Goal: Task Accomplishment & Management: Manage account settings

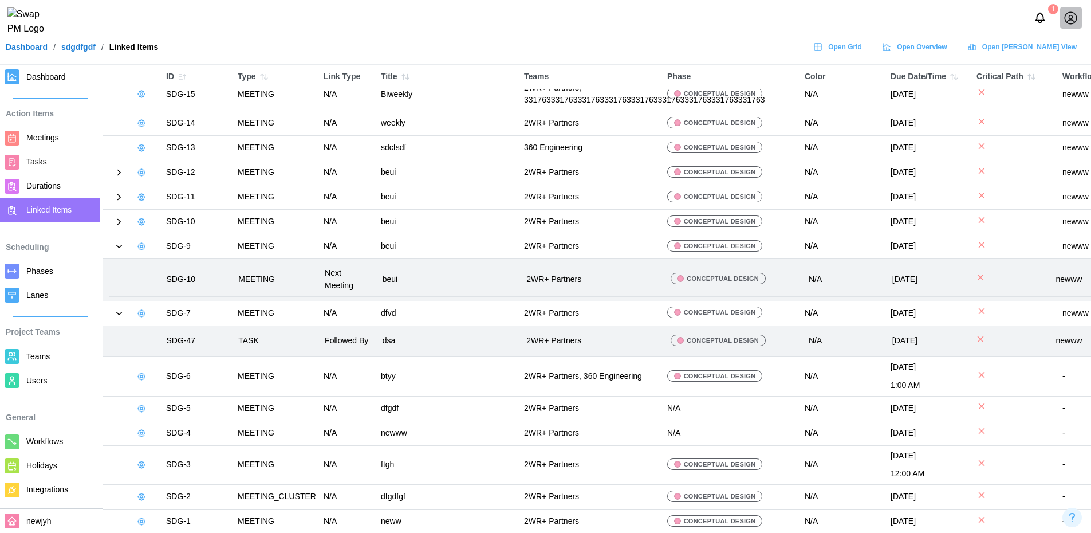
scroll to position [51, 0]
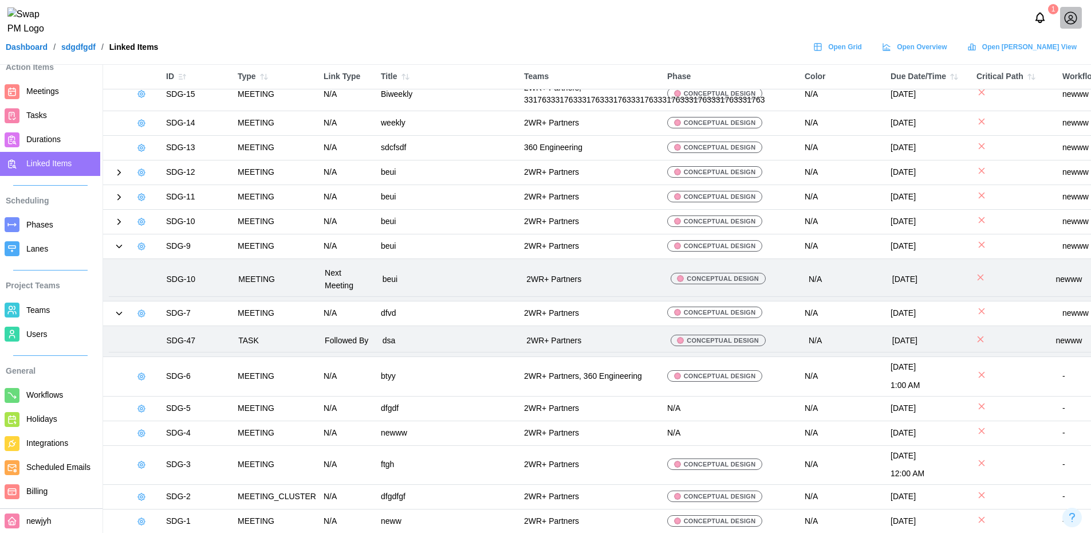
click at [52, 246] on span "Lanes" at bounding box center [60, 249] width 69 height 14
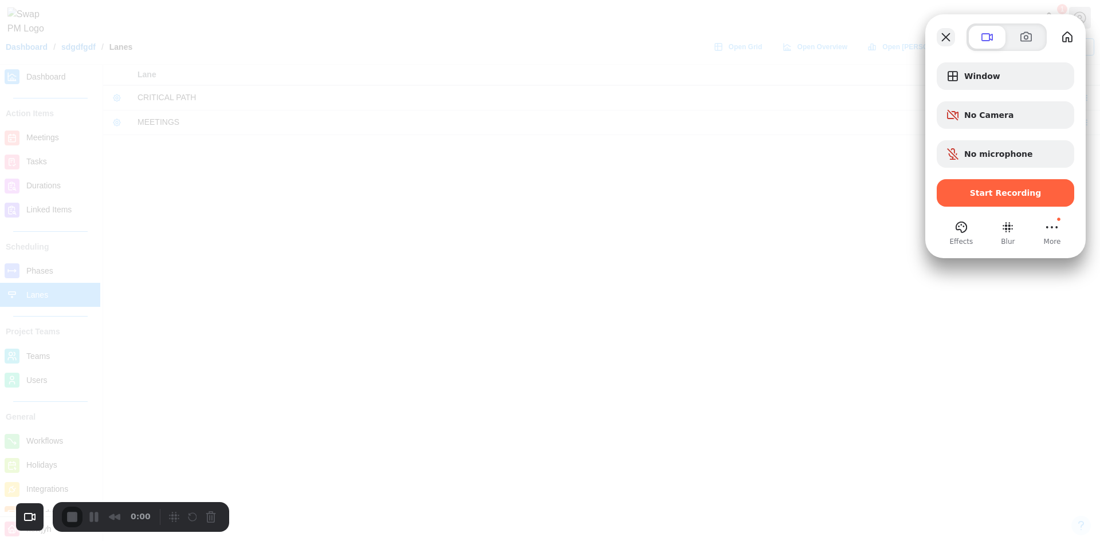
click at [948, 31] on button "Close" at bounding box center [945, 37] width 18 height 18
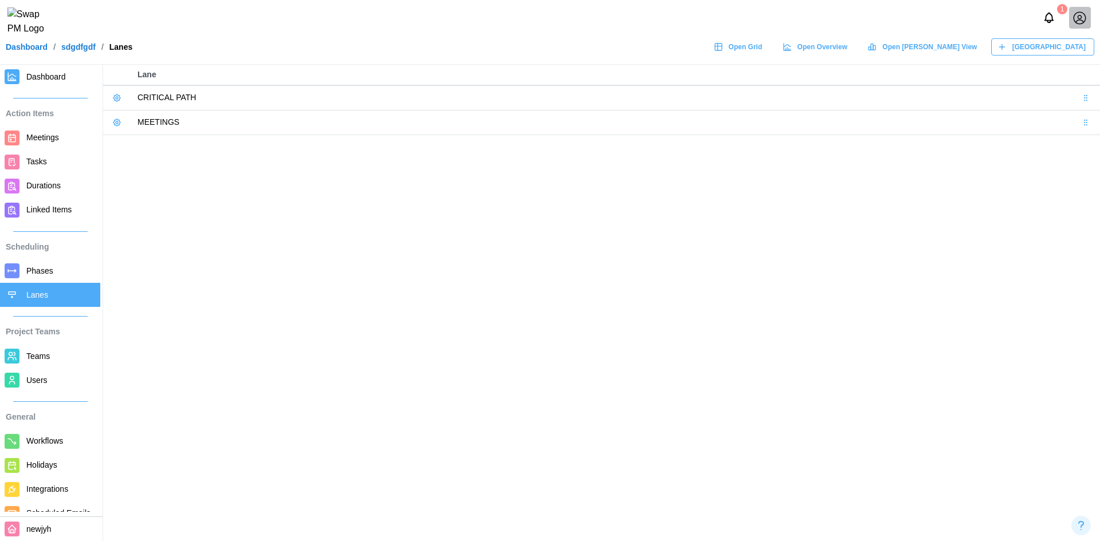
click at [5, 195] on link "Durations" at bounding box center [50, 186] width 100 height 24
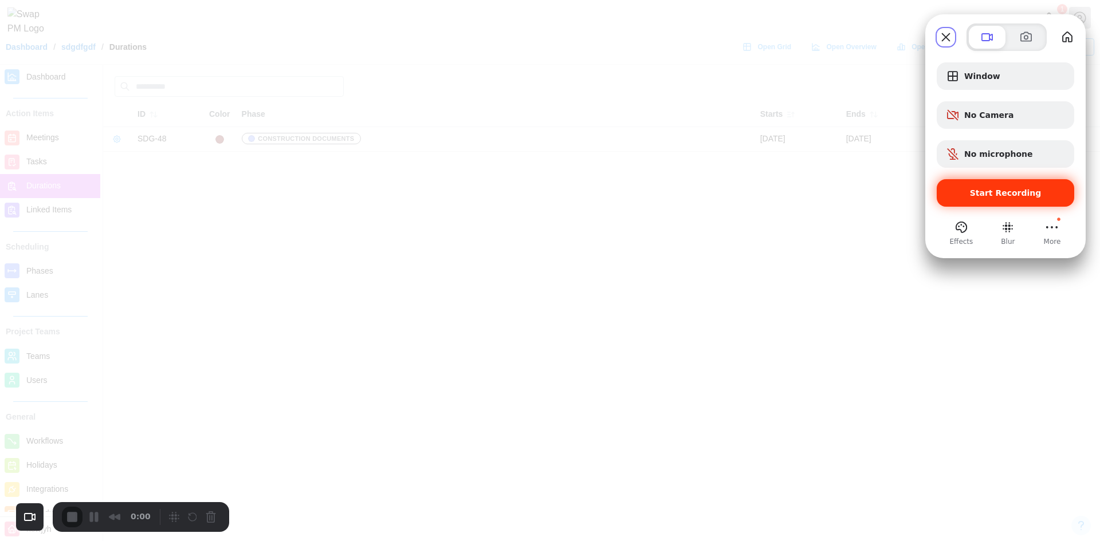
click at [976, 202] on div "Start Recording" at bounding box center [1004, 192] width 137 height 27
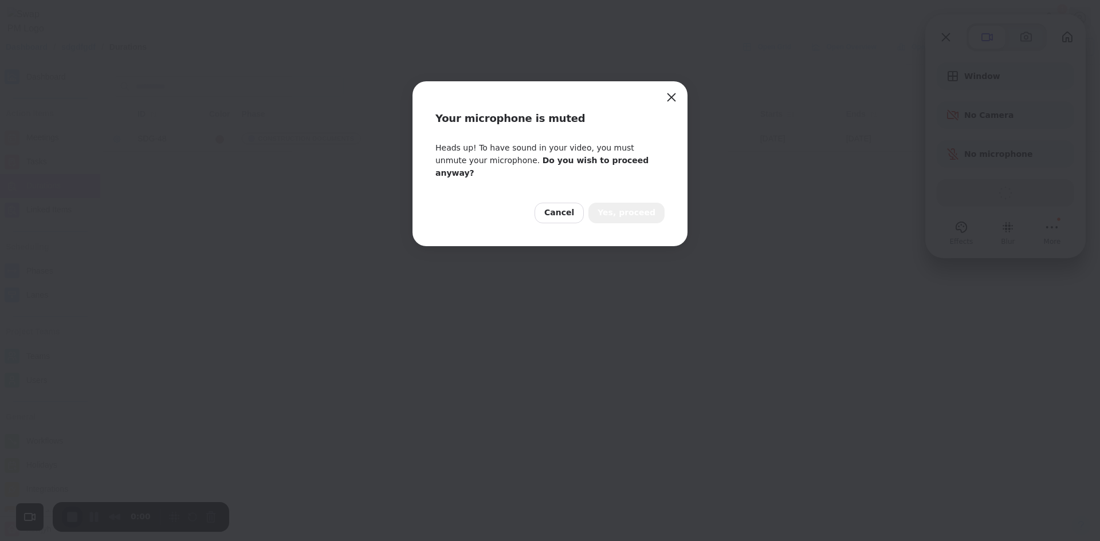
click at [646, 207] on span "Yes, proceed" at bounding box center [626, 213] width 58 height 13
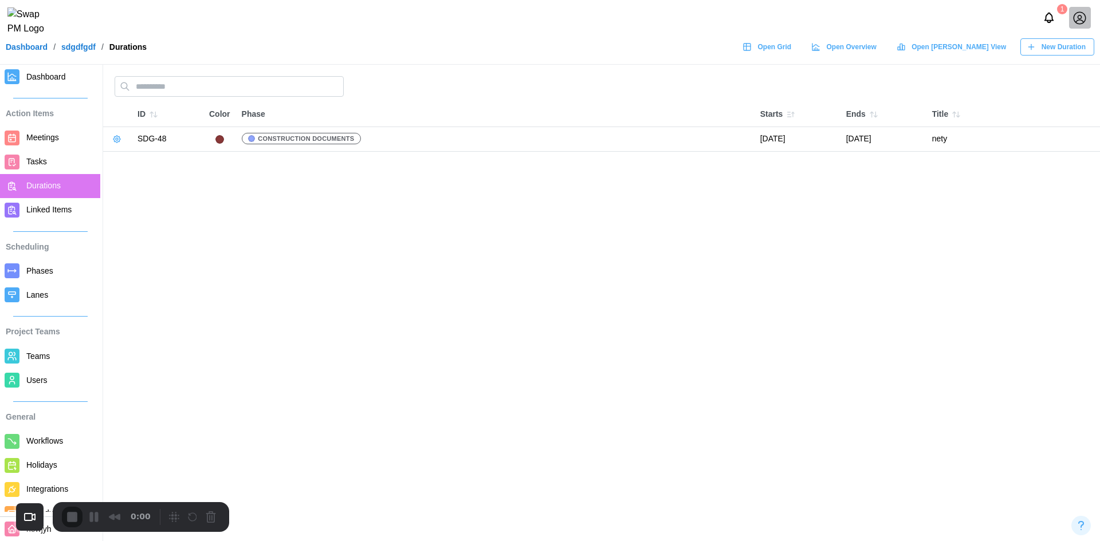
click at [29, 292] on span "Lanes" at bounding box center [37, 294] width 22 height 9
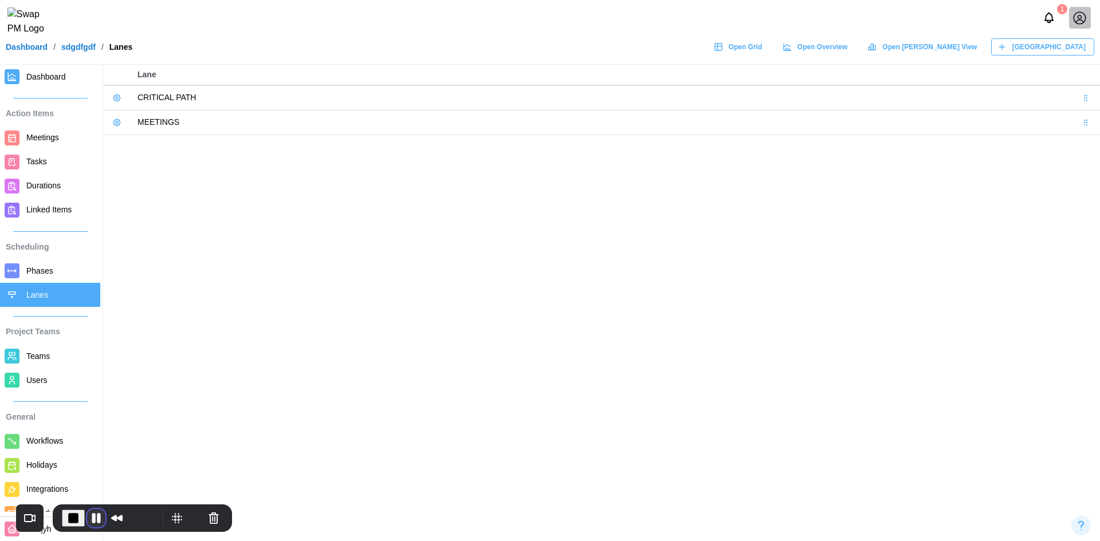
click at [92, 518] on button "Pause Recording" at bounding box center [96, 518] width 18 height 18
click at [92, 523] on span "Play Recording" at bounding box center [93, 517] width 14 height 14
click at [119, 97] on icon at bounding box center [116, 97] width 9 height 9
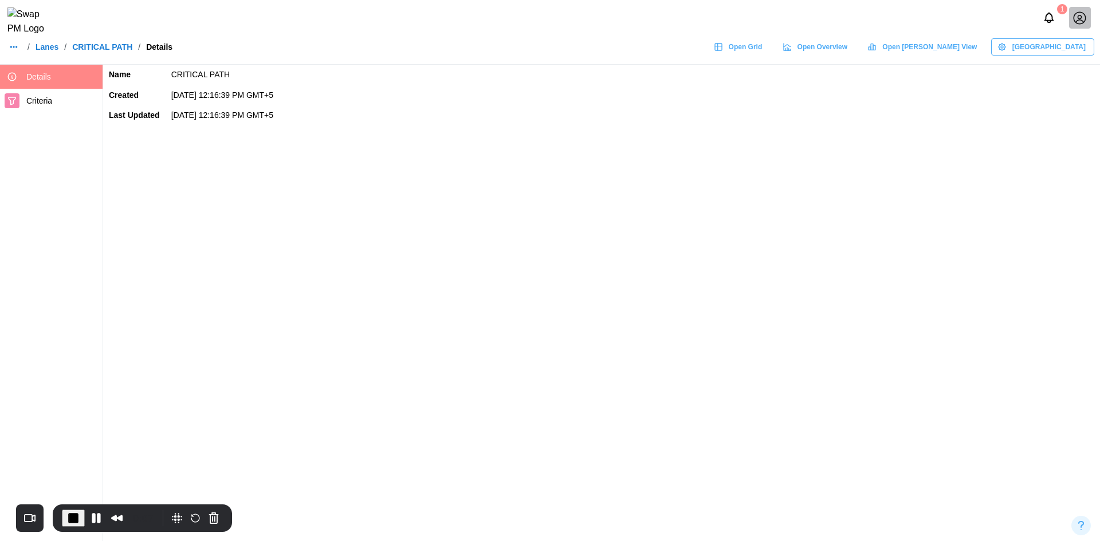
click at [58, 103] on span "Criteria" at bounding box center [62, 101] width 72 height 14
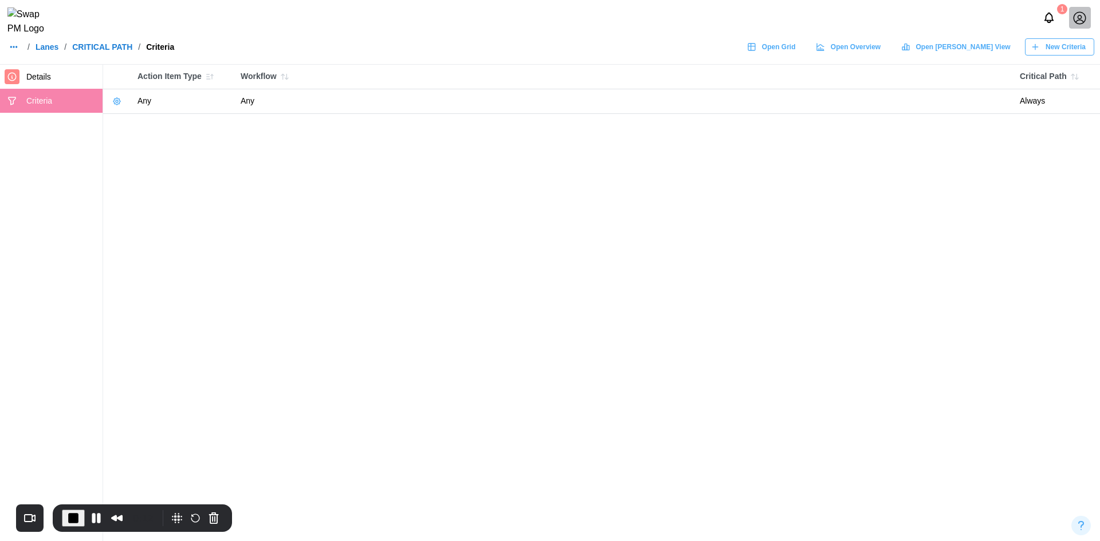
click at [1076, 78] on icon "button" at bounding box center [1075, 76] width 3 height 5
click at [281, 76] on icon "button" at bounding box center [284, 76] width 9 height 9
click at [279, 76] on button "button" at bounding box center [285, 77] width 16 height 16
click at [206, 77] on icon "button" at bounding box center [209, 76] width 9 height 9
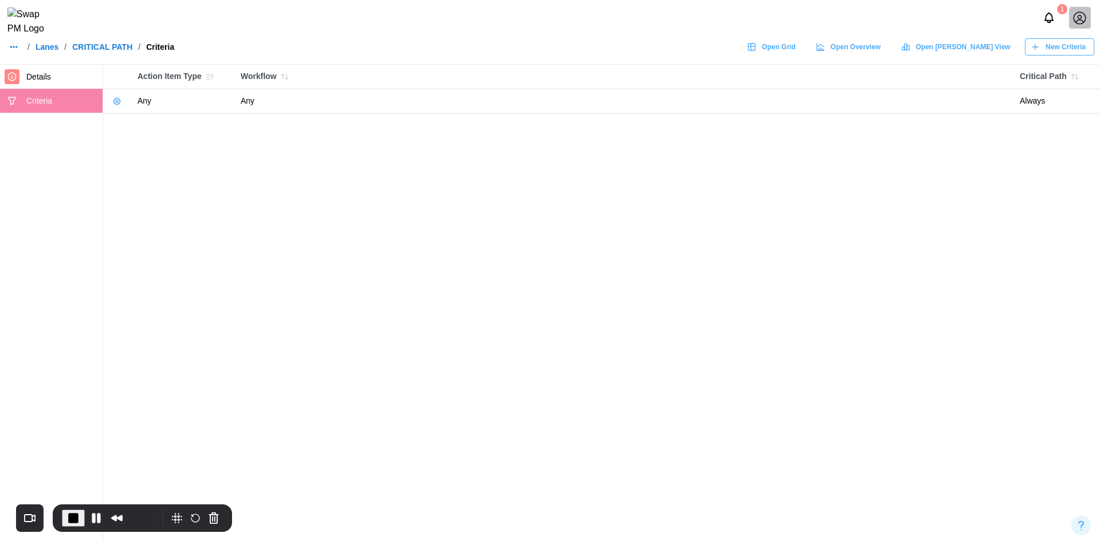
click at [206, 77] on icon "button" at bounding box center [209, 76] width 9 height 9
click at [54, 49] on link "Lanes" at bounding box center [47, 47] width 23 height 8
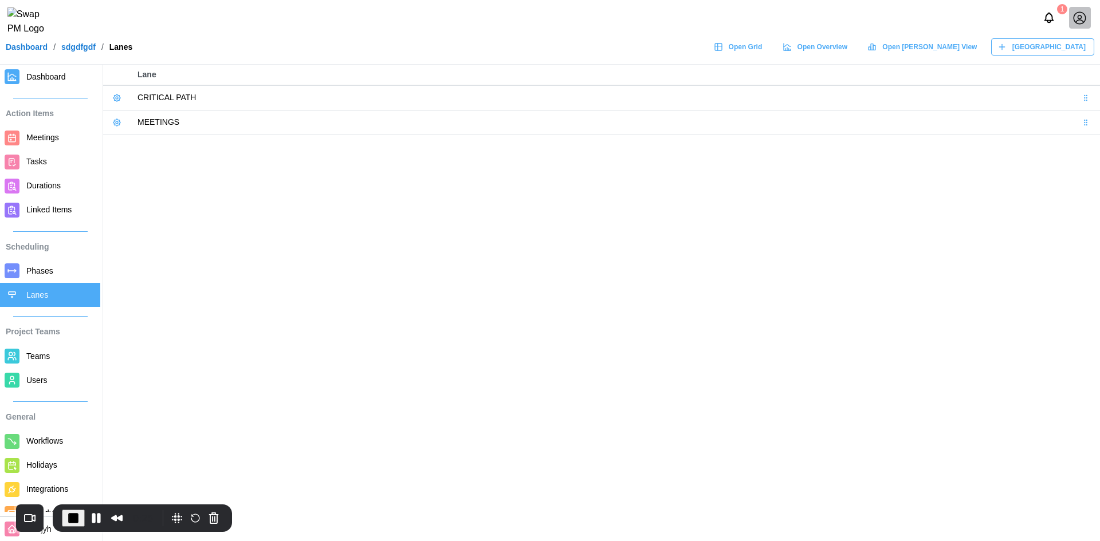
click at [116, 123] on icon at bounding box center [117, 122] width 2 height 2
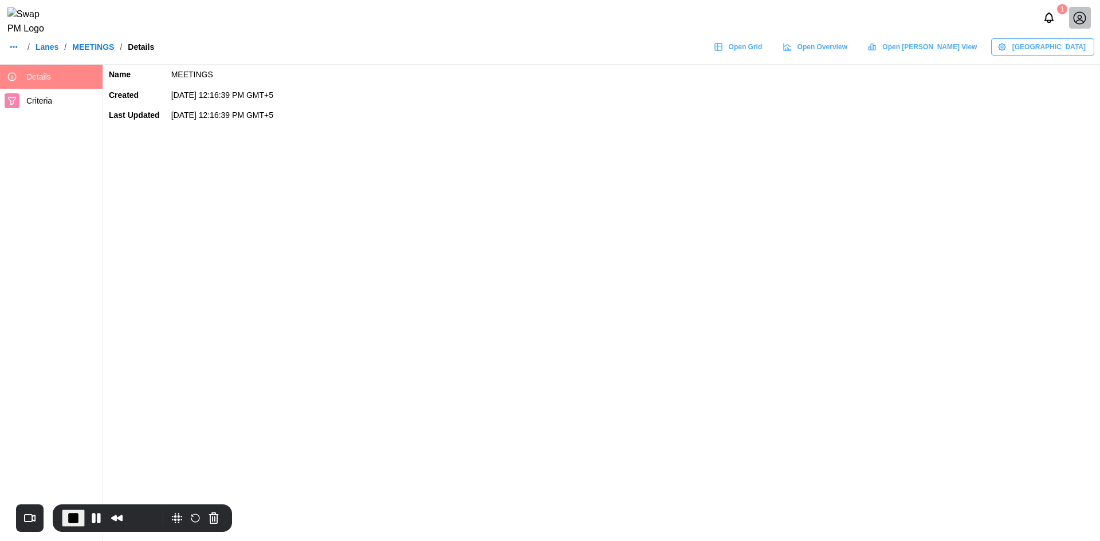
click at [65, 92] on link "Criteria" at bounding box center [51, 101] width 103 height 24
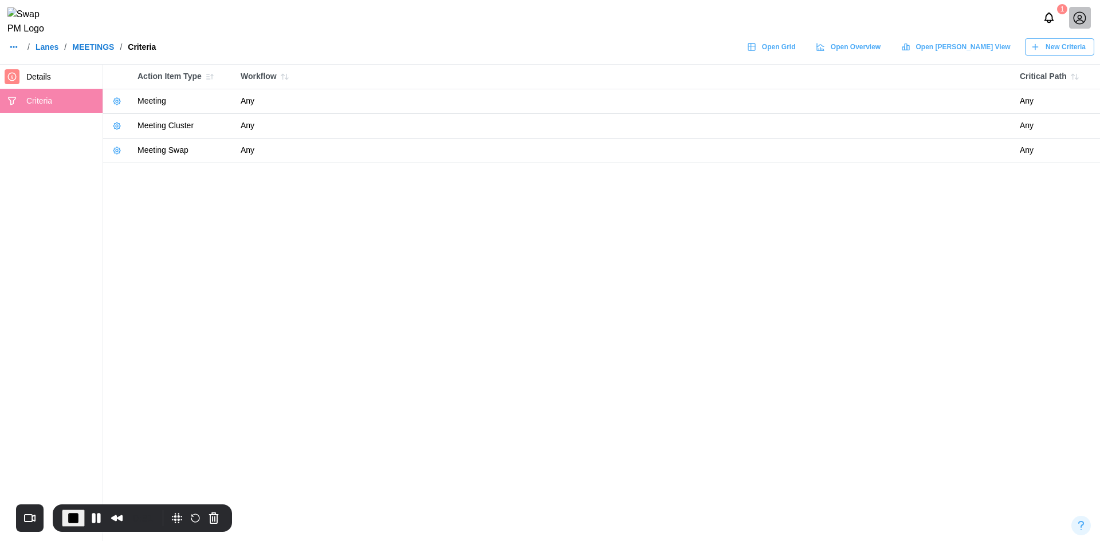
click at [205, 78] on icon "button" at bounding box center [209, 76] width 9 height 9
click at [285, 78] on icon "button" at bounding box center [284, 76] width 9 height 9
click at [74, 523] on span "End Recording" at bounding box center [73, 518] width 14 height 14
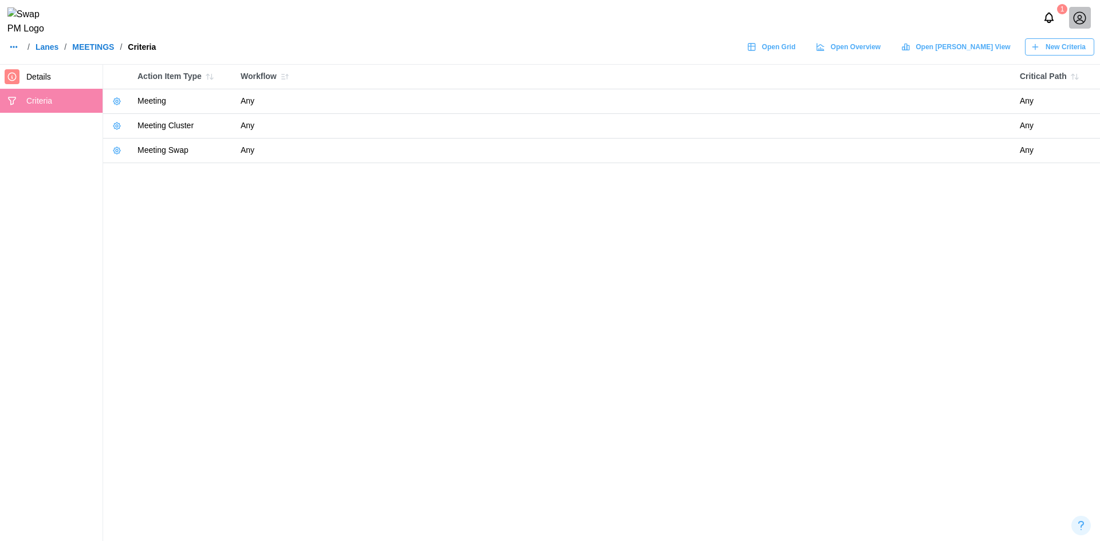
click at [44, 51] on link "Lanes" at bounding box center [47, 47] width 23 height 8
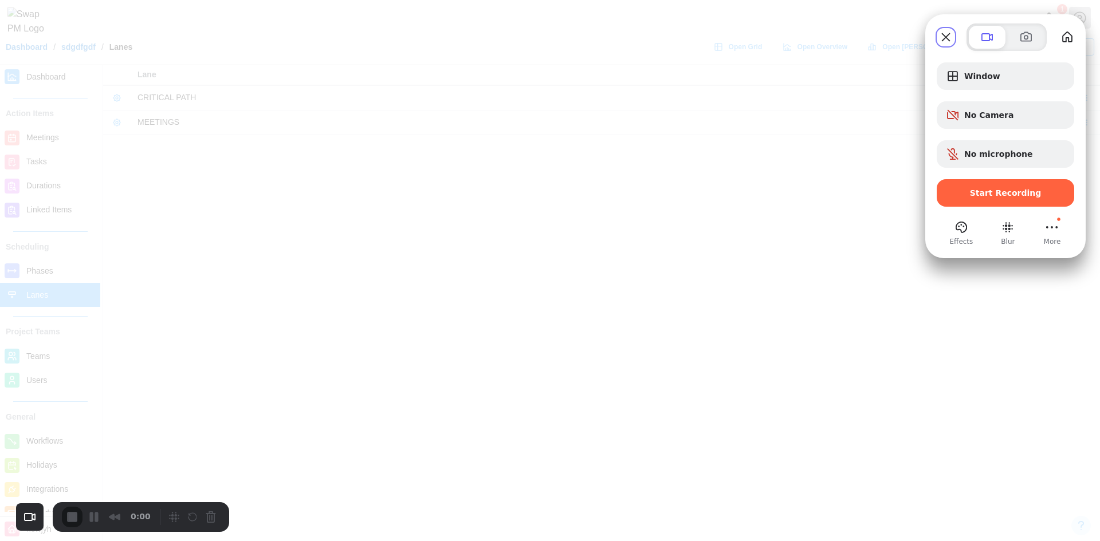
click at [995, 198] on div "Start Recording" at bounding box center [1004, 192] width 137 height 27
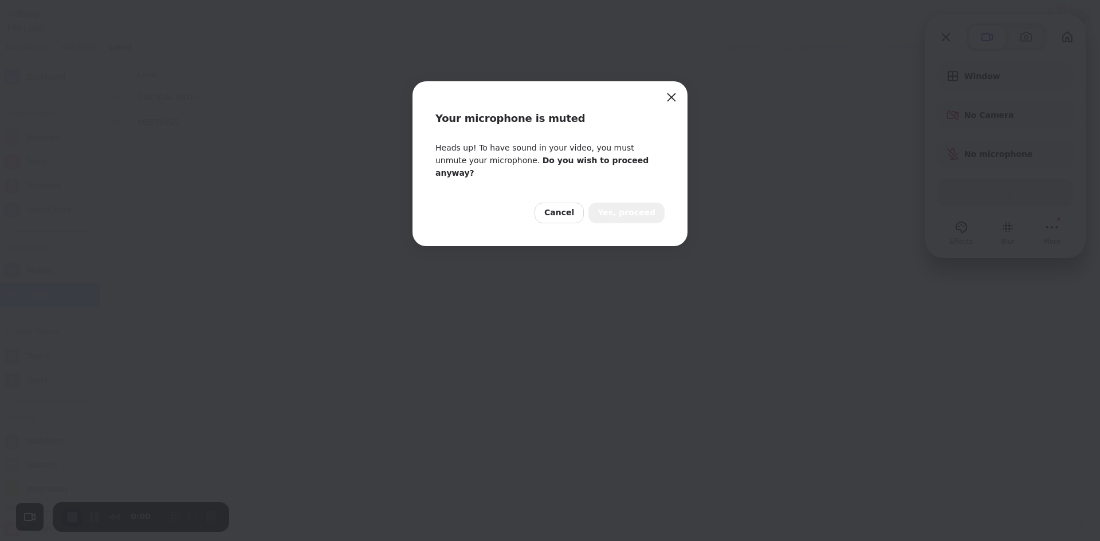
click at [640, 207] on span "Yes, proceed" at bounding box center [626, 213] width 58 height 13
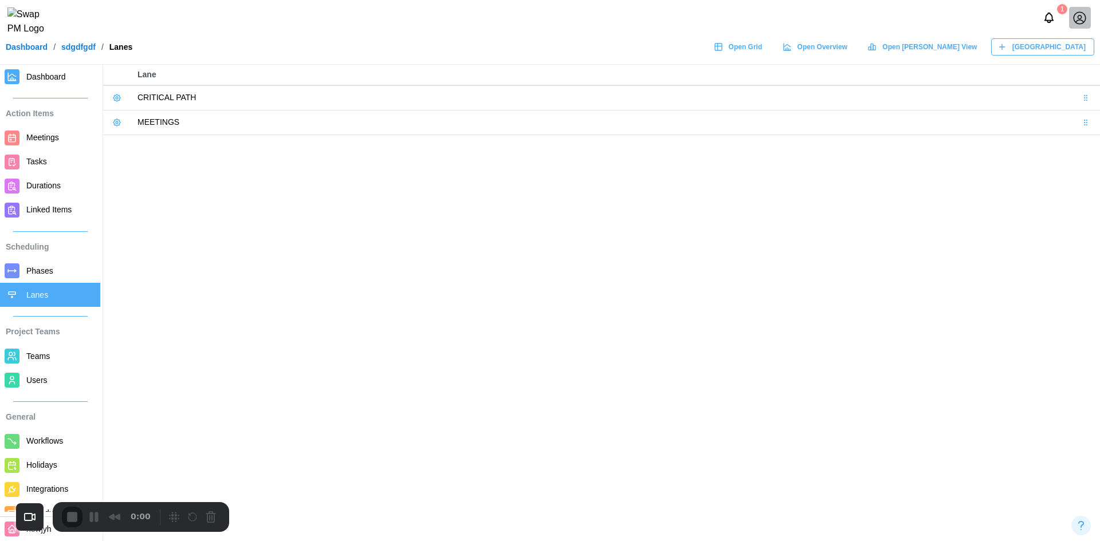
click at [1006, 52] on icon "button" at bounding box center [1001, 46] width 9 height 9
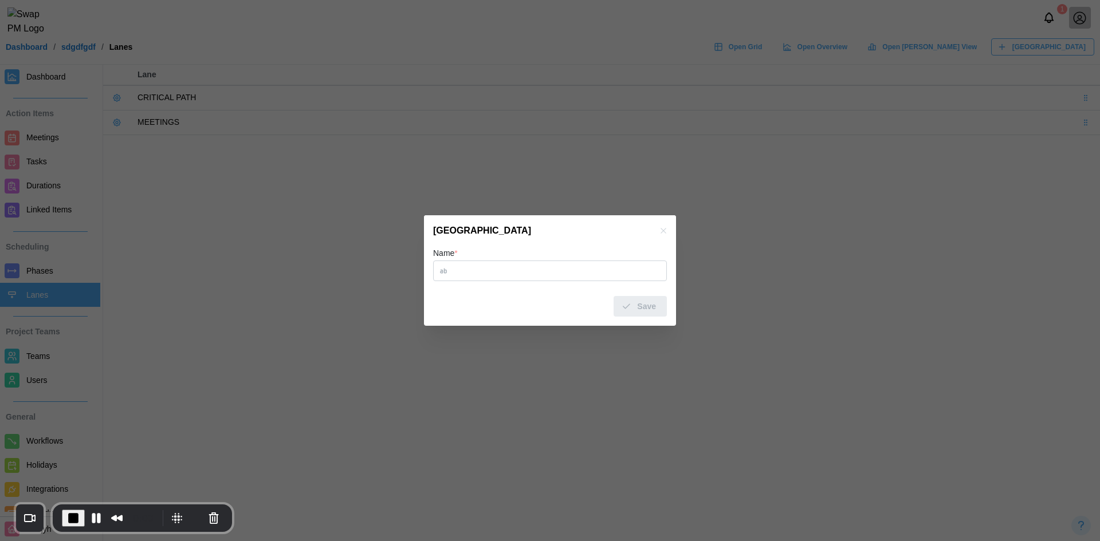
click at [502, 277] on input "Name *" at bounding box center [550, 271] width 234 height 21
type input "*********"
click at [631, 307] on icon "submit" at bounding box center [626, 306] width 10 height 10
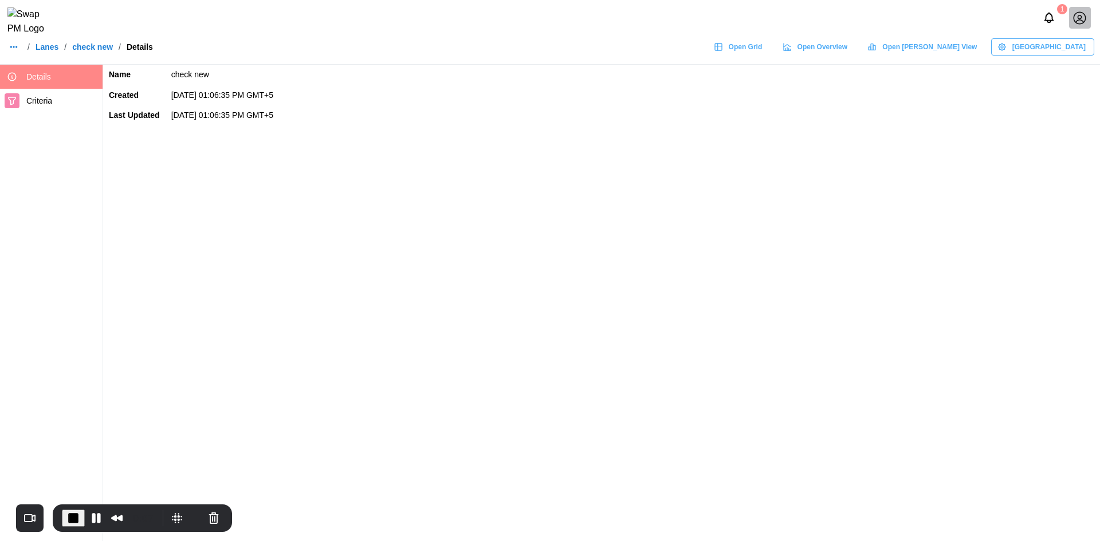
click at [63, 103] on span "Criteria" at bounding box center [62, 101] width 72 height 14
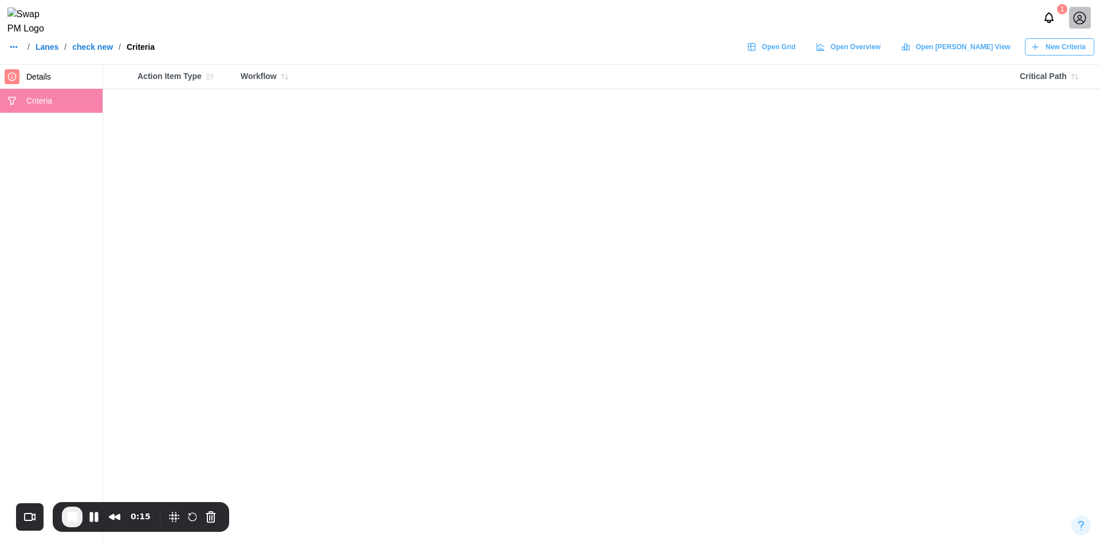
click at [51, 51] on link "Lanes" at bounding box center [47, 47] width 23 height 8
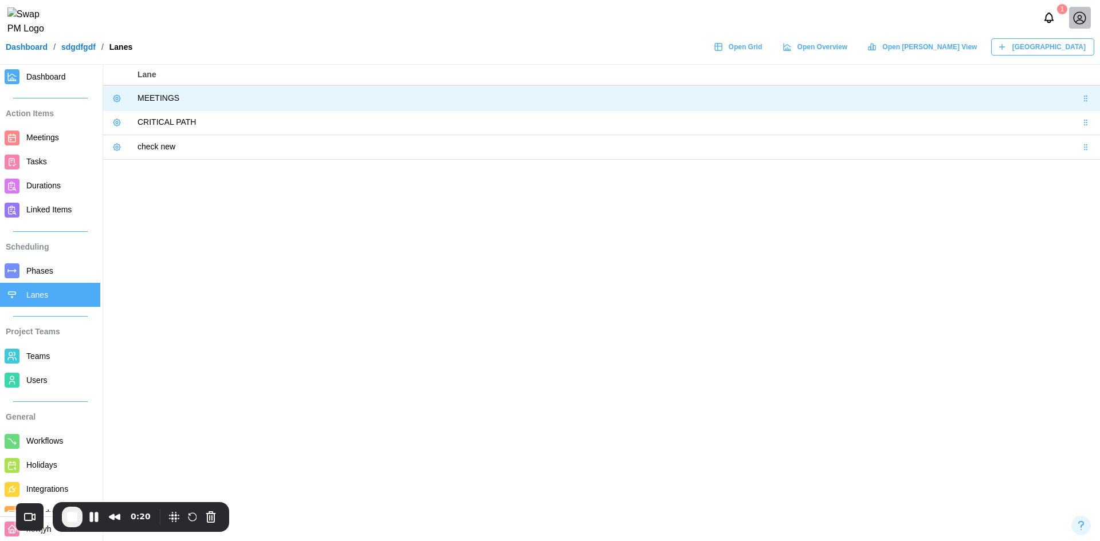
drag, startPoint x: 1083, startPoint y: 120, endPoint x: 1074, endPoint y: 97, distance: 25.0
click at [1074, 97] on body "1 Dashboard / sdgdfgdf / Lanes Open Grid Open Overview Open Gantt View New Lane…" at bounding box center [550, 317] width 1100 height 634
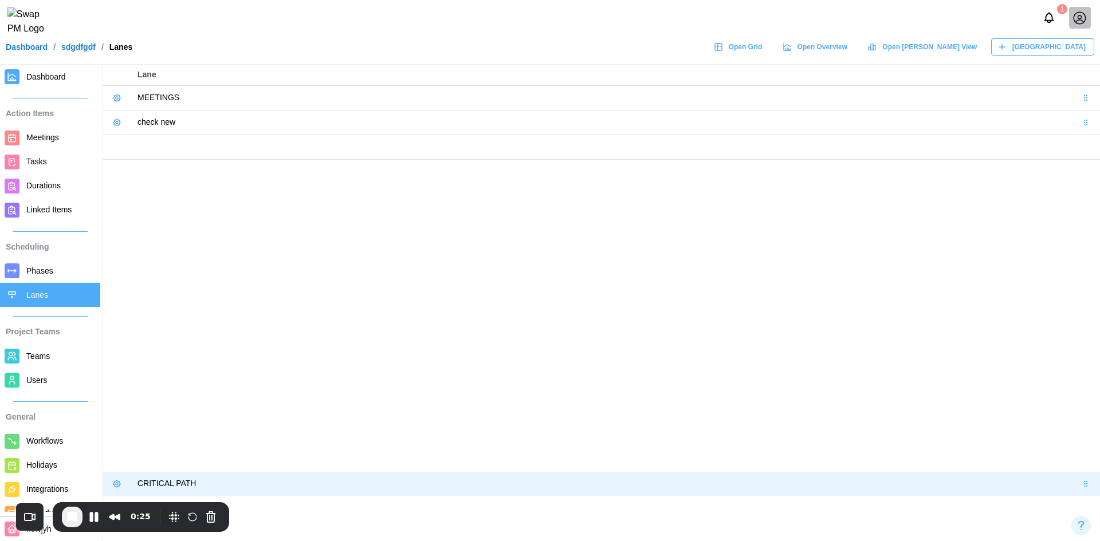
drag, startPoint x: 1090, startPoint y: 124, endPoint x: 1099, endPoint y: 511, distance: 387.2
click at [1090, 511] on body "1 Dashboard / sdgdfgdf / Lanes Open Grid Open Overview Open Gantt View New Lane…" at bounding box center [550, 317] width 1100 height 634
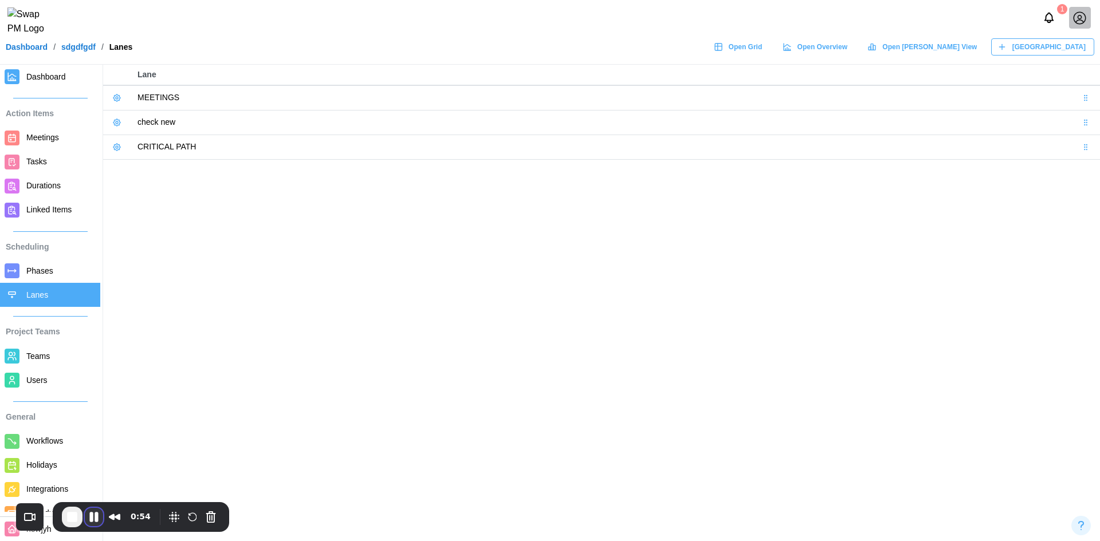
click at [101, 510] on button "Pause Recording" at bounding box center [94, 517] width 18 height 18
drag, startPoint x: 92, startPoint y: 515, endPoint x: 86, endPoint y: 511, distance: 7.5
click at [93, 515] on span "Play Recording" at bounding box center [93, 517] width 14 height 14
click at [119, 125] on icon at bounding box center [116, 122] width 9 height 9
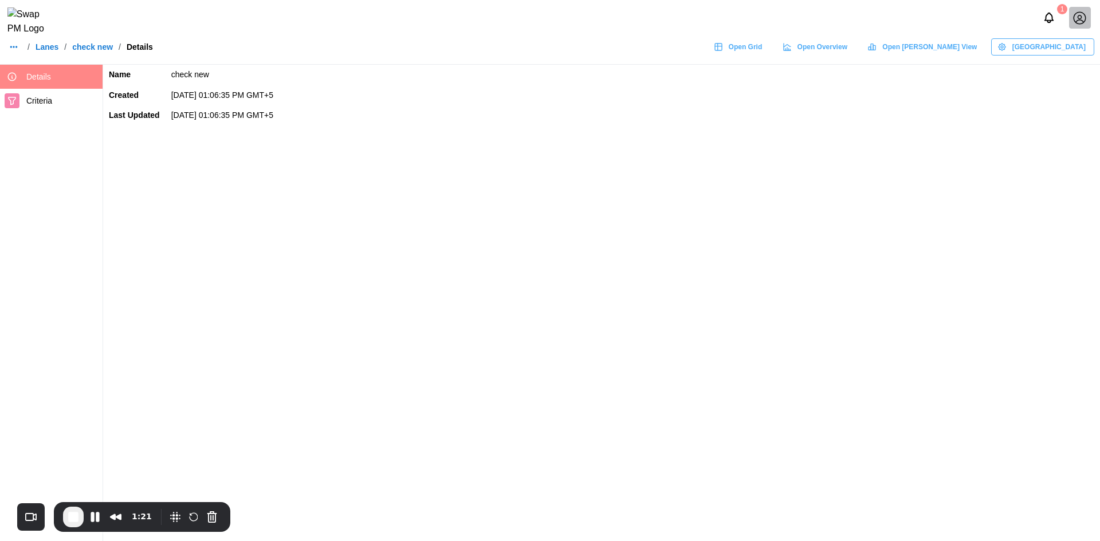
click at [18, 107] on div at bounding box center [12, 100] width 15 height 15
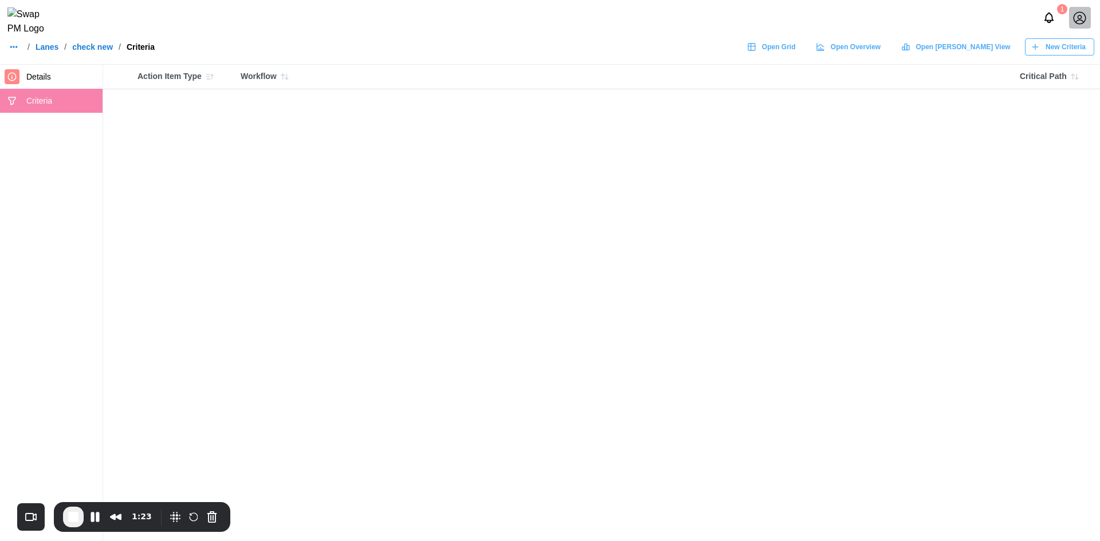
click at [1054, 55] on span "New Criteria" at bounding box center [1065, 47] width 40 height 16
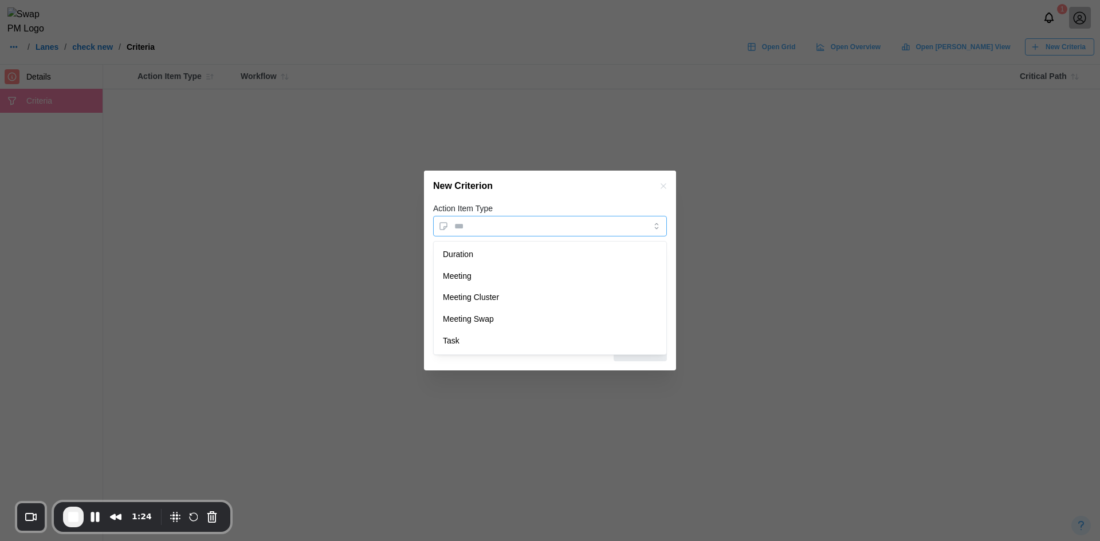
click at [496, 230] on input "Action Item Type" at bounding box center [550, 226] width 234 height 21
type input "****"
click at [495, 268] on input "Workflow" at bounding box center [539, 266] width 171 height 9
click at [497, 247] on div "Workflow" at bounding box center [550, 259] width 234 height 35
click at [632, 344] on div "Save" at bounding box center [638, 350] width 35 height 19
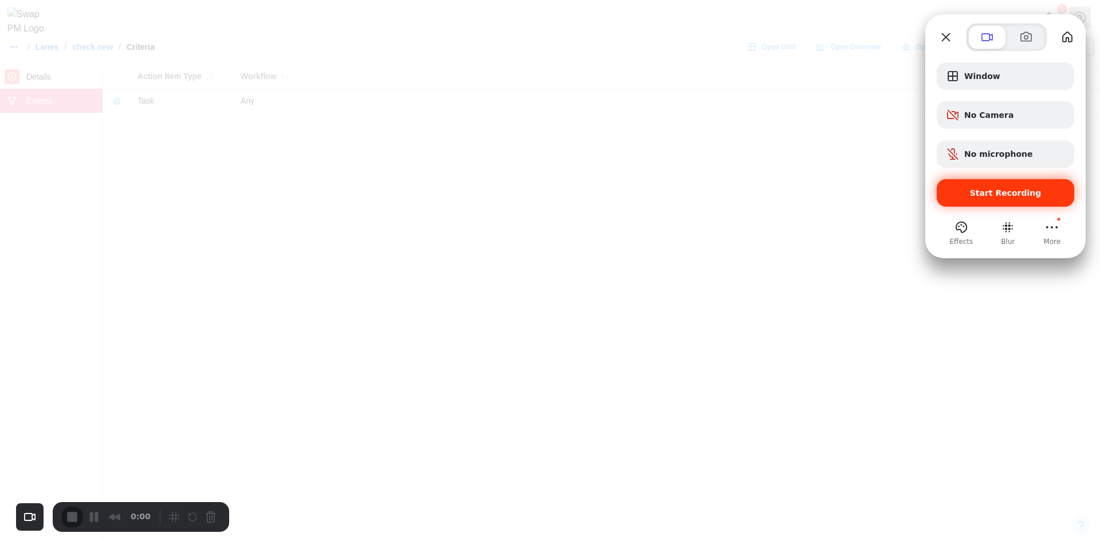
click at [957, 197] on span "Start Recording" at bounding box center [1005, 192] width 119 height 9
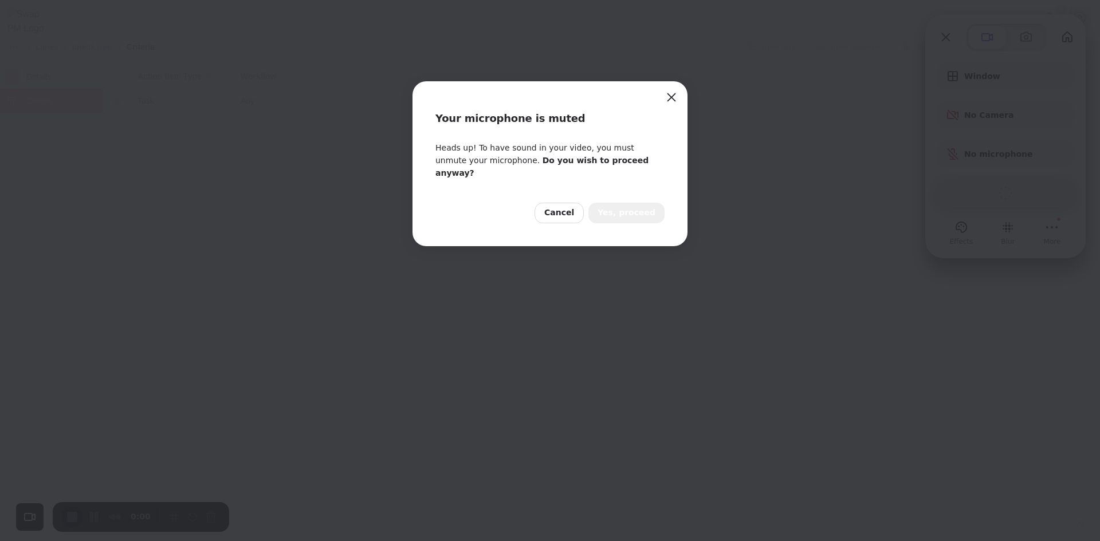
click at [619, 207] on span "Yes, proceed" at bounding box center [626, 213] width 58 height 13
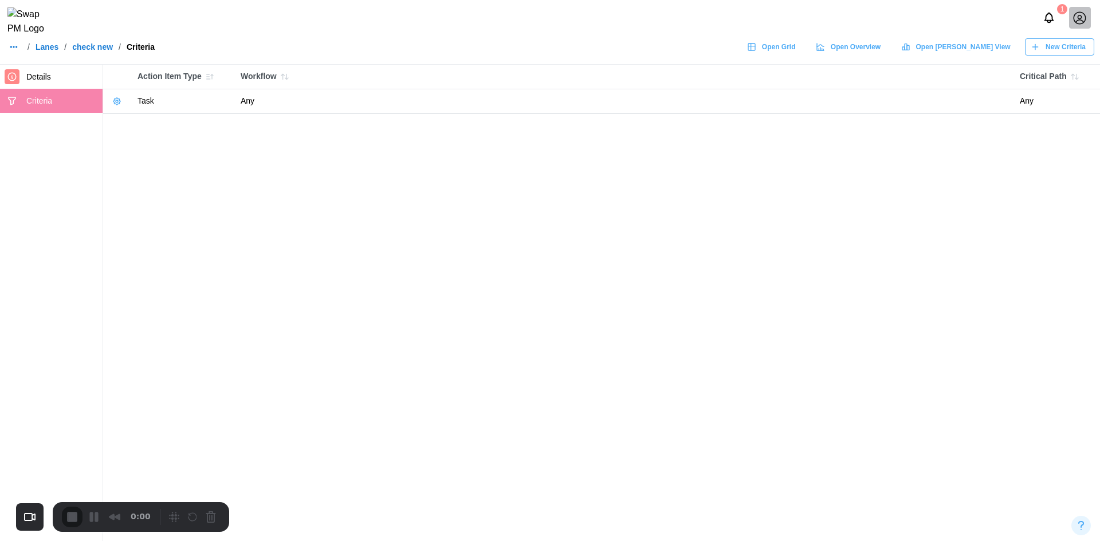
click at [112, 96] on button "button" at bounding box center [117, 101] width 16 height 16
click at [127, 128] on button "Edit Criteria" at bounding box center [151, 125] width 78 height 21
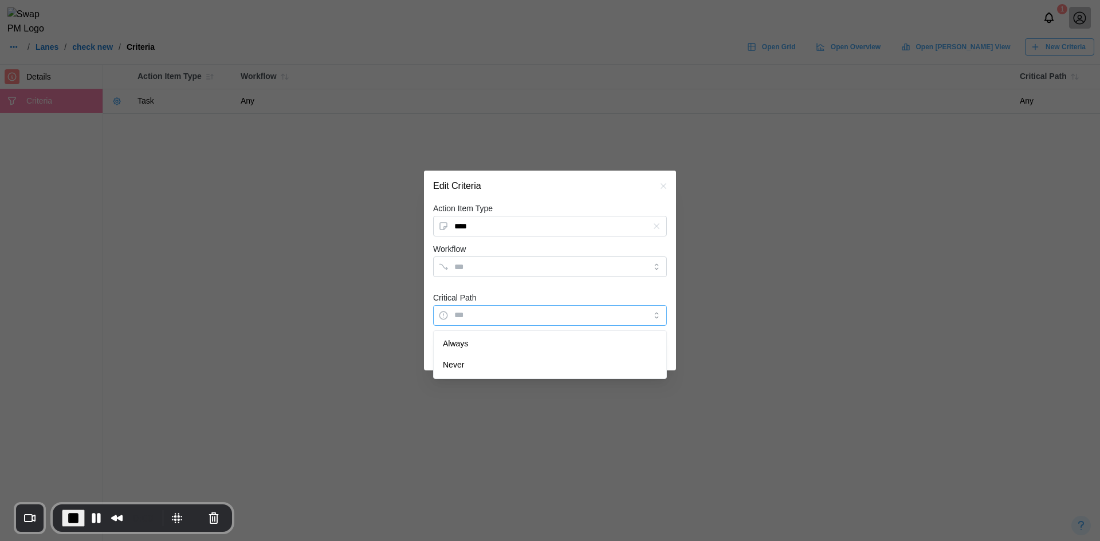
click at [573, 313] on input "Critical Path" at bounding box center [550, 315] width 234 height 21
type input "*****"
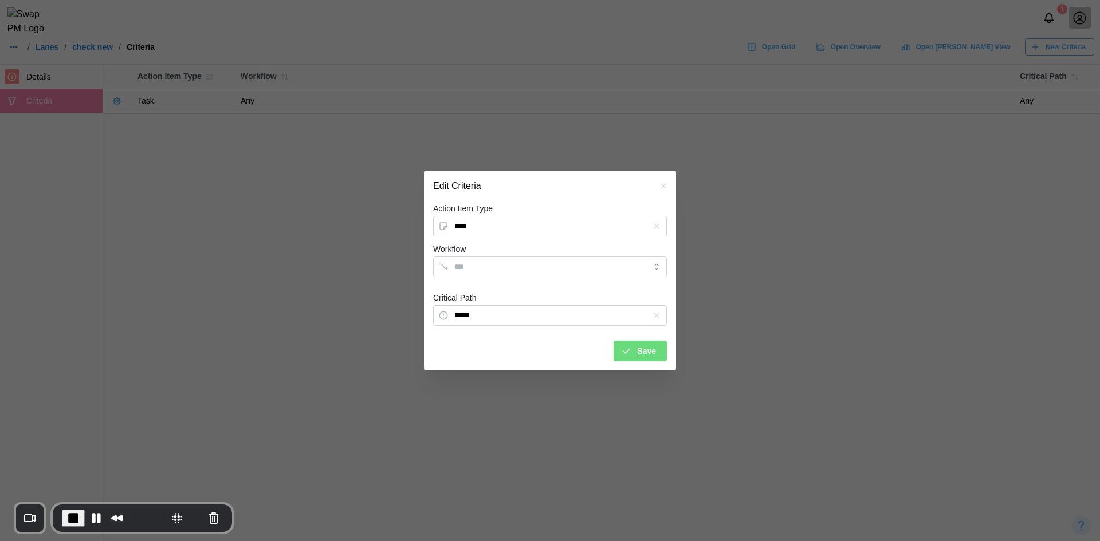
click at [645, 358] on span "Save" at bounding box center [646, 350] width 19 height 19
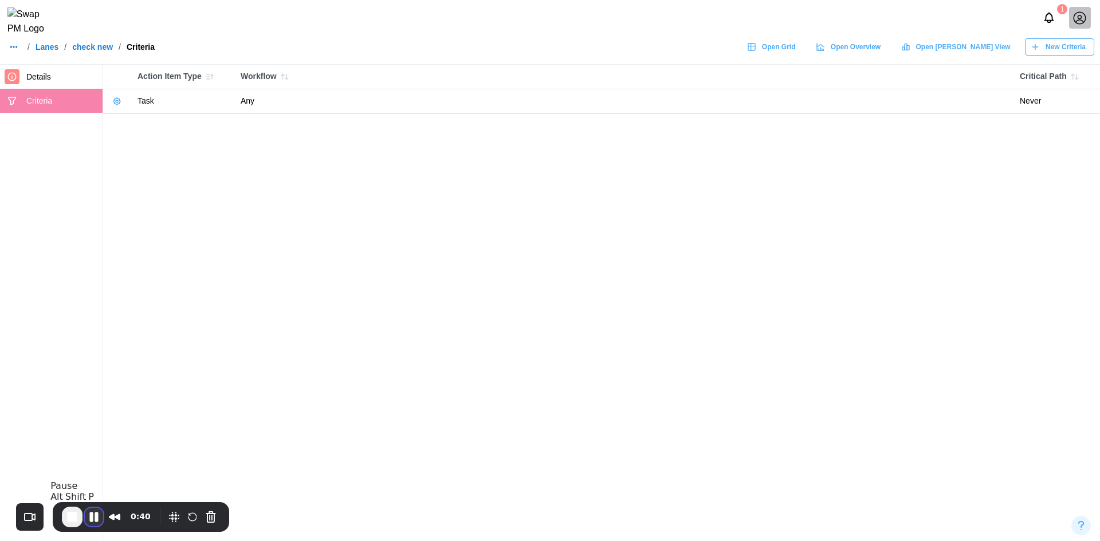
click at [93, 516] on button "Pause Recording" at bounding box center [94, 517] width 18 height 18
click at [97, 514] on span "Play Recording" at bounding box center [94, 518] width 14 height 14
click at [87, 520] on button "Pause Recording" at bounding box center [94, 517] width 18 height 18
click at [88, 511] on span "Play Recording" at bounding box center [94, 518] width 14 height 14
click at [96, 519] on button "Pause Recording" at bounding box center [94, 517] width 18 height 18
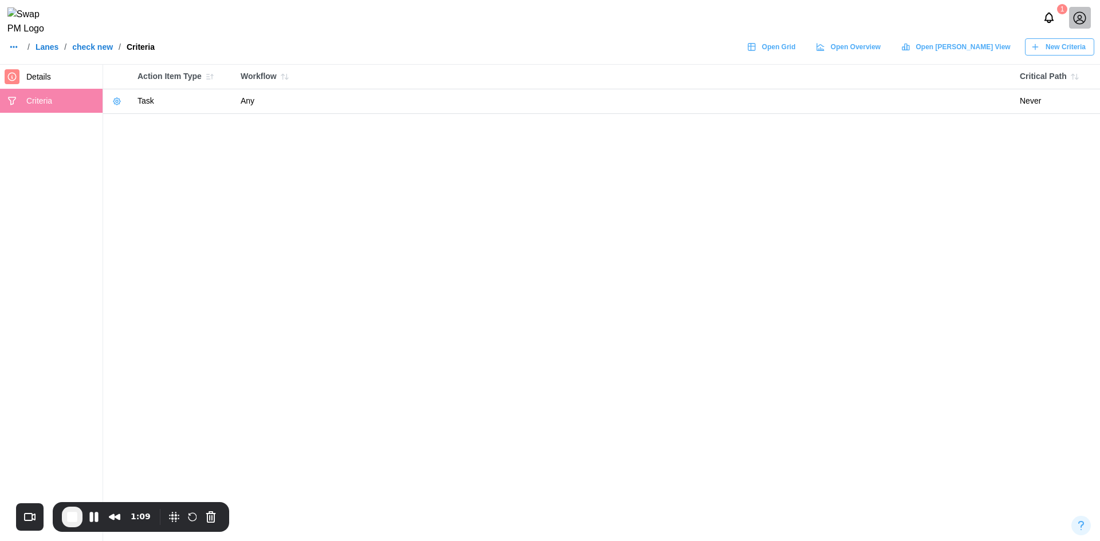
click at [82, 51] on link "check new" at bounding box center [92, 47] width 41 height 8
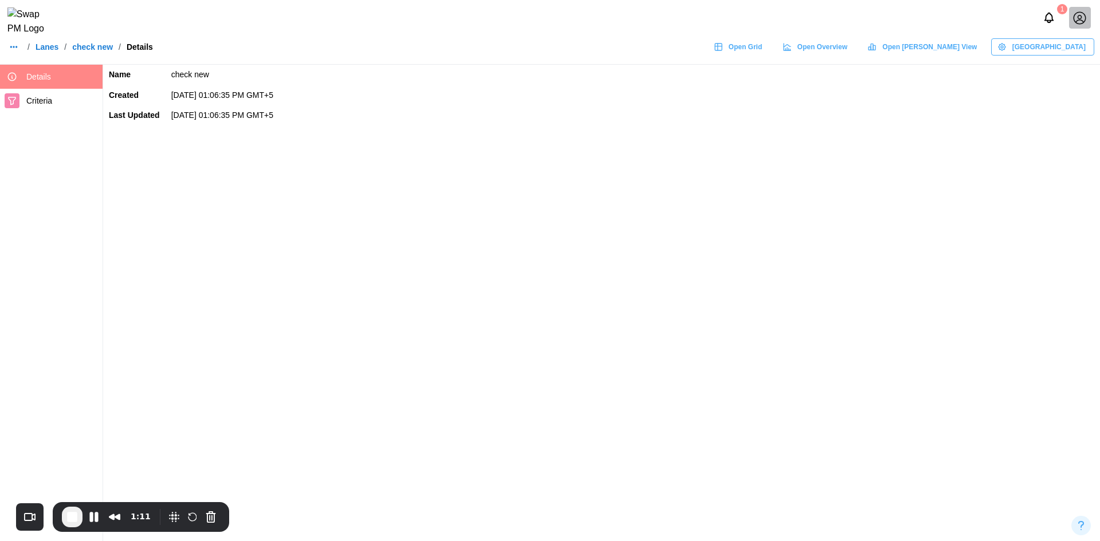
click at [54, 51] on link "Lanes" at bounding box center [47, 47] width 23 height 8
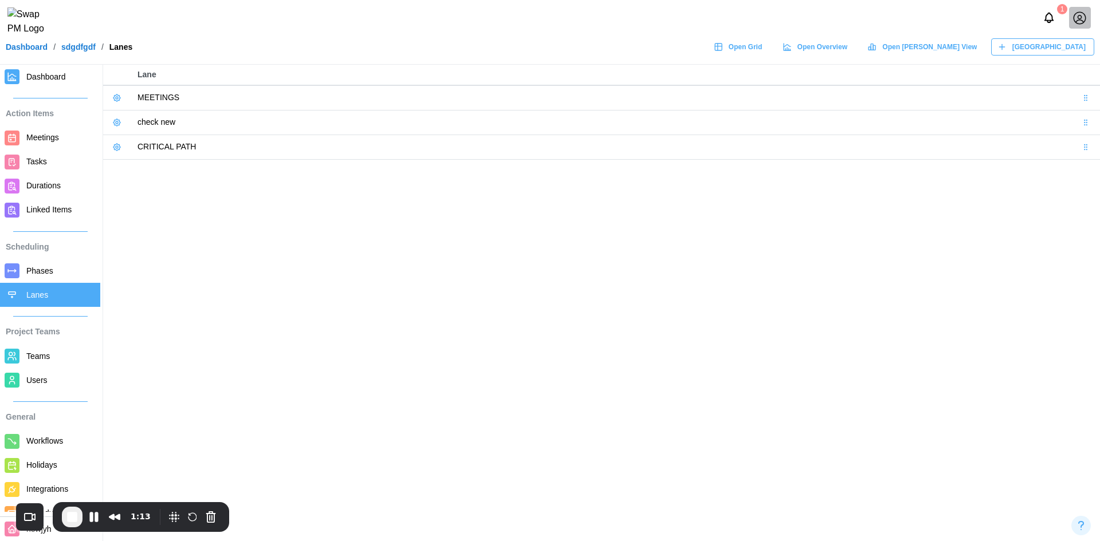
click at [112, 92] on link at bounding box center [117, 98] width 16 height 16
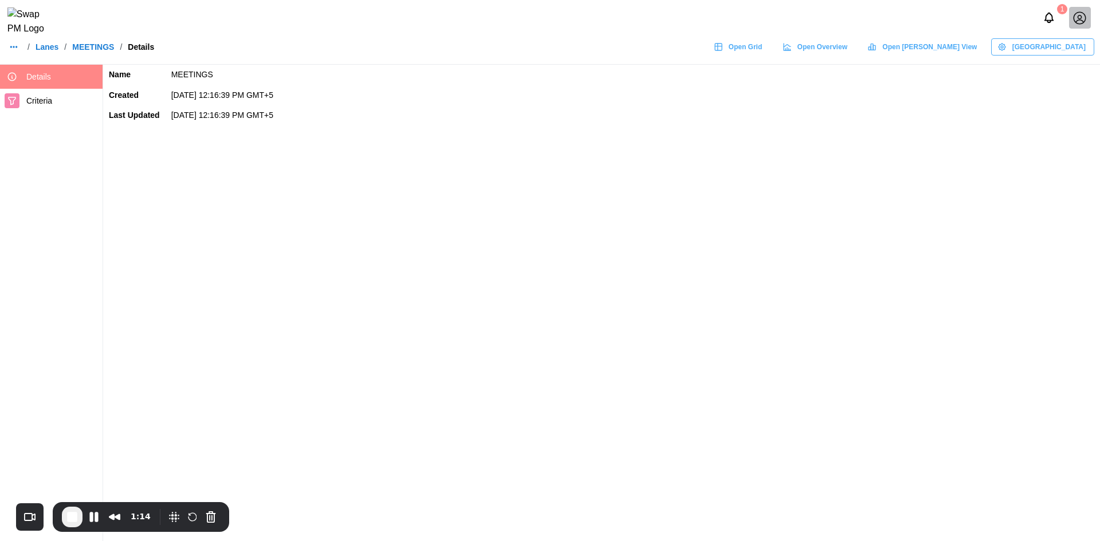
click at [30, 105] on span "Criteria" at bounding box center [39, 100] width 26 height 9
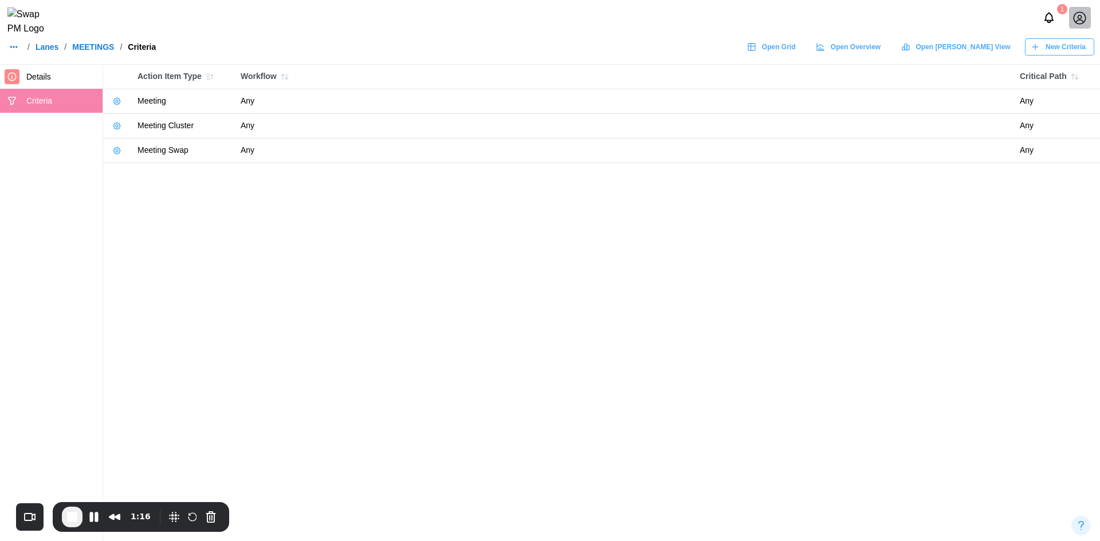
click at [1056, 55] on span "New Criteria" at bounding box center [1065, 47] width 40 height 16
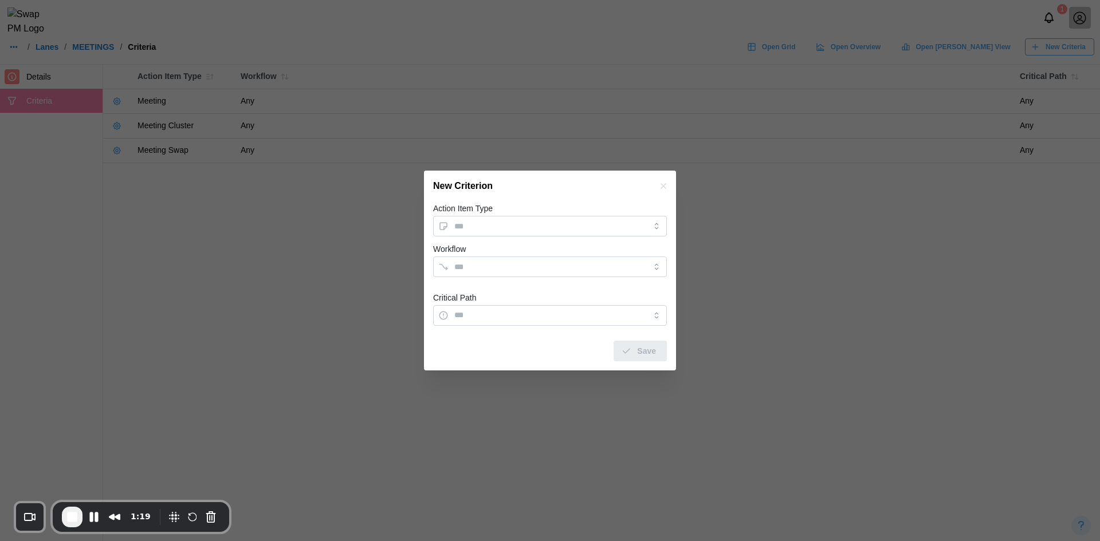
click at [293, 166] on div at bounding box center [550, 270] width 1100 height 541
click at [114, 100] on div at bounding box center [550, 270] width 1100 height 541
click at [665, 183] on icon "button" at bounding box center [663, 186] width 9 height 9
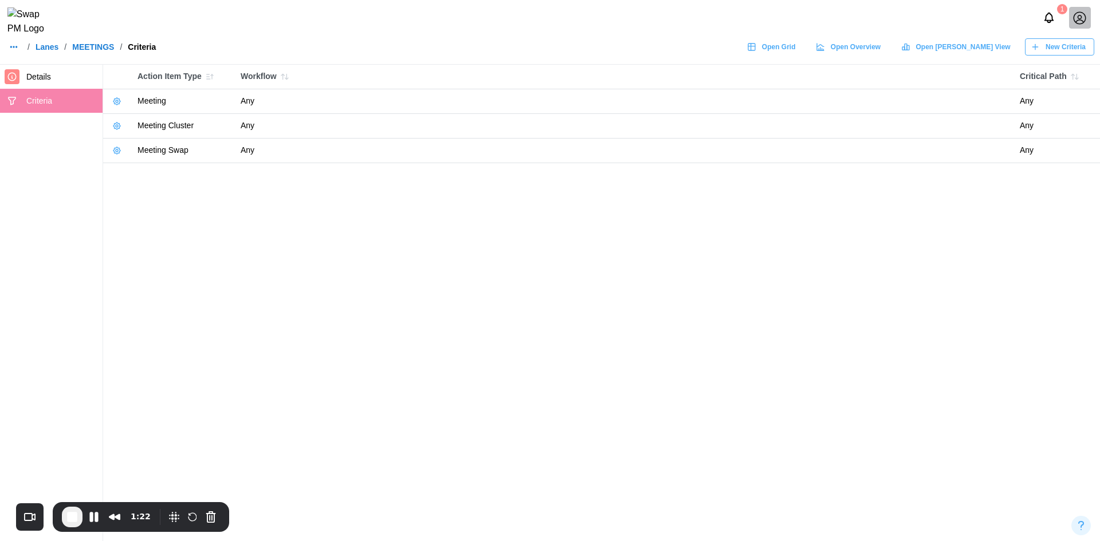
click at [120, 98] on icon "button" at bounding box center [116, 101] width 9 height 9
click at [111, 124] on div "Edit Criteria Delete Criteria" at bounding box center [151, 135] width 84 height 47
click at [143, 119] on button "Edit Criteria" at bounding box center [151, 125] width 78 height 21
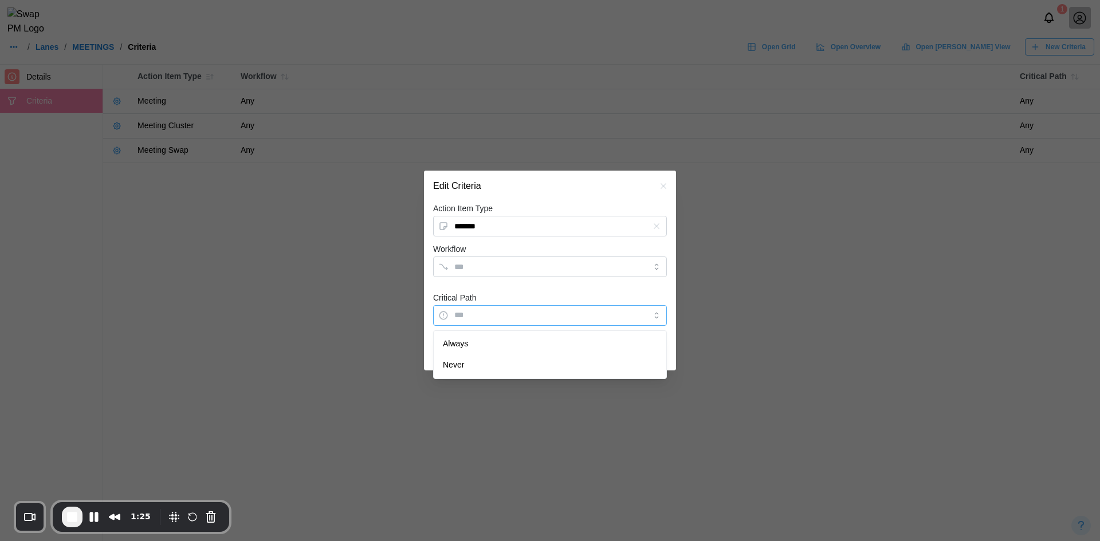
click at [653, 312] on input "Critical Path" at bounding box center [550, 315] width 234 height 21
type input "*****"
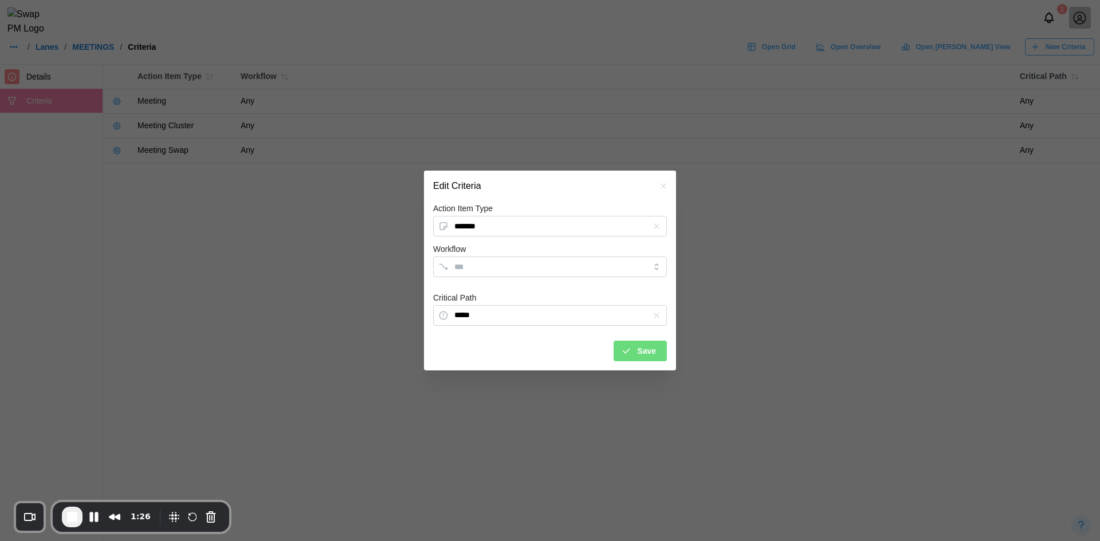
click at [639, 358] on span "Save" at bounding box center [646, 350] width 19 height 19
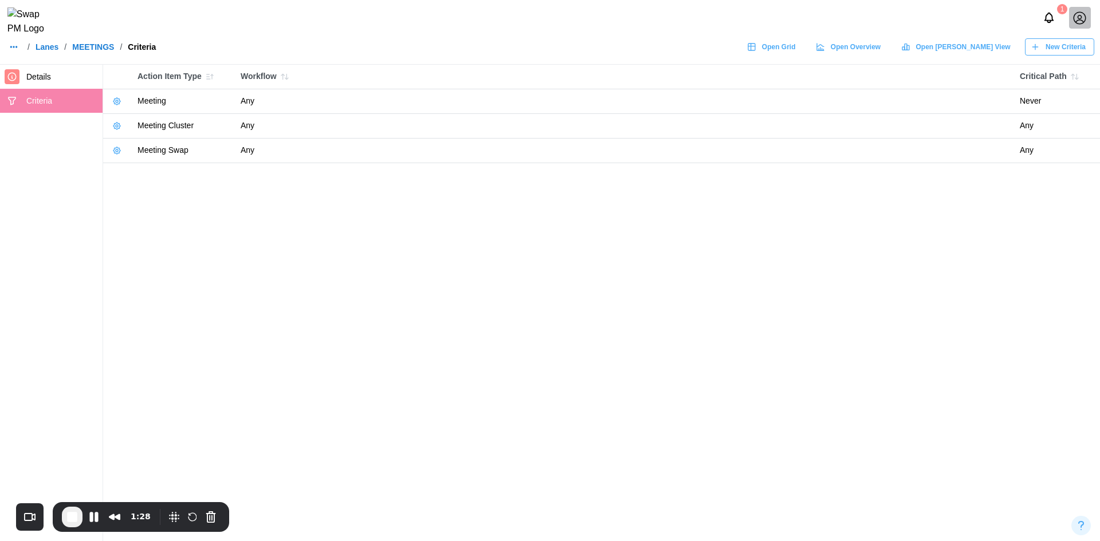
click at [1046, 55] on span "New Criteria" at bounding box center [1065, 47] width 40 height 16
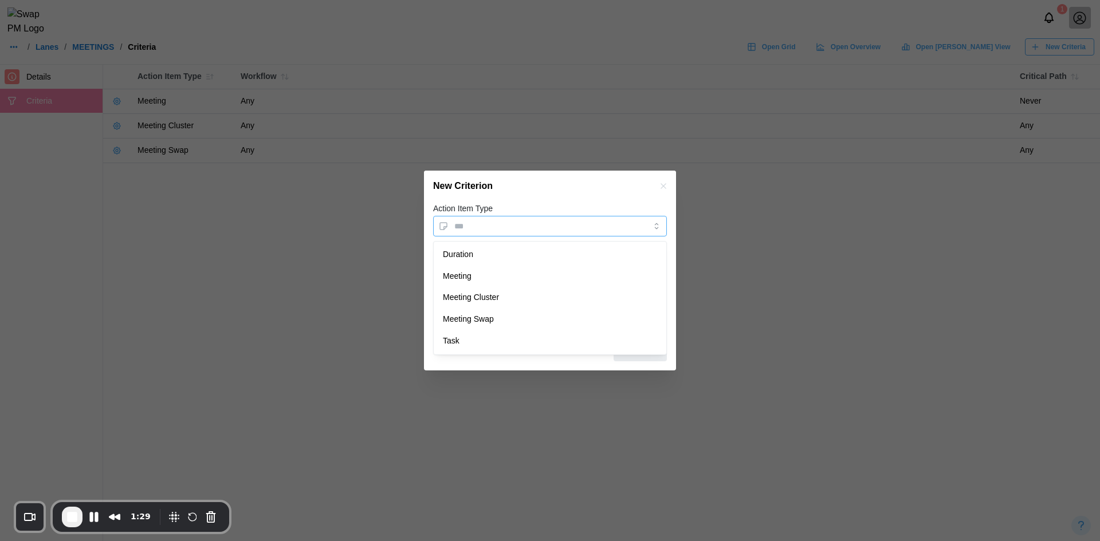
click at [470, 228] on input "Action Item Type" at bounding box center [550, 226] width 234 height 21
type input "****"
click at [535, 310] on input "Critical Path" at bounding box center [550, 315] width 234 height 21
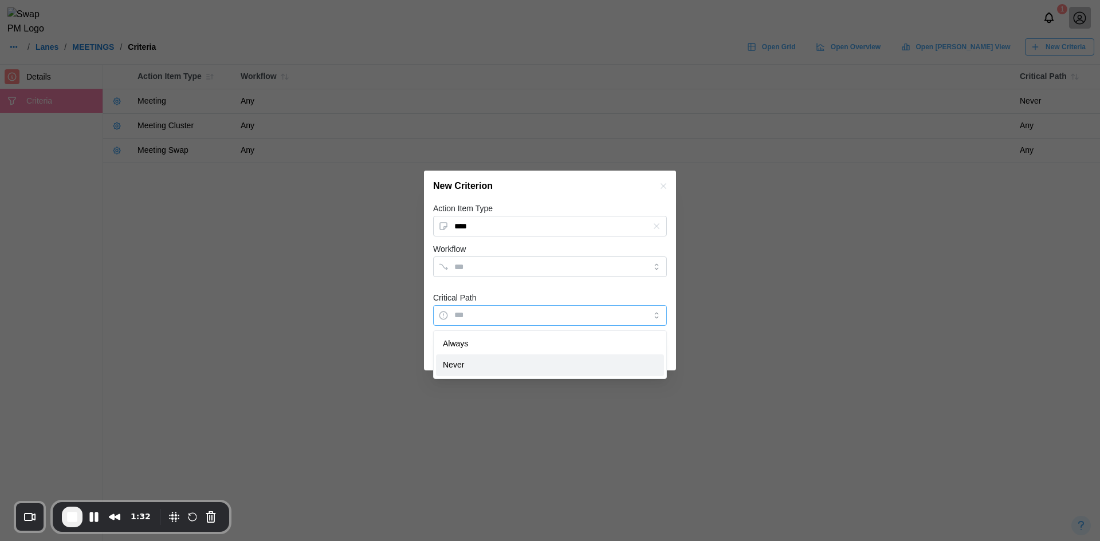
type input "*****"
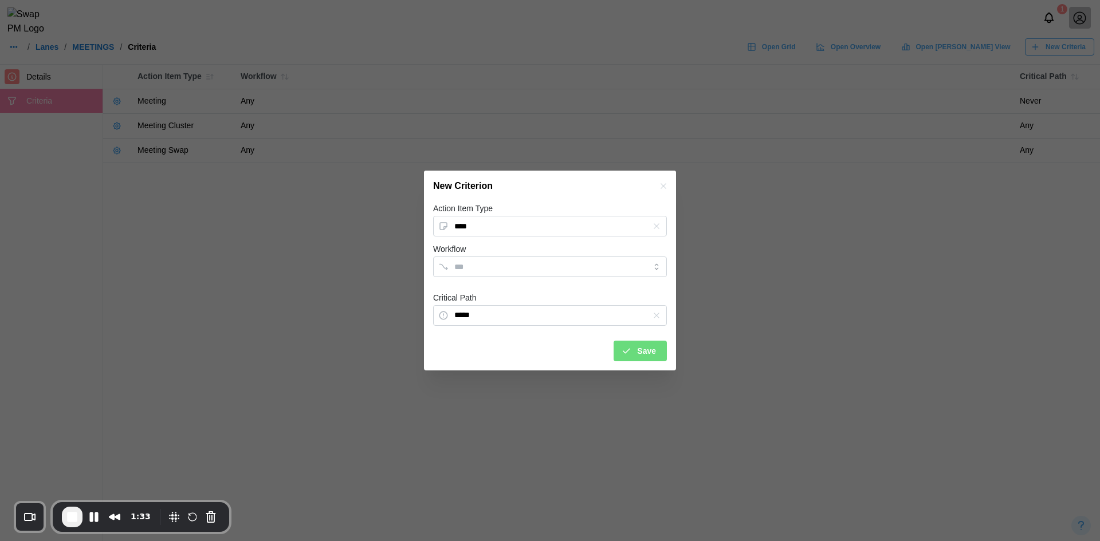
click at [631, 348] on icon "submit" at bounding box center [626, 351] width 10 height 10
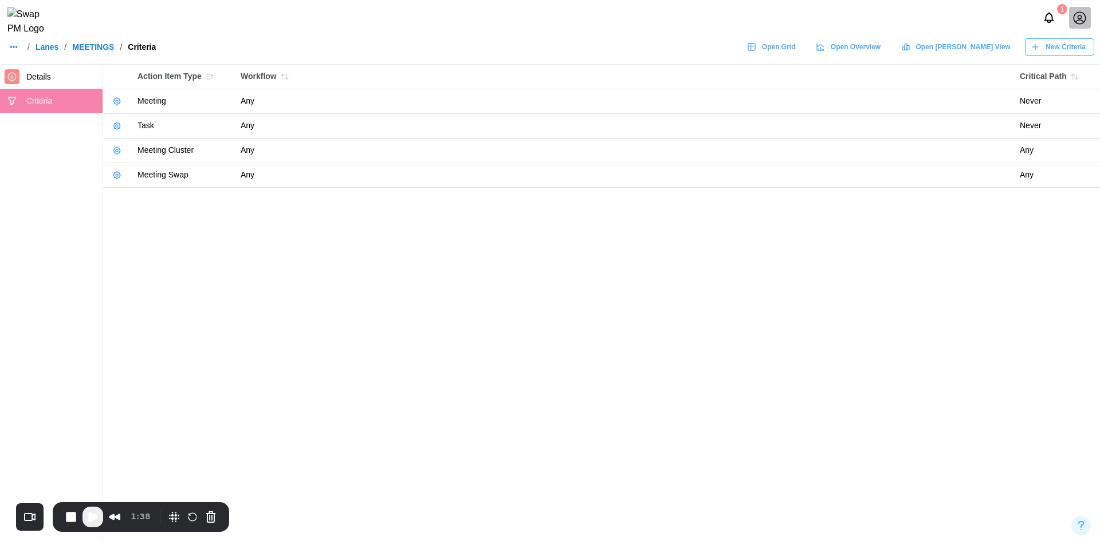
click at [52, 51] on link "Lanes" at bounding box center [47, 47] width 23 height 8
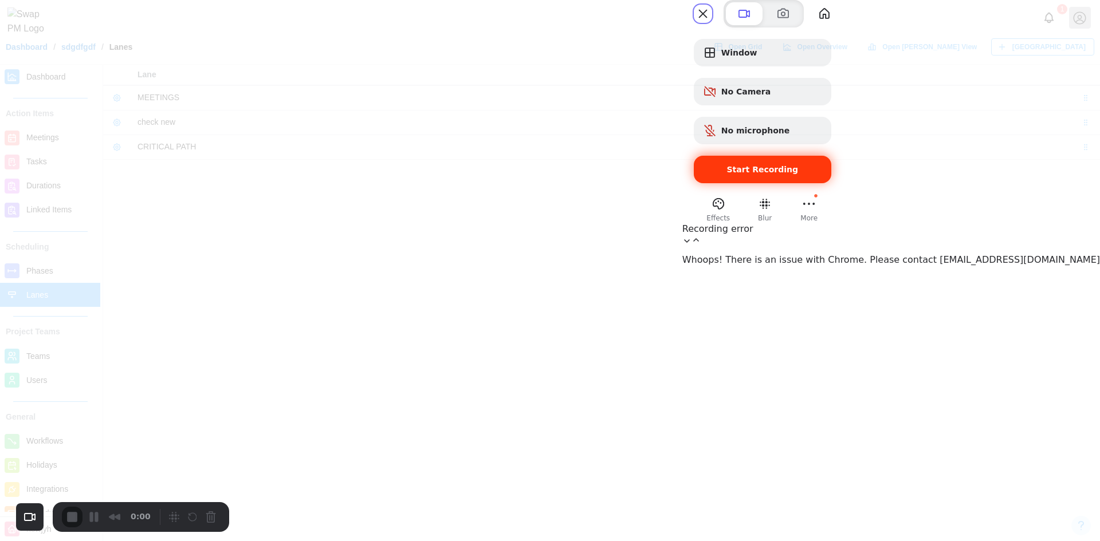
click at [831, 183] on div "Start Recording" at bounding box center [762, 169] width 137 height 27
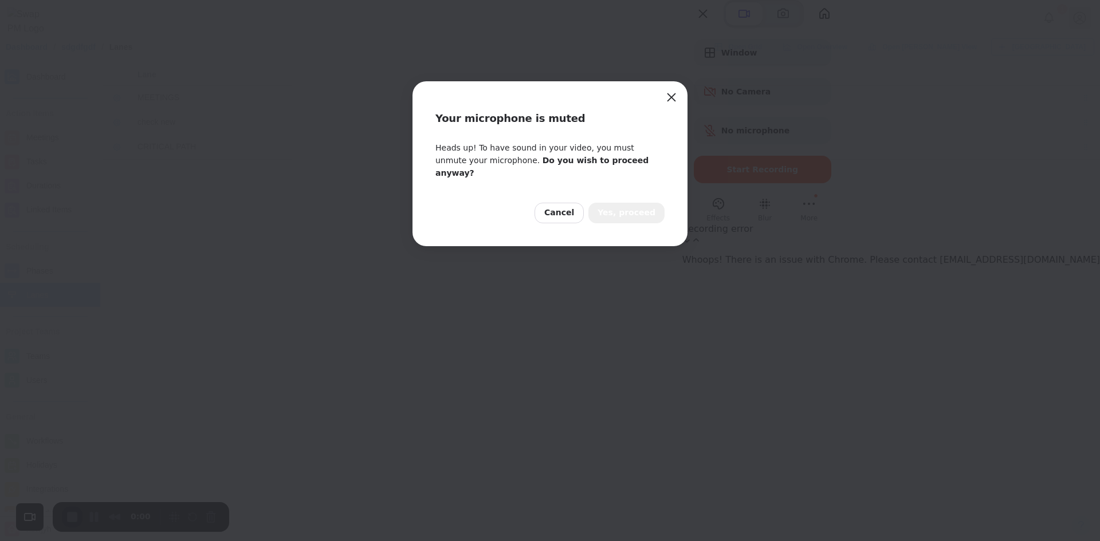
click at [619, 208] on button "Yes, proceed" at bounding box center [626, 213] width 76 height 21
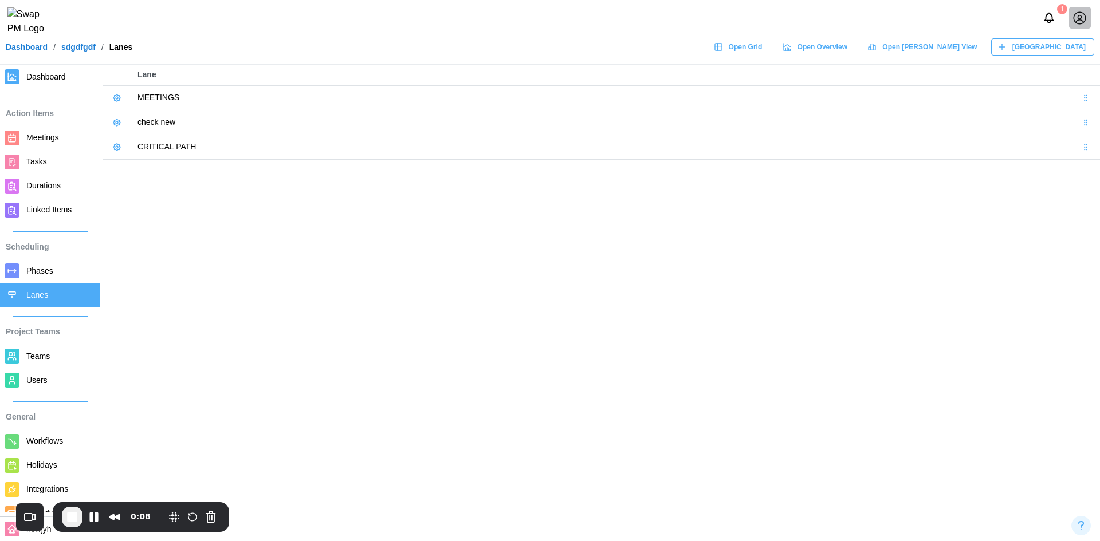
click at [117, 101] on icon at bounding box center [116, 97] width 9 height 9
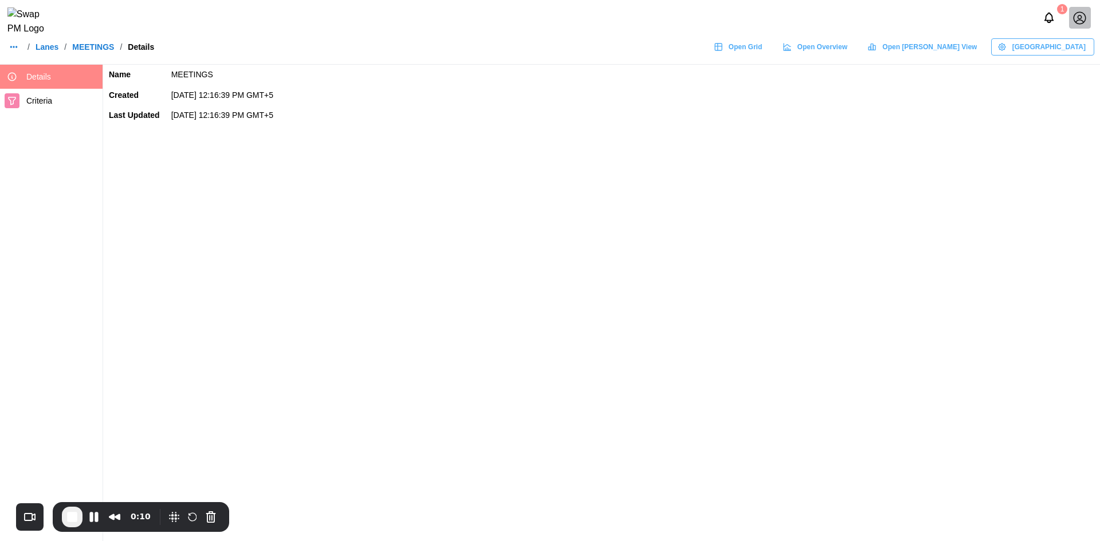
click at [78, 101] on span "Criteria" at bounding box center [62, 101] width 72 height 14
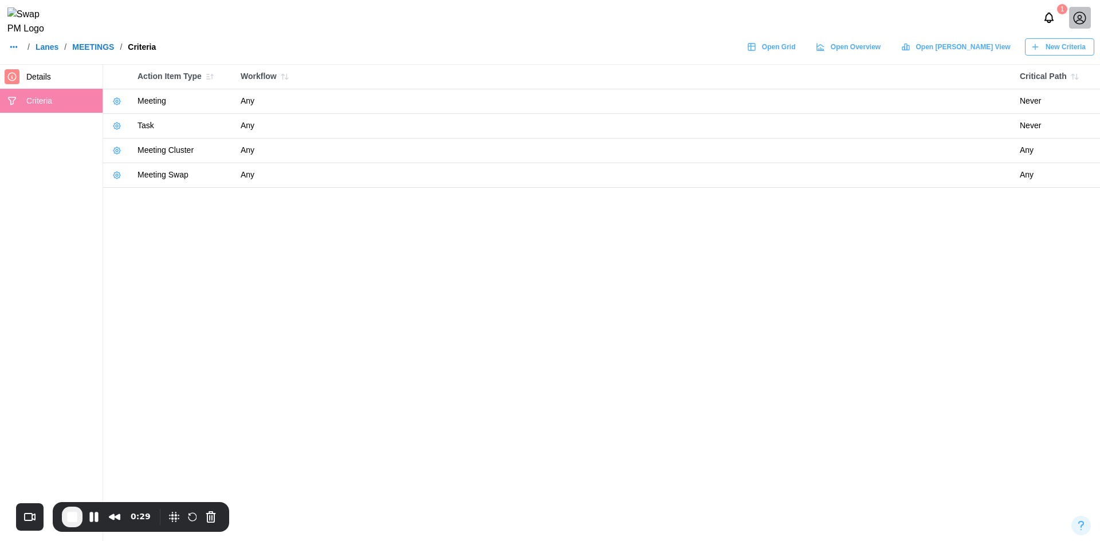
click at [116, 101] on icon "button" at bounding box center [117, 101] width 2 height 2
click at [138, 124] on div "Edit Criteria" at bounding box center [157, 124] width 51 height 9
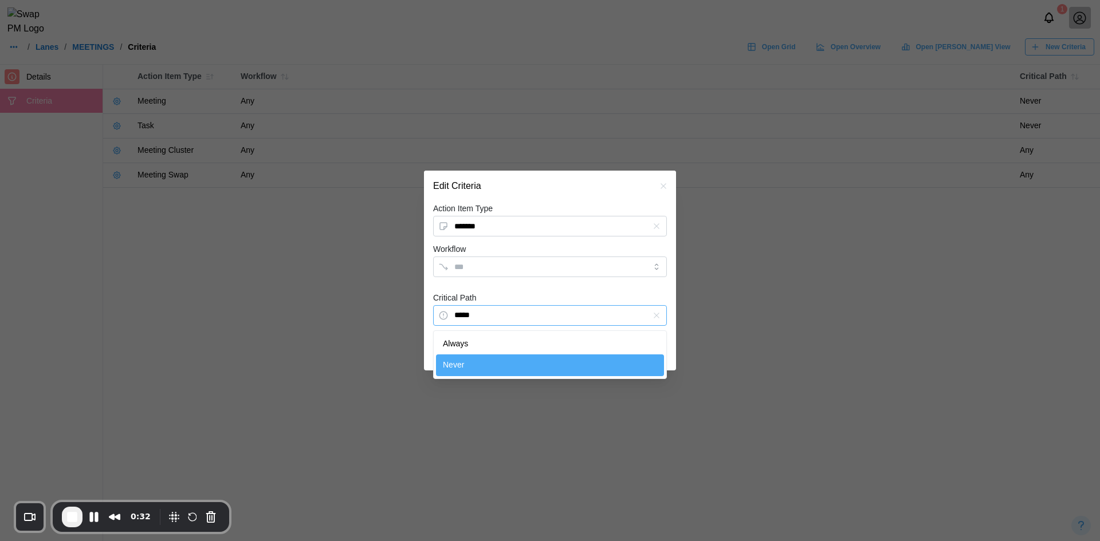
click at [580, 316] on input "*****" at bounding box center [550, 315] width 234 height 21
type input "******"
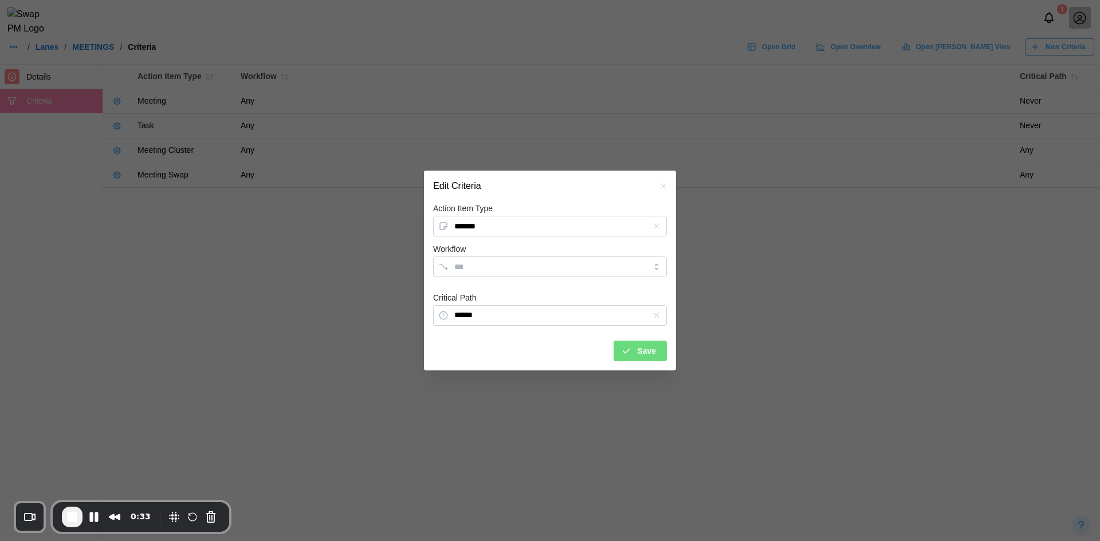
click at [657, 361] on button "Save" at bounding box center [639, 351] width 53 height 21
click at [662, 353] on button "Save" at bounding box center [639, 351] width 53 height 21
click at [636, 350] on div "Save" at bounding box center [638, 350] width 35 height 19
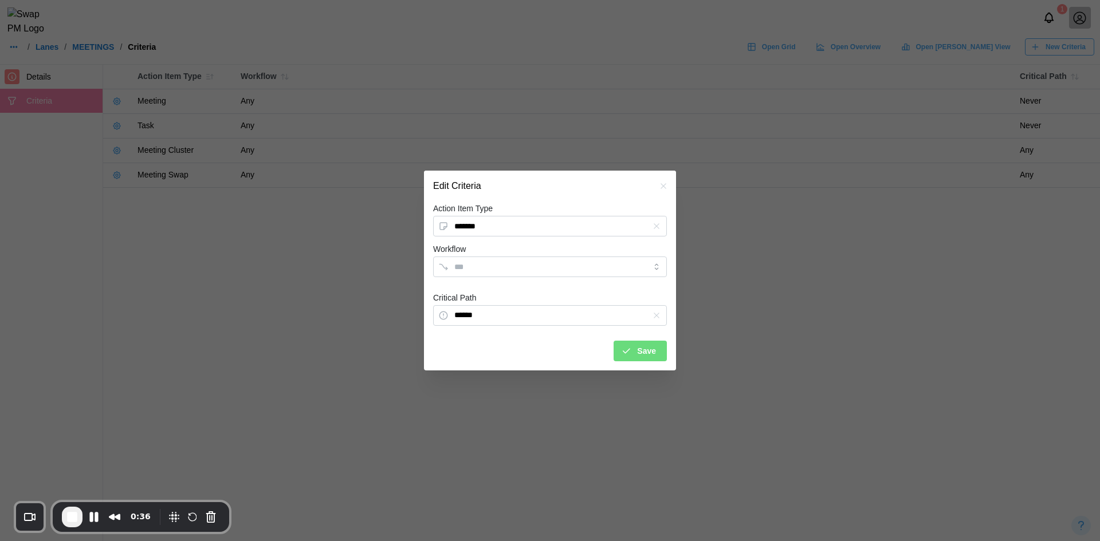
click at [636, 350] on div "Save" at bounding box center [638, 350] width 35 height 19
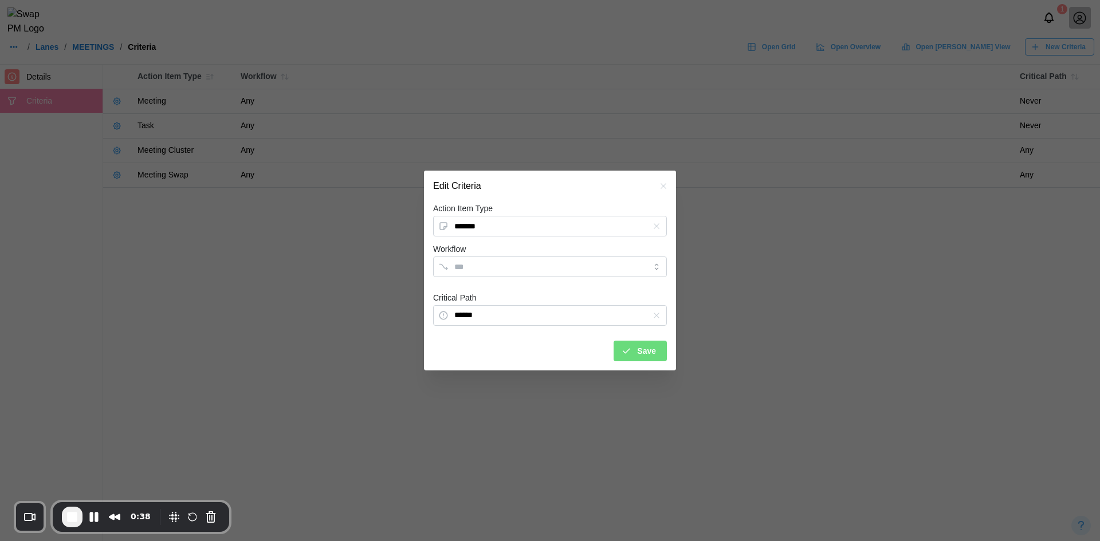
click at [636, 350] on div "Save" at bounding box center [638, 350] width 35 height 19
click at [661, 184] on icon "button" at bounding box center [663, 186] width 9 height 9
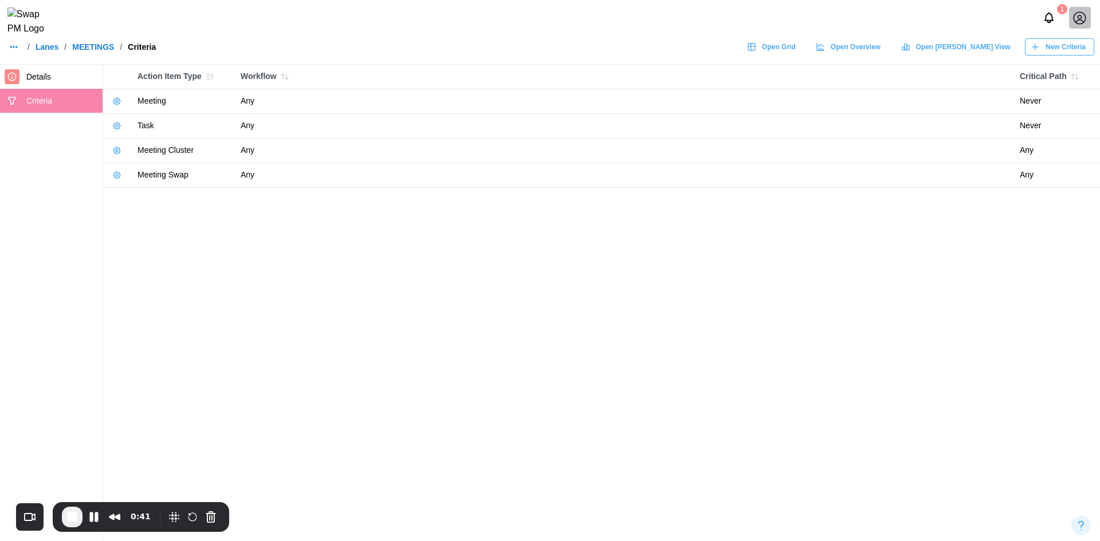
click at [117, 174] on icon "button" at bounding box center [116, 175] width 9 height 9
click at [132, 195] on div "Edit Criteria" at bounding box center [157, 198] width 51 height 9
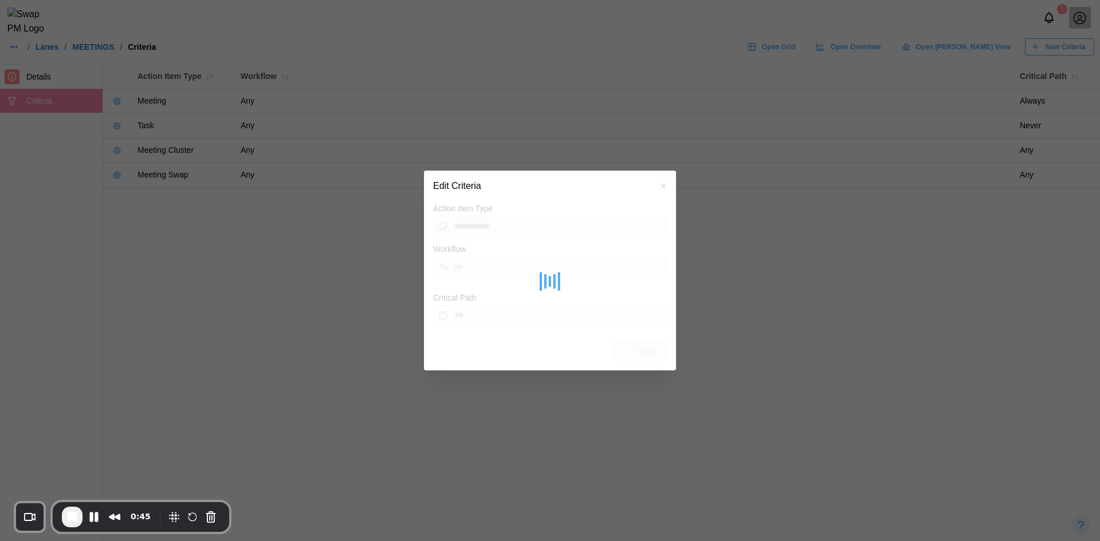
click at [664, 187] on icon "button" at bounding box center [662, 186] width 5 height 5
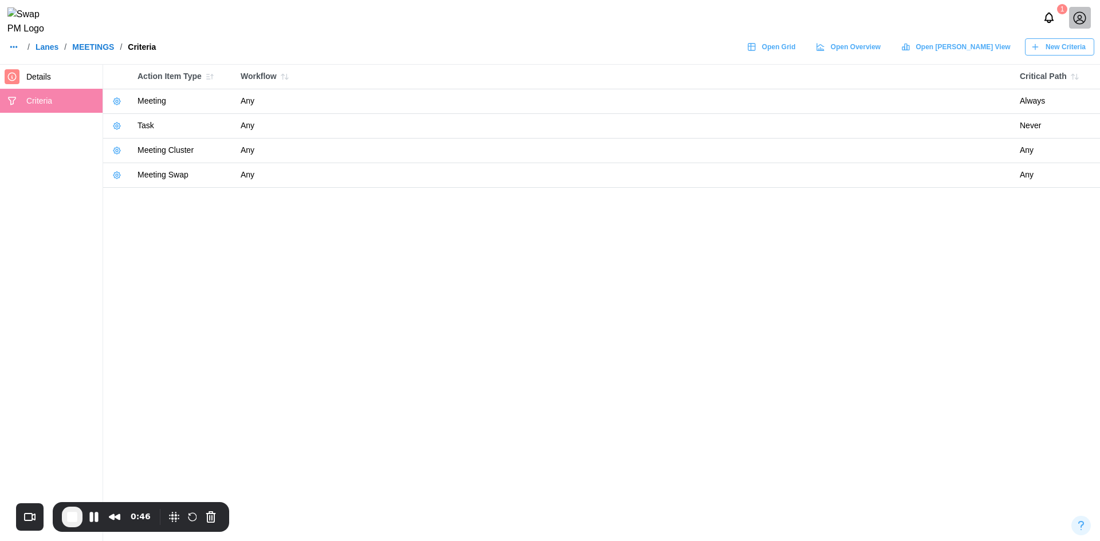
click at [116, 151] on icon "button" at bounding box center [117, 150] width 2 height 2
click at [161, 180] on button "Edit Criteria" at bounding box center [151, 174] width 78 height 21
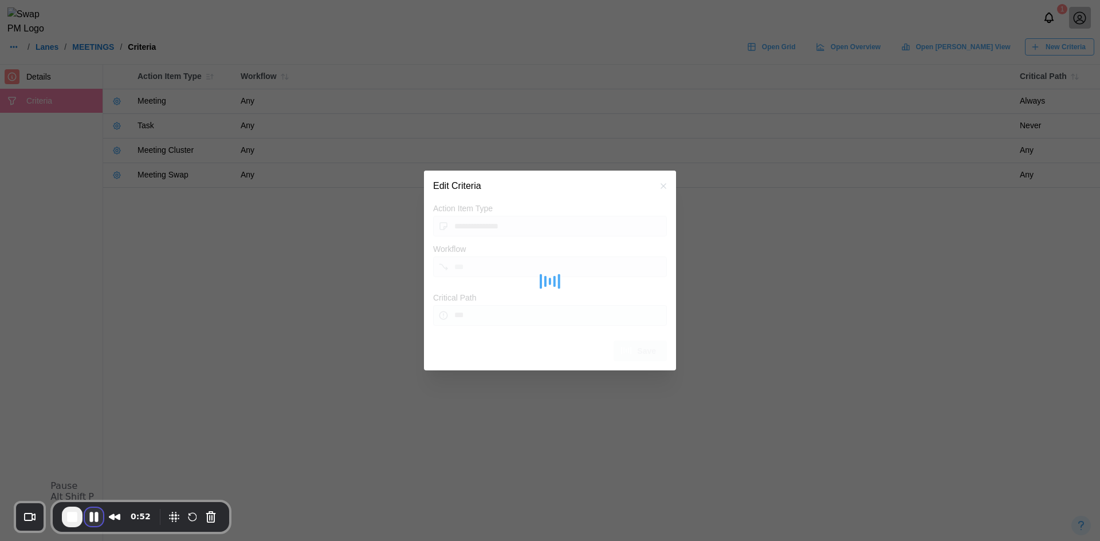
click at [96, 519] on button "Pause Recording" at bounding box center [94, 517] width 18 height 18
click at [94, 519] on span "Play Recording" at bounding box center [94, 518] width 14 height 14
click at [659, 184] on icon "button" at bounding box center [663, 186] width 9 height 9
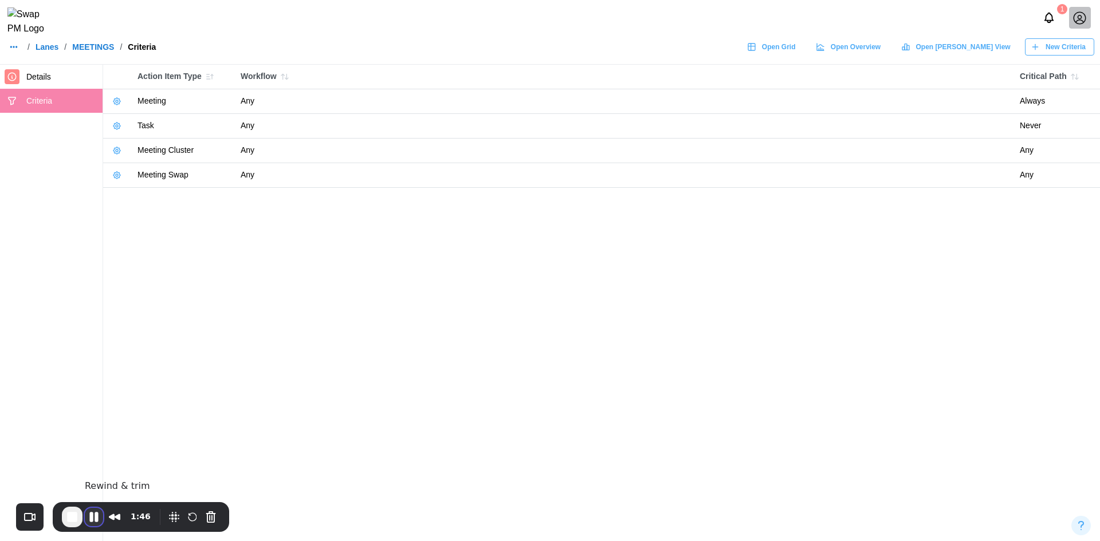
click at [96, 519] on button "Pause Recording" at bounding box center [94, 517] width 18 height 18
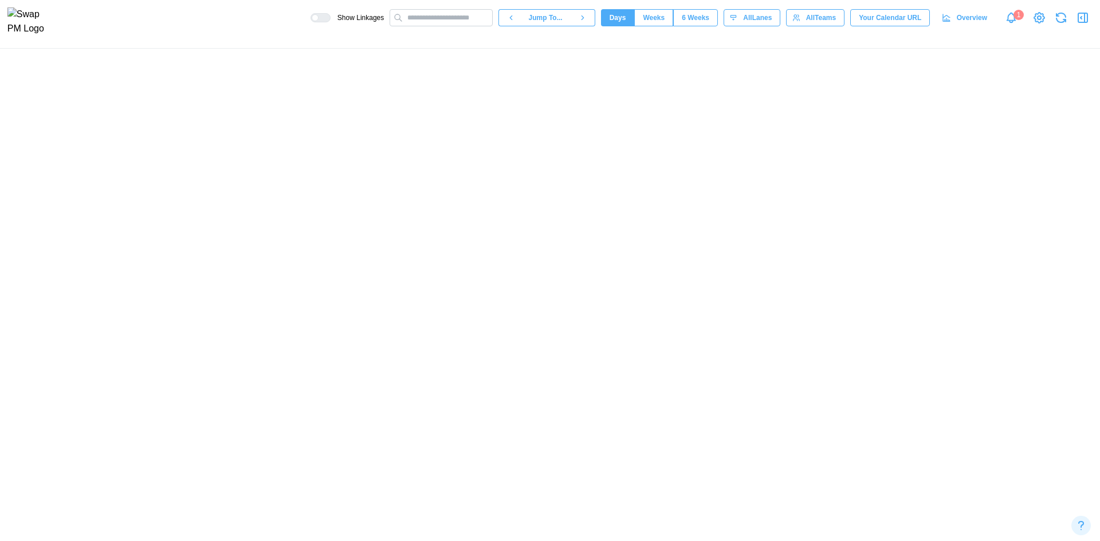
scroll to position [0, 3487]
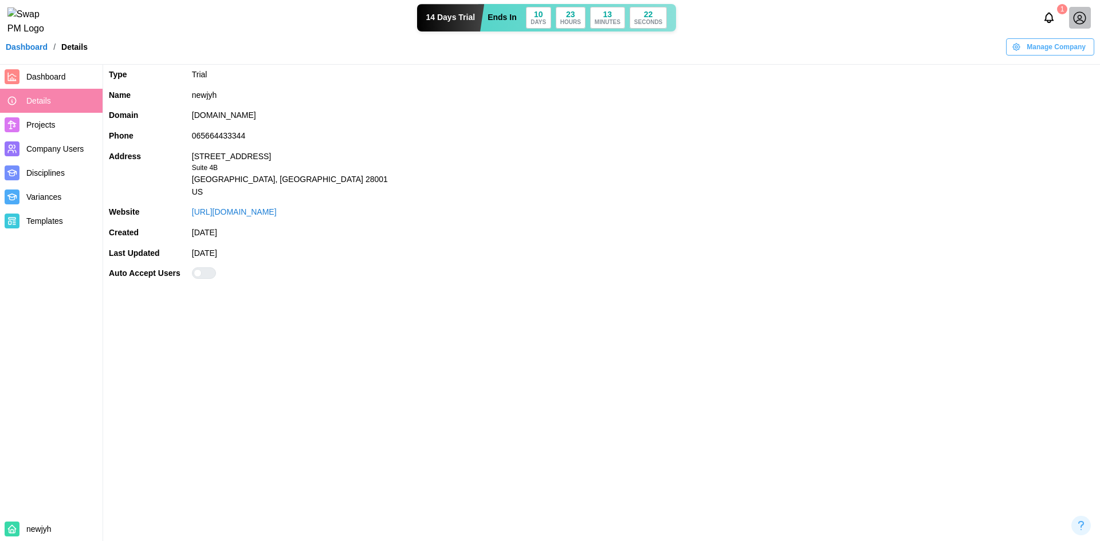
click at [26, 76] on span "Dashboard" at bounding box center [46, 76] width 40 height 9
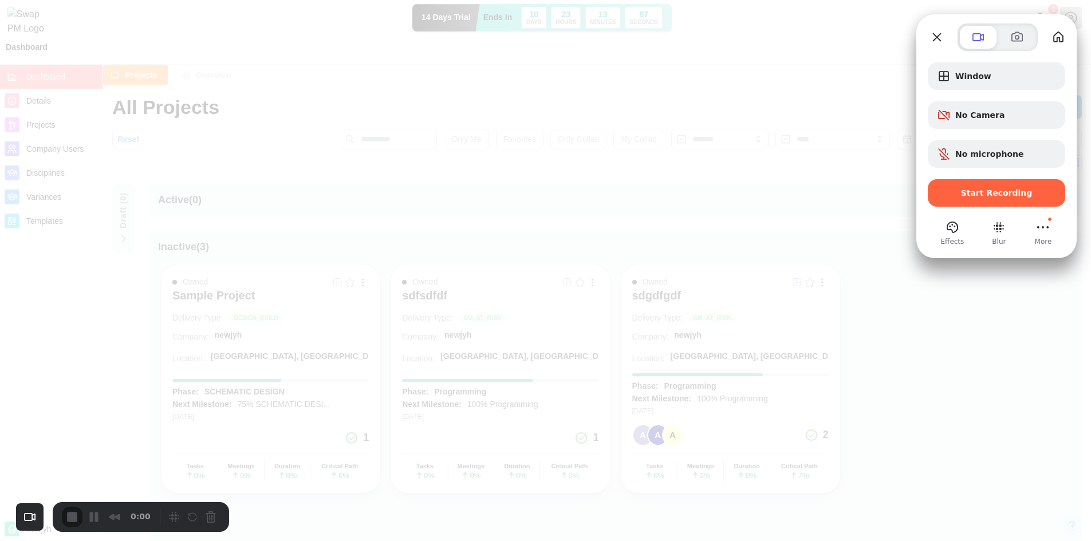
click at [1000, 202] on div "Start Recording" at bounding box center [996, 192] width 137 height 27
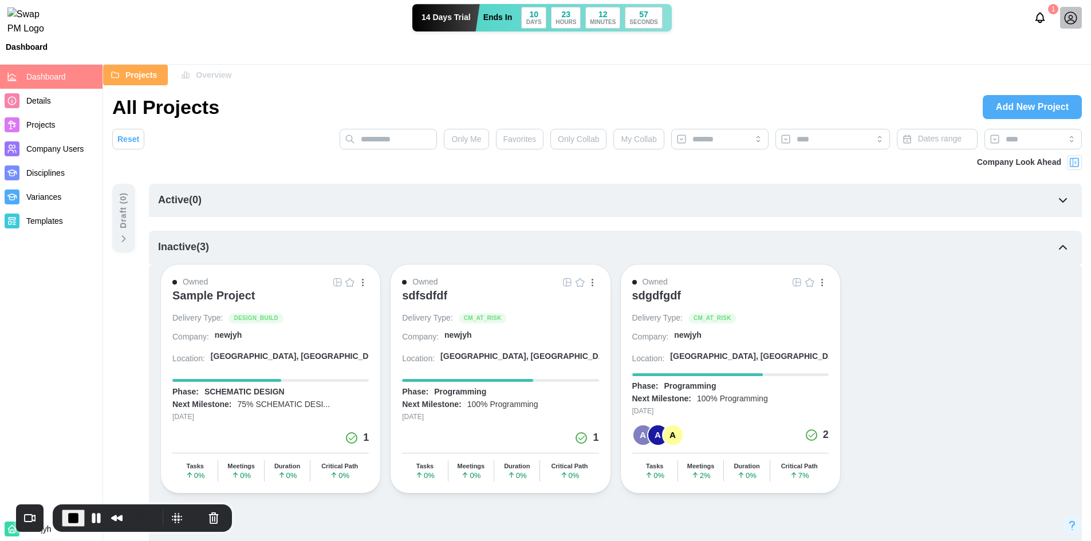
click at [1061, 109] on span "Add New Project" at bounding box center [1032, 107] width 73 height 23
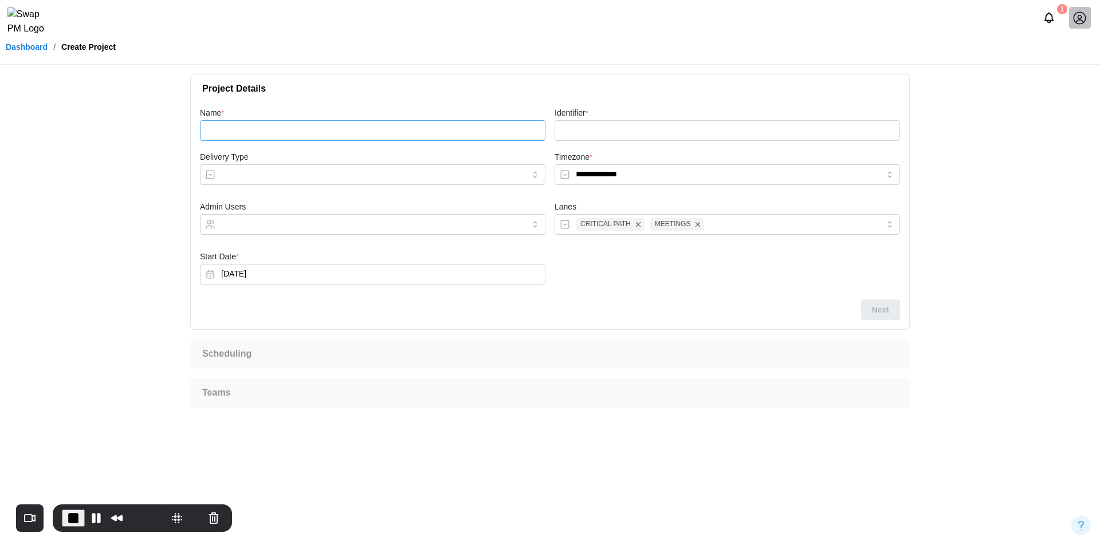
click at [334, 134] on input "Name *" at bounding box center [372, 130] width 345 height 21
type input "*"
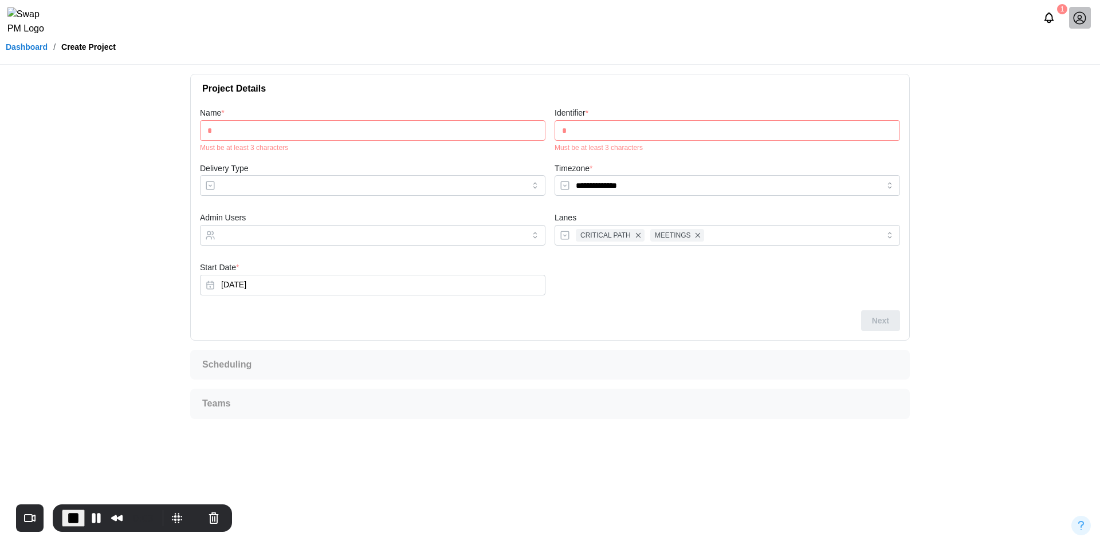
type input "**"
type input "***"
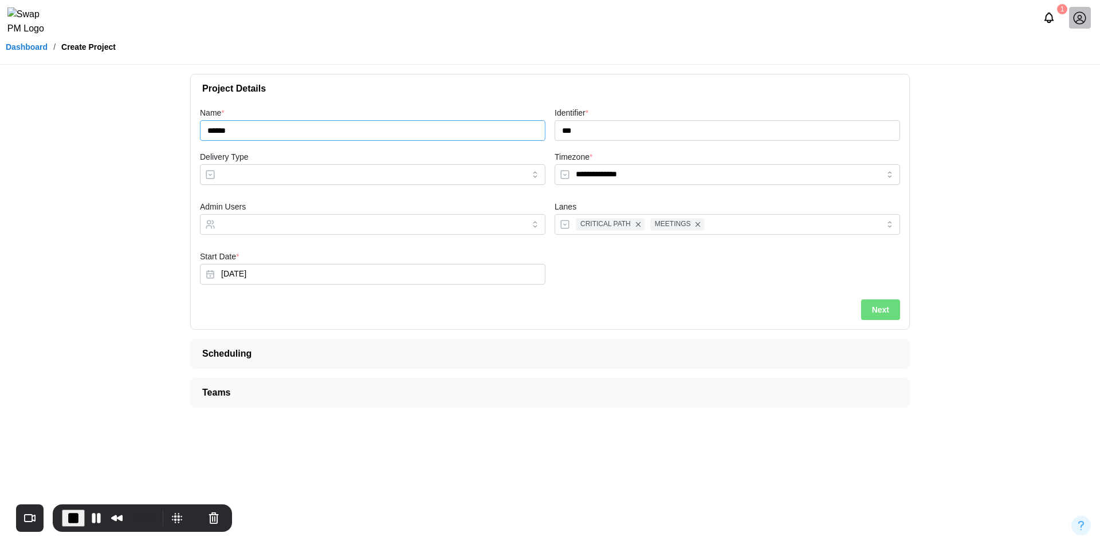
type input "******"
click at [908, 224] on div "**********" at bounding box center [550, 216] width 718 height 226
click at [882, 228] on div "CRITICAL PATH MEETINGS" at bounding box center [726, 224] width 345 height 21
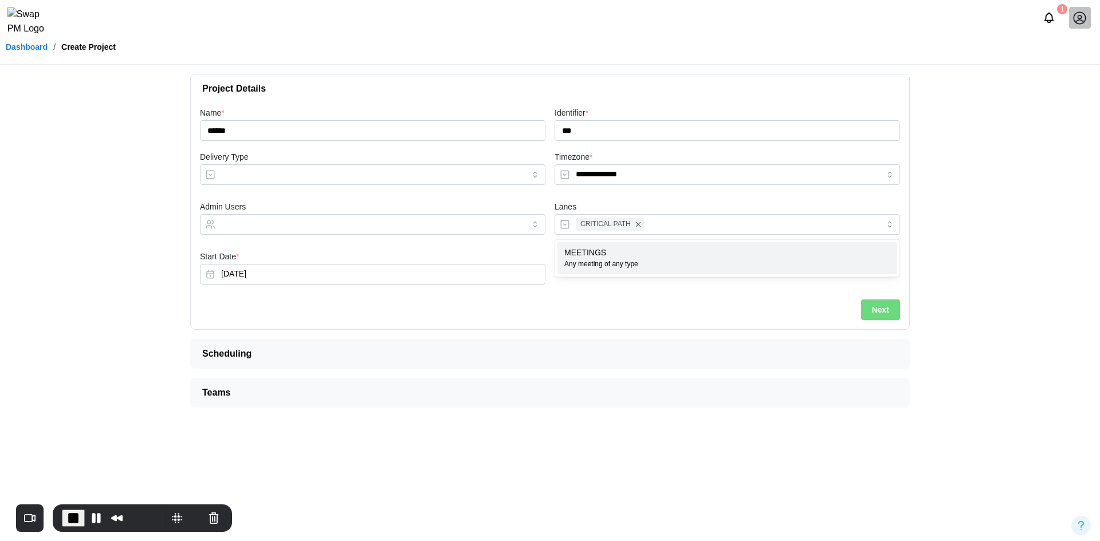
click at [629, 303] on div "Next" at bounding box center [550, 310] width 700 height 21
click at [654, 225] on input "Lanes" at bounding box center [727, 224] width 303 height 9
click at [630, 301] on div "Next" at bounding box center [550, 310] width 700 height 21
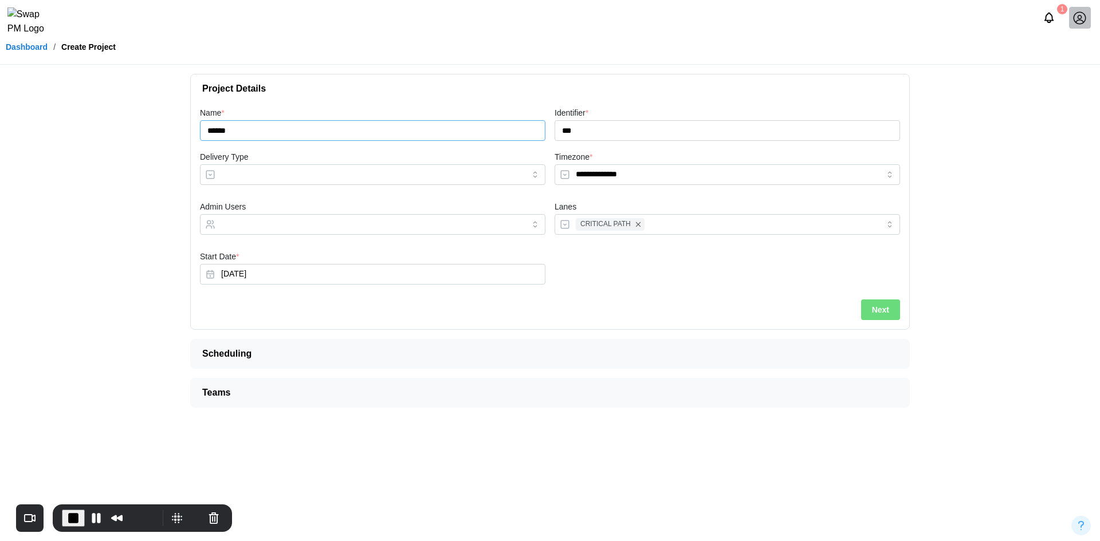
click at [266, 124] on input "******" at bounding box center [372, 130] width 345 height 21
click at [239, 171] on input "Delivery Type" at bounding box center [372, 174] width 345 height 21
type input "**********"
click at [327, 229] on input "Admin Users" at bounding box center [362, 224] width 282 height 9
click at [304, 256] on div "Start Date * Sep 8, 2025" at bounding box center [372, 267] width 345 height 35
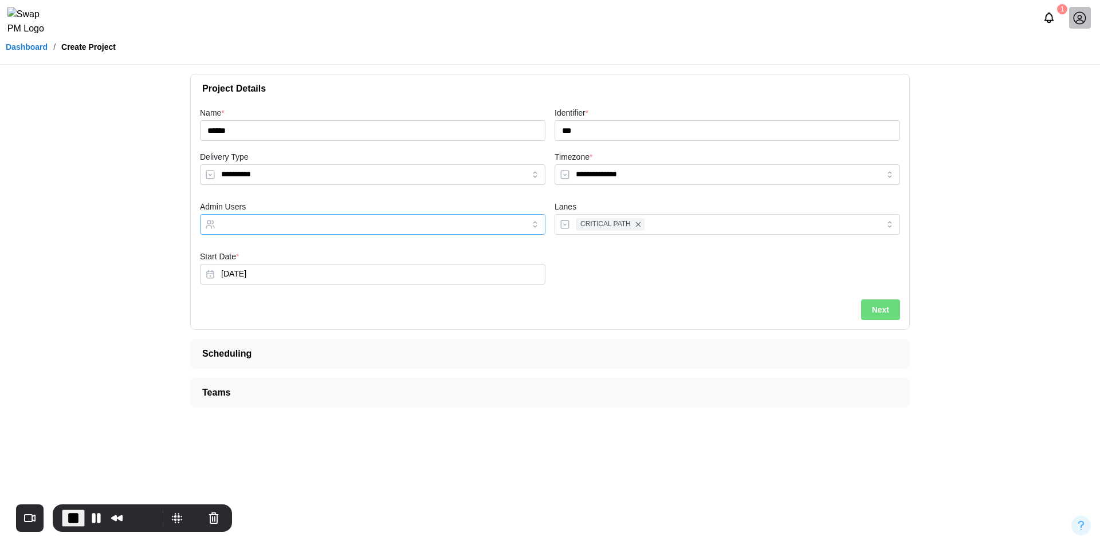
click at [336, 224] on input "Admin Users" at bounding box center [362, 224] width 282 height 9
click at [803, 371] on div "**********" at bounding box center [550, 241] width 738 height 352
click at [806, 359] on span "Scheduling" at bounding box center [545, 354] width 686 height 29
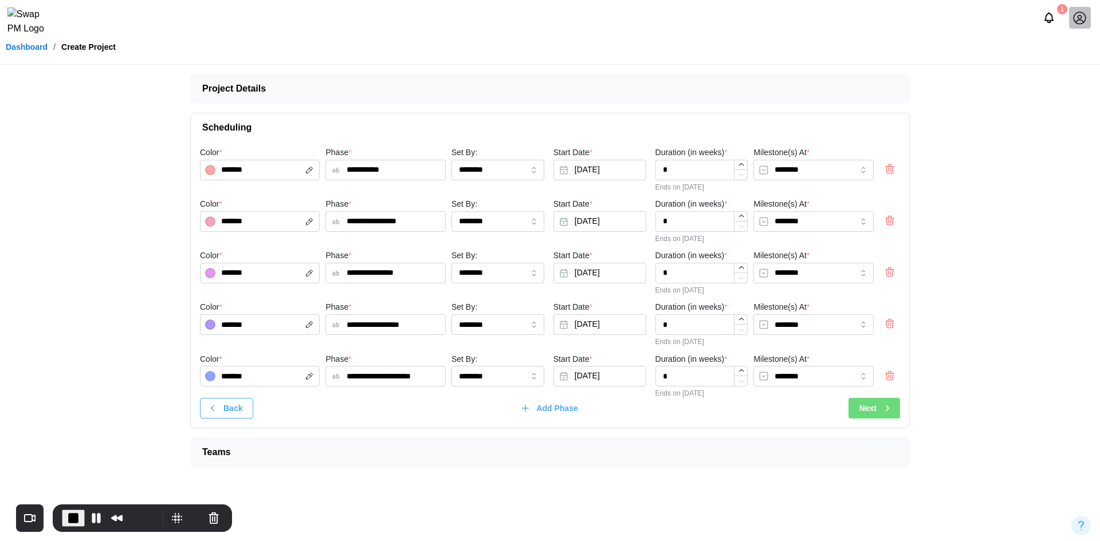
click at [877, 415] on div "Next" at bounding box center [875, 408] width 33 height 19
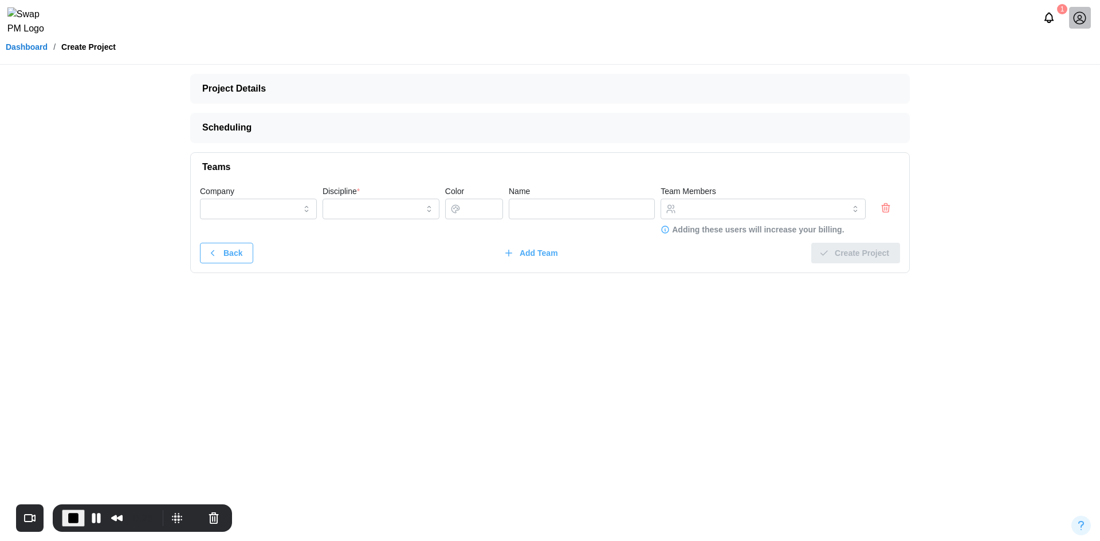
click at [888, 207] on icon "button" at bounding box center [885, 208] width 11 height 14
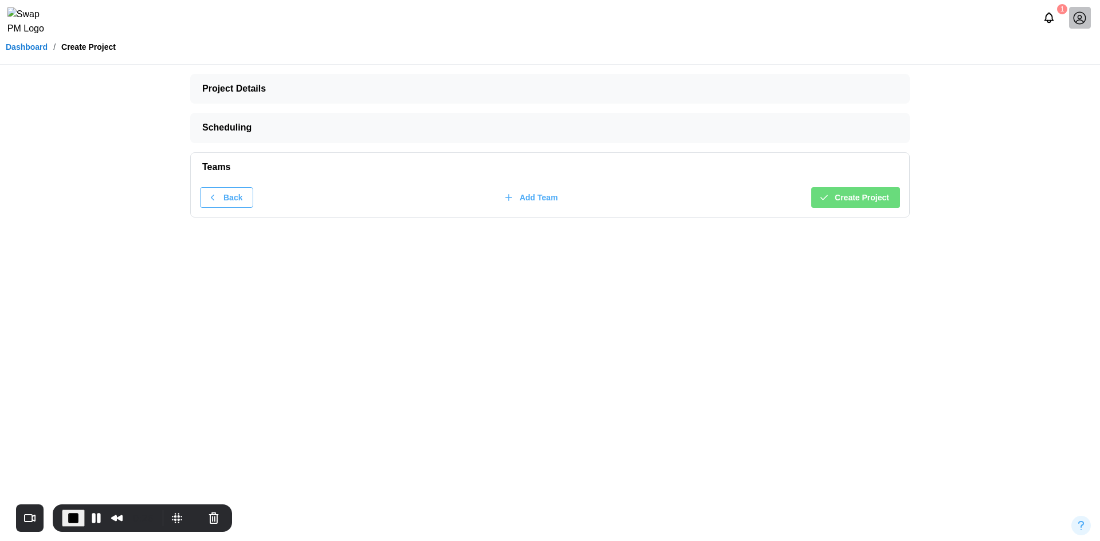
click at [868, 203] on span "Create Project" at bounding box center [861, 197] width 54 height 19
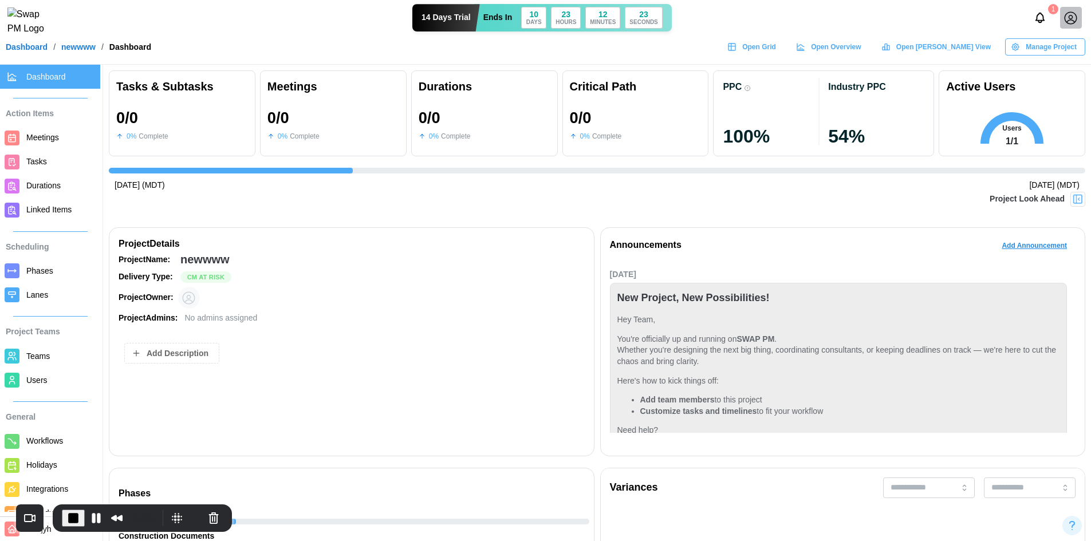
click at [36, 293] on span "Lanes" at bounding box center [37, 294] width 22 height 9
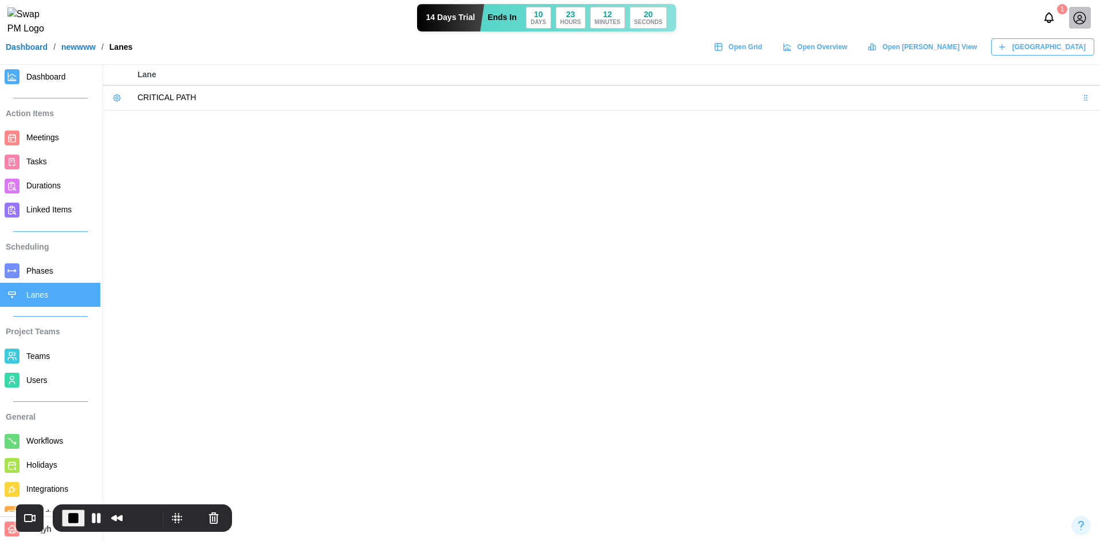
click at [112, 94] on icon at bounding box center [116, 97] width 9 height 9
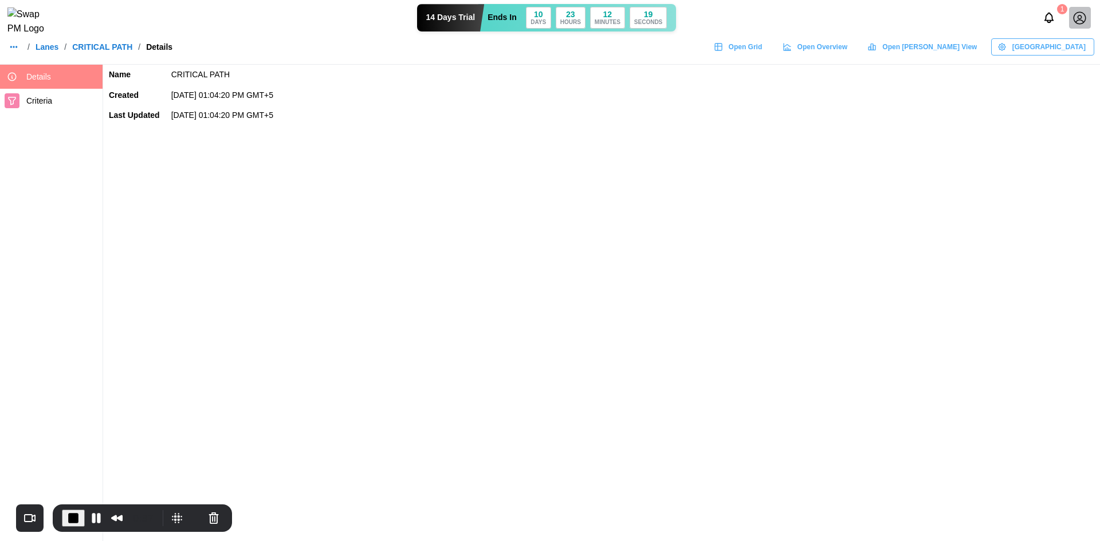
click at [76, 101] on span "Criteria" at bounding box center [62, 101] width 72 height 14
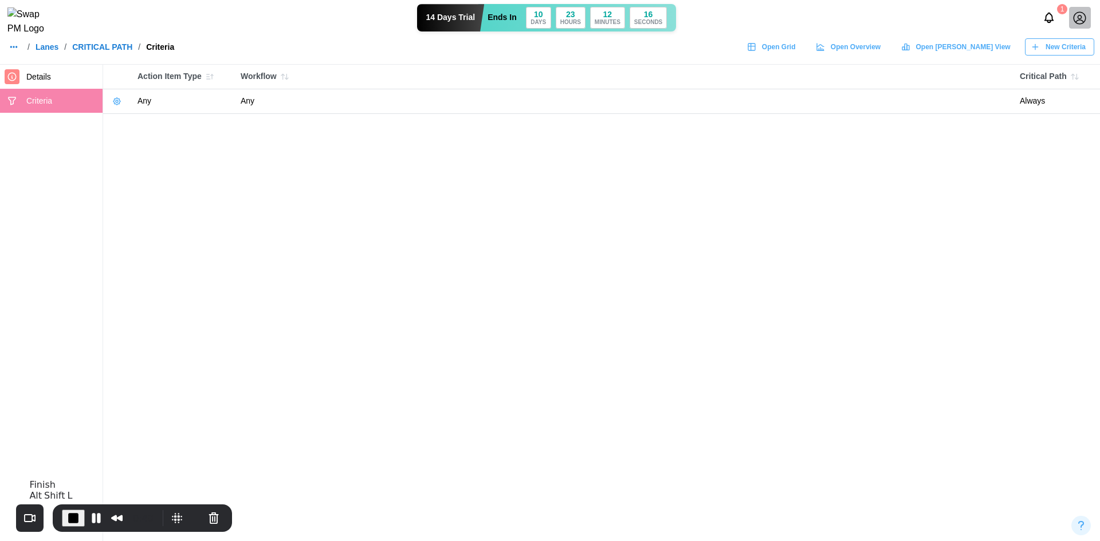
click at [72, 522] on span "End Recording" at bounding box center [73, 518] width 14 height 14
drag, startPoint x: 50, startPoint y: 52, endPoint x: 64, endPoint y: 48, distance: 13.9
click at [50, 51] on link "Lanes" at bounding box center [47, 47] width 23 height 8
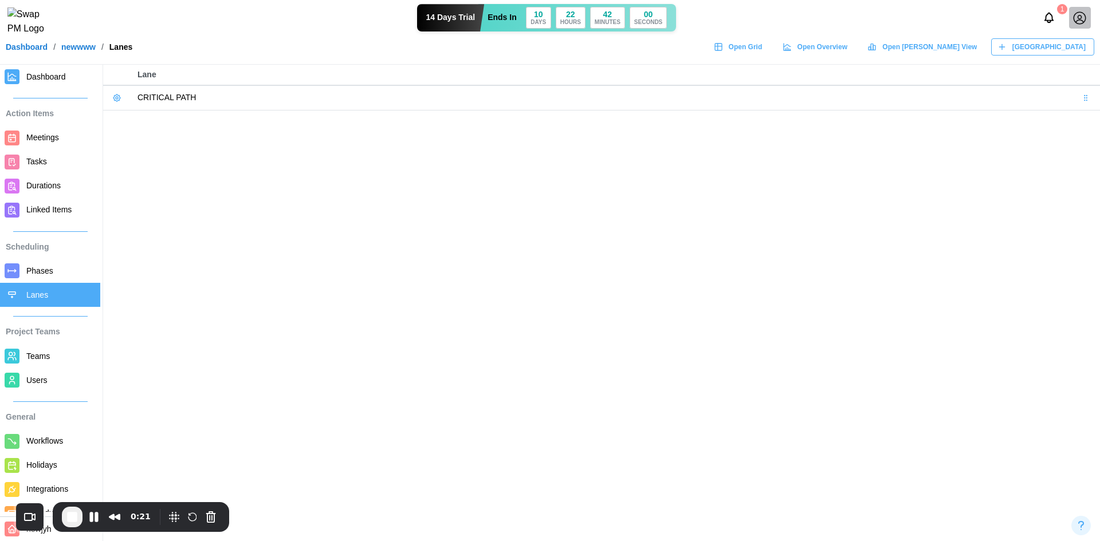
click at [116, 97] on icon at bounding box center [116, 97] width 9 height 9
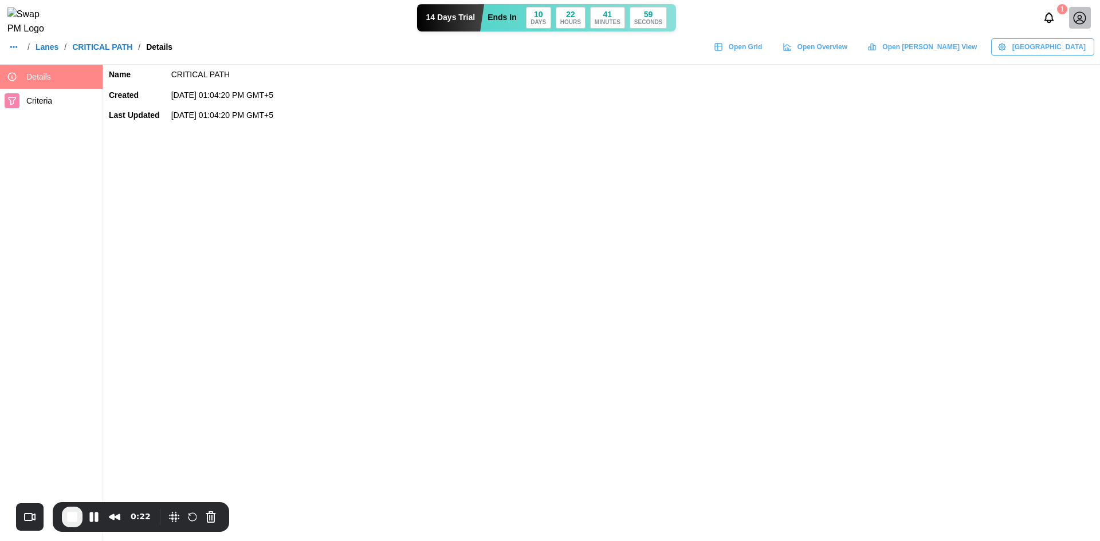
click at [39, 101] on span "Criteria" at bounding box center [39, 100] width 26 height 9
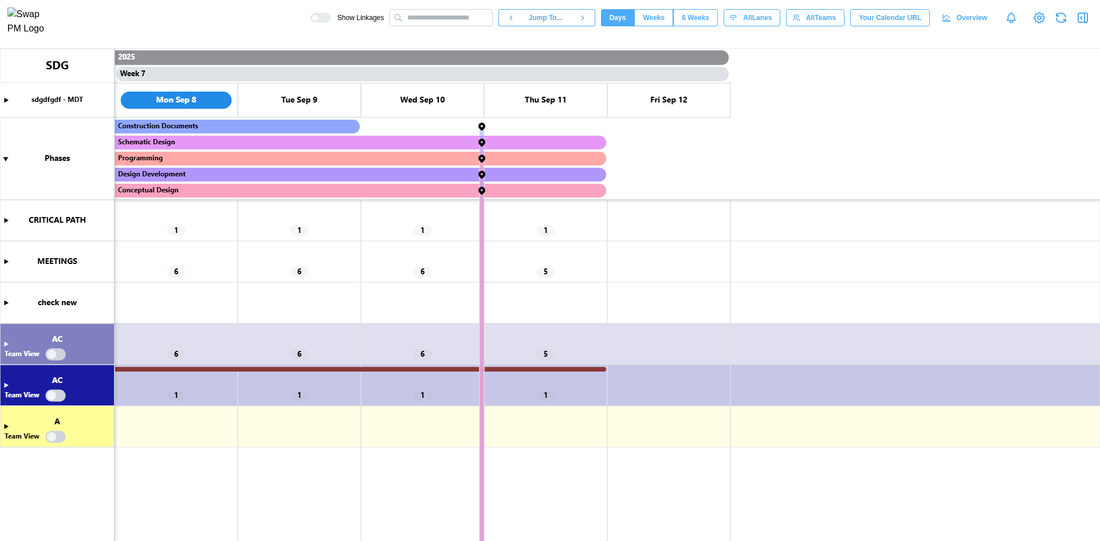
scroll to position [0, 3333]
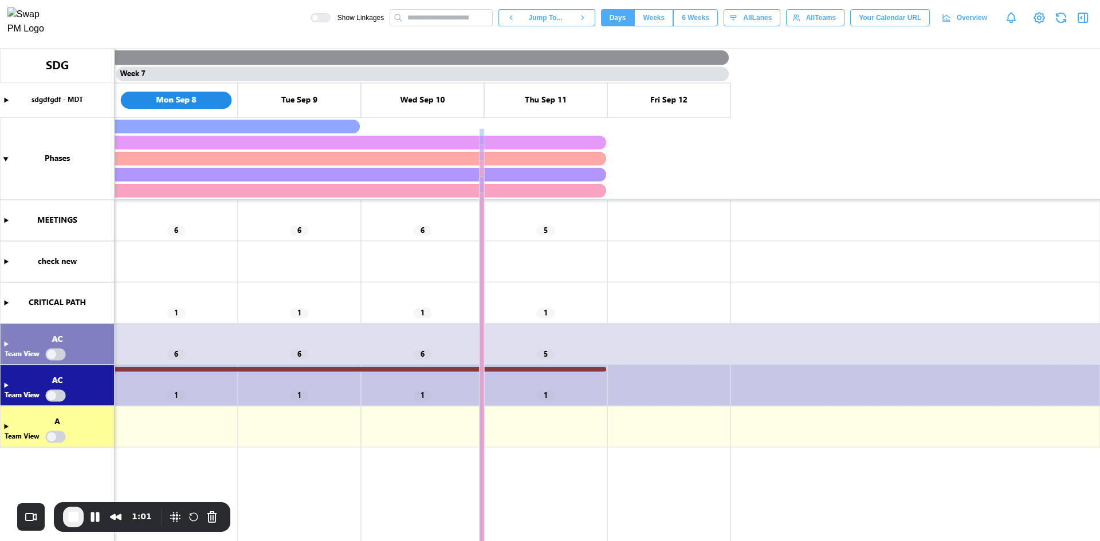
scroll to position [0, 3333]
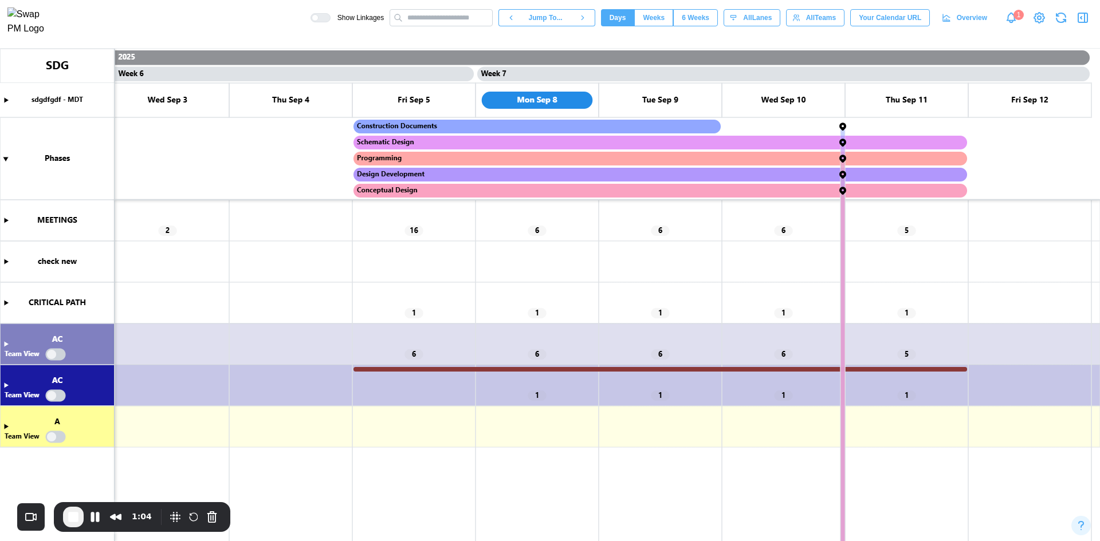
click at [6, 258] on canvas at bounding box center [550, 295] width 1100 height 493
click at [203, 259] on canvas at bounding box center [550, 295] width 1100 height 493
click at [199, 224] on canvas at bounding box center [550, 295] width 1100 height 493
click at [272, 219] on canvas at bounding box center [550, 295] width 1100 height 493
click at [267, 342] on canvas at bounding box center [550, 295] width 1100 height 493
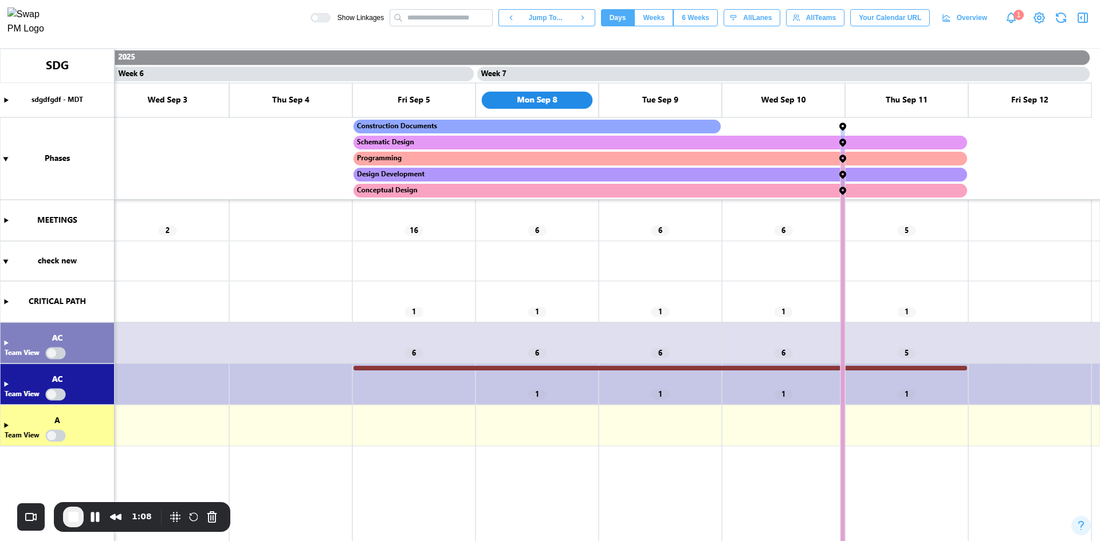
click at [1, 299] on canvas at bounding box center [550, 295] width 1100 height 493
click at [5, 300] on canvas at bounding box center [550, 295] width 1100 height 493
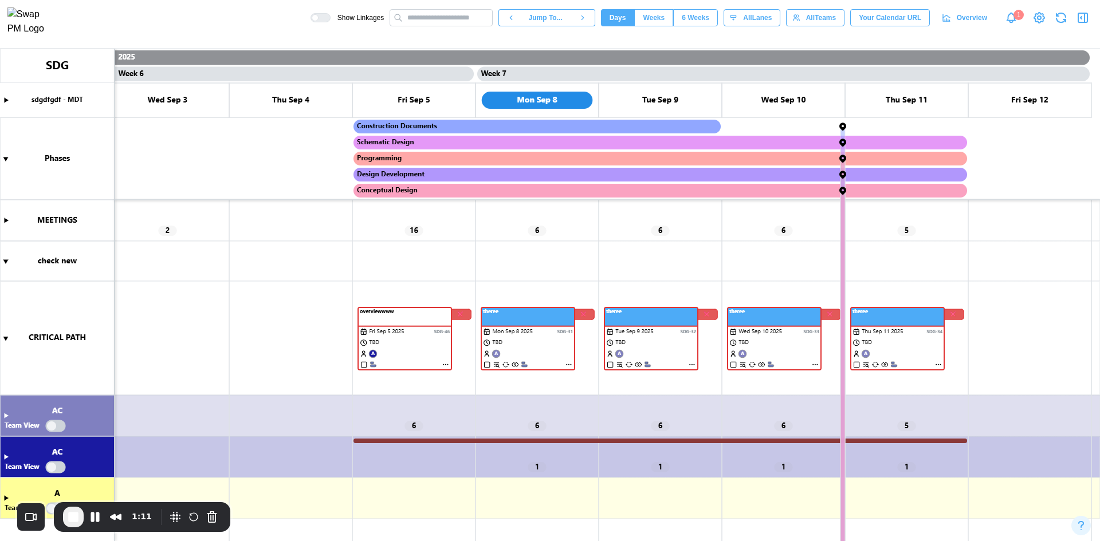
click at [313, 416] on canvas at bounding box center [550, 295] width 1100 height 493
click at [1084, 22] on icon "button" at bounding box center [1084, 17] width 0 height 9
click at [97, 520] on button "Pause Recording" at bounding box center [95, 517] width 18 height 18
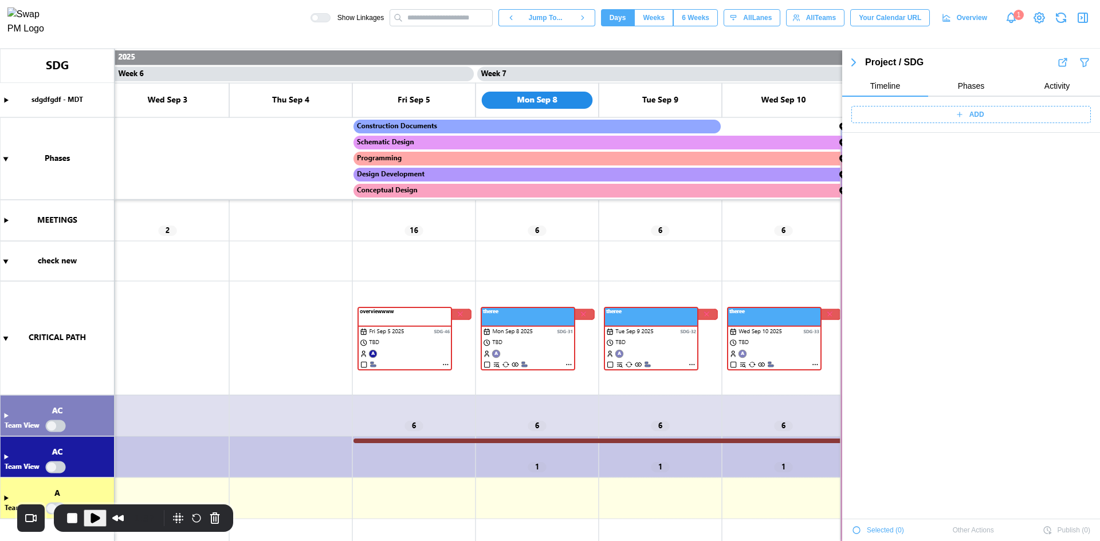
scroll to position [1246, 0]
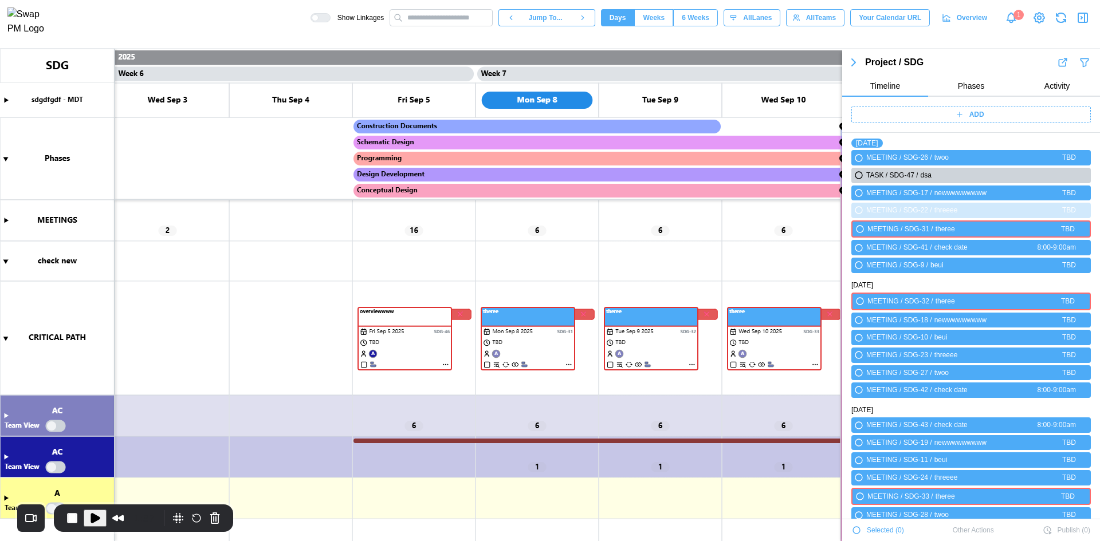
click at [978, 117] on span "ADD" at bounding box center [976, 115] width 15 height 16
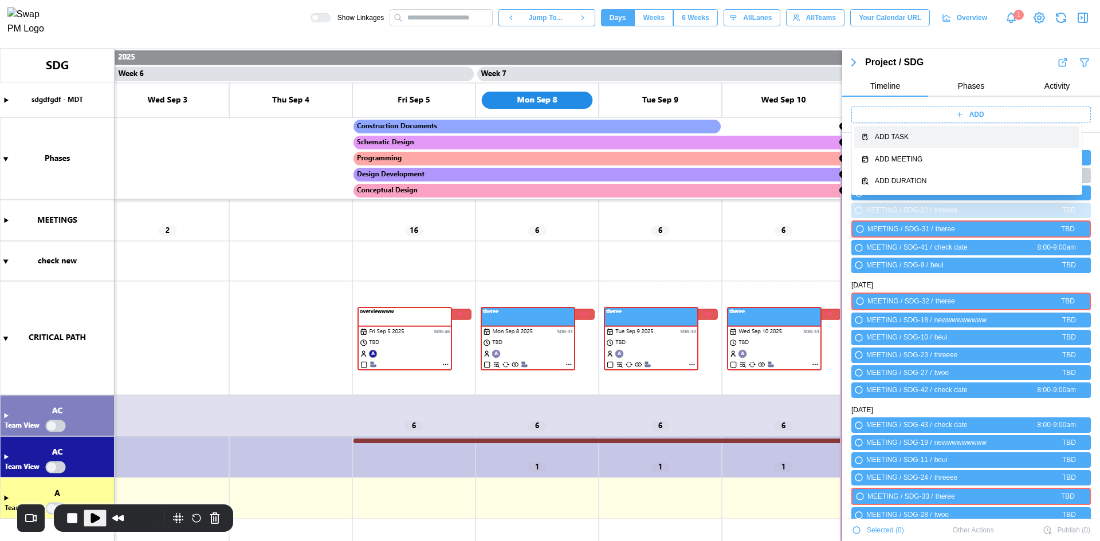
click at [917, 137] on div "Add Task" at bounding box center [974, 137] width 198 height 11
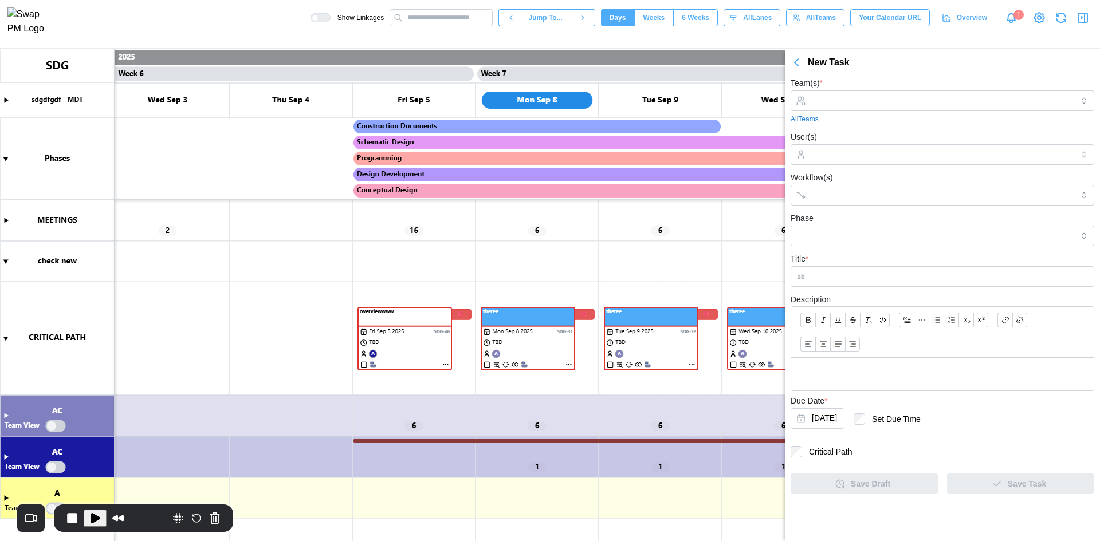
scroll to position [0, 0]
click at [94, 519] on span "Play Recording" at bounding box center [95, 518] width 14 height 14
click at [920, 100] on input "Team(s) *" at bounding box center [942, 100] width 261 height 9
click at [889, 74] on div "Team(s) * AC - ACOUSTICS - 2WR+ Partners All Teams User(s) Workflow(s) Phase Ti…" at bounding box center [942, 285] width 315 height 430
click at [868, 146] on div at bounding box center [941, 154] width 264 height 19
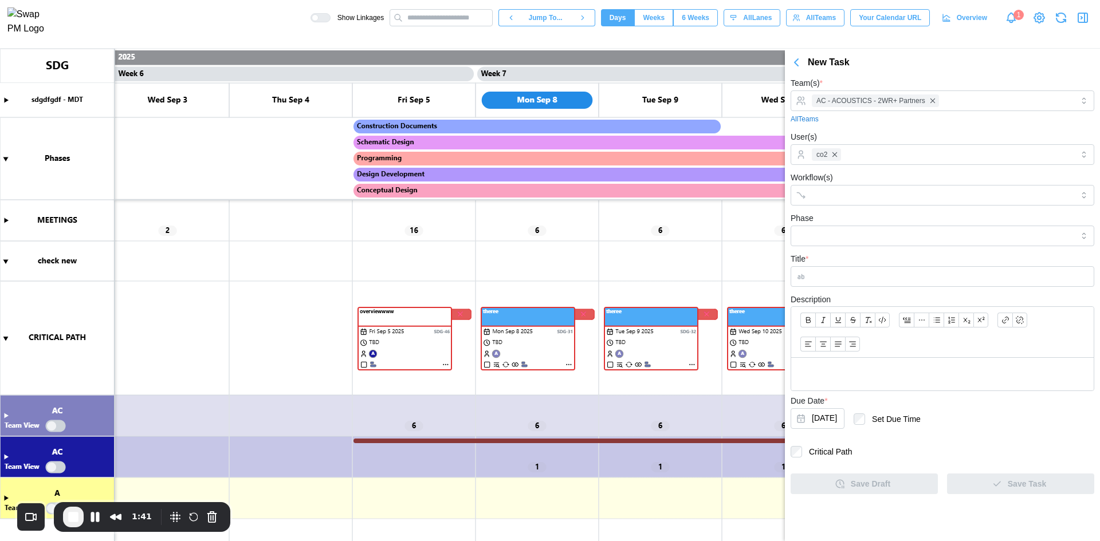
click at [904, 133] on div "User(s) co2" at bounding box center [942, 147] width 304 height 35
click at [874, 222] on div "Phase" at bounding box center [942, 228] width 304 height 35
click at [866, 199] on input "Workflow(s)" at bounding box center [932, 195] width 241 height 9
click at [845, 237] on input "Phase" at bounding box center [942, 236] width 304 height 21
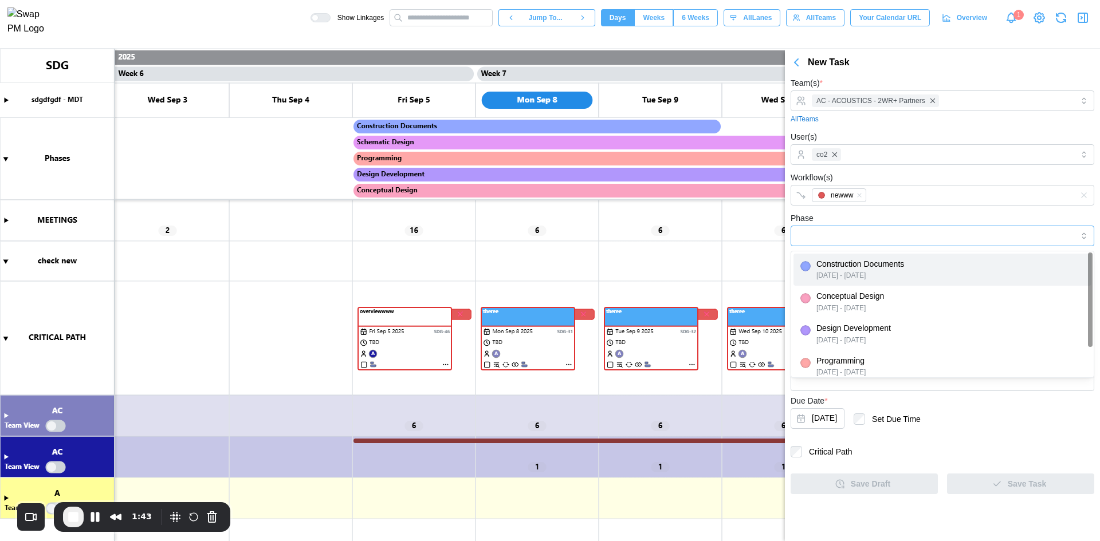
type input "**********"
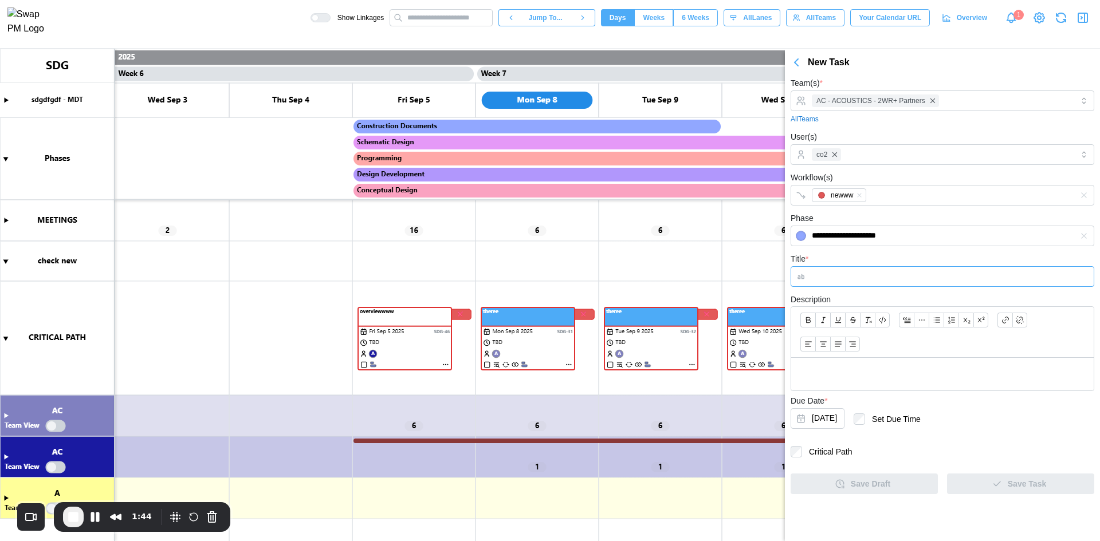
click at [850, 274] on input "Title *" at bounding box center [942, 276] width 304 height 21
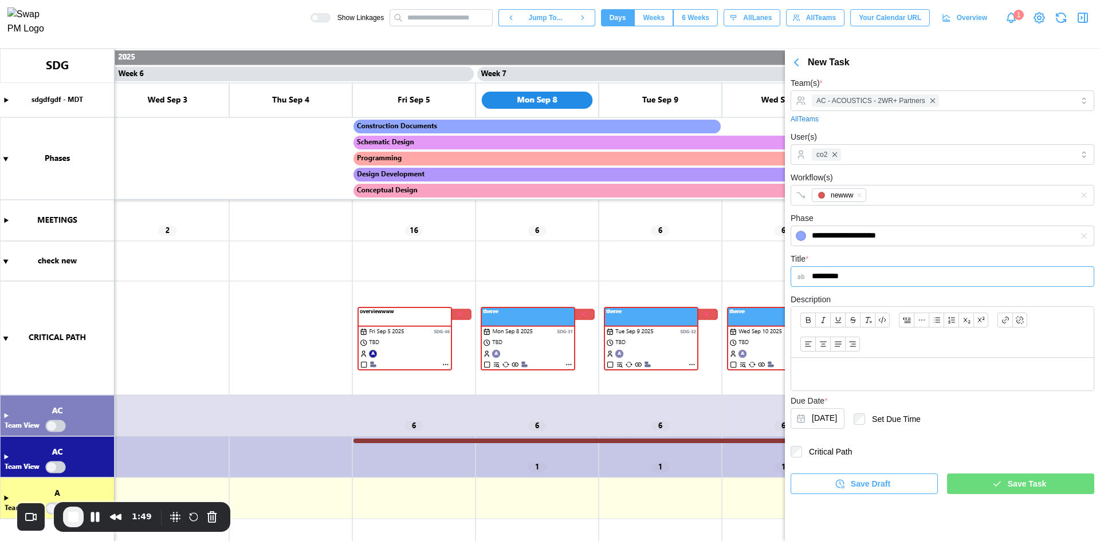
type input "*********"
click at [1008, 489] on div "Save Task" at bounding box center [1018, 483] width 129 height 19
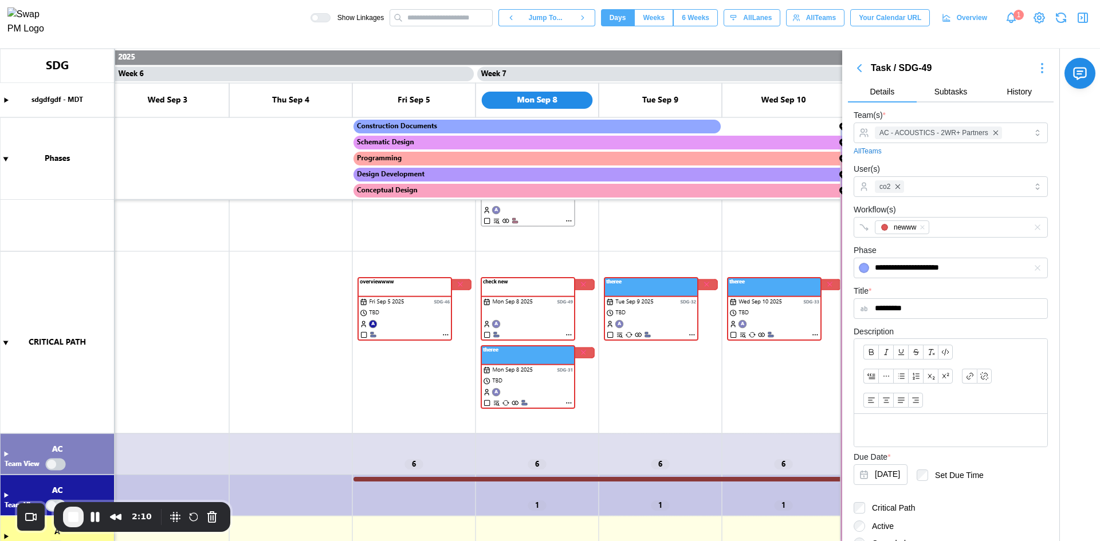
scroll to position [57, 0]
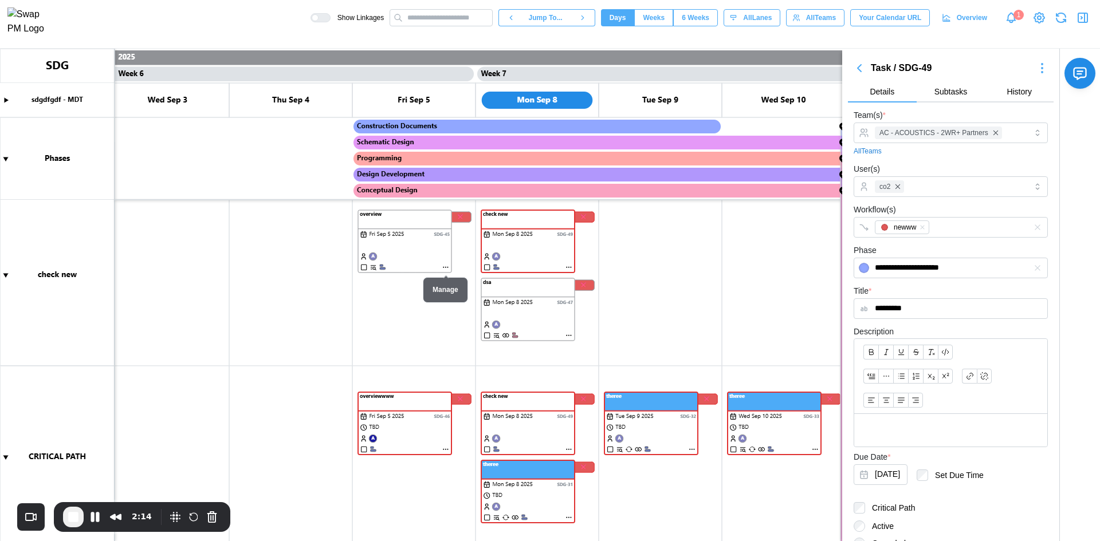
click at [444, 268] on canvas at bounding box center [550, 295] width 1100 height 493
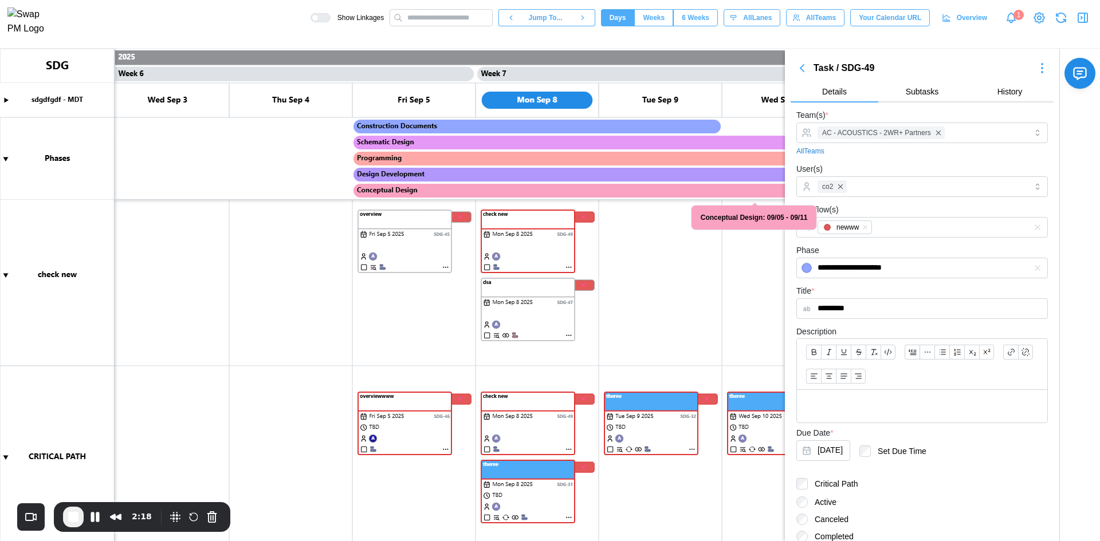
click at [568, 335] on canvas at bounding box center [550, 295] width 1100 height 493
click at [566, 337] on canvas at bounding box center [550, 295] width 1100 height 493
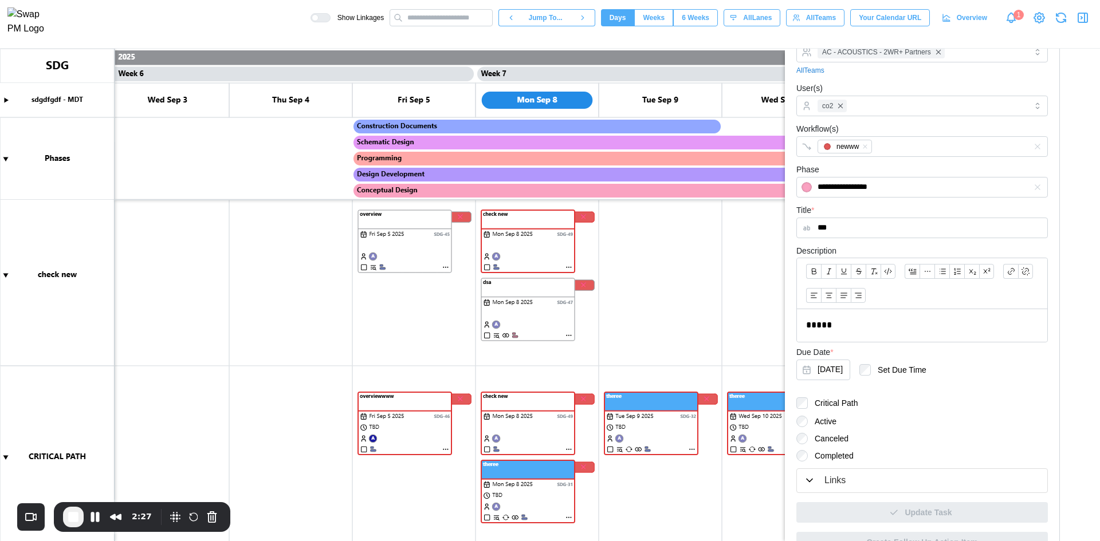
scroll to position [104, 0]
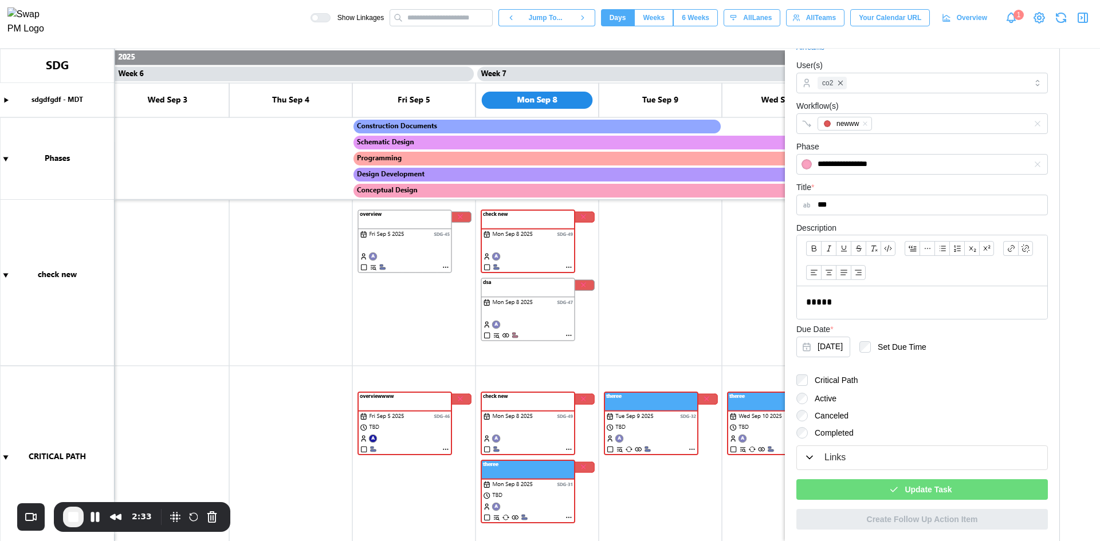
click at [904, 497] on span "Update Task" at bounding box center [927, 489] width 47 height 19
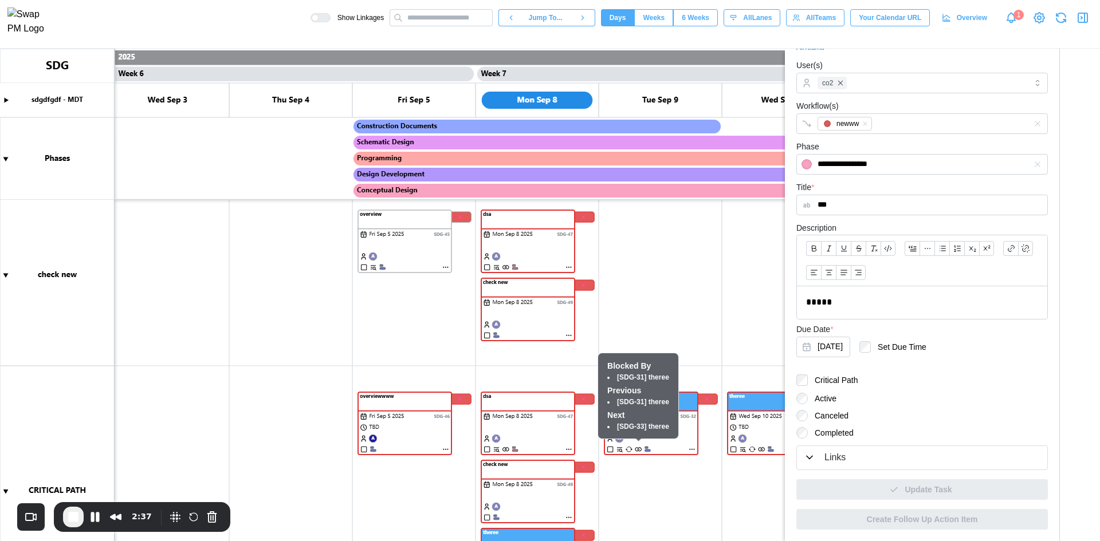
scroll to position [115, 0]
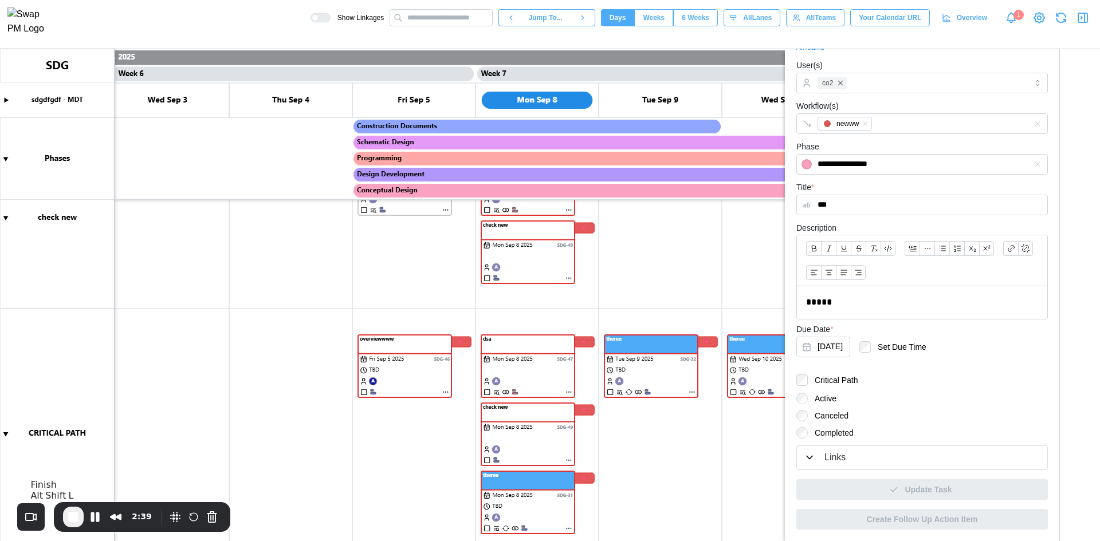
click at [76, 510] on button "End Recording" at bounding box center [73, 517] width 21 height 21
click at [512, 309] on canvas at bounding box center [550, 295] width 1100 height 493
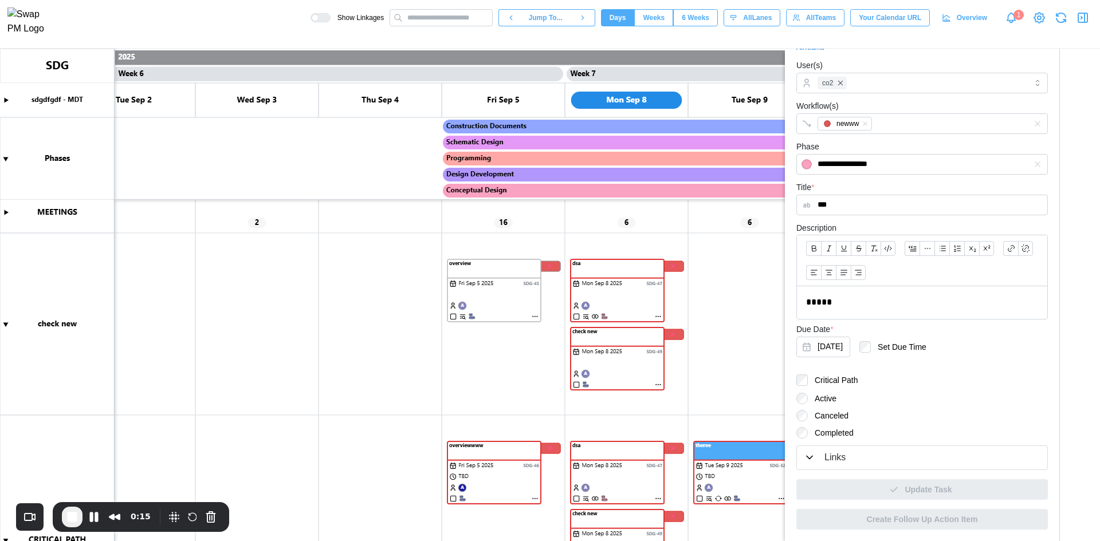
scroll to position [8, 0]
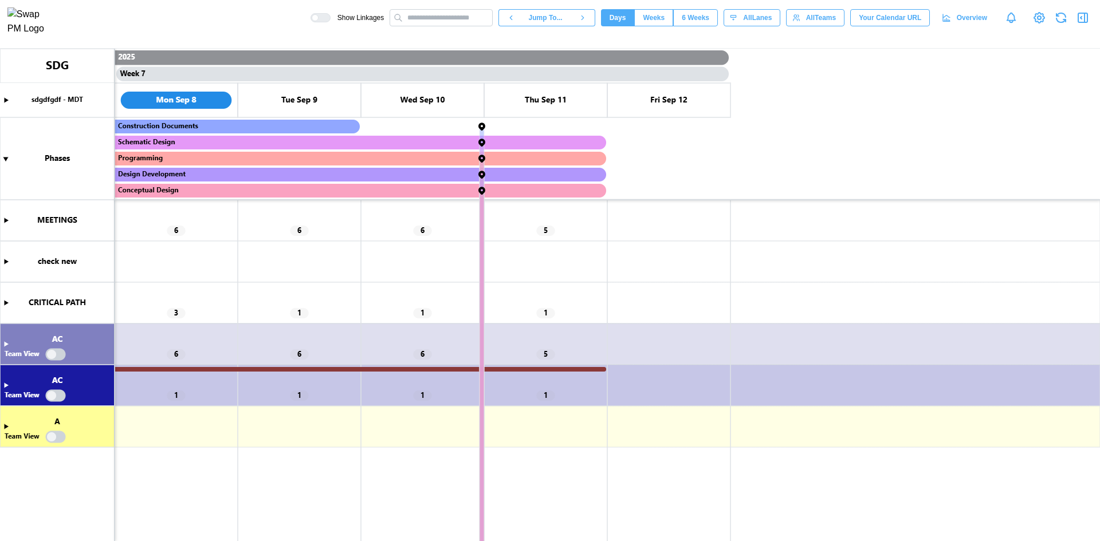
scroll to position [0, 3333]
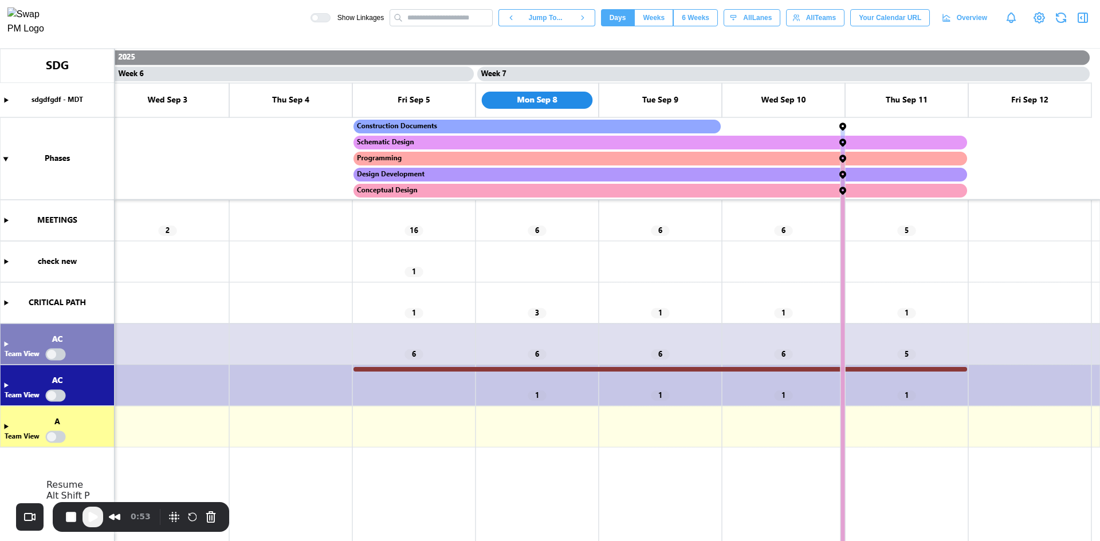
click span "Play Recording"
click canvas
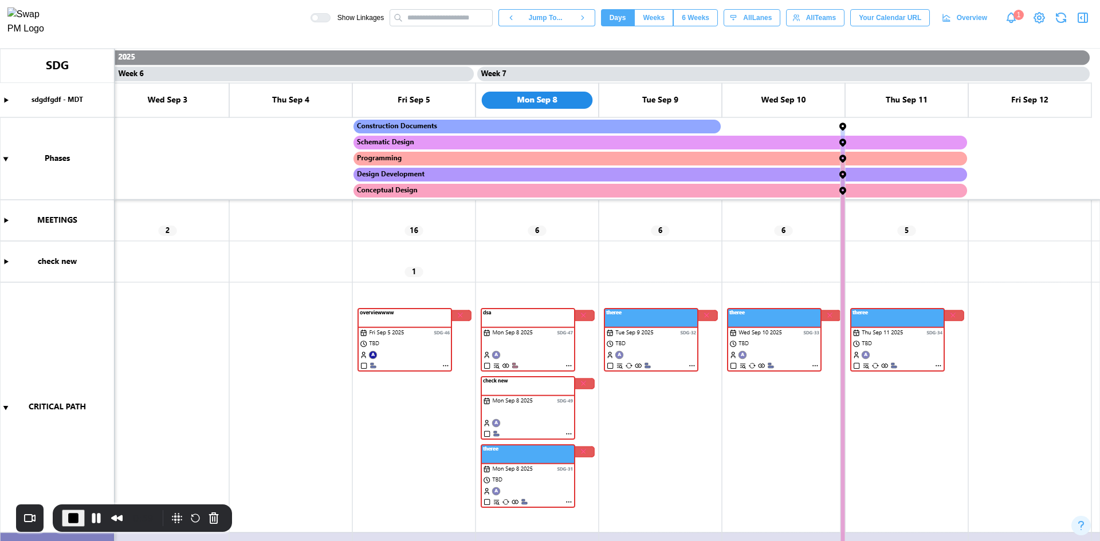
click canvas
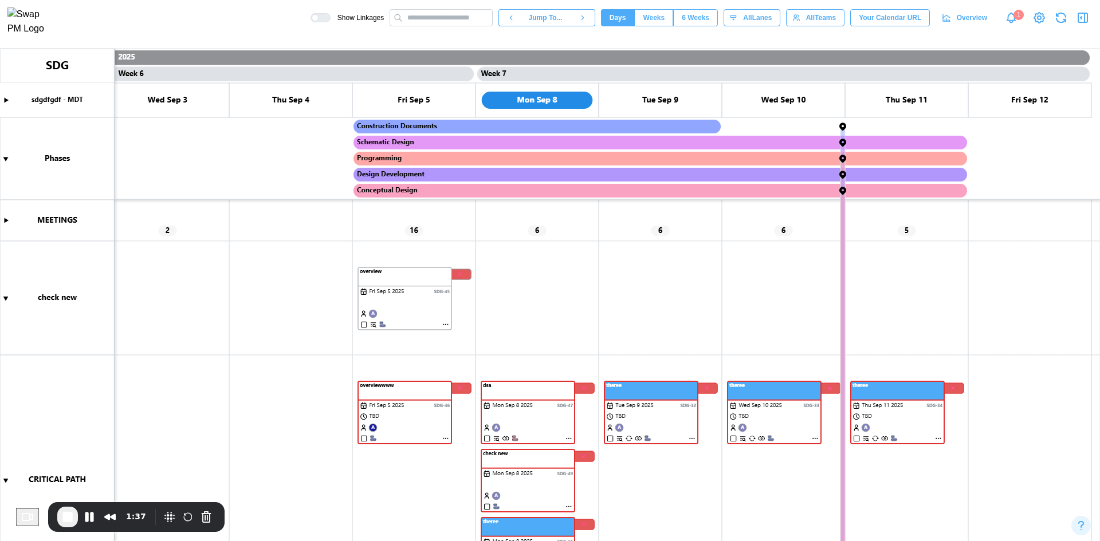
click div "1:37"
click button "Pause Recording"
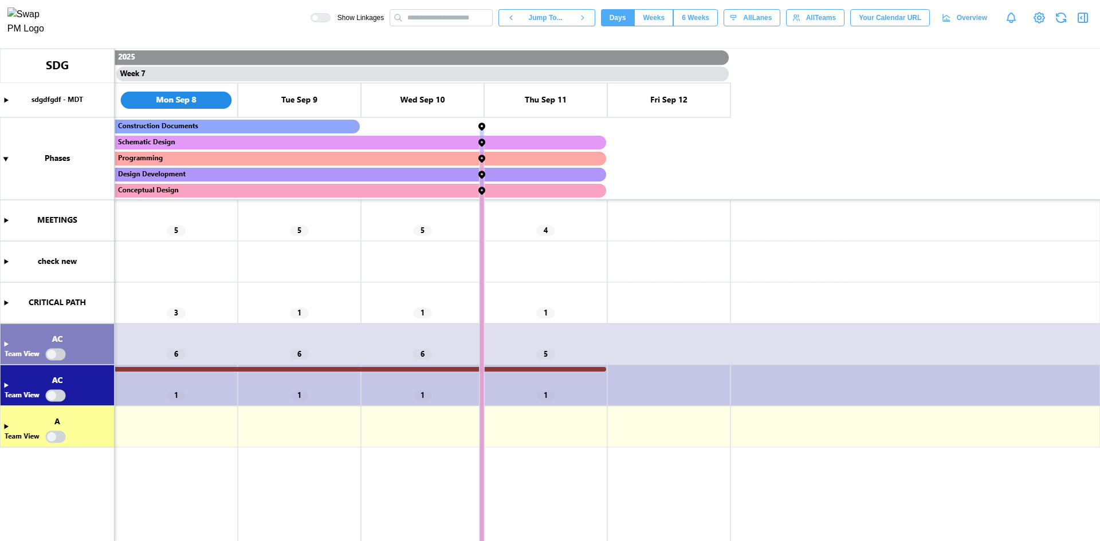
scroll to position [0, 3333]
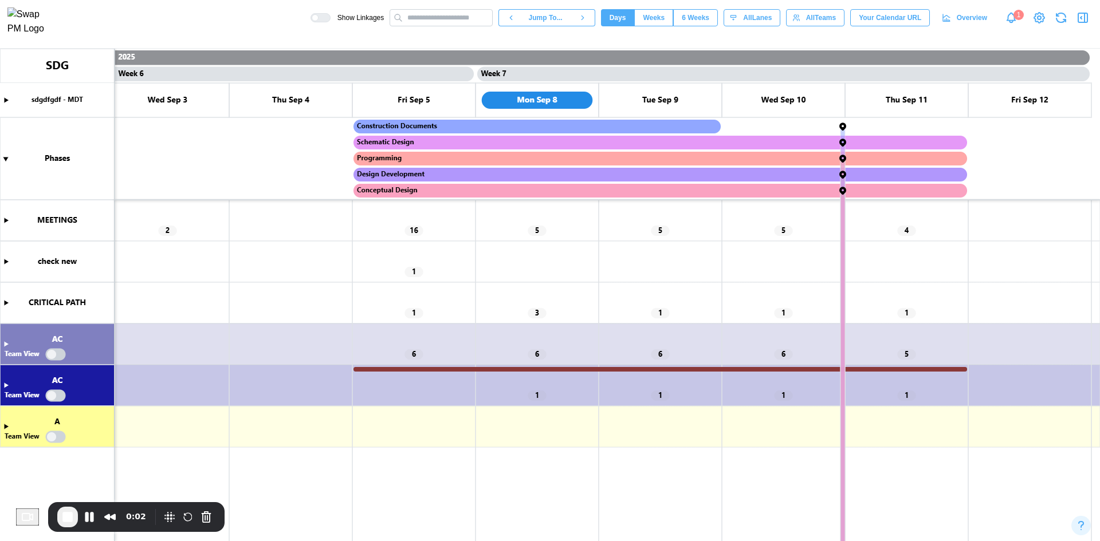
click at [9, 221] on canvas at bounding box center [550, 295] width 1100 height 493
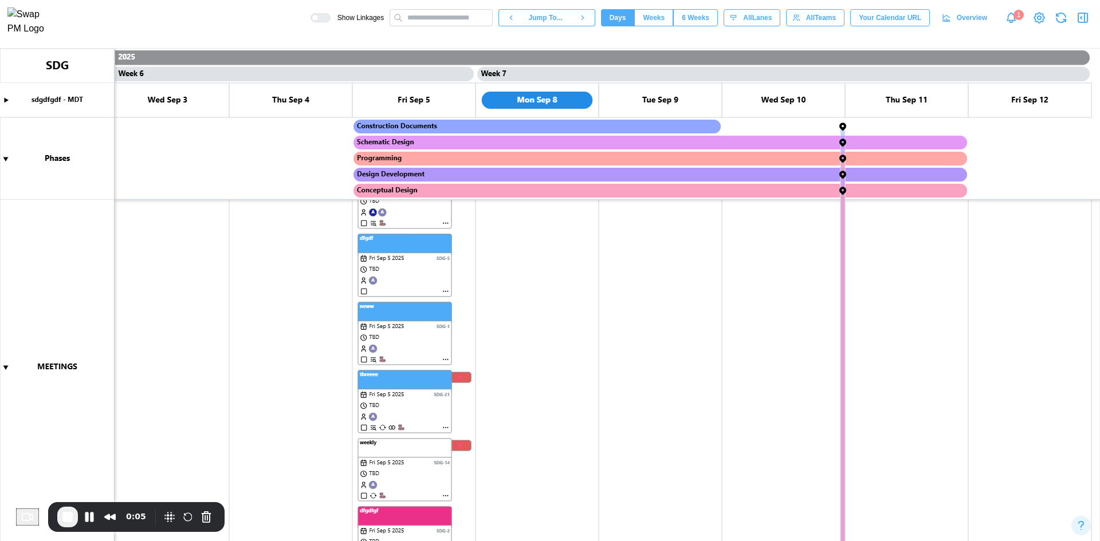
scroll to position [401, 0]
click at [444, 290] on canvas at bounding box center [550, 295] width 1100 height 493
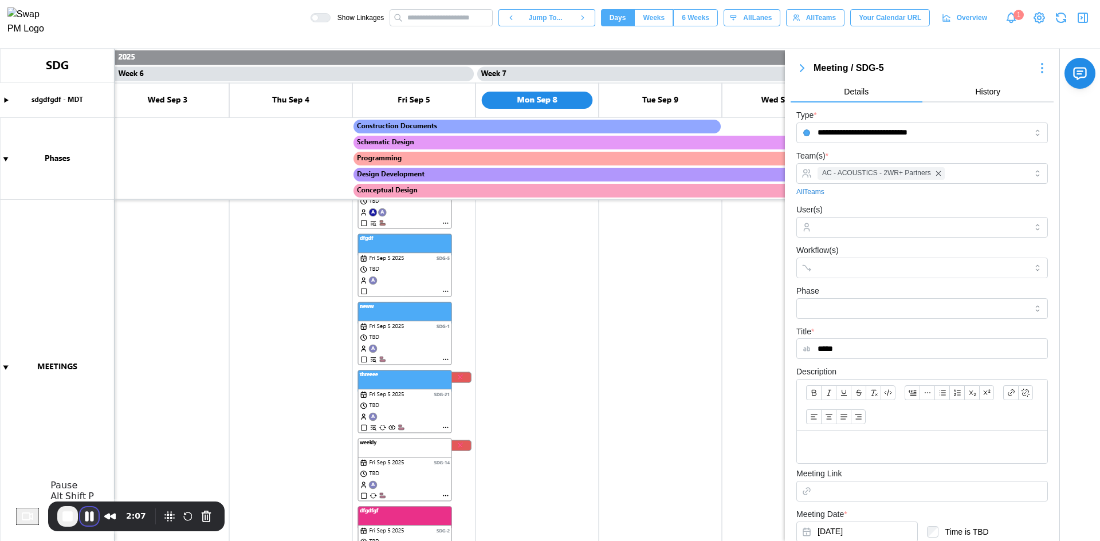
click at [95, 521] on button "Pause Recording" at bounding box center [89, 516] width 18 height 18
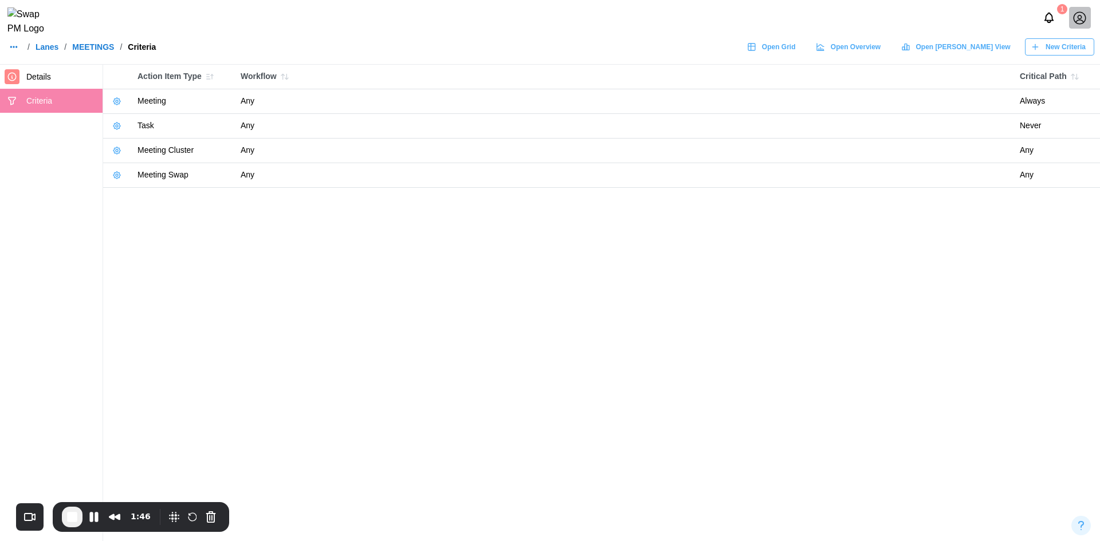
click at [117, 151] on icon "button" at bounding box center [116, 150] width 9 height 9
click at [131, 169] on button "Edit Criteria" at bounding box center [151, 174] width 78 height 21
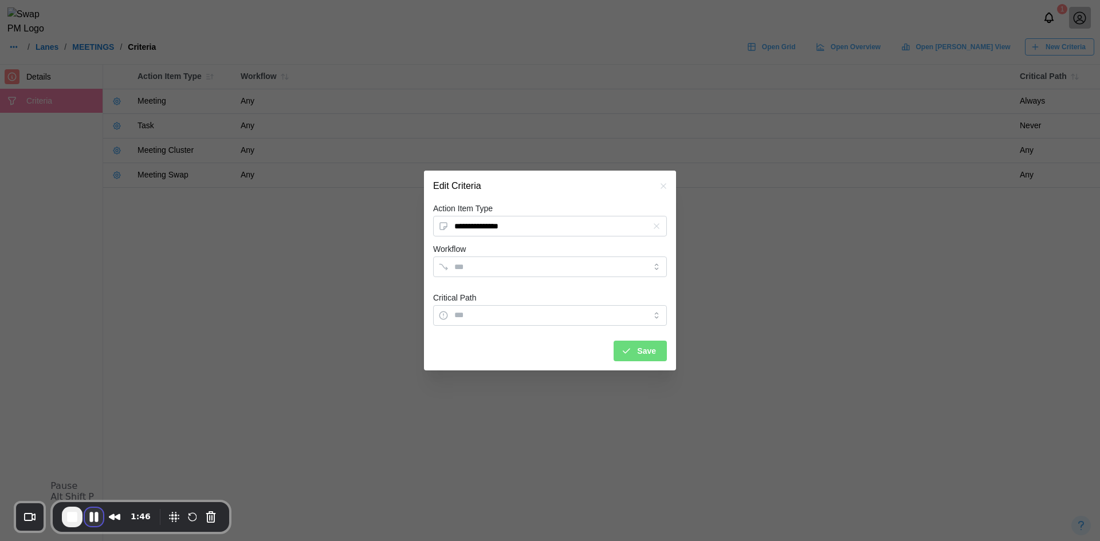
click at [96, 521] on button "Pause Recording" at bounding box center [94, 517] width 18 height 18
click at [95, 521] on button "Pause Recording" at bounding box center [94, 517] width 18 height 18
click at [210, 515] on button "Cancel Recording" at bounding box center [211, 517] width 18 height 18
click at [490, 320] on input "Critical Path" at bounding box center [550, 315] width 234 height 21
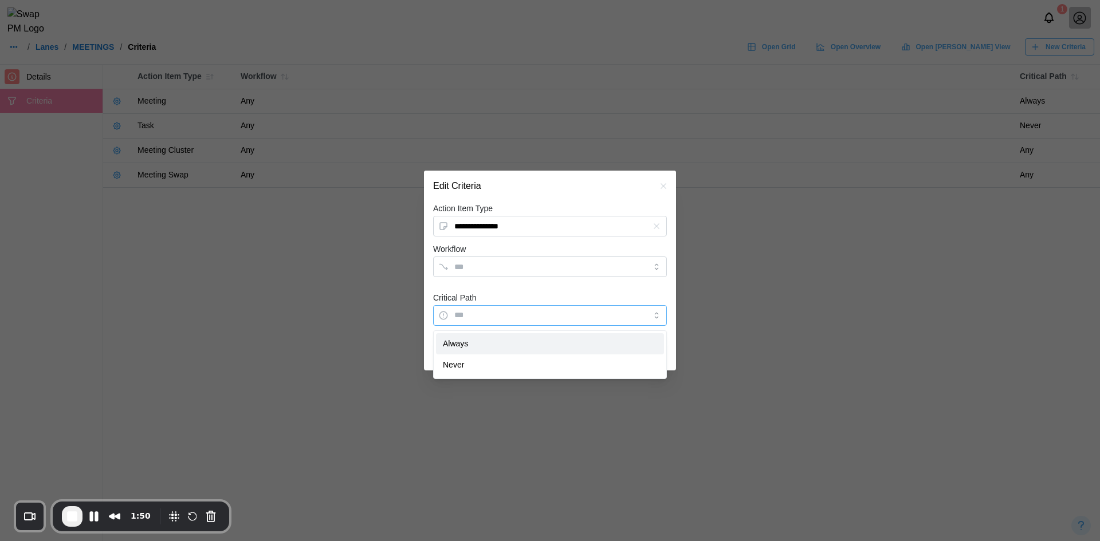
type input "******"
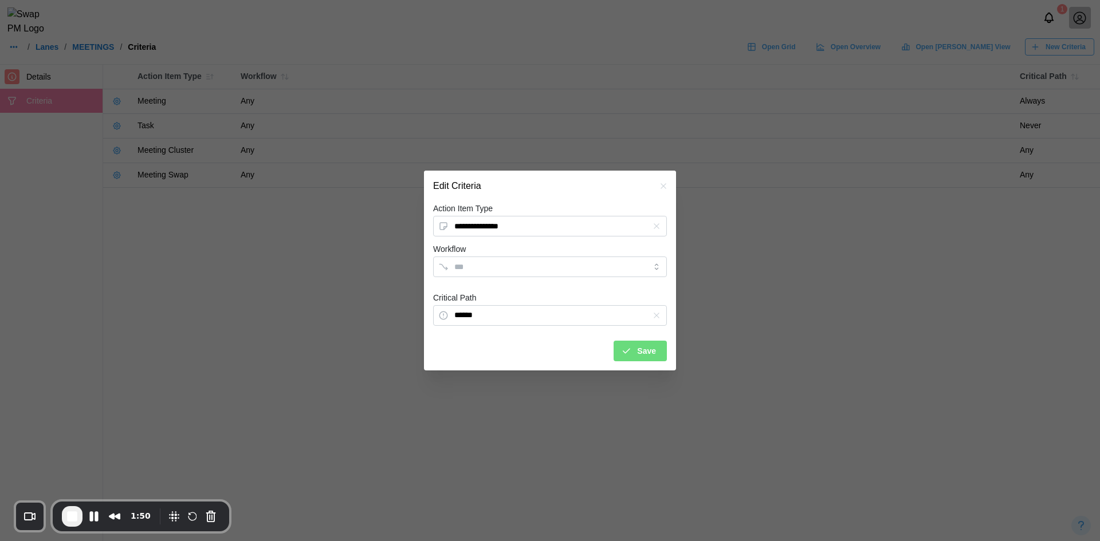
click at [530, 293] on div "Critical Path ******" at bounding box center [550, 308] width 234 height 35
click at [629, 345] on div "Save" at bounding box center [638, 350] width 35 height 19
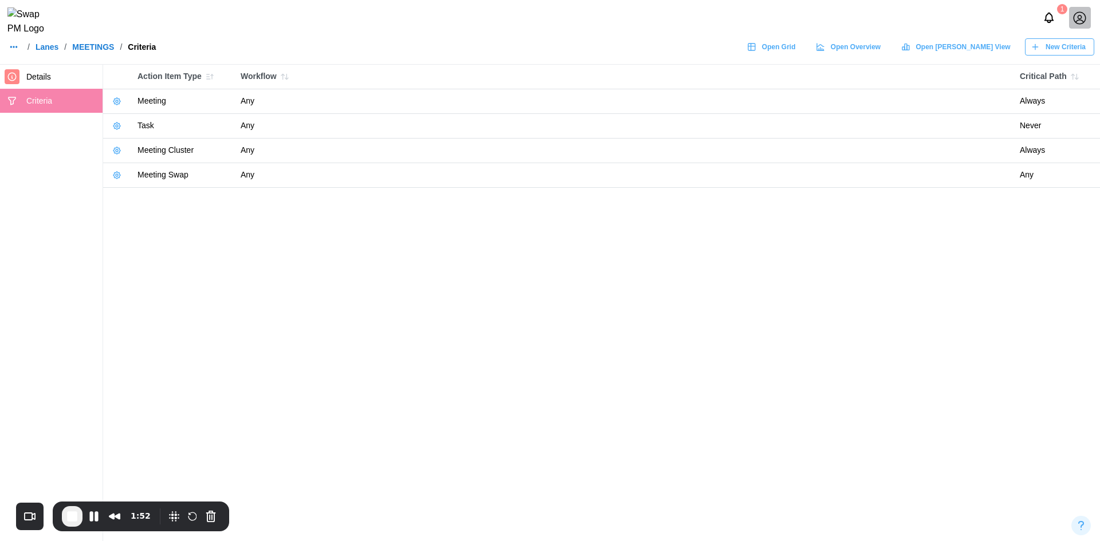
click at [120, 147] on icon "button" at bounding box center [116, 150] width 9 height 9
click at [133, 176] on div "Edit Criteria" at bounding box center [157, 174] width 51 height 9
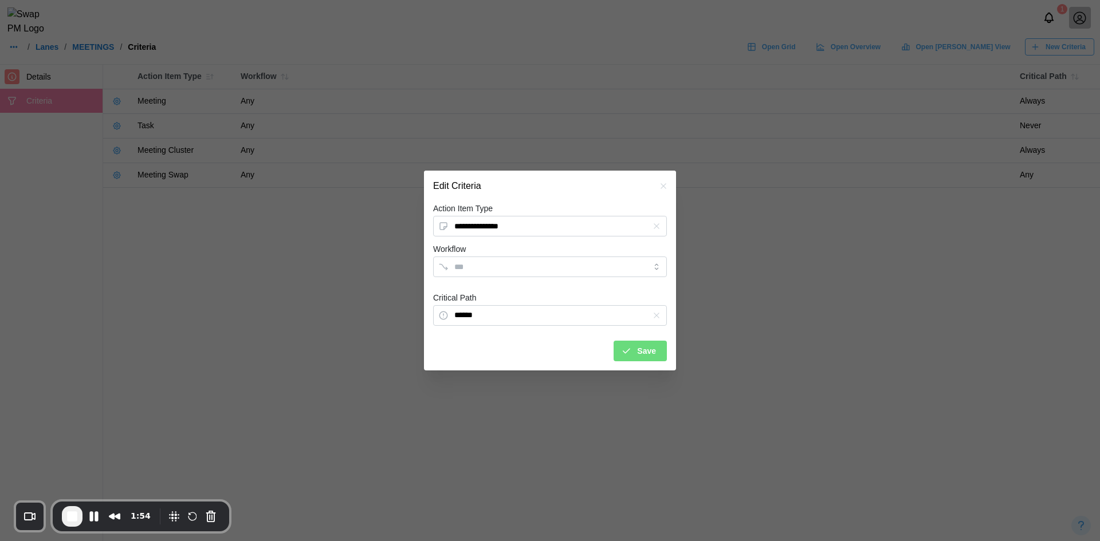
click at [111, 179] on div at bounding box center [550, 270] width 1100 height 541
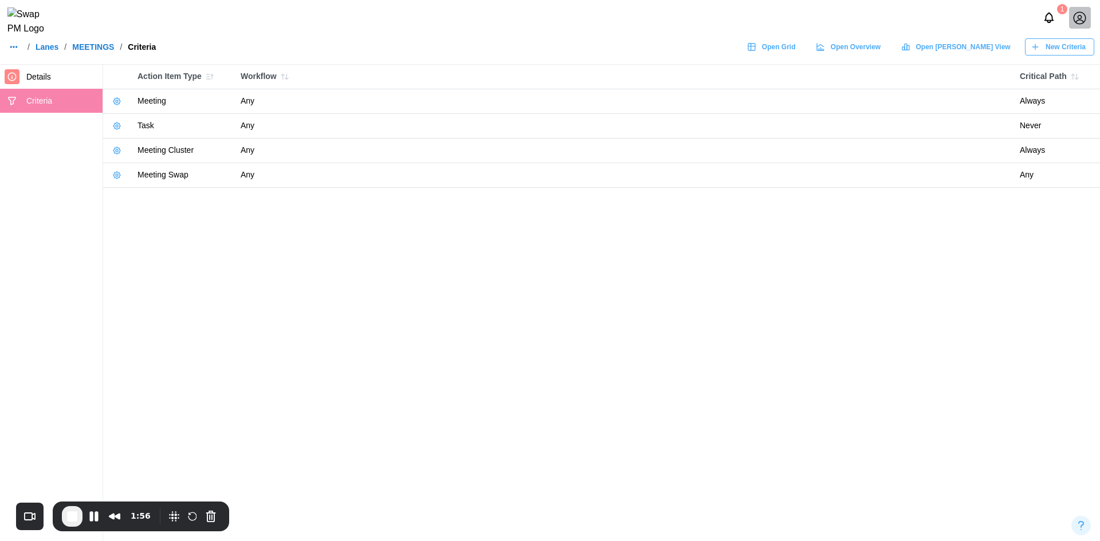
click at [118, 178] on icon "button" at bounding box center [116, 175] width 9 height 9
click at [125, 187] on div "Edit Criteria Delete Criteria" at bounding box center [151, 209] width 84 height 47
click at [122, 192] on button "Edit Criteria" at bounding box center [151, 198] width 78 height 21
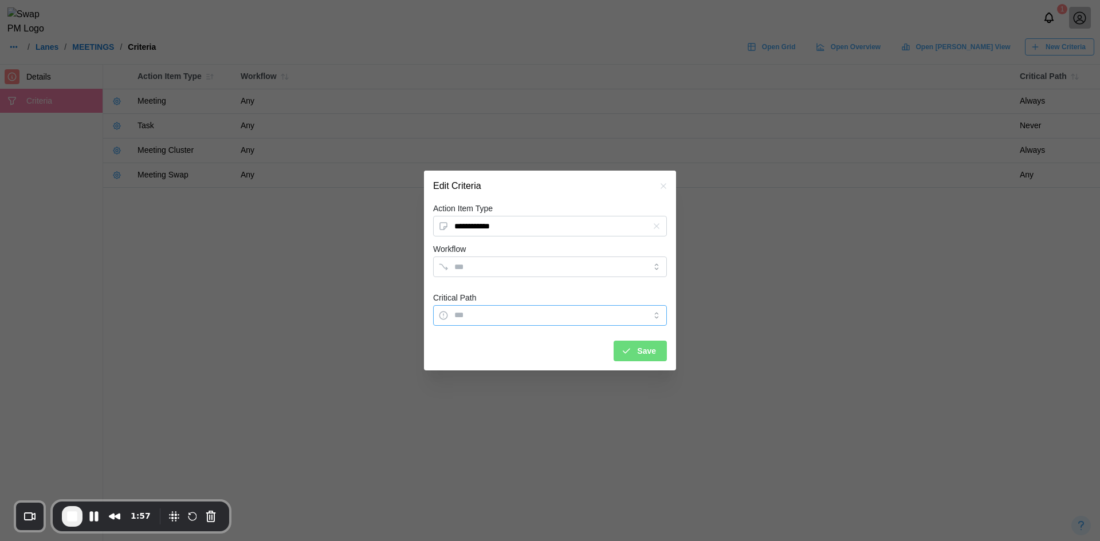
click at [497, 321] on input "Critical Path" at bounding box center [550, 315] width 234 height 21
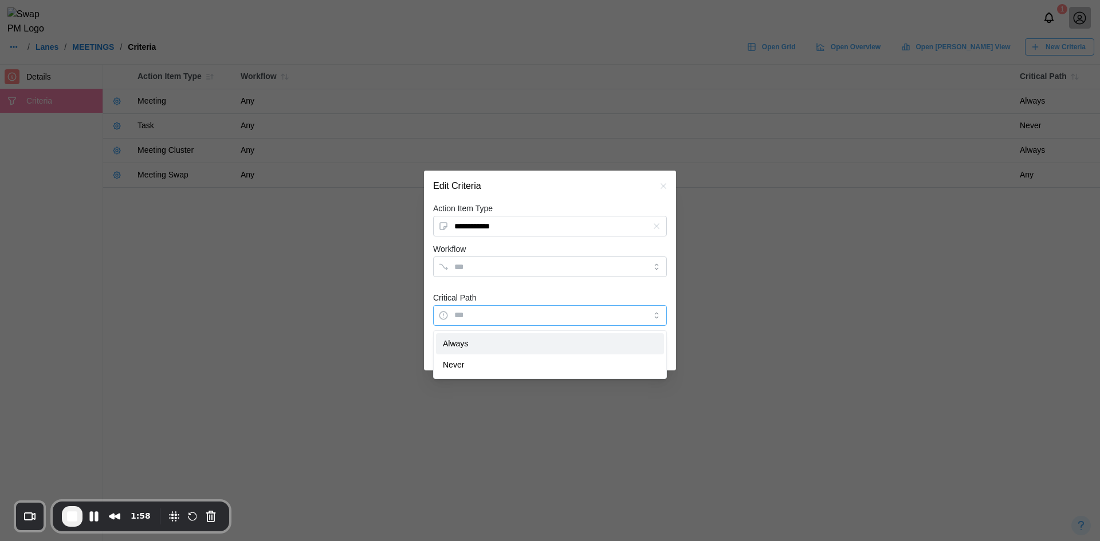
type input "******"
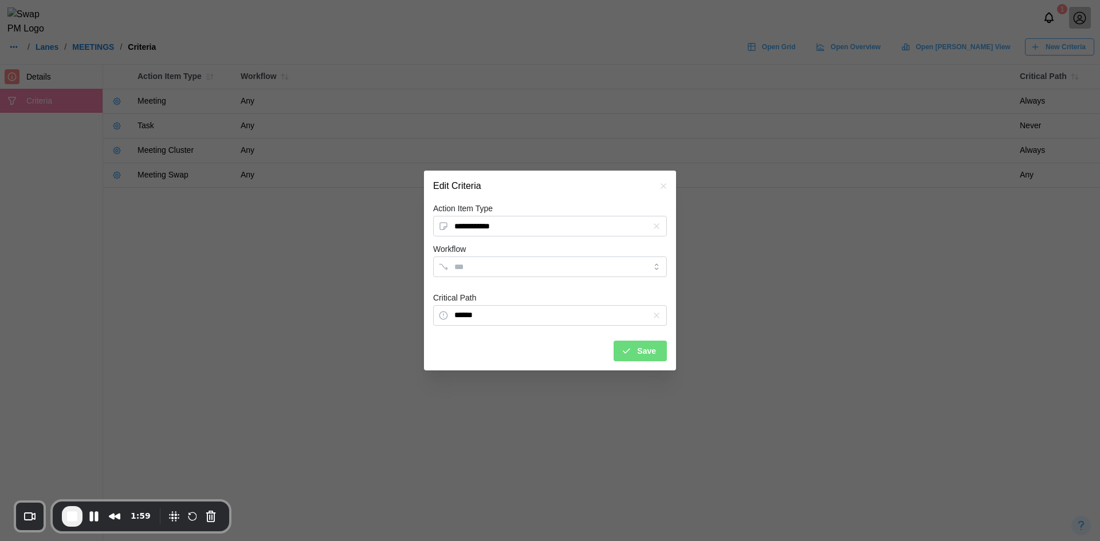
click at [640, 349] on span "Save" at bounding box center [646, 350] width 19 height 19
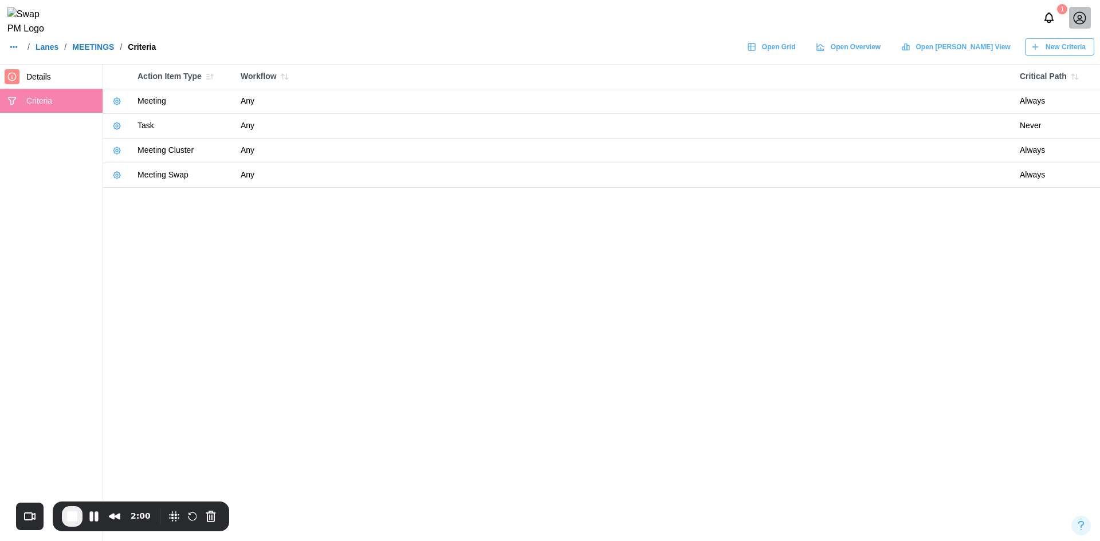
click at [112, 104] on button "button" at bounding box center [117, 101] width 16 height 16
click at [123, 128] on icon "button" at bounding box center [123, 125] width 8 height 8
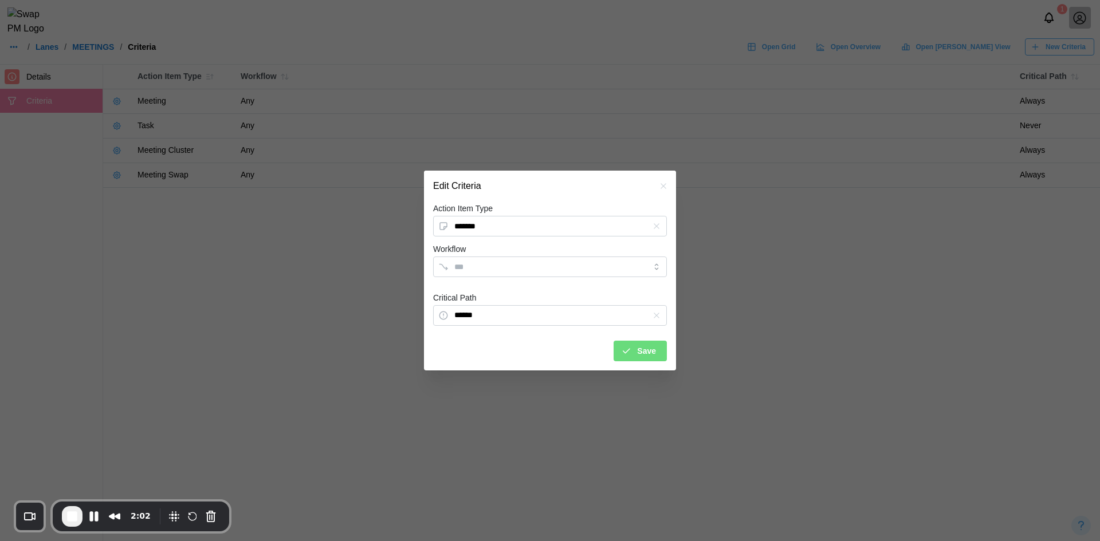
click at [659, 360] on button "Save" at bounding box center [639, 351] width 53 height 21
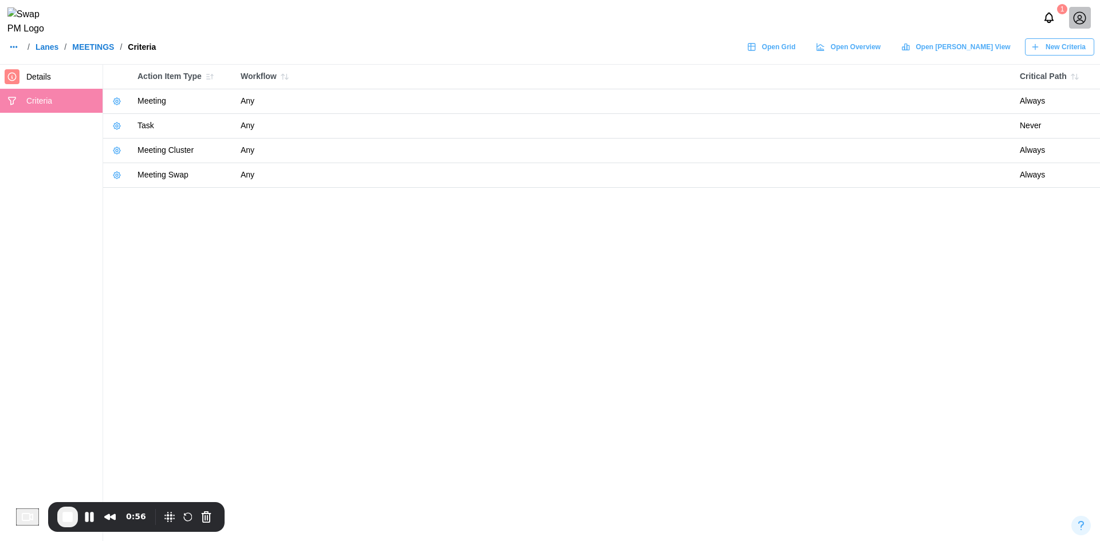
click at [121, 123] on icon "button" at bounding box center [116, 125] width 9 height 9
click at [137, 149] on div "Edit Criteria" at bounding box center [157, 149] width 51 height 9
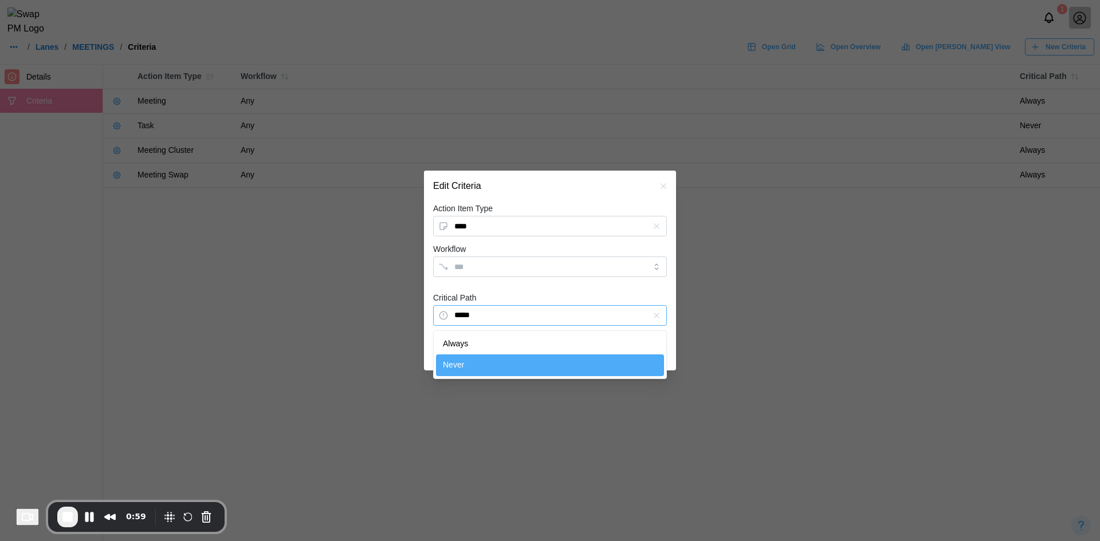
click at [550, 314] on input "*****" at bounding box center [550, 315] width 234 height 21
type input "******"
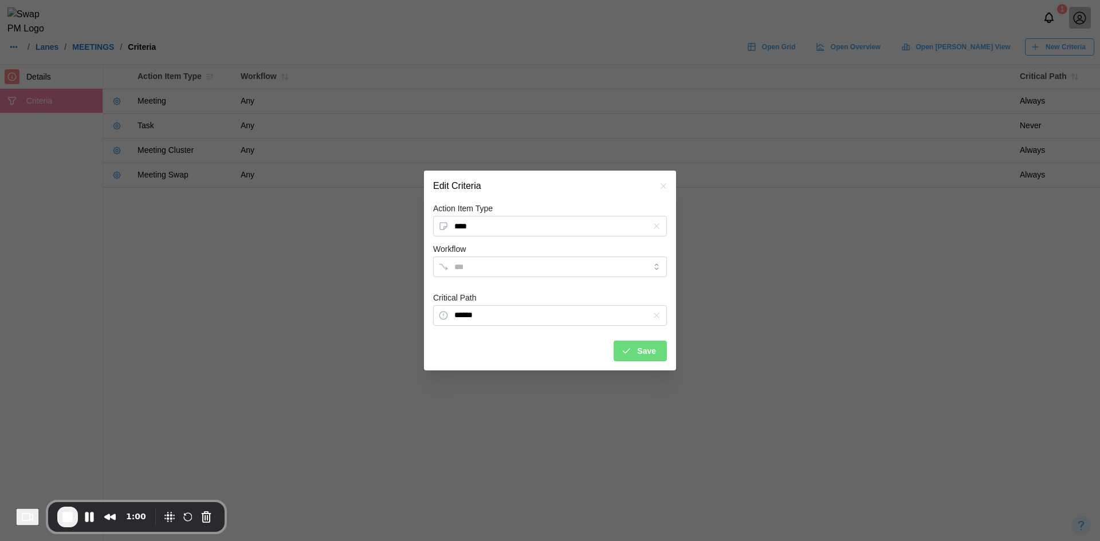
click at [653, 354] on span "Save" at bounding box center [646, 350] width 19 height 19
click at [633, 352] on div "Save" at bounding box center [638, 350] width 35 height 19
click at [633, 353] on div "Save" at bounding box center [638, 350] width 35 height 19
click at [663, 187] on icon "button" at bounding box center [663, 186] width 9 height 9
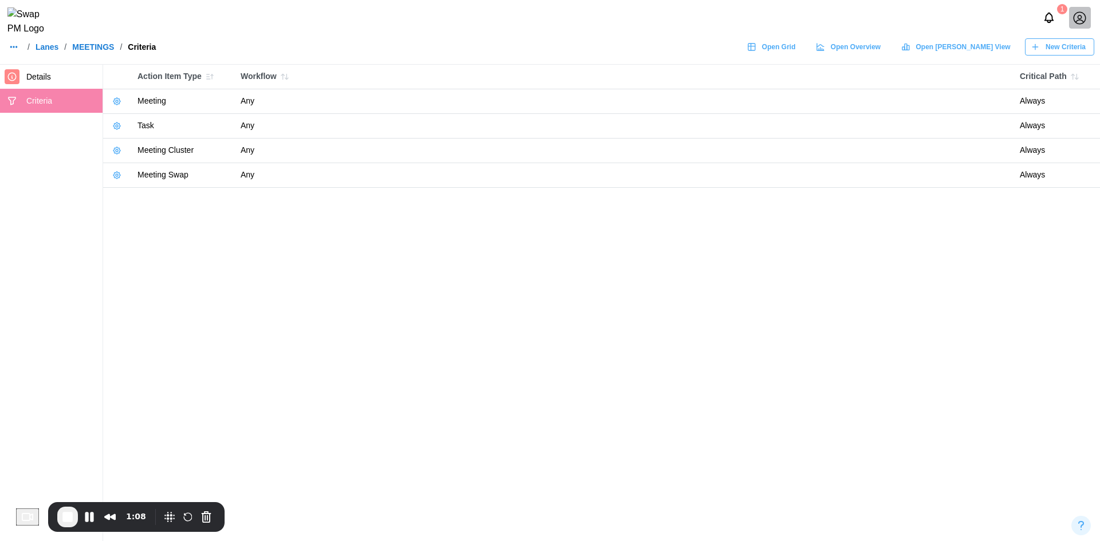
click at [113, 127] on icon "button" at bounding box center [116, 125] width 9 height 9
click at [135, 151] on div "Edit Criteria" at bounding box center [157, 149] width 51 height 9
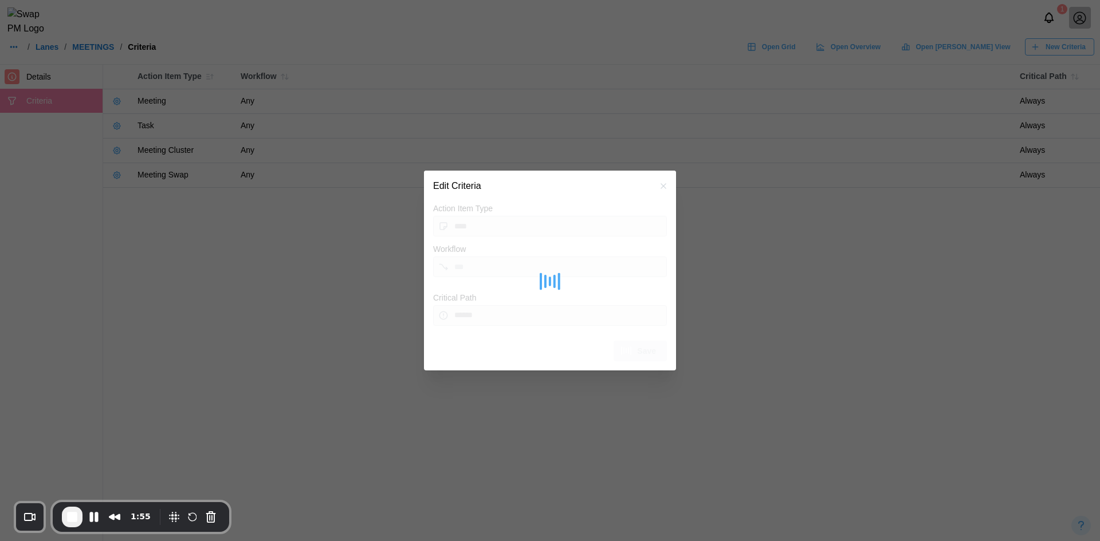
click at [665, 180] on div "Edit Criteria" at bounding box center [550, 186] width 252 height 31
click at [667, 188] on icon "button" at bounding box center [663, 186] width 9 height 9
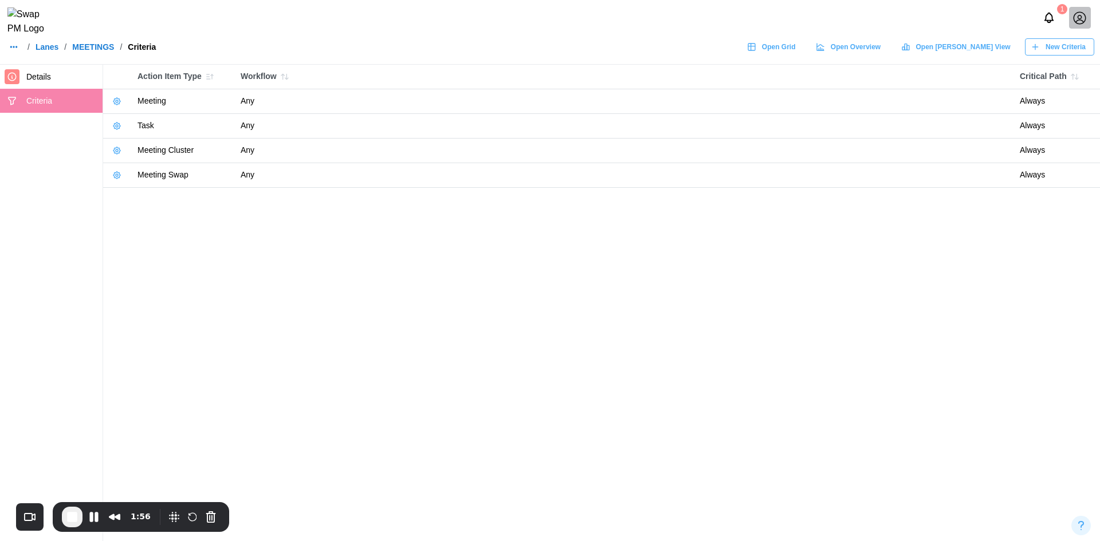
click at [54, 51] on link "Lanes" at bounding box center [47, 47] width 23 height 8
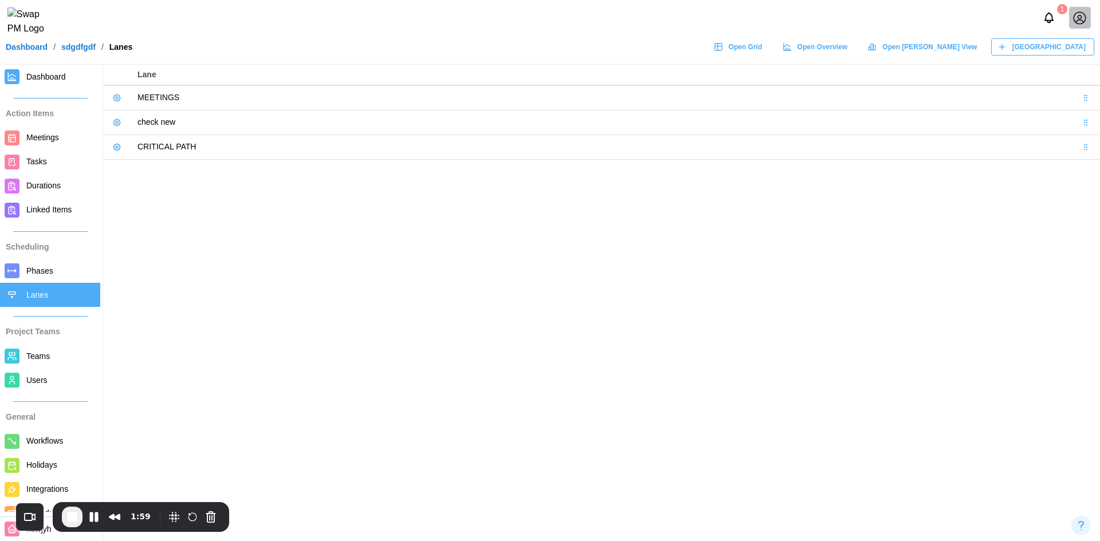
click at [58, 133] on span "Meetings" at bounding box center [42, 137] width 33 height 9
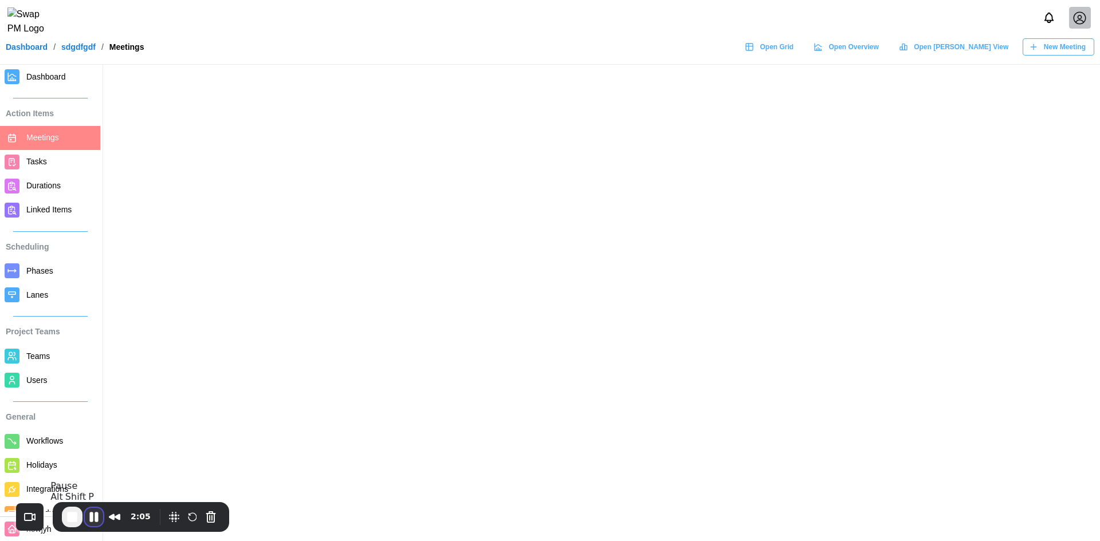
click at [92, 521] on button "Pause Recording" at bounding box center [94, 517] width 18 height 18
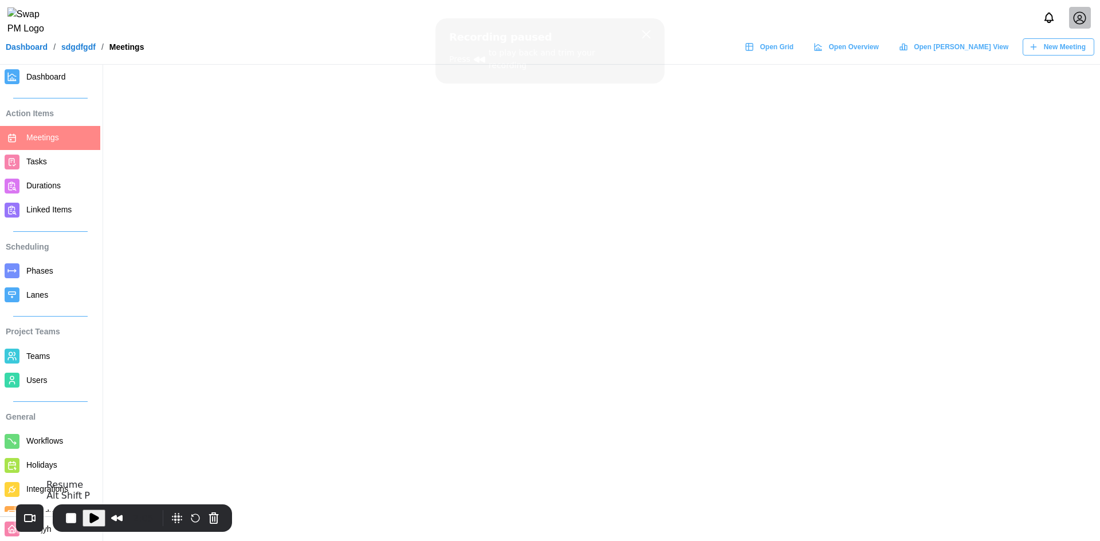
click at [92, 521] on span "Play Recording" at bounding box center [94, 518] width 14 height 14
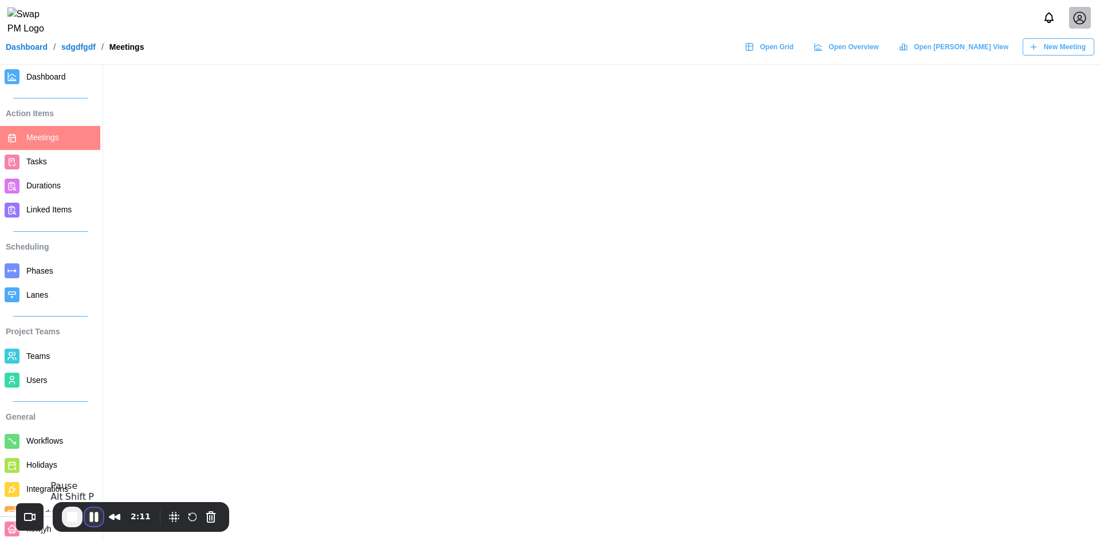
click at [91, 512] on button "Pause Recording" at bounding box center [94, 517] width 18 height 18
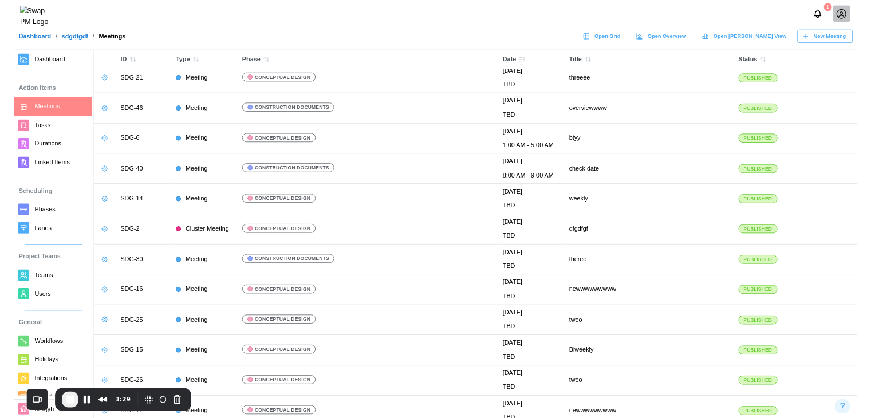
scroll to position [458, 0]
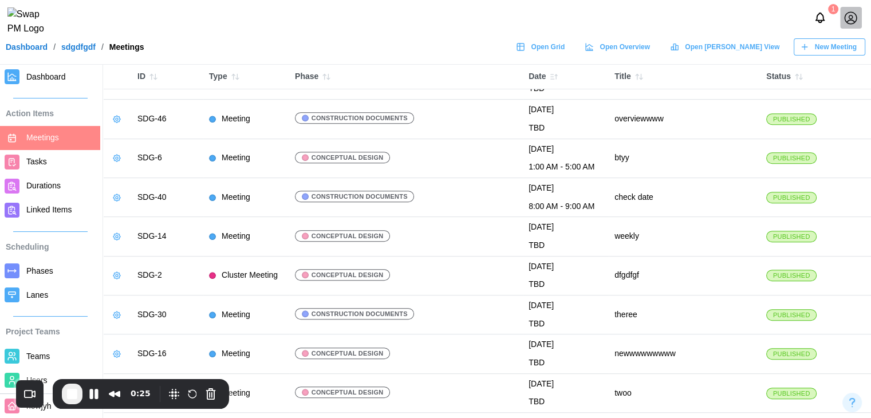
click at [27, 288] on span "Lanes" at bounding box center [60, 295] width 69 height 14
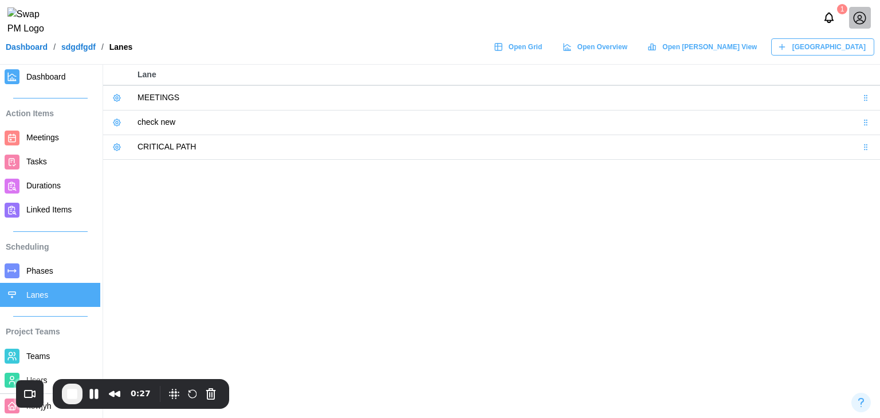
click at [113, 96] on icon at bounding box center [116, 97] width 9 height 9
click at [117, 144] on icon at bounding box center [116, 147] width 9 height 9
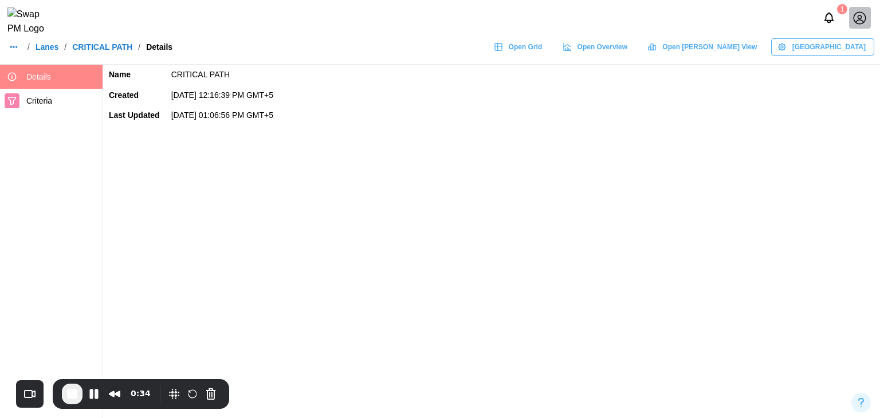
click at [817, 44] on header "1 / Lanes / CRITICAL PATH / Details Open Grid Open Overview Open Gantt View Man…" at bounding box center [440, 32] width 880 height 65
click at [785, 50] on icon "button" at bounding box center [781, 47] width 7 height 7
click at [829, 94] on div "Delete Lane" at bounding box center [848, 98] width 44 height 9
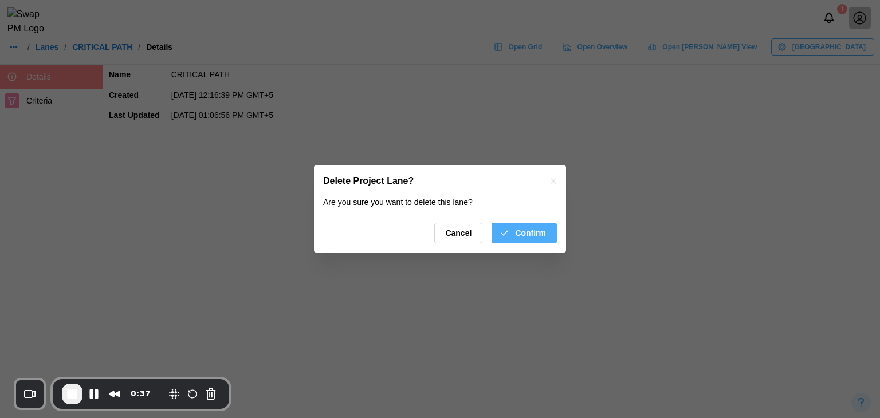
click at [537, 234] on span "Confirm" at bounding box center [530, 232] width 31 height 19
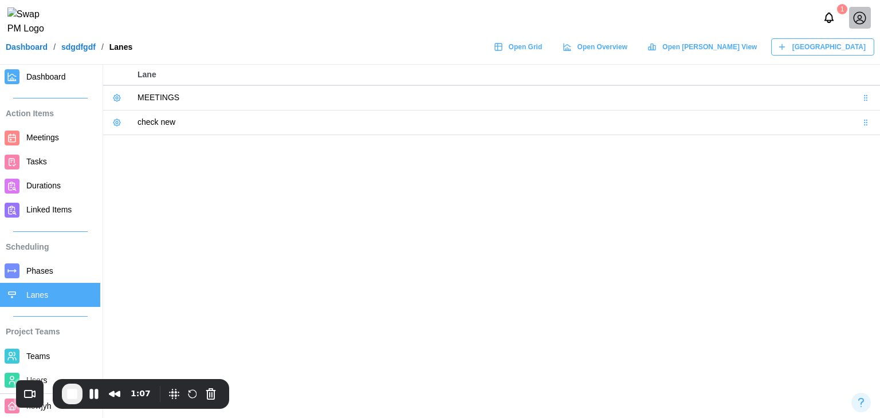
click at [112, 99] on link at bounding box center [117, 98] width 16 height 16
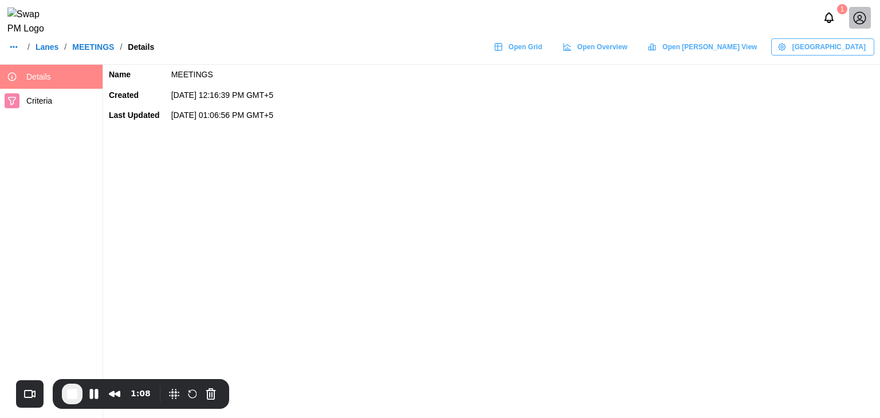
click at [60, 105] on span "Criteria" at bounding box center [62, 101] width 72 height 14
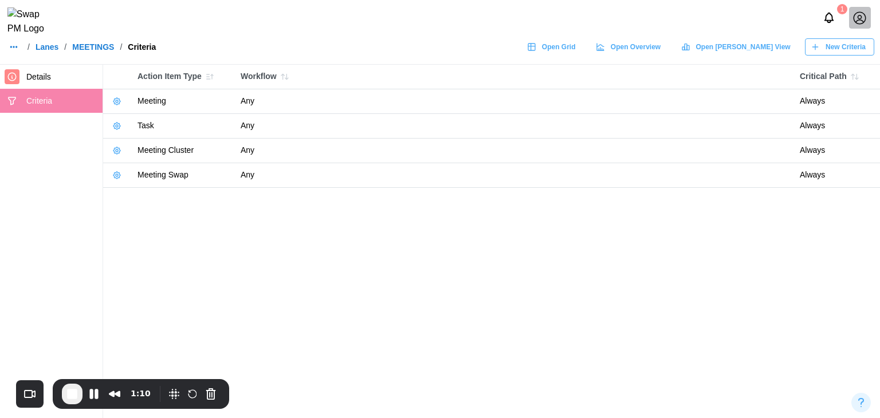
click at [111, 97] on button "button" at bounding box center [117, 101] width 16 height 16
click at [128, 117] on button "Edit Criteria" at bounding box center [151, 124] width 78 height 21
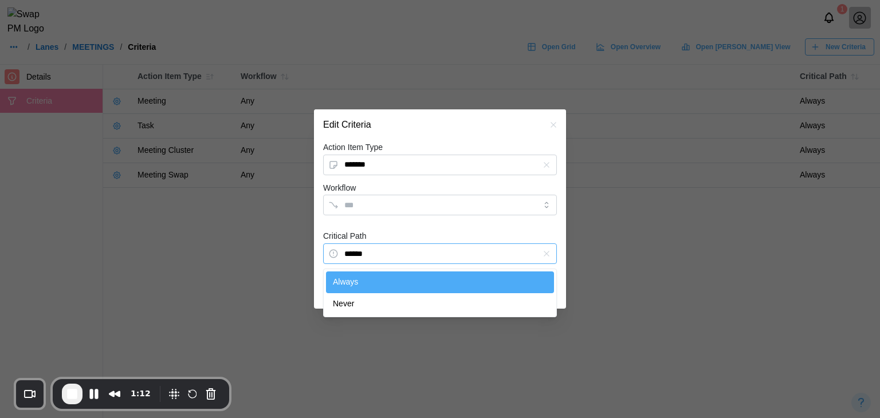
click at [436, 255] on input "******" at bounding box center [440, 253] width 234 height 21
click at [542, 252] on icon "button" at bounding box center [546, 253] width 9 height 9
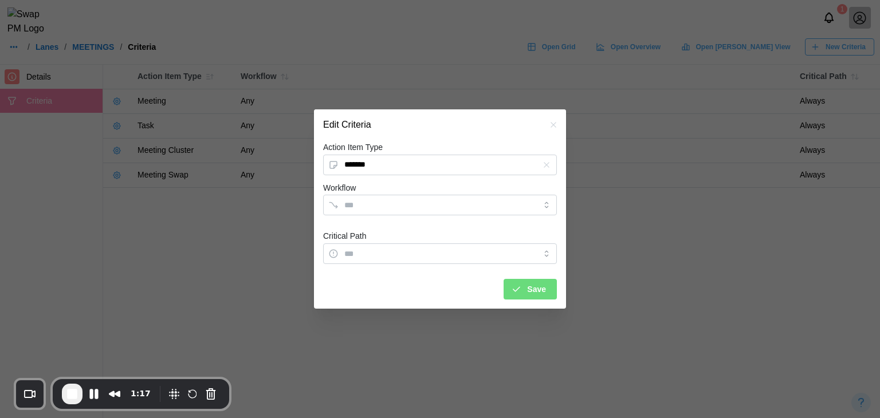
click at [448, 229] on div "Critical Path" at bounding box center [440, 246] width 234 height 35
click at [556, 292] on button "Save" at bounding box center [529, 289] width 53 height 21
click at [541, 292] on span "Save" at bounding box center [536, 288] width 19 height 19
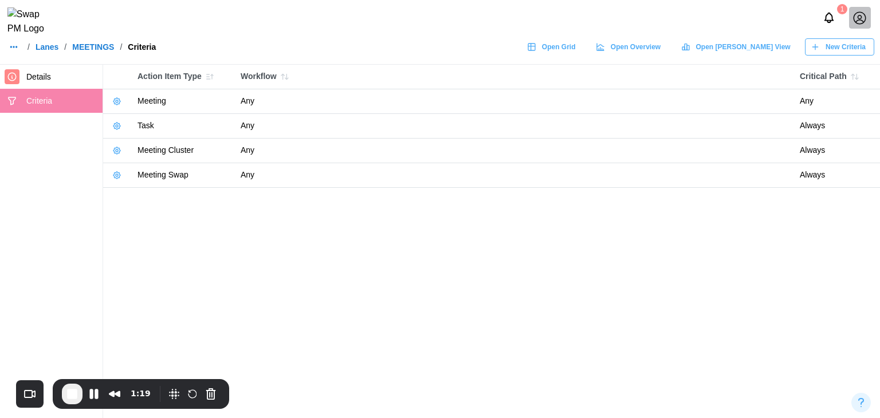
click at [110, 125] on button "button" at bounding box center [117, 126] width 16 height 16
click at [124, 152] on icon "button" at bounding box center [123, 149] width 8 height 8
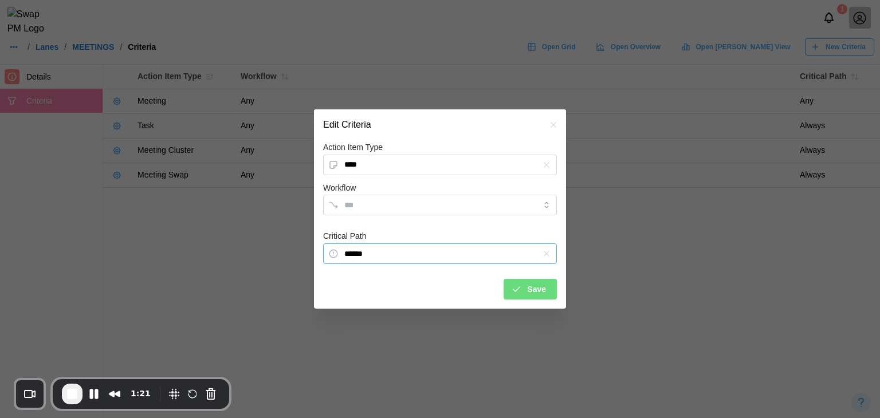
click at [505, 258] on input "******" at bounding box center [440, 253] width 234 height 21
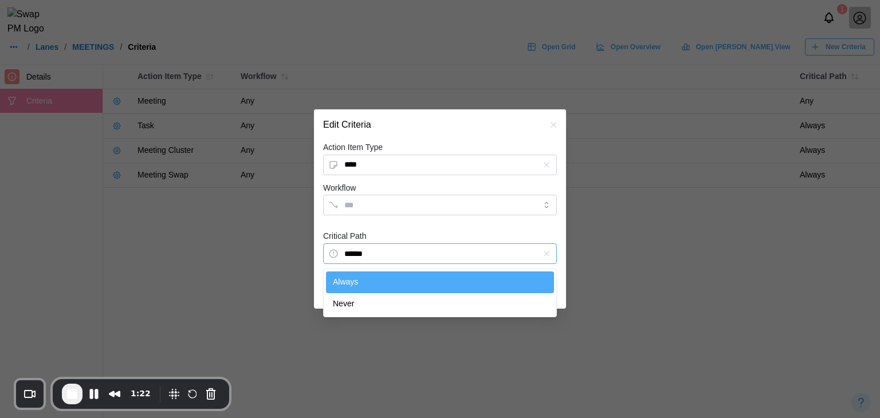
type input "*****"
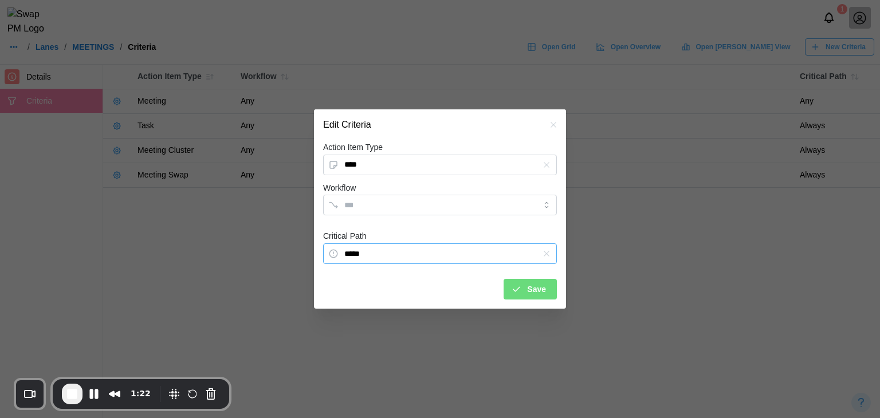
drag, startPoint x: 364, startPoint y: 298, endPoint x: 383, endPoint y: 266, distance: 37.4
click at [520, 287] on icon "submit" at bounding box center [516, 289] width 10 height 10
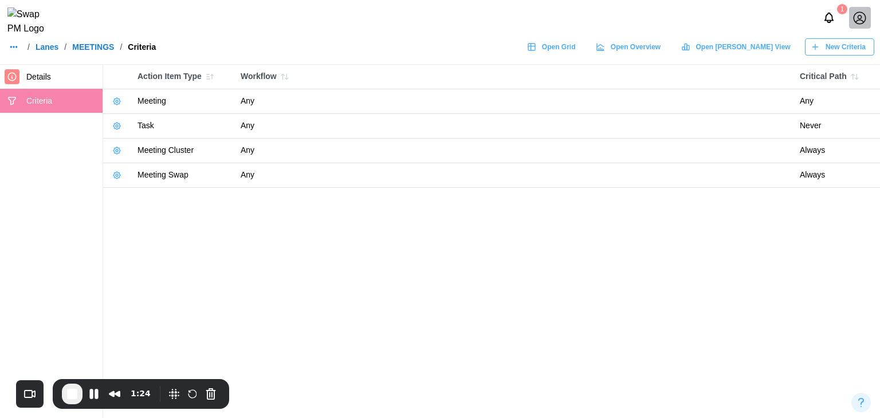
click at [121, 98] on icon "button" at bounding box center [116, 101] width 9 height 9
click at [129, 128] on button "Edit Criteria" at bounding box center [151, 124] width 78 height 21
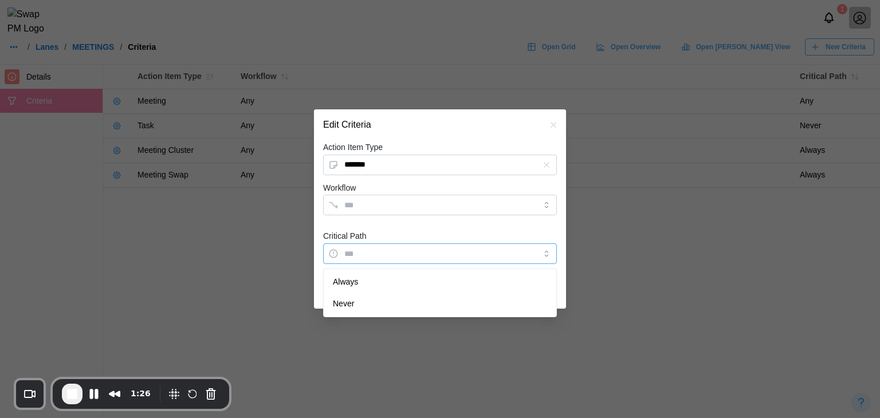
click at [539, 253] on input "Critical Path" at bounding box center [440, 253] width 234 height 21
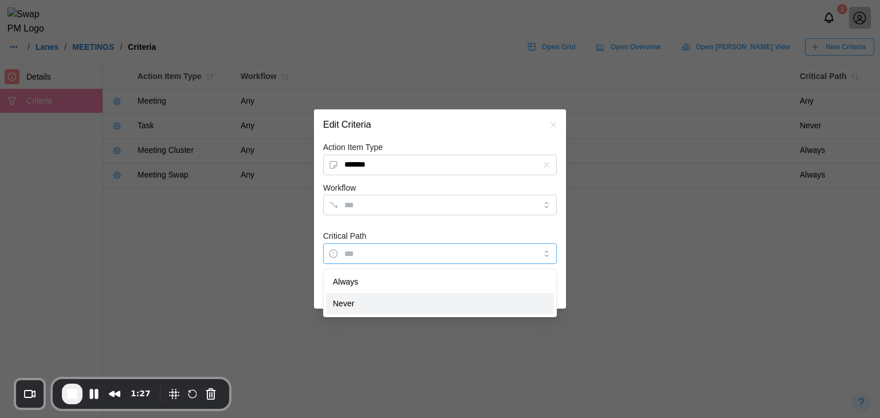
type input "*****"
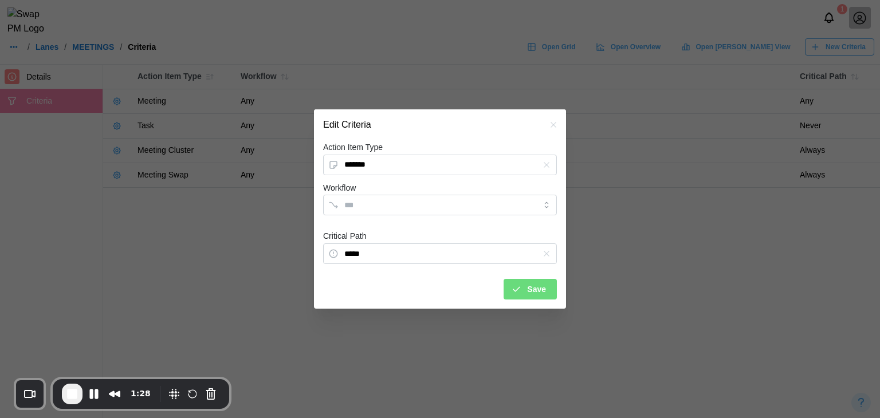
click at [502, 280] on div "Save" at bounding box center [440, 285] width 234 height 30
click at [515, 289] on icon "submit" at bounding box center [516, 289] width 6 height 5
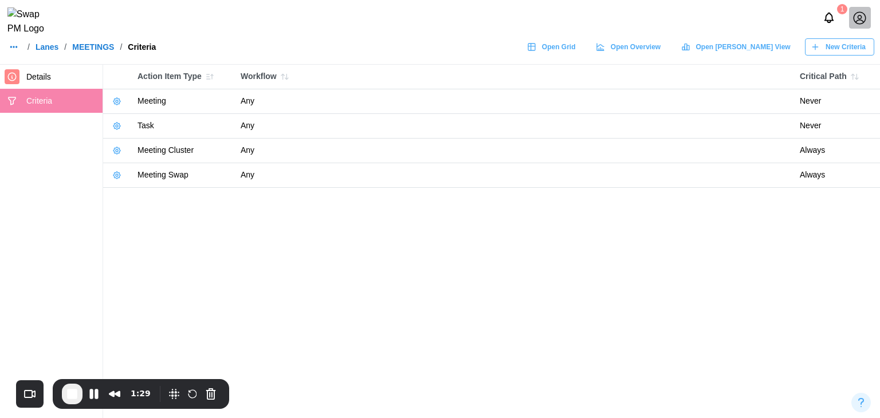
click at [115, 152] on icon "button" at bounding box center [116, 150] width 9 height 9
click at [125, 171] on icon "button" at bounding box center [123, 173] width 4 height 4
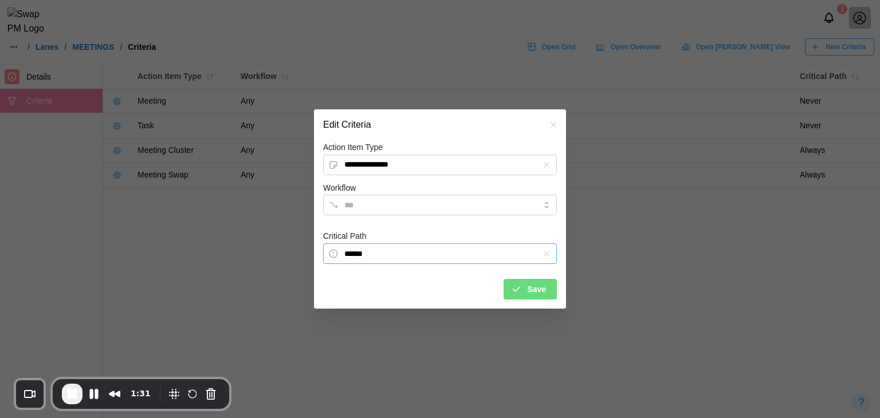
click at [392, 247] on input "******" at bounding box center [440, 253] width 234 height 21
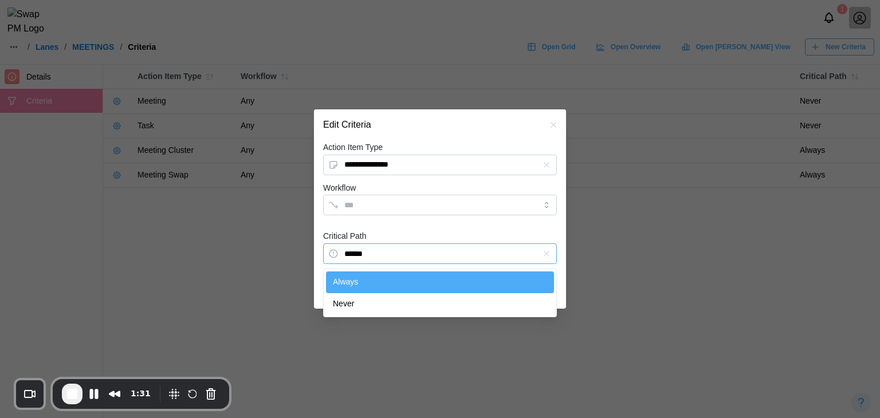
type input "*****"
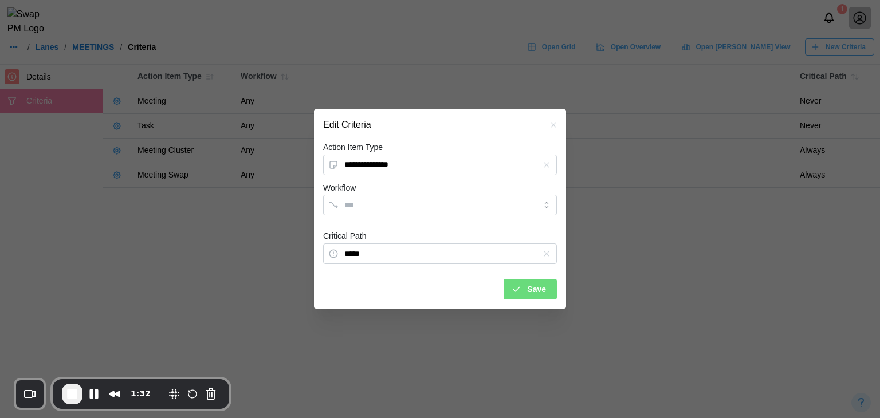
click at [529, 298] on span "Save" at bounding box center [536, 288] width 19 height 19
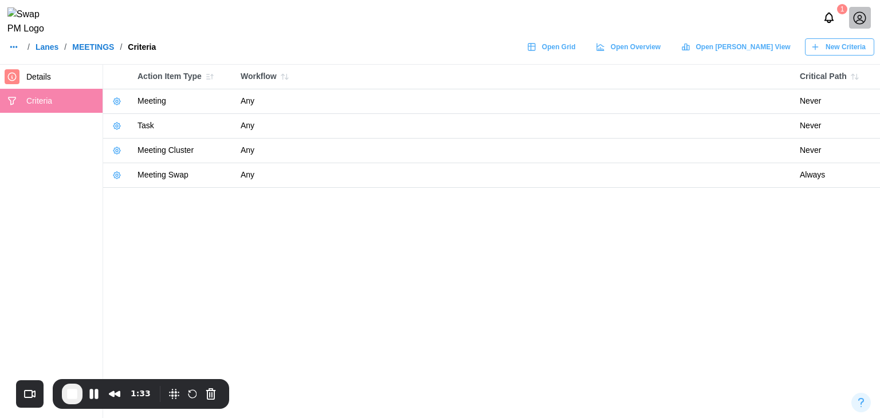
click at [111, 176] on button "button" at bounding box center [117, 175] width 16 height 16
click at [129, 195] on button "Edit Criteria" at bounding box center [151, 198] width 78 height 21
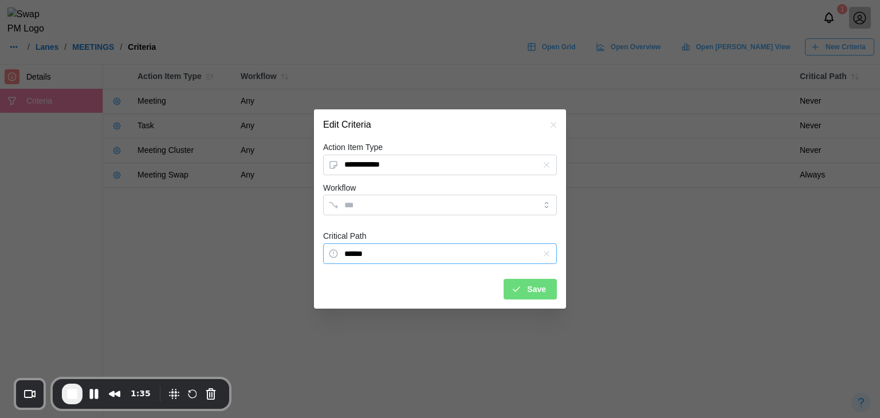
click at [377, 255] on input "******" at bounding box center [440, 253] width 234 height 21
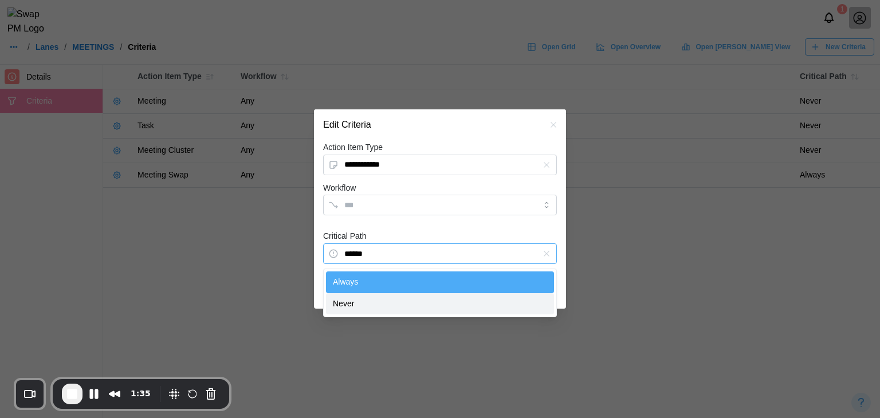
type input "*****"
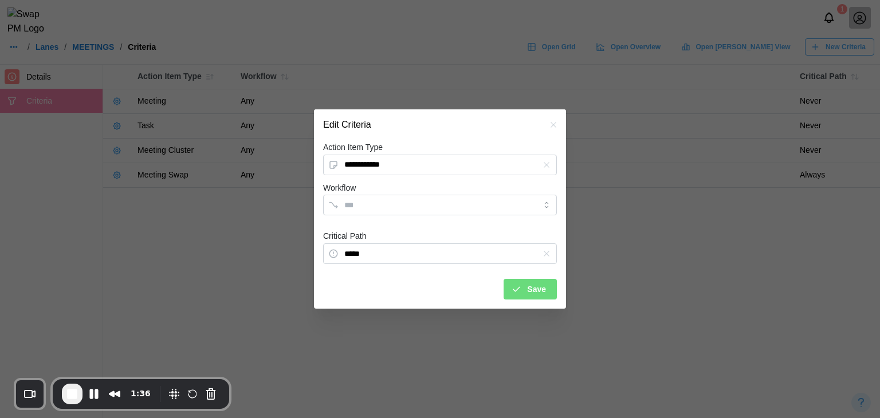
click at [530, 295] on span "Save" at bounding box center [536, 288] width 19 height 19
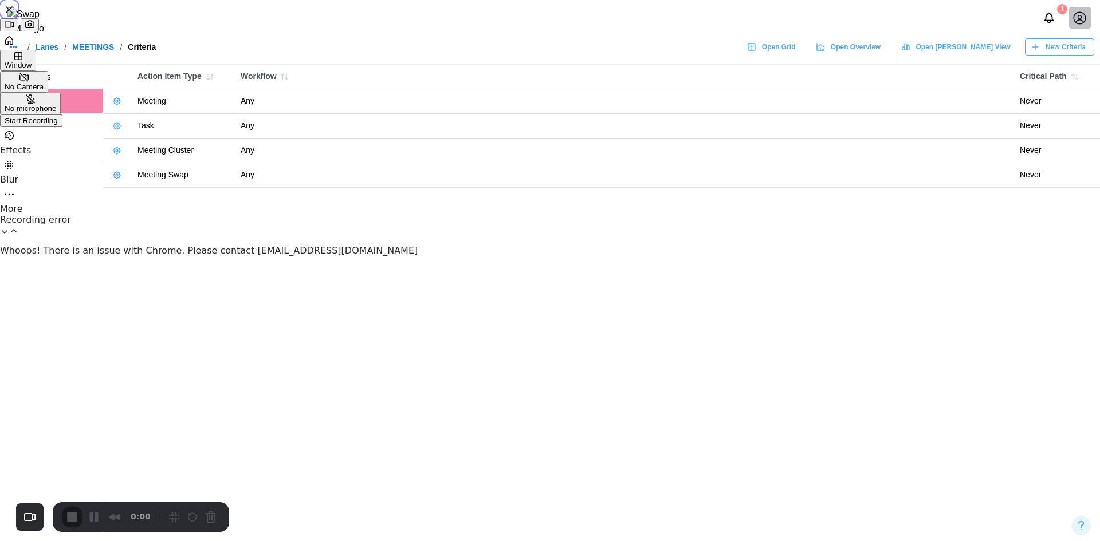
click at [58, 125] on span "Start Recording" at bounding box center [31, 120] width 53 height 9
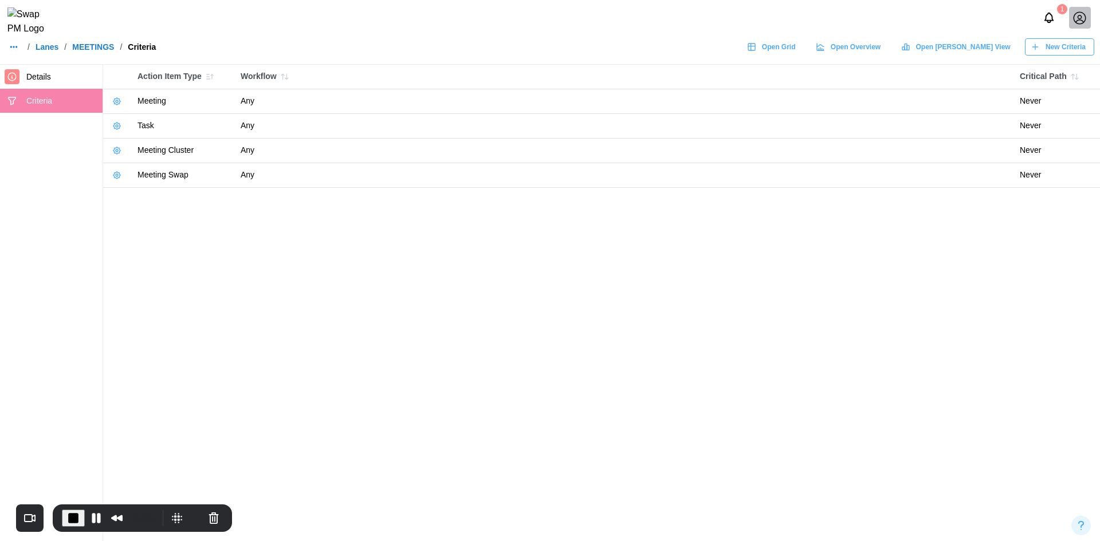
click at [53, 51] on link "Lanes" at bounding box center [47, 47] width 23 height 8
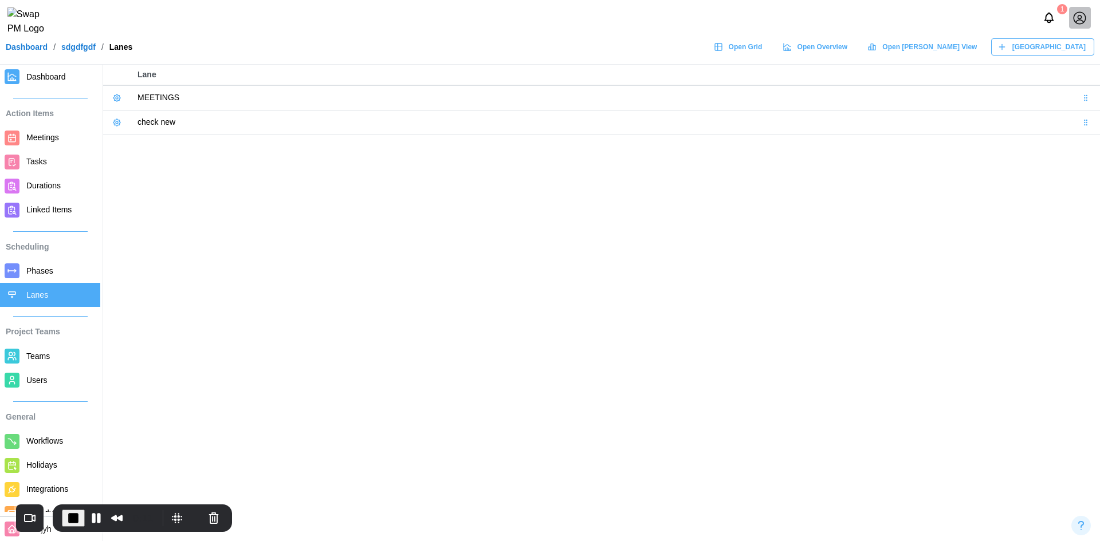
click at [1042, 49] on div "New Lane" at bounding box center [1041, 47] width 88 height 16
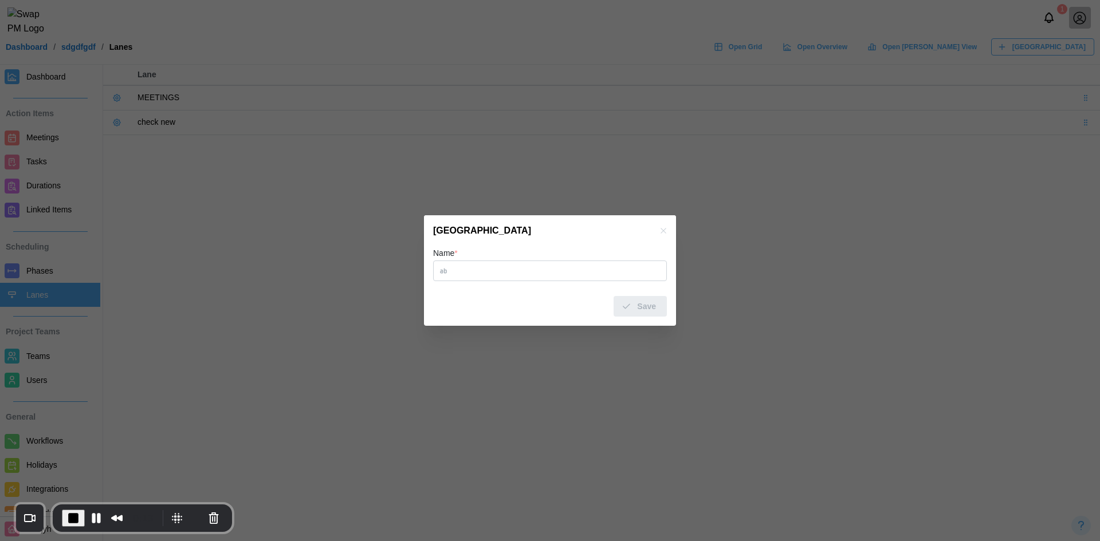
click at [520, 266] on input "Name *" at bounding box center [550, 271] width 234 height 21
type input "********"
click at [637, 300] on div "Save" at bounding box center [638, 306] width 35 height 19
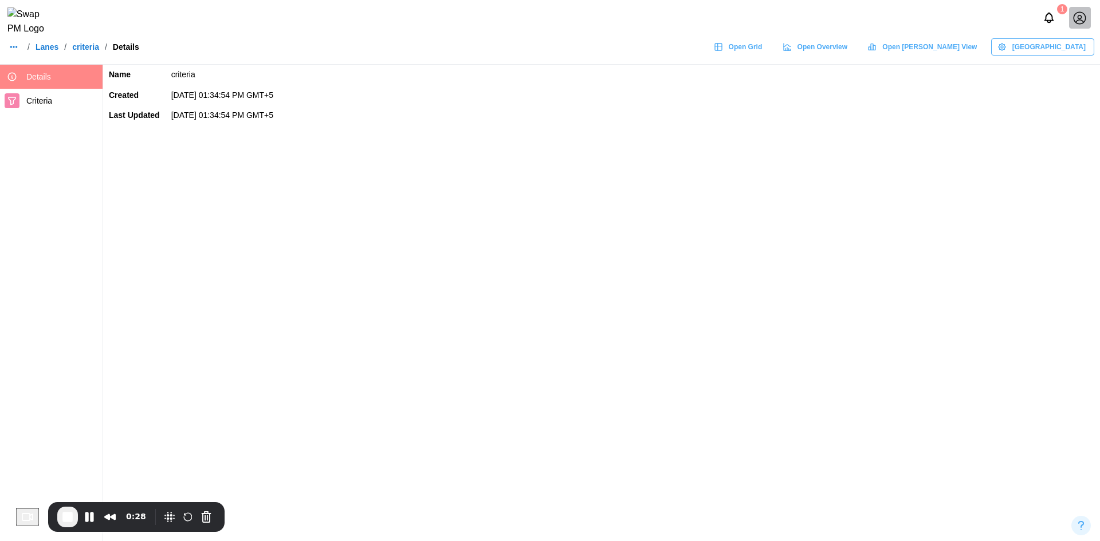
click at [50, 96] on span "Criteria" at bounding box center [39, 100] width 26 height 9
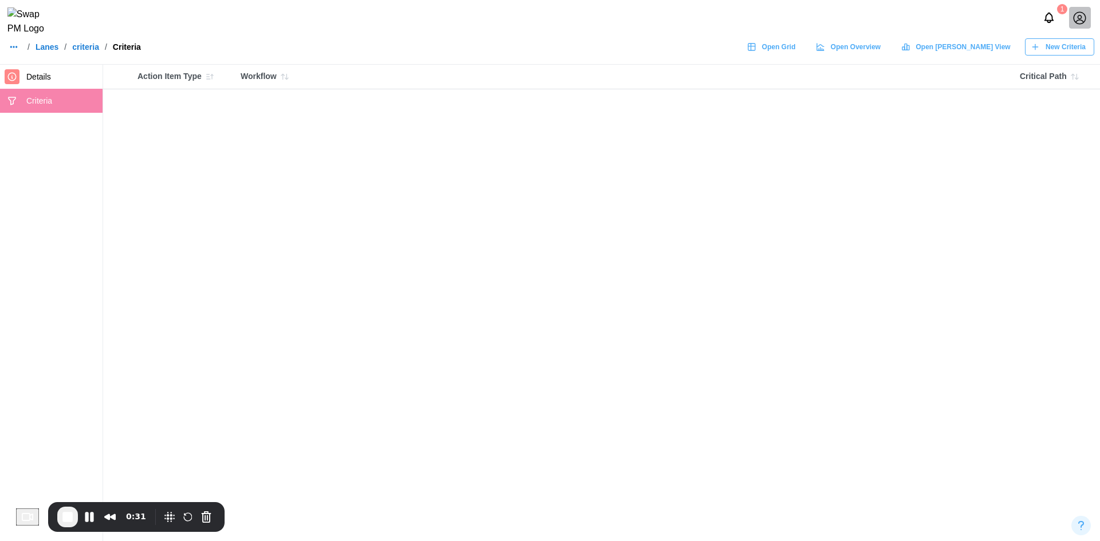
click at [1044, 55] on div "New Criteria" at bounding box center [1057, 47] width 55 height 16
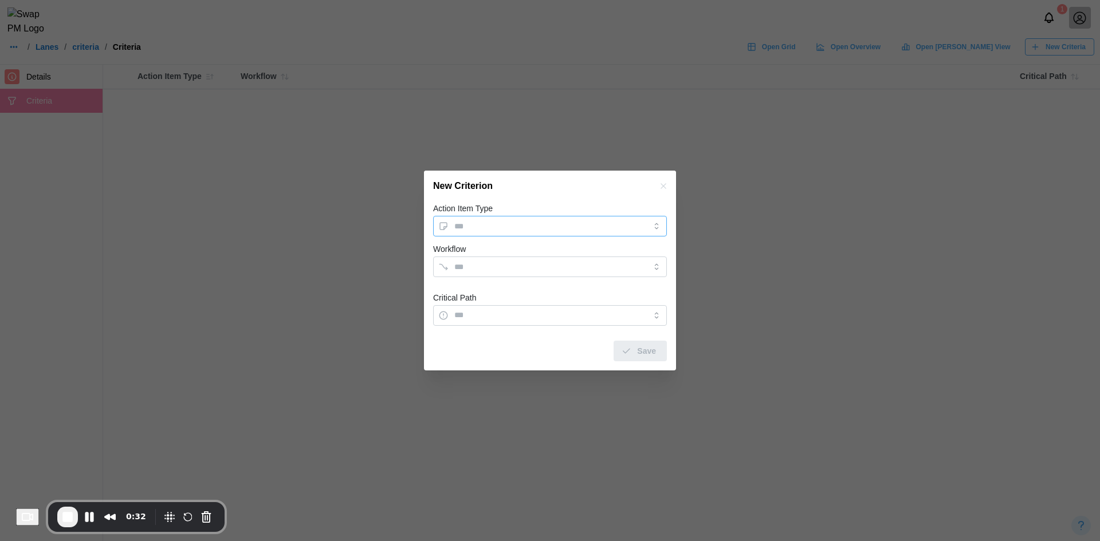
click at [546, 220] on input "Action Item Type" at bounding box center [550, 226] width 234 height 21
click at [820, 335] on div at bounding box center [550, 270] width 1100 height 541
click at [553, 337] on div "Save" at bounding box center [550, 347] width 234 height 30
click at [668, 356] on div "Action Item Type Workflow Critical Path Save" at bounding box center [550, 286] width 252 height 168
click at [651, 357] on div "Save" at bounding box center [550, 347] width 234 height 30
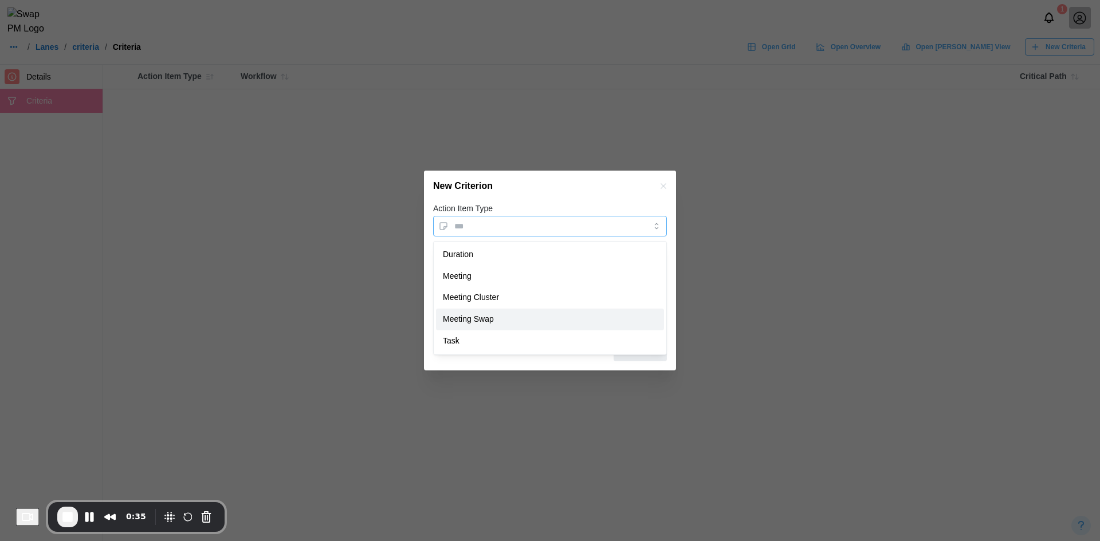
click at [582, 226] on input "Action Item Type" at bounding box center [550, 226] width 234 height 21
click at [628, 224] on input "********" at bounding box center [550, 226] width 234 height 21
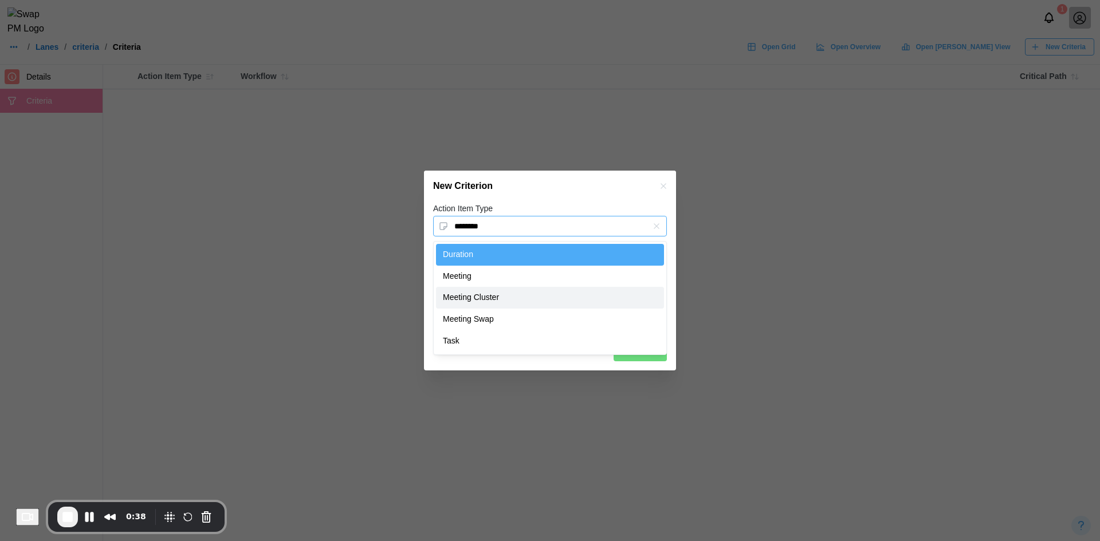
type input "**********"
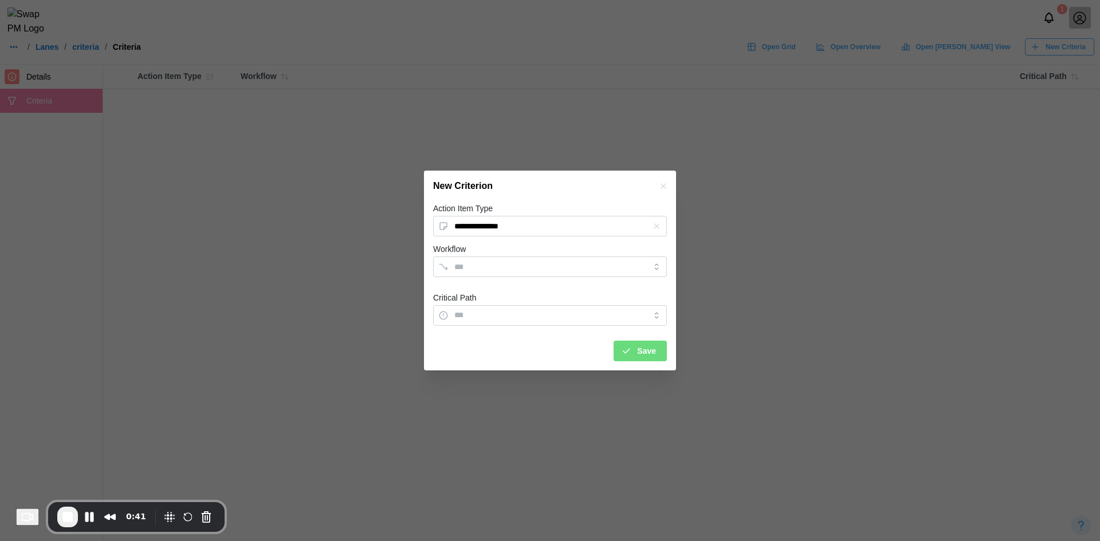
click at [660, 346] on button "Save" at bounding box center [639, 351] width 53 height 21
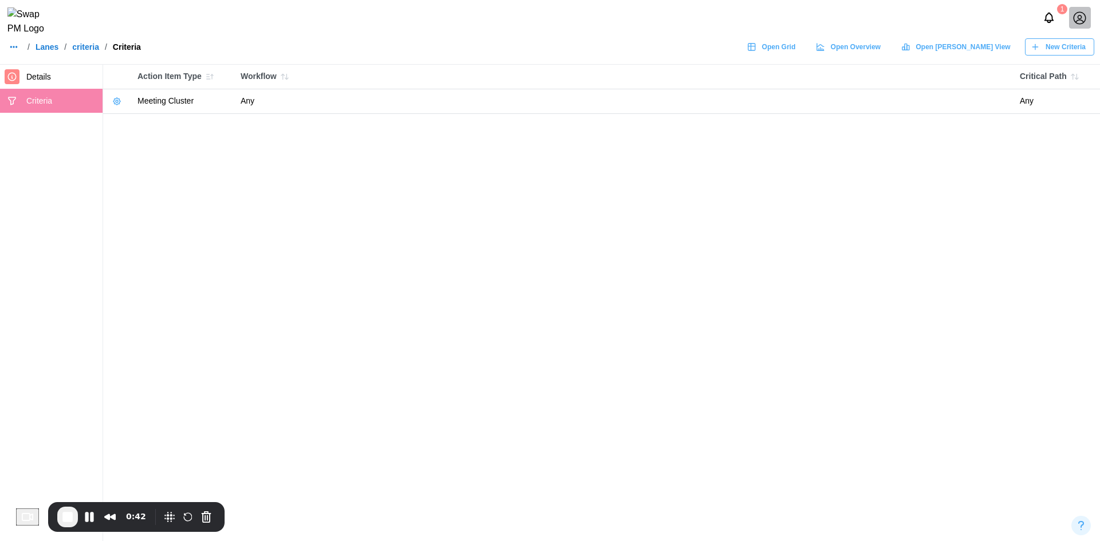
click at [120, 104] on icon "button" at bounding box center [116, 101] width 9 height 9
click at [125, 122] on icon "button" at bounding box center [123, 125] width 8 height 8
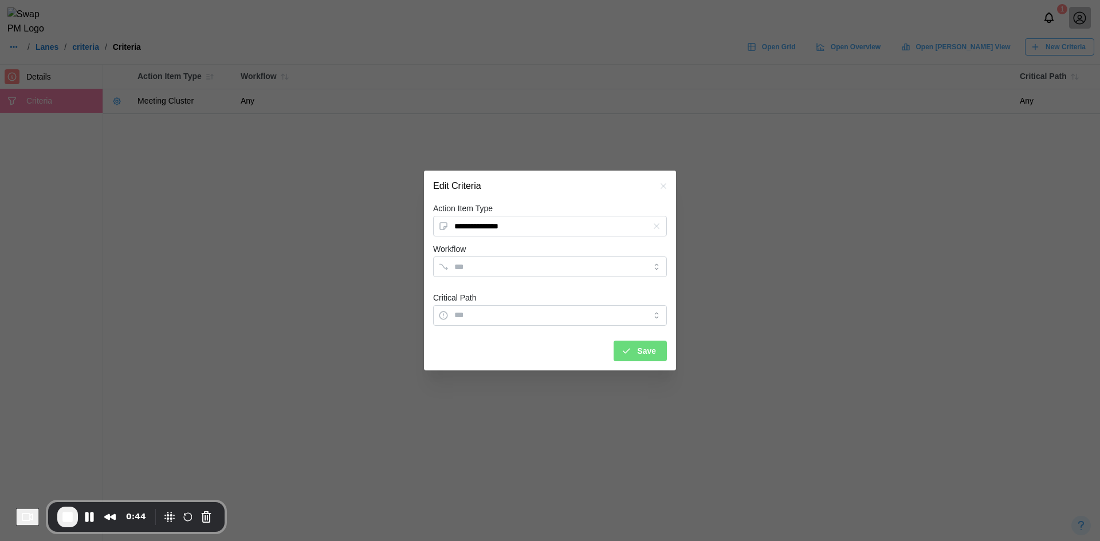
click at [656, 224] on icon "button" at bounding box center [656, 226] width 9 height 9
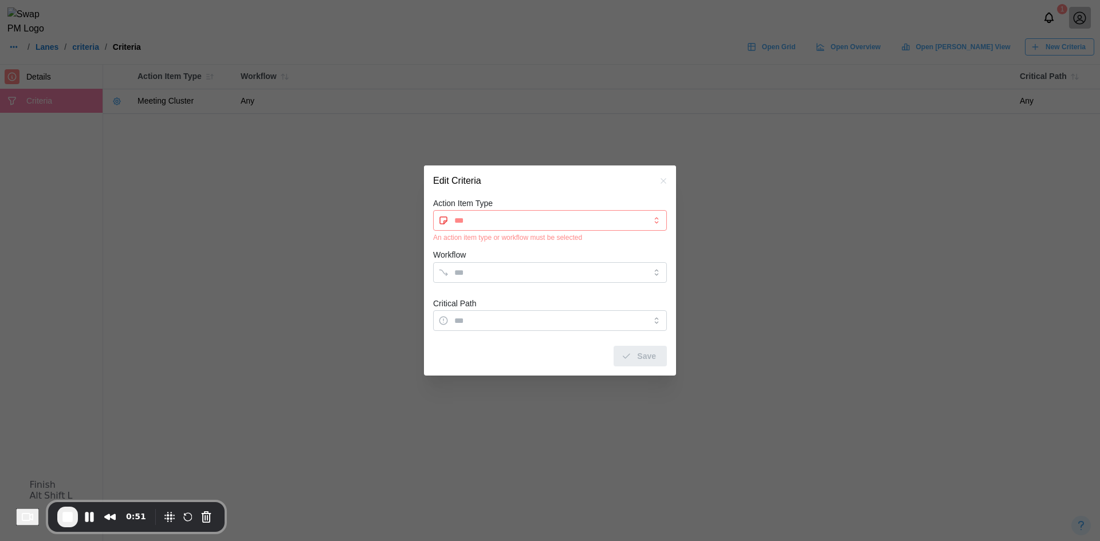
click at [74, 518] on span "End Recording" at bounding box center [68, 517] width 14 height 14
click at [665, 183] on icon "button" at bounding box center [662, 180] width 5 height 5
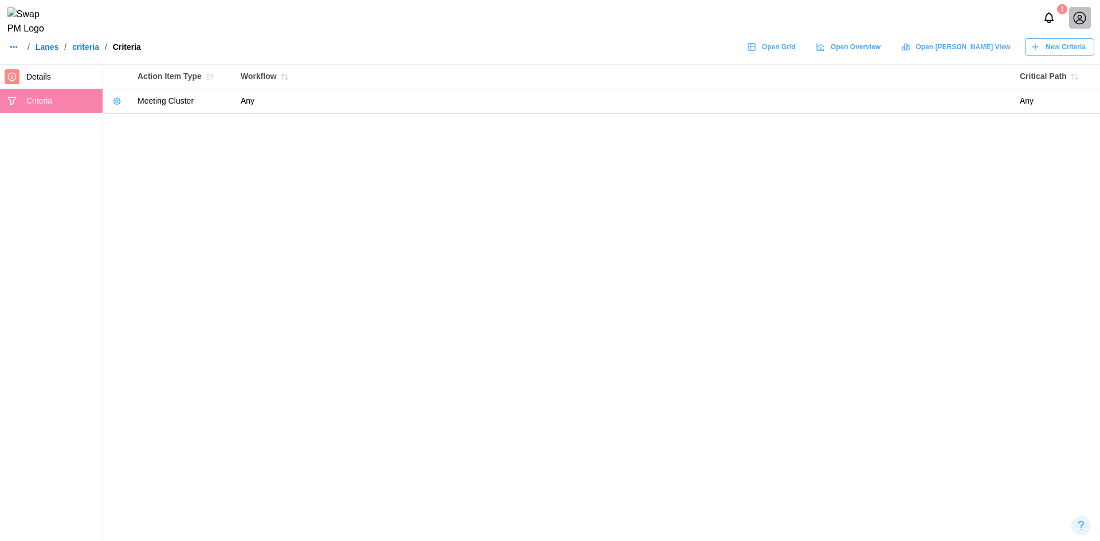
click at [54, 51] on link "Lanes" at bounding box center [47, 47] width 23 height 8
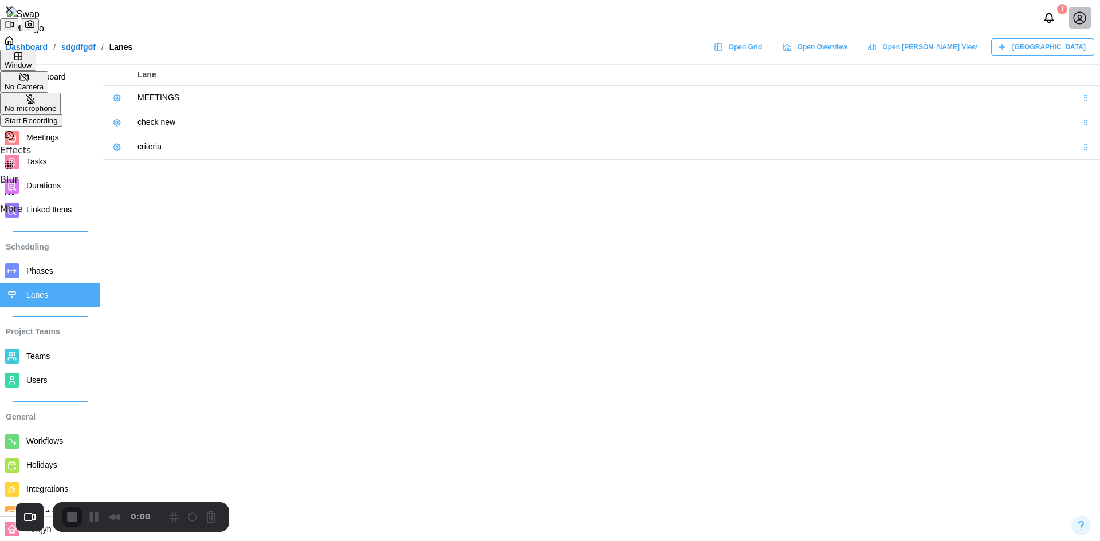
click at [58, 125] on div "Start Recording" at bounding box center [31, 120] width 53 height 9
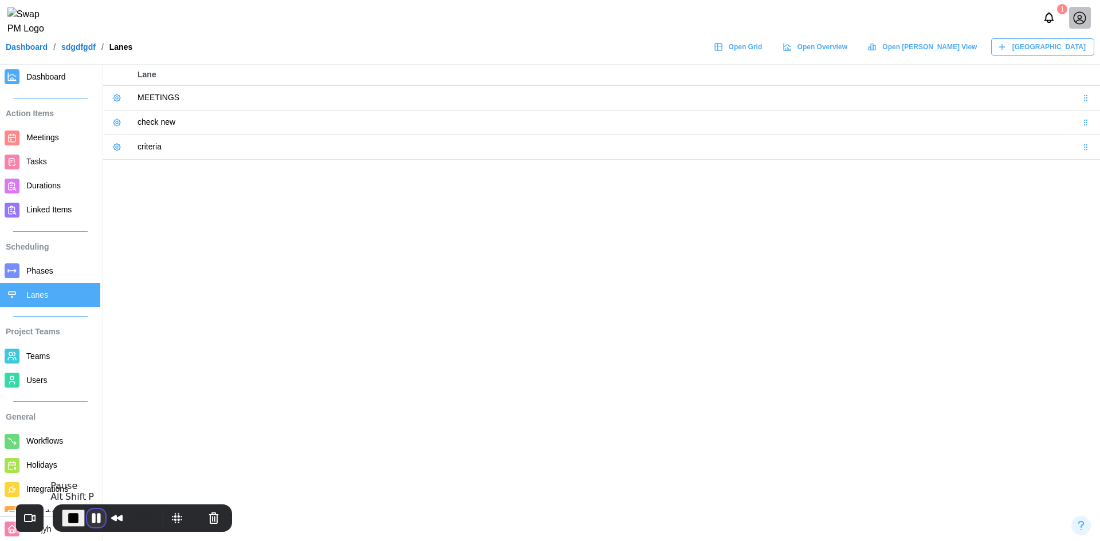
click at [99, 520] on button "Pause Recording" at bounding box center [96, 518] width 18 height 18
click at [96, 520] on span "Play Recording" at bounding box center [94, 518] width 14 height 14
click at [121, 98] on link at bounding box center [117, 98] width 16 height 16
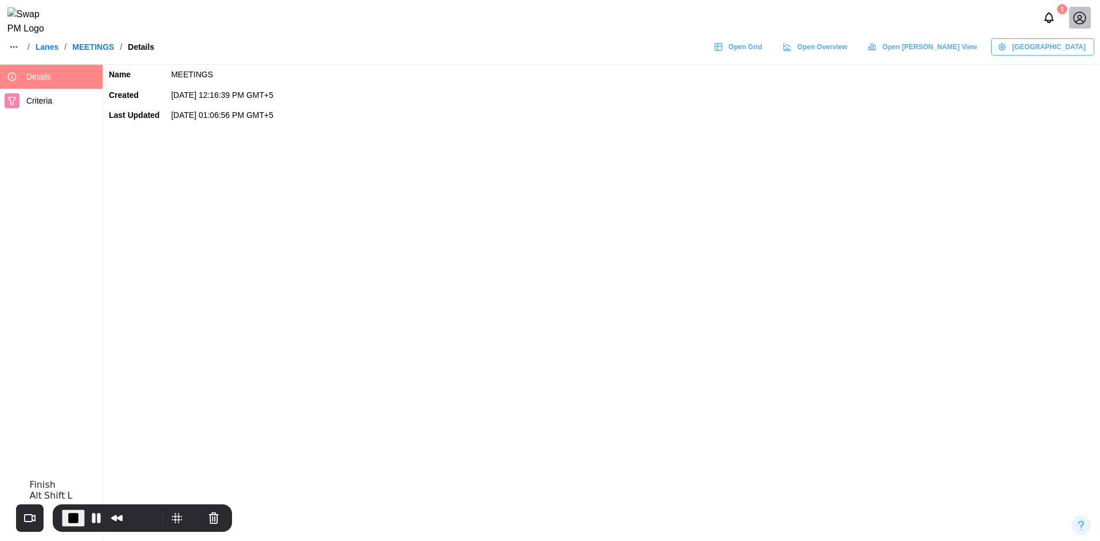
click at [76, 512] on span "End Recording" at bounding box center [73, 518] width 14 height 14
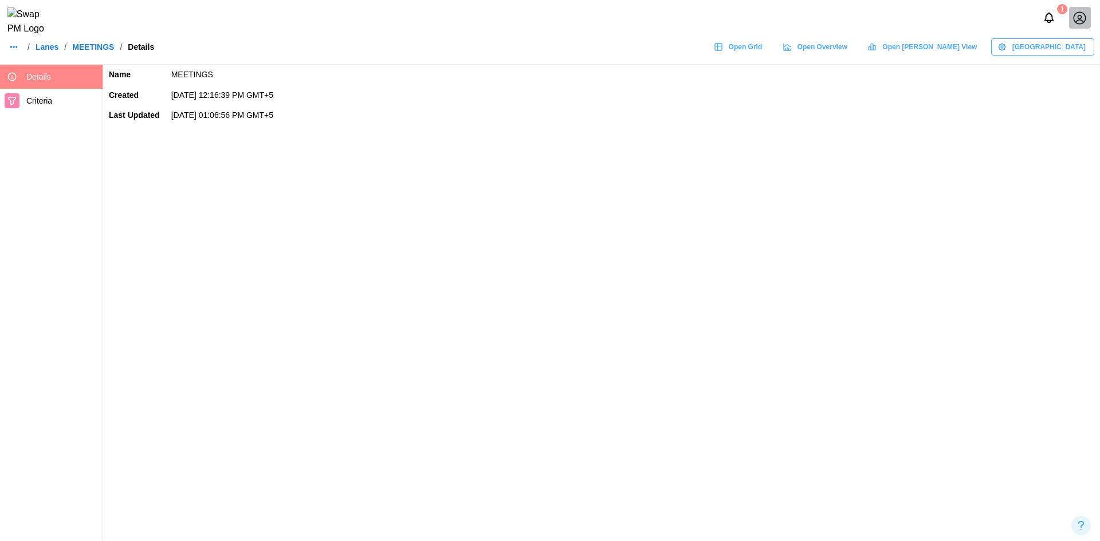
click at [38, 51] on link "Lanes" at bounding box center [47, 47] width 23 height 8
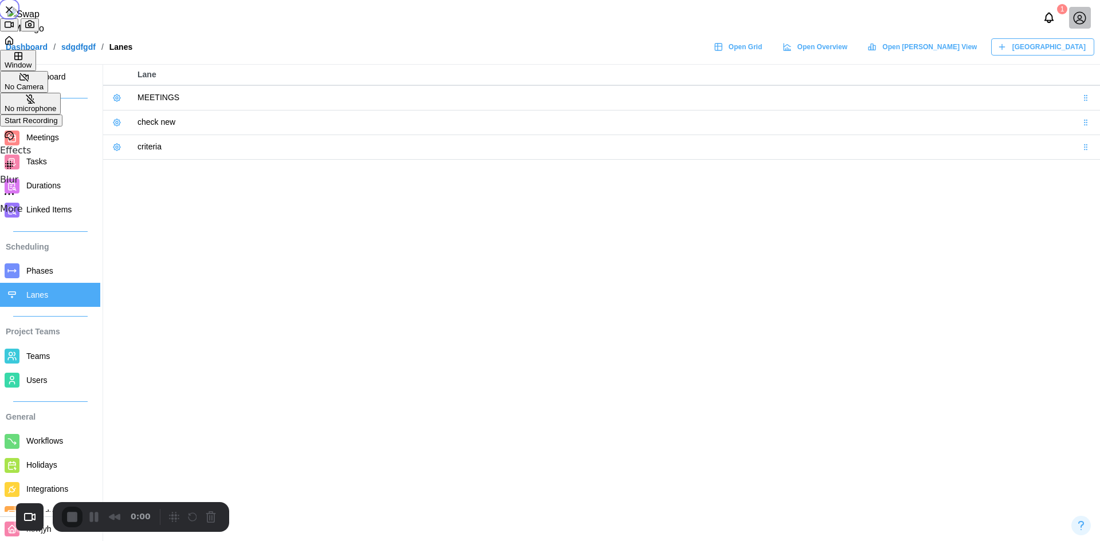
click at [58, 125] on div "Start Recording" at bounding box center [31, 120] width 53 height 9
click at [1068, 55] on span "New Lane" at bounding box center [1048, 47] width 73 height 16
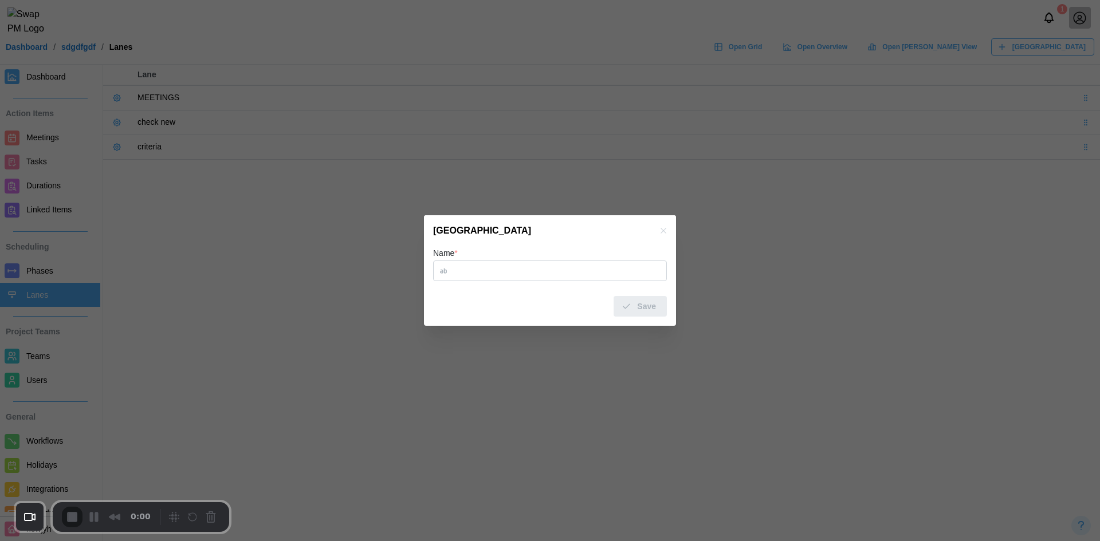
click at [524, 271] on input "Name *" at bounding box center [550, 271] width 234 height 21
click at [523, 271] on input "Name *" at bounding box center [550, 271] width 234 height 21
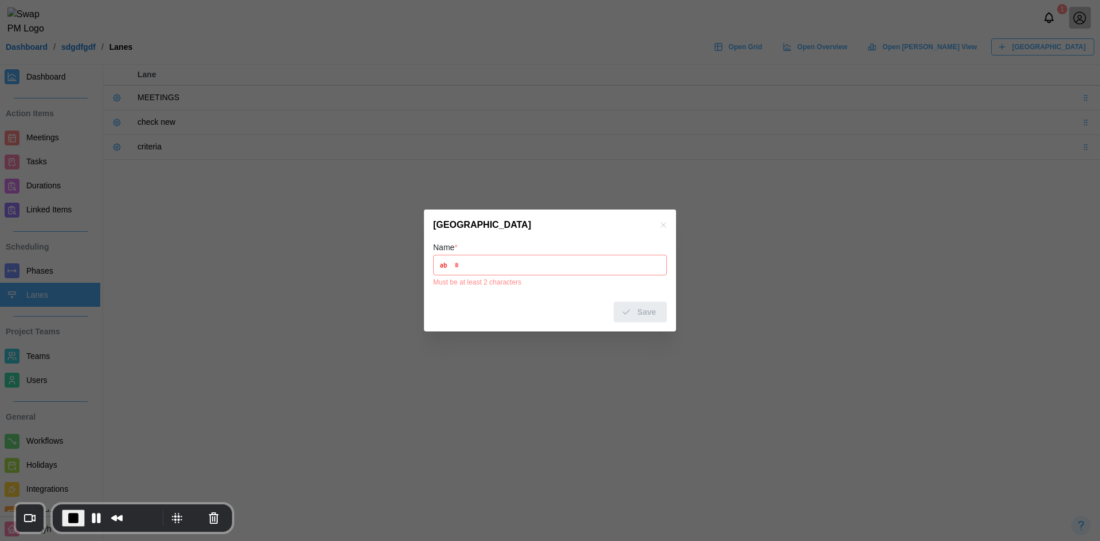
drag, startPoint x: 532, startPoint y: 267, endPoint x: 378, endPoint y: 268, distance: 154.1
click at [378, 541] on div "New Lane Name * * Must be at least 2 characters Save" at bounding box center [550, 541] width 1100 height 0
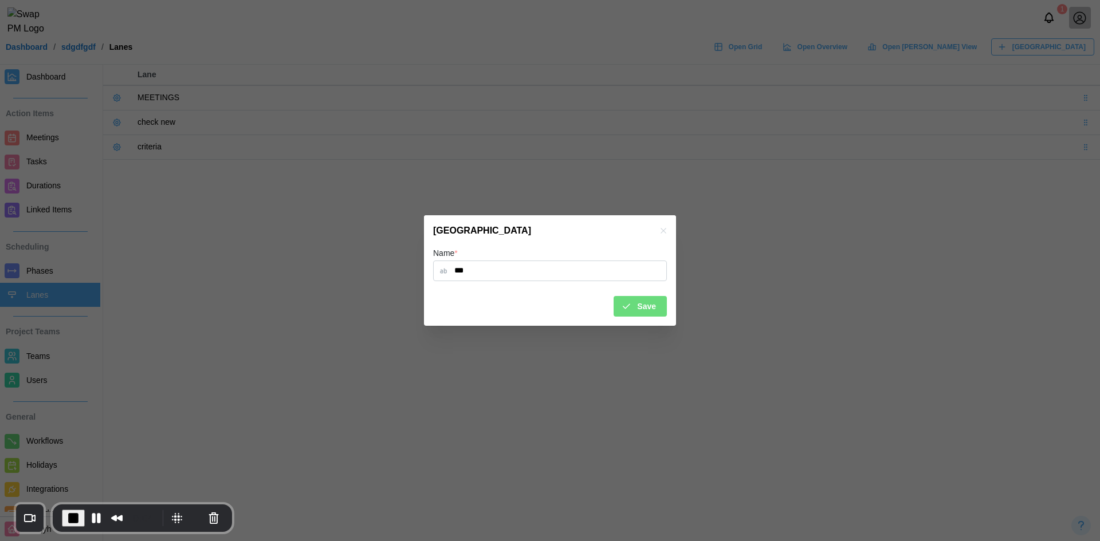
type input "***"
click at [645, 317] on div "Name * *** Save" at bounding box center [550, 286] width 252 height 80
click at [645, 304] on span "Save" at bounding box center [646, 306] width 19 height 19
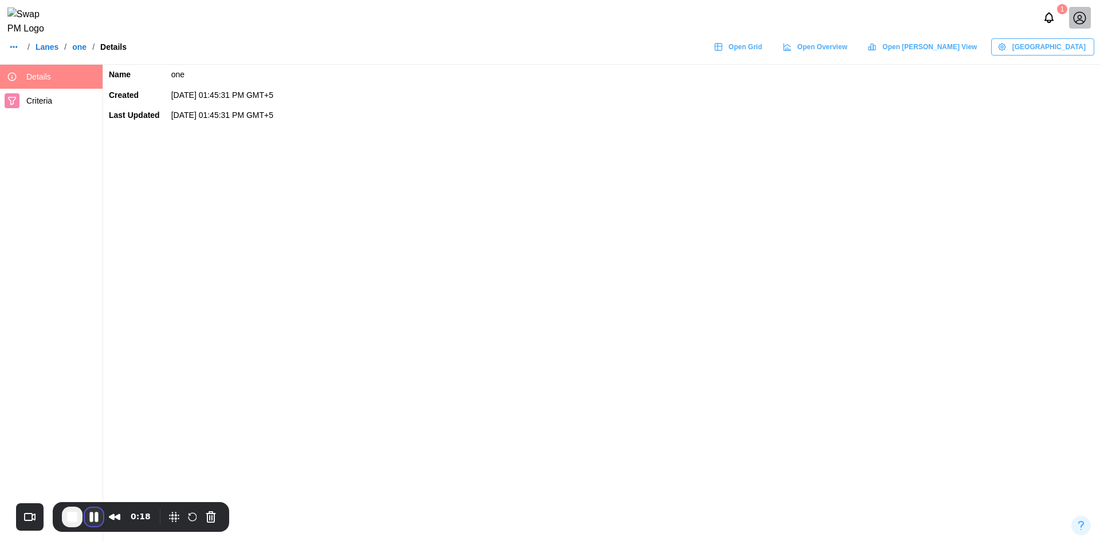
click at [89, 515] on button "Pause Recording" at bounding box center [94, 517] width 18 height 18
click at [89, 514] on span "Play Recording" at bounding box center [94, 518] width 14 height 14
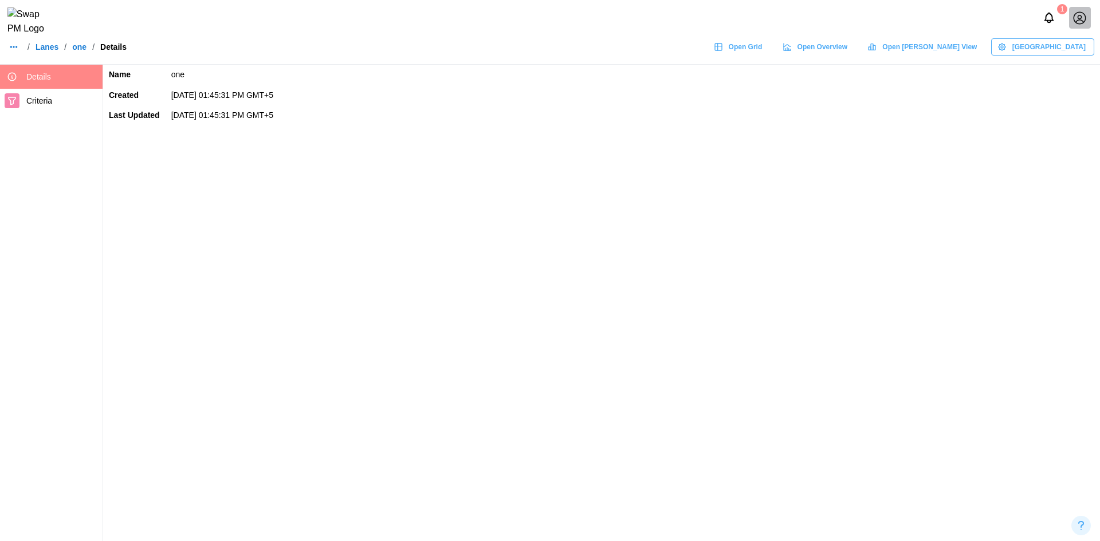
click at [94, 519] on body "1 / Lanes / one / Details Open Grid Open Overview Open Gantt View Manage Lane D…" at bounding box center [550, 270] width 1100 height 541
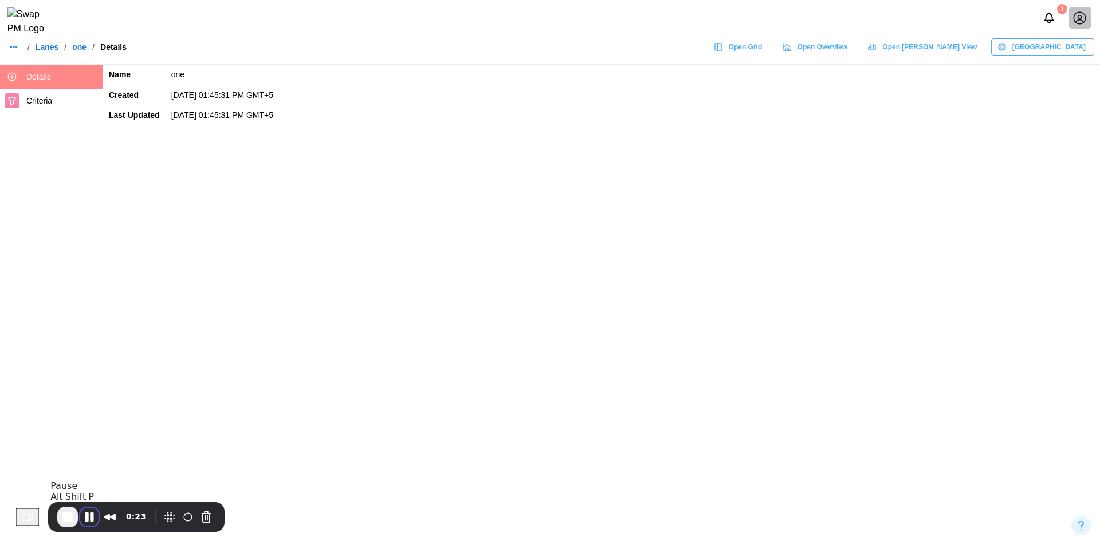
click at [94, 519] on button "Pause Recording" at bounding box center [89, 517] width 18 height 18
click at [89, 514] on span "Play Recording" at bounding box center [89, 518] width 14 height 14
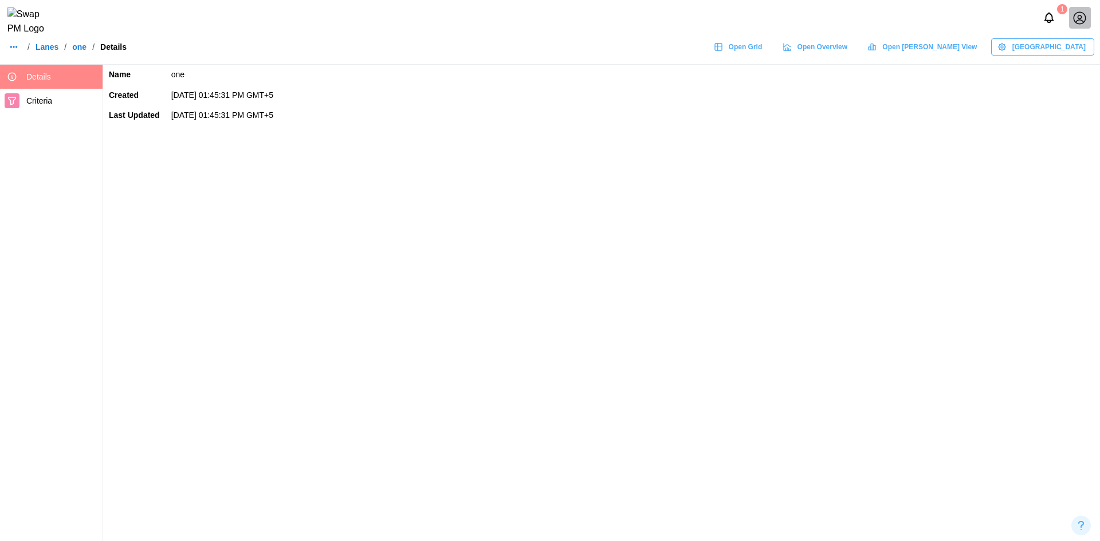
click at [53, 51] on link "Lanes" at bounding box center [47, 47] width 23 height 8
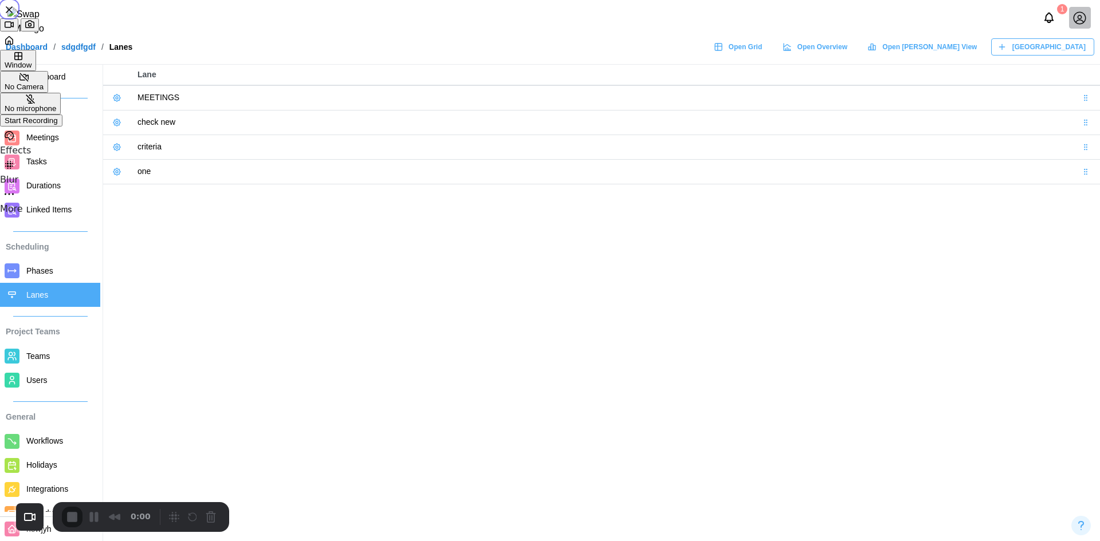
click at [58, 125] on div "Start Recording" at bounding box center [31, 120] width 53 height 9
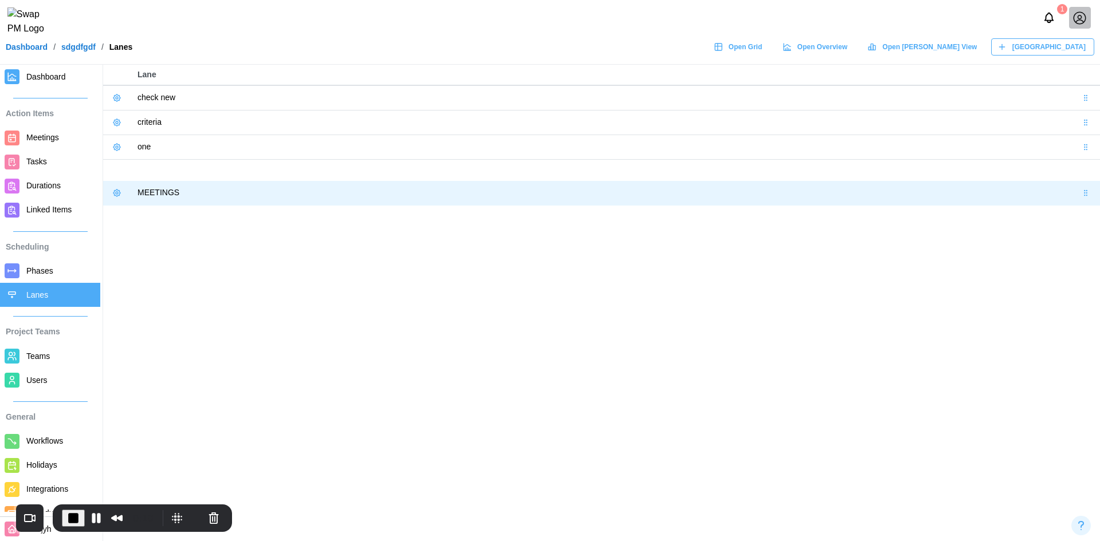
drag, startPoint x: 1086, startPoint y: 98, endPoint x: 1074, endPoint y: 194, distance: 96.3
click at [1074, 194] on body "1 Dashboard / sdgdfgdf / Lanes Open Grid Open Overview Open Gantt View New Lane…" at bounding box center [550, 270] width 1100 height 541
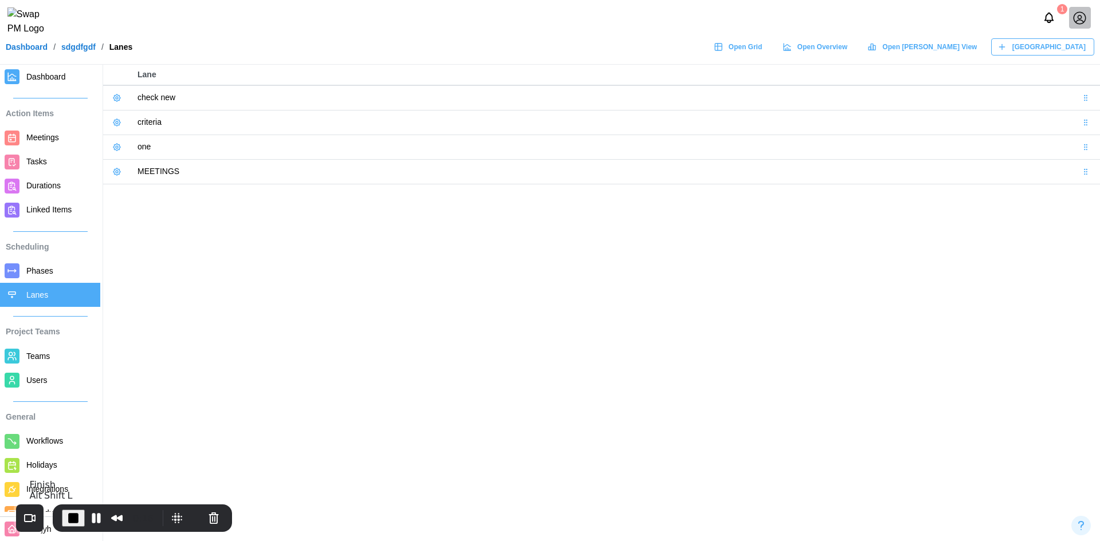
click at [71, 521] on span "End Recording" at bounding box center [73, 518] width 14 height 14
click at [116, 102] on icon at bounding box center [116, 97] width 9 height 9
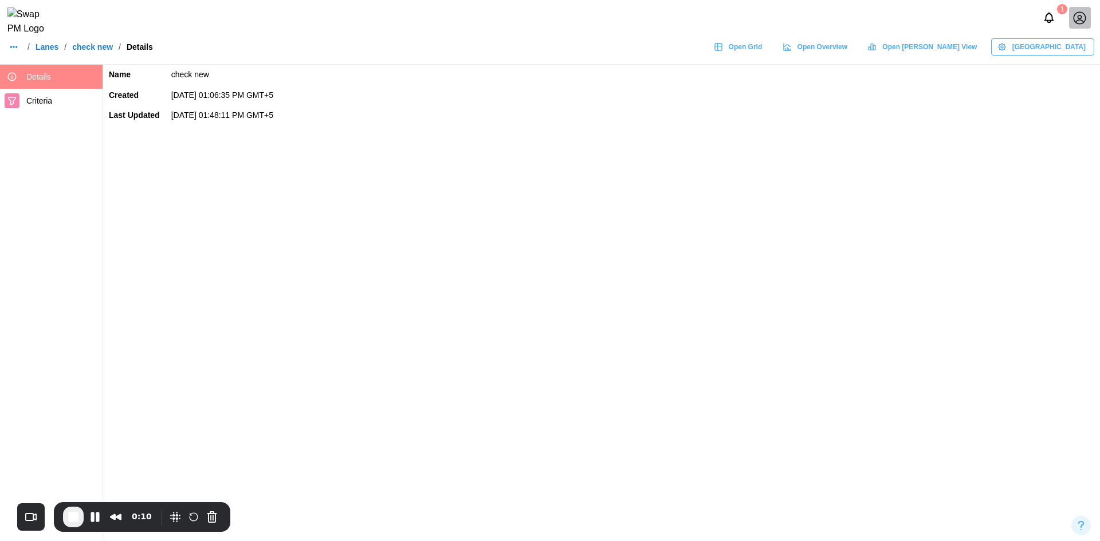
click at [46, 103] on span "Criteria" at bounding box center [39, 100] width 26 height 9
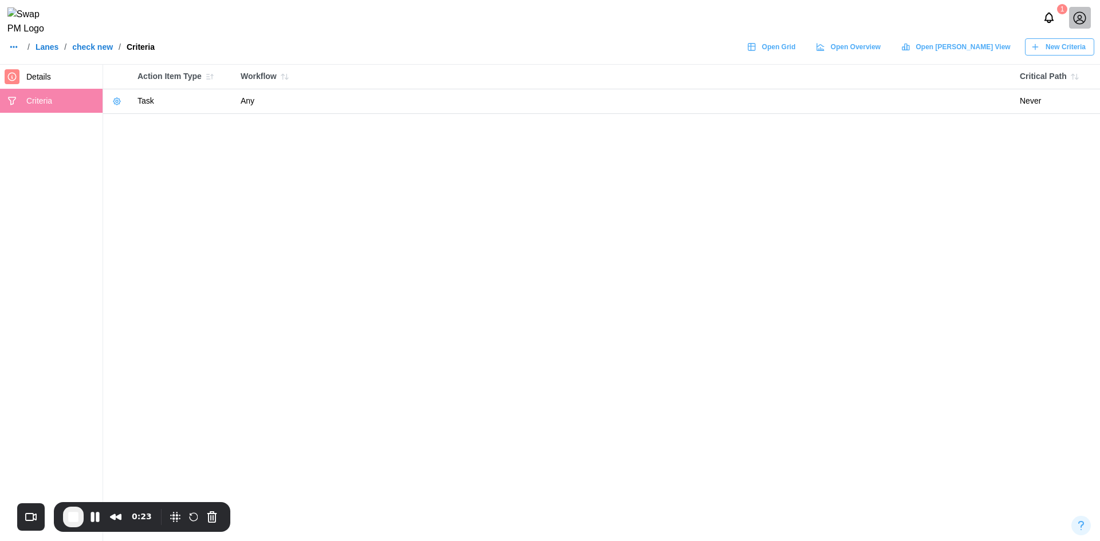
click at [118, 105] on icon "button" at bounding box center [116, 101] width 9 height 9
click at [135, 122] on div "Edit Criteria" at bounding box center [157, 124] width 51 height 9
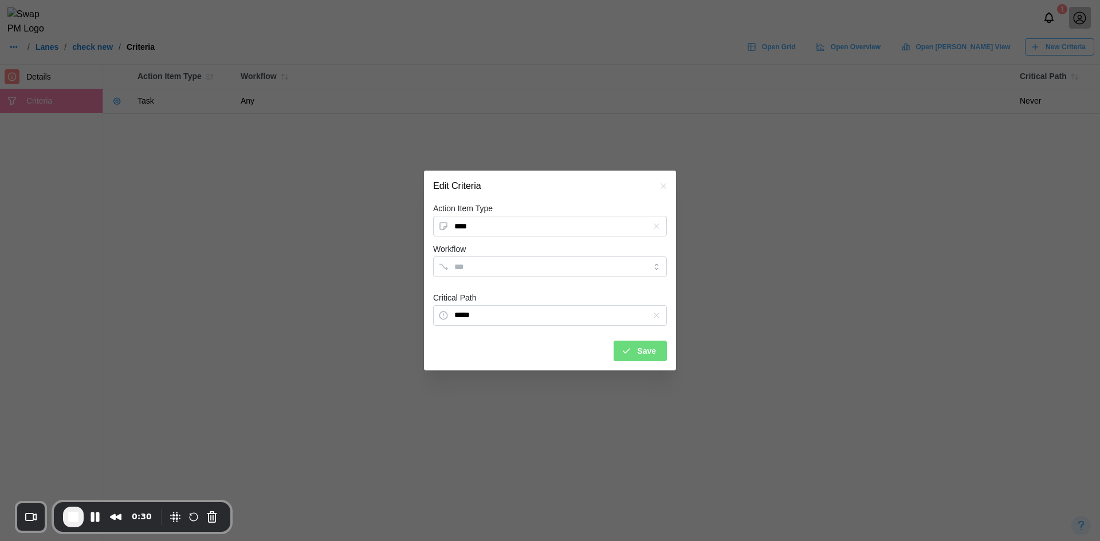
click at [667, 184] on icon "button" at bounding box center [663, 186] width 9 height 9
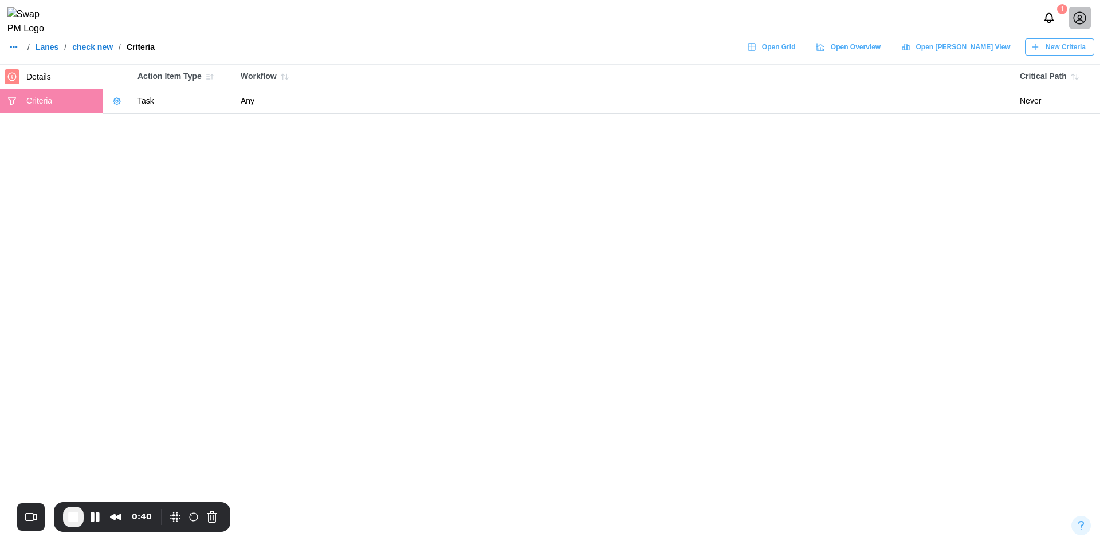
click at [1055, 53] on span "New Criteria" at bounding box center [1065, 47] width 40 height 16
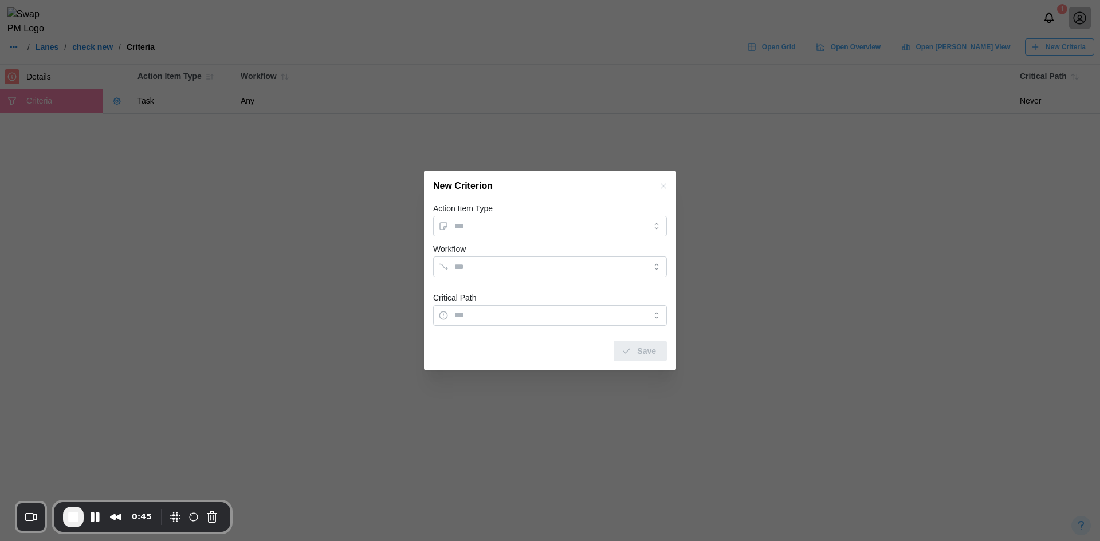
click at [668, 186] on button "button" at bounding box center [663, 186] width 13 height 13
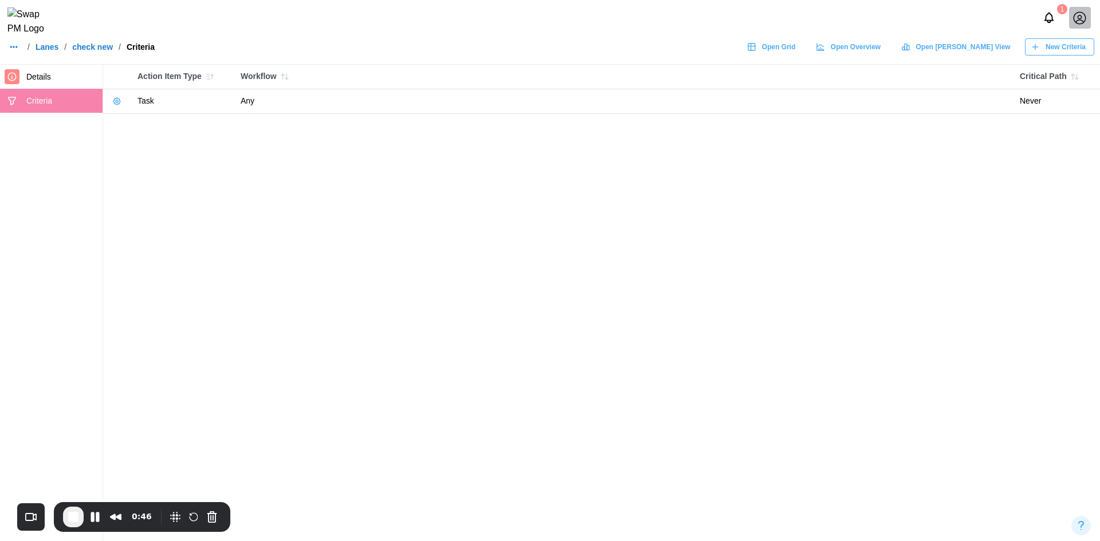
click at [62, 54] on div "/ Lanes / check new / Criteria" at bounding box center [80, 47] width 149 height 16
click at [53, 51] on link "Lanes" at bounding box center [47, 47] width 23 height 8
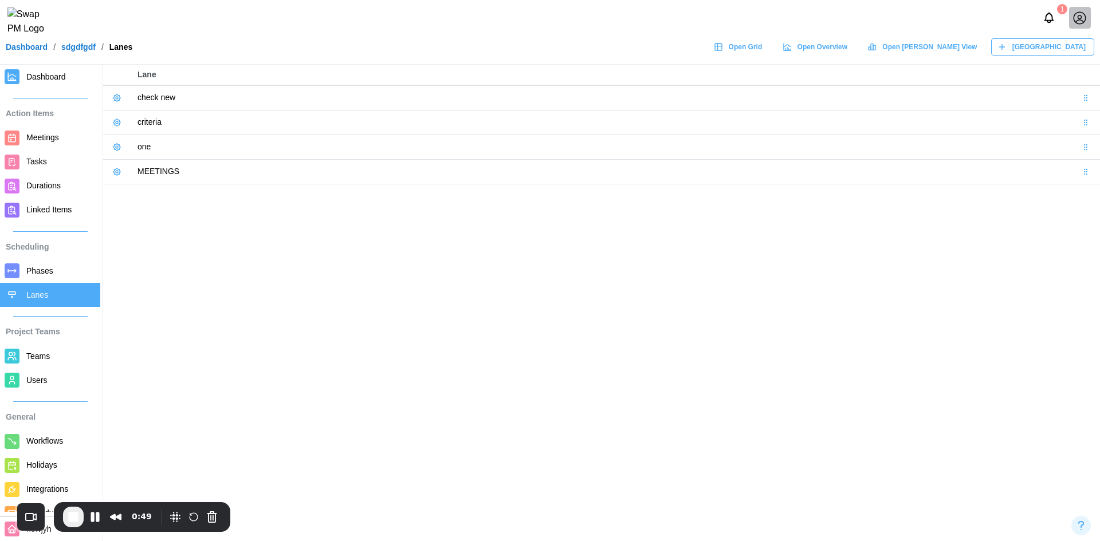
click at [119, 100] on icon at bounding box center [116, 97] width 7 height 7
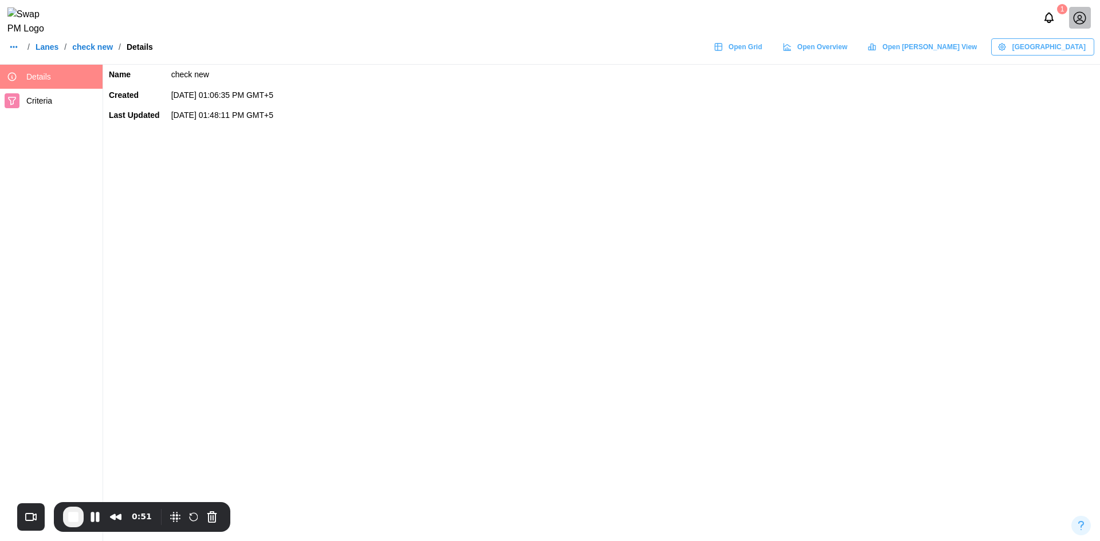
click at [1064, 46] on span "Manage Lane" at bounding box center [1048, 47] width 73 height 16
click at [59, 514] on div "0:53" at bounding box center [142, 517] width 176 height 30
click at [66, 515] on button "End Recording" at bounding box center [73, 517] width 21 height 21
click at [1049, 55] on span "Manage Lane" at bounding box center [1048, 47] width 73 height 16
click at [1051, 72] on button "Edit Lane" at bounding box center [1061, 78] width 71 height 21
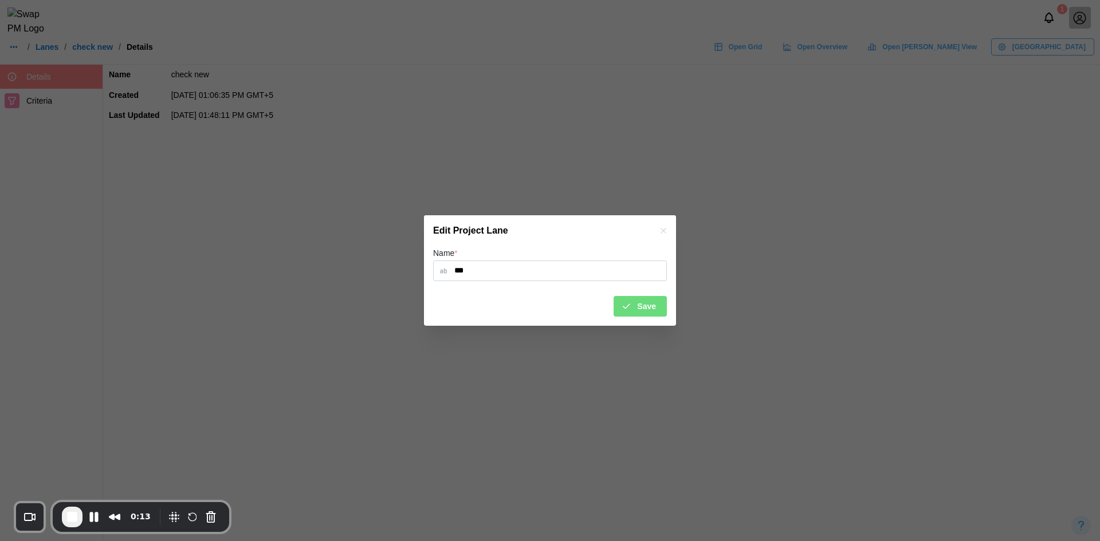
type input "***"
click at [648, 306] on span "Save" at bounding box center [646, 306] width 19 height 19
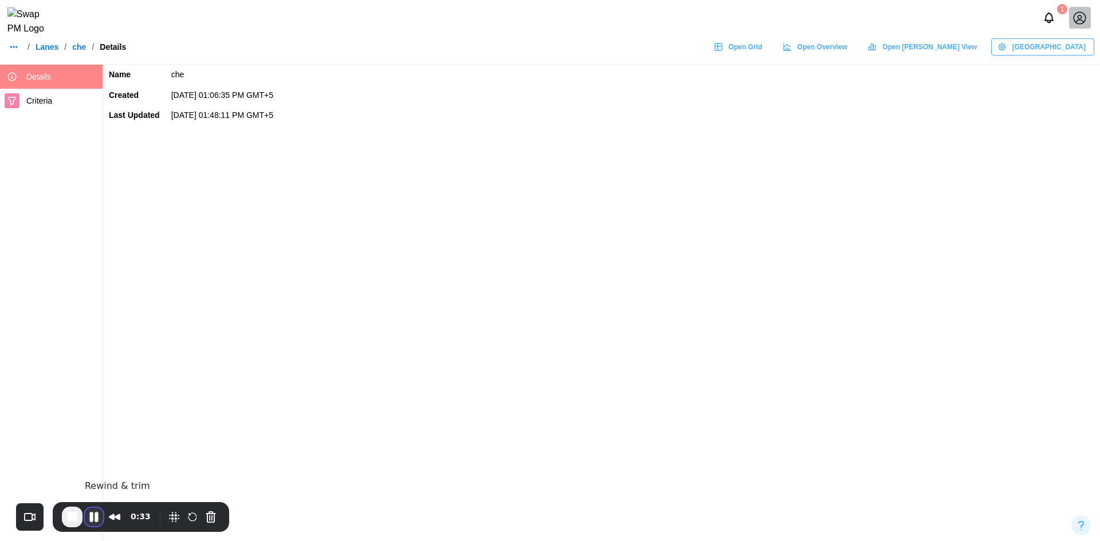
click at [96, 523] on button "Pause Recording" at bounding box center [94, 517] width 18 height 18
click at [96, 523] on span "Play Recording" at bounding box center [94, 518] width 14 height 14
click at [1047, 55] on span "Manage Lane" at bounding box center [1048, 47] width 73 height 16
click at [1054, 107] on button "Delete Lane" at bounding box center [1061, 98] width 71 height 21
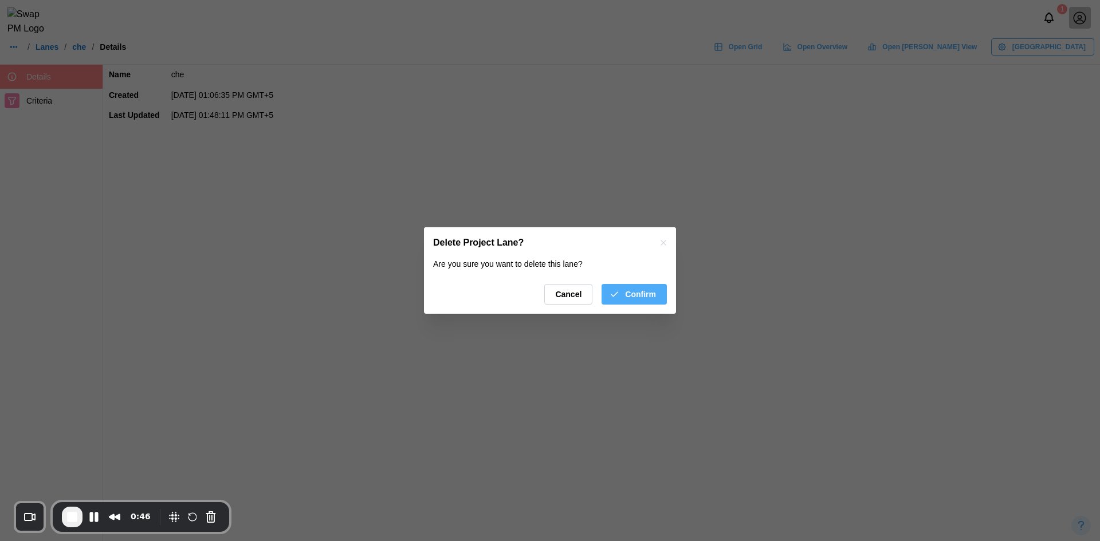
click at [628, 301] on span "Confirm" at bounding box center [640, 294] width 31 height 19
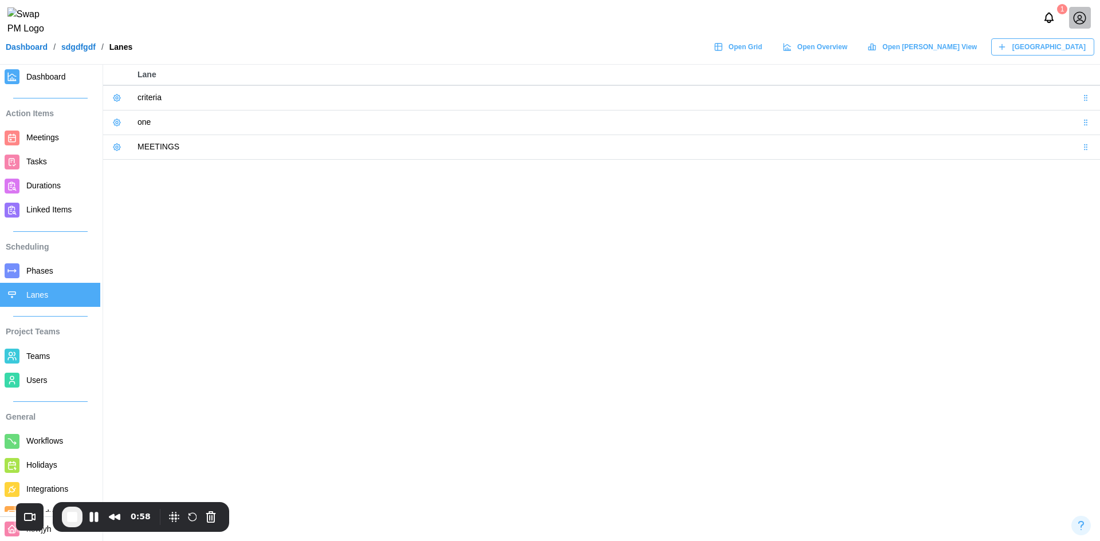
click at [83, 519] on div "0:58" at bounding box center [108, 517] width 93 height 21
click at [76, 518] on span "End Recording" at bounding box center [72, 517] width 14 height 14
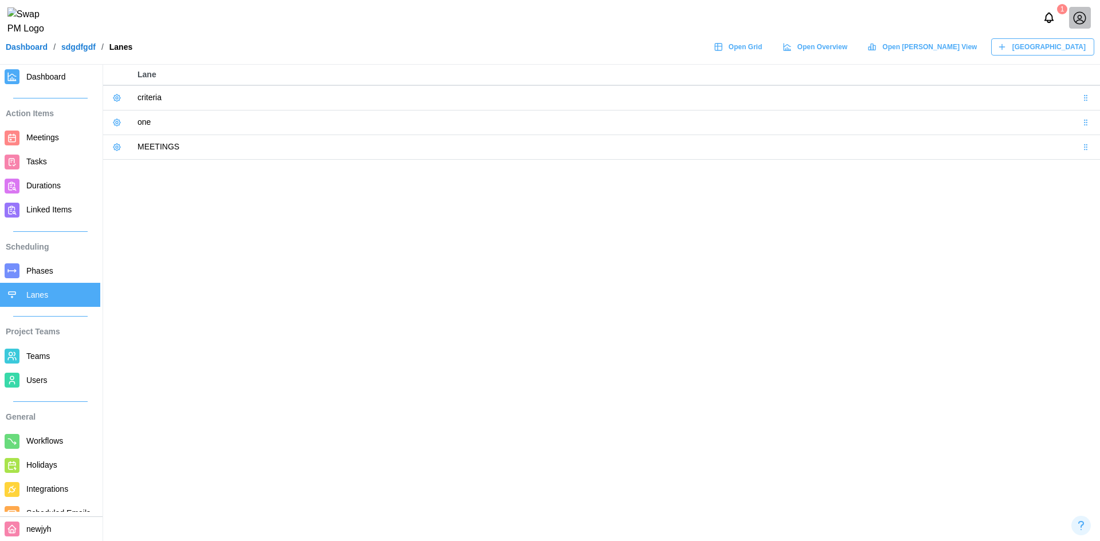
click at [116, 96] on icon at bounding box center [116, 97] width 9 height 9
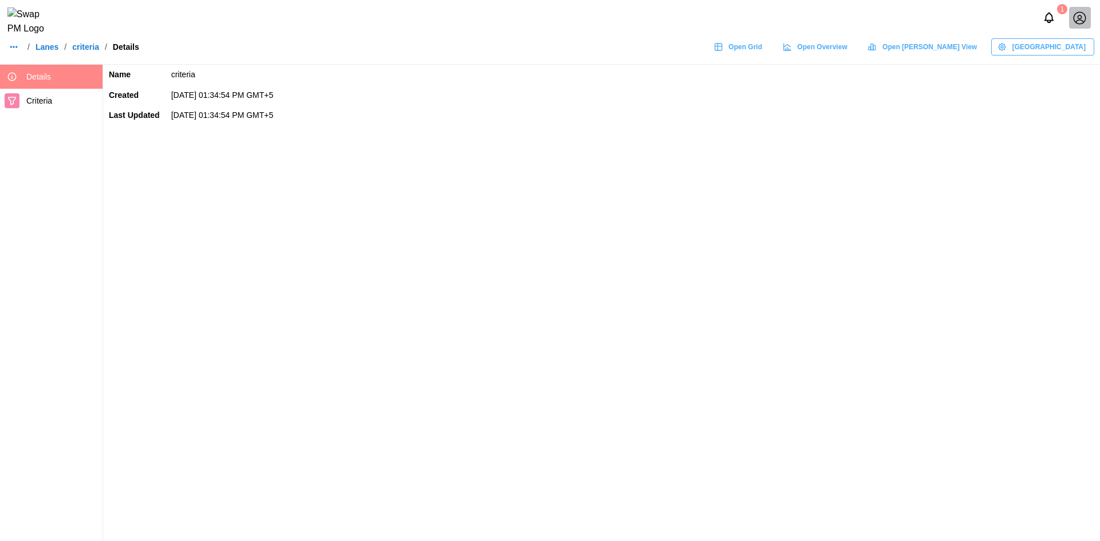
click at [62, 94] on span "Criteria" at bounding box center [62, 101] width 72 height 14
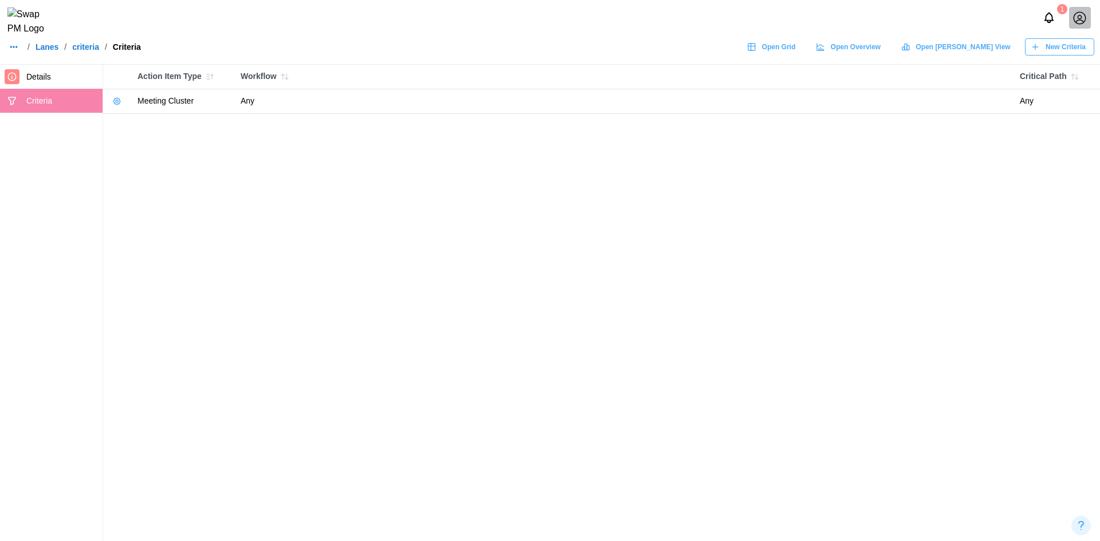
click at [1054, 52] on span "New Criteria" at bounding box center [1065, 47] width 40 height 16
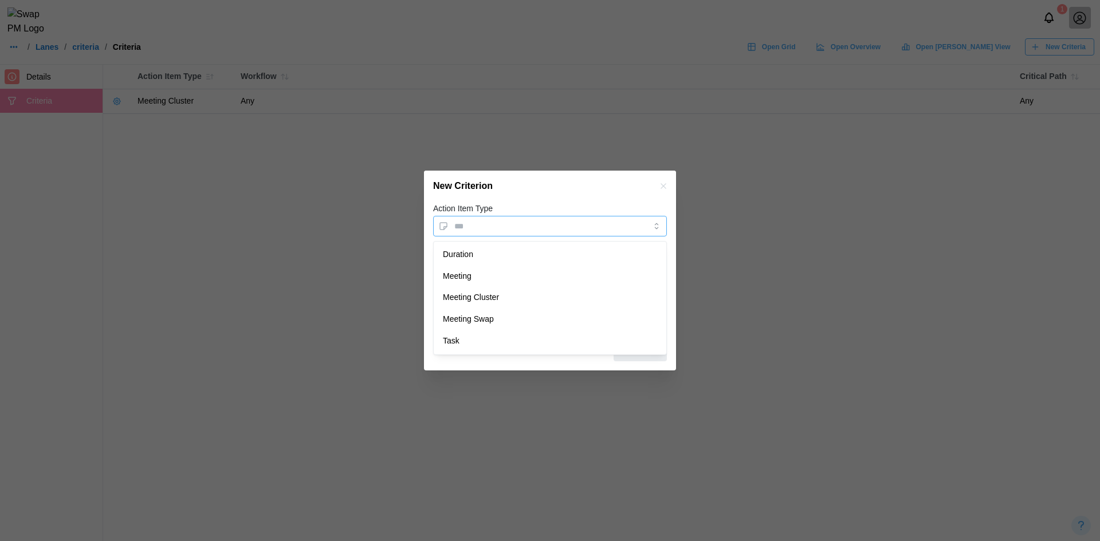
click at [517, 227] on input "Action Item Type" at bounding box center [550, 226] width 234 height 21
type input "********"
click at [501, 268] on input "Workflow" at bounding box center [539, 266] width 171 height 9
click at [494, 305] on input "Critical Path" at bounding box center [550, 315] width 234 height 21
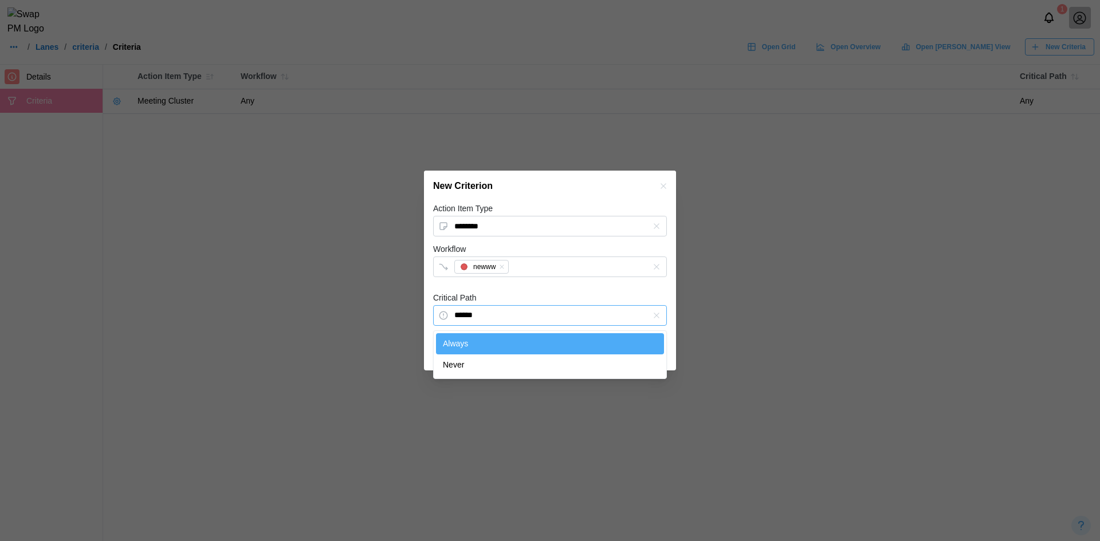
click at [559, 316] on input "******" at bounding box center [550, 315] width 234 height 21
type input "*****"
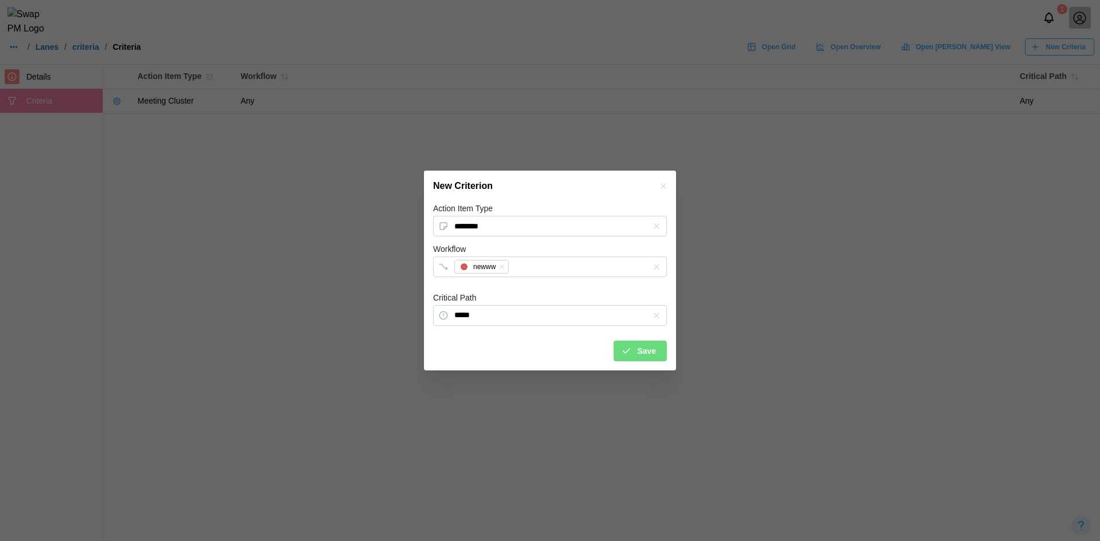
click at [639, 352] on span "Save" at bounding box center [646, 350] width 19 height 19
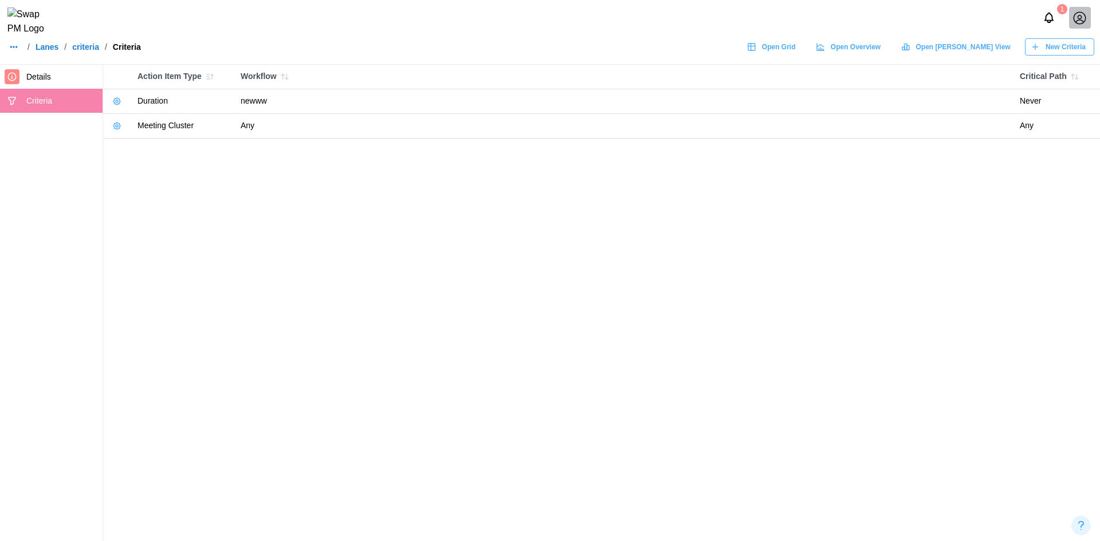
click at [1034, 46] on button "New Criteria" at bounding box center [1059, 46] width 69 height 17
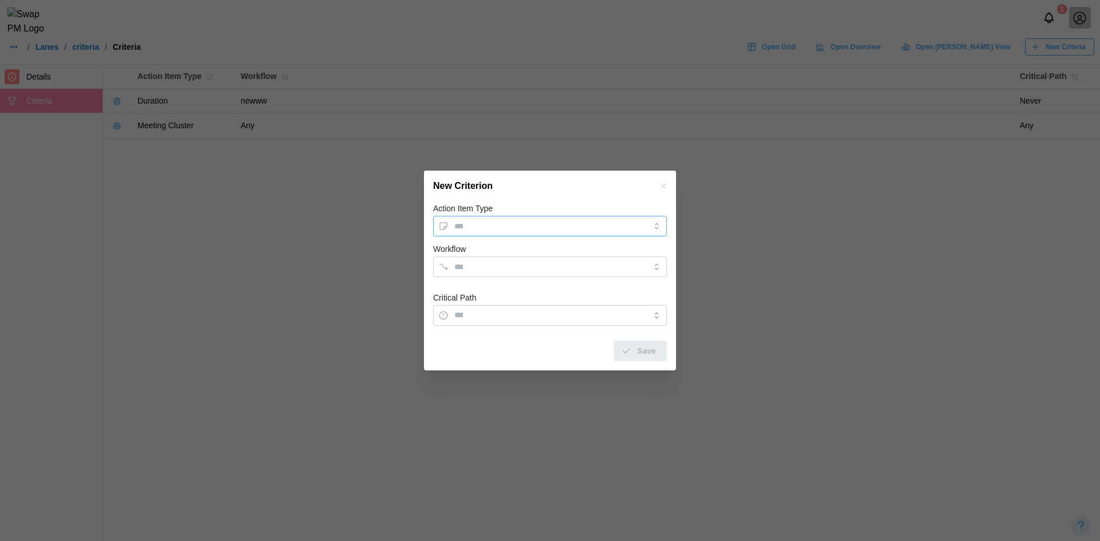
click at [507, 232] on input "Action Item Type" at bounding box center [550, 226] width 234 height 21
click at [509, 241] on form "Action Item Type Workflow Critical Path Save" at bounding box center [550, 281] width 234 height 159
click at [516, 222] on input "Action Item Type" at bounding box center [550, 226] width 234 height 21
type input "*******"
click at [537, 261] on div at bounding box center [538, 266] width 174 height 19
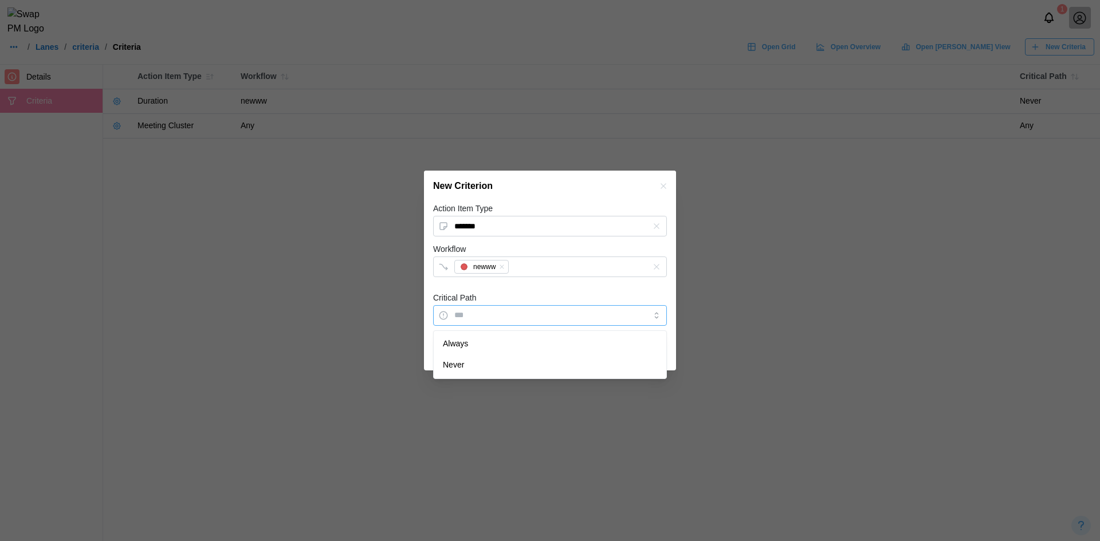
click at [519, 315] on input "Critical Path" at bounding box center [550, 315] width 234 height 21
type input "******"
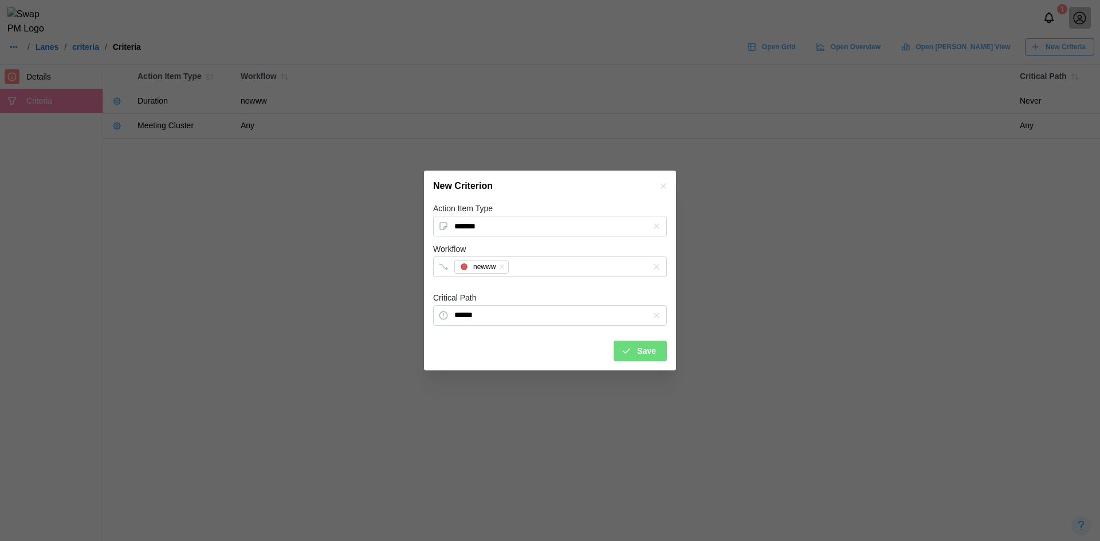
click at [635, 348] on div "Save" at bounding box center [638, 350] width 35 height 19
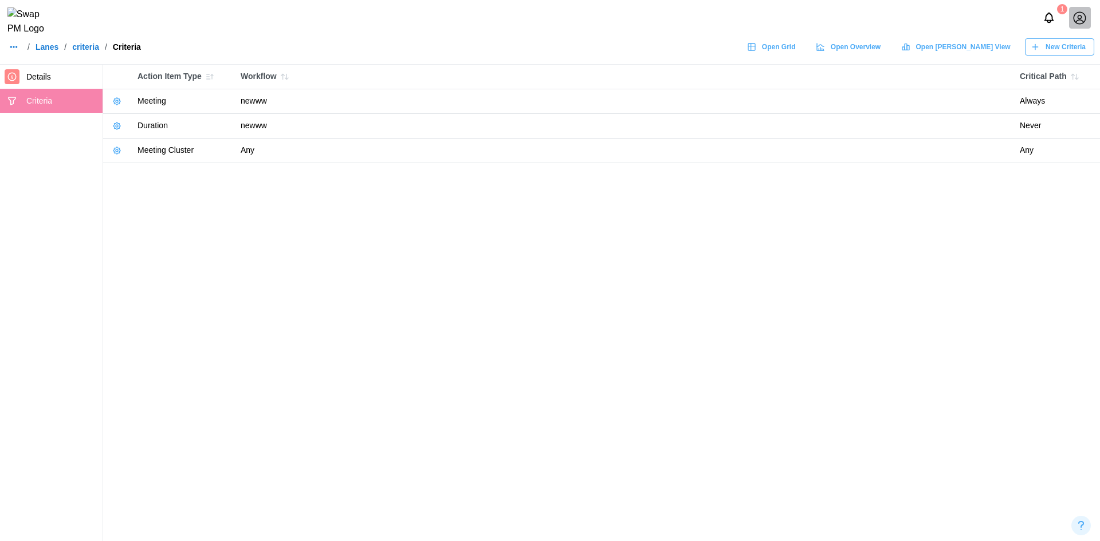
click at [1051, 52] on span "New Criteria" at bounding box center [1065, 47] width 40 height 16
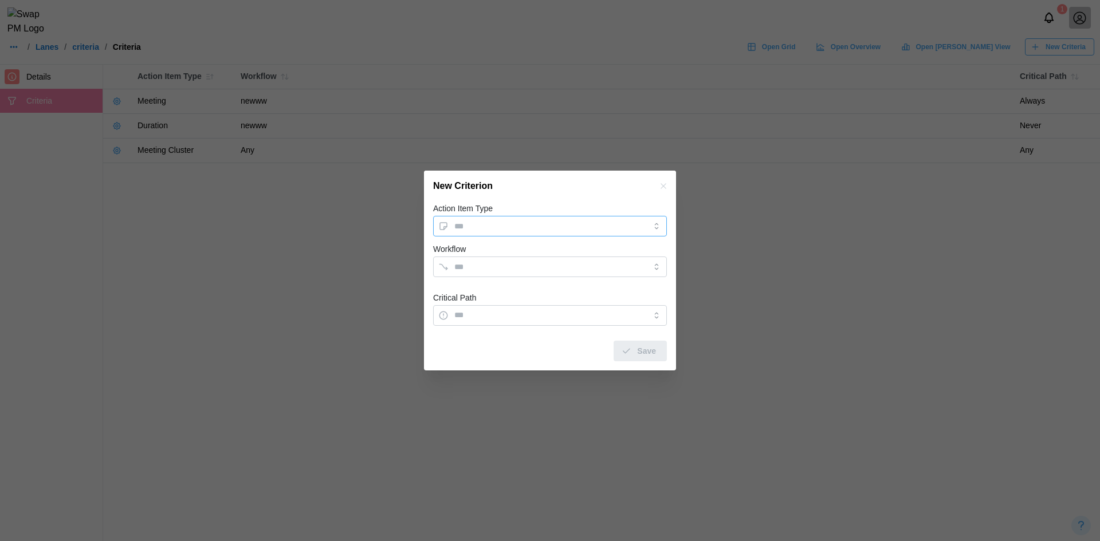
click at [474, 221] on input "Action Item Type" at bounding box center [550, 226] width 234 height 21
type input "**********"
click at [541, 271] on input "Workflow" at bounding box center [539, 266] width 171 height 9
click at [522, 310] on input "Critical Path" at bounding box center [550, 315] width 234 height 21
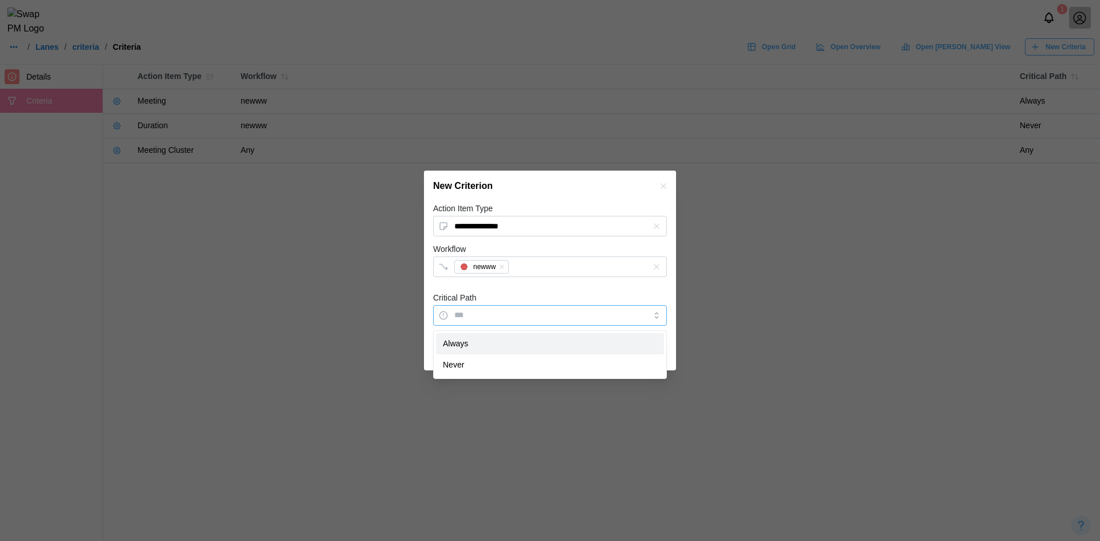
type input "******"
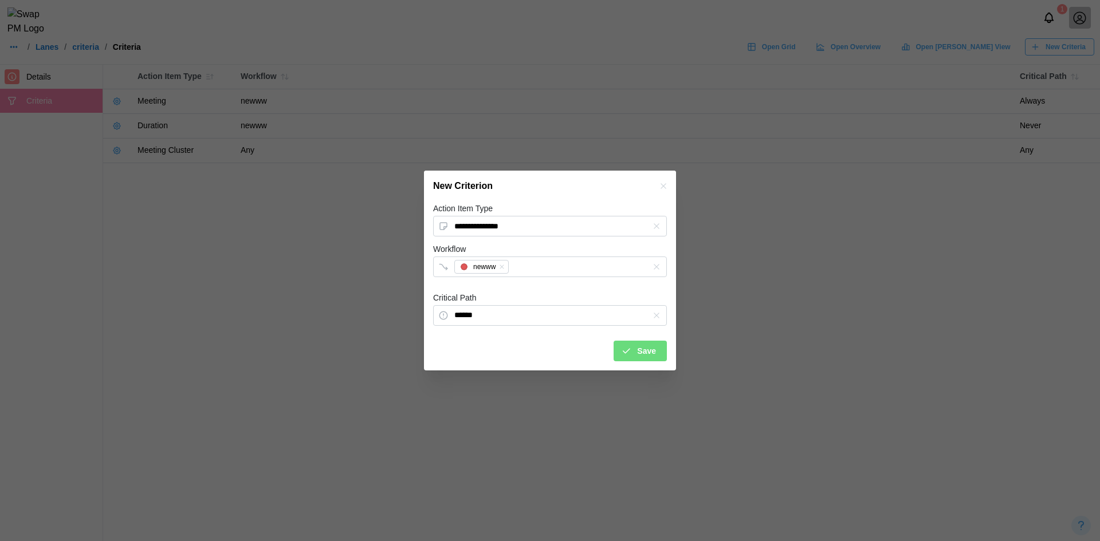
click at [651, 354] on span "Save" at bounding box center [646, 350] width 19 height 19
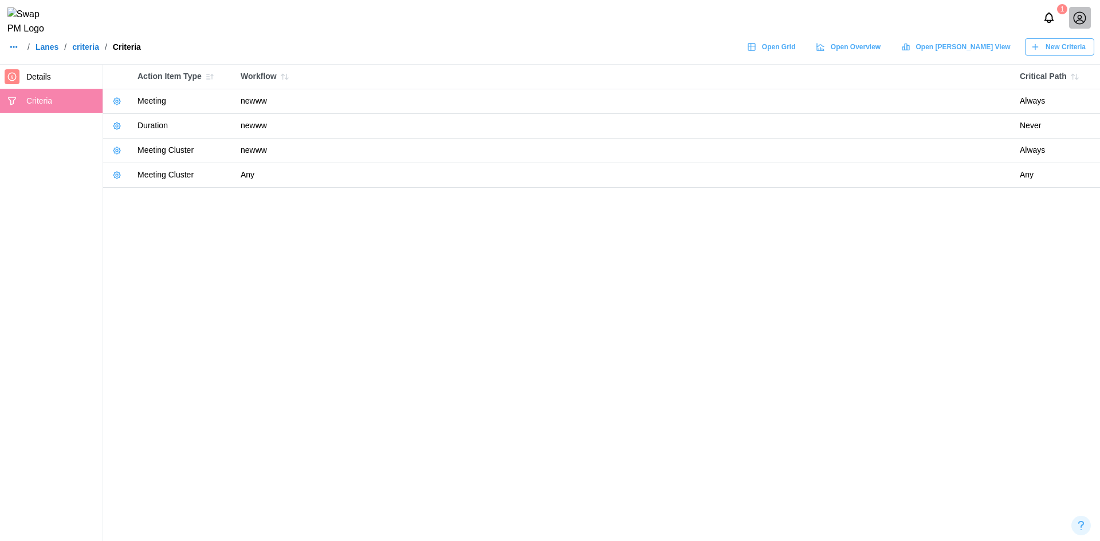
click at [205, 77] on icon "button" at bounding box center [209, 76] width 9 height 9
click at [113, 103] on icon "button" at bounding box center [116, 101] width 9 height 9
click at [180, 210] on main "Action Item Type Workflow Critical Path Meeting newww Always Duration newww Nev…" at bounding box center [550, 270] width 1100 height 541
click at [117, 147] on icon "button" at bounding box center [116, 150] width 9 height 9
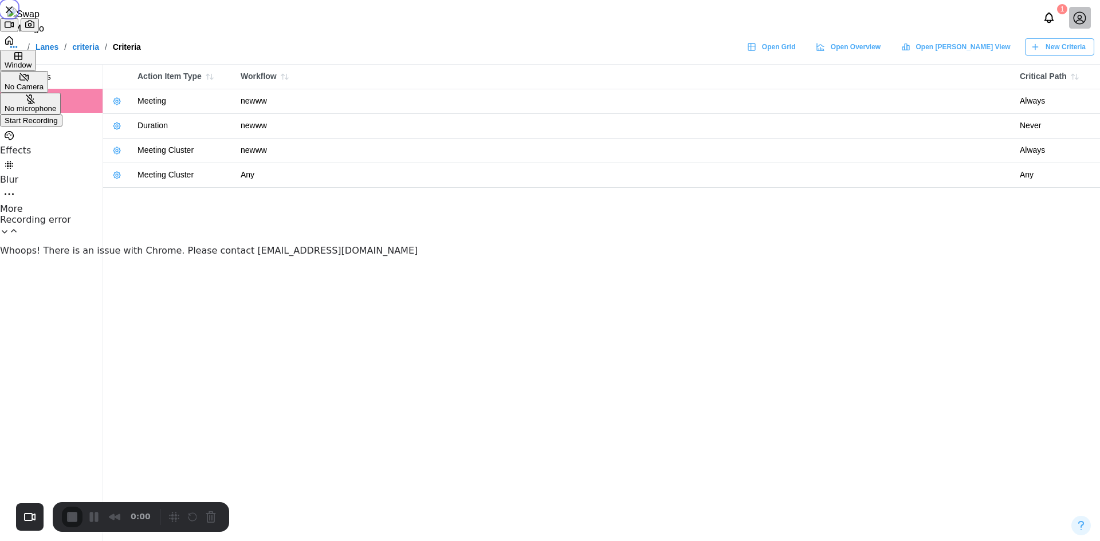
click at [58, 125] on span "Start Recording" at bounding box center [31, 120] width 53 height 9
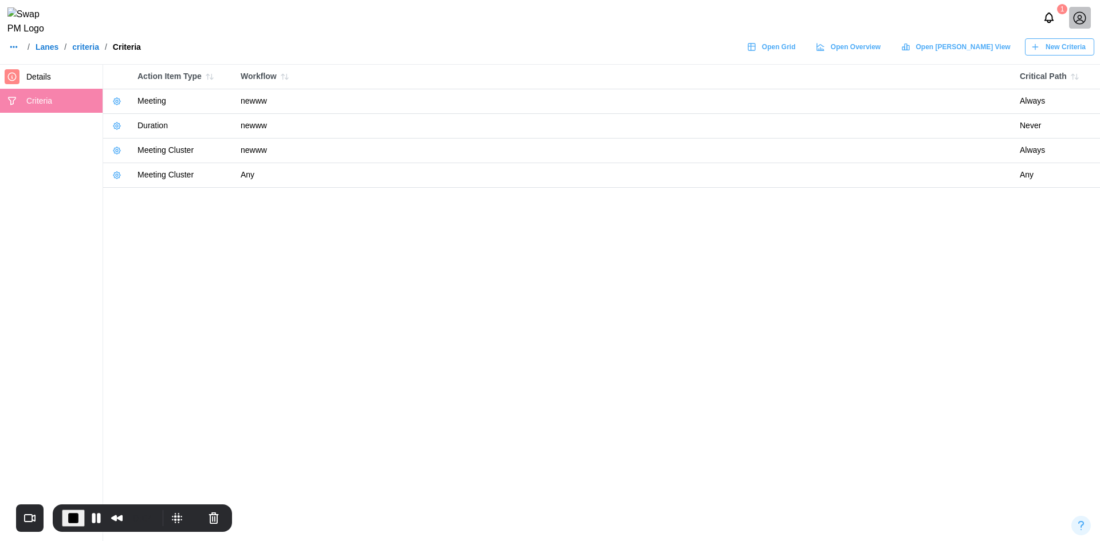
click at [124, 101] on button "button" at bounding box center [117, 101] width 16 height 16
click at [275, 108] on td "newww" at bounding box center [624, 101] width 779 height 25
click at [116, 125] on icon "button" at bounding box center [116, 125] width 9 height 9
click at [138, 141] on button "Edit Criteria" at bounding box center [151, 149] width 78 height 21
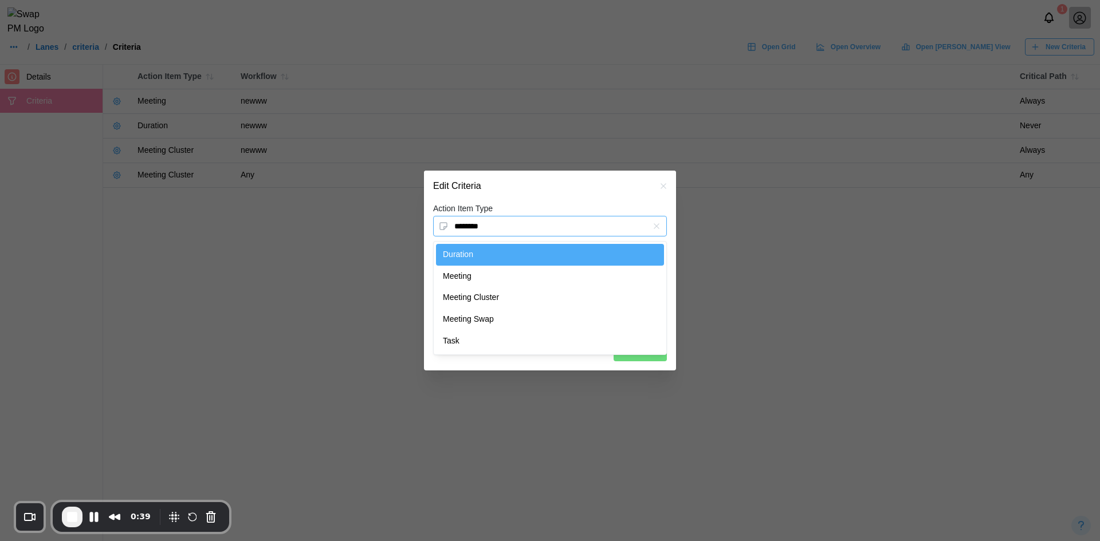
click at [535, 219] on input "********" at bounding box center [550, 226] width 234 height 21
type input "*******"
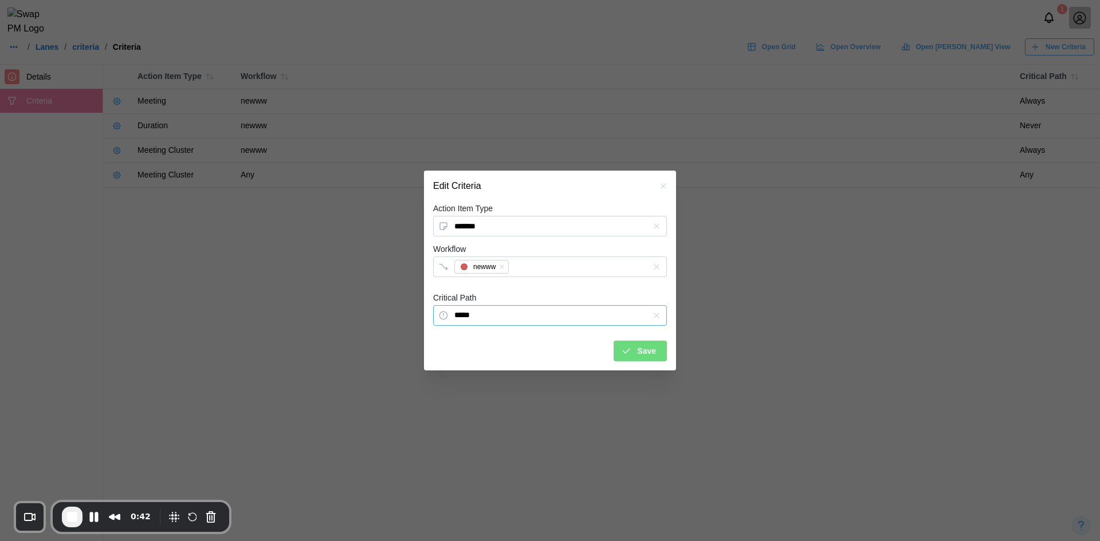
click at [527, 312] on input "*****" at bounding box center [550, 315] width 234 height 21
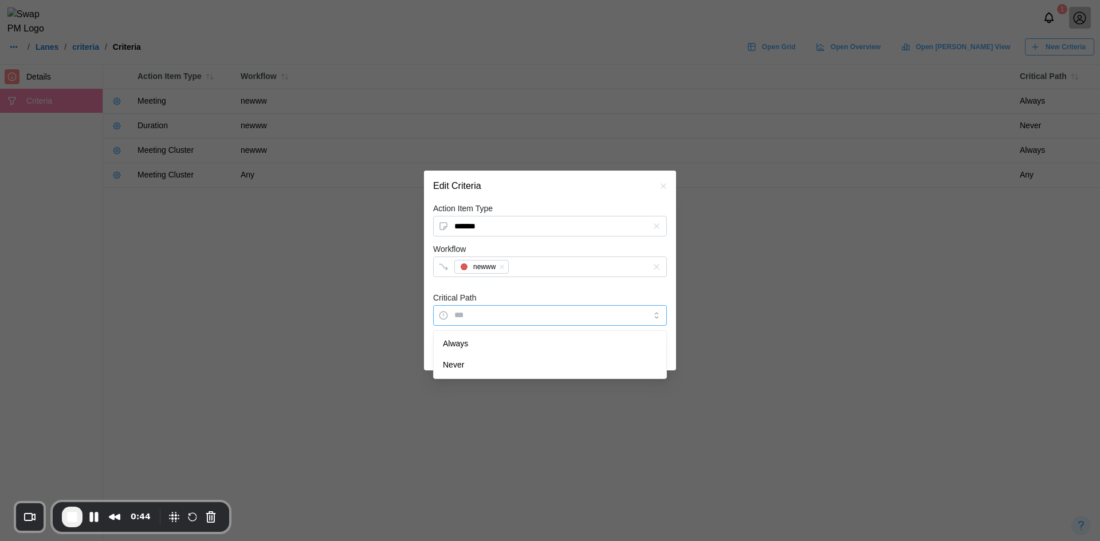
click at [510, 320] on input "Critical Path" at bounding box center [550, 315] width 234 height 21
type input "*****"
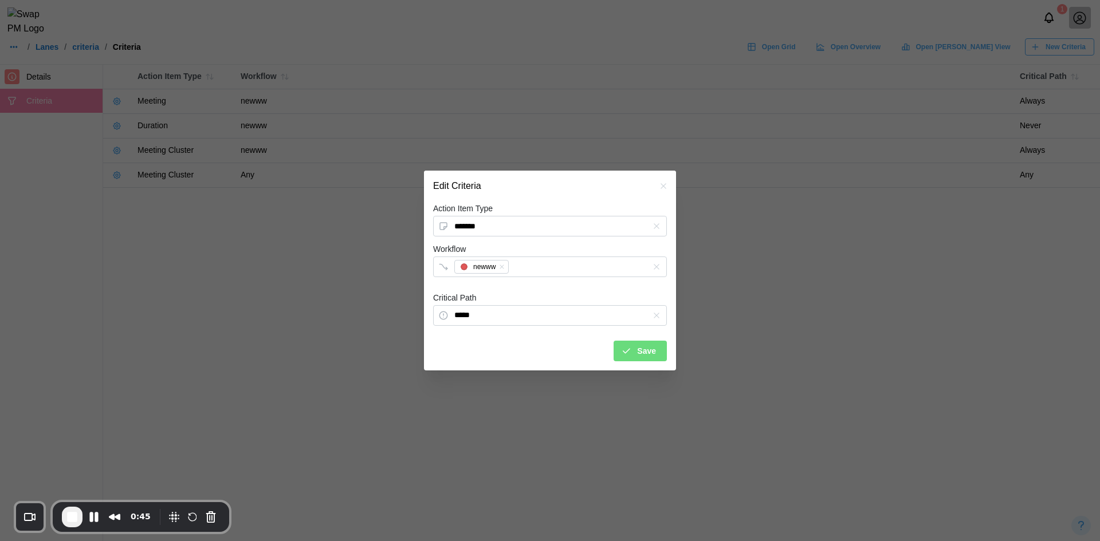
click at [625, 354] on icon "submit" at bounding box center [626, 351] width 10 height 10
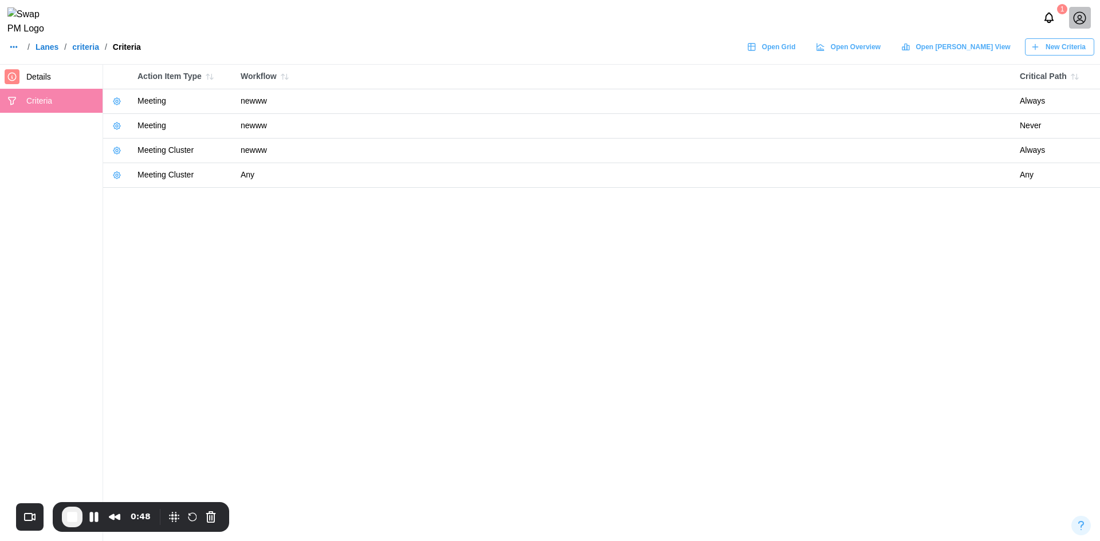
click at [115, 152] on icon "button" at bounding box center [116, 150] width 9 height 9
click at [129, 172] on button "Edit Criteria" at bounding box center [151, 174] width 78 height 21
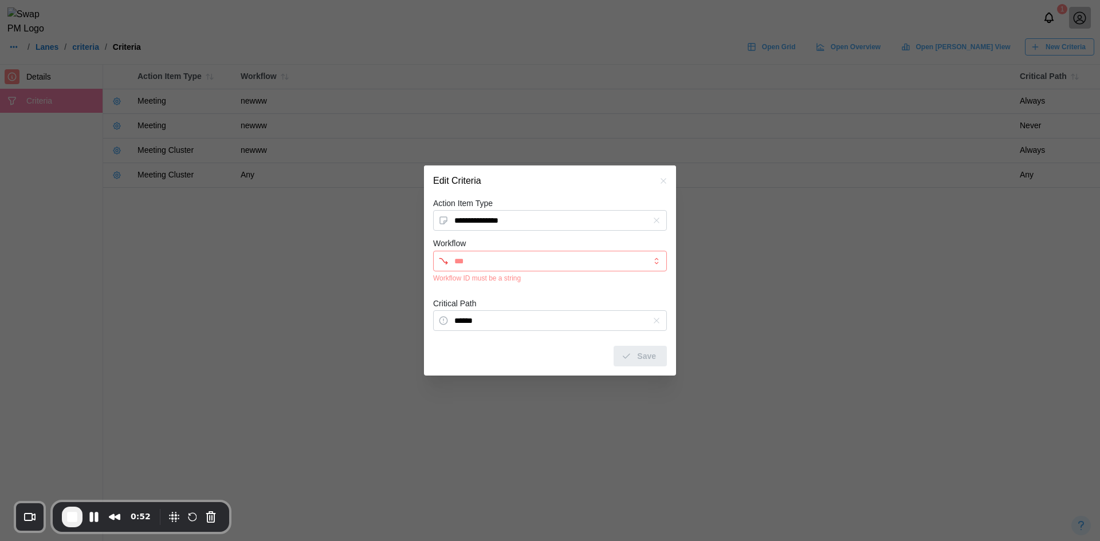
click at [622, 301] on div "Critical Path ******" at bounding box center [550, 314] width 234 height 35
click at [623, 290] on form "**********" at bounding box center [550, 281] width 234 height 171
click at [601, 293] on form "**********" at bounding box center [550, 281] width 234 height 171
click at [509, 263] on input "Workflow" at bounding box center [539, 261] width 171 height 9
click at [550, 237] on div "Workflow Workflow ID must be a string" at bounding box center [550, 260] width 234 height 46
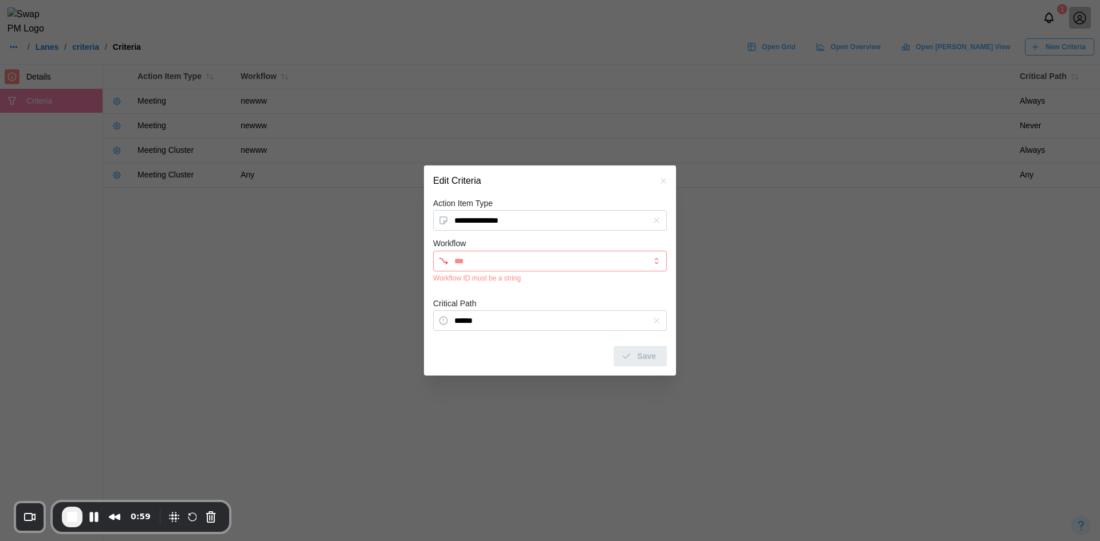
click at [532, 287] on form "**********" at bounding box center [550, 281] width 234 height 171
click at [660, 180] on icon "button" at bounding box center [663, 180] width 9 height 9
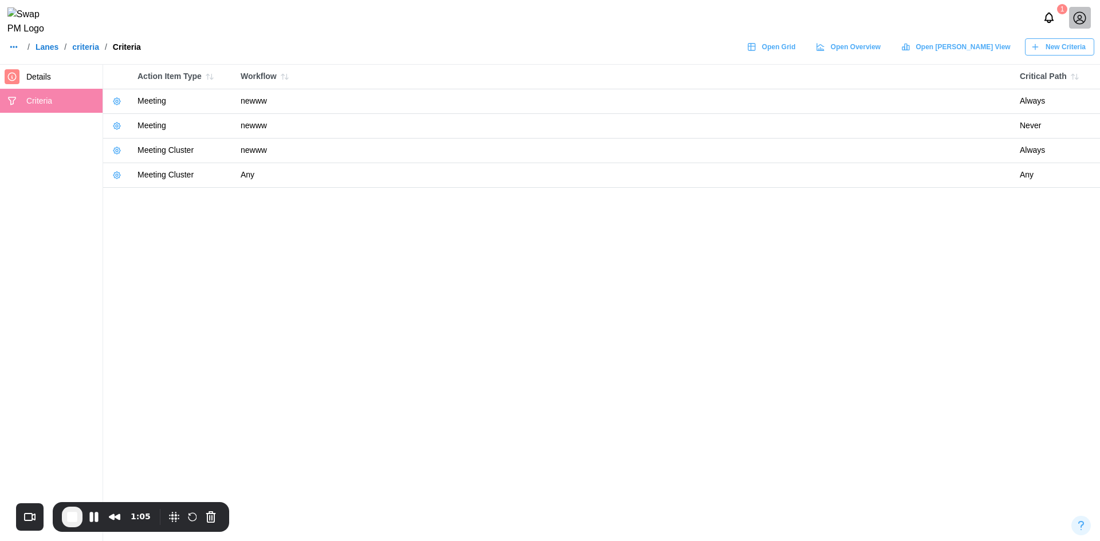
click at [118, 148] on icon "button" at bounding box center [116, 150] width 9 height 9
click at [140, 192] on div "Delete Criteria" at bounding box center [157, 194] width 51 height 9
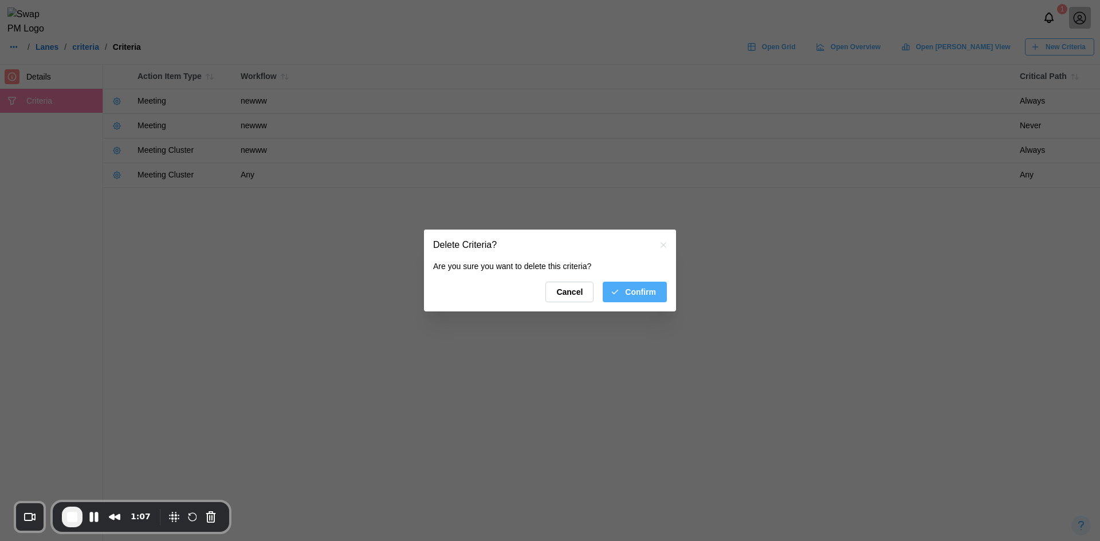
click at [608, 288] on button "Confirm" at bounding box center [634, 292] width 64 height 21
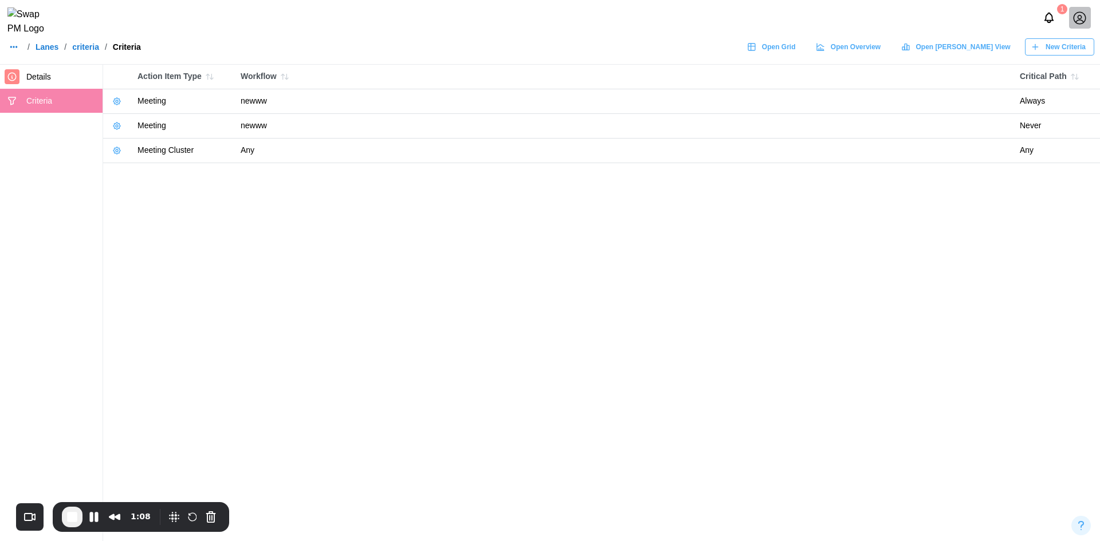
click at [117, 152] on icon "button" at bounding box center [116, 150] width 9 height 9
click at [145, 200] on button "Delete Criteria" at bounding box center [151, 194] width 78 height 21
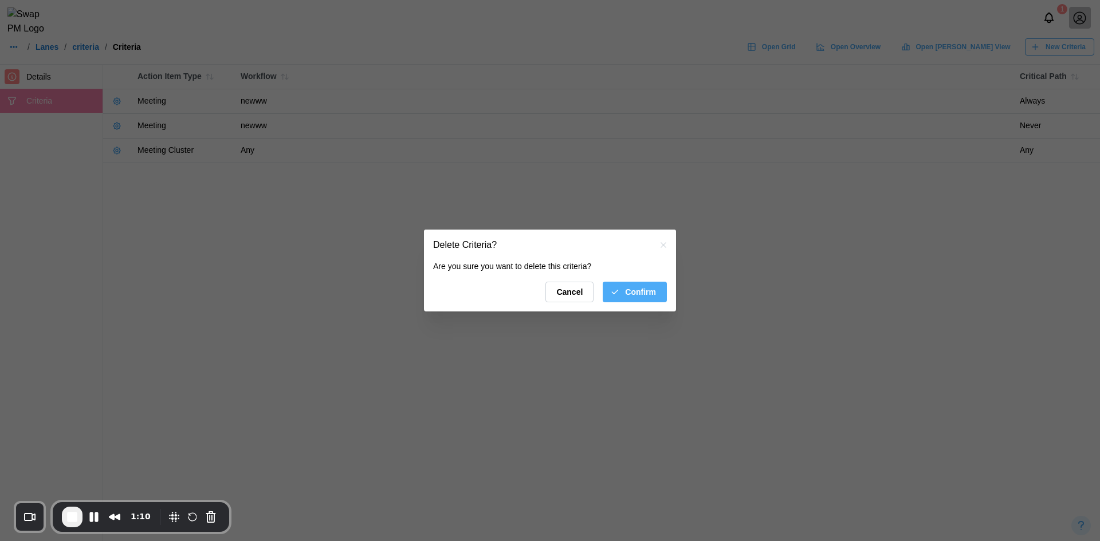
click at [615, 285] on div "Confirm" at bounding box center [633, 291] width 46 height 19
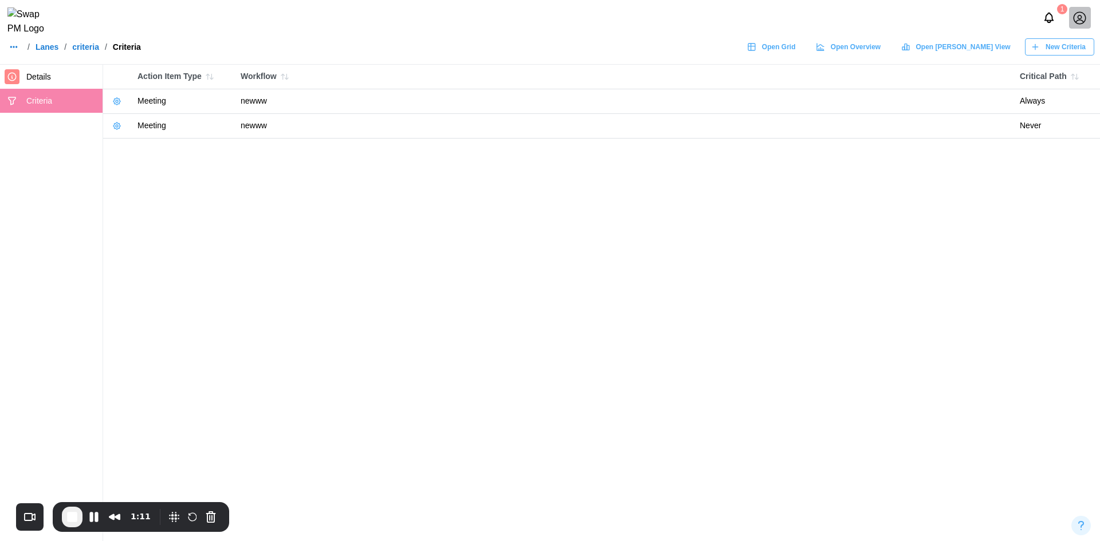
click at [1054, 54] on span "New Criteria" at bounding box center [1065, 47] width 40 height 16
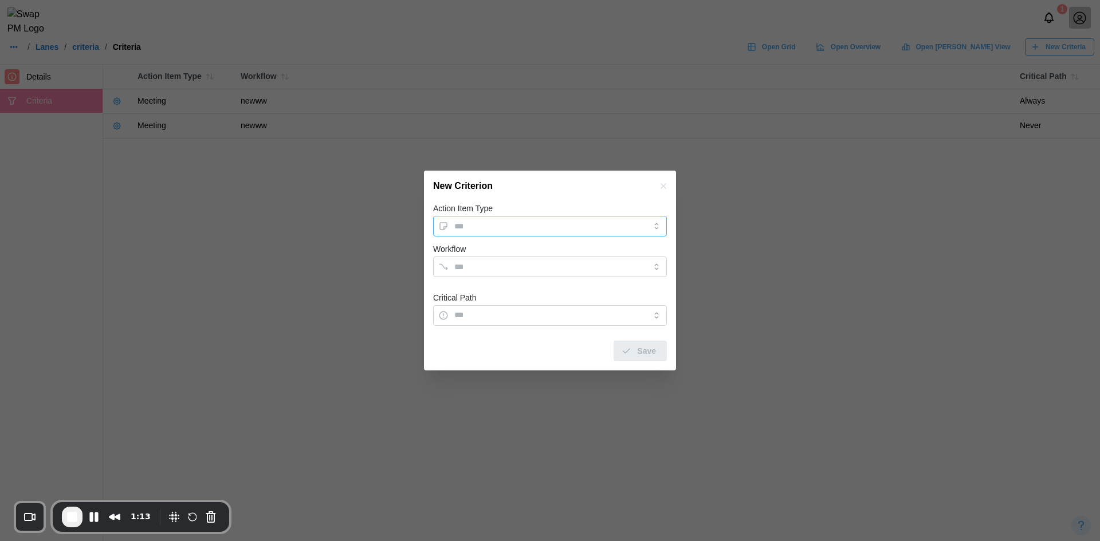
click at [484, 229] on input "Action Item Type" at bounding box center [550, 226] width 234 height 21
type input "*******"
click at [487, 271] on div at bounding box center [538, 266] width 174 height 19
click at [537, 245] on div "Workflow" at bounding box center [550, 259] width 234 height 35
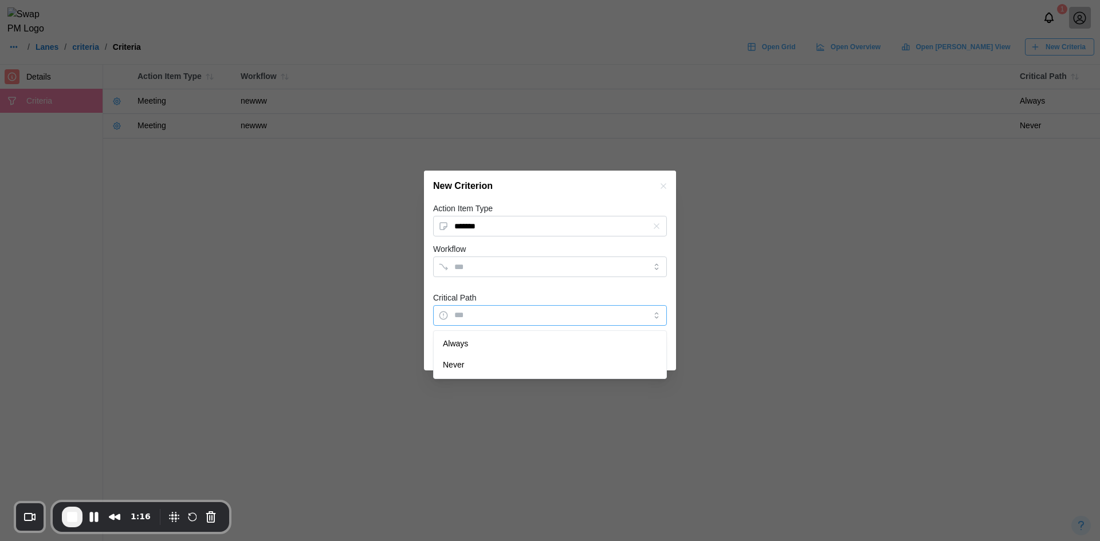
click at [463, 309] on input "Critical Path" at bounding box center [550, 315] width 234 height 21
type input "******"
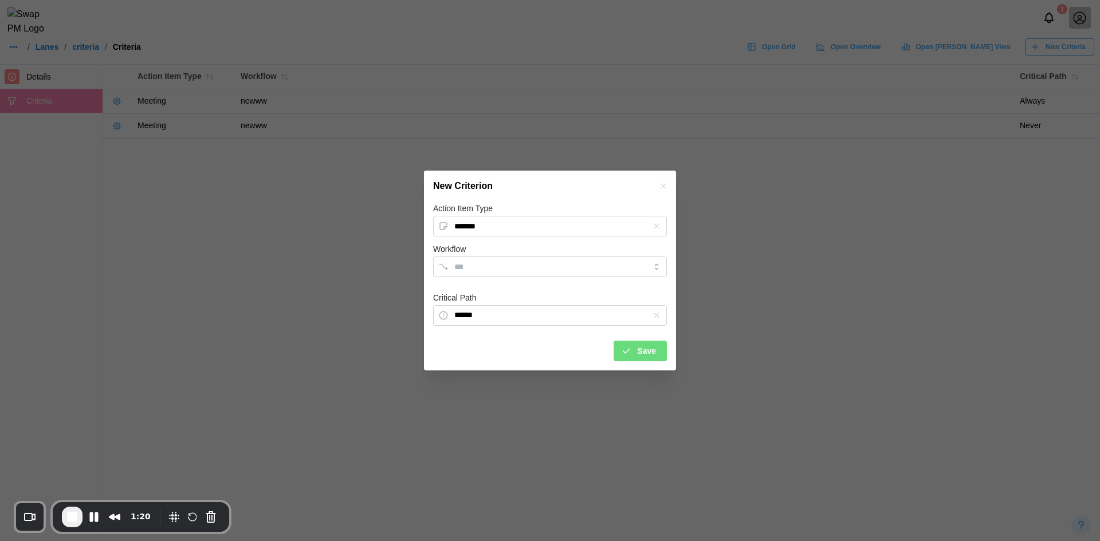
click at [643, 351] on span "Save" at bounding box center [646, 350] width 19 height 19
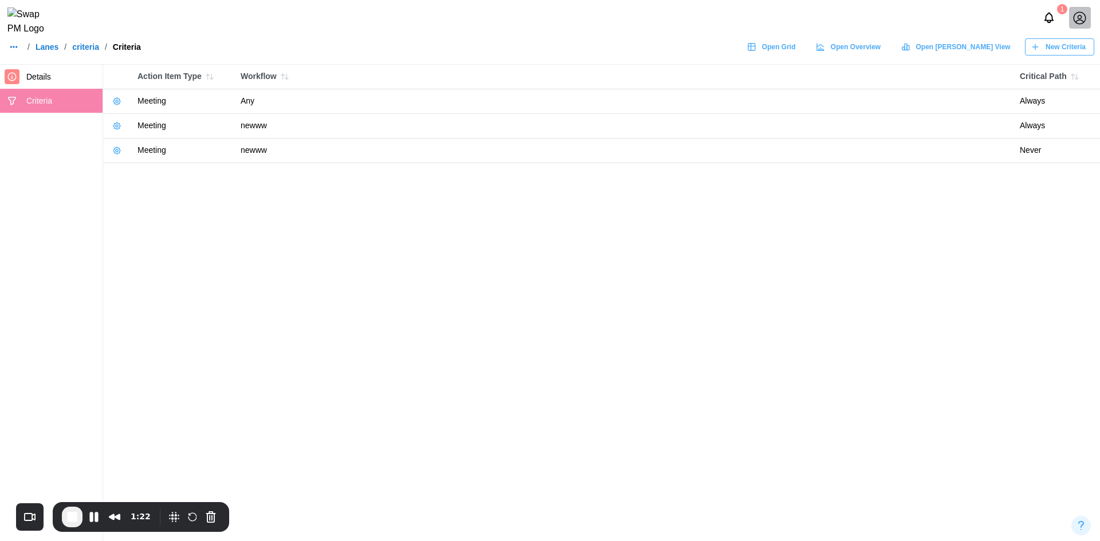
click at [1047, 55] on span "New Criteria" at bounding box center [1065, 47] width 40 height 16
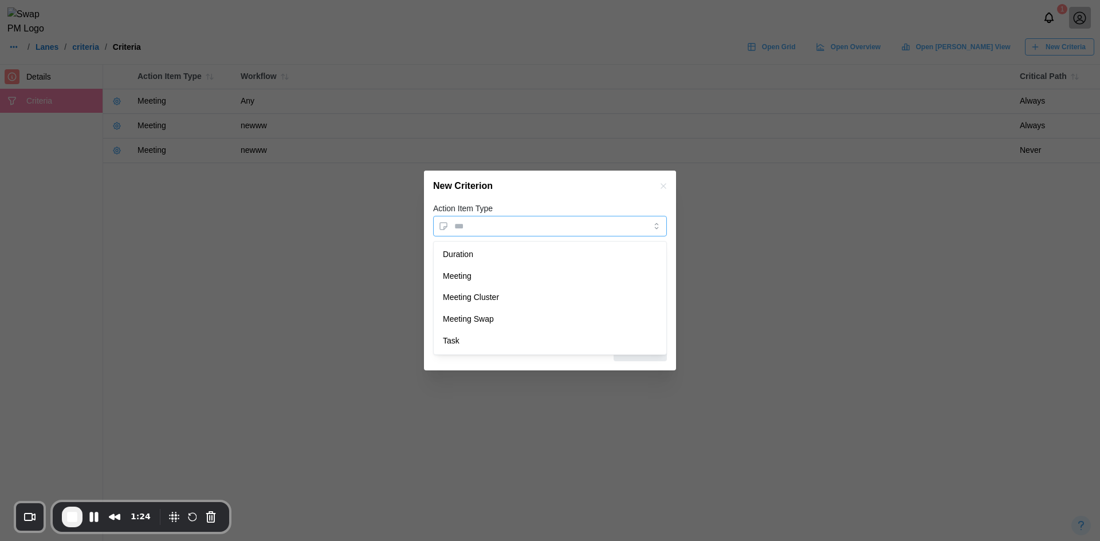
click at [518, 220] on input "Action Item Type" at bounding box center [550, 226] width 234 height 21
type input "*******"
click at [628, 351] on icon "submit" at bounding box center [626, 351] width 6 height 5
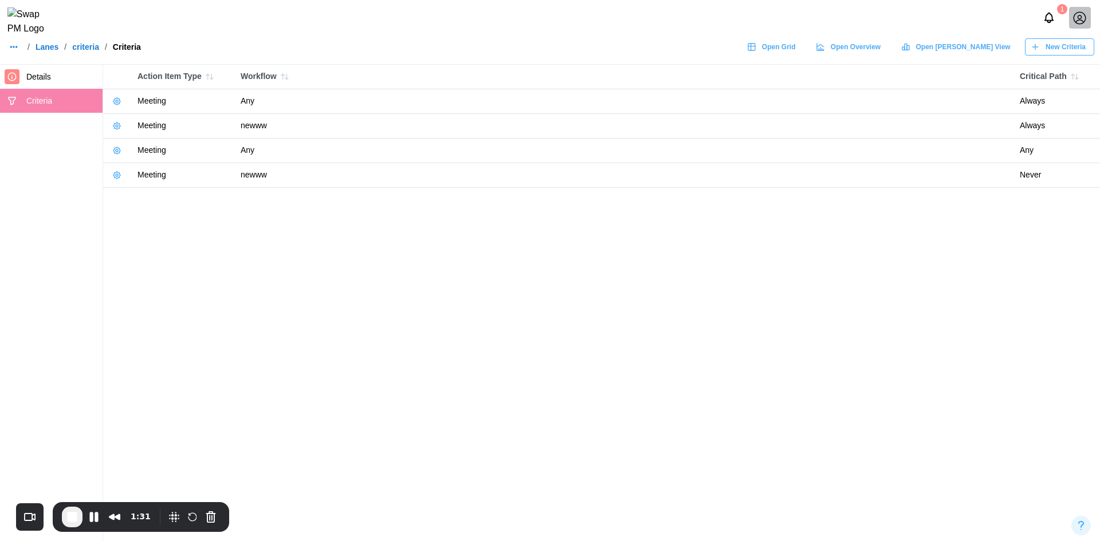
click at [120, 149] on icon "button" at bounding box center [116, 150] width 9 height 9
click at [151, 183] on button "Edit Criteria" at bounding box center [151, 174] width 78 height 21
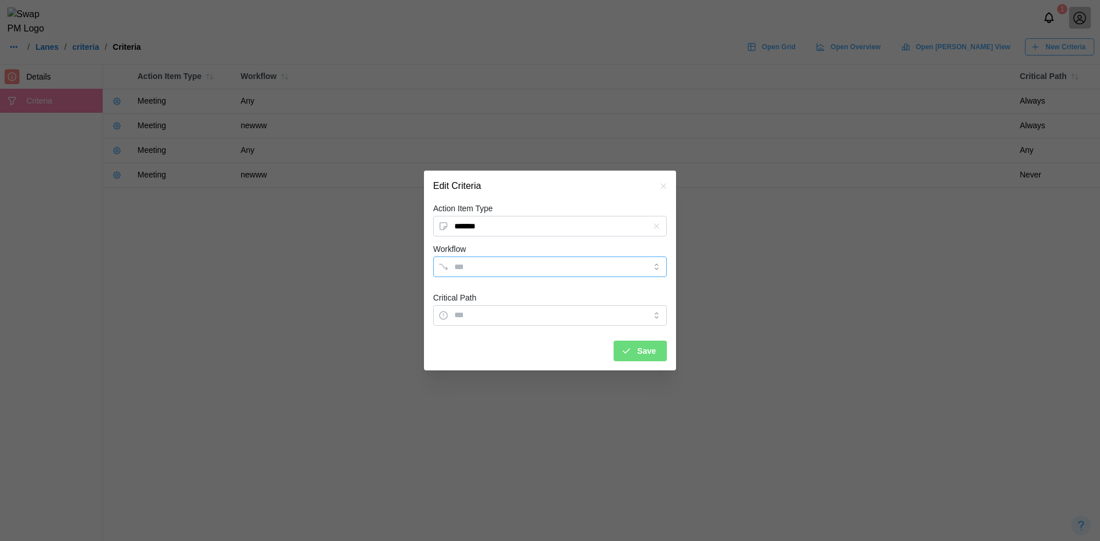
click at [634, 263] on div at bounding box center [550, 267] width 234 height 21
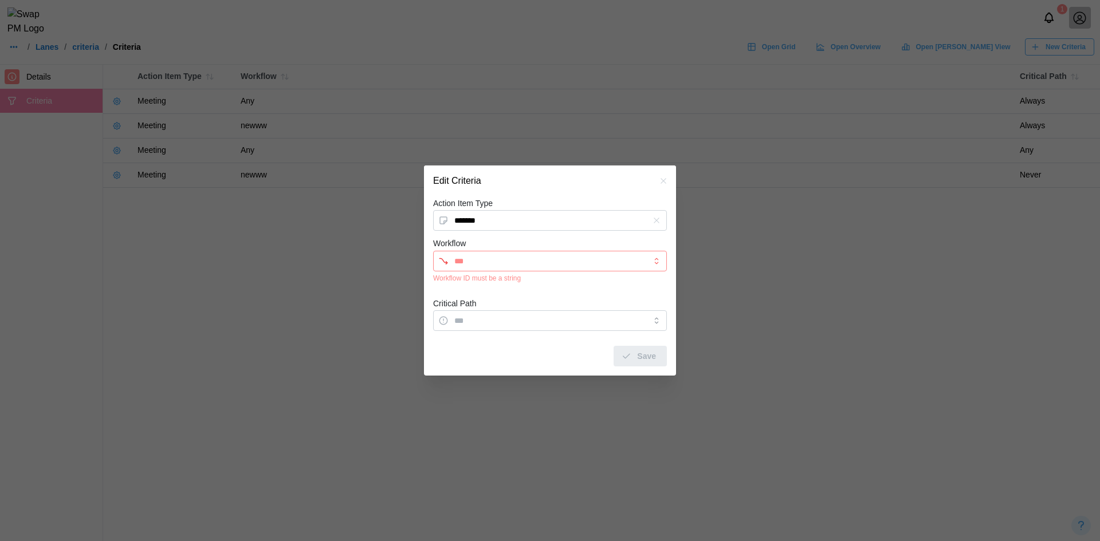
click at [584, 353] on div "Save" at bounding box center [550, 352] width 234 height 30
click at [655, 180] on div "Edit Criteria" at bounding box center [550, 181] width 252 height 31
click at [657, 181] on button "button" at bounding box center [663, 181] width 13 height 13
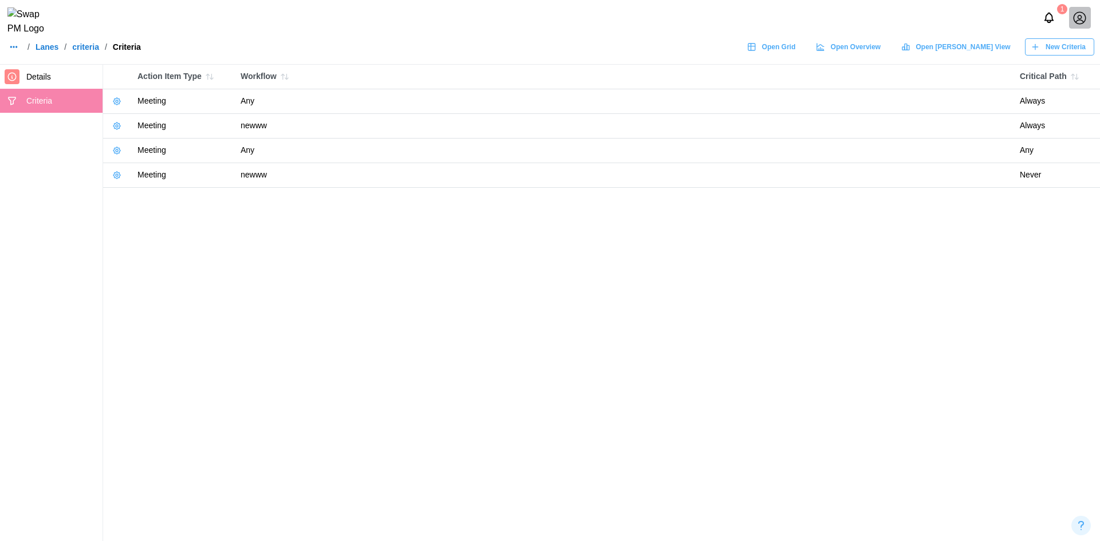
click at [1039, 52] on icon "button" at bounding box center [1034, 46] width 9 height 9
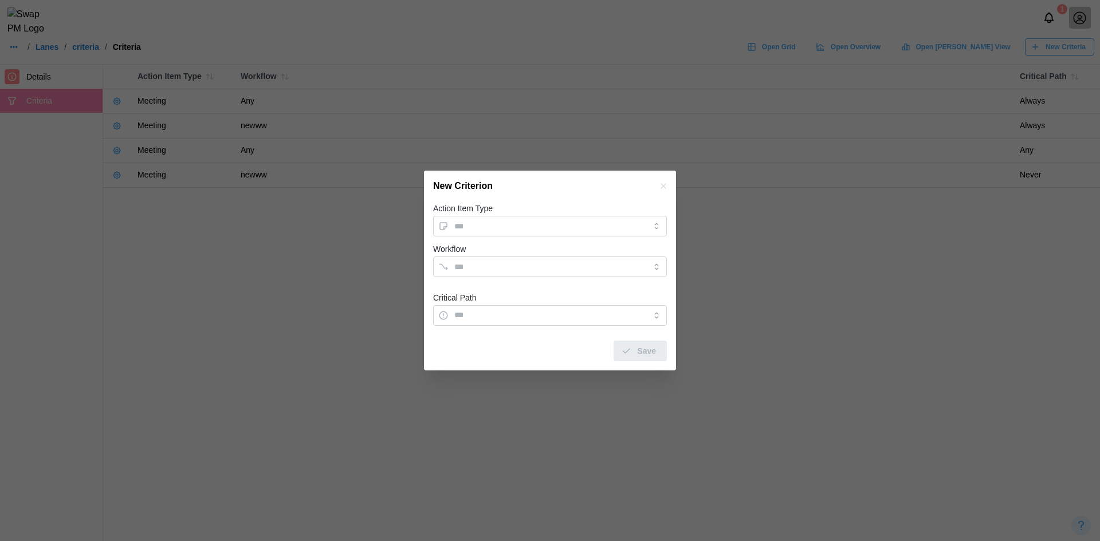
drag, startPoint x: 667, startPoint y: 186, endPoint x: 656, endPoint y: 184, distance: 11.7
click at [667, 186] on icon "button" at bounding box center [663, 186] width 9 height 9
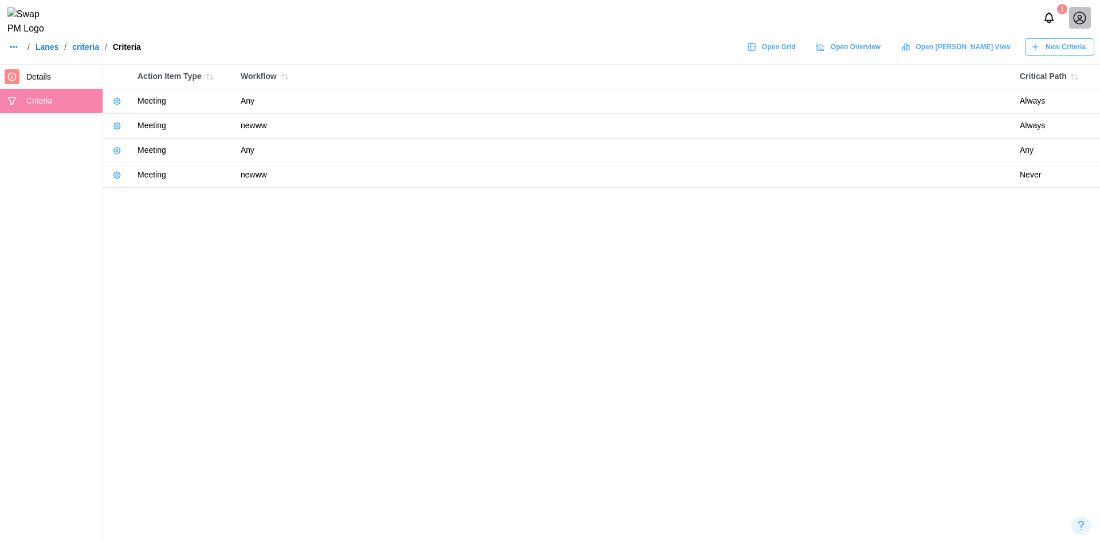
click at [46, 51] on link "Lanes" at bounding box center [47, 47] width 23 height 8
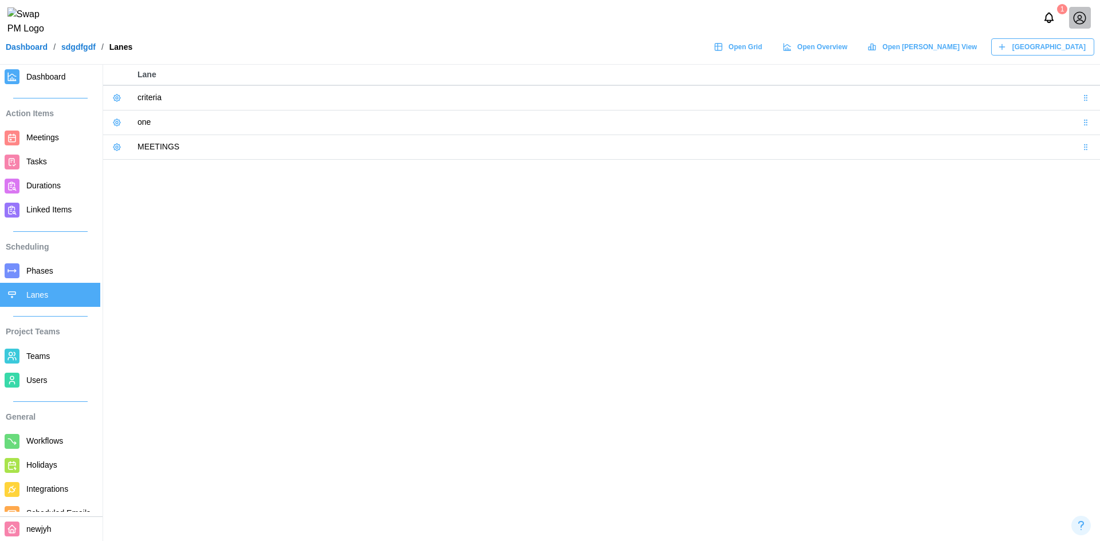
click at [61, 446] on span "Workflows" at bounding box center [44, 440] width 37 height 9
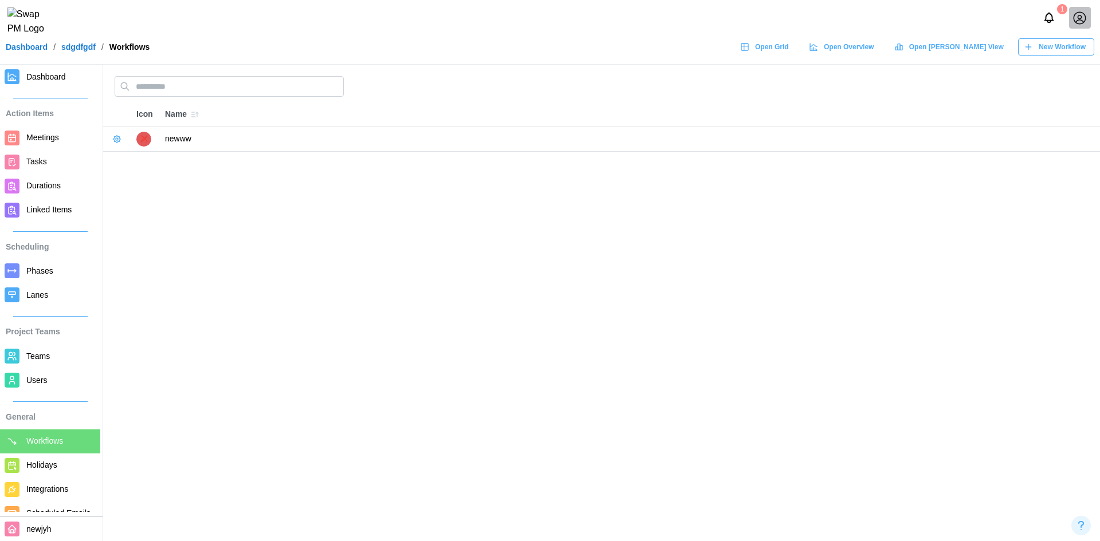
click at [1027, 52] on icon "button" at bounding box center [1027, 46] width 9 height 9
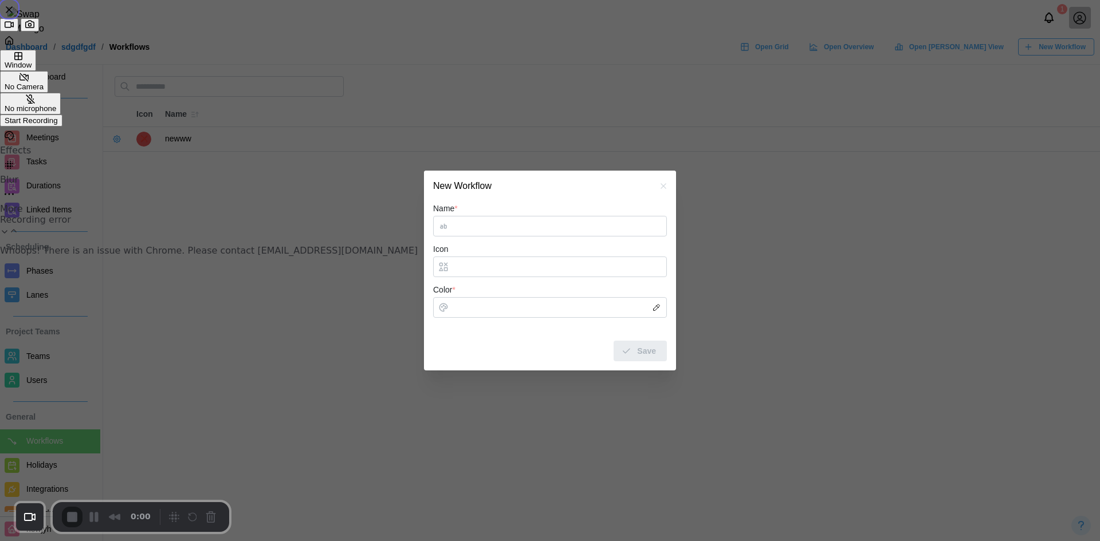
click at [58, 125] on div "Start Recording" at bounding box center [31, 120] width 53 height 9
click at [476, 223] on input "Name *" at bounding box center [550, 226] width 234 height 21
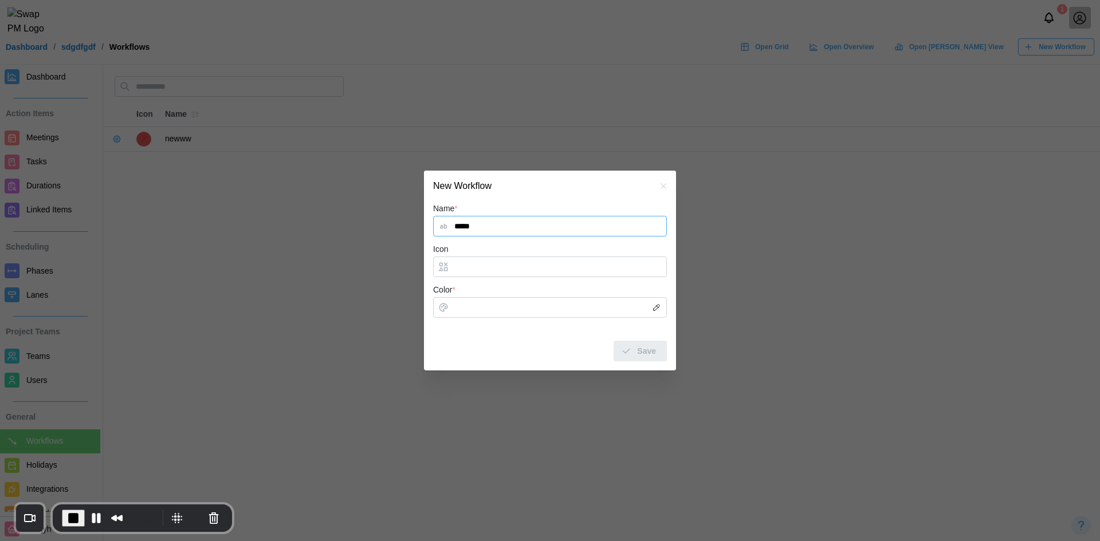
type input "*****"
click at [476, 316] on input "Color *" at bounding box center [550, 307] width 234 height 21
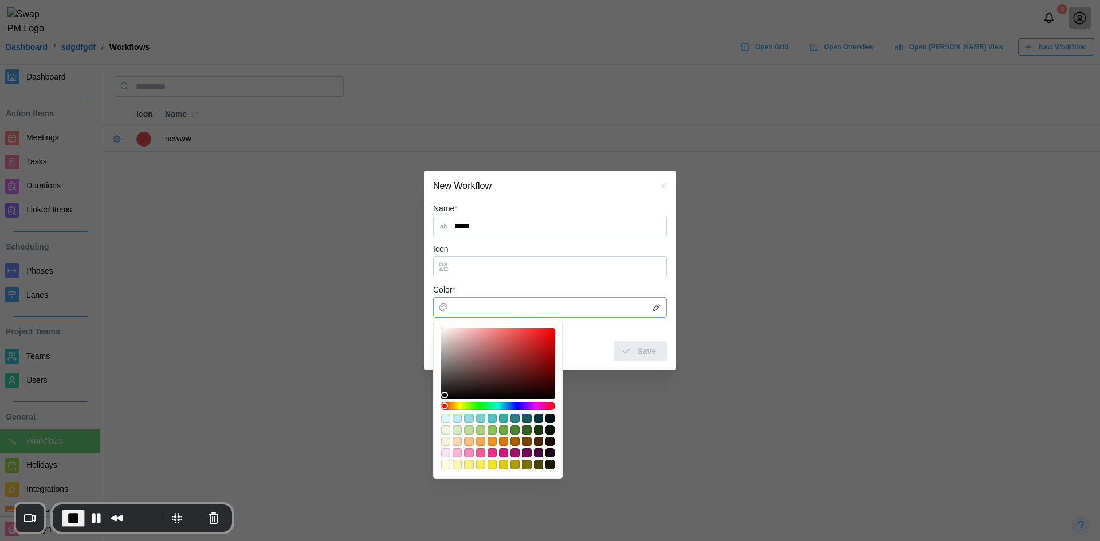
click at [484, 443] on div "#f8a954" at bounding box center [480, 441] width 9 height 9
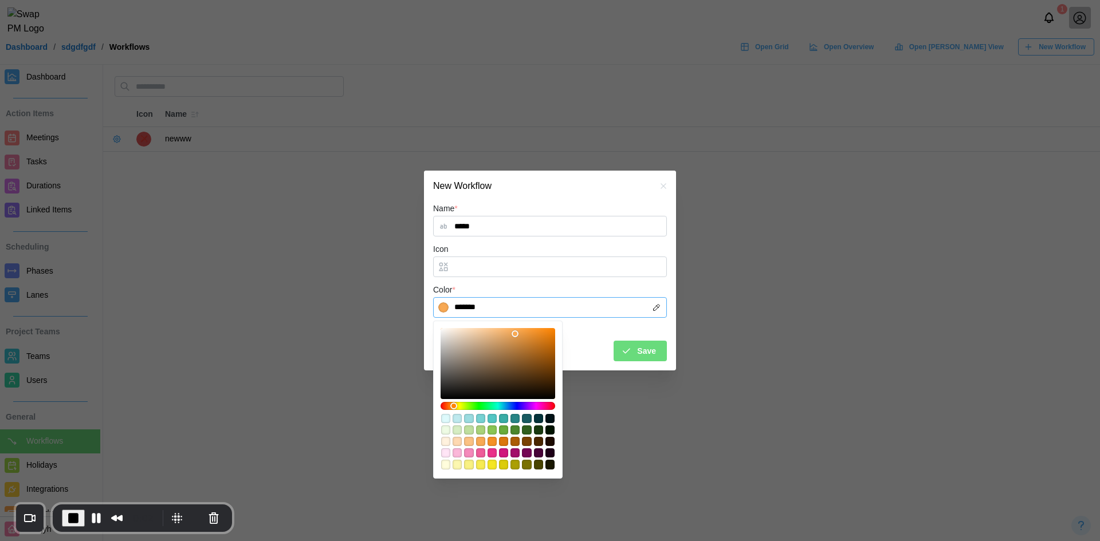
type input "*******"
click at [486, 358] on div at bounding box center [497, 363] width 107 height 63
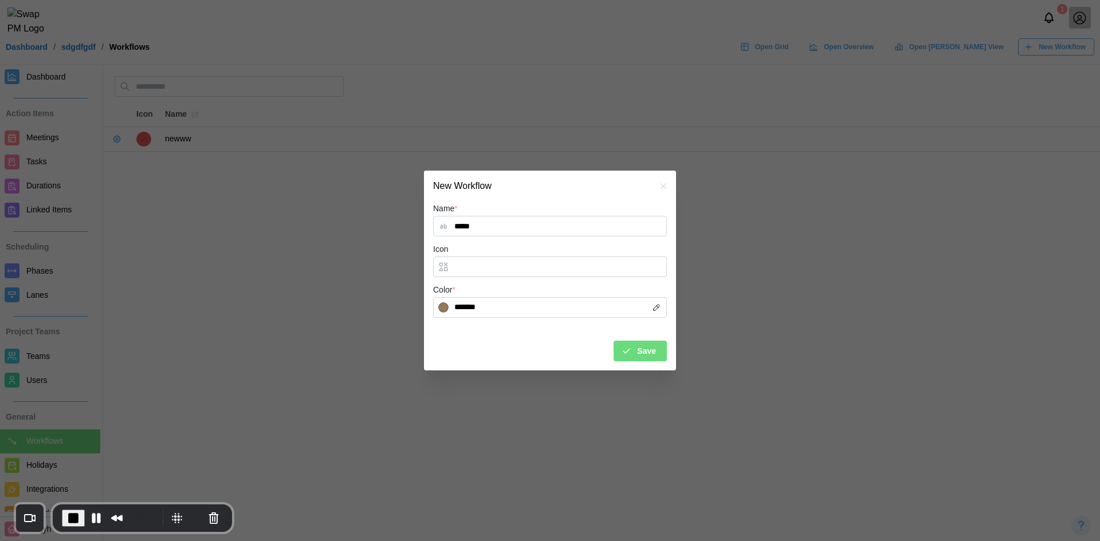
click at [665, 343] on button "Save" at bounding box center [639, 351] width 53 height 21
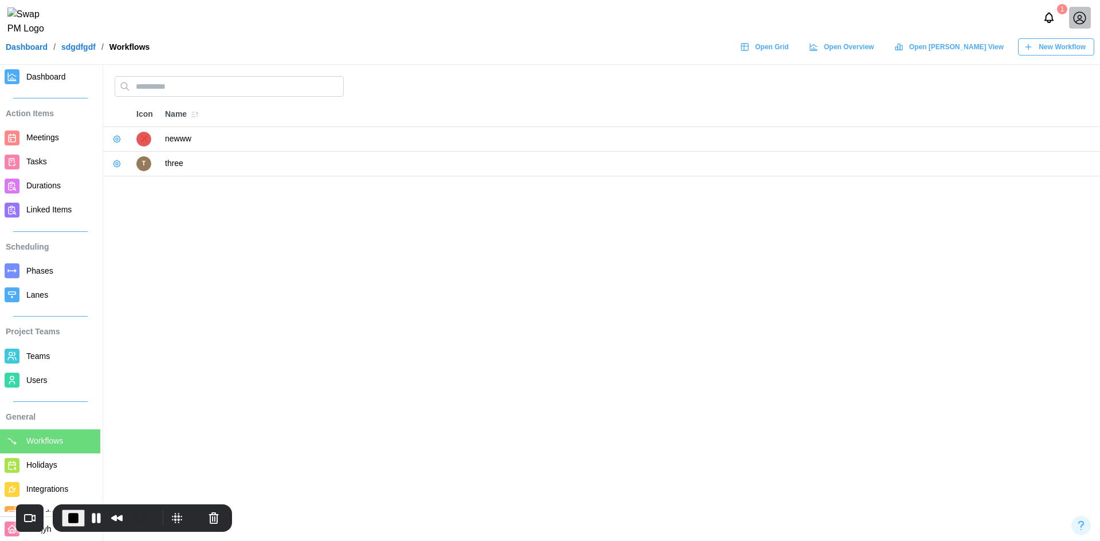
click at [1030, 49] on div "New Workflow" at bounding box center [1054, 47] width 62 height 16
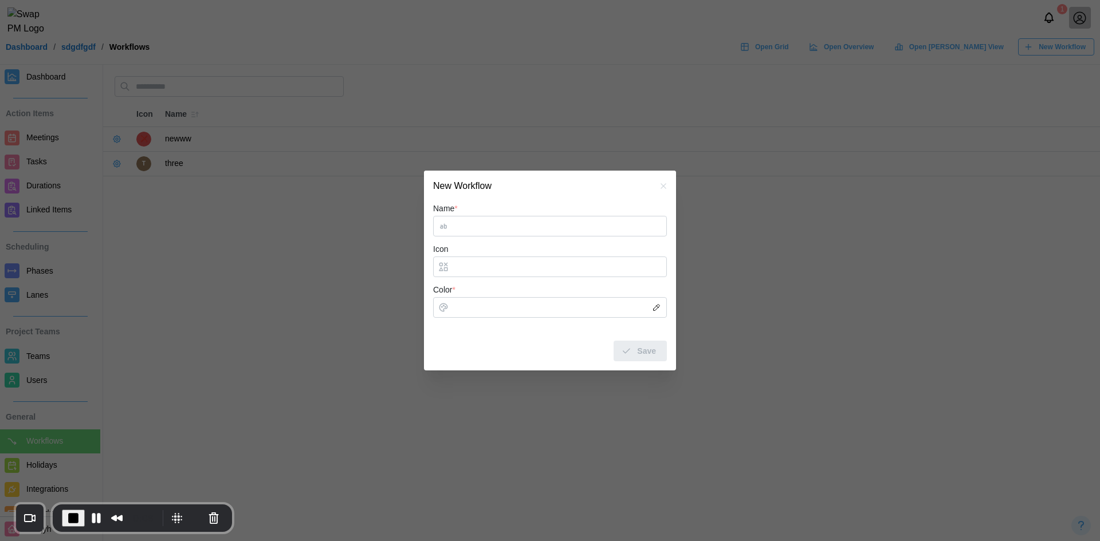
click at [469, 232] on input "Name *" at bounding box center [550, 226] width 234 height 21
type input "****"
drag, startPoint x: 460, startPoint y: 281, endPoint x: 455, endPoint y: 270, distance: 12.6
click at [455, 270] on input "Icon" at bounding box center [550, 267] width 234 height 21
type input "**"
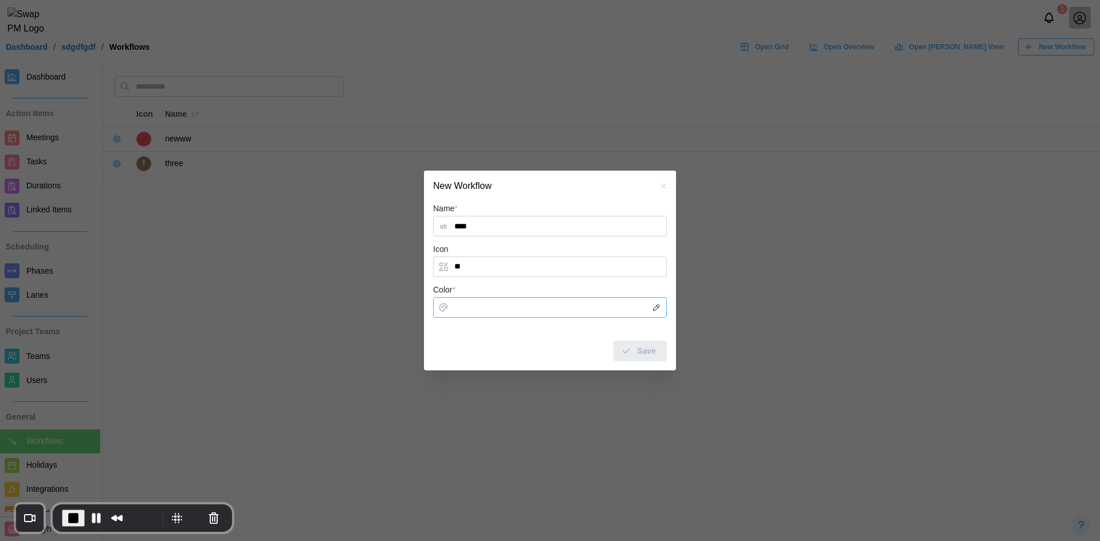
click at [480, 312] on input "Color *" at bounding box center [550, 307] width 234 height 21
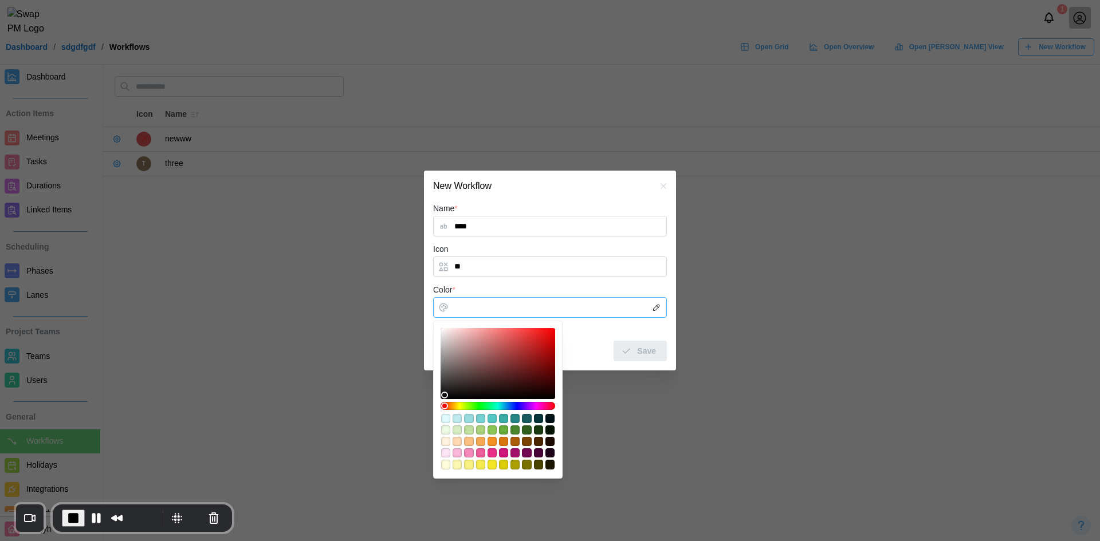
click at [505, 431] on div "#69ac3b" at bounding box center [503, 430] width 9 height 9
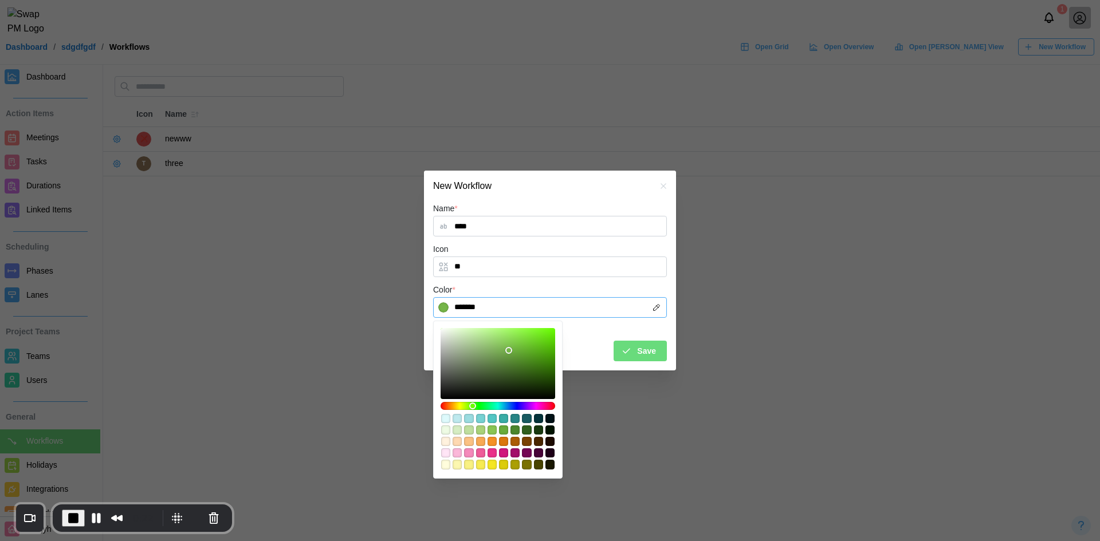
click at [509, 350] on div at bounding box center [497, 363] width 107 height 63
type input "*******"
click at [498, 359] on div at bounding box center [497, 363] width 107 height 63
click at [629, 349] on icon "submit" at bounding box center [626, 351] width 10 height 10
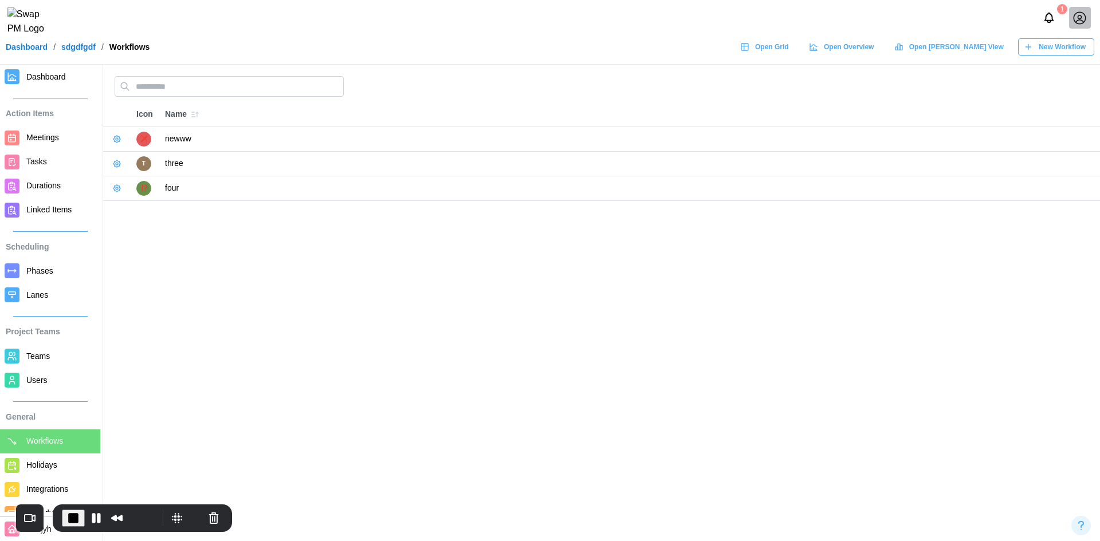
click at [1081, 47] on span "New Workflow" at bounding box center [1061, 47] width 47 height 16
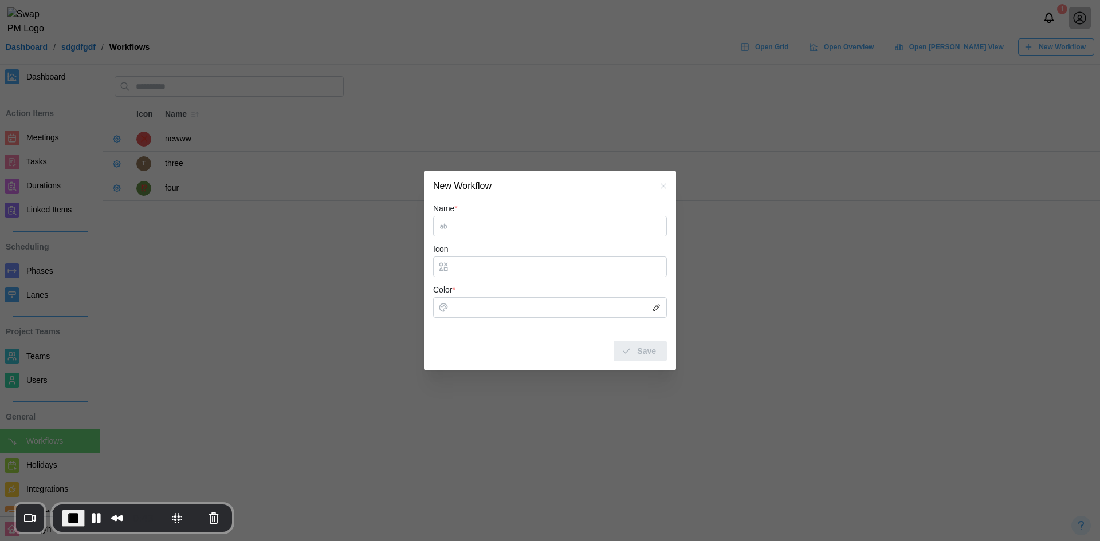
click at [657, 310] on icon "button" at bounding box center [656, 307] width 9 height 9
type input "*******"
click at [471, 221] on input "Name *" at bounding box center [550, 226] width 234 height 21
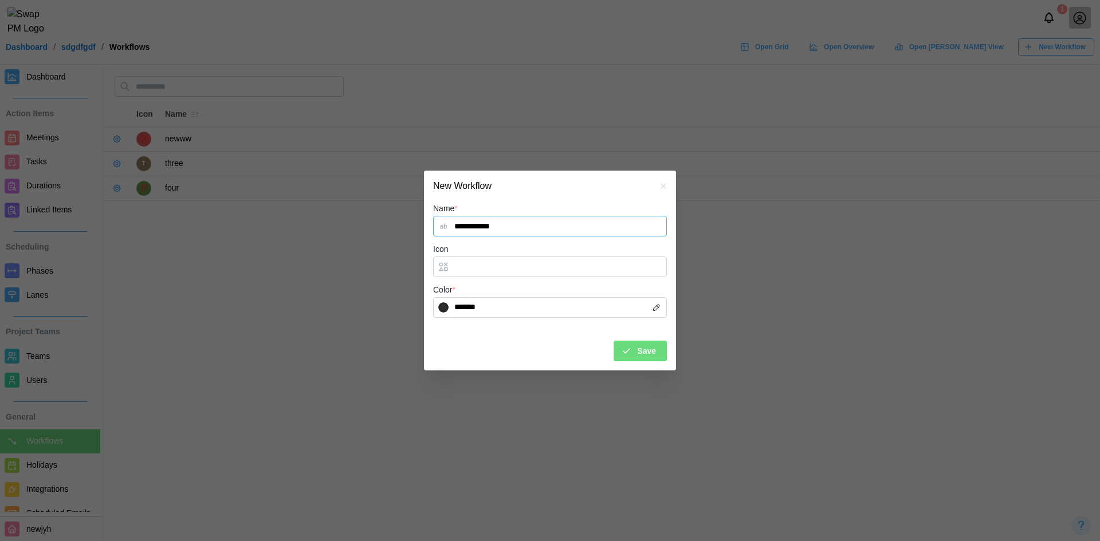
type input "**********"
click at [639, 355] on span "Save" at bounding box center [646, 350] width 19 height 19
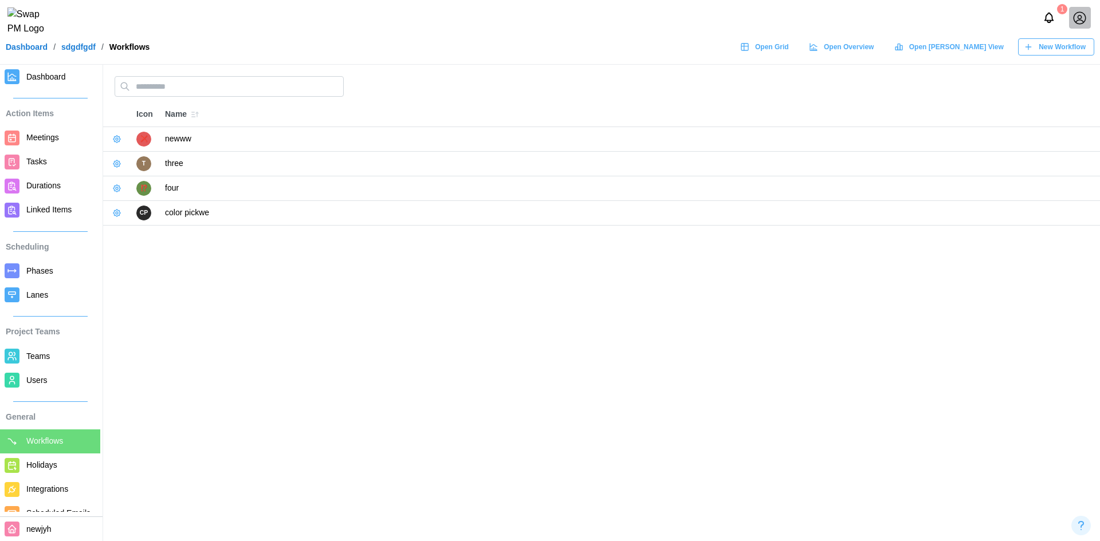
click at [1063, 55] on span "New Workflow" at bounding box center [1061, 47] width 47 height 16
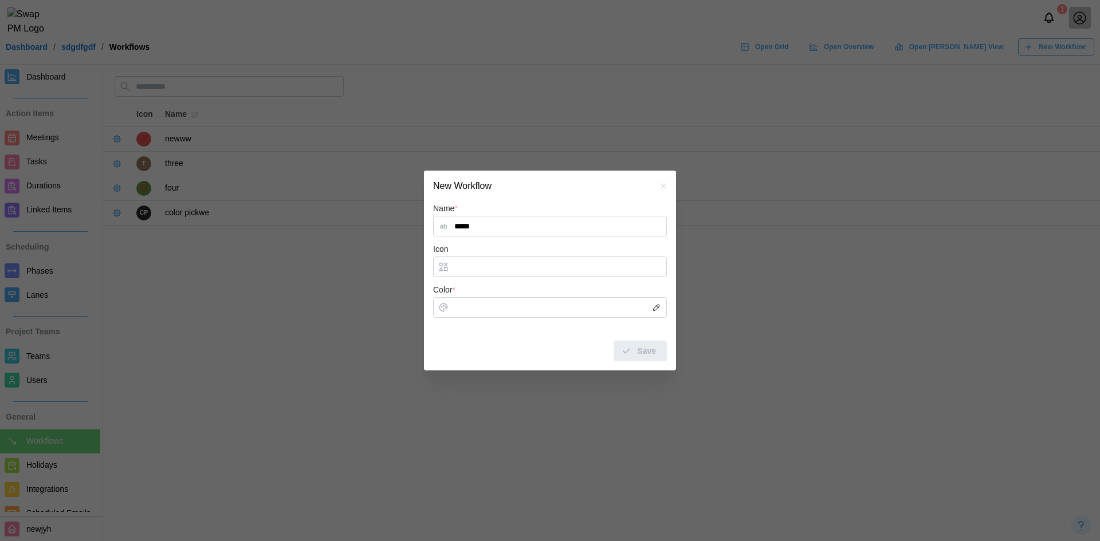
type input "*****"
click at [659, 302] on button "button" at bounding box center [656, 307] width 13 height 13
click at [656, 304] on icon "button" at bounding box center [656, 307] width 9 height 9
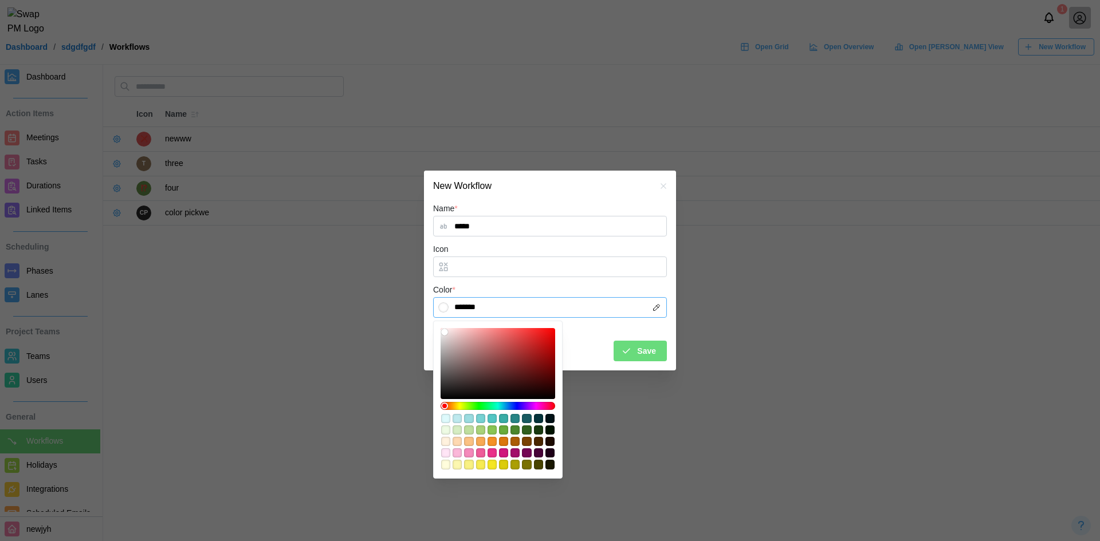
click at [455, 309] on input "*******" at bounding box center [550, 307] width 234 height 21
type input "*******"
click at [497, 341] on div at bounding box center [497, 363] width 107 height 63
click at [564, 292] on div "Color * *******" at bounding box center [550, 300] width 234 height 35
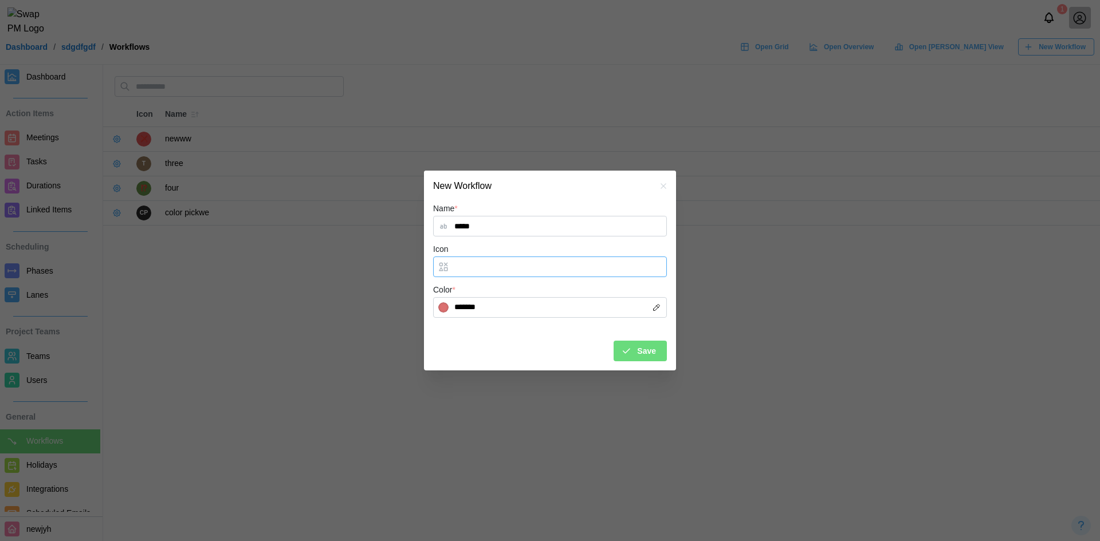
click at [493, 273] on input "Icon" at bounding box center [550, 267] width 234 height 21
click at [628, 352] on icon "submit" at bounding box center [626, 351] width 6 height 5
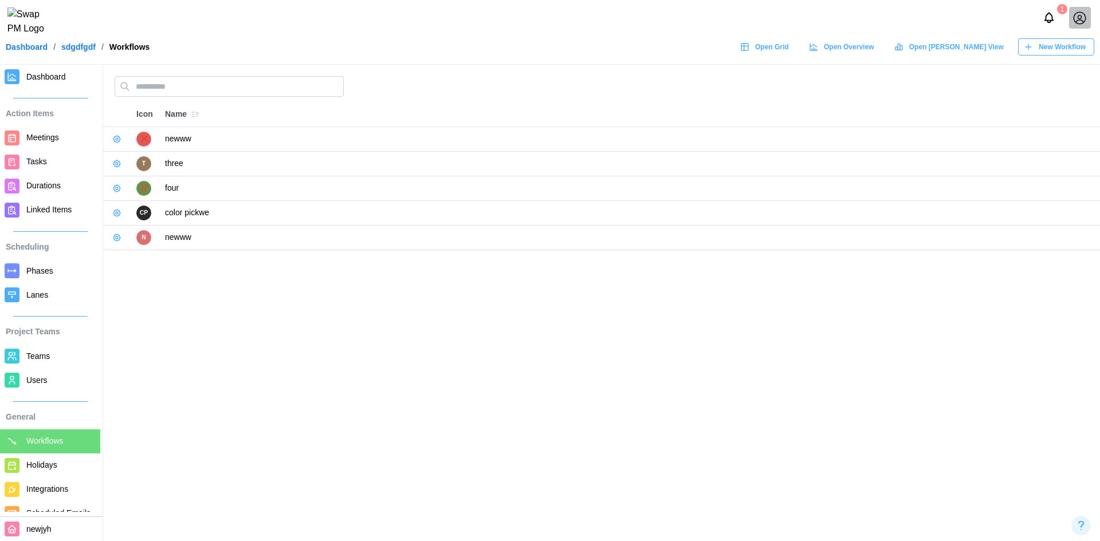
click at [117, 135] on icon "button" at bounding box center [116, 139] width 9 height 9
click at [127, 157] on button "Edit Workflow" at bounding box center [155, 162] width 86 height 21
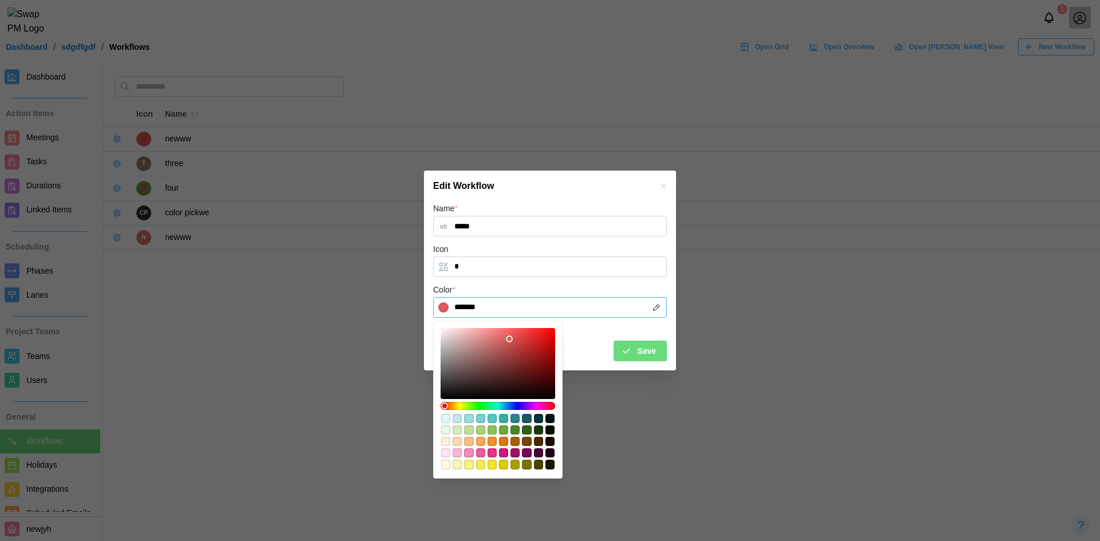
drag, startPoint x: 540, startPoint y: 302, endPoint x: 438, endPoint y: 299, distance: 102.6
click at [438, 299] on input "*******" at bounding box center [550, 307] width 234 height 21
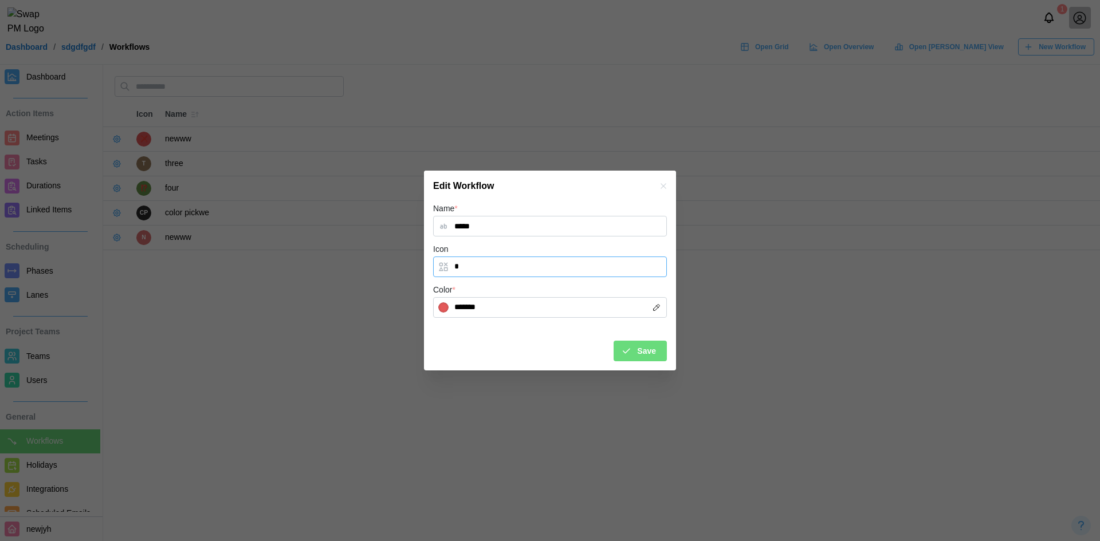
drag, startPoint x: 504, startPoint y: 268, endPoint x: 452, endPoint y: 266, distance: 51.6
click at [452, 266] on input "*" at bounding box center [550, 267] width 234 height 21
click at [660, 183] on icon "button" at bounding box center [663, 186] width 9 height 9
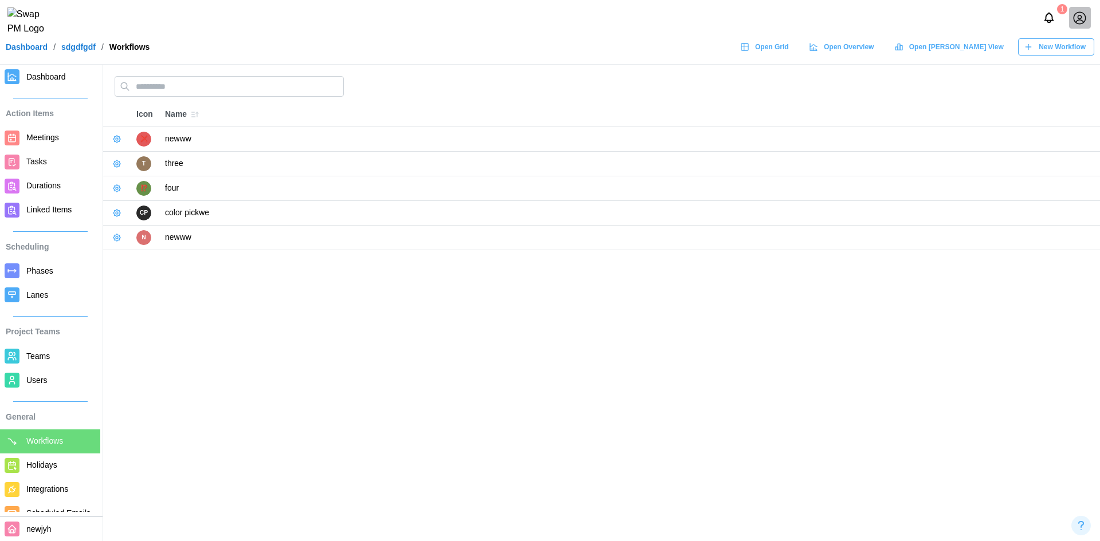
click at [113, 237] on icon "button" at bounding box center [116, 237] width 9 height 9
click at [128, 257] on button "Edit Workflow" at bounding box center [155, 261] width 86 height 21
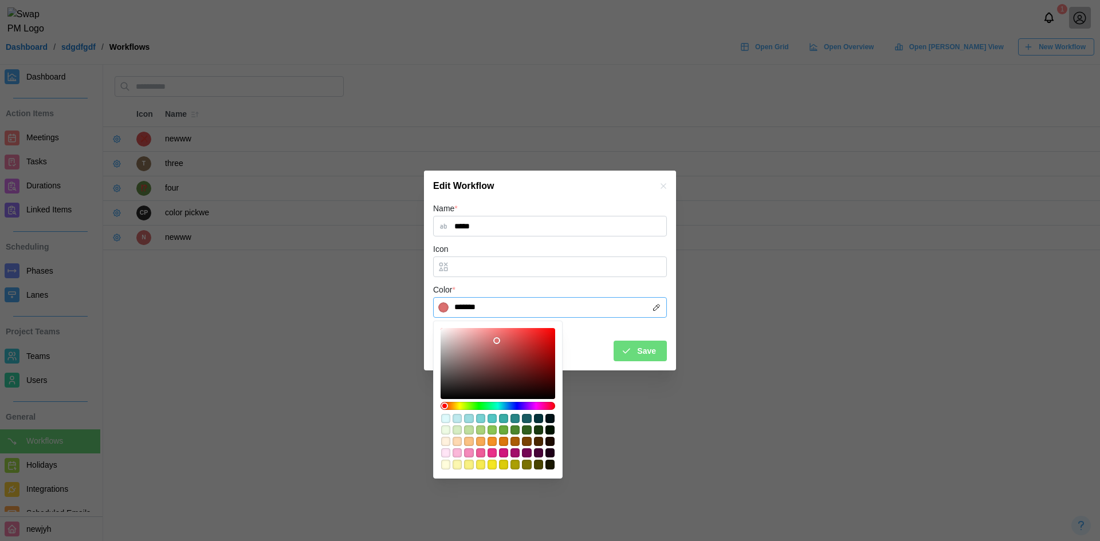
drag, startPoint x: 497, startPoint y: 307, endPoint x: 428, endPoint y: 305, distance: 68.7
click at [428, 305] on div "Name * ***** Icon Color * ******* Save" at bounding box center [550, 286] width 252 height 168
paste input
type input "*******"
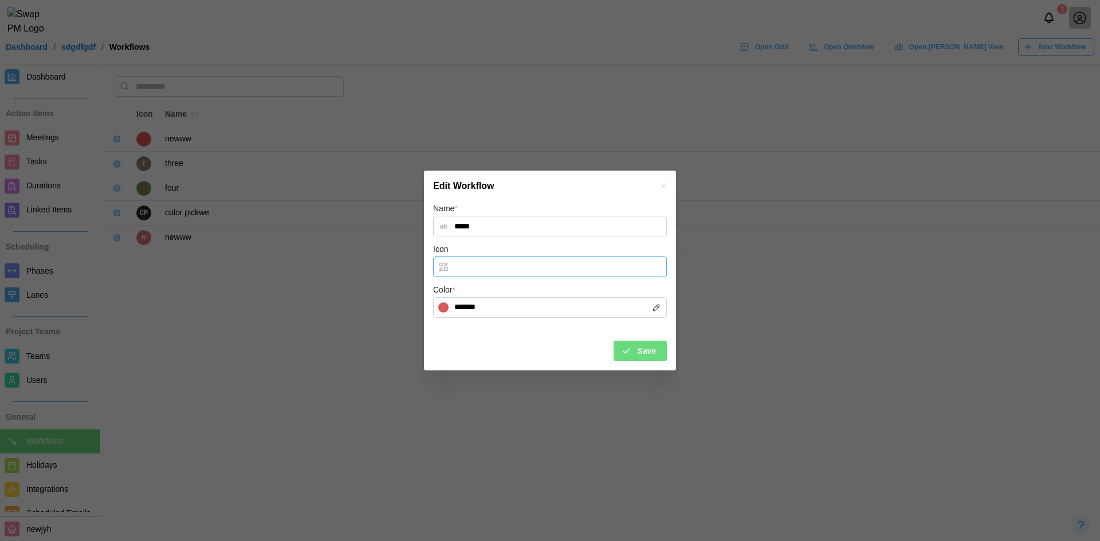
click at [476, 265] on input "Icon" at bounding box center [550, 267] width 234 height 21
paste input "*"
type input "*"
click at [634, 363] on div "Name * ***** Icon * Color * ******* Save" at bounding box center [550, 286] width 252 height 168
click at [633, 355] on div "Save" at bounding box center [638, 350] width 35 height 19
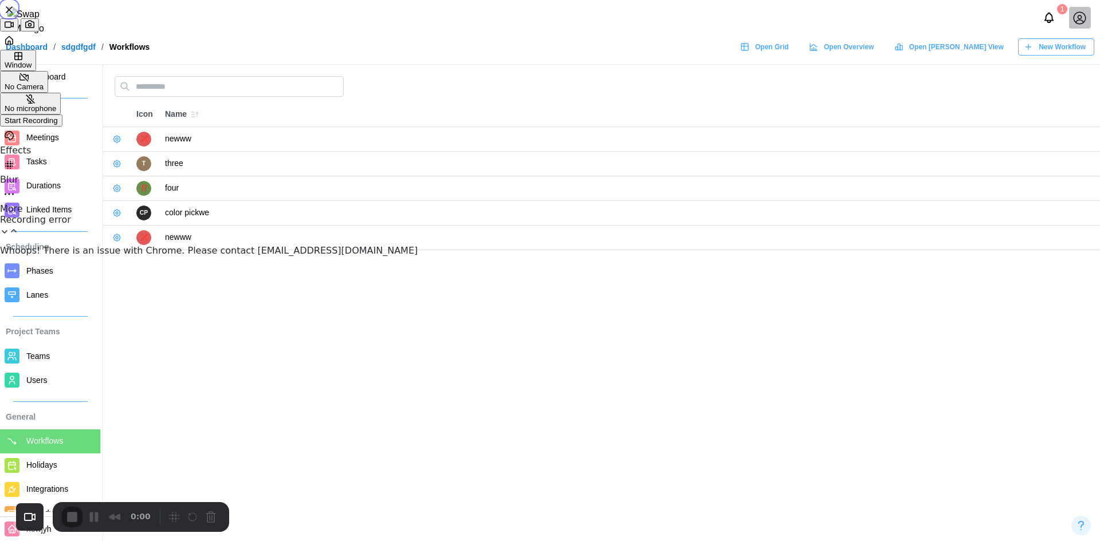
click at [58, 125] on div "Start Recording" at bounding box center [31, 120] width 53 height 9
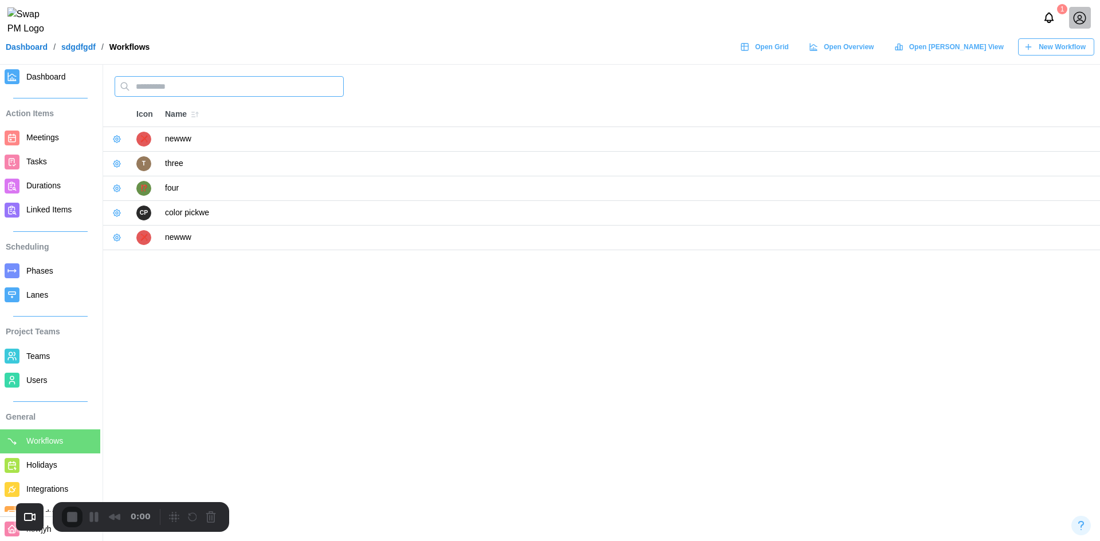
click at [219, 89] on input "text" at bounding box center [229, 86] width 229 height 21
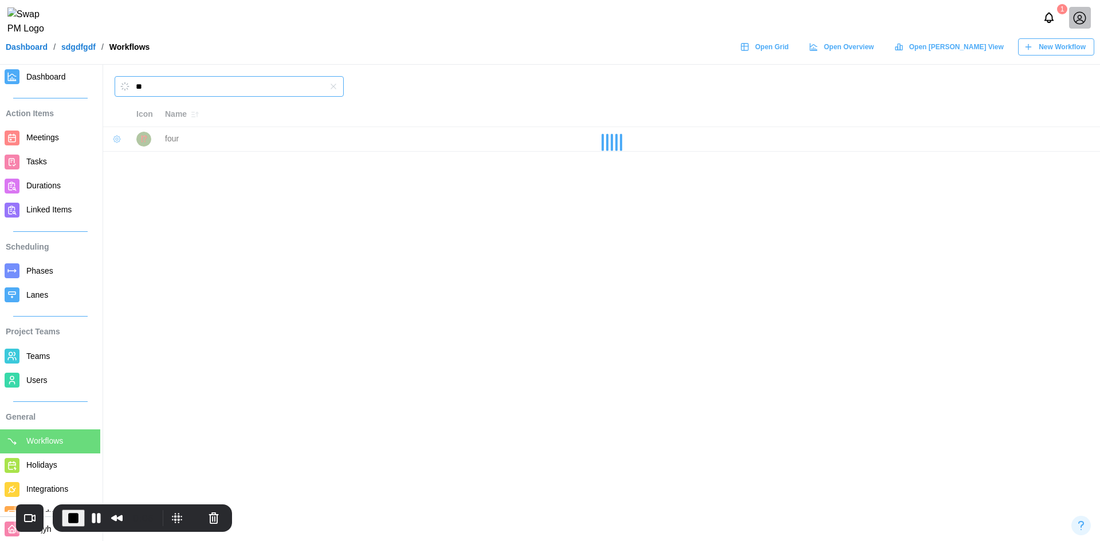
type input "*"
type input "**"
click at [183, 112] on icon "button" at bounding box center [184, 114] width 9 height 9
click at [198, 115] on icon "button" at bounding box center [194, 114] width 9 height 9
click at [194, 115] on icon "button" at bounding box center [192, 114] width 3 height 5
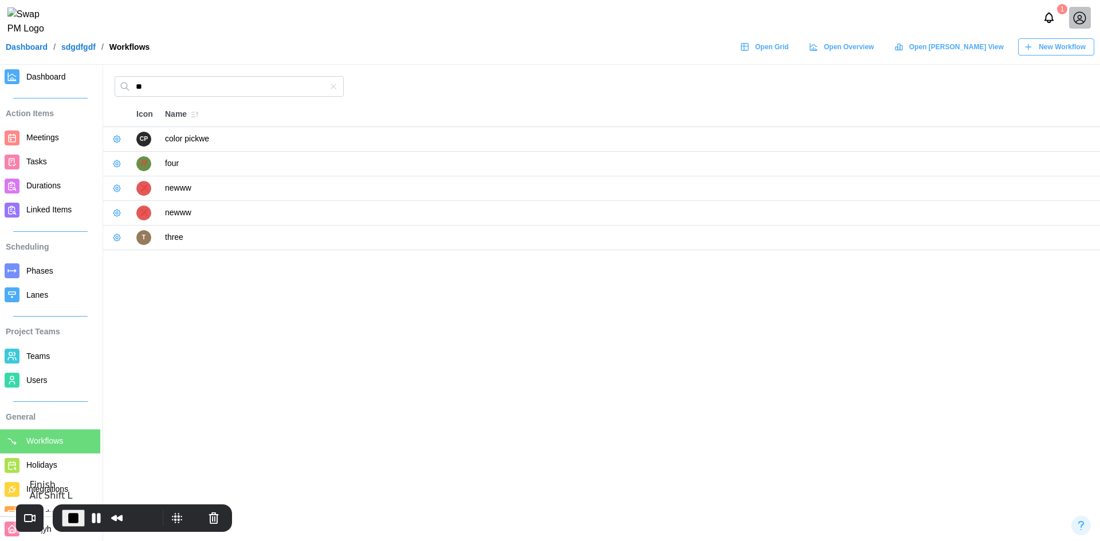
click at [72, 517] on span "End Recording" at bounding box center [73, 518] width 14 height 14
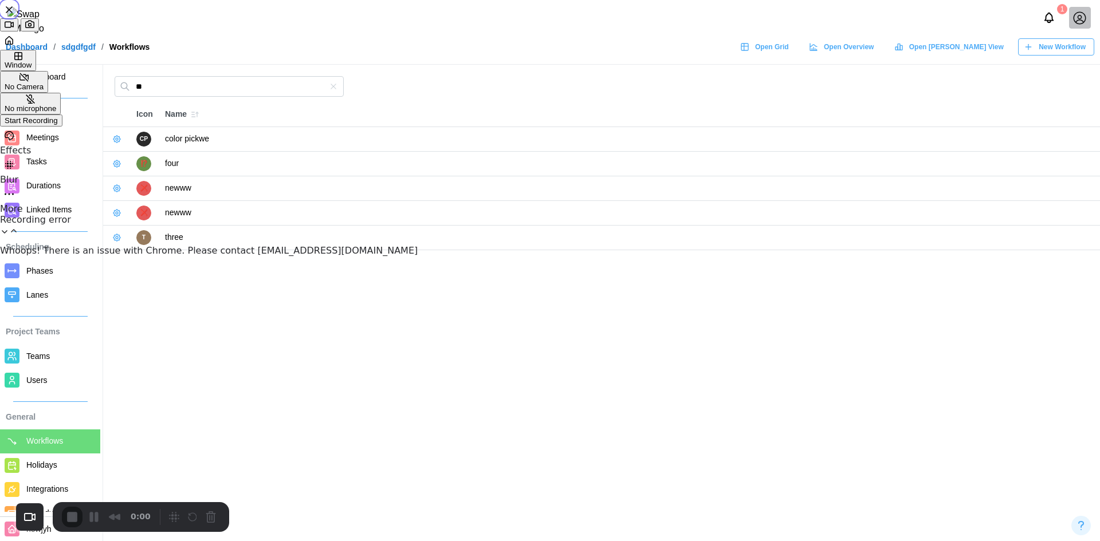
click at [58, 125] on div "Start Recording" at bounding box center [31, 120] width 53 height 9
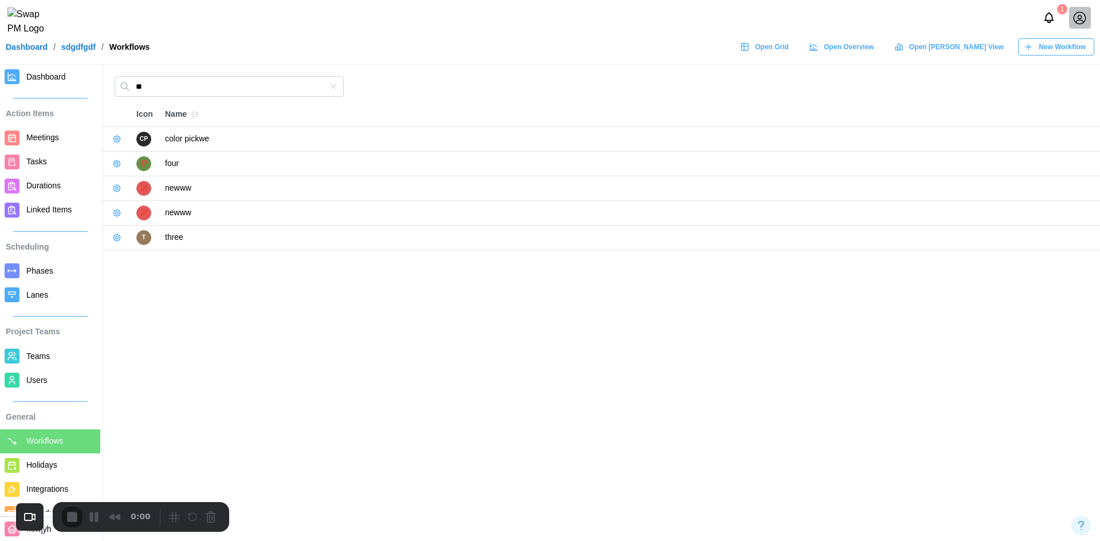
click at [1038, 54] on div "New Workflow" at bounding box center [1054, 47] width 62 height 16
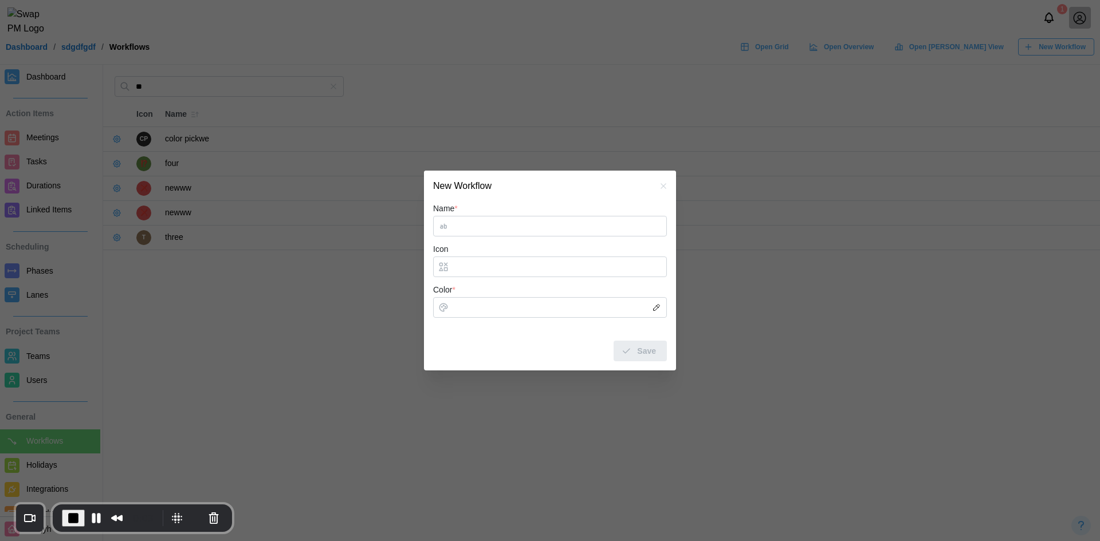
click at [466, 214] on div "Name *" at bounding box center [550, 219] width 234 height 35
click at [464, 233] on input "Name *" at bounding box center [550, 226] width 234 height 21
type input "****"
click at [491, 300] on input "Color *" at bounding box center [550, 307] width 234 height 21
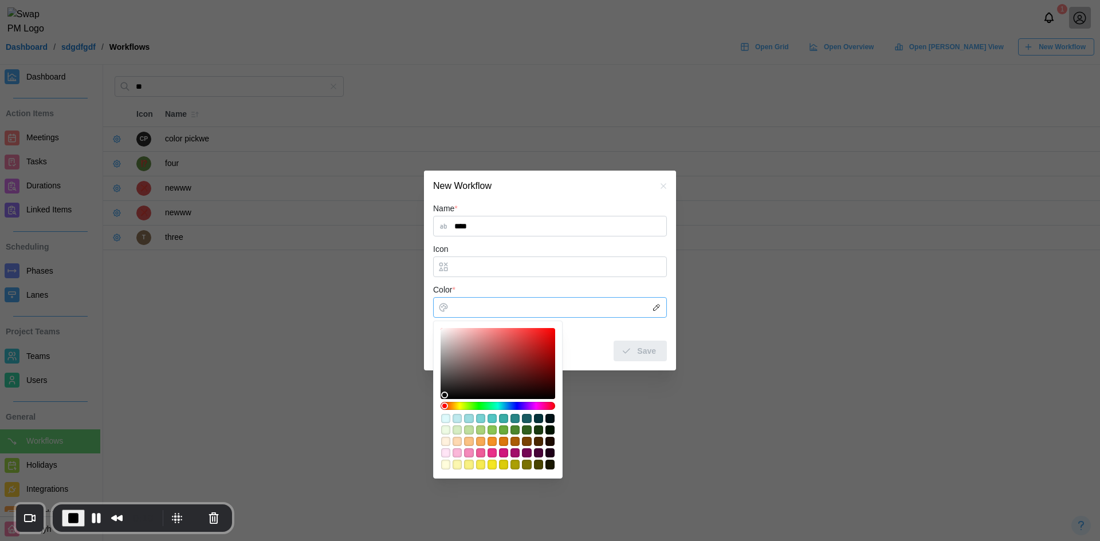
click at [463, 327] on div at bounding box center [497, 400] width 129 height 158
type input "*******"
click at [464, 333] on div at bounding box center [497, 363] width 107 height 63
click at [649, 355] on span "Save" at bounding box center [646, 350] width 19 height 19
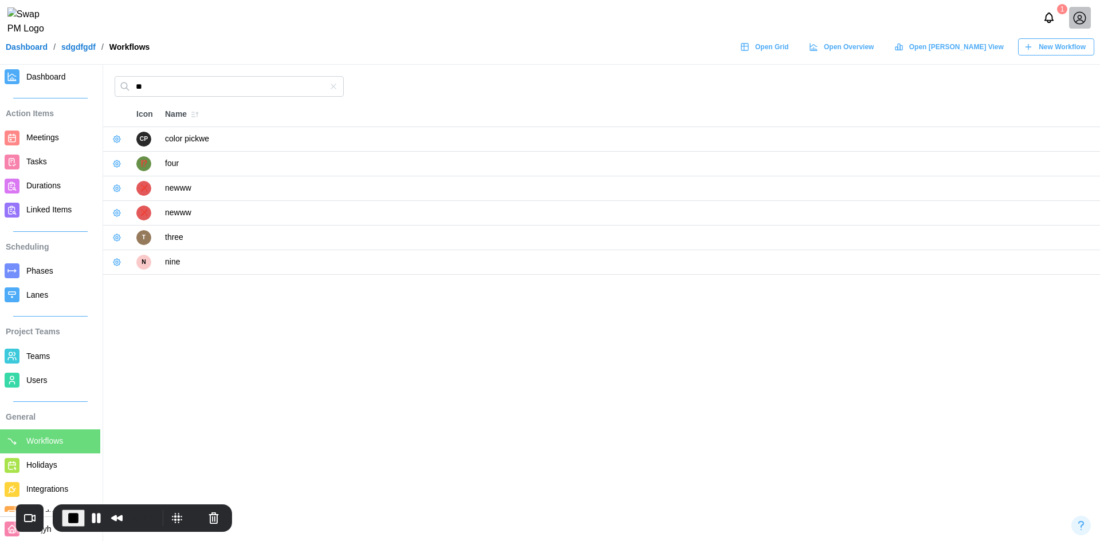
click at [121, 265] on button "button" at bounding box center [117, 262] width 16 height 16
click at [137, 281] on div "Edit Workflow" at bounding box center [161, 285] width 58 height 9
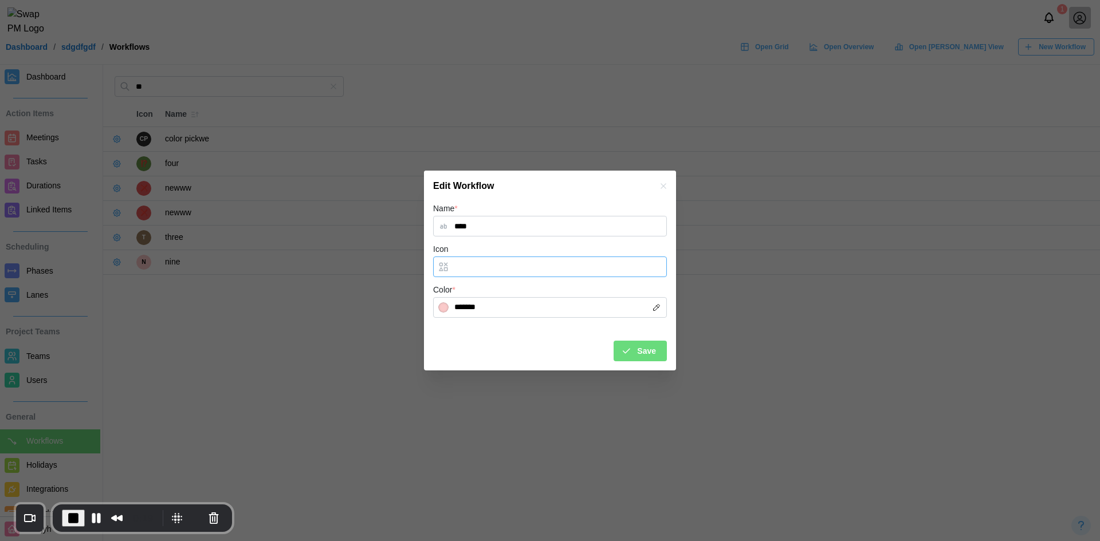
click at [456, 269] on input "Icon" at bounding box center [550, 267] width 234 height 21
type input "*"
click at [655, 362] on div "Name * **** Icon * Color * ******* Save" at bounding box center [550, 286] width 252 height 168
click at [655, 356] on span "Save" at bounding box center [646, 350] width 19 height 19
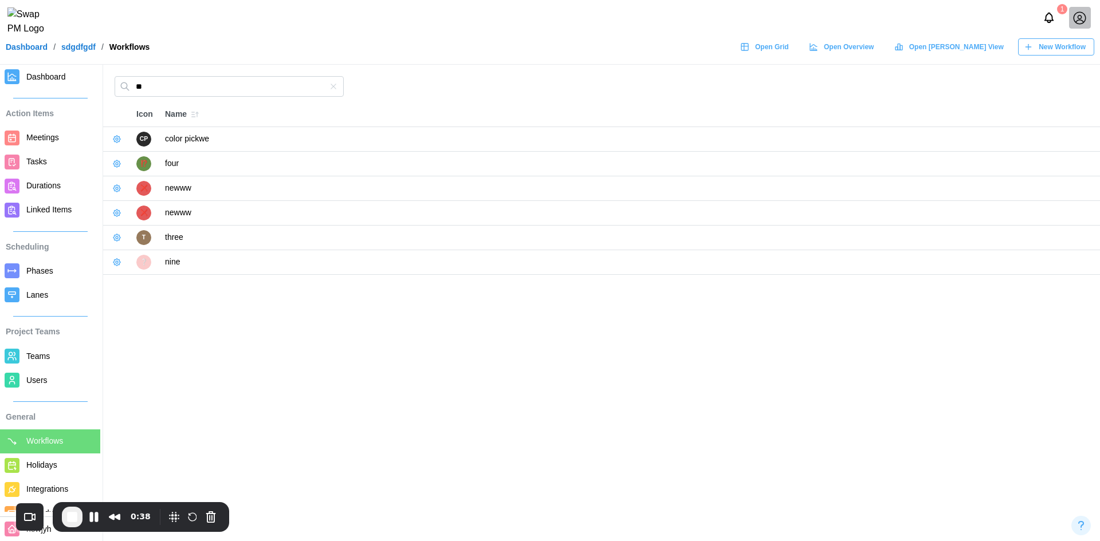
click at [196, 112] on icon "button" at bounding box center [194, 114] width 9 height 9
click at [195, 114] on icon "button" at bounding box center [194, 114] width 9 height 9
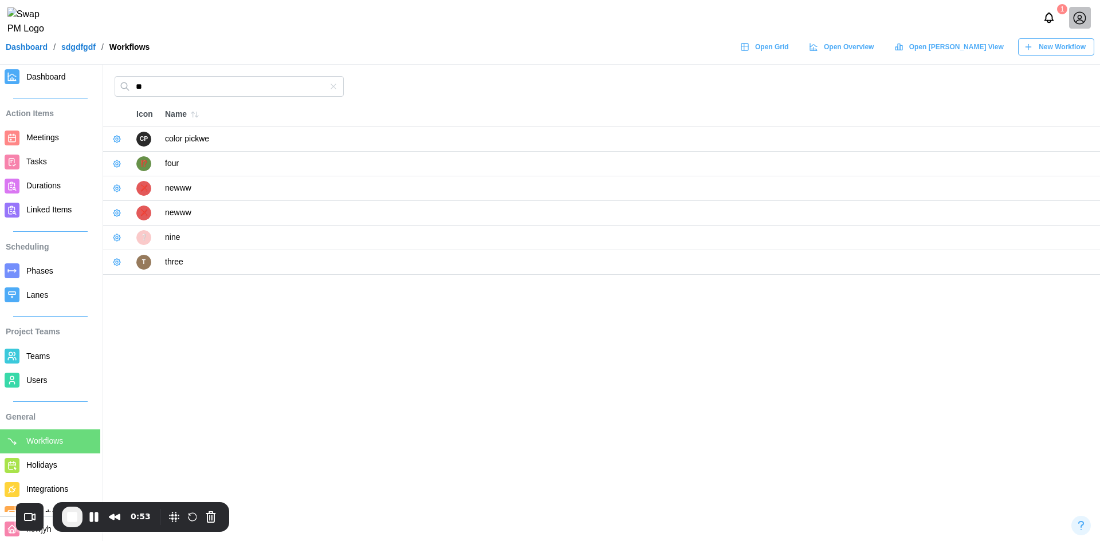
click at [195, 115] on icon "button" at bounding box center [194, 114] width 9 height 9
click at [76, 513] on span "End Recording" at bounding box center [72, 517] width 14 height 14
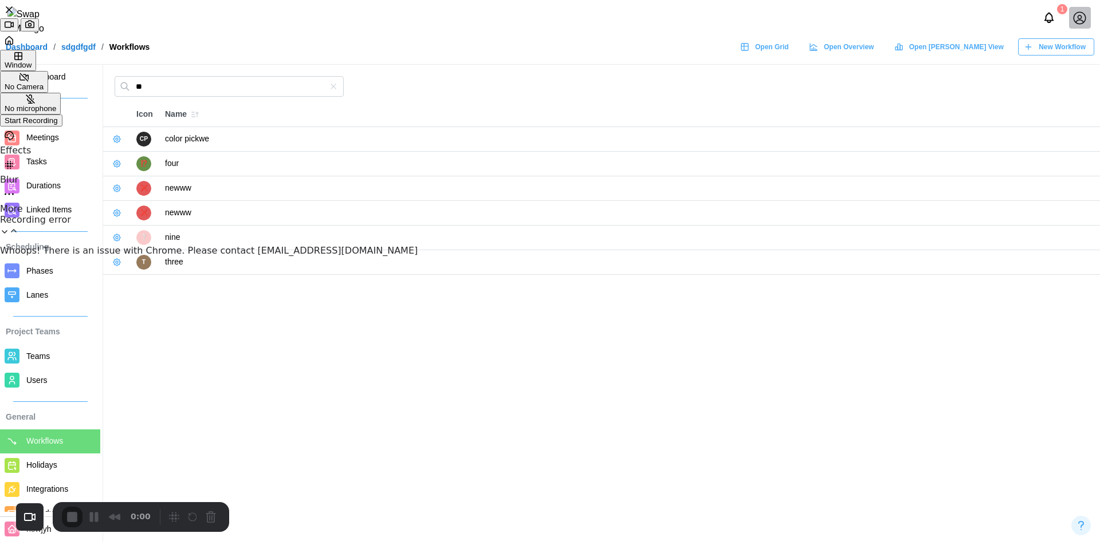
click at [58, 125] on div "Start Recording" at bounding box center [31, 120] width 53 height 9
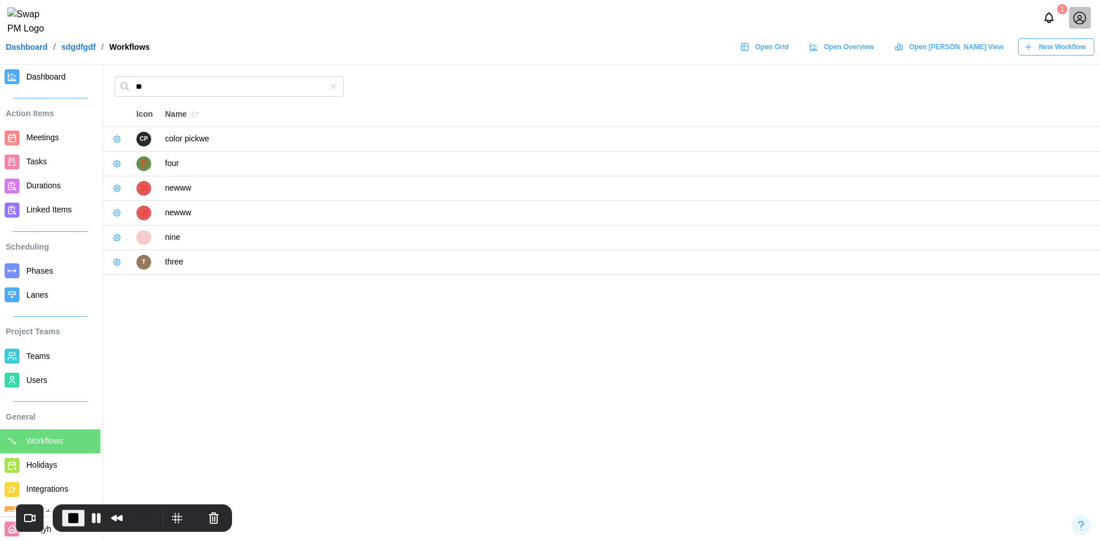
click at [117, 141] on icon "button" at bounding box center [116, 139] width 9 height 9
click at [127, 158] on button "Edit Workflow" at bounding box center [155, 162] width 86 height 21
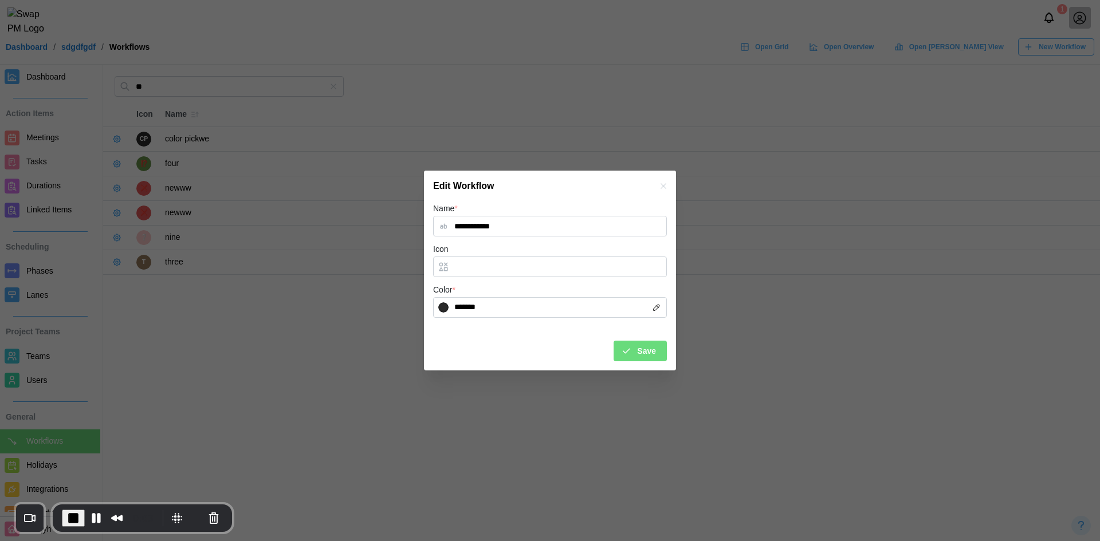
drag, startPoint x: 502, startPoint y: 223, endPoint x: 482, endPoint y: 230, distance: 21.4
click at [482, 230] on input "**********" at bounding box center [550, 226] width 234 height 21
type input "********"
click at [645, 359] on span "Save" at bounding box center [646, 350] width 19 height 19
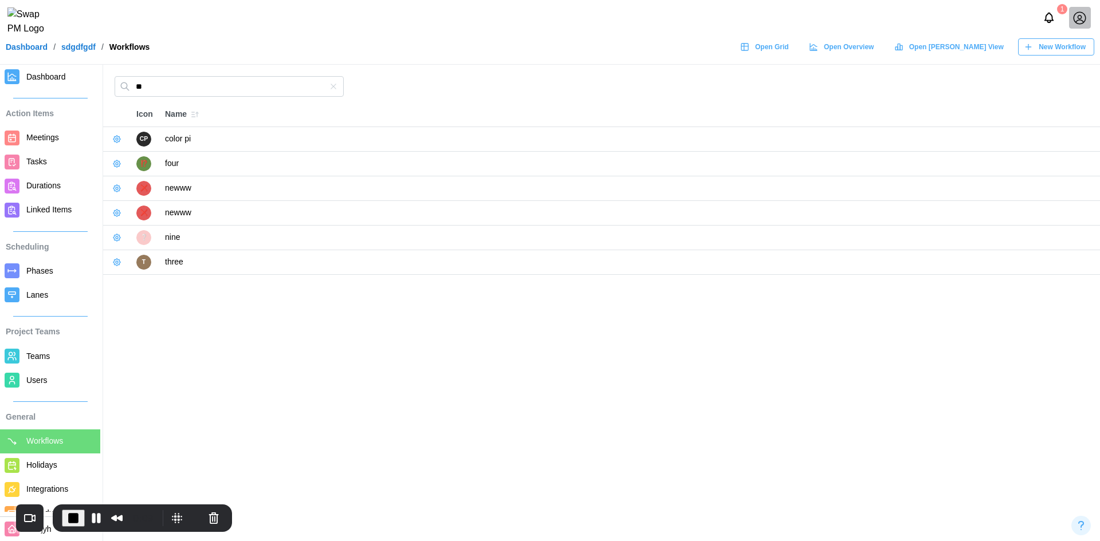
click at [112, 189] on button "button" at bounding box center [117, 188] width 16 height 16
click at [131, 205] on button "Edit Workflow" at bounding box center [155, 212] width 86 height 21
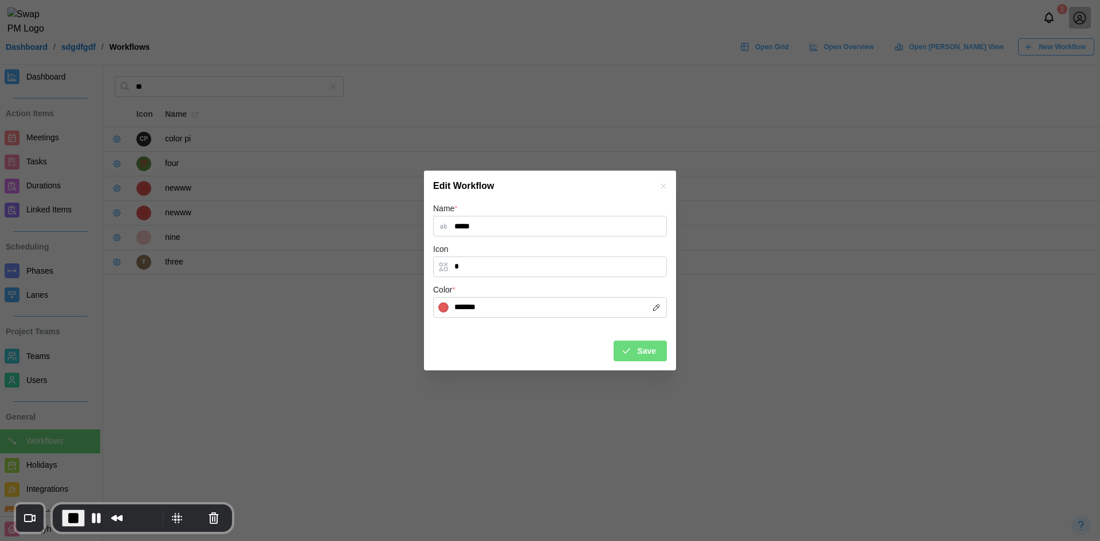
drag, startPoint x: 483, startPoint y: 226, endPoint x: 444, endPoint y: 230, distance: 39.1
click at [444, 230] on input "*****" at bounding box center [550, 226] width 234 height 21
type input "****"
click at [649, 345] on span "Save" at bounding box center [646, 350] width 19 height 19
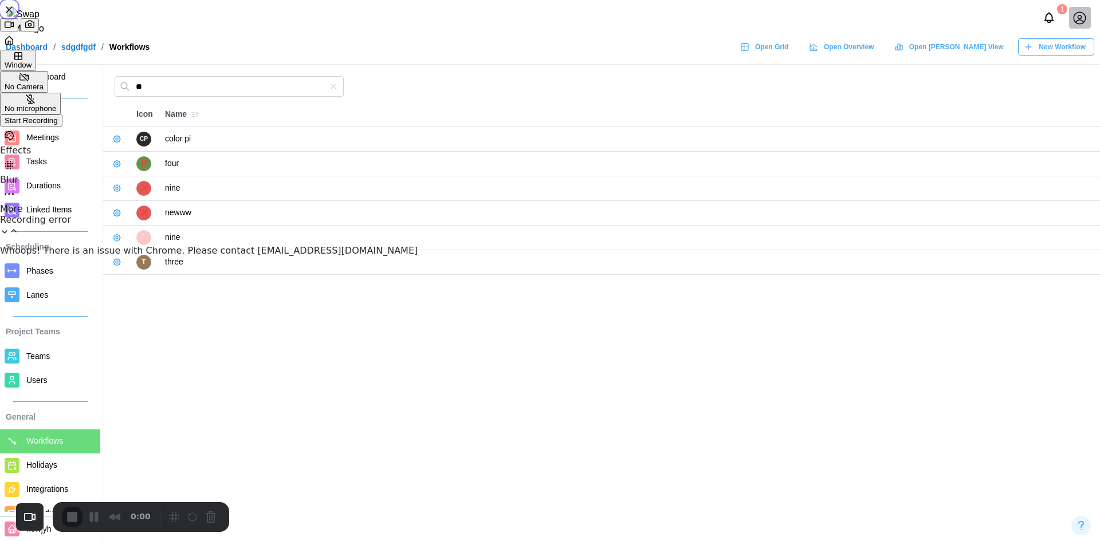
click at [58, 125] on div "Start Recording" at bounding box center [31, 120] width 53 height 9
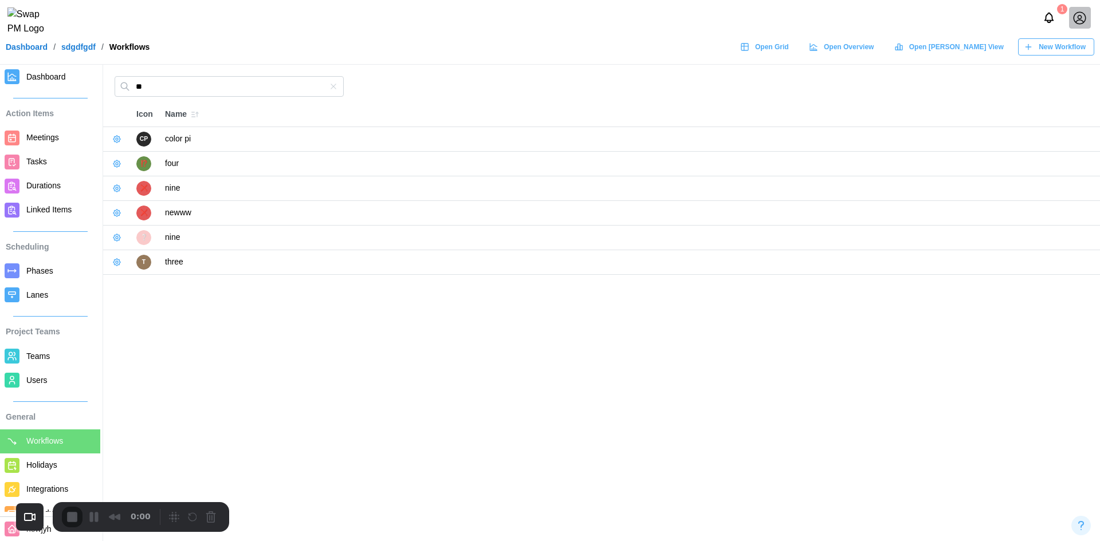
click at [119, 192] on icon "button" at bounding box center [116, 188] width 9 height 9
click at [144, 228] on div "Delete Workflow" at bounding box center [161, 232] width 58 height 9
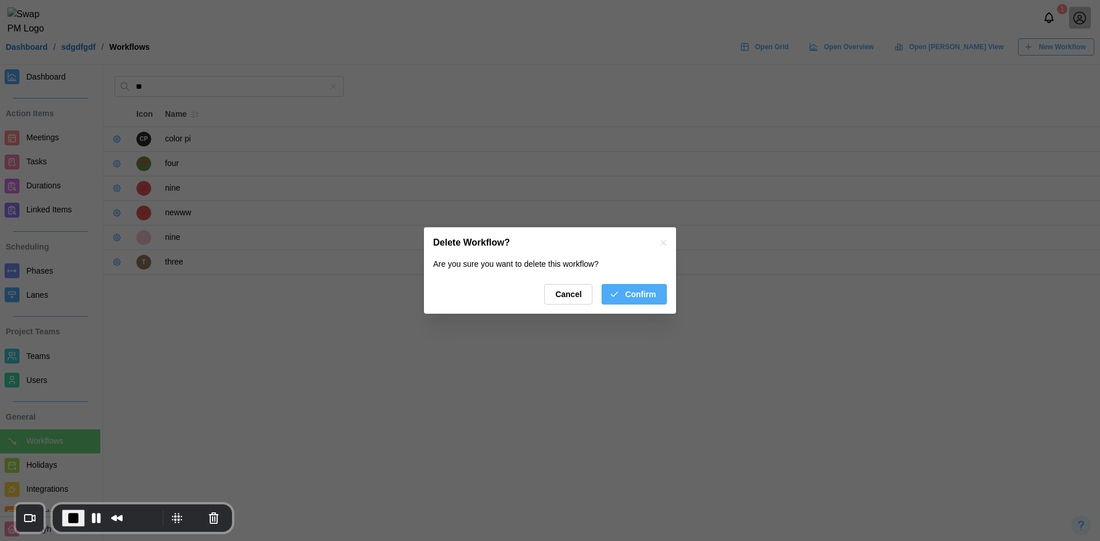
click at [643, 291] on span "Confirm" at bounding box center [640, 294] width 31 height 19
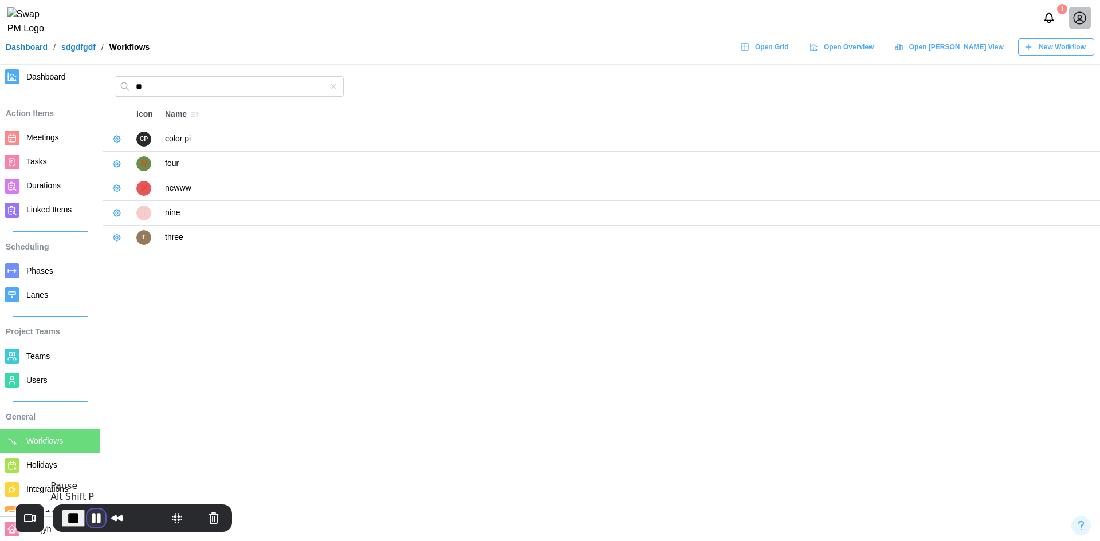
click at [92, 509] on button "Pause Recording" at bounding box center [96, 518] width 18 height 18
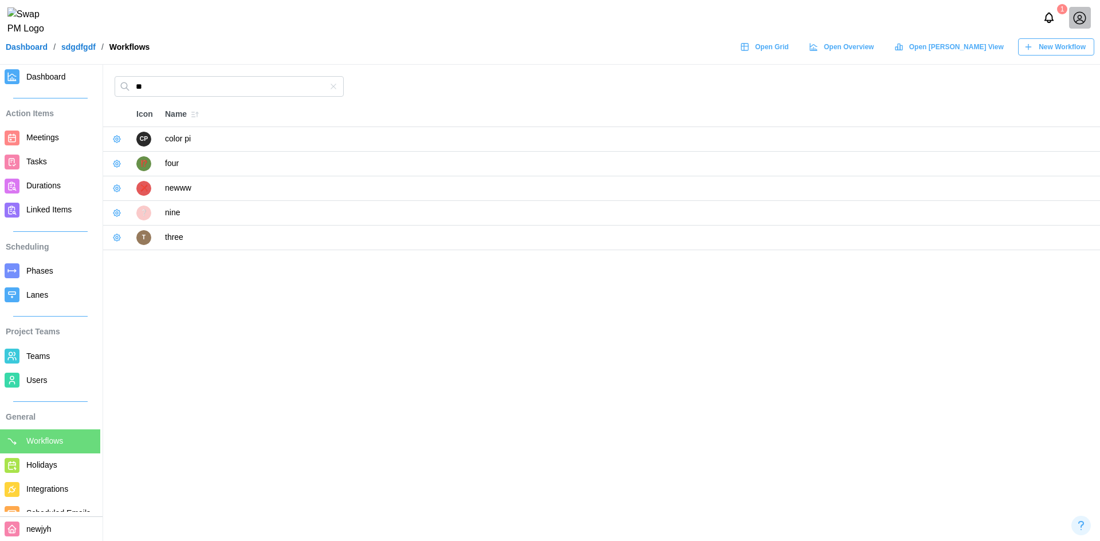
click at [442, 385] on main "** Icon Name CP color pi ⁉️ four ❌ newww ❔ nine T three" at bounding box center [550, 270] width 1100 height 541
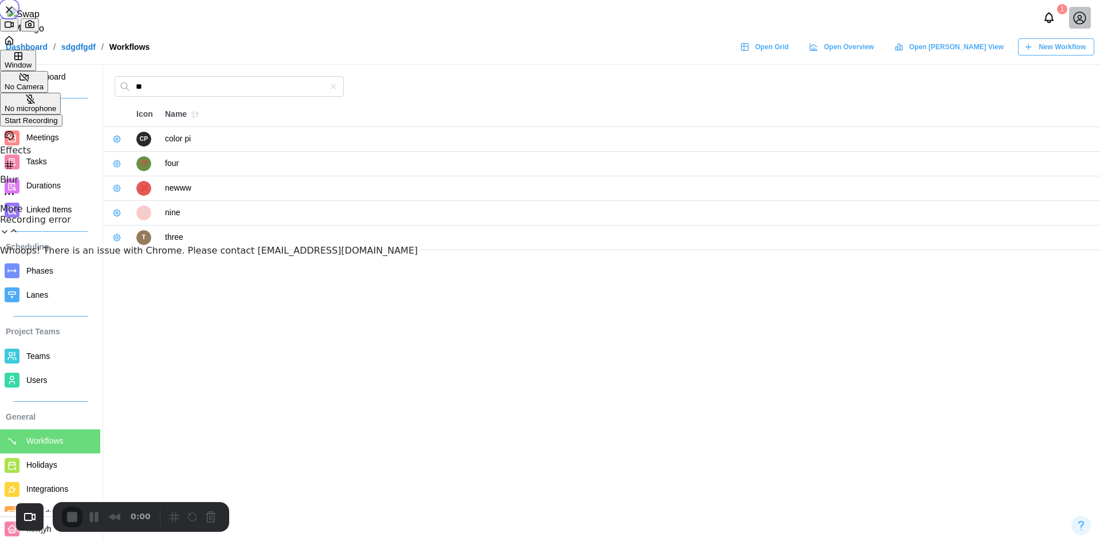
click at [58, 125] on span "Start Recording" at bounding box center [31, 120] width 53 height 9
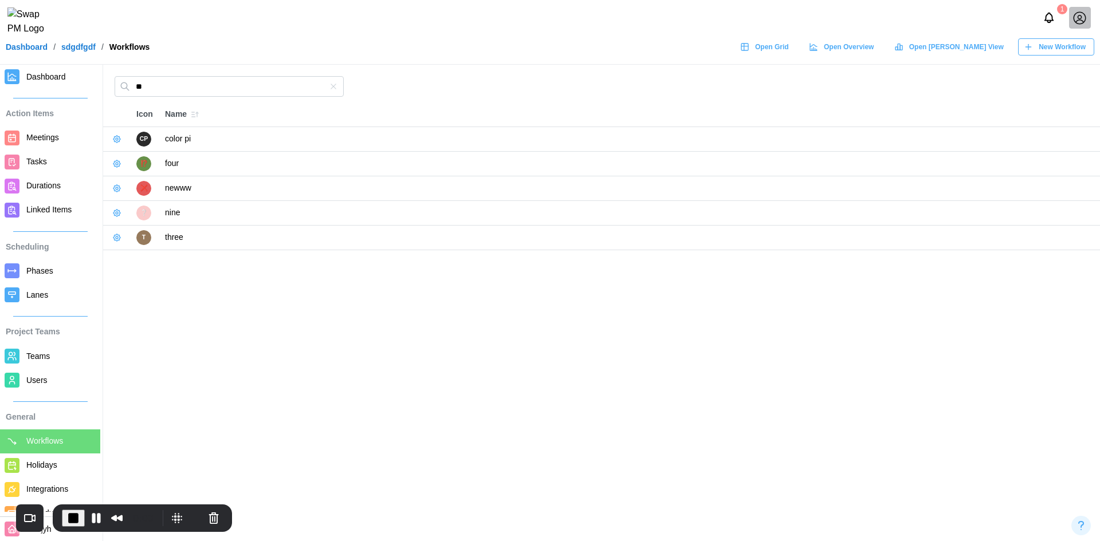
click at [59, 159] on span "Tasks" at bounding box center [60, 162] width 69 height 14
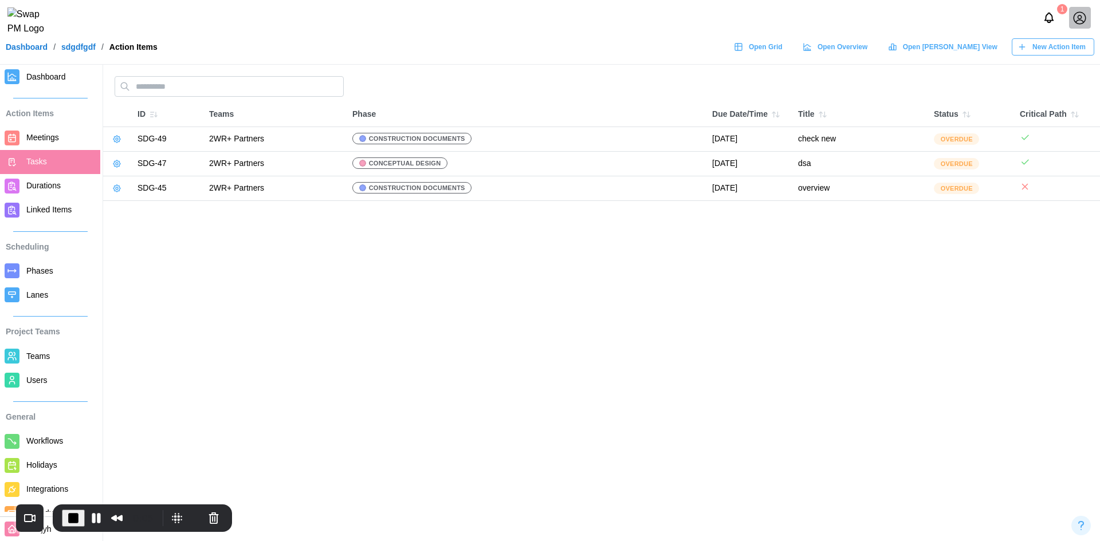
click at [1054, 53] on span "New Action Item" at bounding box center [1058, 47] width 53 height 16
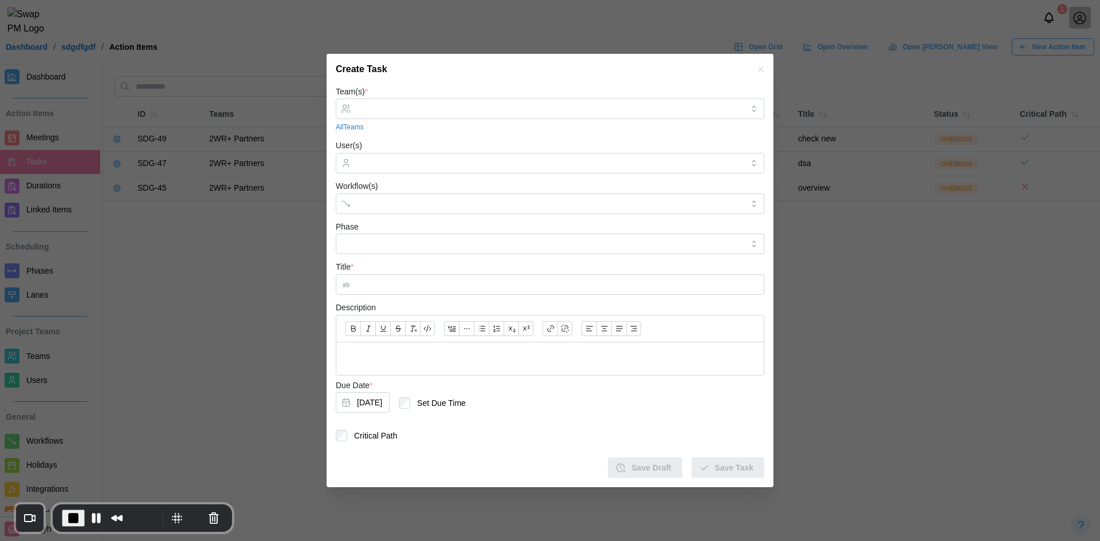
click at [412, 96] on div "Team(s) * All Teams" at bounding box center [550, 109] width 428 height 48
click at [408, 109] on input "Team(s) *" at bounding box center [550, 108] width 386 height 9
click at [341, 200] on div at bounding box center [550, 204] width 428 height 21
click at [394, 161] on input "User(s)" at bounding box center [550, 163] width 386 height 9
click at [440, 137] on form "Team(s) * AC - ACOUSTICS - 2WR+ Partners All Teams User(s) co2 Workflow(s) Phas…" at bounding box center [550, 282] width 428 height 394
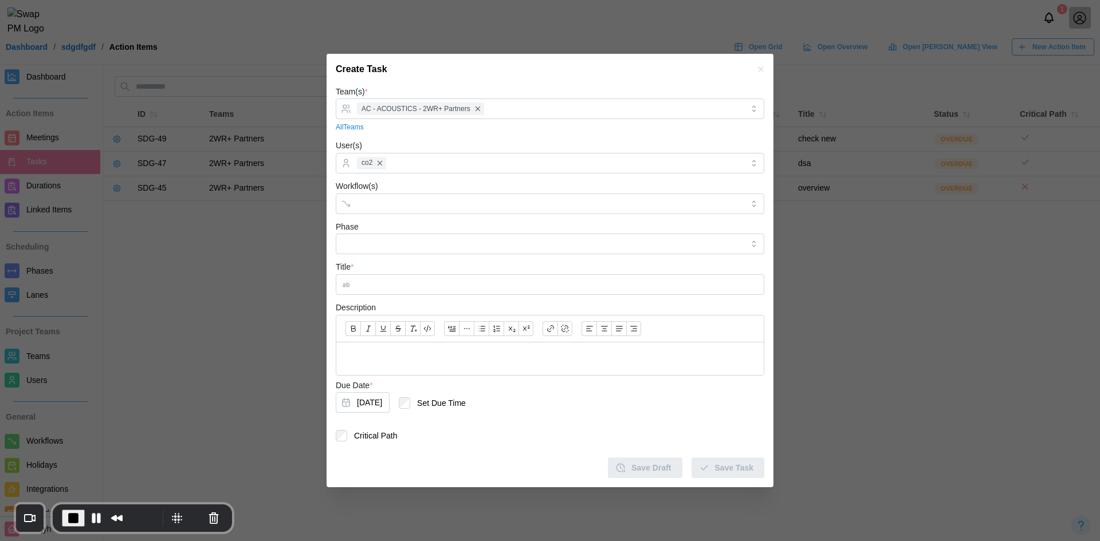
click at [411, 233] on div "Phase" at bounding box center [550, 237] width 428 height 35
click at [412, 204] on input "Workflow(s)" at bounding box center [539, 203] width 365 height 9
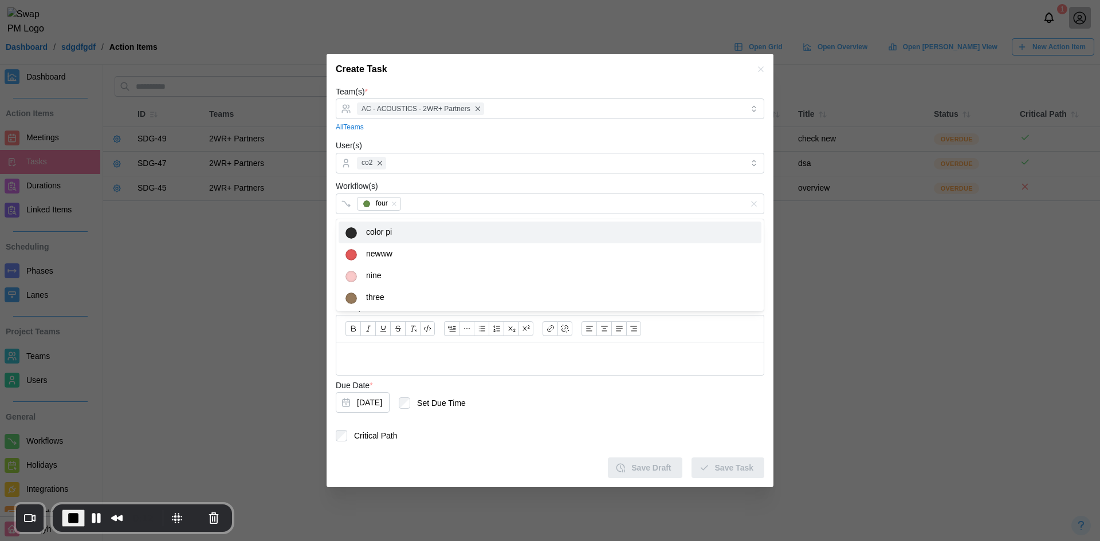
click at [467, 187] on div "Workflow(s) four" at bounding box center [550, 196] width 428 height 35
click at [420, 243] on input "Phase" at bounding box center [550, 244] width 428 height 21
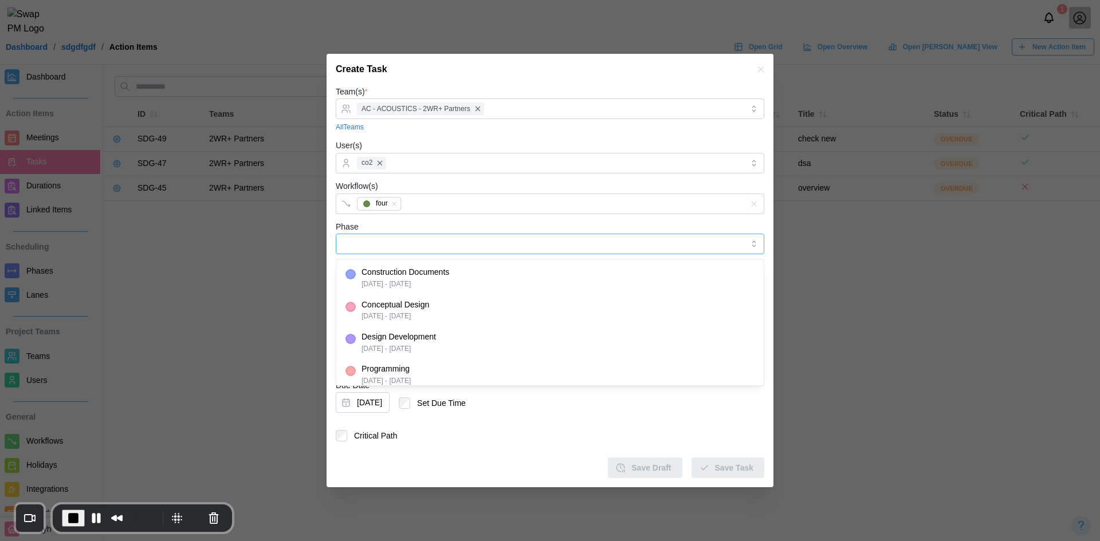
type input "**********"
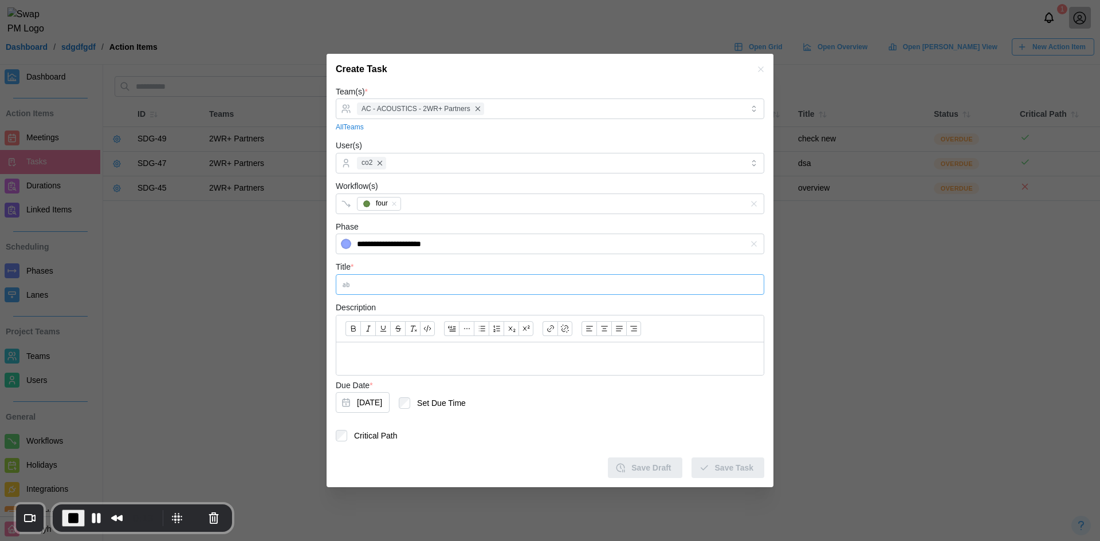
click at [383, 288] on input "Title *" at bounding box center [550, 284] width 428 height 21
type input "****"
click at [447, 207] on div "four" at bounding box center [538, 203] width 368 height 19
click at [436, 186] on div "Workflow(s) four" at bounding box center [550, 196] width 428 height 35
click at [369, 350] on div at bounding box center [549, 358] width 427 height 33
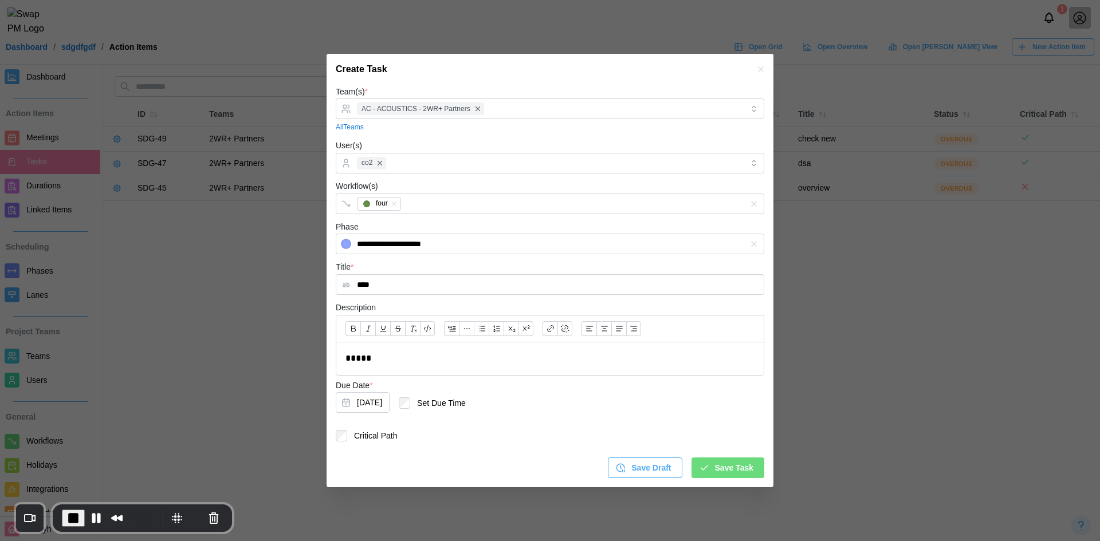
click at [752, 475] on span "Save Task" at bounding box center [734, 467] width 38 height 19
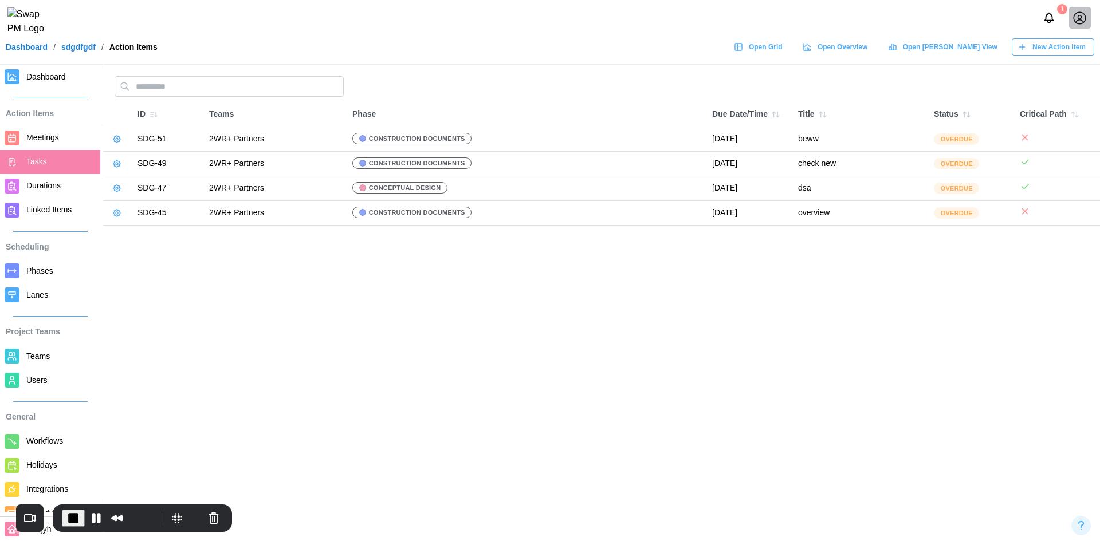
click at [40, 187] on span "Durations" at bounding box center [43, 185] width 34 height 9
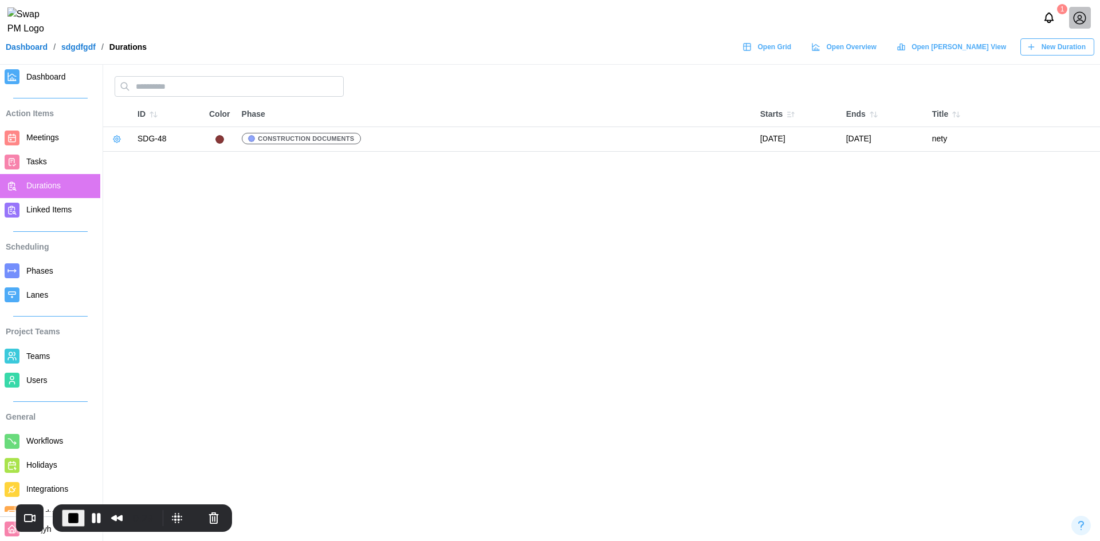
click at [1073, 53] on span "New Duration" at bounding box center [1063, 47] width 44 height 16
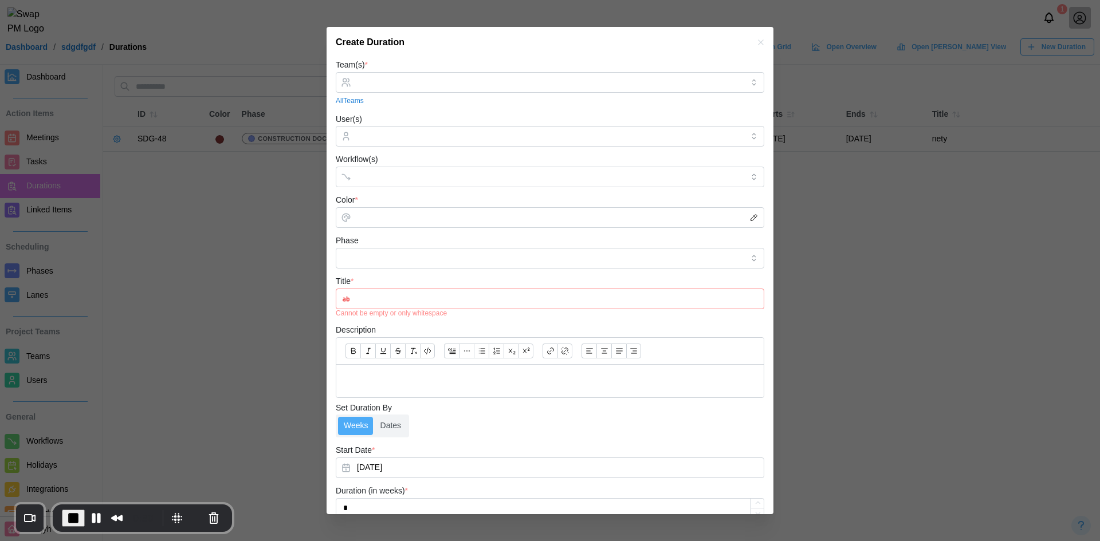
click at [487, 96] on div "All Teams" at bounding box center [550, 101] width 428 height 11
click at [412, 83] on input "Team(s) *" at bounding box center [550, 82] width 386 height 9
click at [438, 54] on div "Create Duration" at bounding box center [549, 42] width 447 height 31
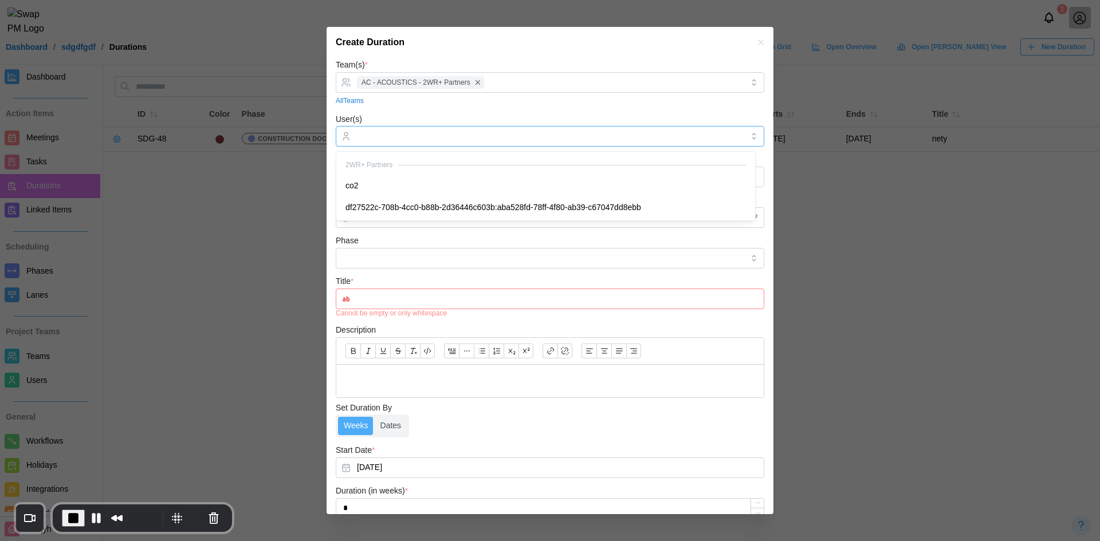
click at [419, 136] on input "User(s)" at bounding box center [550, 136] width 386 height 9
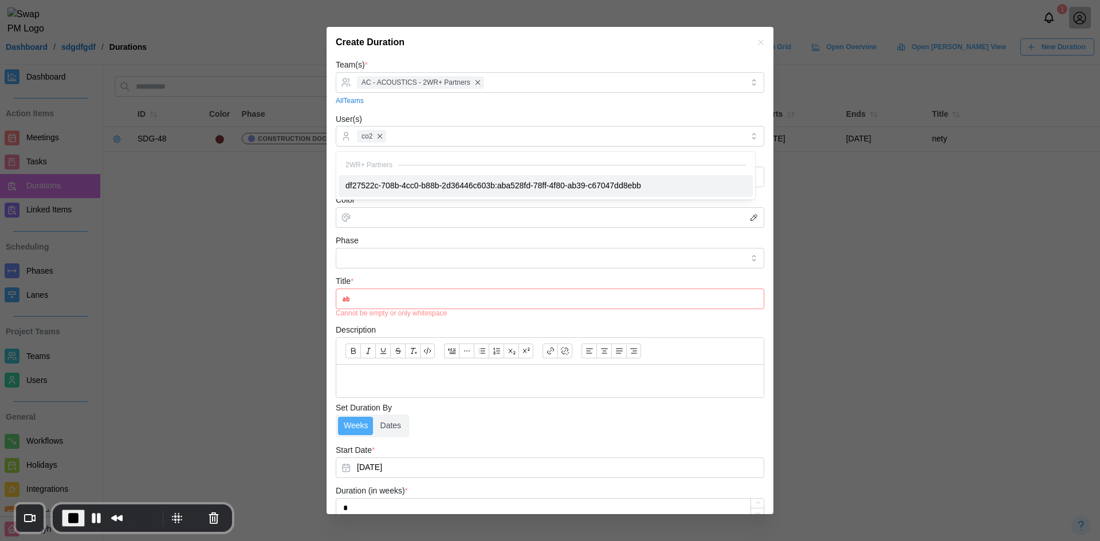
click at [376, 202] on div "Color *" at bounding box center [550, 210] width 428 height 35
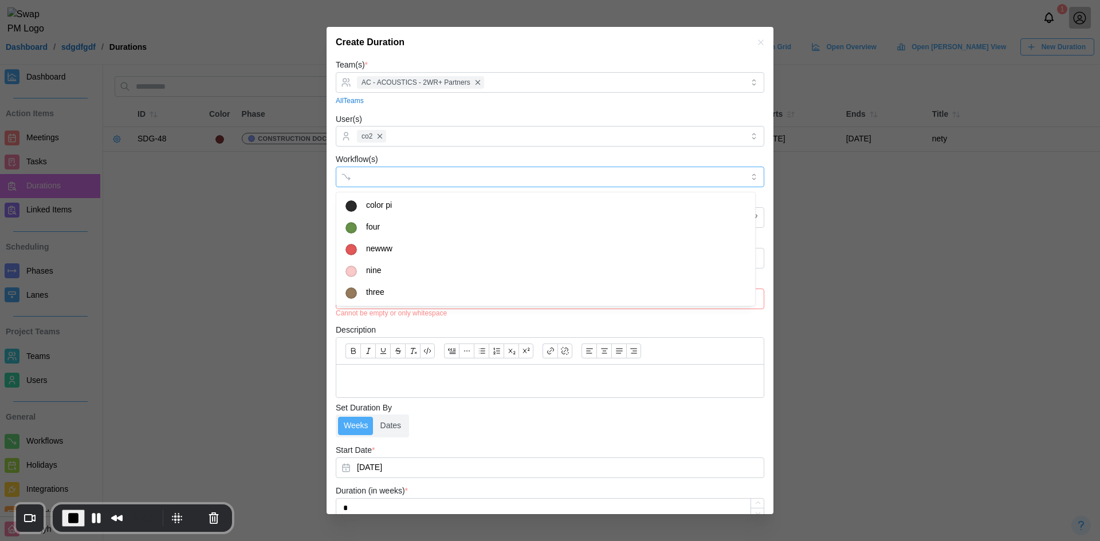
click at [408, 183] on div at bounding box center [538, 176] width 368 height 19
click at [450, 148] on form "Team(s) * AC - ACOUSTICS - 2WR+ Partners All Teams User(s) co2 Workflow(s) thre…" at bounding box center [550, 321] width 428 height 526
click at [401, 218] on input "Color *" at bounding box center [550, 217] width 428 height 21
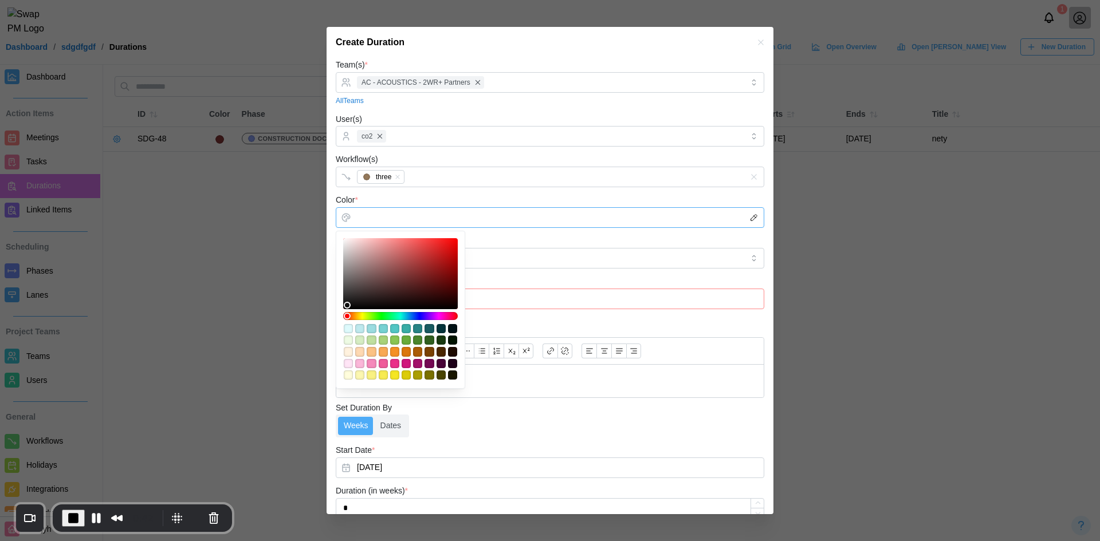
type input "*******"
click at [397, 254] on div at bounding box center [400, 273] width 107 height 63
click at [506, 237] on div "Phase" at bounding box center [550, 251] width 428 height 35
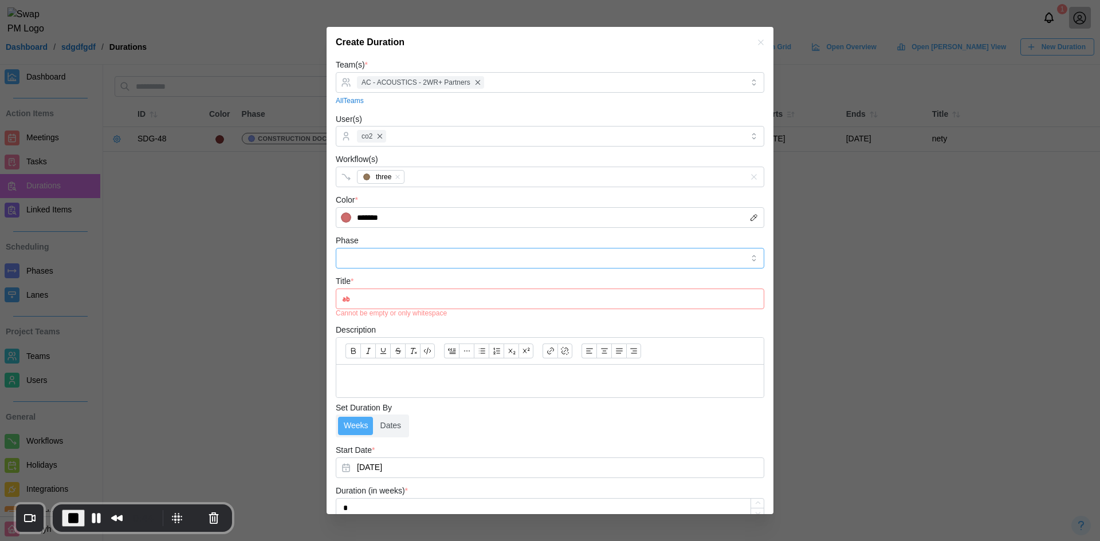
click at [466, 258] on input "Phase" at bounding box center [550, 258] width 428 height 21
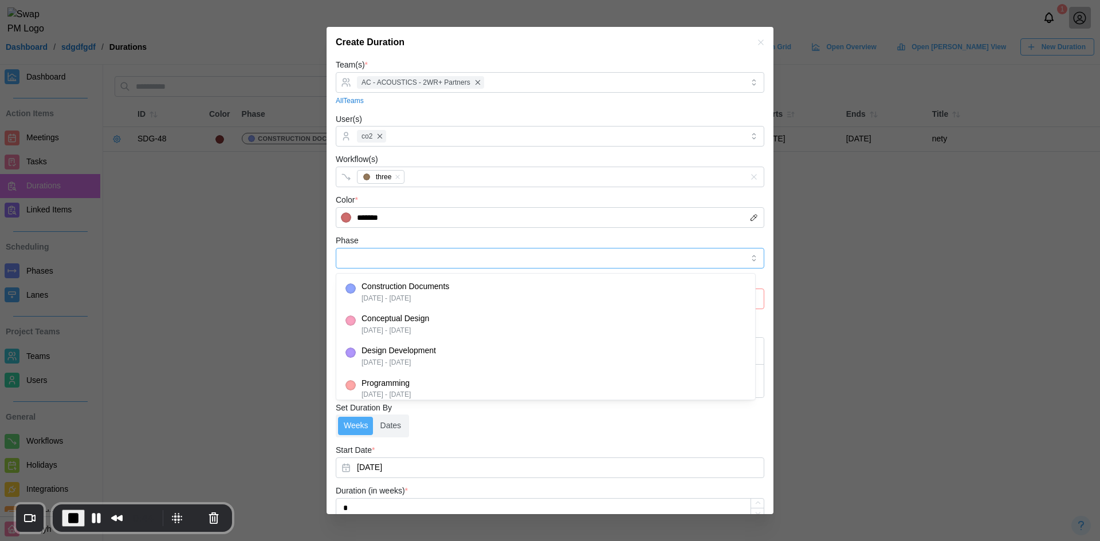
type input "**********"
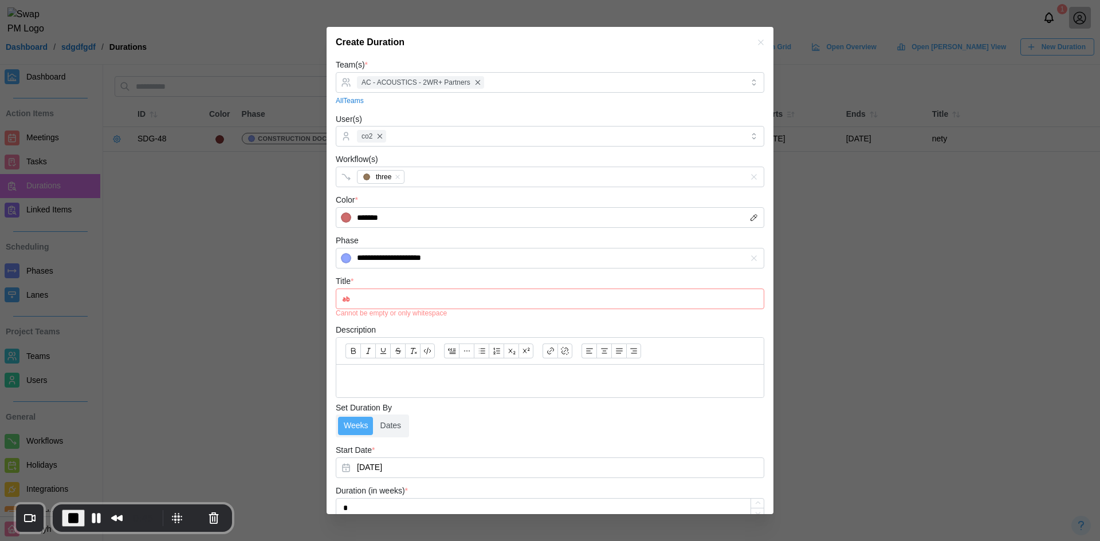
click at [412, 294] on input "Title *" at bounding box center [550, 299] width 428 height 21
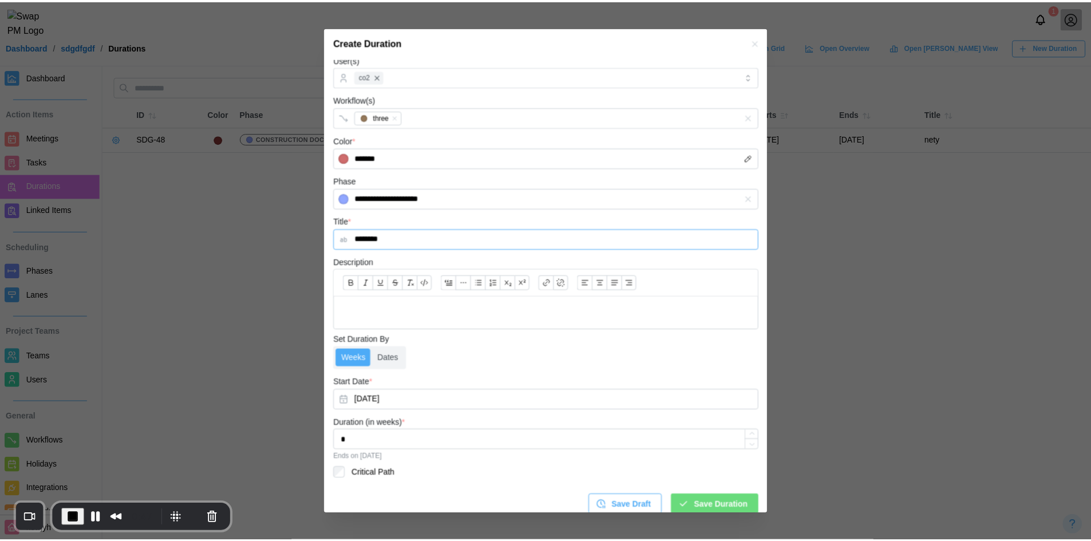
scroll to position [70, 0]
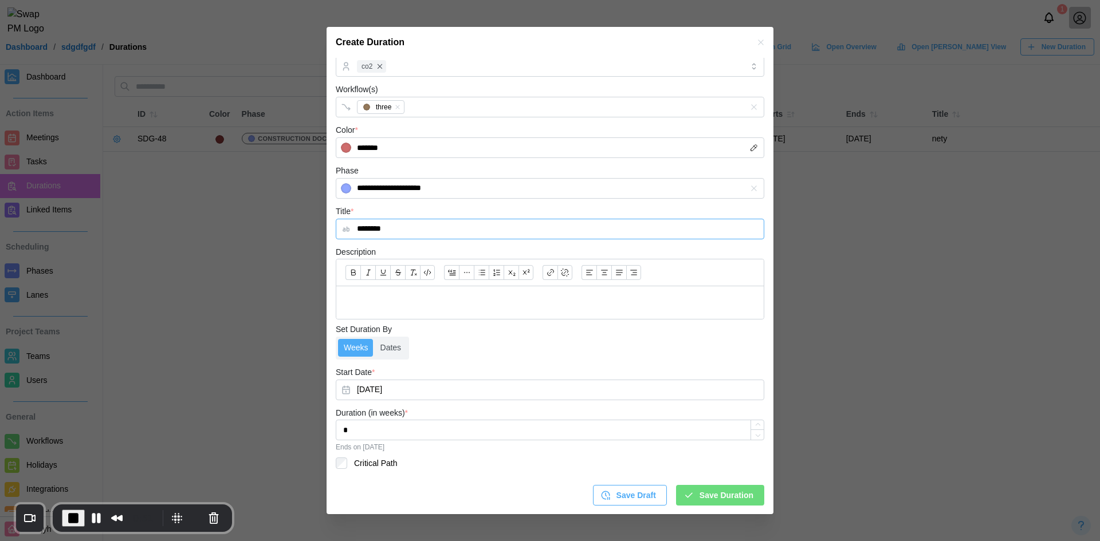
type input "********"
click at [739, 501] on span "Save Duration" at bounding box center [726, 495] width 54 height 19
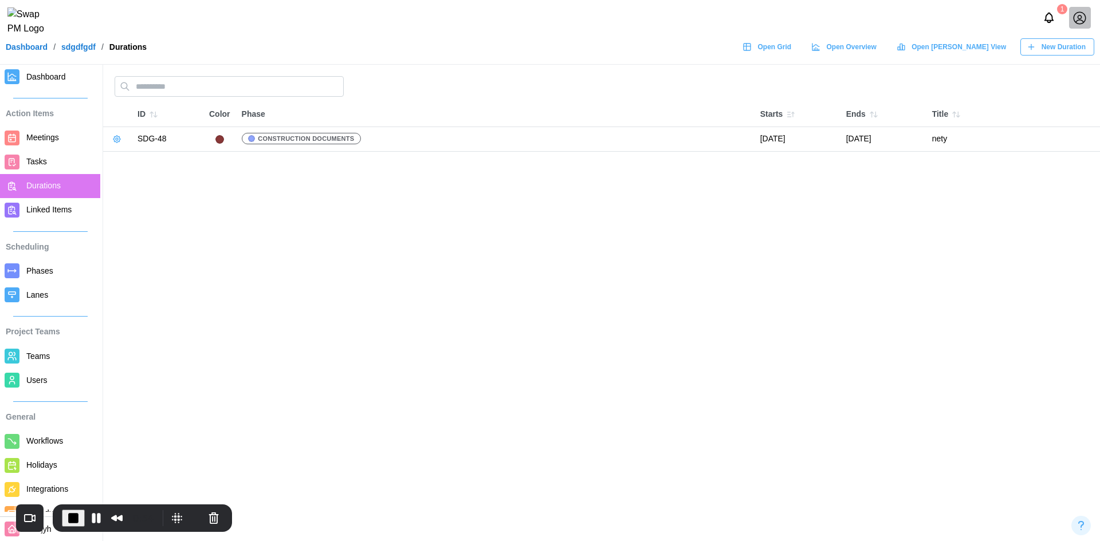
click at [45, 162] on span "Tasks" at bounding box center [60, 162] width 69 height 14
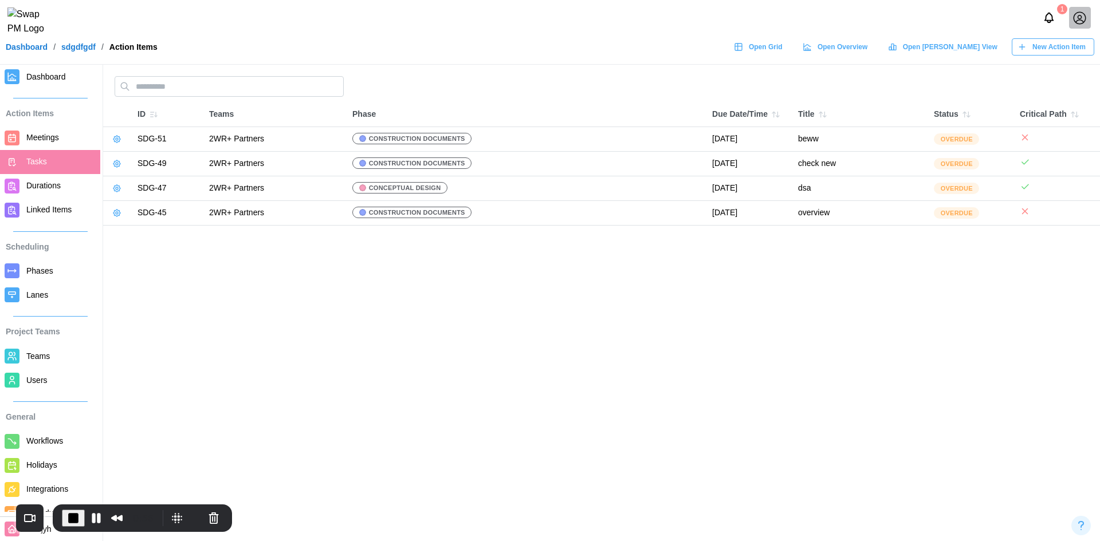
click at [1037, 49] on span "New Action Item" at bounding box center [1058, 47] width 53 height 16
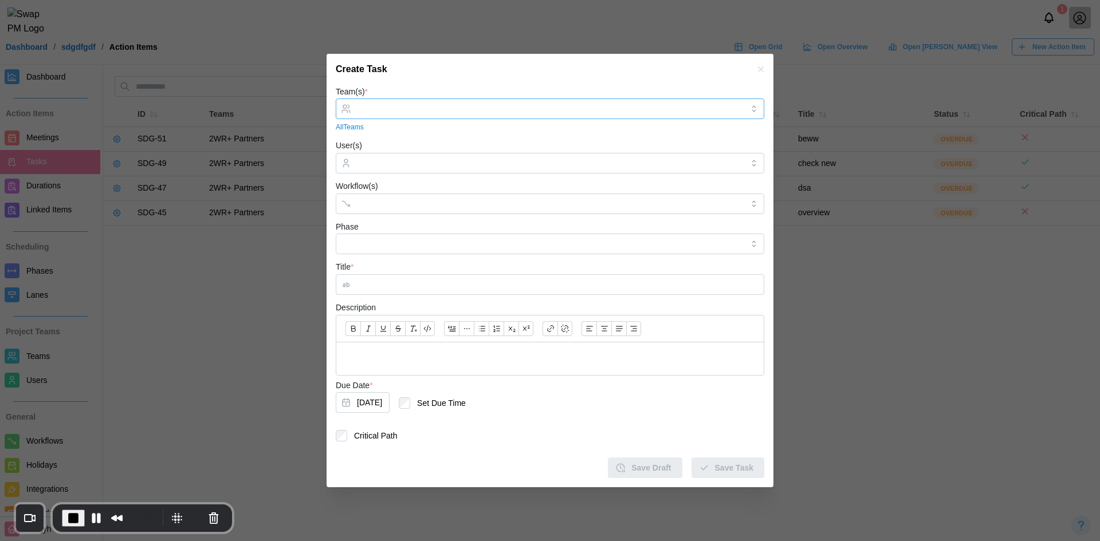
click at [390, 118] on div at bounding box center [548, 108] width 389 height 19
click at [438, 171] on div at bounding box center [548, 162] width 389 height 19
drag, startPoint x: 411, startPoint y: 216, endPoint x: 418, endPoint y: 203, distance: 14.6
click at [410, 216] on form "Team(s) * AC - ACOUSTICS - 360 Engineering A - ARCHITECTURE - 33176333176333176…" at bounding box center [550, 282] width 428 height 394
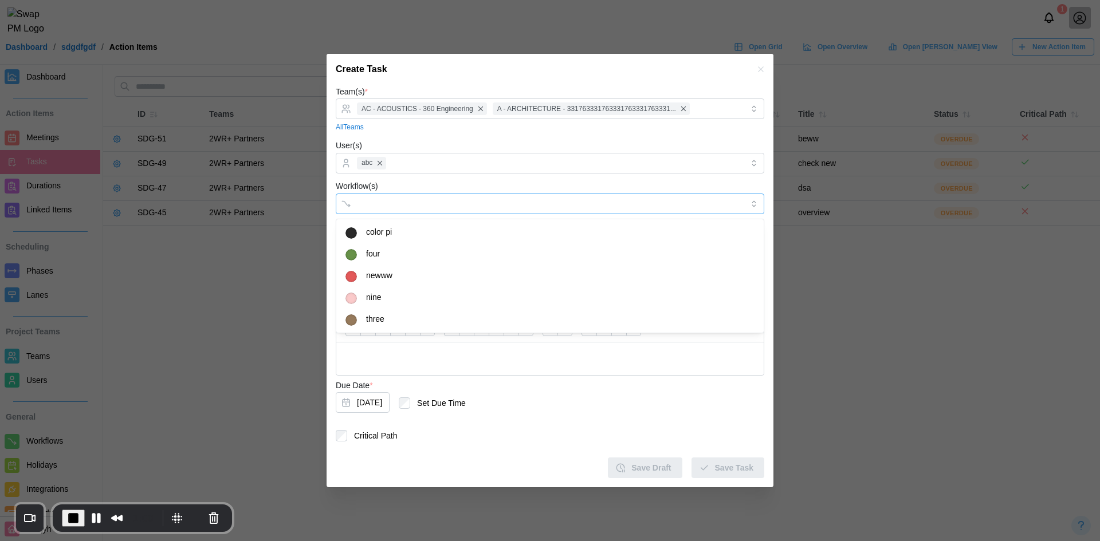
click at [423, 200] on input "Workflow(s)" at bounding box center [539, 203] width 365 height 9
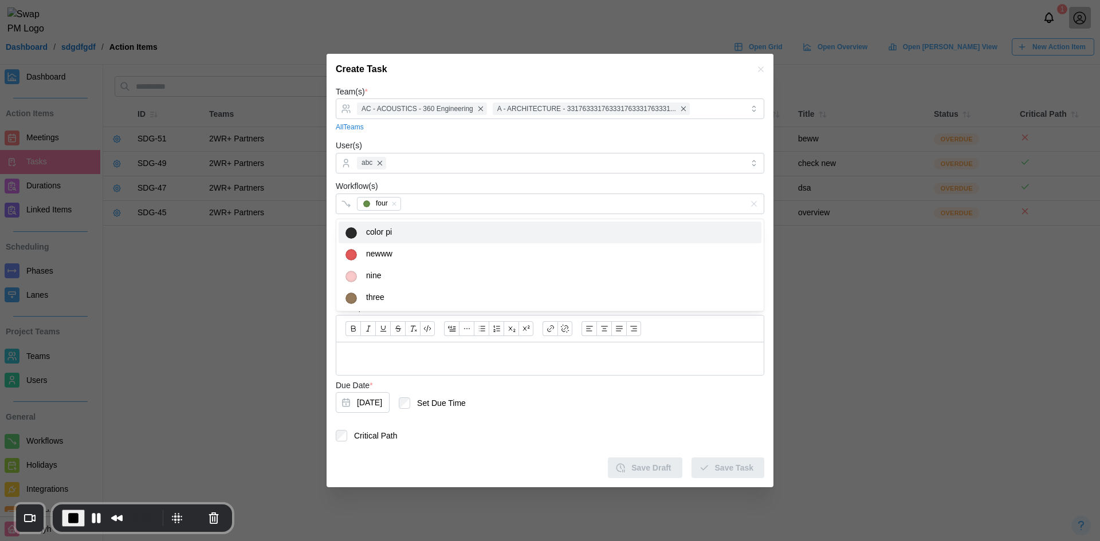
click at [498, 183] on div "Workflow(s) four" at bounding box center [550, 196] width 428 height 35
click at [422, 249] on input "Phase" at bounding box center [550, 244] width 428 height 21
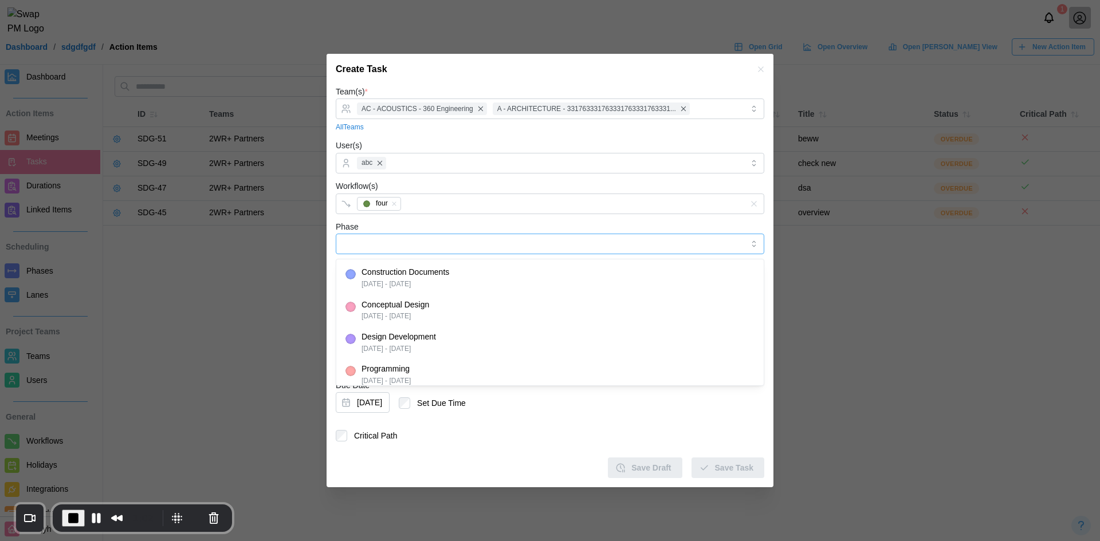
type input "**********"
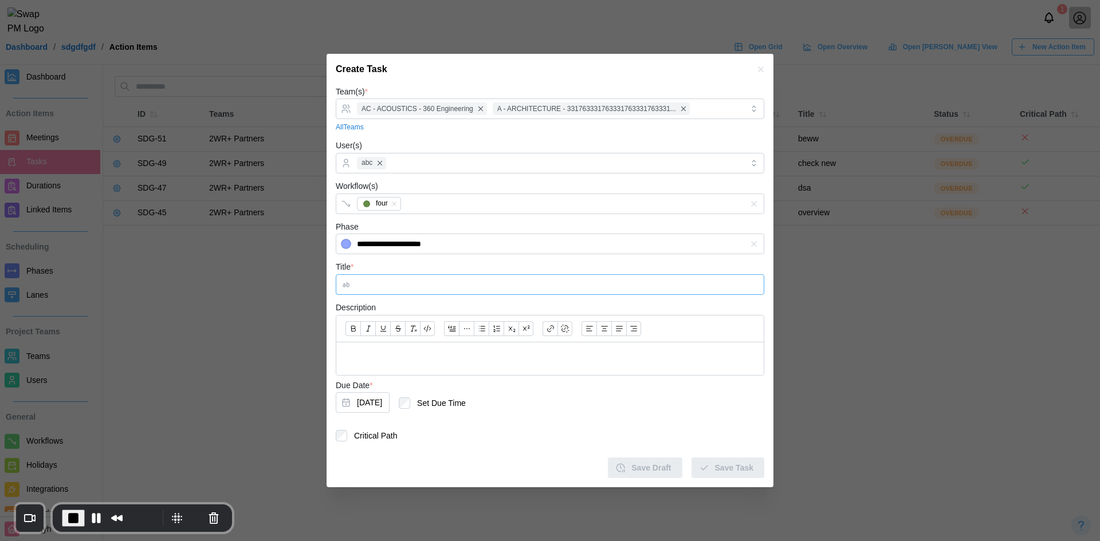
click at [414, 285] on input "Title *" at bounding box center [550, 284] width 428 height 21
type input "*******"
click at [415, 341] on div at bounding box center [549, 329] width 427 height 27
click at [568, 380] on div "Due Date * Sep 8, 2025 Set Due Time" at bounding box center [550, 399] width 428 height 41
click at [569, 363] on p at bounding box center [549, 359] width 409 height 14
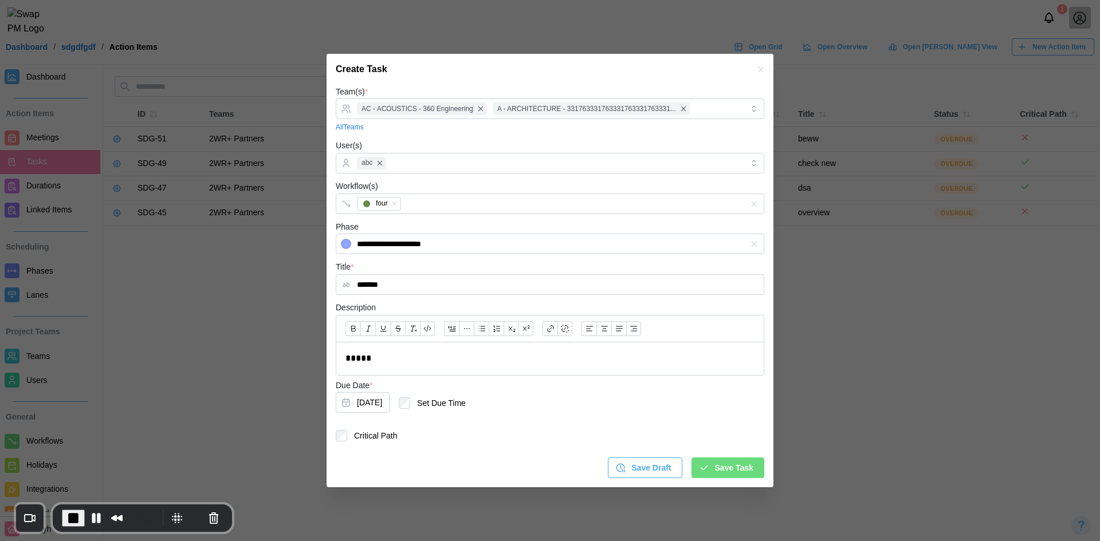
click at [736, 476] on span "Save Task" at bounding box center [734, 467] width 38 height 19
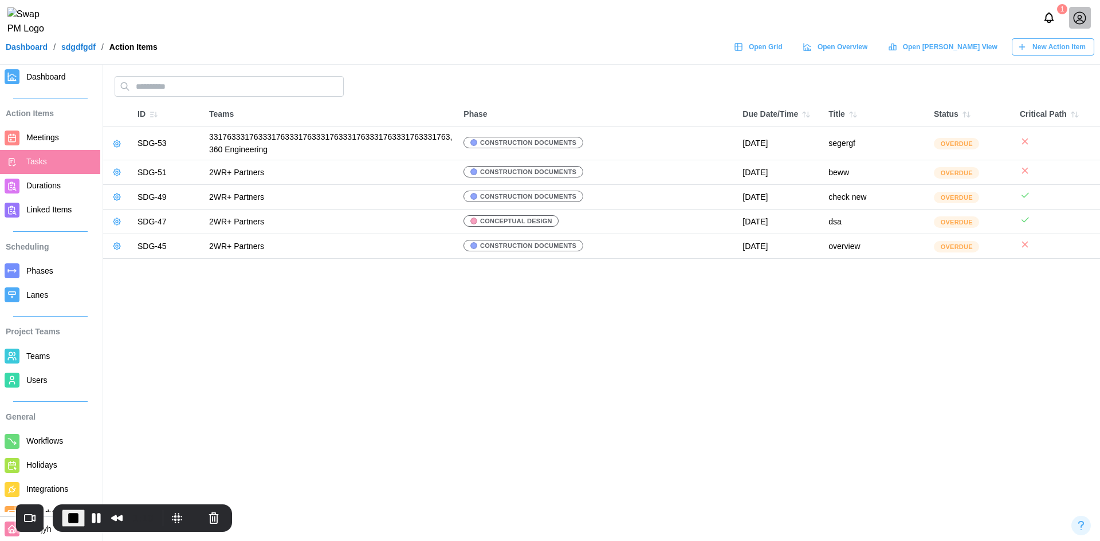
click at [74, 511] on span "End Recording" at bounding box center [73, 518] width 14 height 14
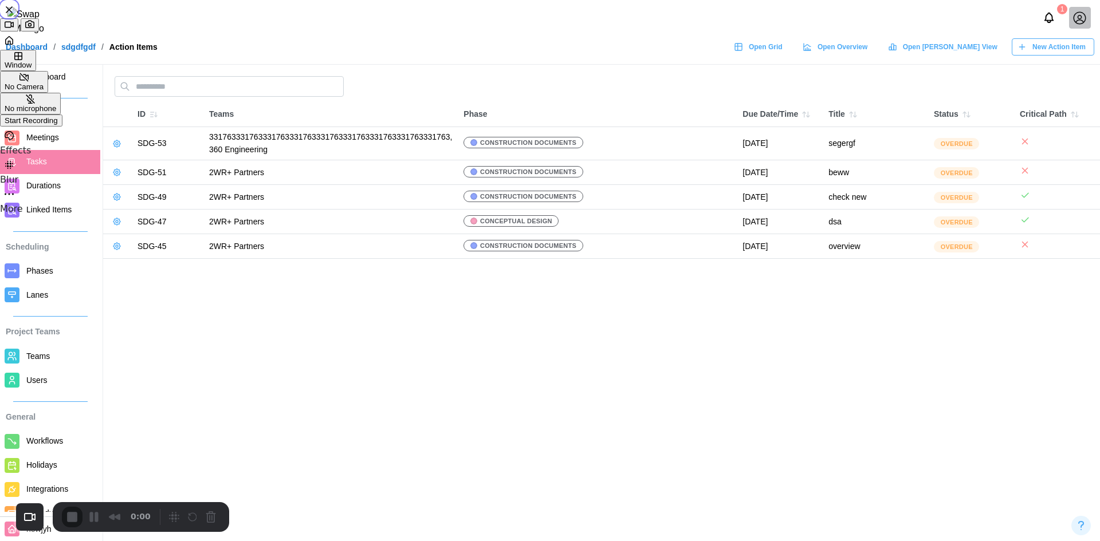
click at [58, 125] on div "Start Recording" at bounding box center [31, 120] width 53 height 9
click at [57, 297] on span "Lanes" at bounding box center [60, 295] width 69 height 14
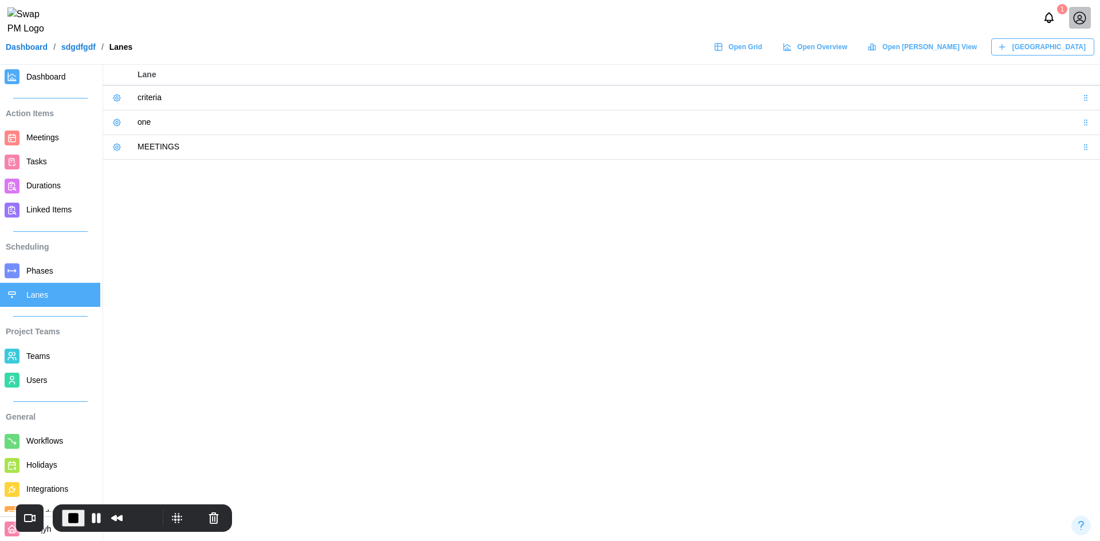
click at [120, 100] on icon at bounding box center [116, 97] width 9 height 9
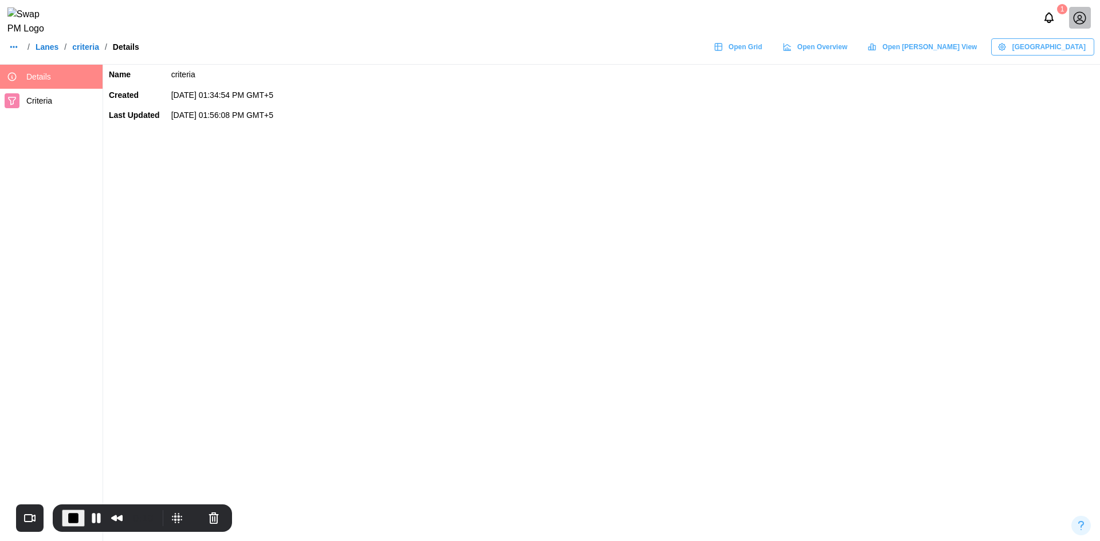
click at [57, 103] on span "Criteria" at bounding box center [62, 101] width 72 height 14
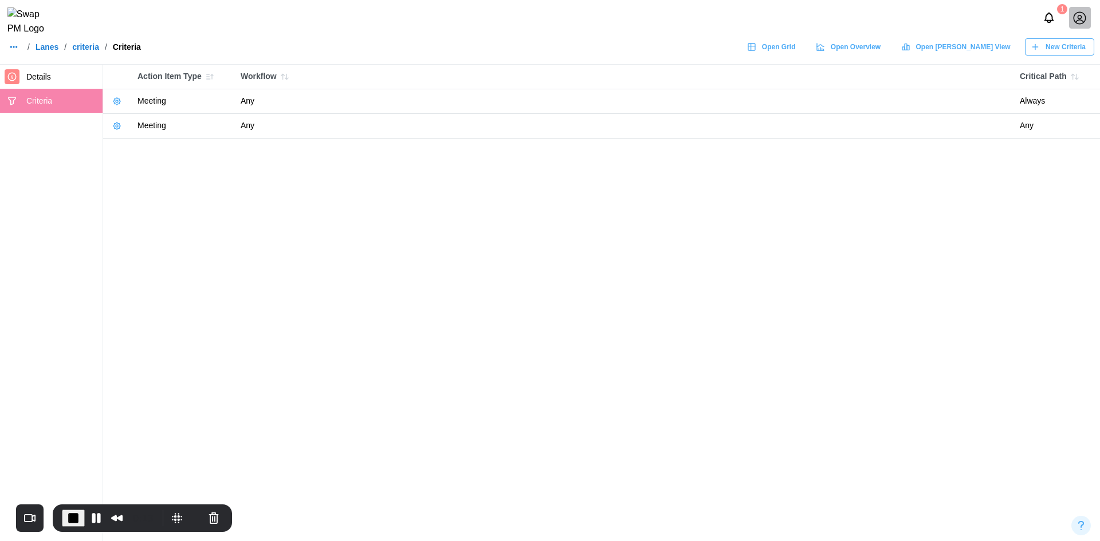
click at [111, 101] on button "button" at bounding box center [117, 101] width 16 height 16
click at [130, 121] on button "Edit Criteria" at bounding box center [151, 125] width 78 height 21
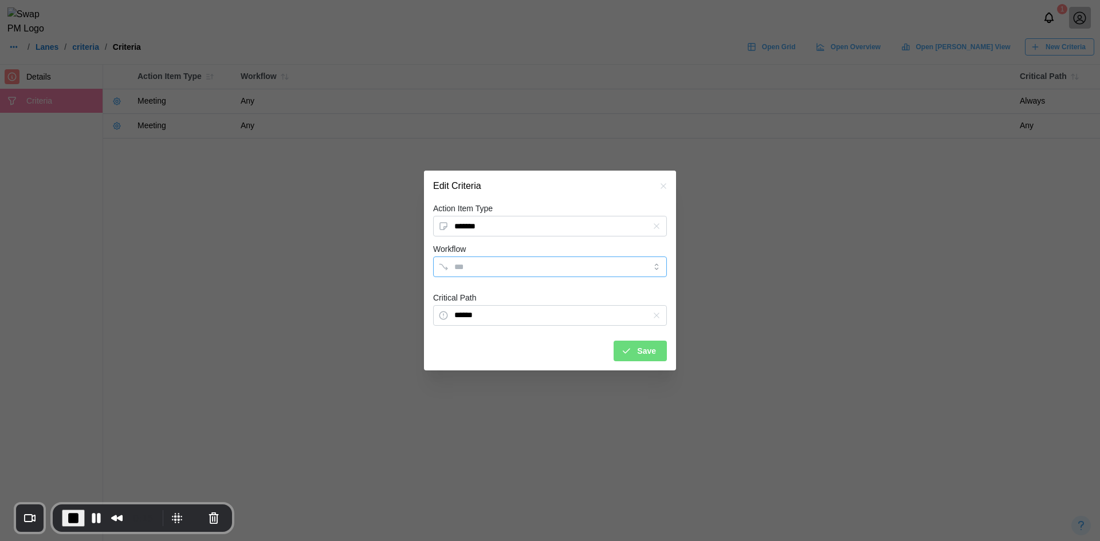
click at [560, 271] on input "Workflow" at bounding box center [539, 266] width 171 height 9
click at [72, 513] on span "End Recording" at bounding box center [73, 518] width 14 height 14
click at [659, 186] on icon "button" at bounding box center [663, 186] width 9 height 9
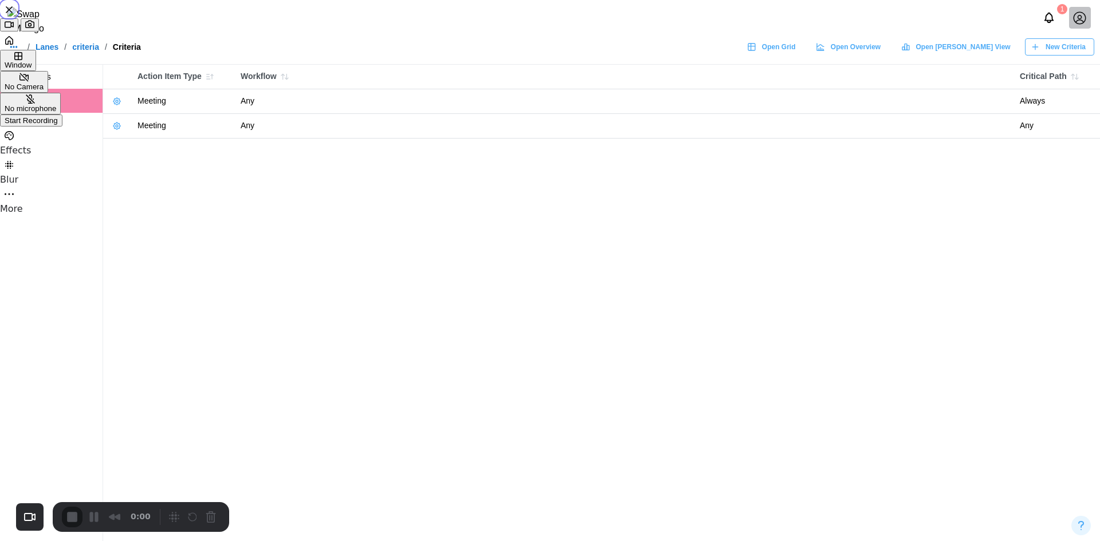
click at [58, 125] on span "Start Recording" at bounding box center [31, 120] width 53 height 9
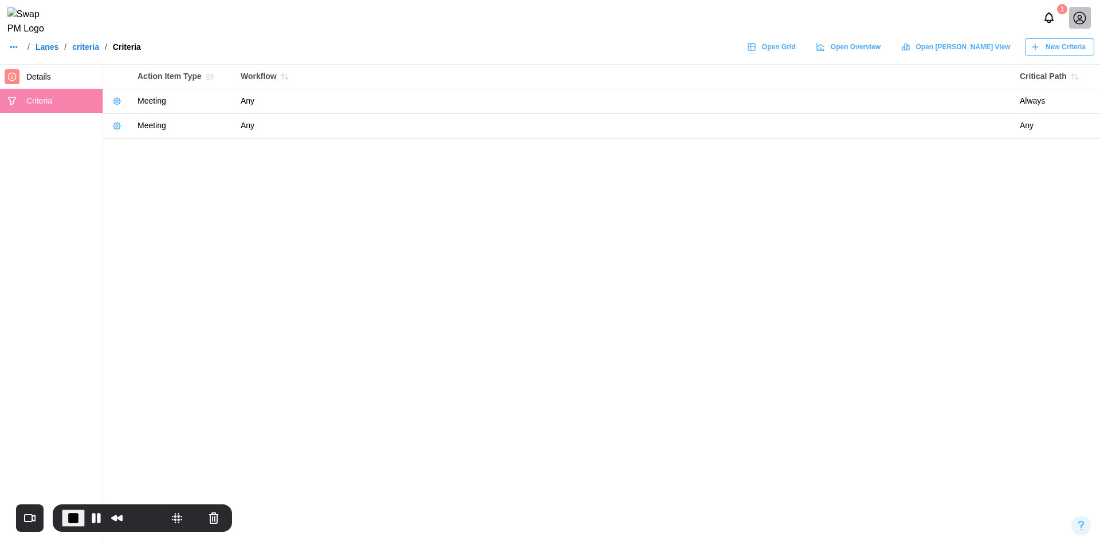
click at [118, 100] on icon "button" at bounding box center [116, 101] width 9 height 9
click at [148, 121] on div "Edit Criteria" at bounding box center [157, 124] width 51 height 9
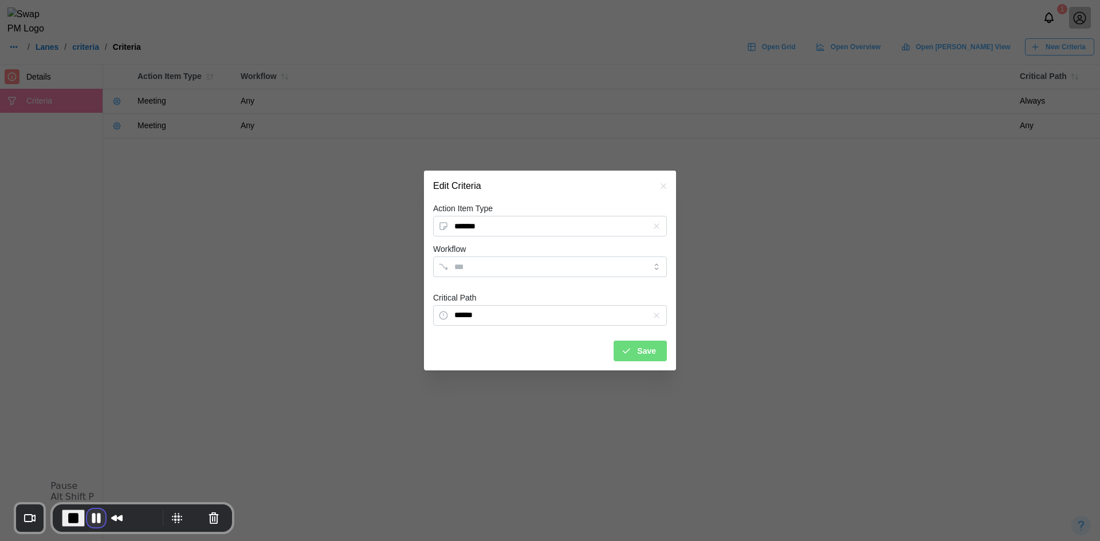
click at [89, 517] on button "Pause Recording" at bounding box center [96, 518] width 18 height 18
click at [84, 510] on div "Recorder controls - play pause" at bounding box center [93, 518] width 23 height 17
click at [94, 510] on button "Play Recording" at bounding box center [93, 518] width 23 height 17
click at [527, 265] on input "Workflow" at bounding box center [539, 266] width 171 height 9
click at [523, 263] on div "newww" at bounding box center [538, 266] width 174 height 19
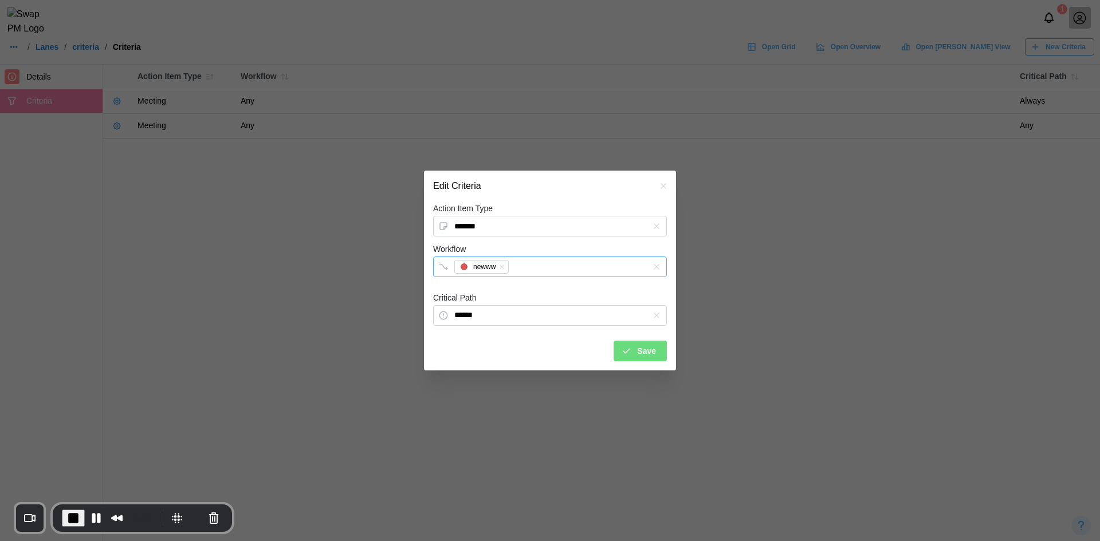
click at [563, 263] on div "newww" at bounding box center [538, 266] width 174 height 19
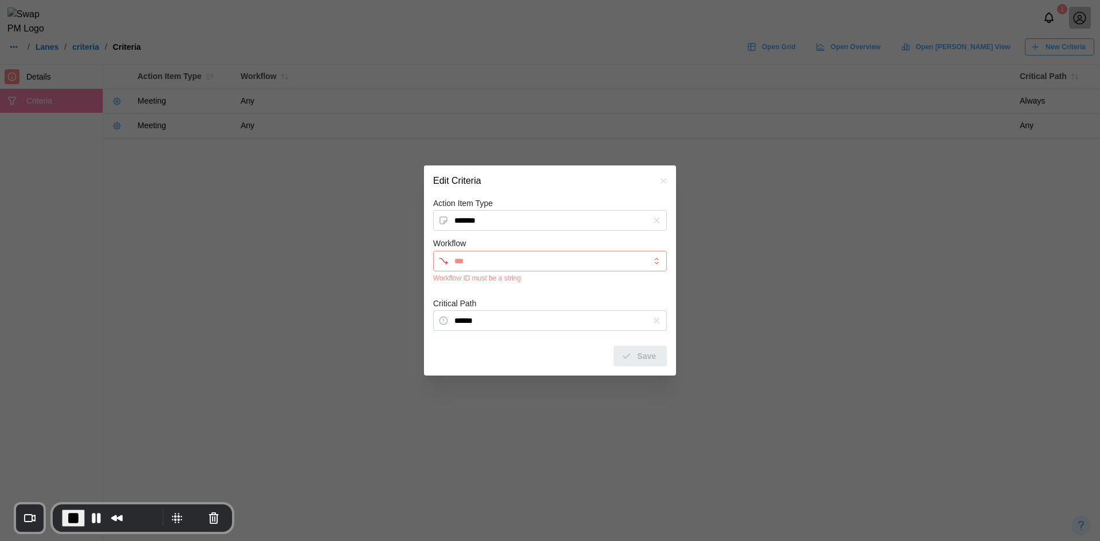
click at [545, 261] on input "Workflow" at bounding box center [539, 261] width 171 height 9
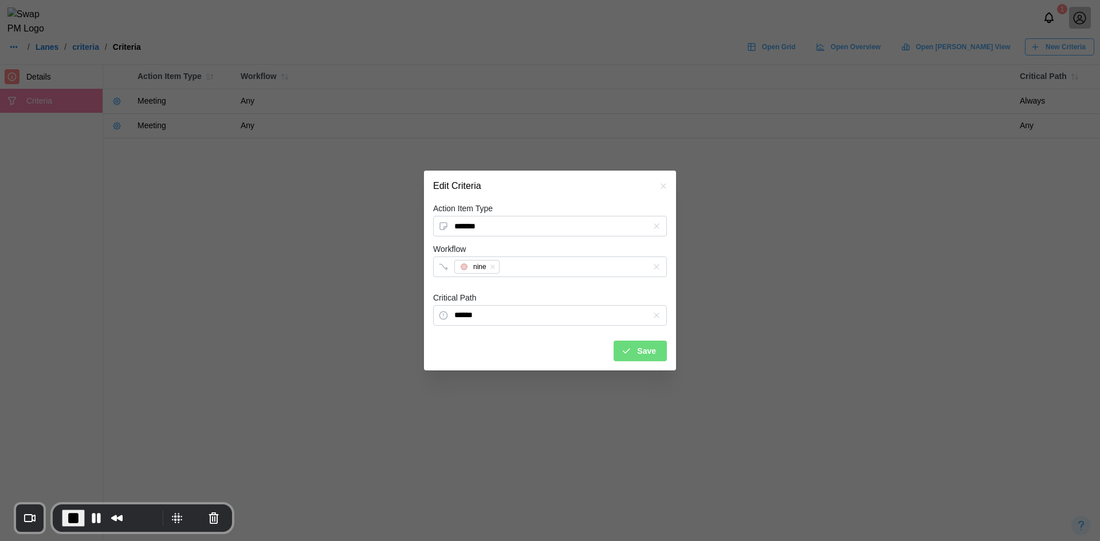
click at [621, 349] on button "Save" at bounding box center [639, 351] width 53 height 21
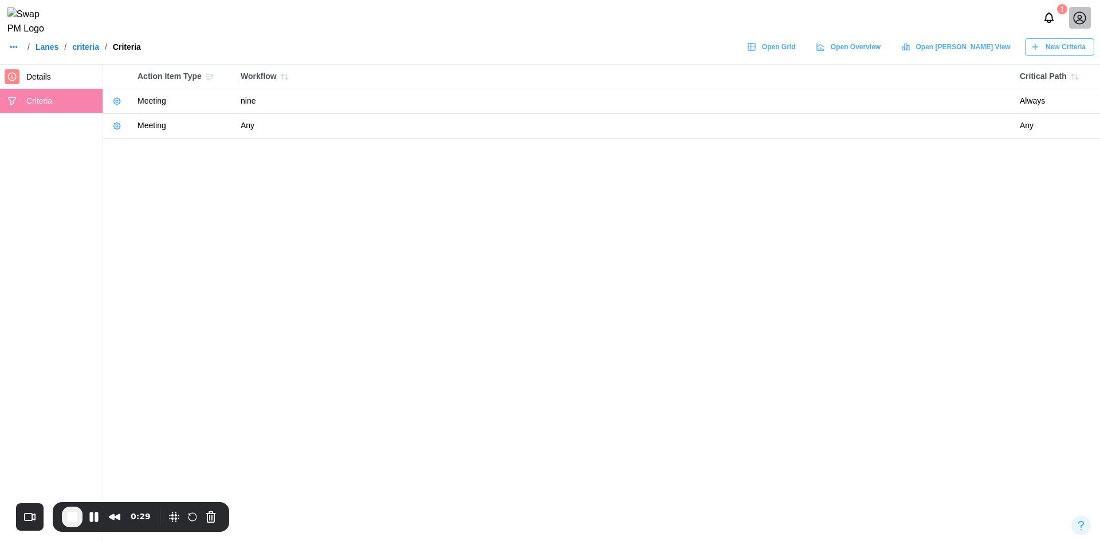
click at [119, 126] on icon "button" at bounding box center [116, 125] width 9 height 9
click at [135, 174] on div "Delete Criteria" at bounding box center [157, 170] width 51 height 9
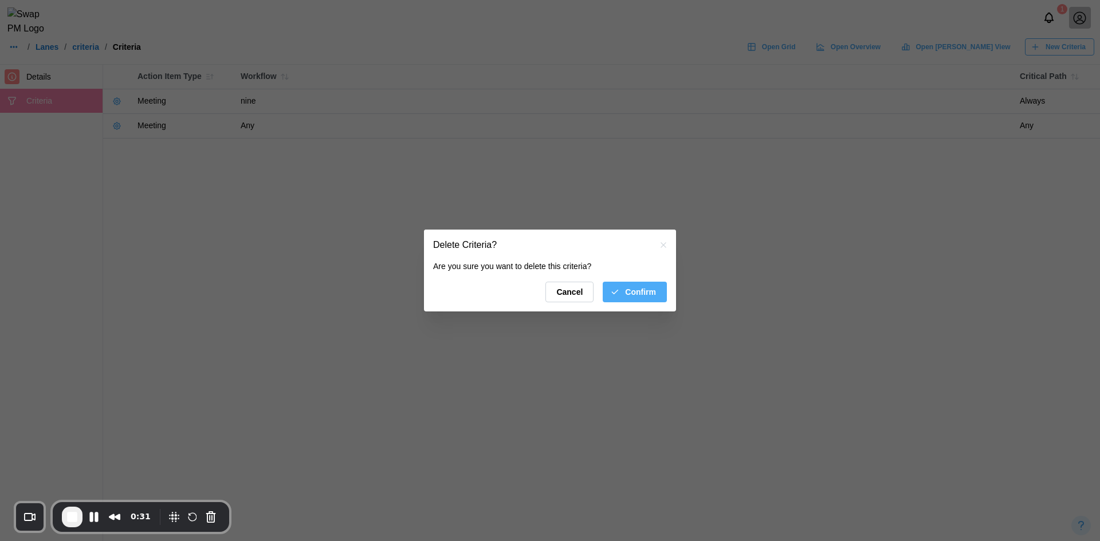
click at [642, 301] on span "Confirm" at bounding box center [640, 291] width 31 height 19
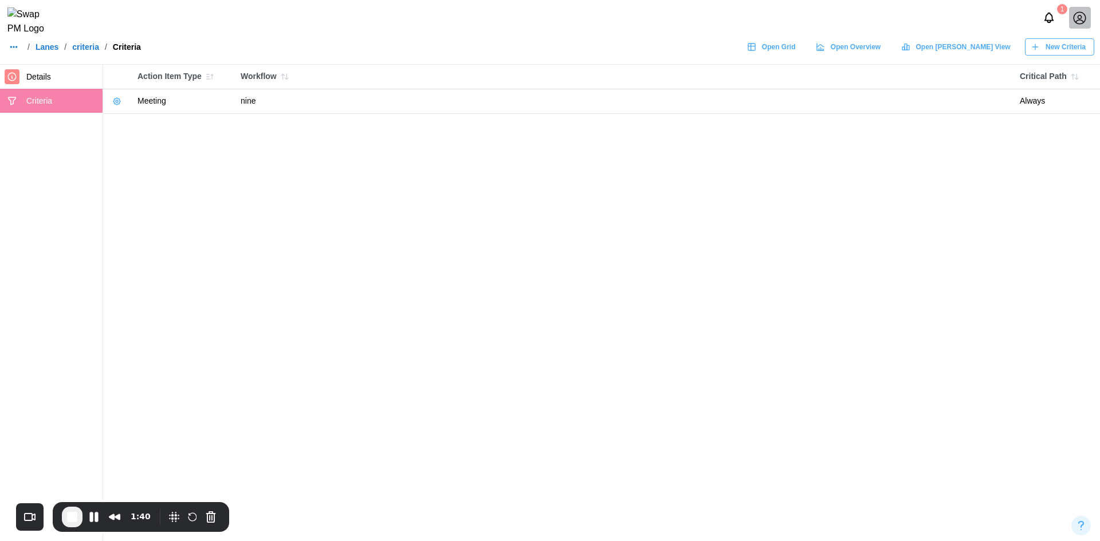
click at [51, 51] on link "Lanes" at bounding box center [47, 47] width 23 height 8
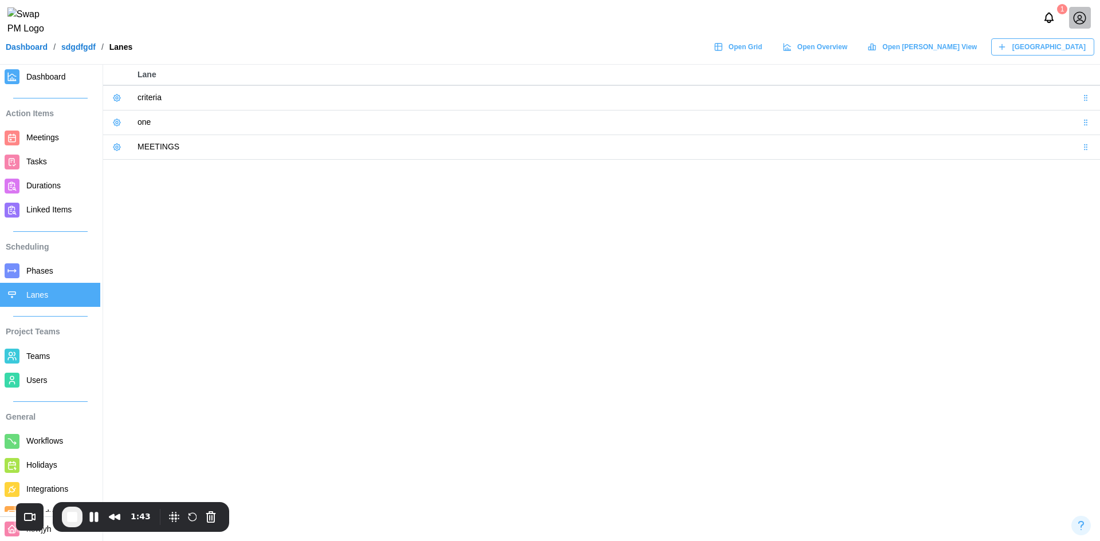
click at [18, 442] on div at bounding box center [12, 441] width 15 height 15
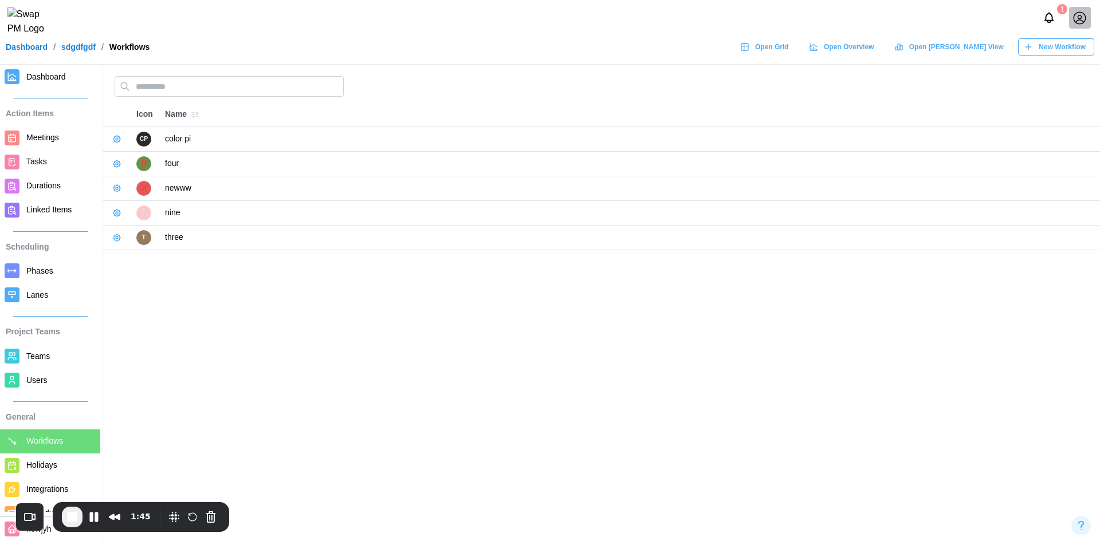
click at [113, 215] on icon "button" at bounding box center [116, 212] width 9 height 9
click at [137, 261] on div "Delete Workflow" at bounding box center [161, 257] width 58 height 9
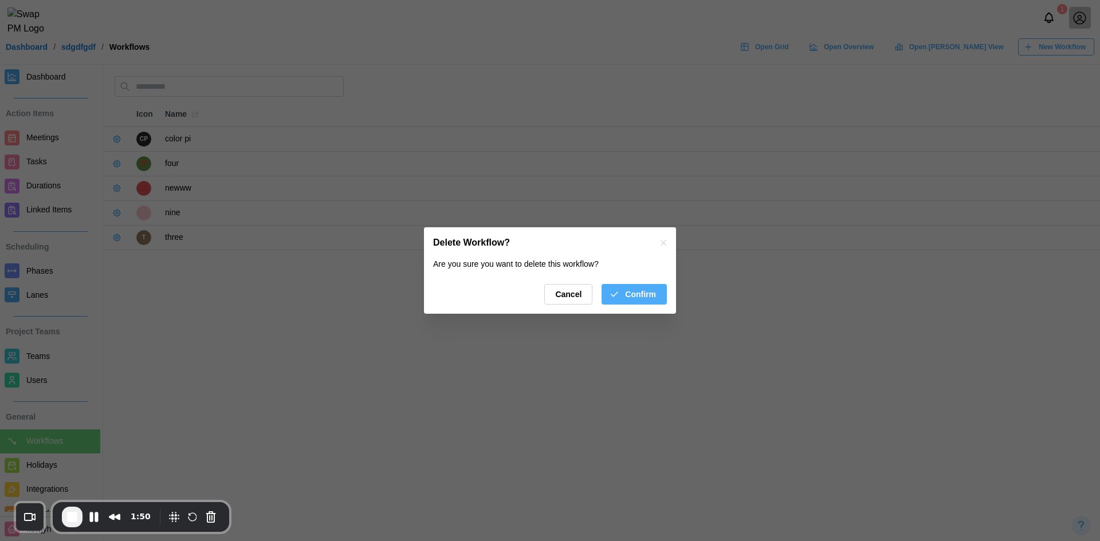
click at [661, 295] on button "Confirm" at bounding box center [633, 294] width 65 height 21
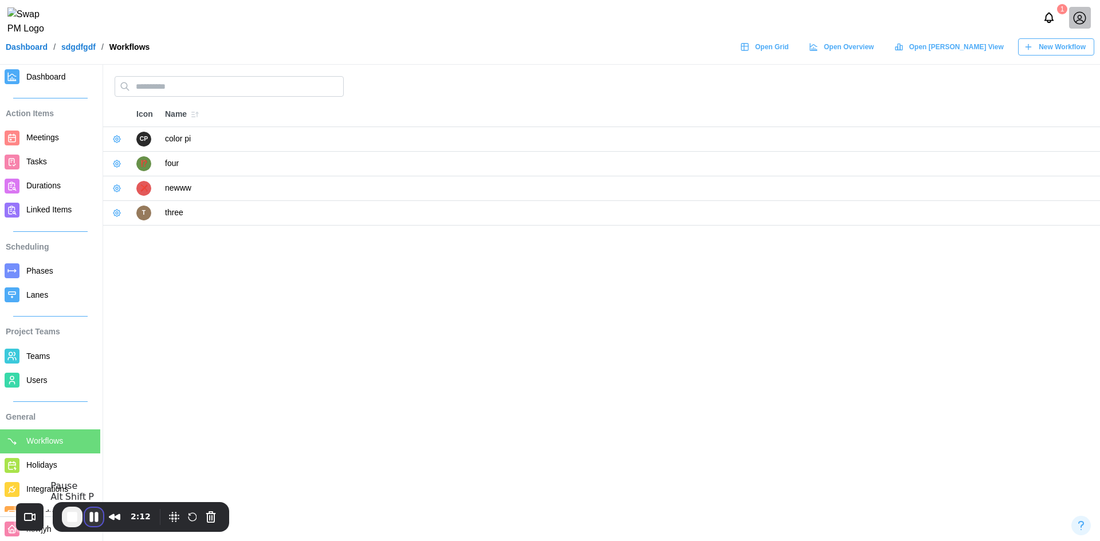
click at [96, 514] on button "Pause Recording" at bounding box center [94, 517] width 18 height 18
click at [95, 510] on button "Play Recording" at bounding box center [93, 518] width 23 height 17
click at [77, 507] on button "End Recording" at bounding box center [72, 517] width 21 height 21
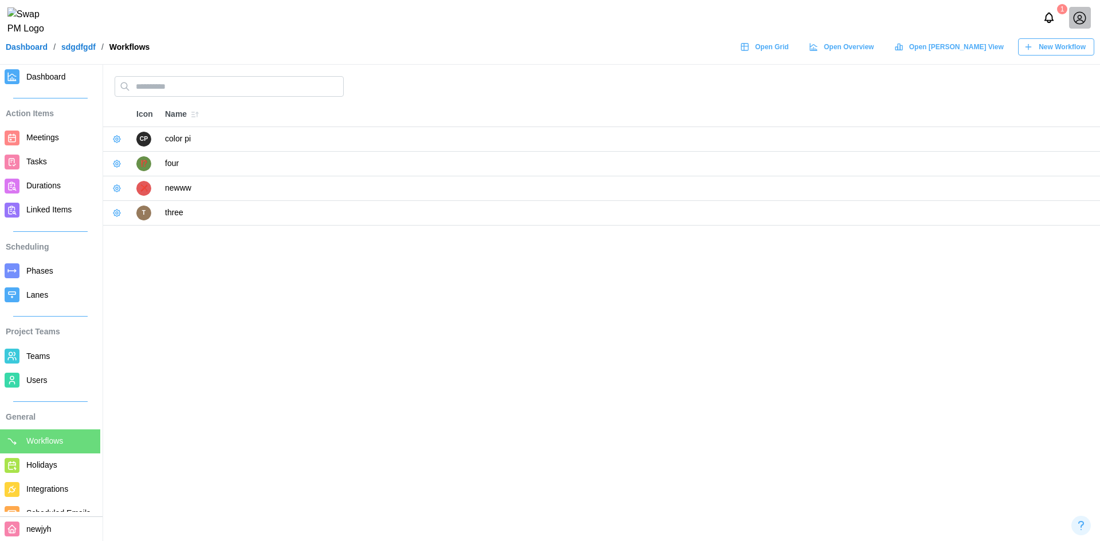
click at [1025, 52] on icon "button" at bounding box center [1027, 46] width 9 height 9
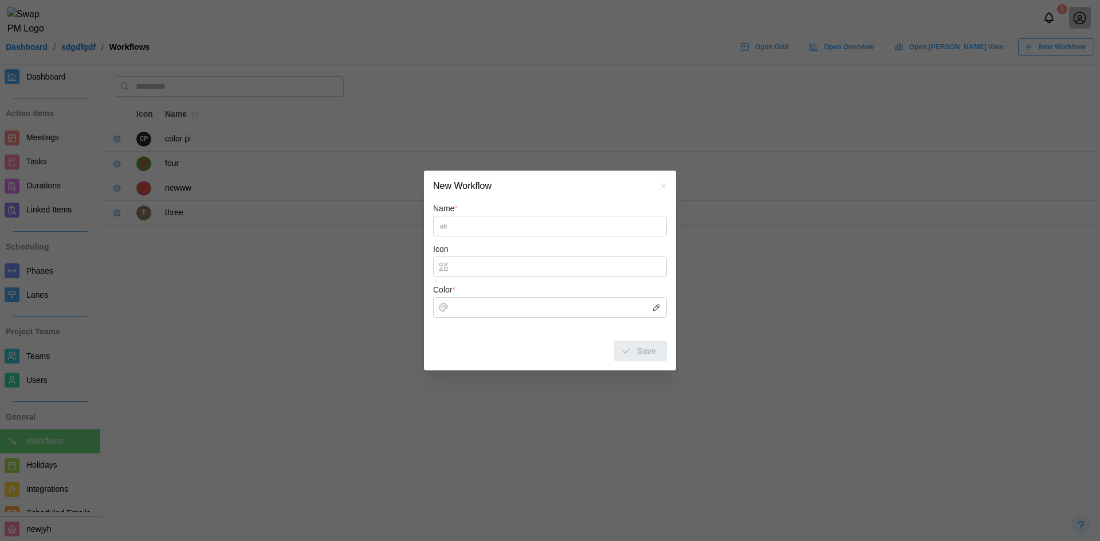
click at [533, 231] on input "Name *" at bounding box center [550, 226] width 234 height 21
type input "*******"
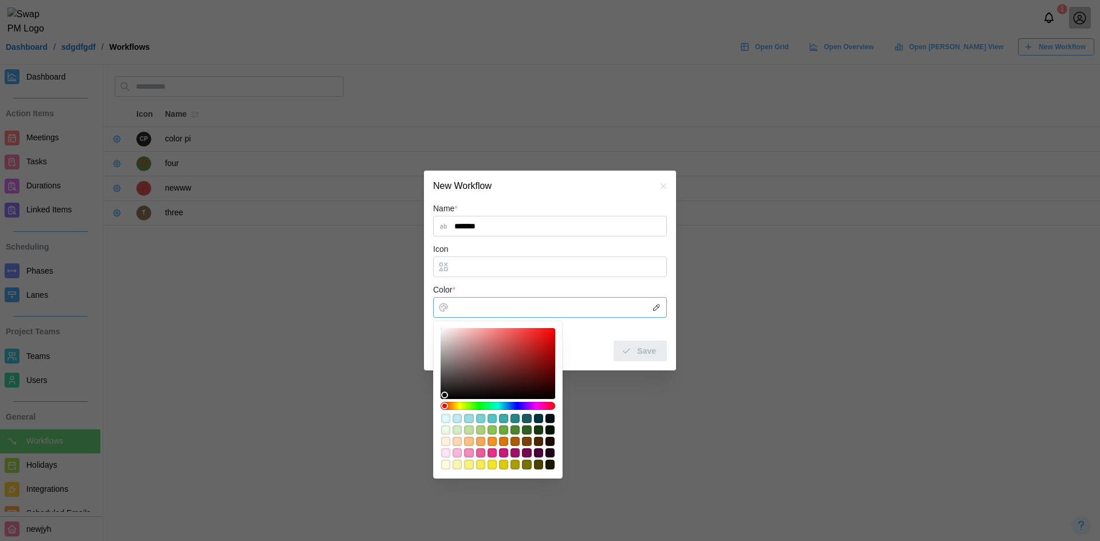
click at [502, 313] on input "Color *" at bounding box center [550, 307] width 234 height 21
type input "*******"
click at [471, 357] on div at bounding box center [497, 363] width 107 height 63
click at [654, 350] on span "Save" at bounding box center [646, 350] width 19 height 19
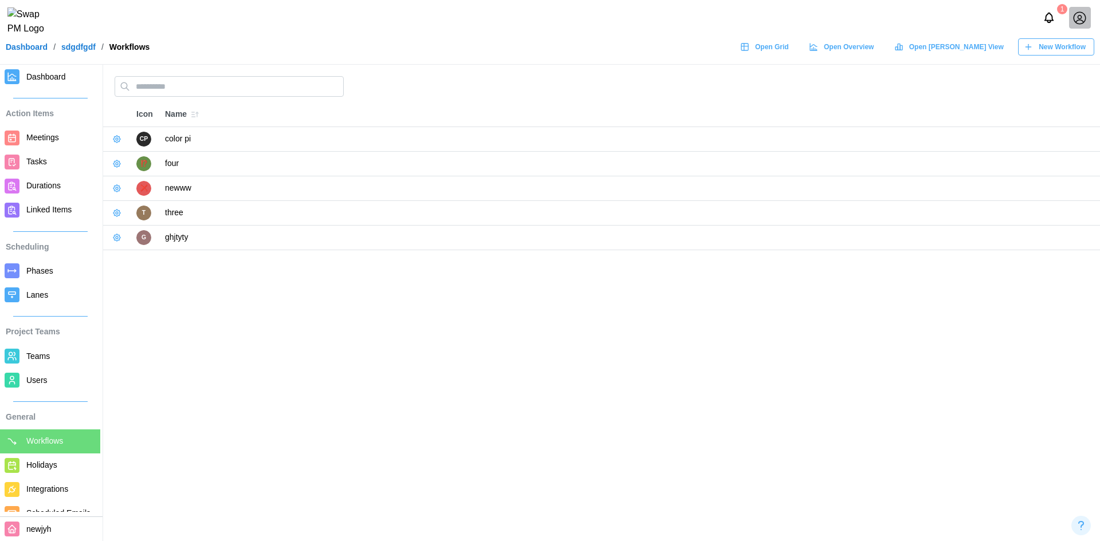
click at [1064, 46] on span "New Workflow" at bounding box center [1061, 47] width 47 height 16
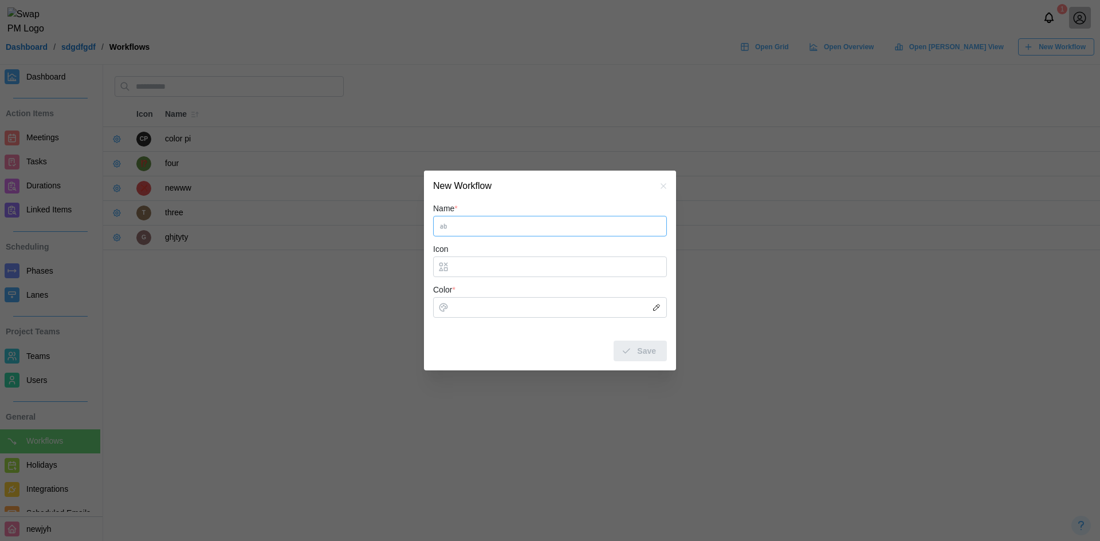
click at [476, 219] on input "Name *" at bounding box center [550, 226] width 234 height 21
type input "*****"
click at [480, 310] on input "Color *" at bounding box center [550, 307] width 234 height 21
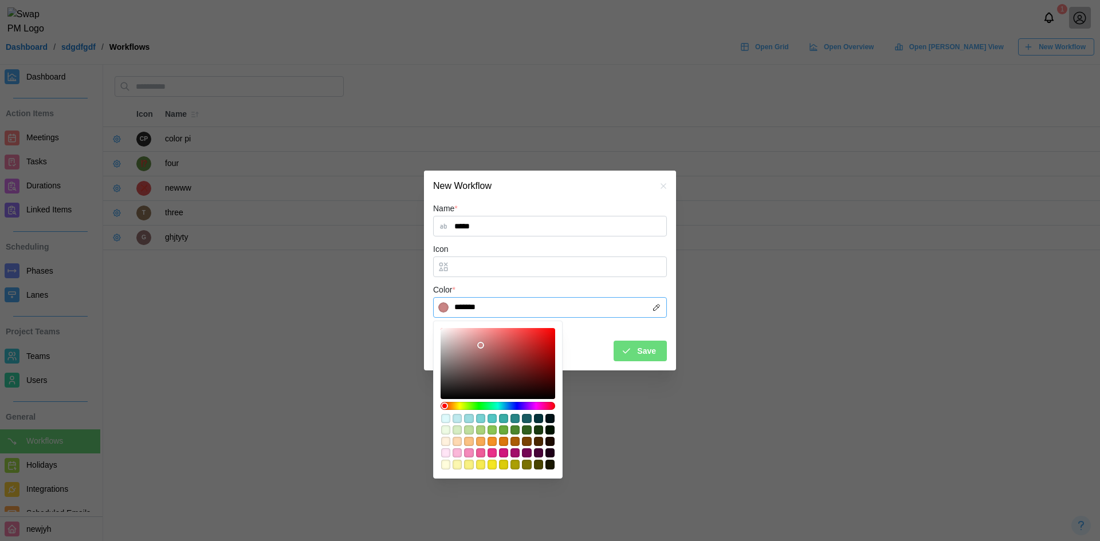
type input "*******"
click at [481, 345] on div at bounding box center [497, 363] width 107 height 63
click at [648, 348] on span "Save" at bounding box center [646, 350] width 19 height 19
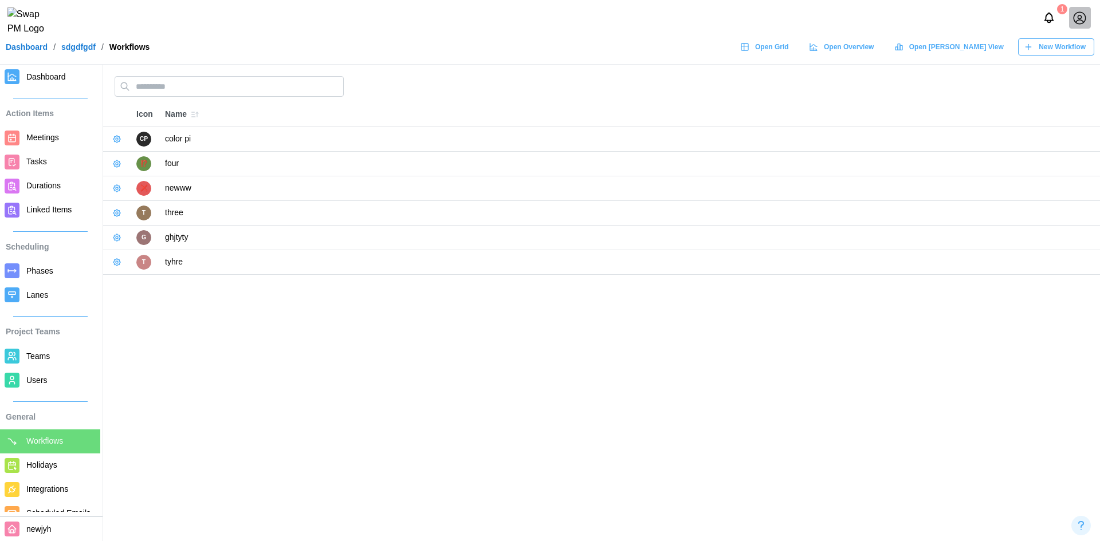
click at [1030, 51] on icon "button" at bounding box center [1027, 46] width 9 height 9
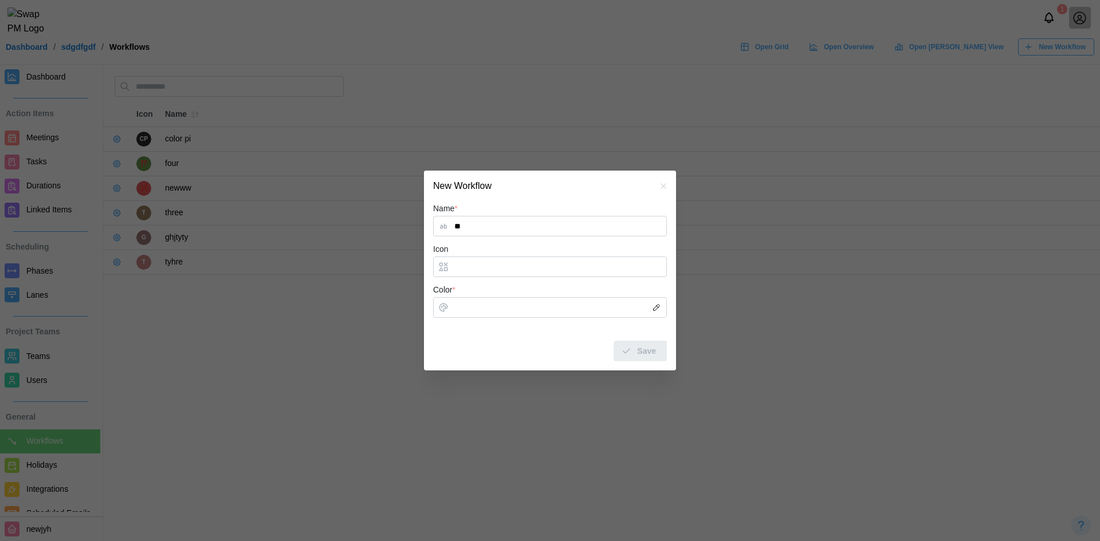
click at [471, 226] on input "**" at bounding box center [550, 226] width 234 height 21
type input "*****"
click at [515, 280] on form "Name * ***** Icon Color * Save" at bounding box center [550, 281] width 234 height 159
click at [515, 312] on input "Color *" at bounding box center [550, 307] width 234 height 21
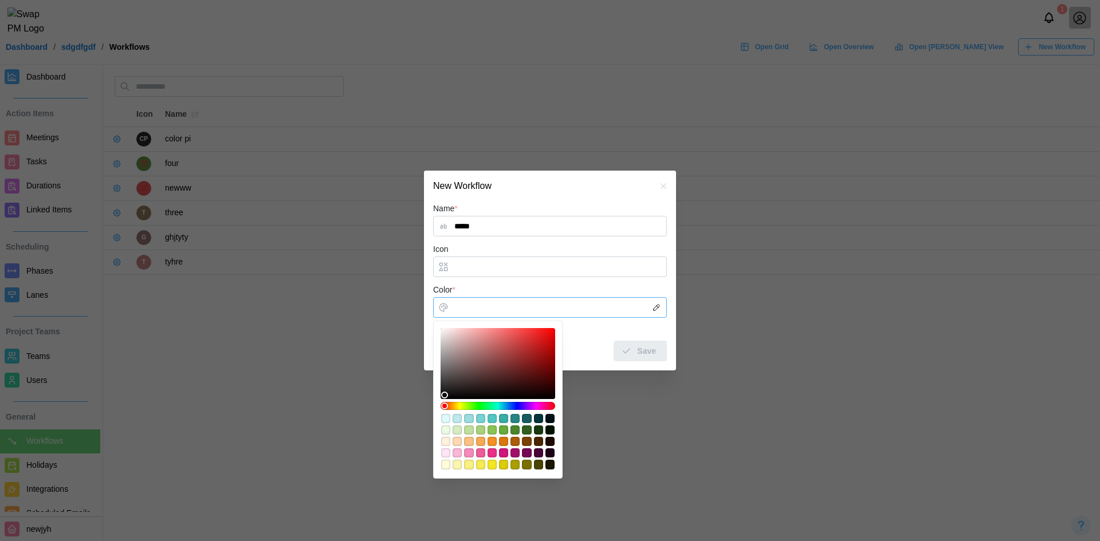
type input "*******"
click at [456, 356] on div at bounding box center [497, 363] width 107 height 63
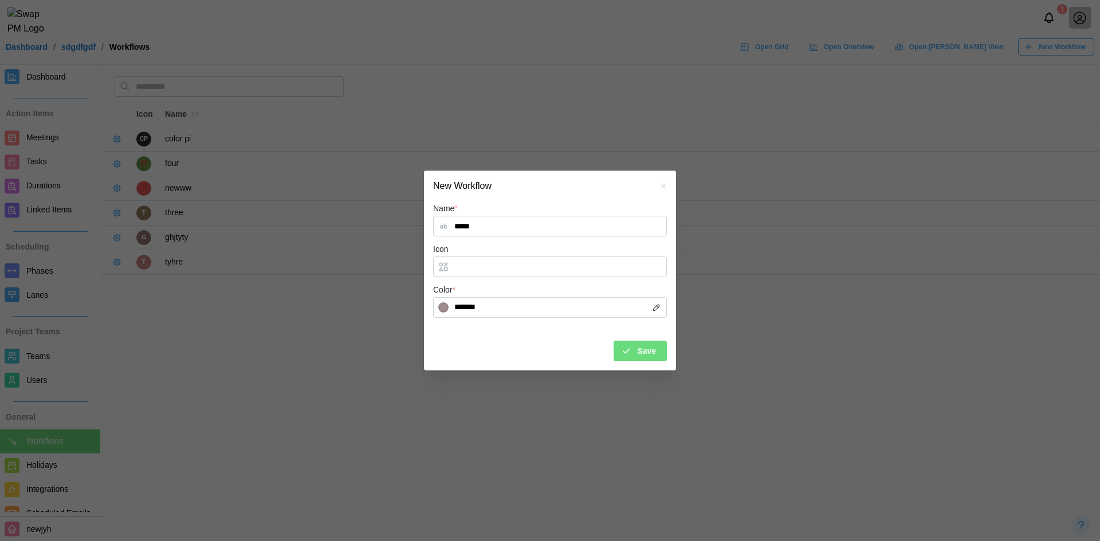
click at [648, 354] on span "Save" at bounding box center [646, 350] width 19 height 19
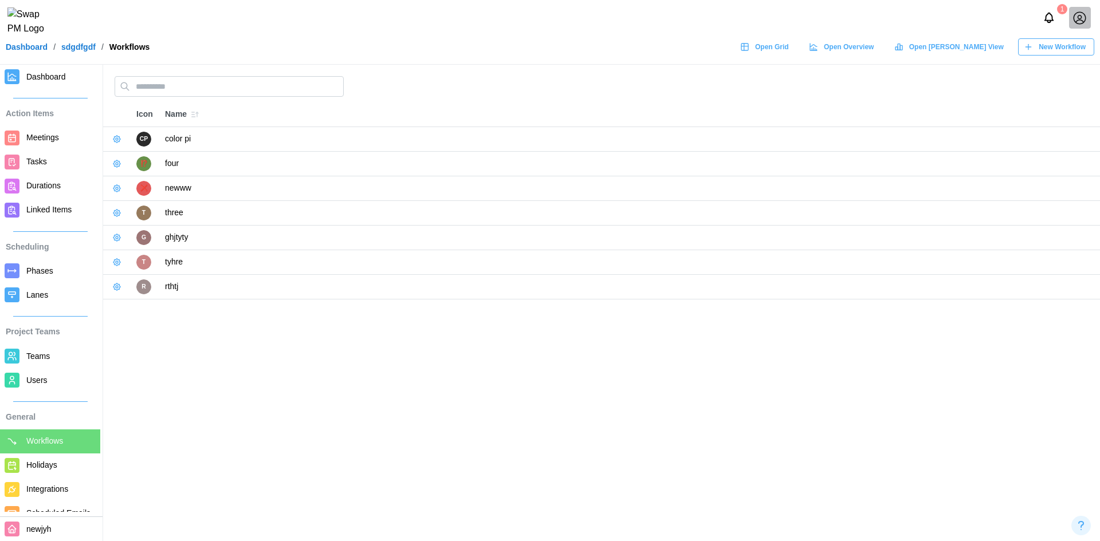
click at [1036, 55] on div "New Workflow" at bounding box center [1054, 47] width 62 height 16
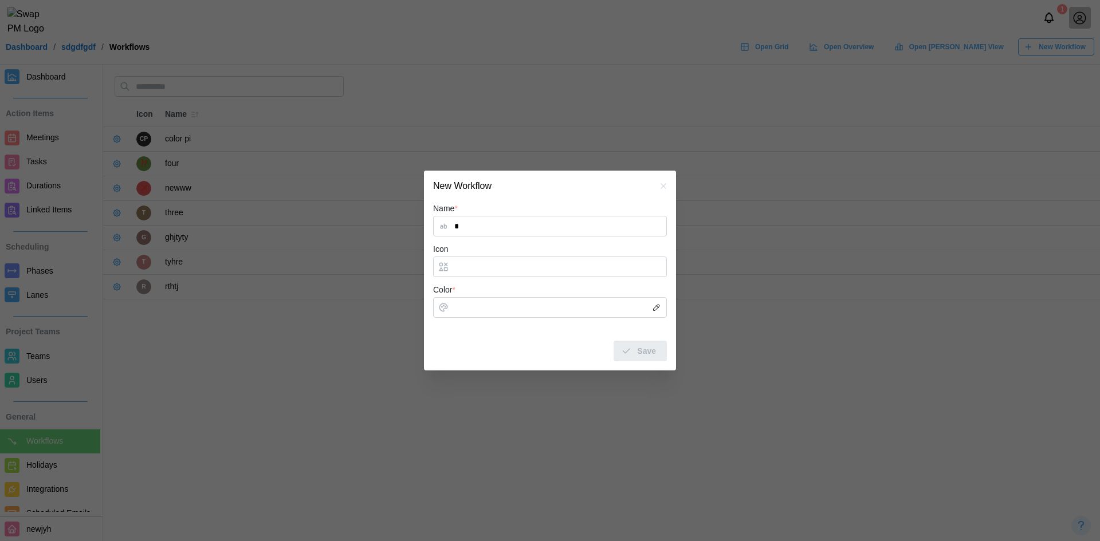
click at [505, 233] on div "Name * *" at bounding box center [550, 219] width 234 height 35
type input "*******"
click at [530, 313] on input "Color *" at bounding box center [550, 307] width 234 height 21
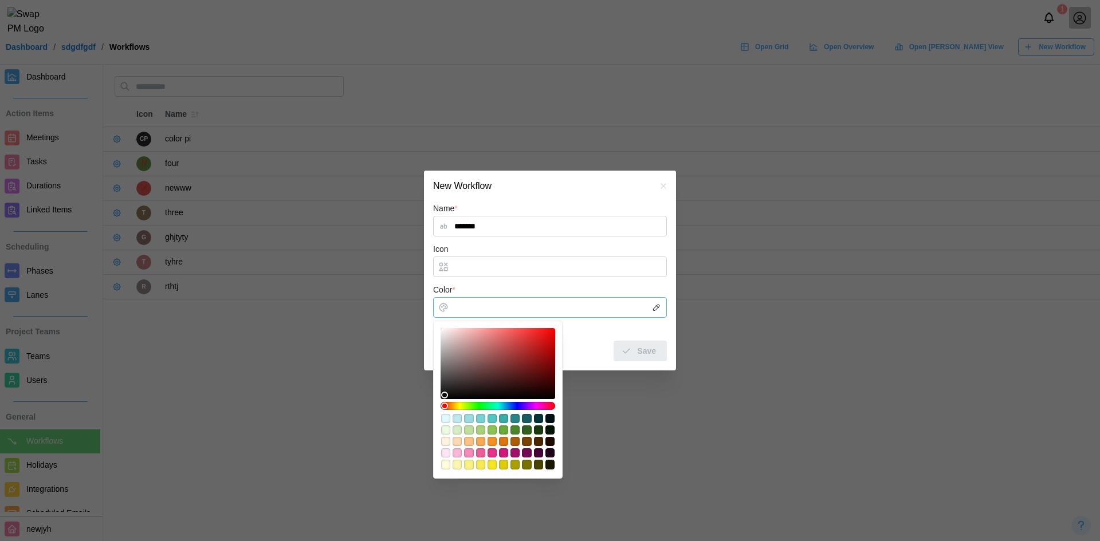
click at [509, 406] on div at bounding box center [497, 406] width 107 height 8
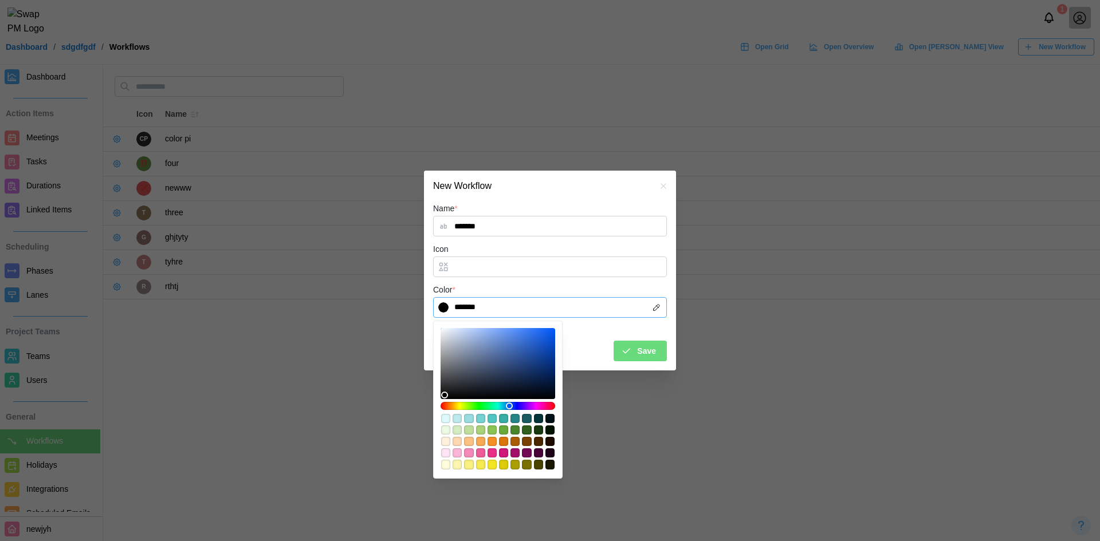
click at [493, 440] on div "#f59125" at bounding box center [491, 441] width 9 height 9
type input "*******"
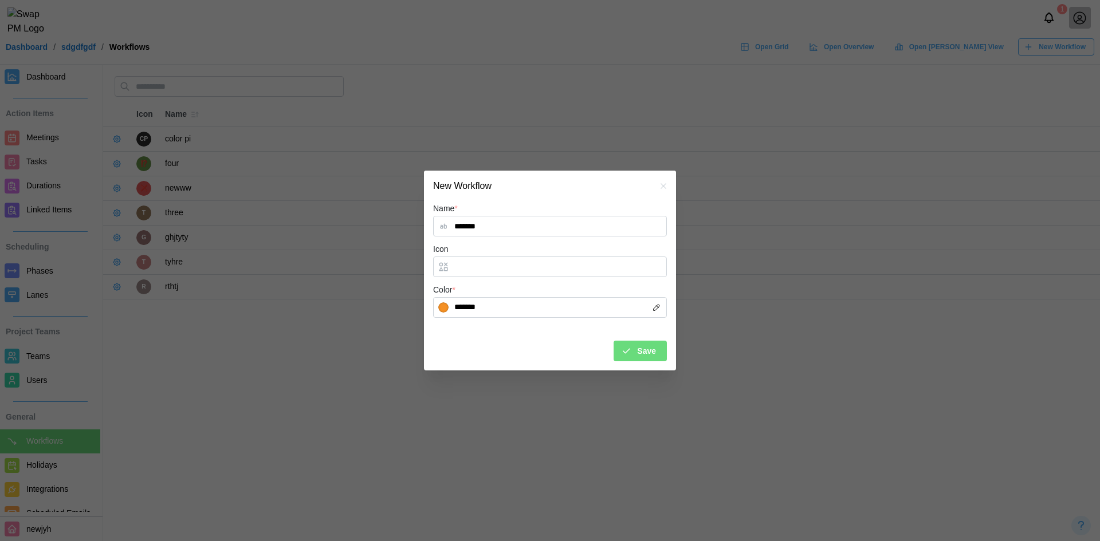
click at [653, 354] on span "Save" at bounding box center [646, 350] width 19 height 19
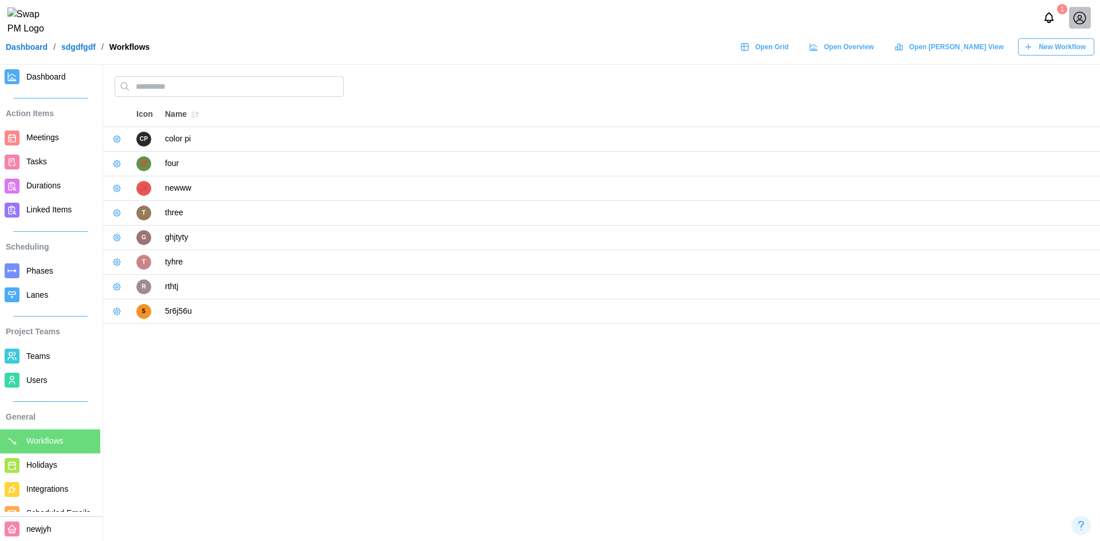
click at [1049, 55] on span "New Workflow" at bounding box center [1061, 47] width 47 height 16
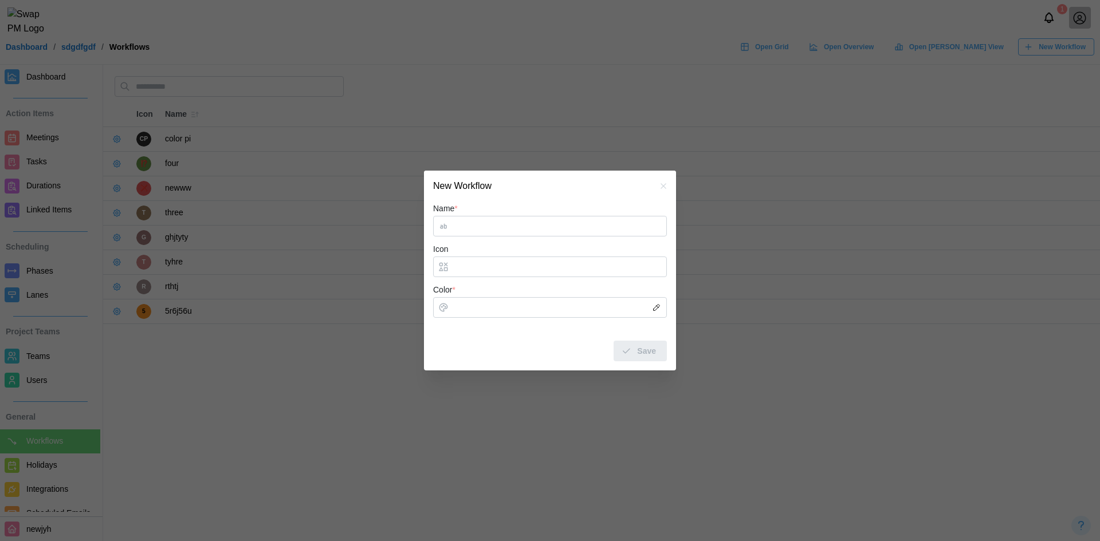
click at [531, 239] on form "Name * Icon Color * Save" at bounding box center [550, 281] width 234 height 159
click at [515, 231] on div "Name * *" at bounding box center [550, 219] width 234 height 35
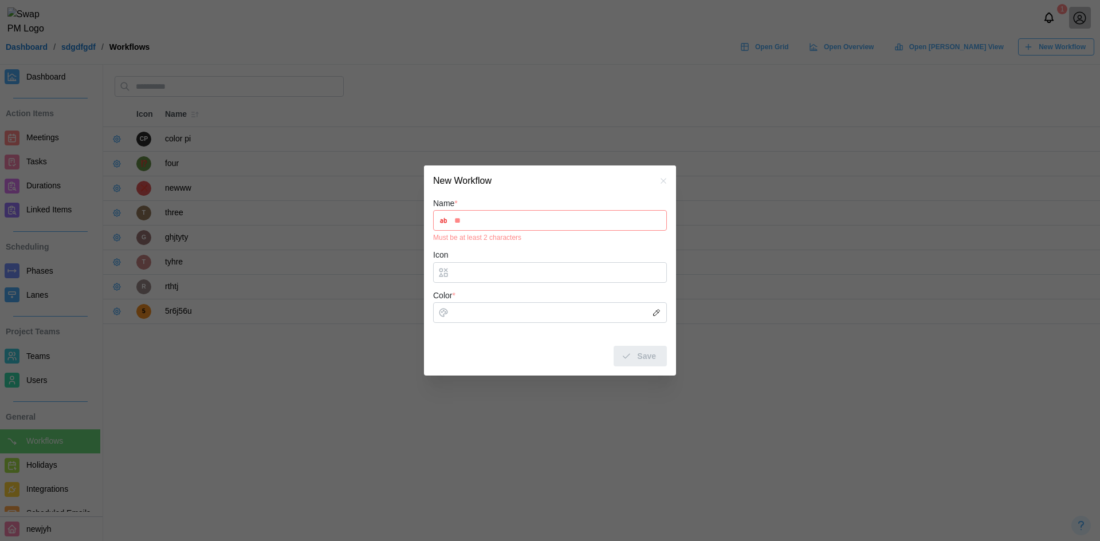
click at [513, 226] on input "**" at bounding box center [550, 220] width 234 height 21
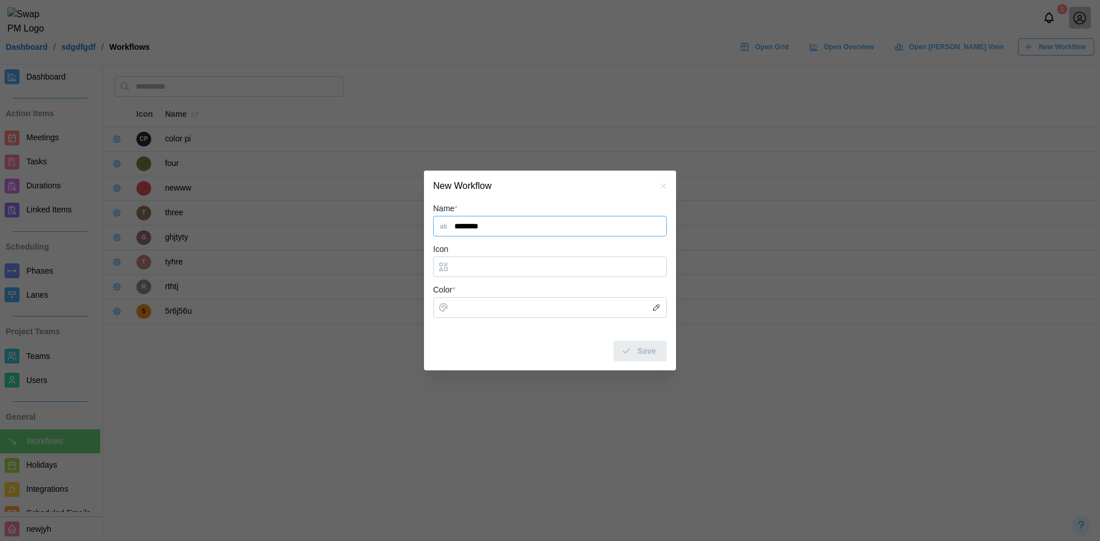
type input "********"
click at [500, 310] on input "Color *" at bounding box center [550, 307] width 234 height 21
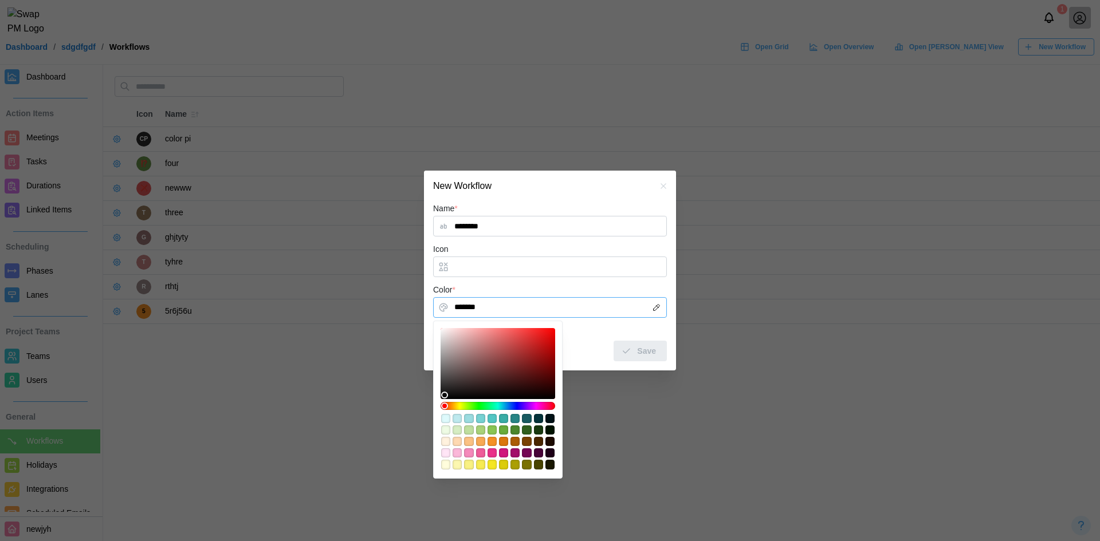
type input "*******"
click at [456, 384] on div at bounding box center [497, 363] width 107 height 63
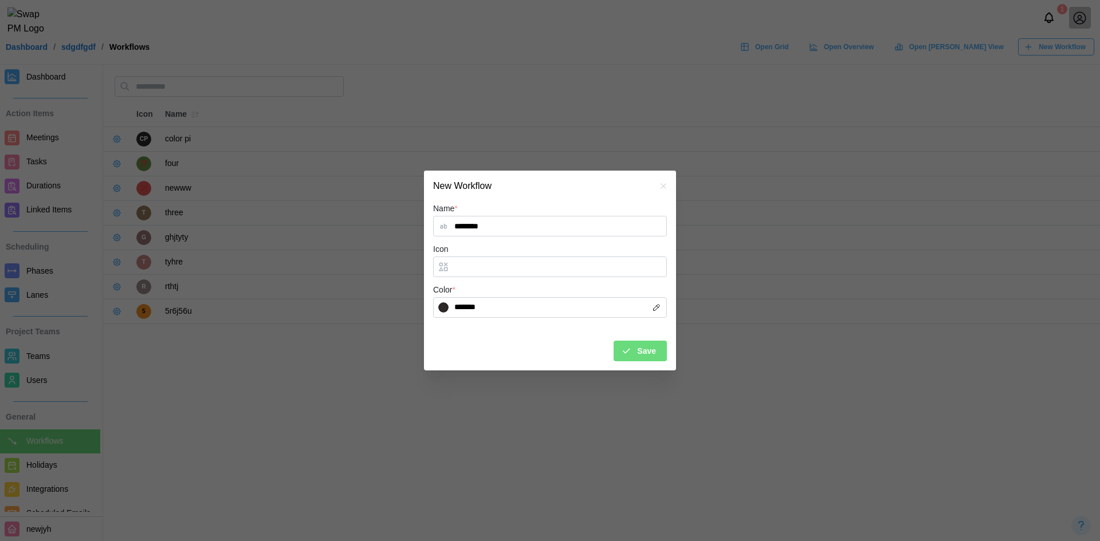
click at [641, 348] on span "Save" at bounding box center [646, 350] width 19 height 19
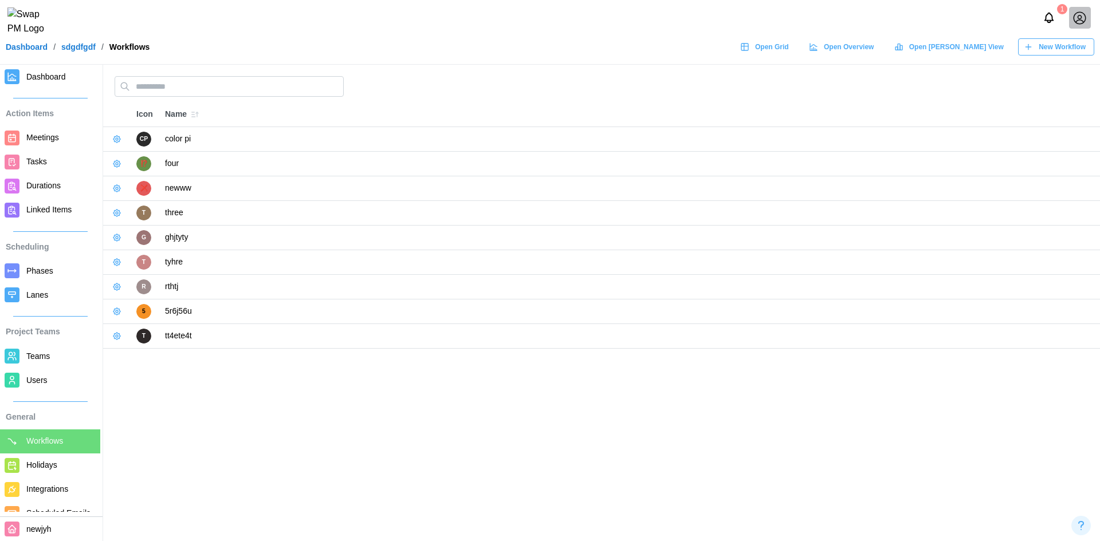
click at [1050, 55] on span "New Workflow" at bounding box center [1061, 47] width 47 height 16
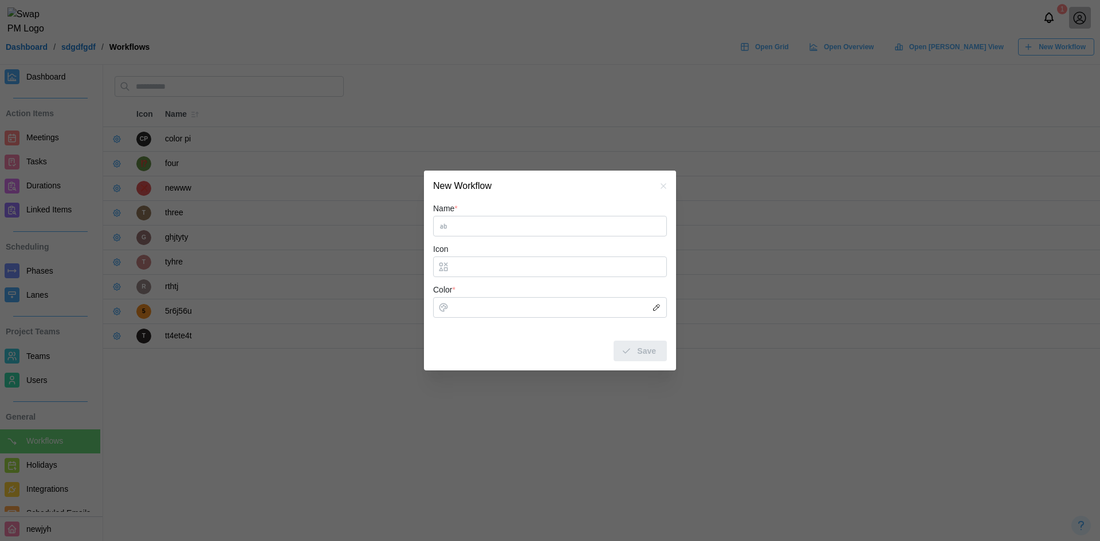
click at [489, 227] on input "Name *" at bounding box center [550, 226] width 234 height 21
type input "********"
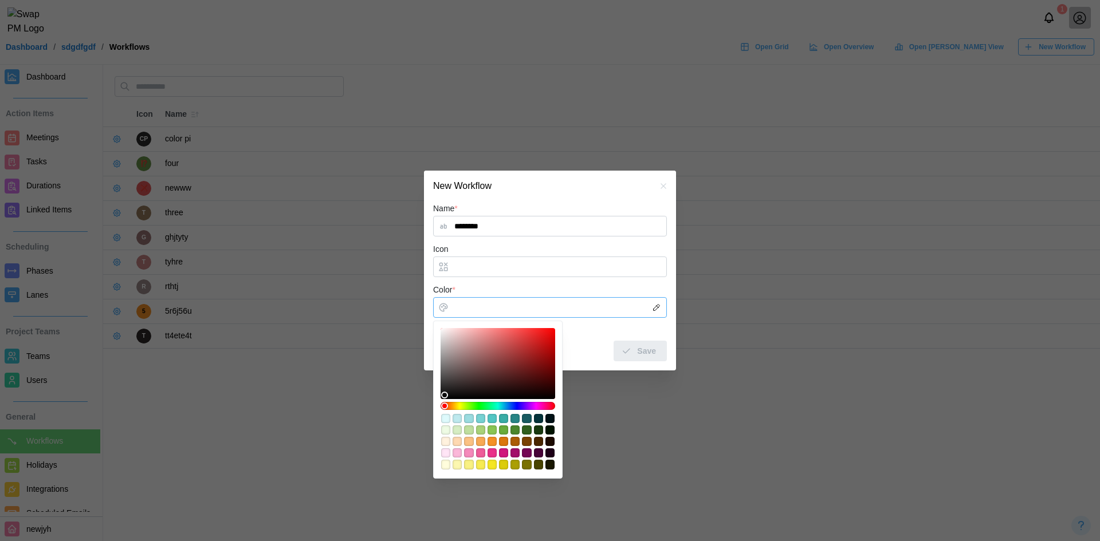
click at [497, 309] on input "Color *" at bounding box center [550, 307] width 234 height 21
type input "*******"
click at [467, 380] on div at bounding box center [497, 363] width 107 height 63
click at [651, 346] on span "Save" at bounding box center [646, 350] width 19 height 19
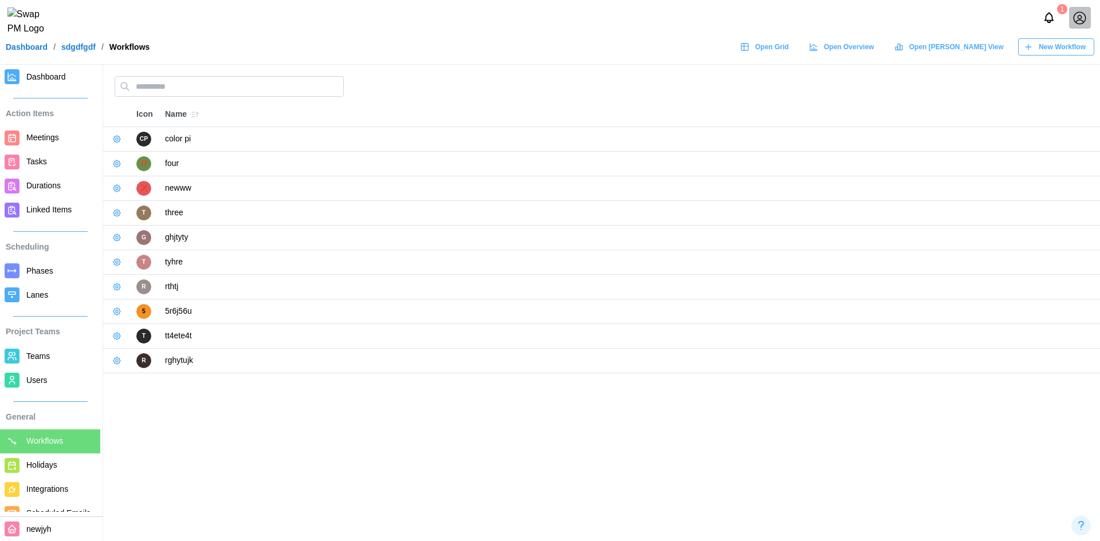
click at [1050, 55] on span "New Workflow" at bounding box center [1061, 47] width 47 height 16
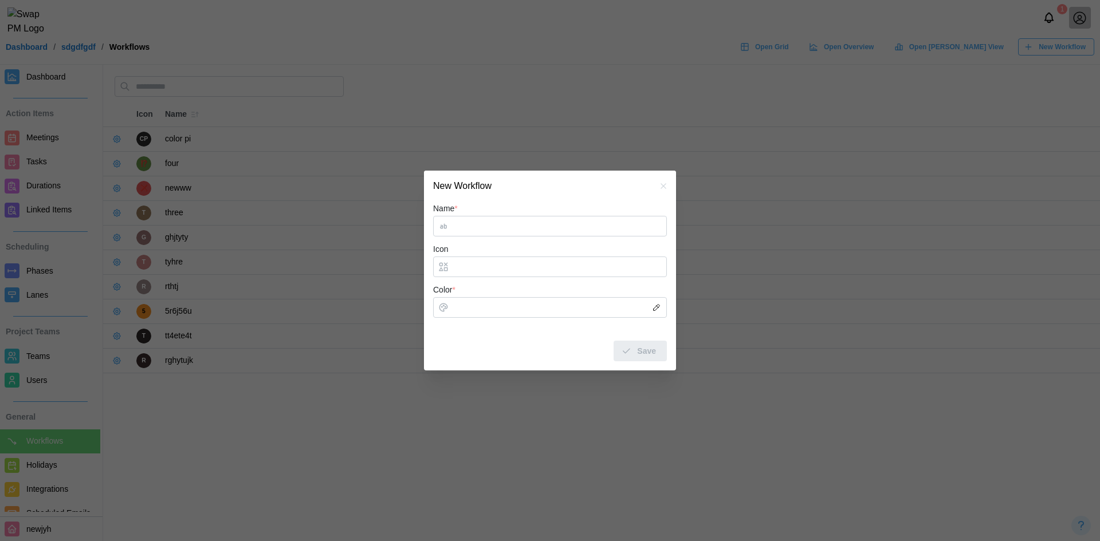
click at [483, 229] on input "Name *" at bounding box center [550, 226] width 234 height 21
type input "******"
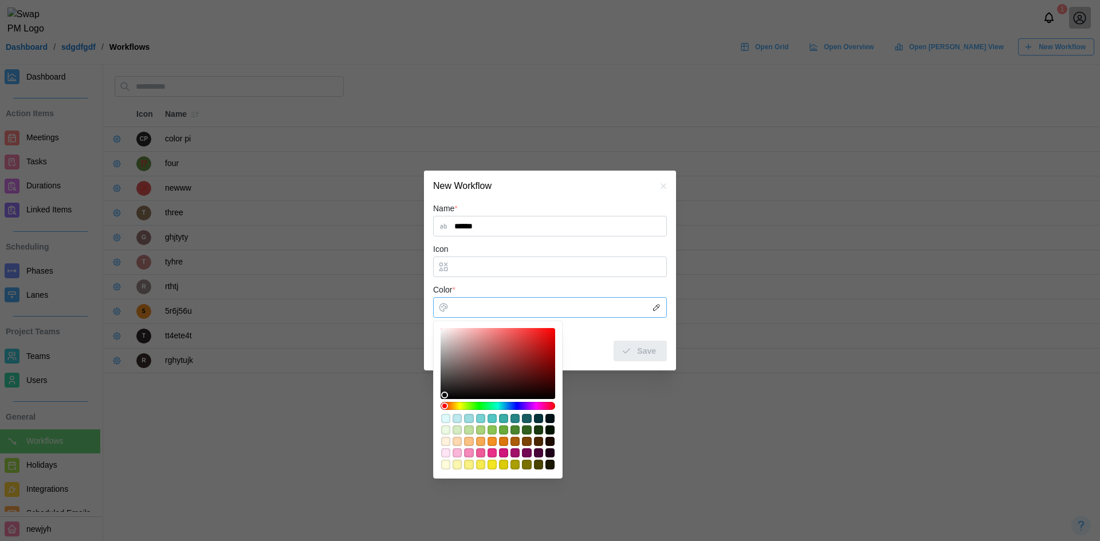
click at [505, 304] on input "Color *" at bounding box center [550, 307] width 234 height 21
click at [471, 440] on div "#fbc284" at bounding box center [468, 441] width 9 height 9
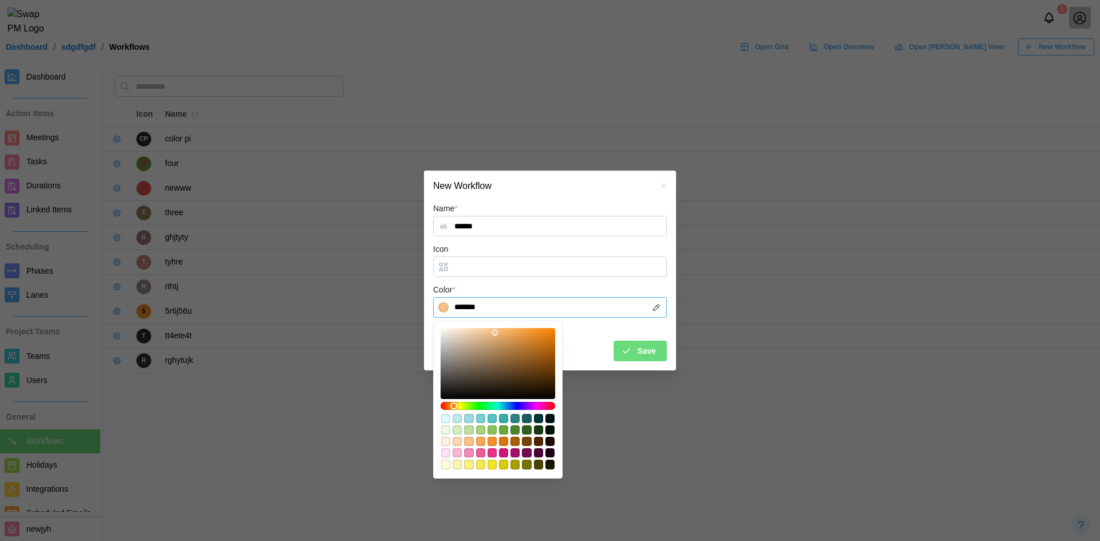
type input "*******"
click at [494, 363] on div at bounding box center [497, 363] width 107 height 63
click at [651, 344] on span "Save" at bounding box center [646, 350] width 19 height 19
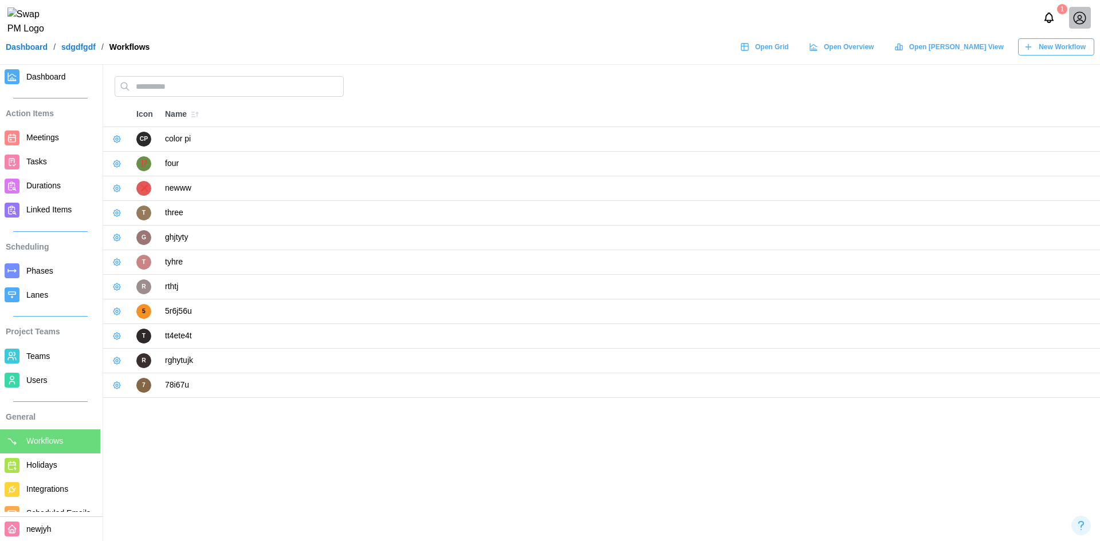
click at [1076, 55] on span "New Workflow" at bounding box center [1061, 47] width 47 height 16
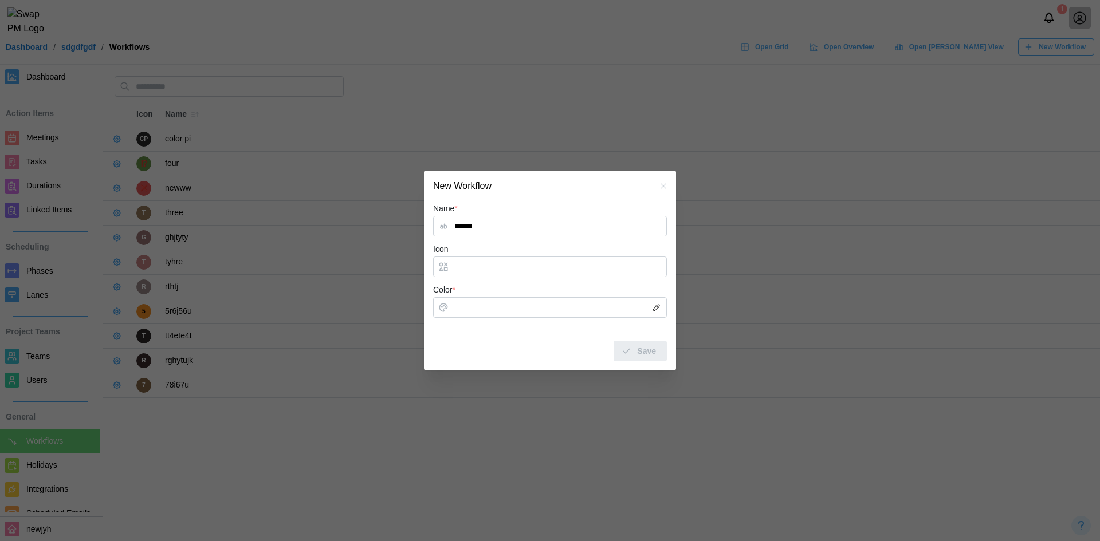
type input "******"
click at [486, 313] on input "Color *" at bounding box center [550, 307] width 234 height 21
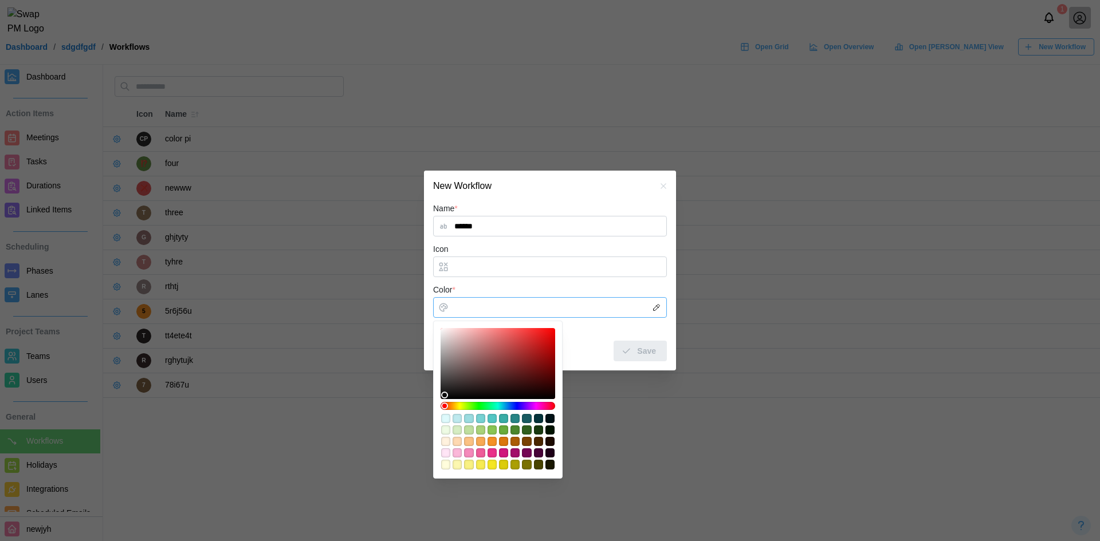
click at [468, 469] on div "#f9f182" at bounding box center [468, 464] width 9 height 9
type input "*******"
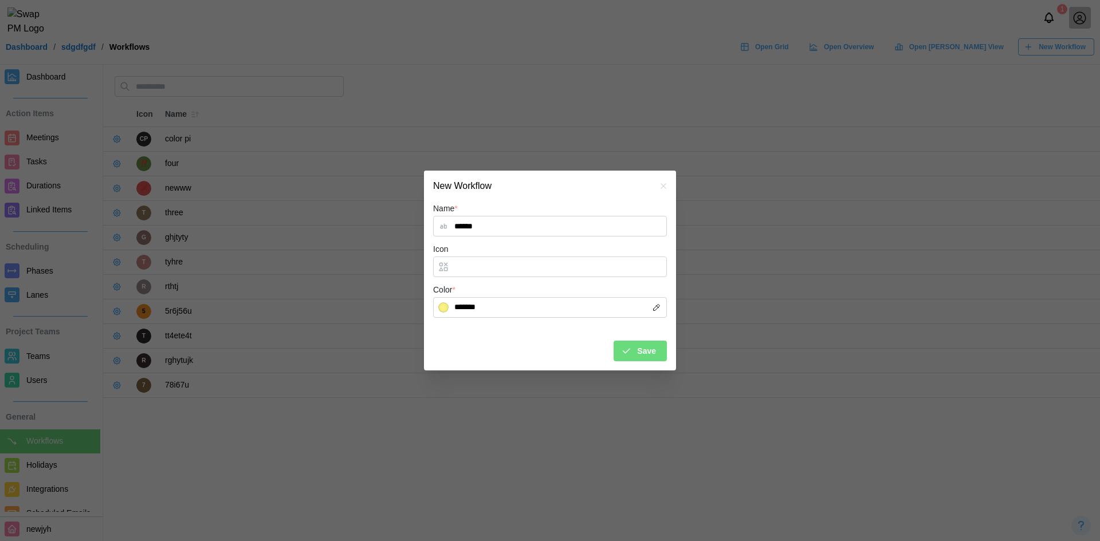
click at [634, 359] on div "Save" at bounding box center [638, 350] width 35 height 19
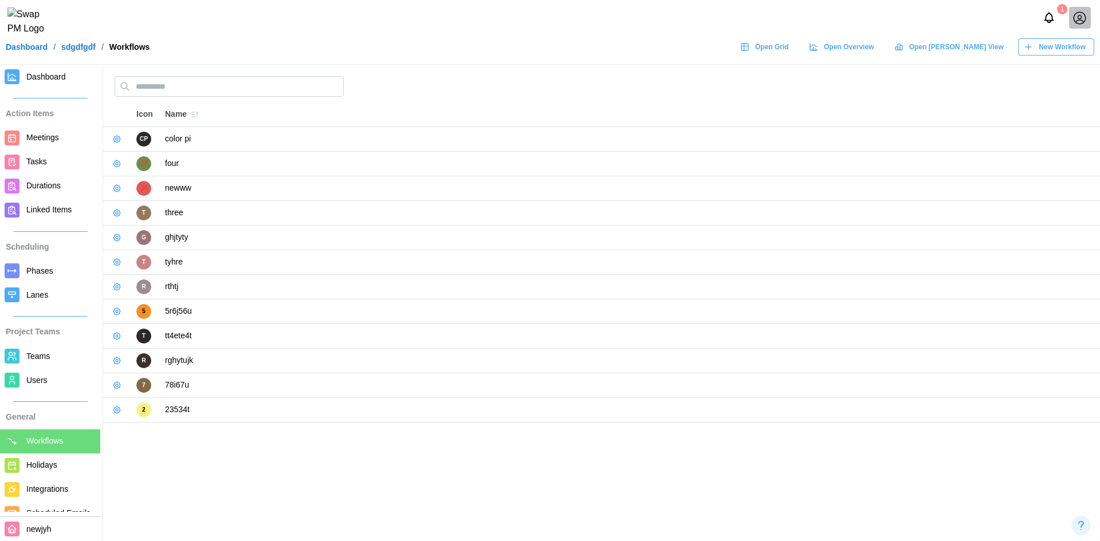
click at [1026, 50] on icon "button" at bounding box center [1027, 46] width 9 height 9
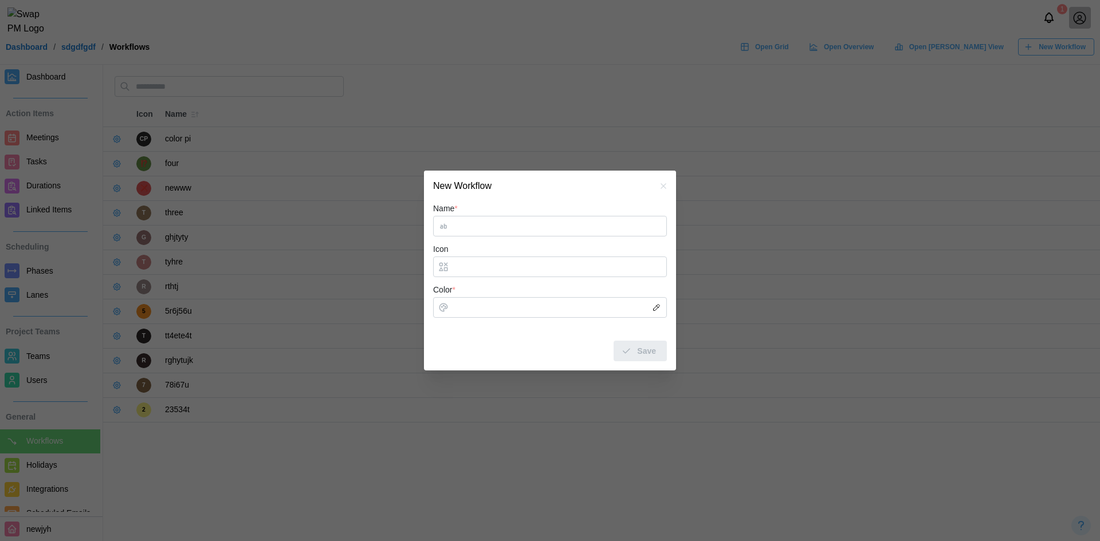
click at [494, 229] on input "Name *" at bounding box center [550, 226] width 234 height 21
type input "******"
click at [494, 312] on input "Color *" at bounding box center [550, 307] width 234 height 21
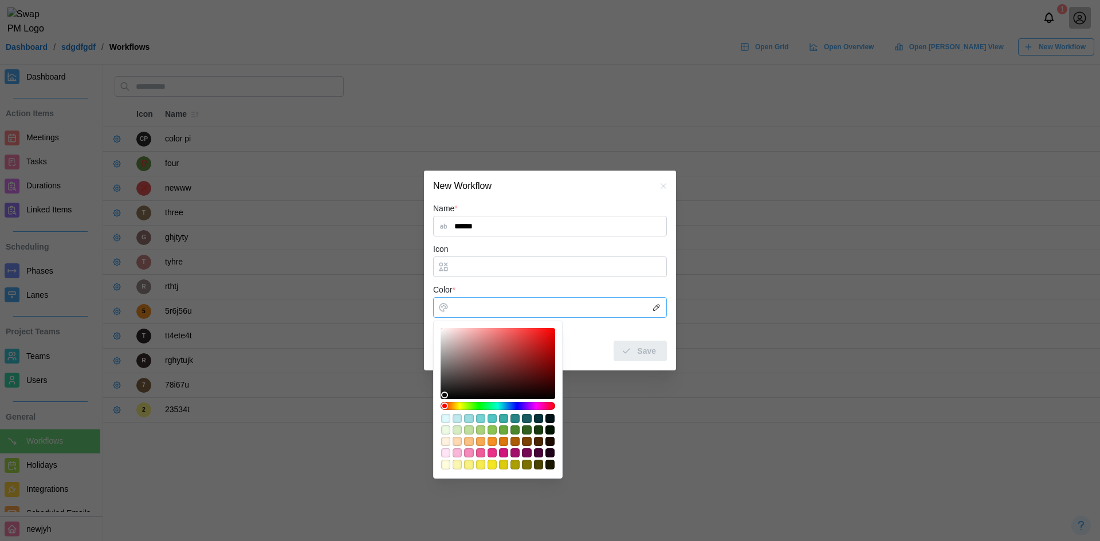
type input "*******"
click at [472, 380] on div at bounding box center [497, 363] width 107 height 63
click at [641, 346] on span "Save" at bounding box center [646, 350] width 19 height 19
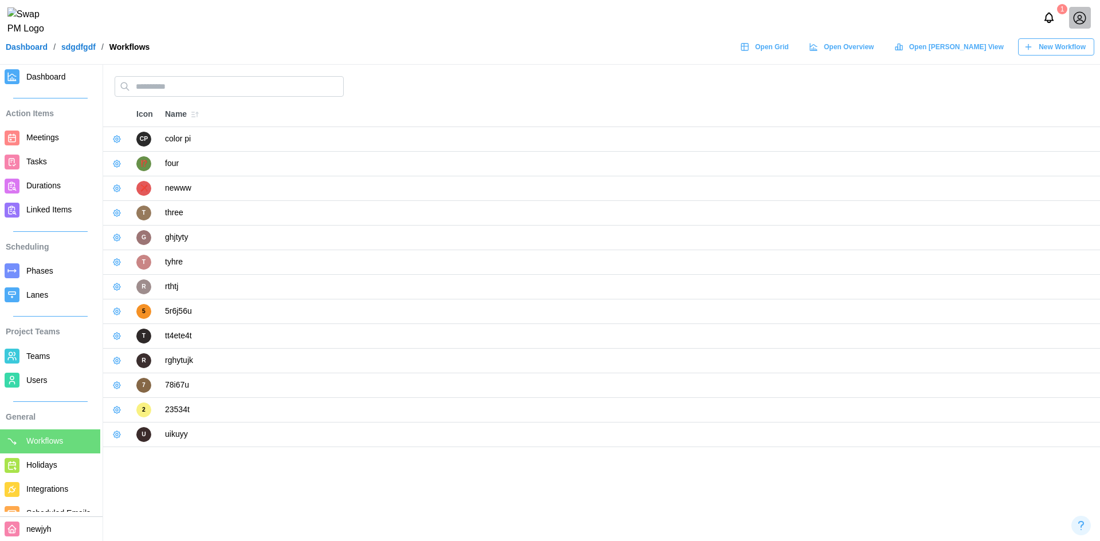
click at [1034, 50] on div "New Workflow" at bounding box center [1054, 47] width 62 height 16
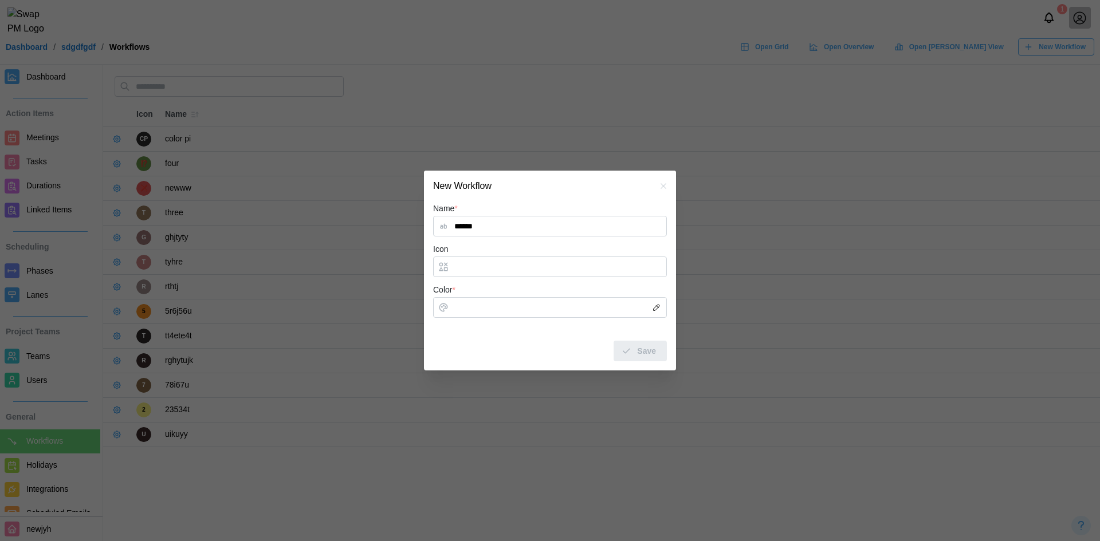
type input "******"
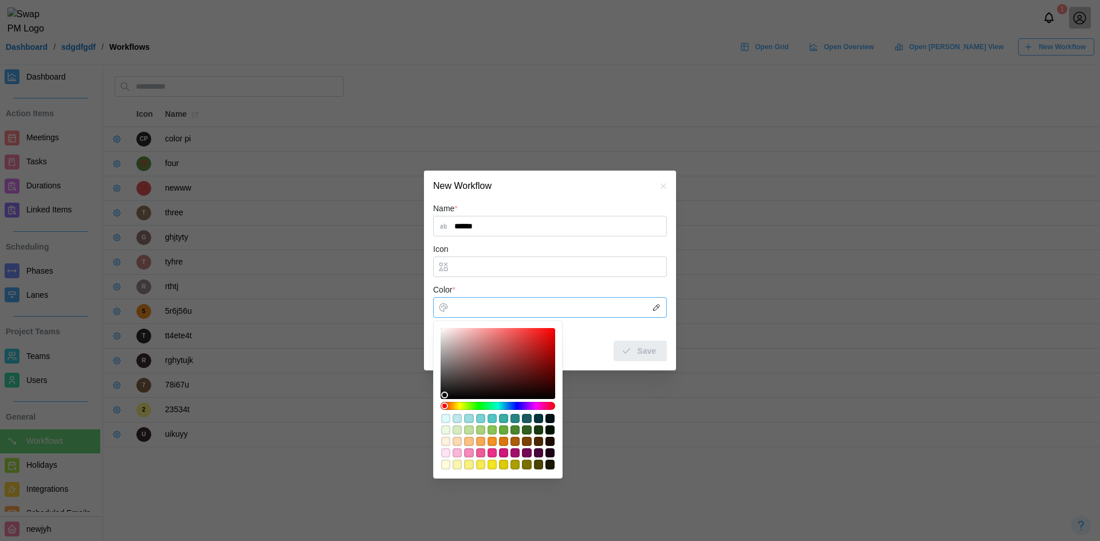
click at [476, 302] on input "Color *" at bounding box center [550, 307] width 234 height 21
click at [494, 452] on div "#ea3089" at bounding box center [491, 452] width 9 height 9
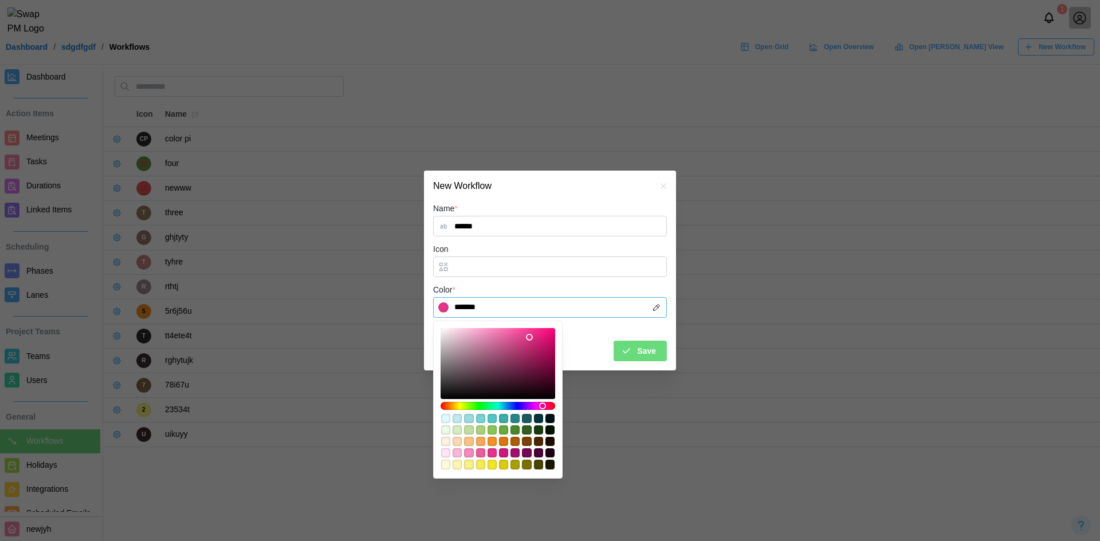
type input "*******"
click at [527, 368] on div at bounding box center [497, 363] width 107 height 63
click at [633, 354] on div "Save" at bounding box center [638, 350] width 35 height 19
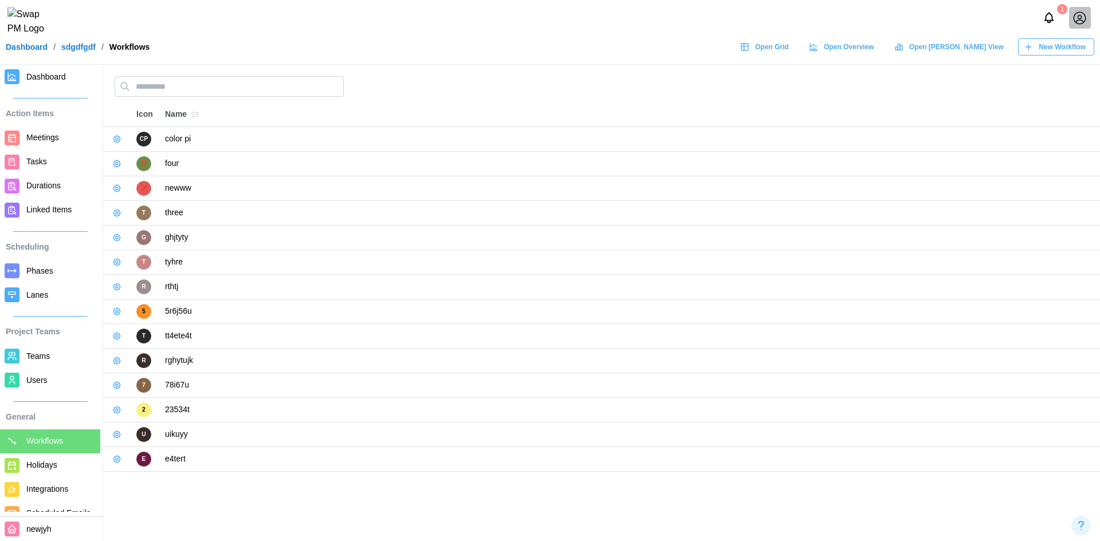
click at [1059, 55] on span "New Workflow" at bounding box center [1061, 47] width 47 height 16
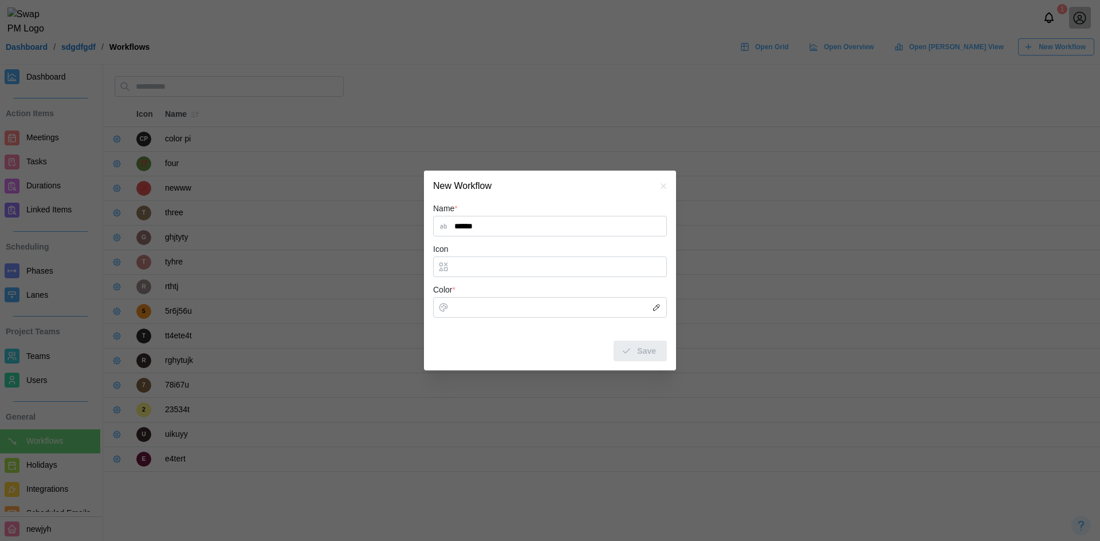
type input "******"
click at [487, 296] on div "Color *" at bounding box center [550, 300] width 234 height 35
click at [486, 313] on input "Color *" at bounding box center [550, 307] width 234 height 21
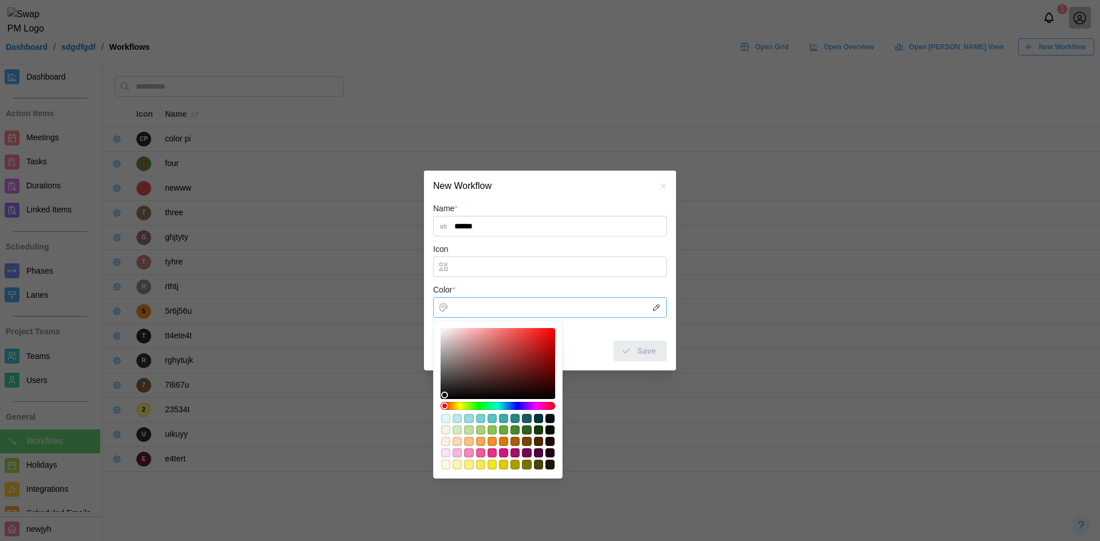
click at [465, 433] on div "#bfdf9f" at bounding box center [468, 430] width 9 height 9
type input "*******"
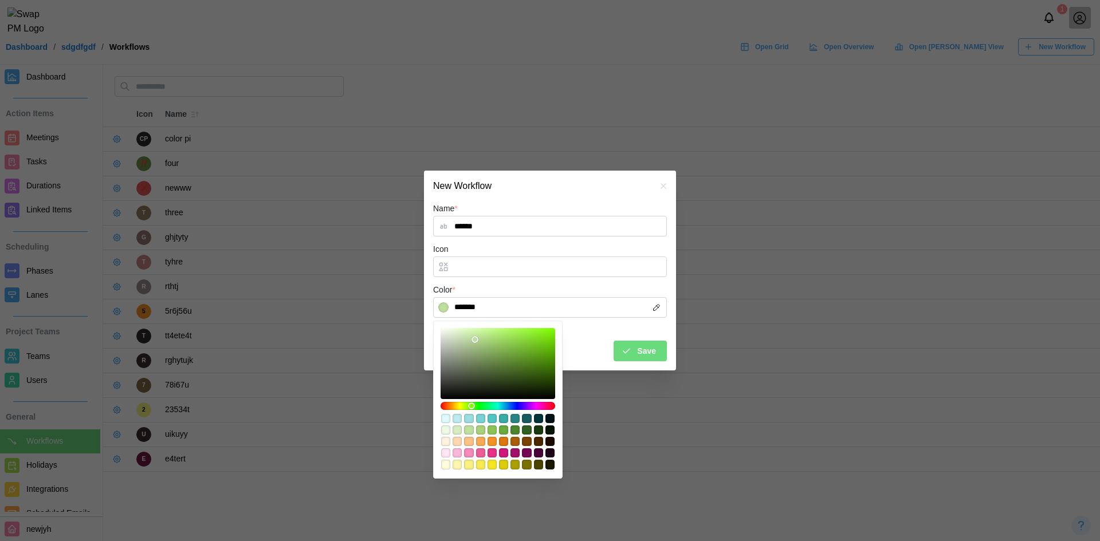
click at [625, 363] on div "Name * ****** Icon Color * ******* Save" at bounding box center [550, 286] width 252 height 168
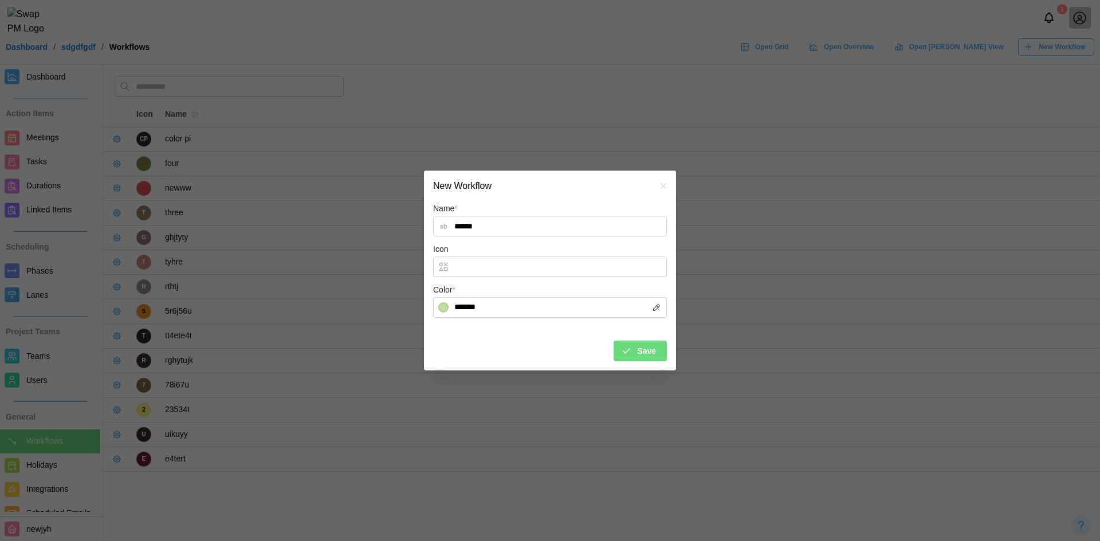
click at [631, 361] on button "Save" at bounding box center [639, 351] width 53 height 21
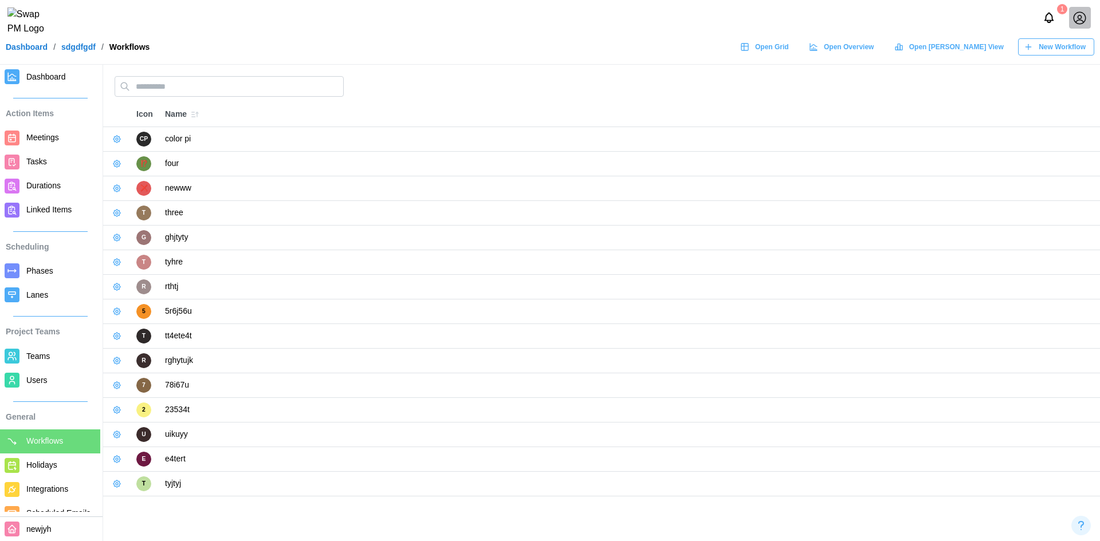
click at [641, 352] on td "rghytujk" at bounding box center [629, 361] width 940 height 25
click at [1076, 48] on span "New Workflow" at bounding box center [1061, 47] width 47 height 16
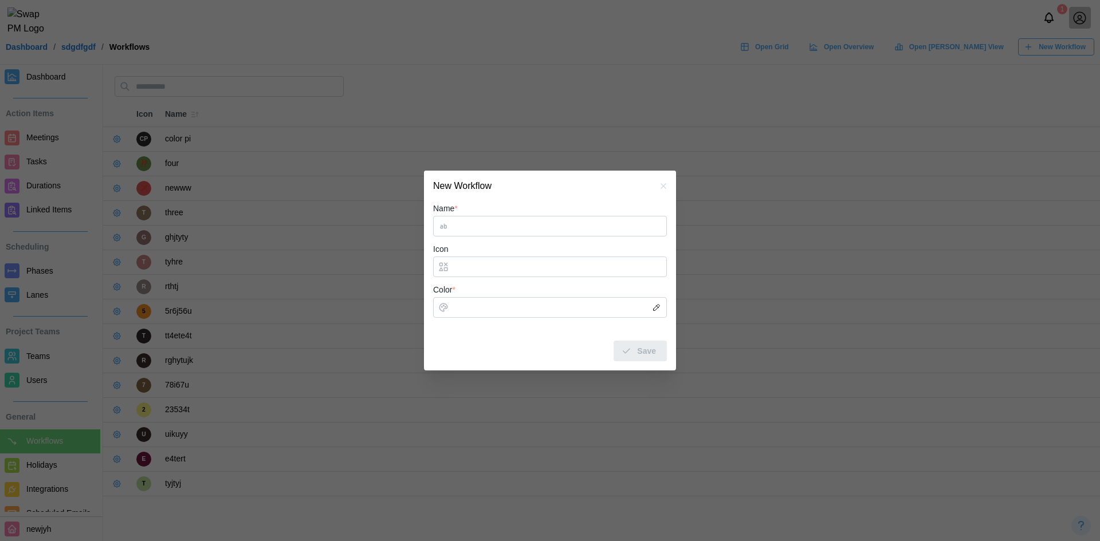
click at [489, 222] on input "Name *" at bounding box center [550, 226] width 234 height 21
type input "*******"
click at [499, 317] on input "Color *" at bounding box center [550, 307] width 234 height 21
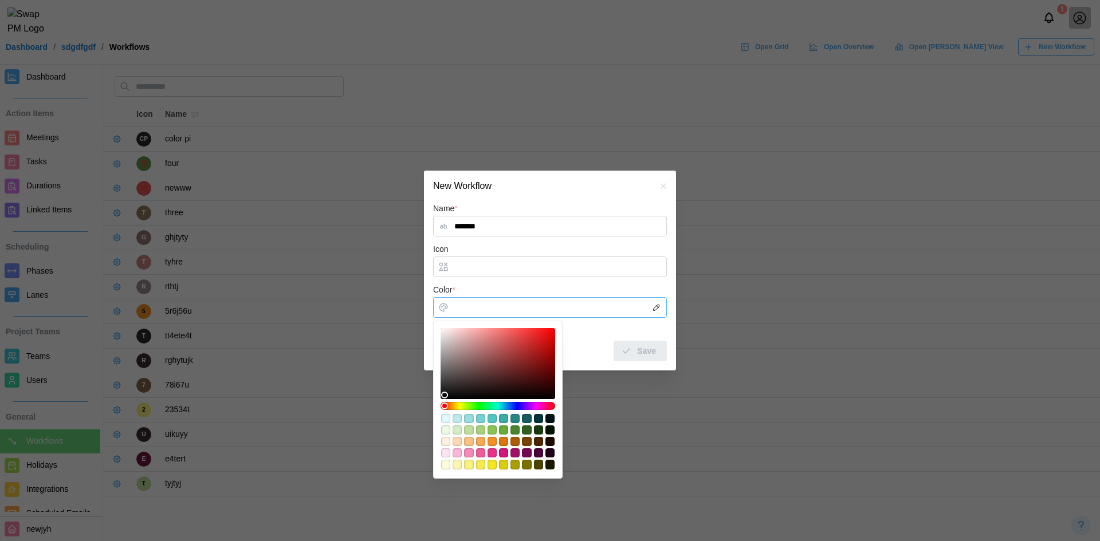
click at [478, 441] on div "#f8a954" at bounding box center [480, 441] width 9 height 9
type input "*******"
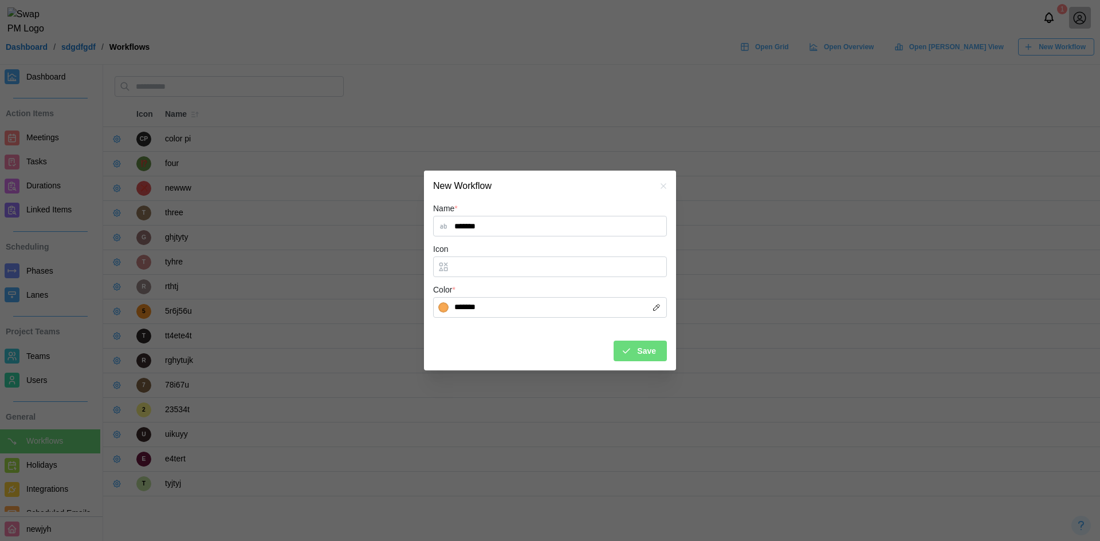
click at [629, 354] on icon "submit" at bounding box center [626, 351] width 10 height 10
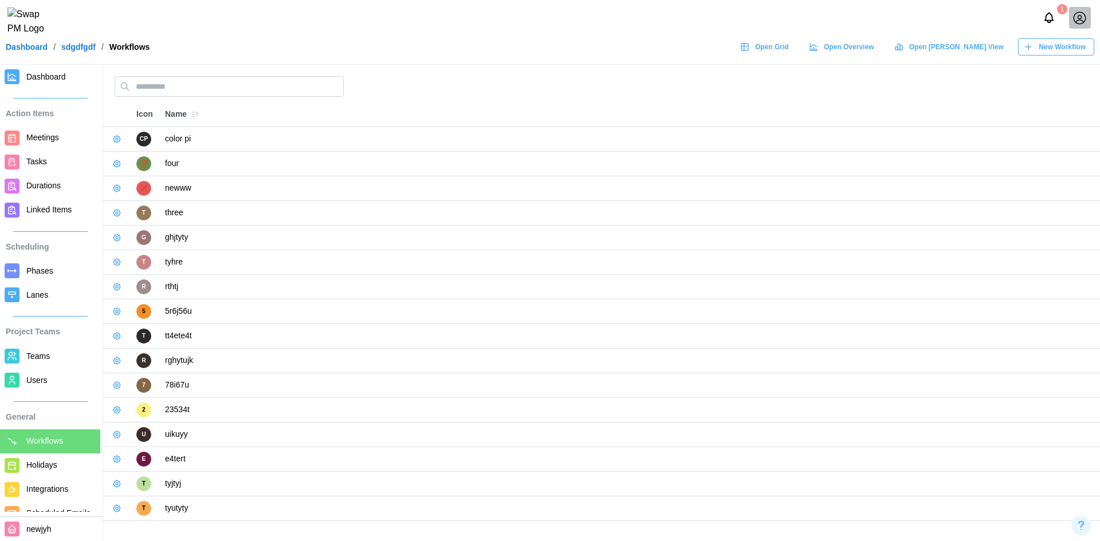
click at [1055, 50] on span "New Workflow" at bounding box center [1061, 47] width 47 height 16
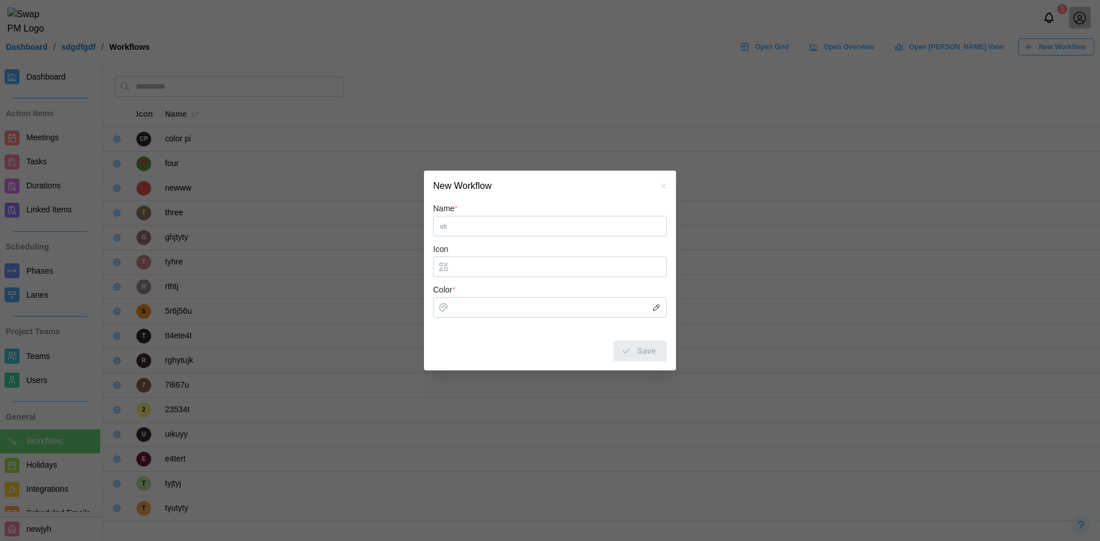
click at [463, 229] on input "Name *" at bounding box center [550, 226] width 234 height 21
type input "******"
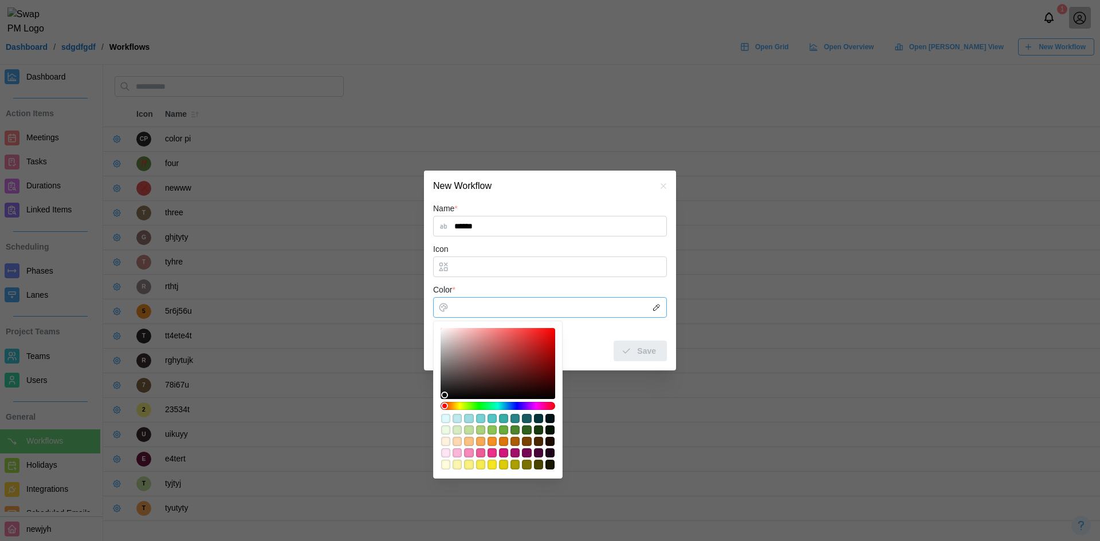
click at [471, 301] on input "Color *" at bounding box center [550, 307] width 234 height 21
click at [481, 453] on div "#ef5c9a" at bounding box center [480, 452] width 9 height 9
type input "*******"
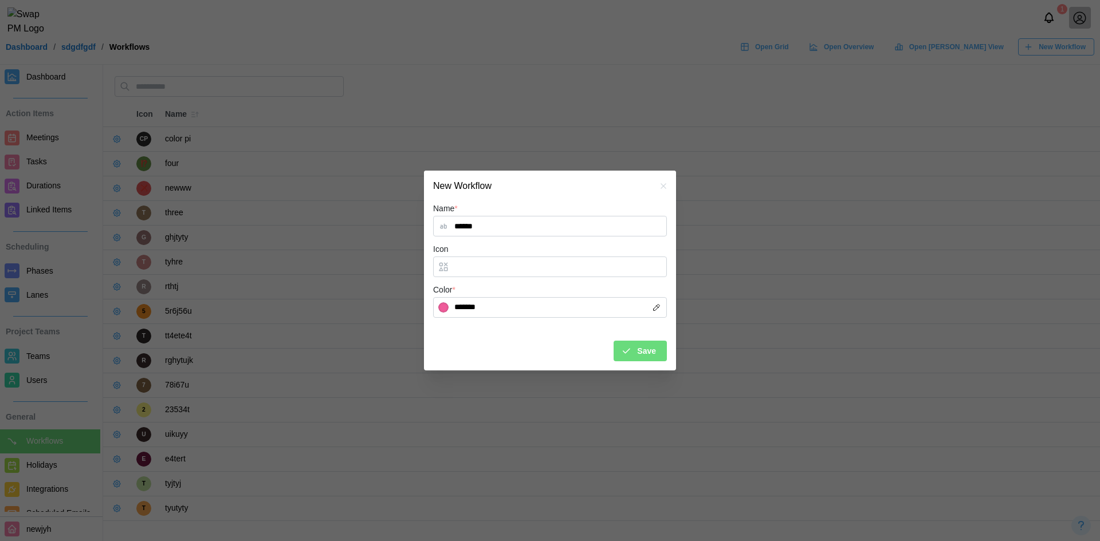
click at [655, 349] on span "Save" at bounding box center [646, 350] width 19 height 19
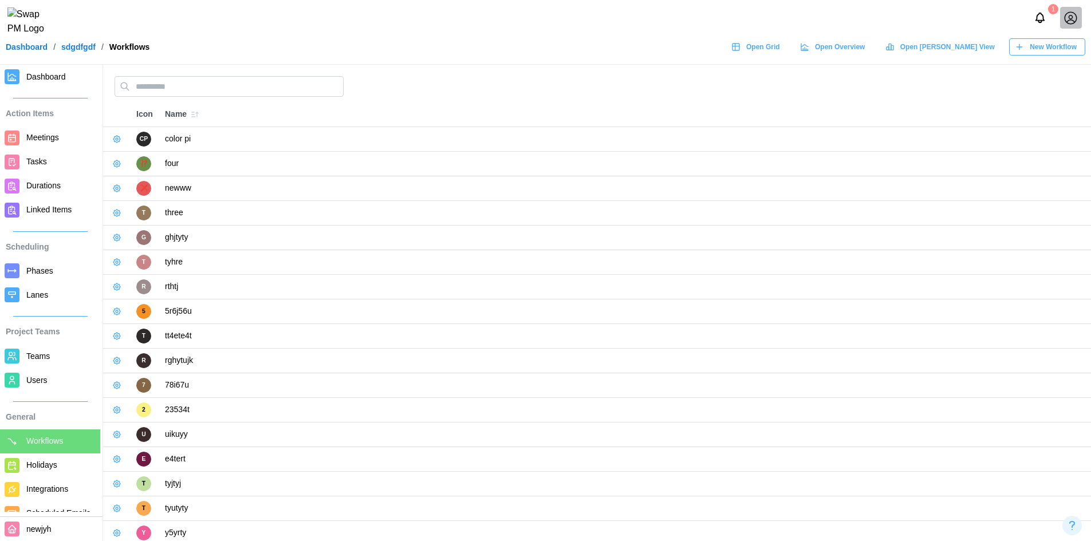
click at [1053, 52] on span "New Workflow" at bounding box center [1053, 47] width 47 height 16
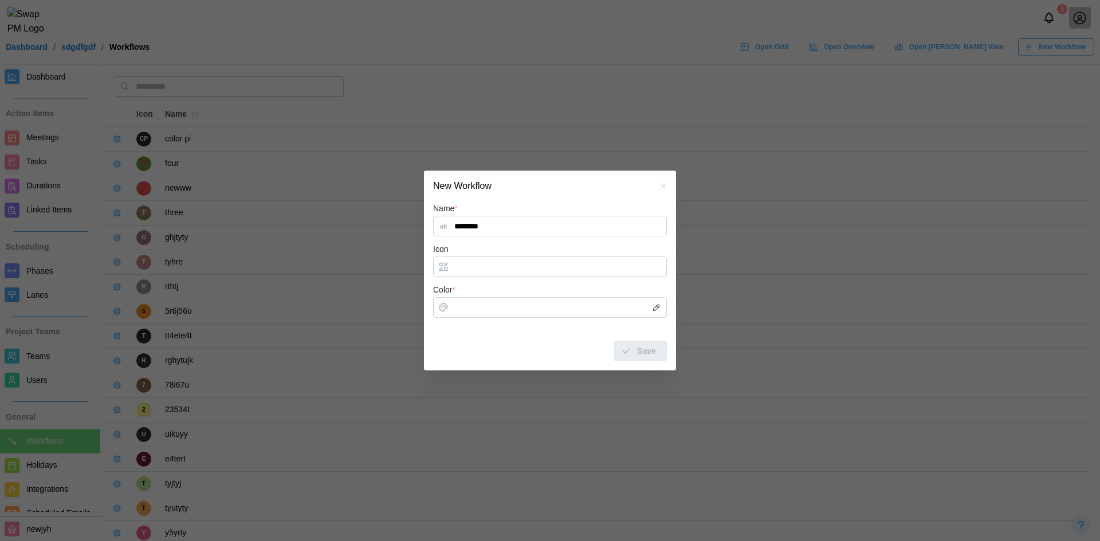
type input "********"
click at [483, 304] on input "Color *" at bounding box center [550, 307] width 234 height 21
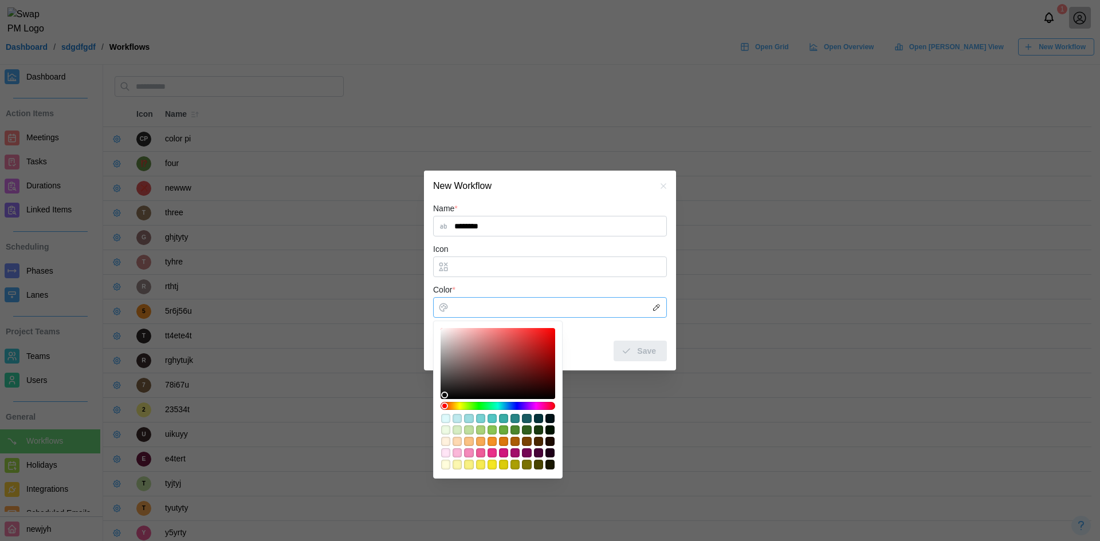
click at [464, 438] on div "#fbc284" at bounding box center [468, 441] width 9 height 9
type input "*******"
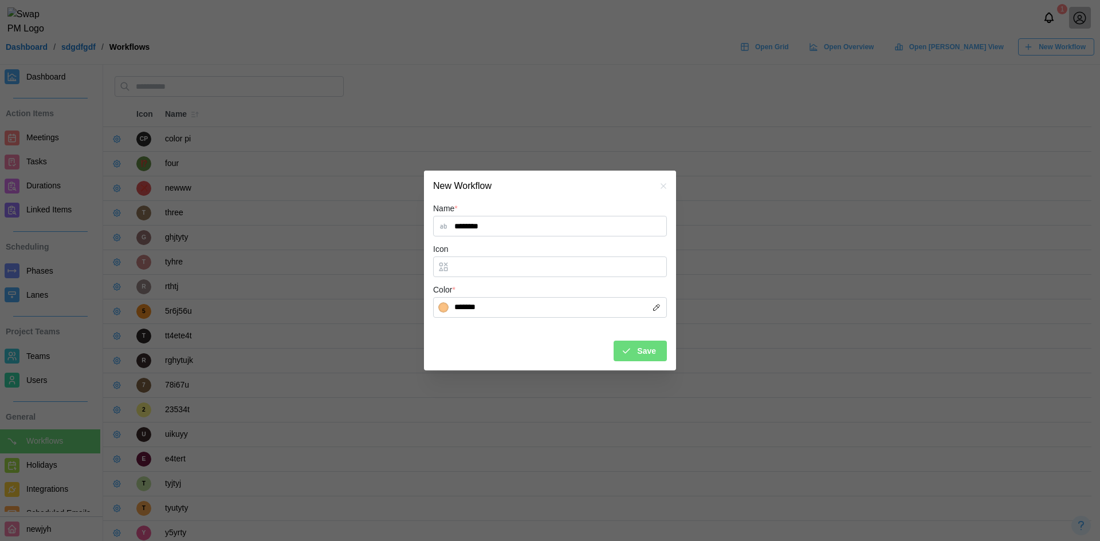
click at [632, 361] on div "Name * ******** Icon Color * ******* Save" at bounding box center [550, 286] width 252 height 168
click at [640, 354] on span "Save" at bounding box center [646, 350] width 19 height 19
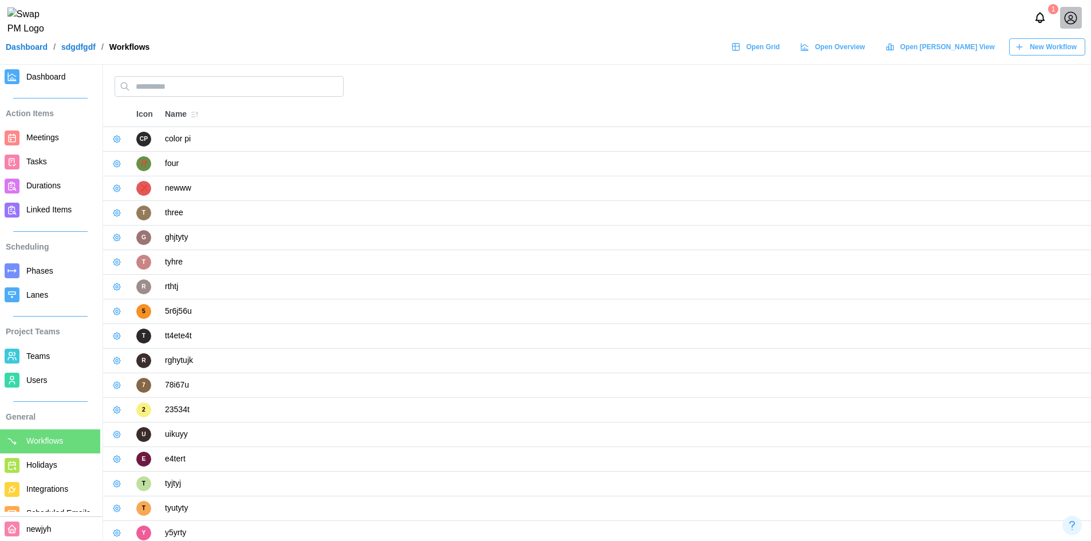
click at [1055, 55] on span "New Workflow" at bounding box center [1053, 47] width 47 height 16
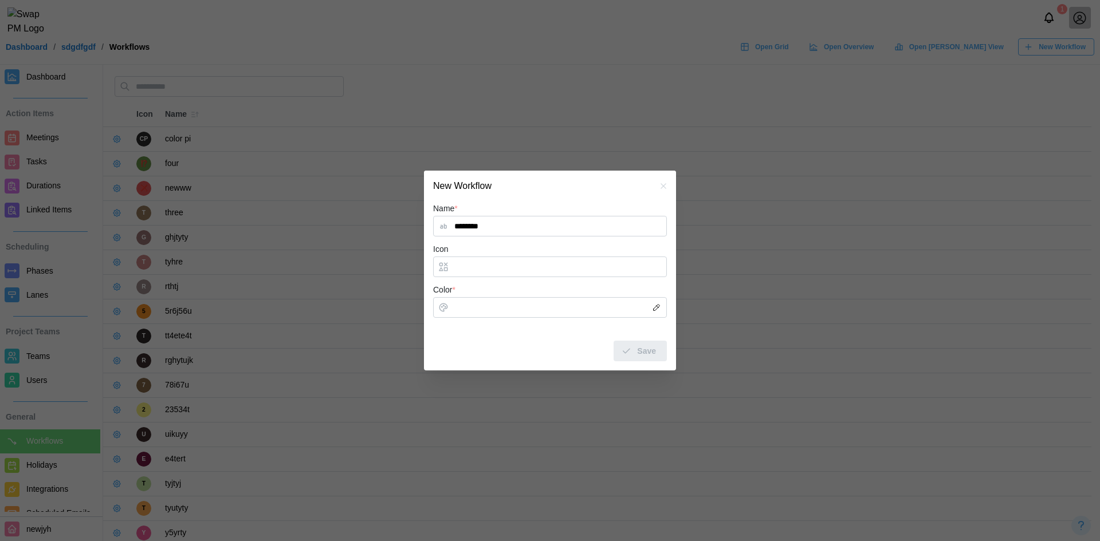
type input "********"
click at [478, 305] on input "Color *" at bounding box center [550, 307] width 234 height 21
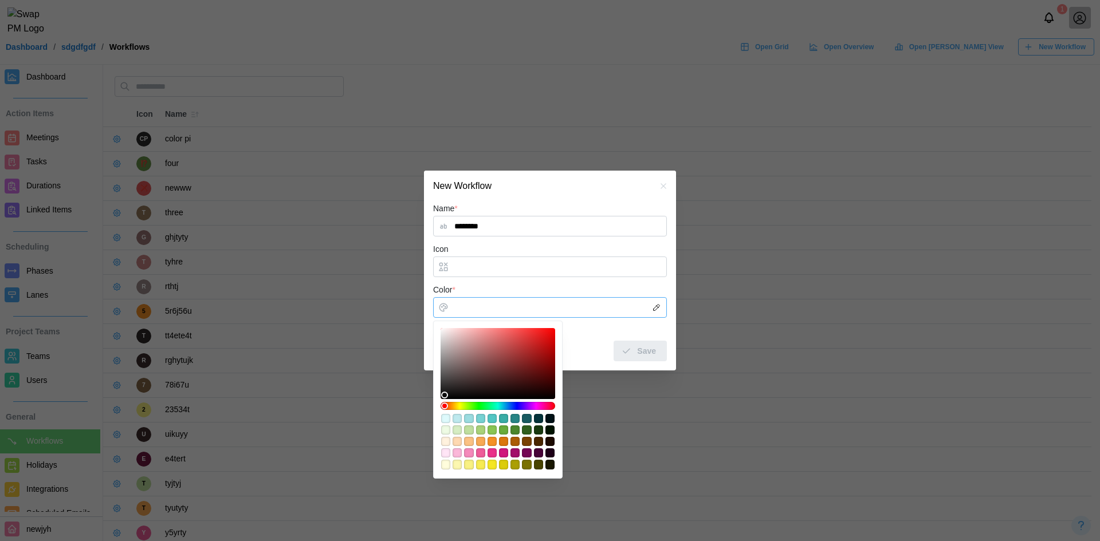
click at [506, 433] on div "#69ac3b" at bounding box center [503, 430] width 9 height 9
type input "*******"
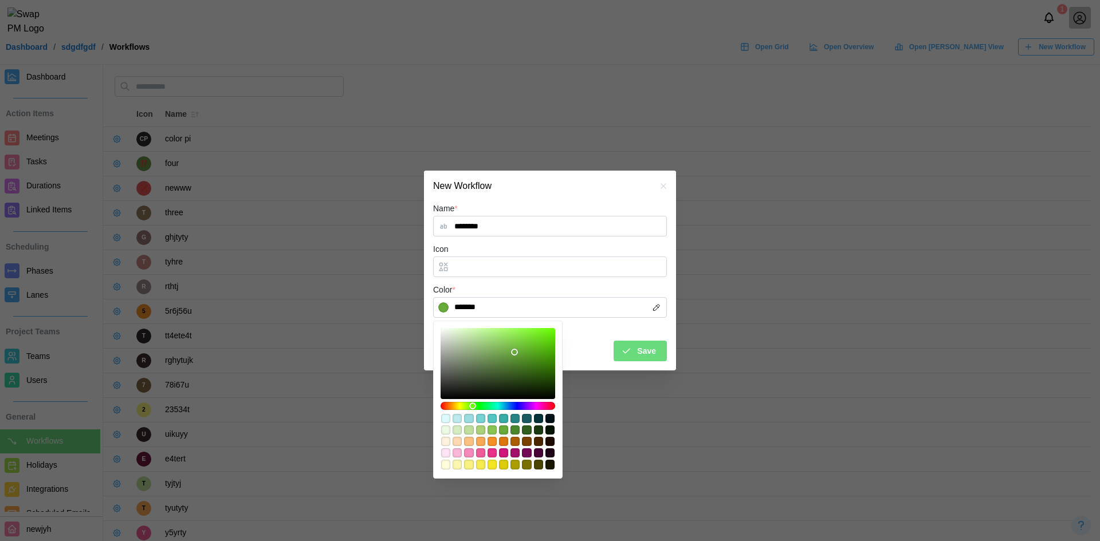
click at [619, 349] on button "Save" at bounding box center [639, 351] width 53 height 21
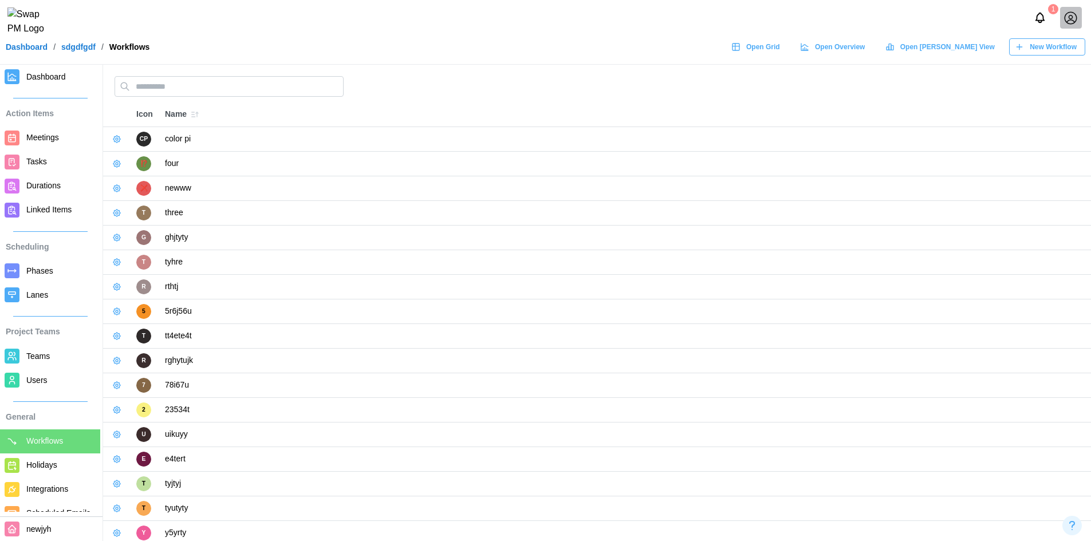
click at [1062, 44] on header "1 Dashboard / sdgdfgdf / Workflows Open Grid Open Overview Open Gantt View New …" at bounding box center [545, 32] width 1091 height 65
click at [1057, 50] on span "New Workflow" at bounding box center [1053, 47] width 47 height 16
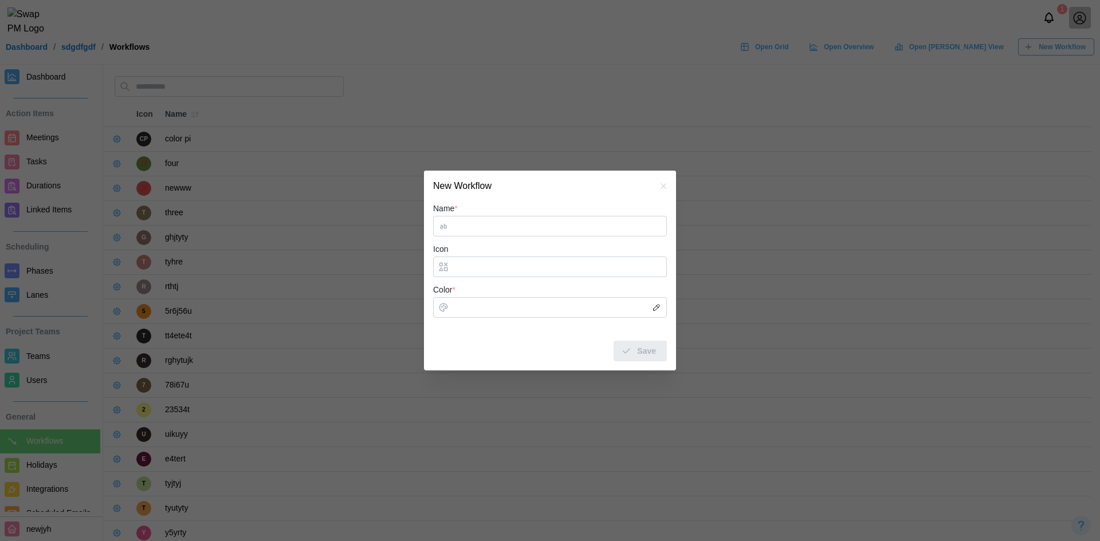
click at [472, 223] on input "Name *" at bounding box center [550, 226] width 234 height 21
type input "********"
click at [466, 318] on form "Name * ******** Icon Color * Save" at bounding box center [550, 281] width 234 height 159
click at [472, 308] on input "Color *" at bounding box center [550, 307] width 234 height 21
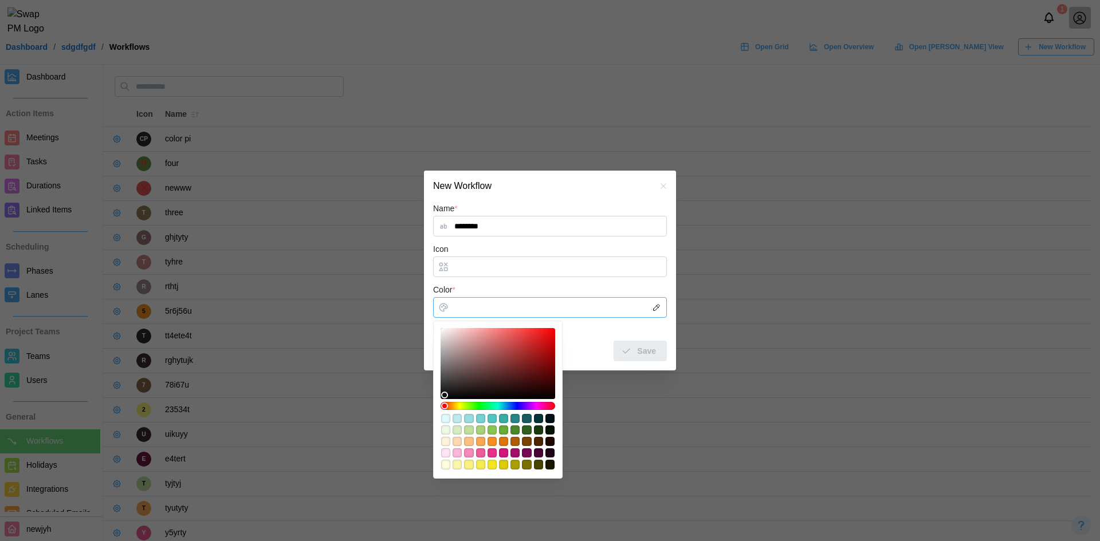
click at [455, 450] on div "#fbb7d9" at bounding box center [456, 452] width 9 height 9
type input "*******"
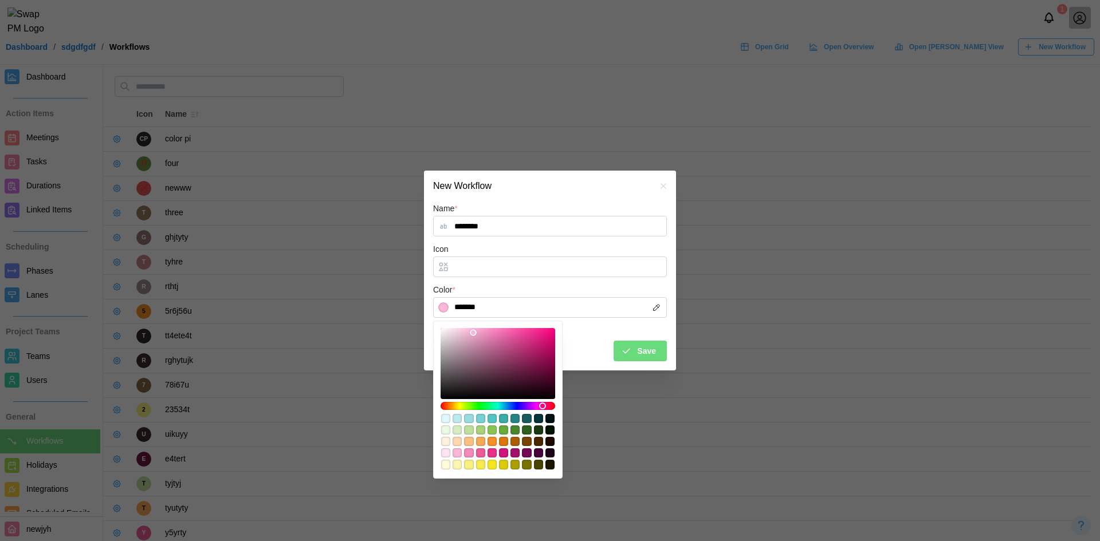
click at [647, 352] on span "Save" at bounding box center [646, 350] width 19 height 19
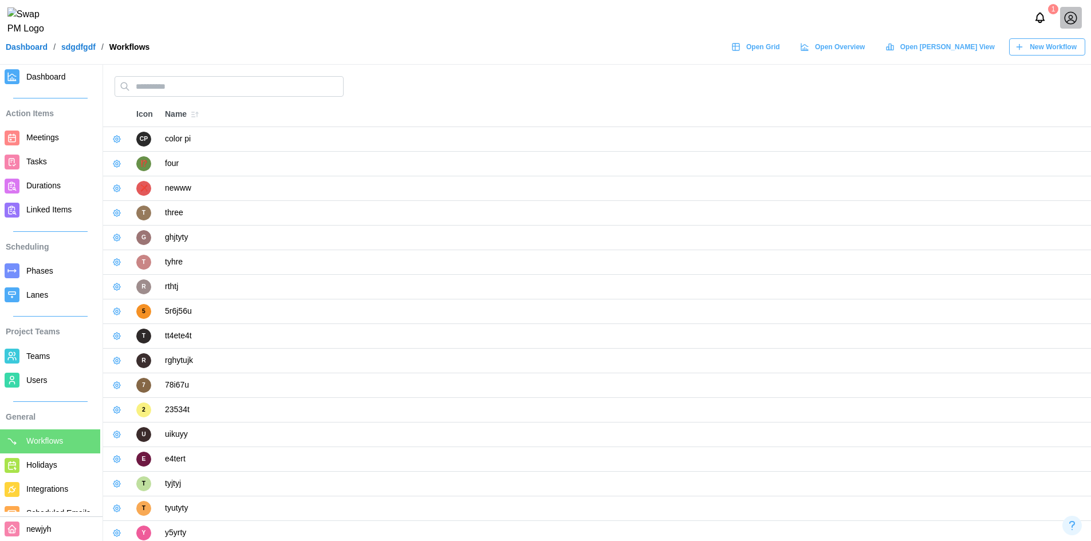
click at [1033, 53] on span "New Workflow" at bounding box center [1053, 47] width 47 height 16
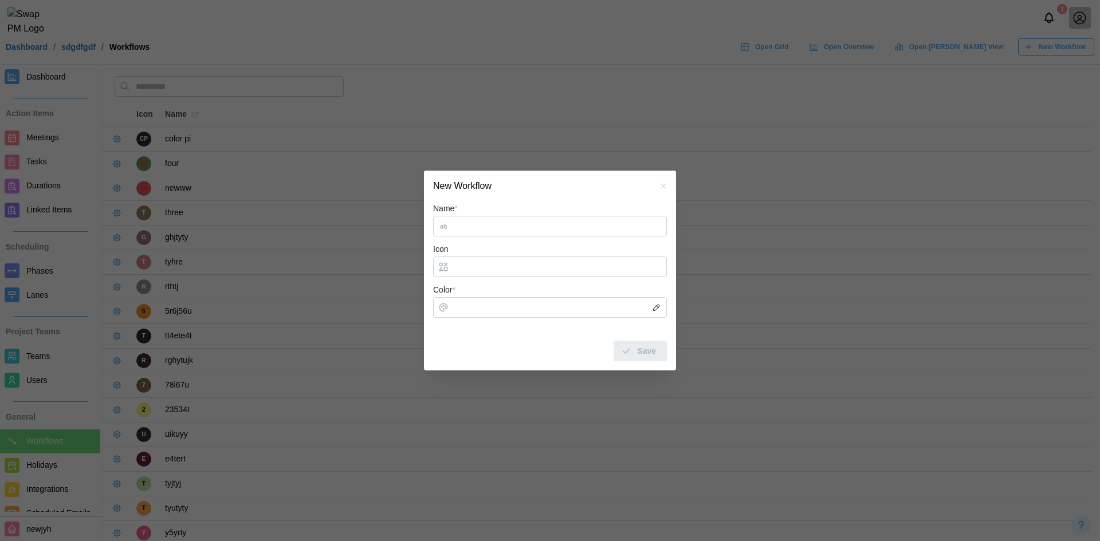
click at [508, 230] on input "Name *" at bounding box center [550, 226] width 234 height 21
type input "******"
click at [487, 318] on form "Name * ****** Icon Color * Save" at bounding box center [550, 281] width 234 height 159
click at [505, 301] on input "Color *" at bounding box center [550, 307] width 234 height 21
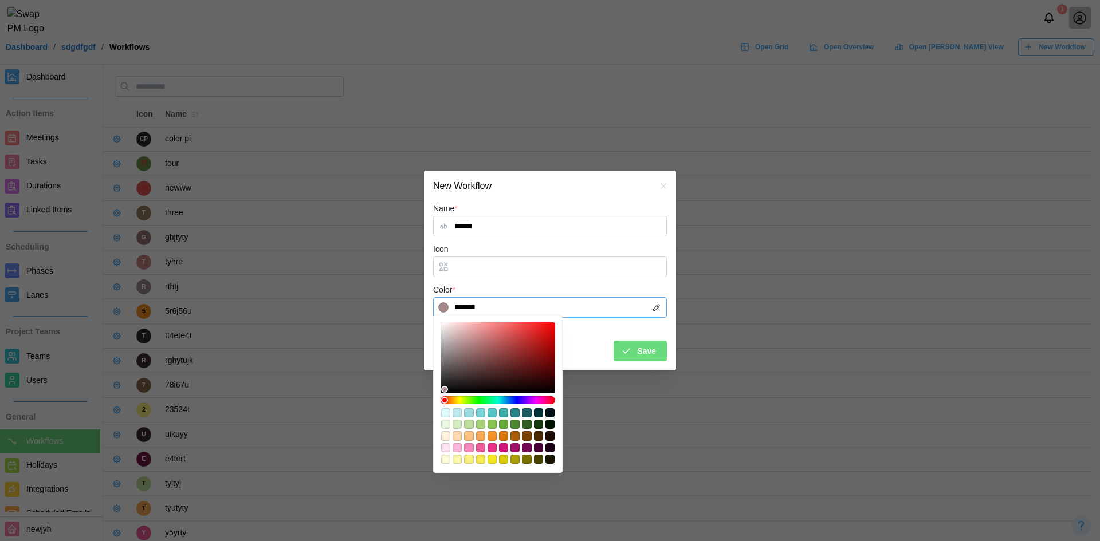
click at [463, 348] on div at bounding box center [497, 357] width 115 height 71
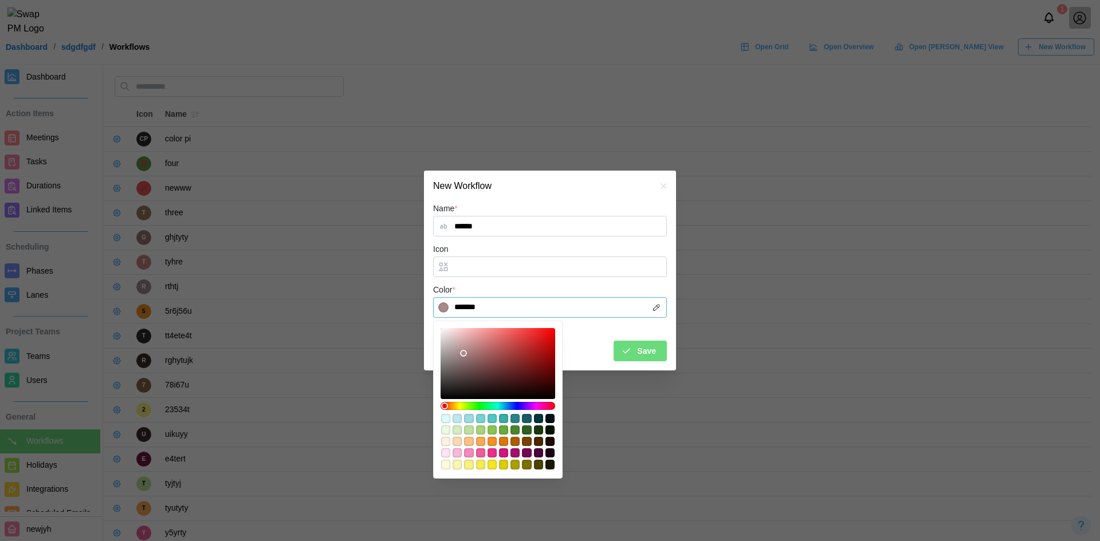
click at [463, 348] on div at bounding box center [497, 363] width 107 height 63
click at [490, 368] on div at bounding box center [497, 363] width 107 height 63
type input "*******"
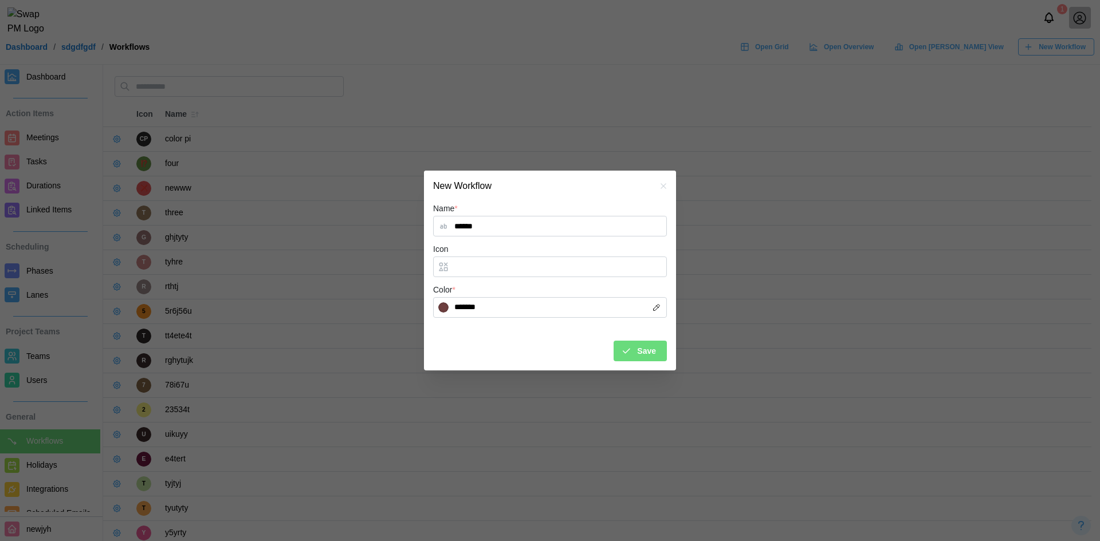
click at [637, 343] on div "Save" at bounding box center [638, 350] width 35 height 19
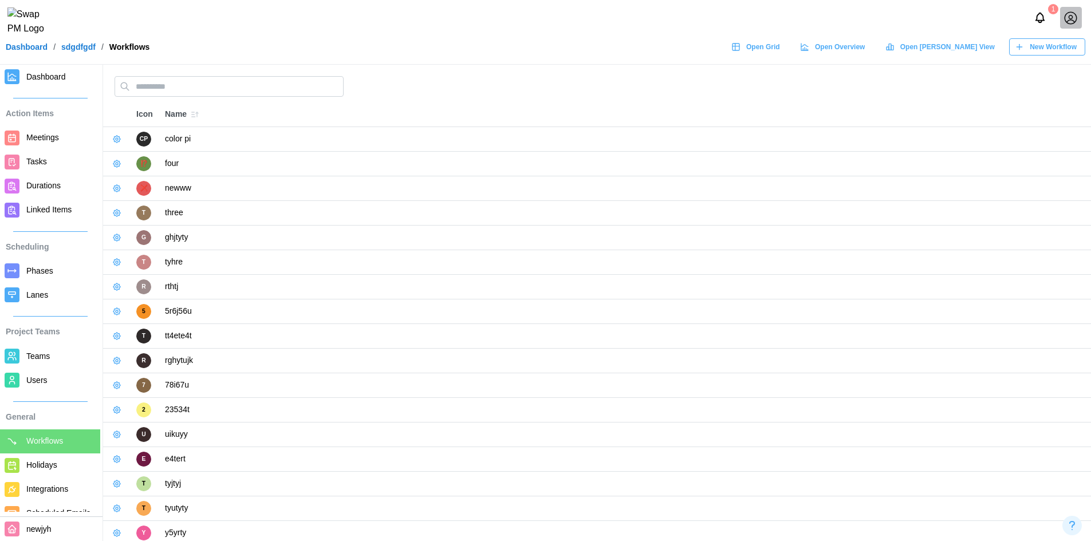
click at [1049, 55] on span "New Workflow" at bounding box center [1053, 47] width 47 height 16
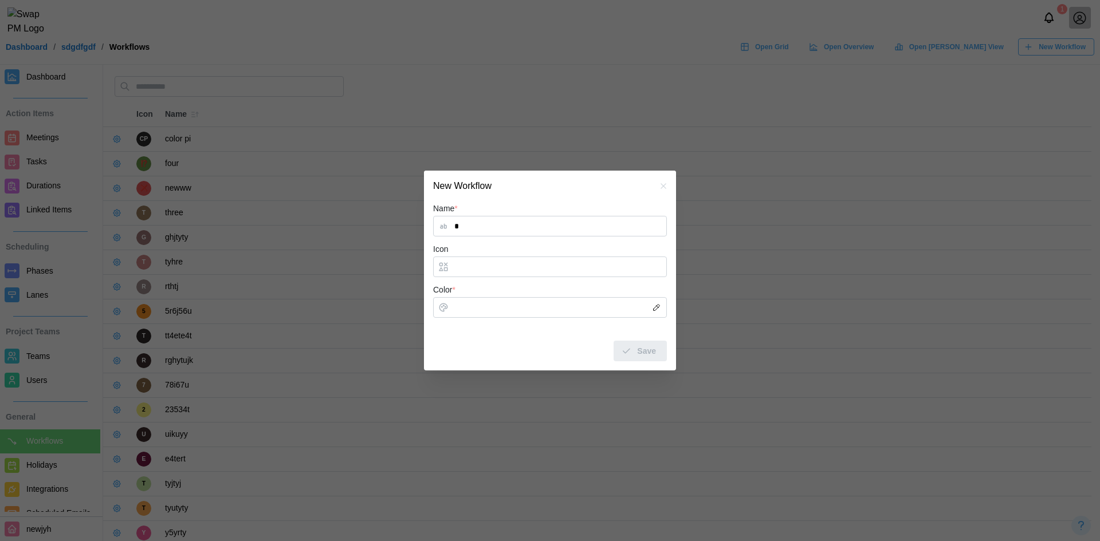
click at [563, 231] on div "Name * *" at bounding box center [550, 219] width 234 height 35
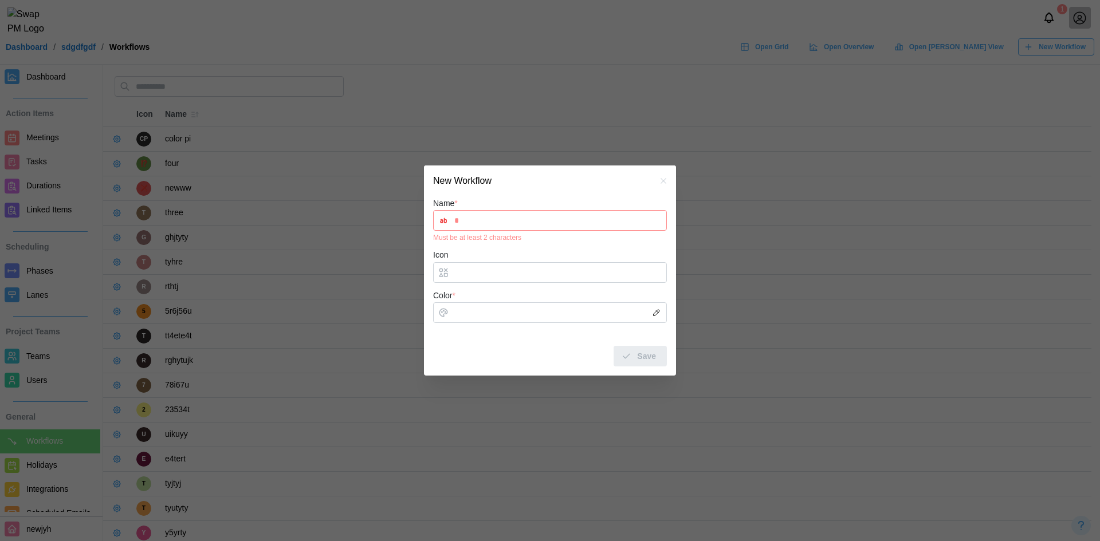
click at [495, 218] on input "*" at bounding box center [550, 220] width 234 height 21
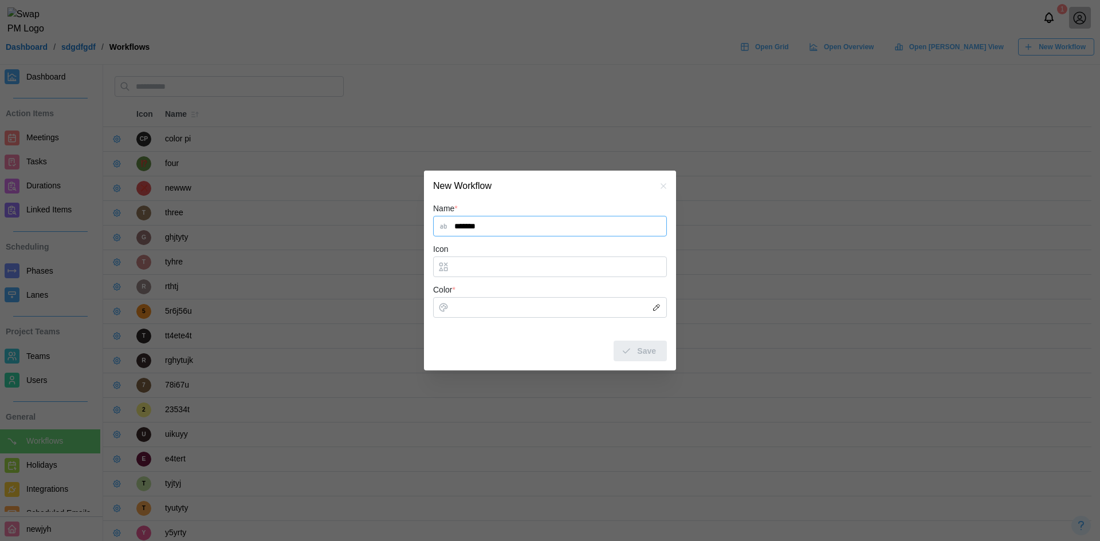
type input "*******"
click at [486, 311] on input "Color *" at bounding box center [550, 307] width 234 height 21
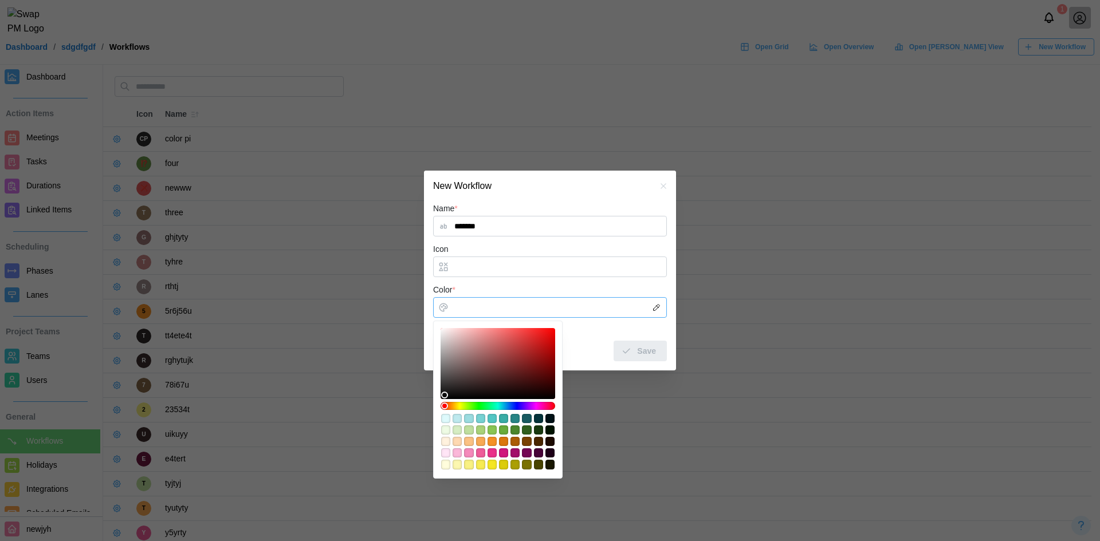
type input "*******"
click at [466, 339] on div at bounding box center [497, 363] width 107 height 63
click at [645, 354] on span "Save" at bounding box center [646, 350] width 19 height 19
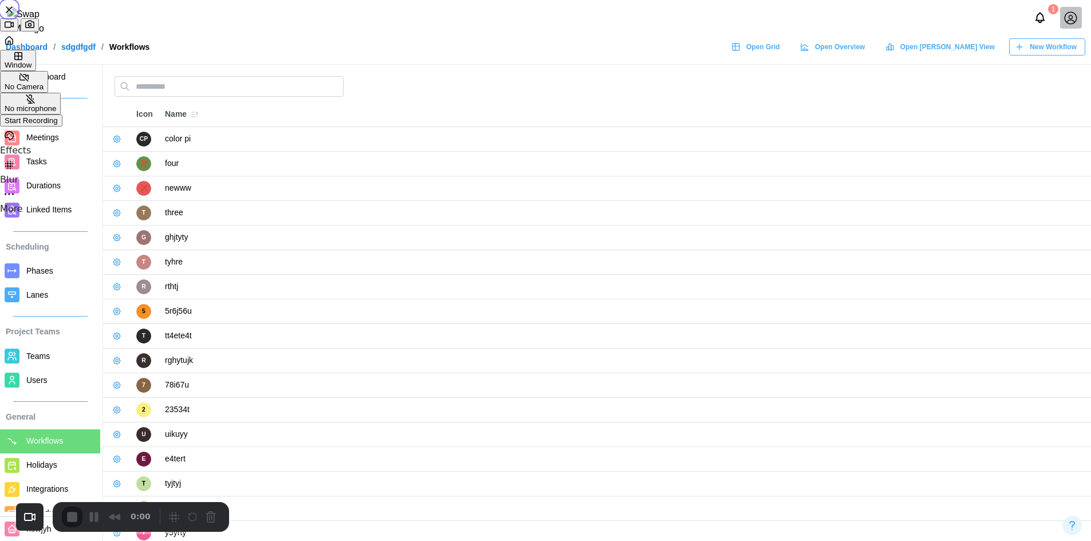
click at [58, 125] on span "Start Recording" at bounding box center [31, 120] width 53 height 9
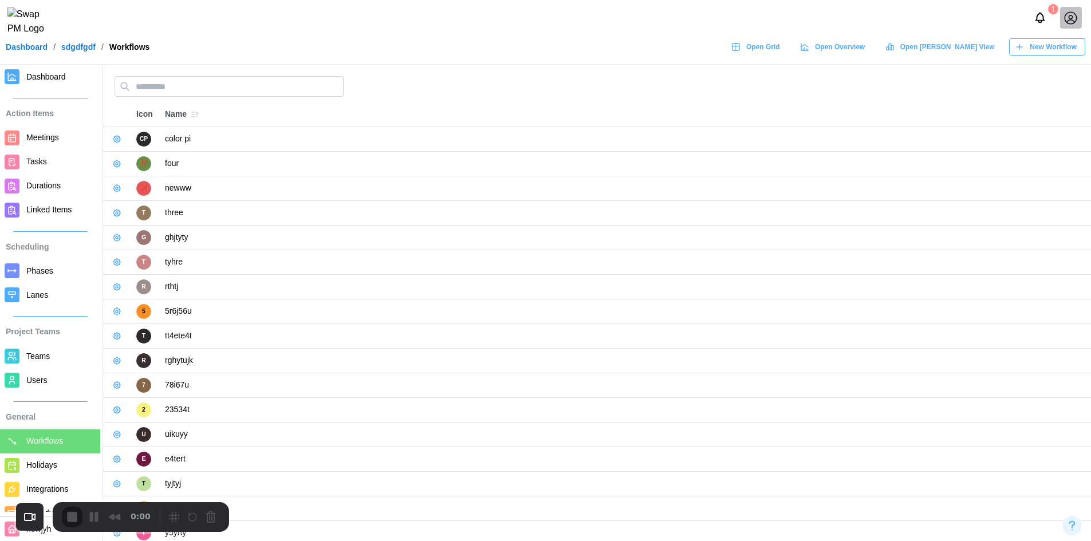
click at [34, 140] on span "Meetings" at bounding box center [42, 137] width 33 height 9
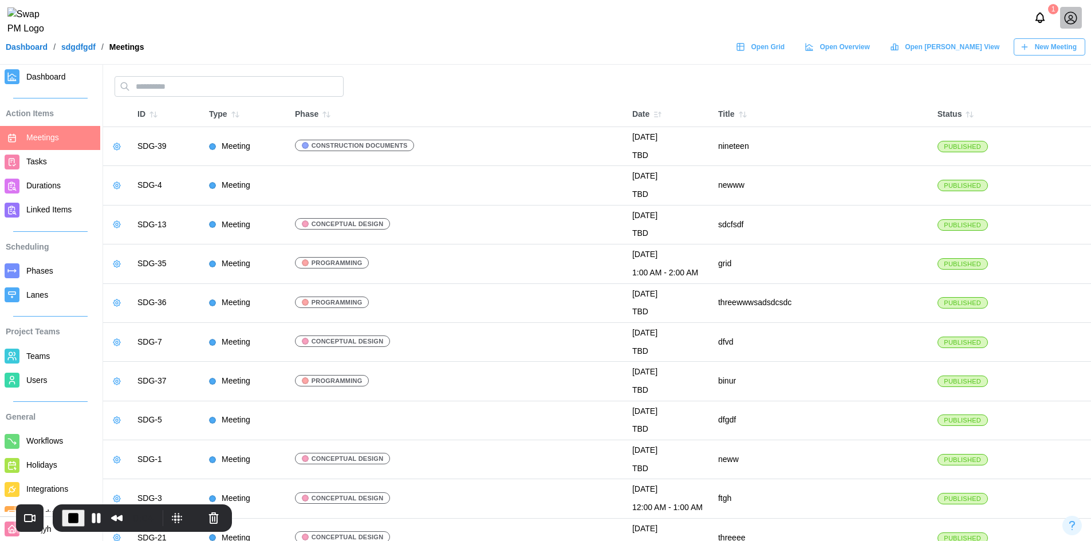
click at [109, 148] on button "button" at bounding box center [117, 147] width 16 height 16
click at [125, 175] on button "Edit Meeting" at bounding box center [152, 169] width 81 height 21
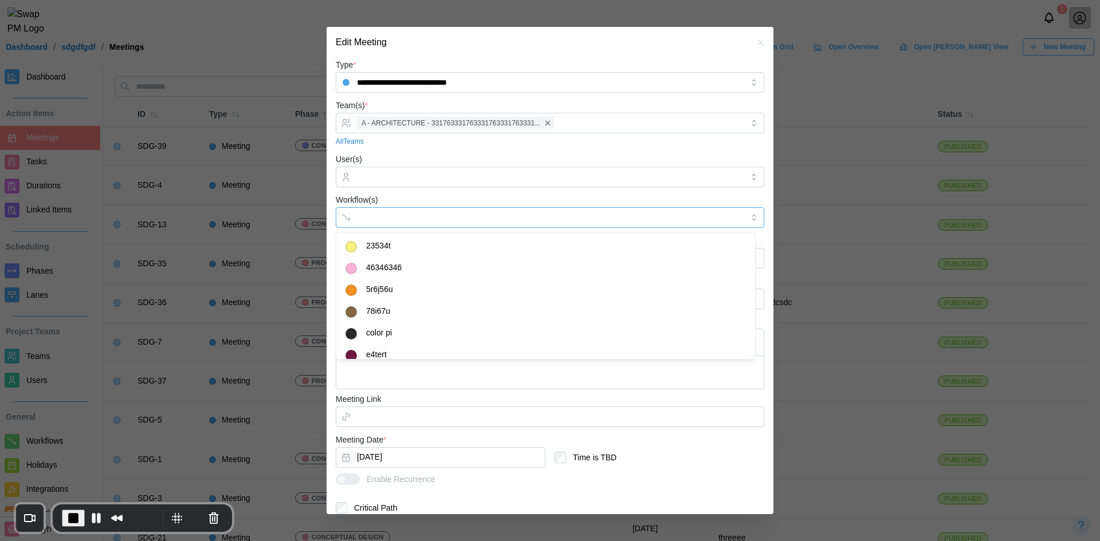
click at [382, 218] on input "Workflow(s)" at bounding box center [539, 217] width 365 height 9
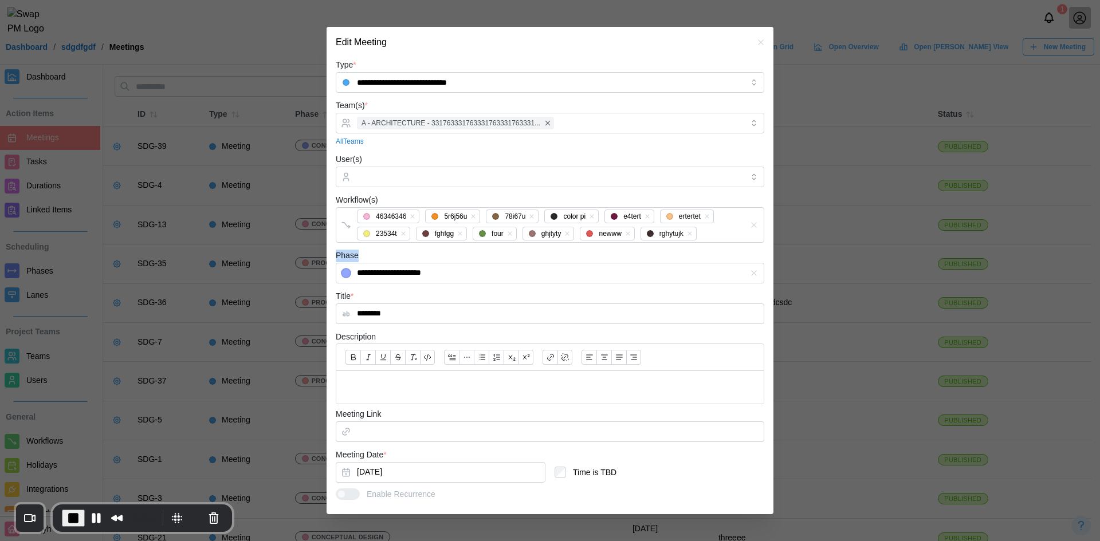
click at [395, 264] on form "**********" at bounding box center [550, 338] width 428 height 560
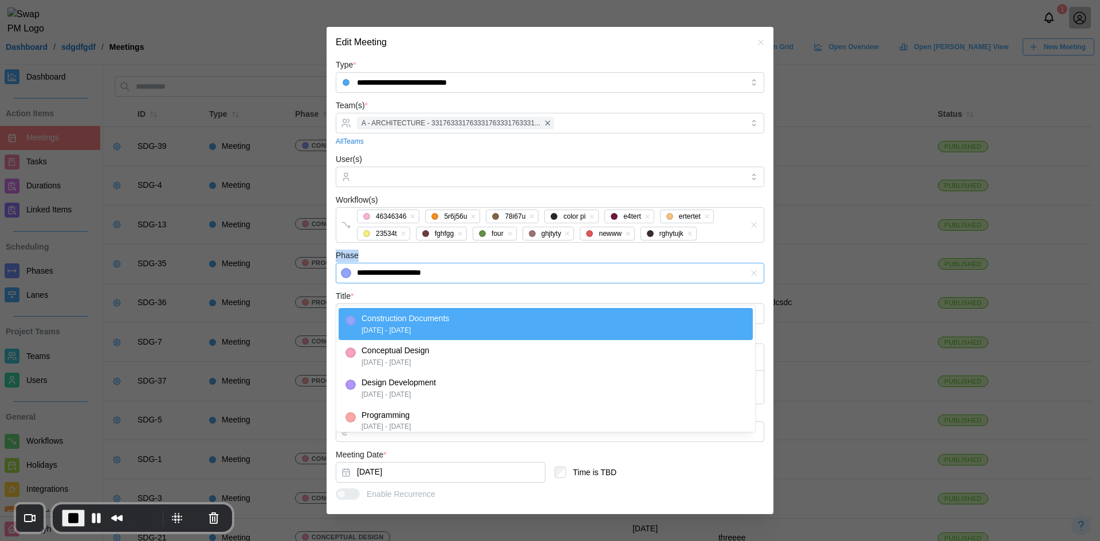
click at [397, 283] on input "**********" at bounding box center [550, 273] width 428 height 21
click at [396, 283] on input "**********" at bounding box center [550, 273] width 428 height 21
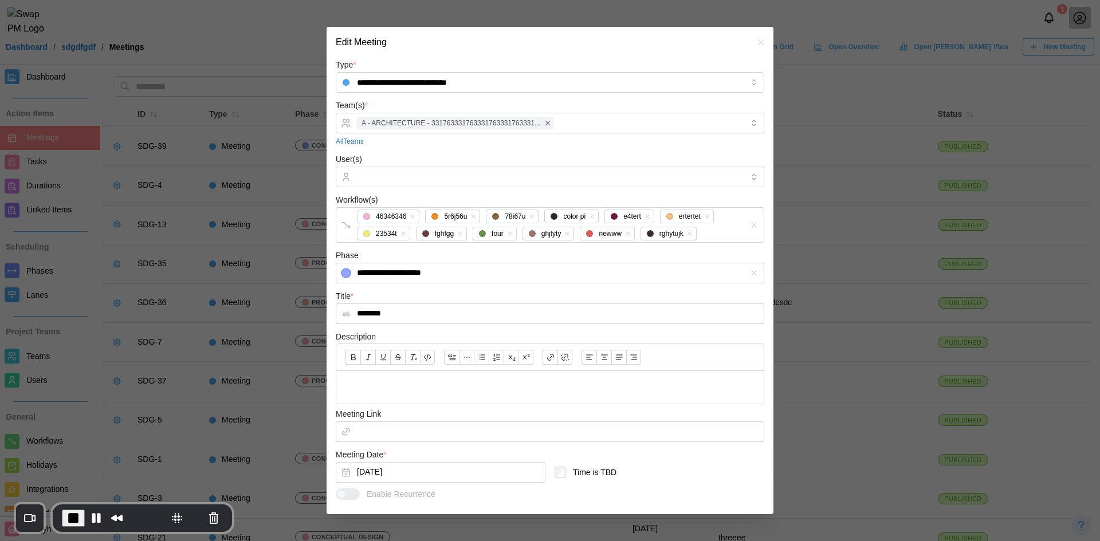
click at [523, 261] on form "**********" at bounding box center [550, 338] width 428 height 560
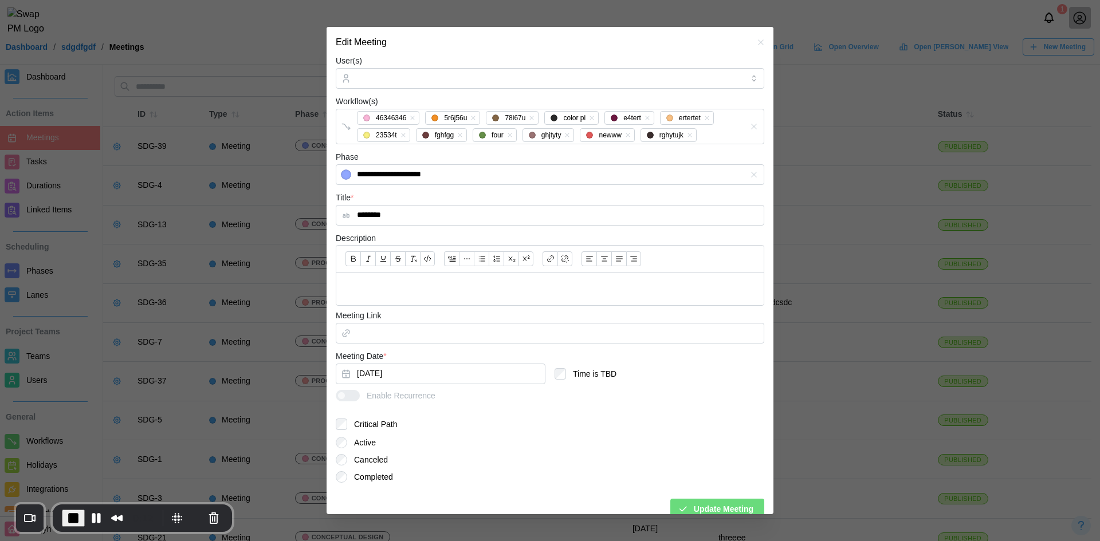
scroll to position [130, 0]
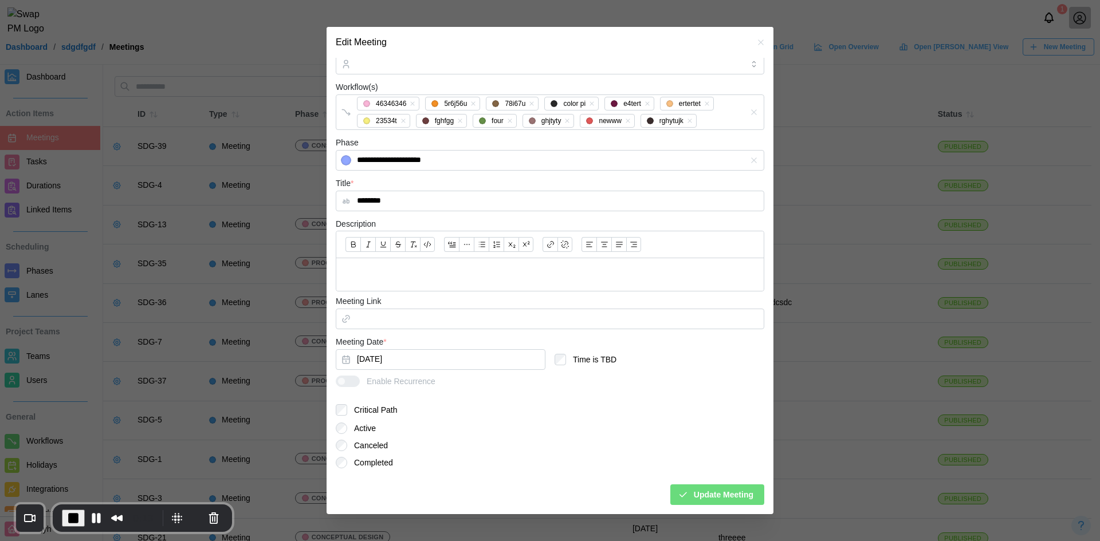
click at [682, 498] on div "Update Meeting" at bounding box center [715, 494] width 76 height 19
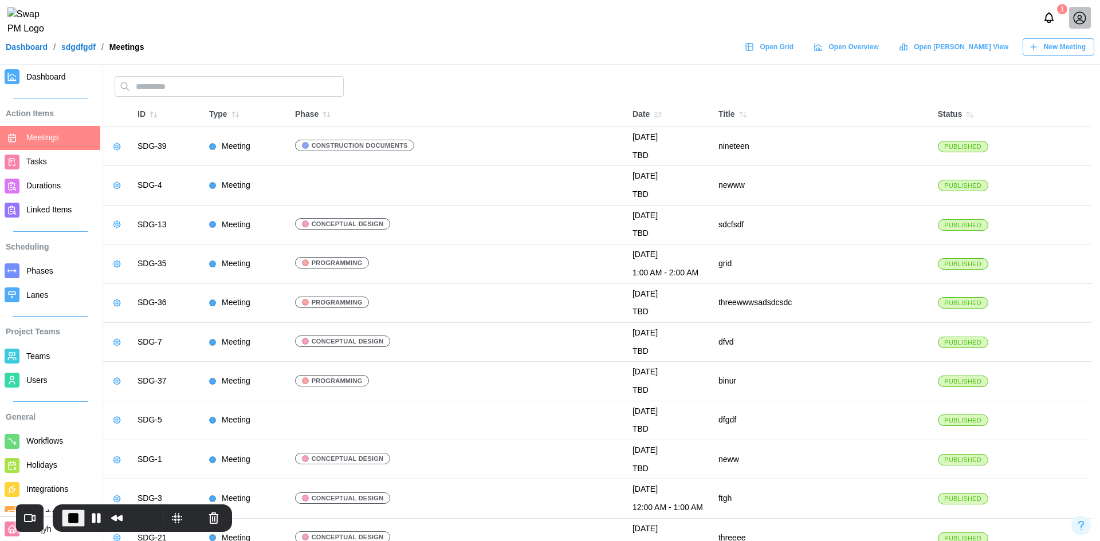
scroll to position [0, 0]
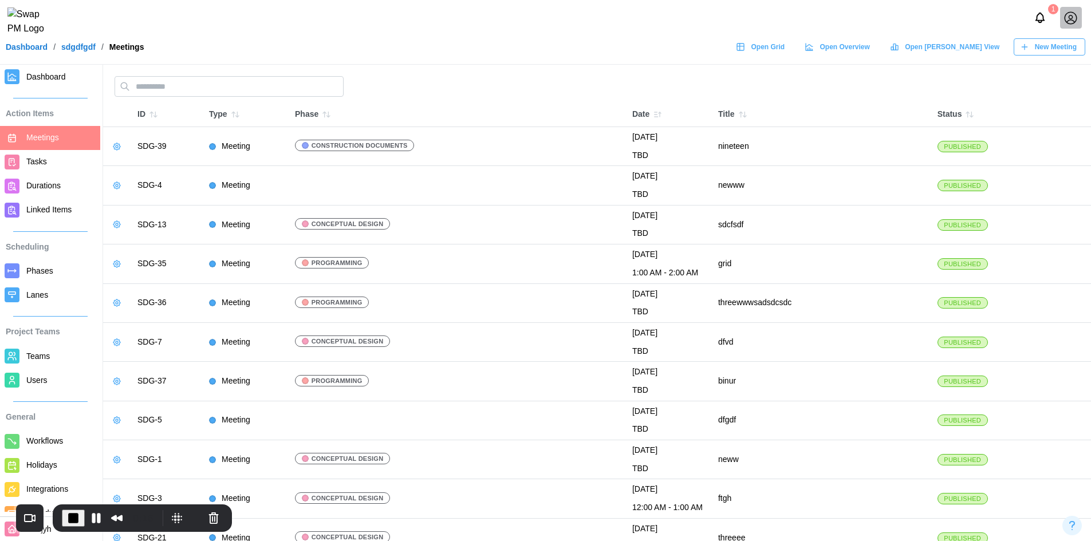
click at [114, 145] on icon "button" at bounding box center [116, 146] width 9 height 9
click at [121, 173] on icon "button" at bounding box center [123, 170] width 8 height 8
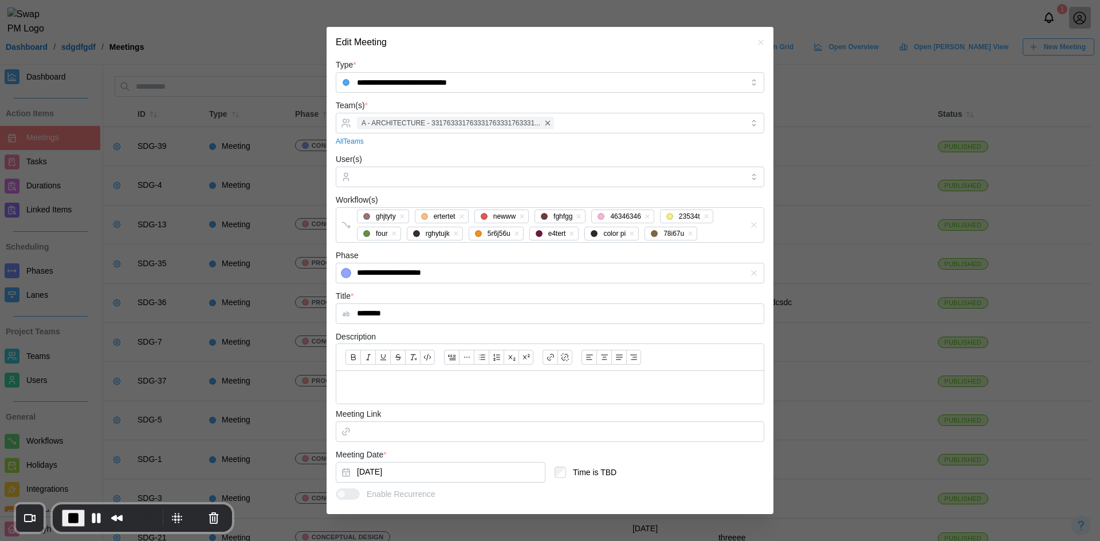
scroll to position [57, 0]
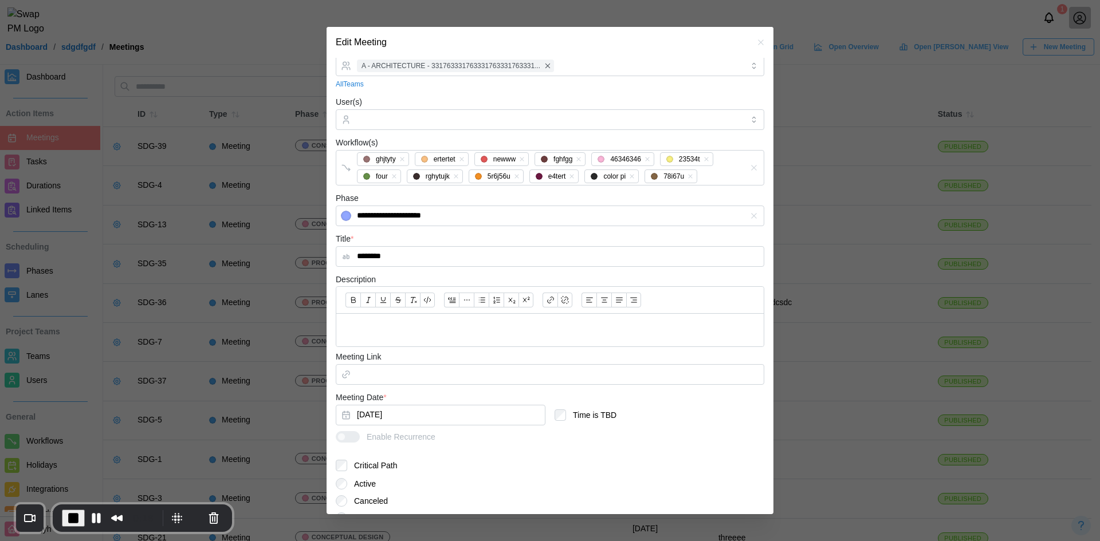
click at [758, 40] on icon "button" at bounding box center [760, 42] width 5 height 5
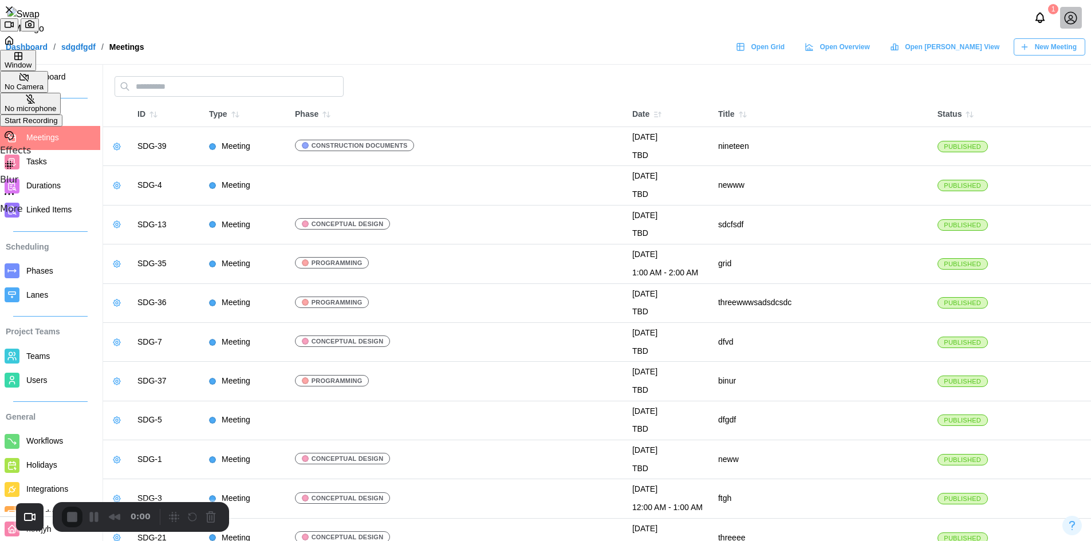
click at [58, 125] on span "Start Recording" at bounding box center [31, 120] width 53 height 9
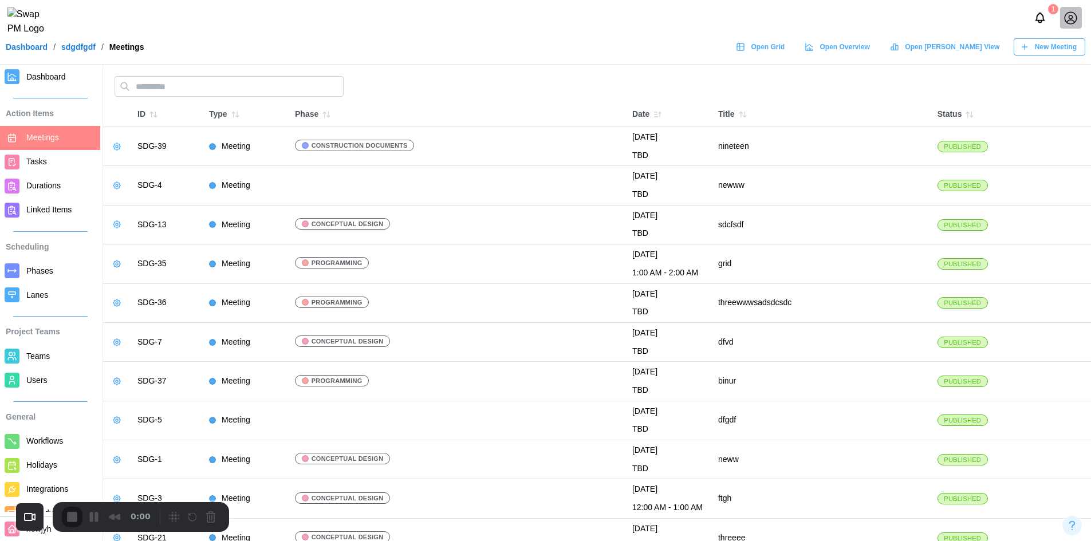
click at [33, 455] on link "Holidays" at bounding box center [50, 466] width 100 height 24
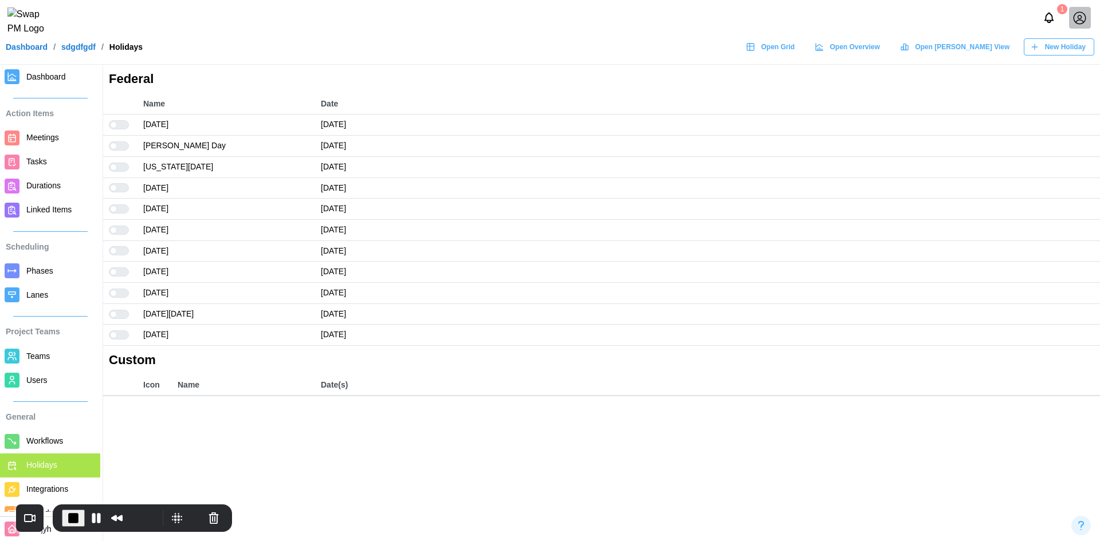
click at [121, 251] on div at bounding box center [122, 251] width 11 height 8
click at [122, 270] on div at bounding box center [122, 272] width 11 height 8
click at [125, 295] on div at bounding box center [122, 293] width 11 height 8
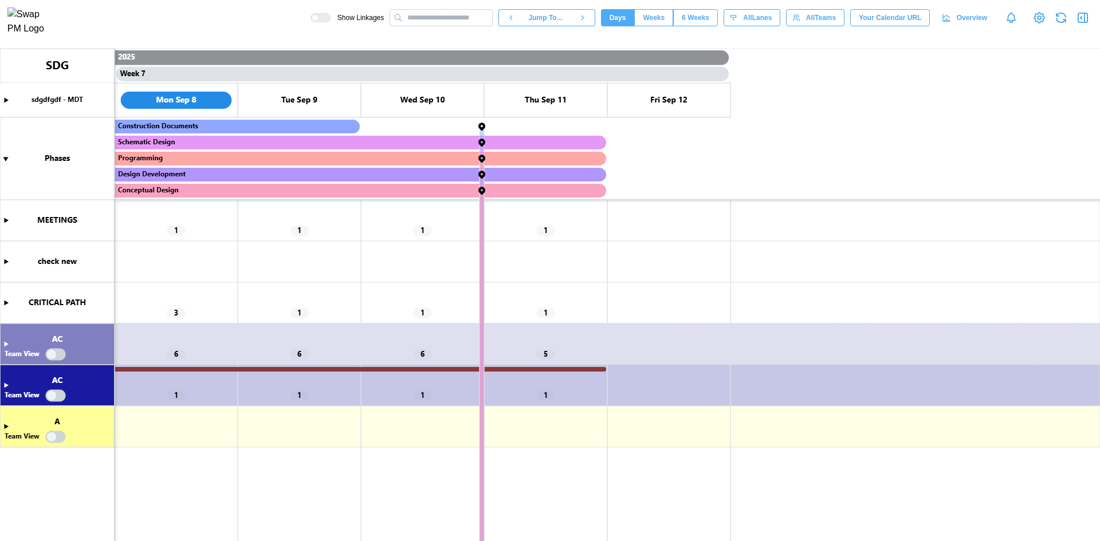
scroll to position [0, 3333]
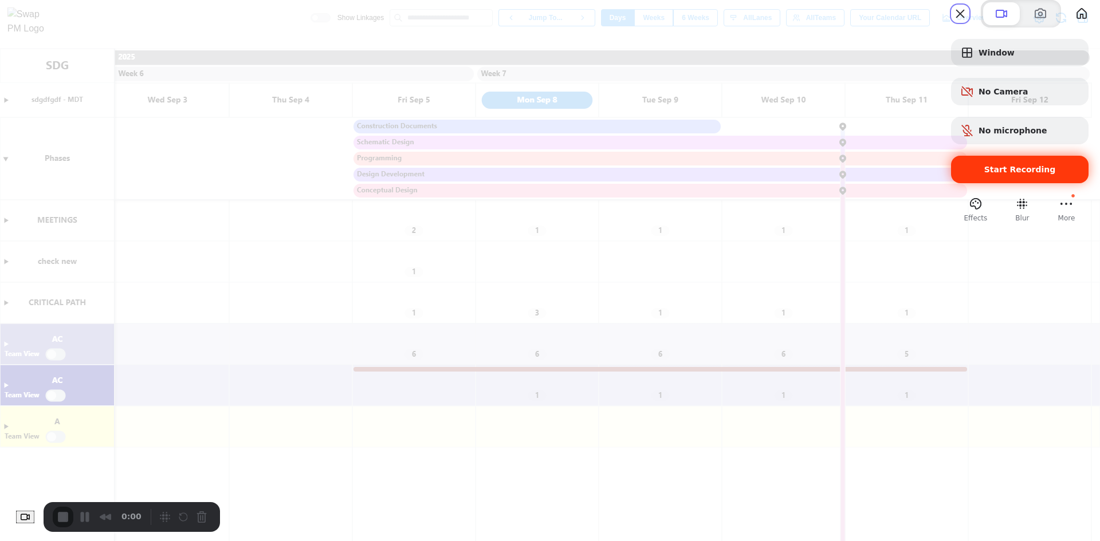
click at [1002, 182] on div "Start Recording" at bounding box center [1019, 169] width 137 height 27
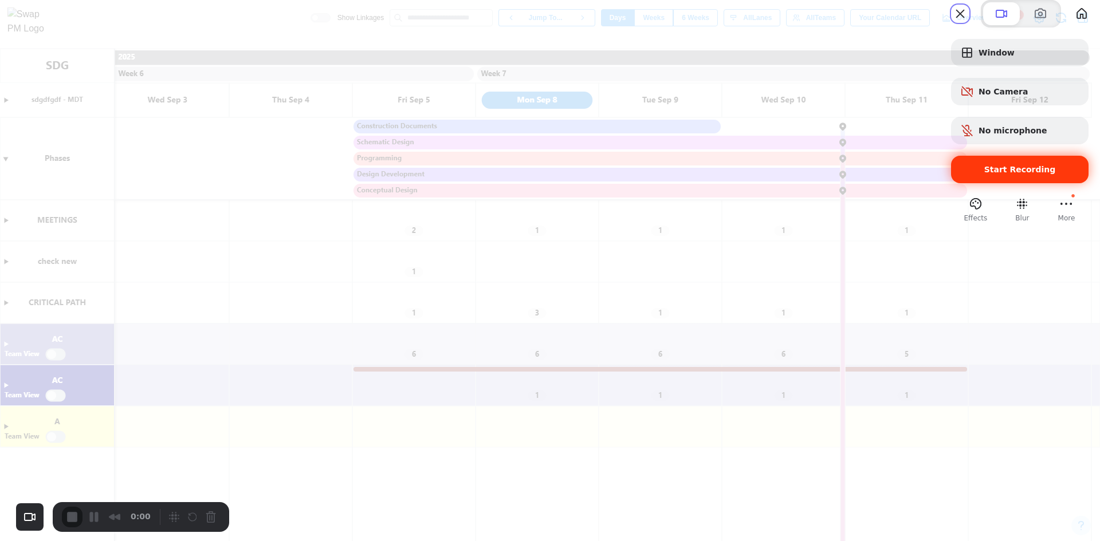
click at [962, 174] on span "Start Recording" at bounding box center [1019, 169] width 119 height 9
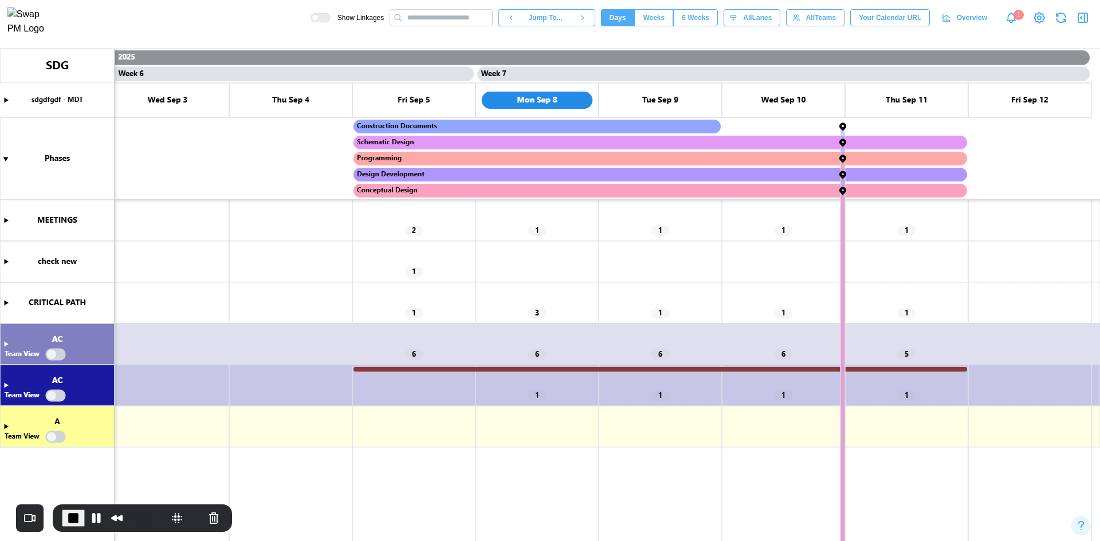
click at [7, 302] on canvas at bounding box center [550, 295] width 1100 height 493
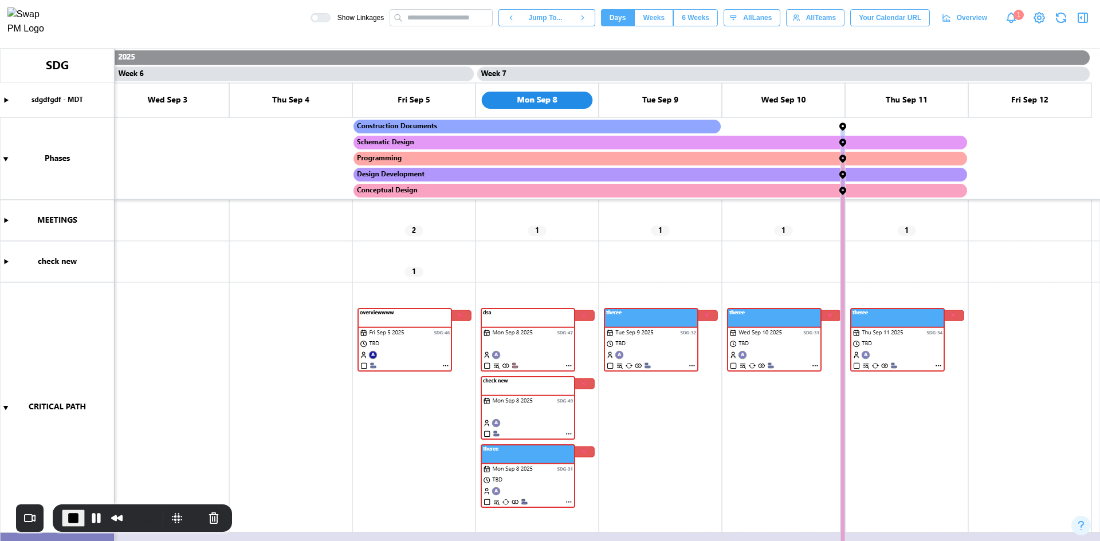
click at [4, 217] on canvas at bounding box center [550, 295] width 1100 height 493
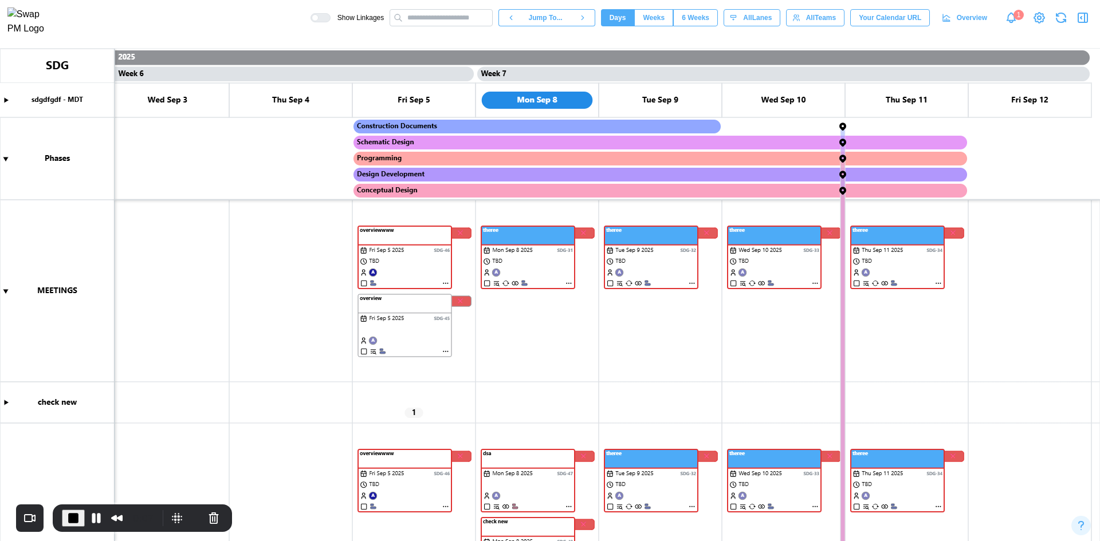
scroll to position [265, 0]
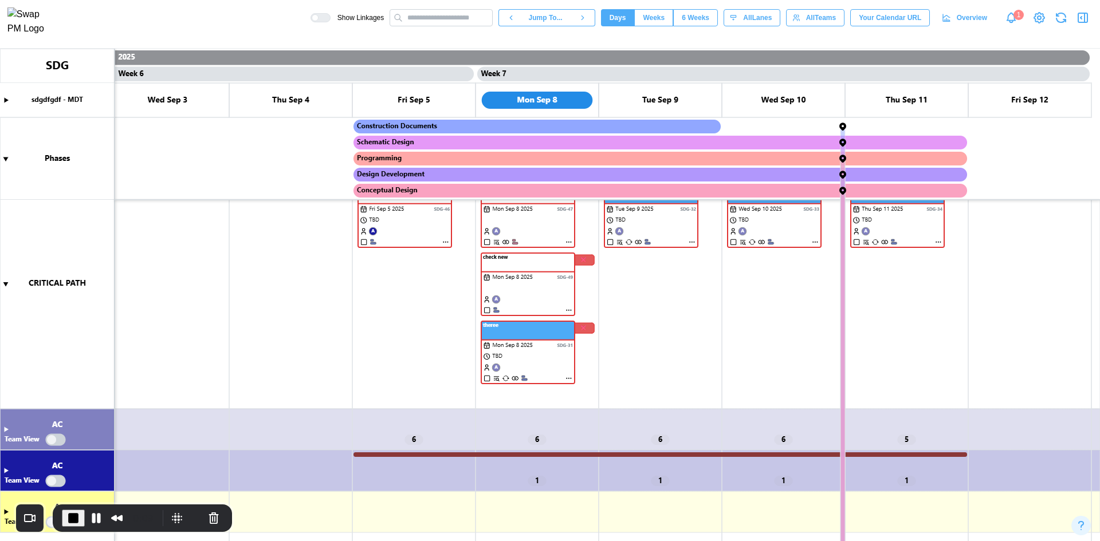
click at [7, 430] on canvas at bounding box center [550, 295] width 1100 height 493
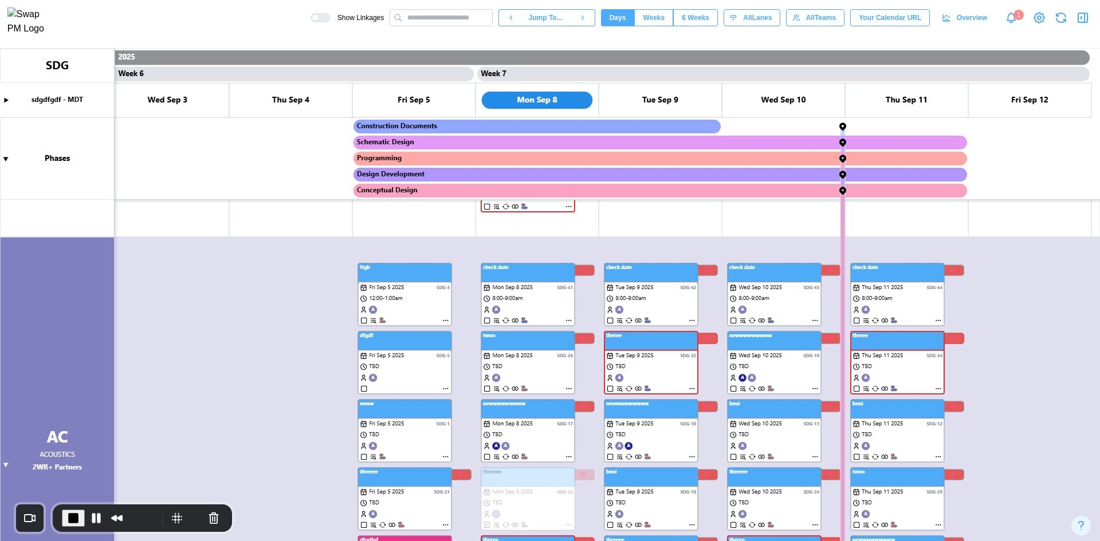
scroll to position [0, 0]
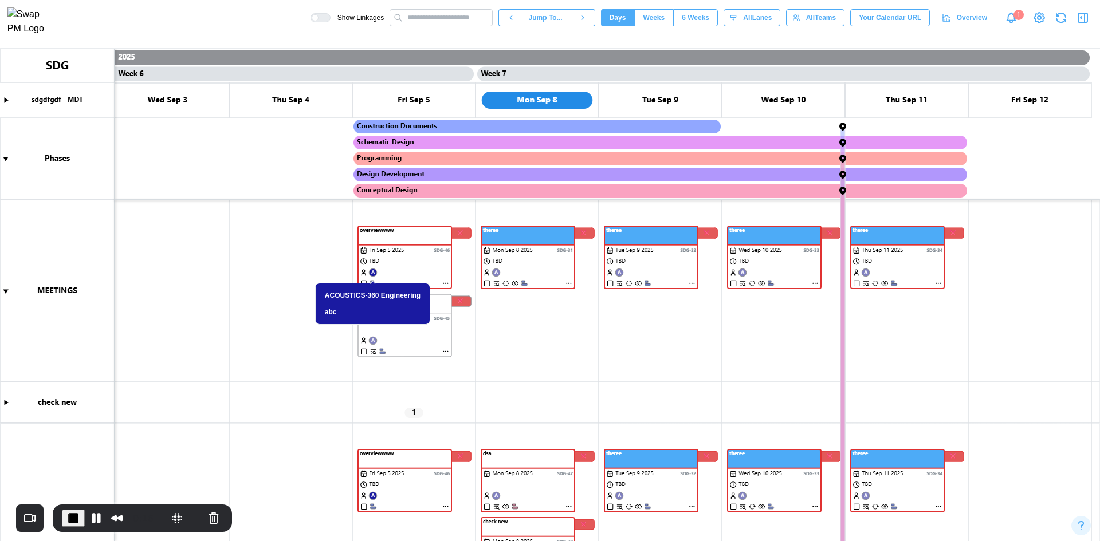
click at [569, 281] on canvas at bounding box center [550, 295] width 1100 height 493
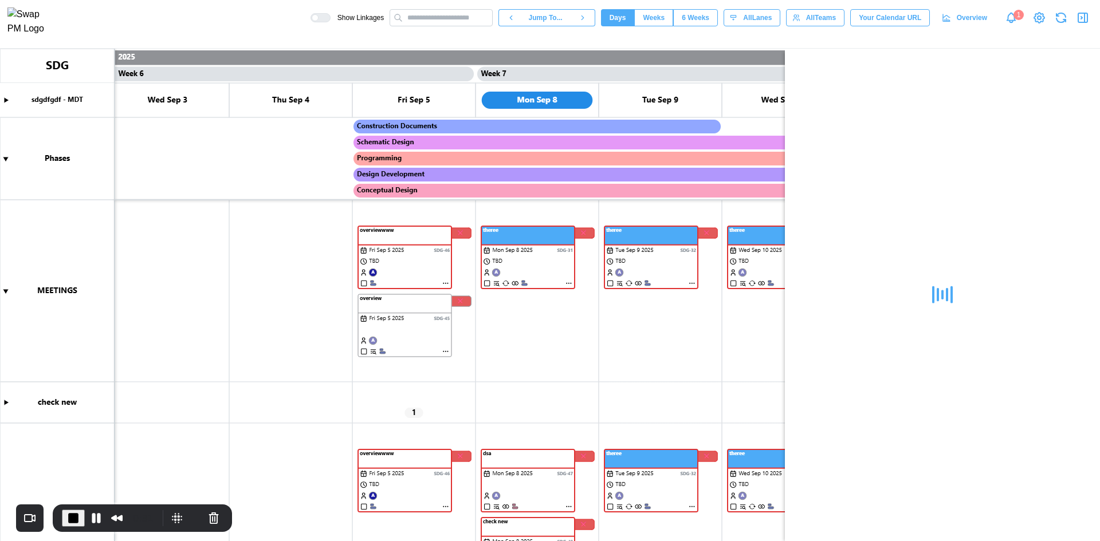
click at [10, 404] on canvas at bounding box center [550, 295] width 1100 height 493
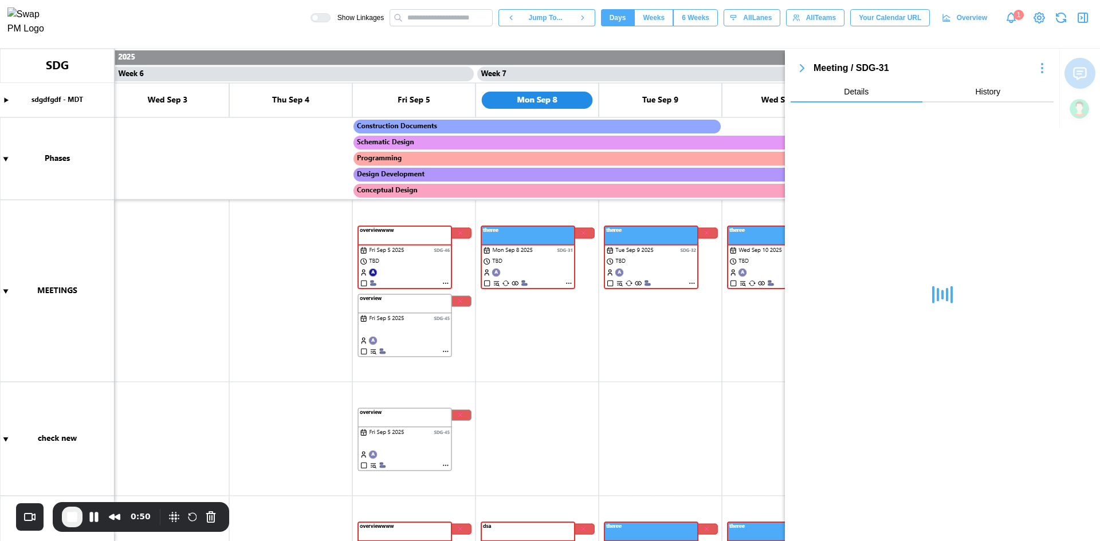
scroll to position [172, 0]
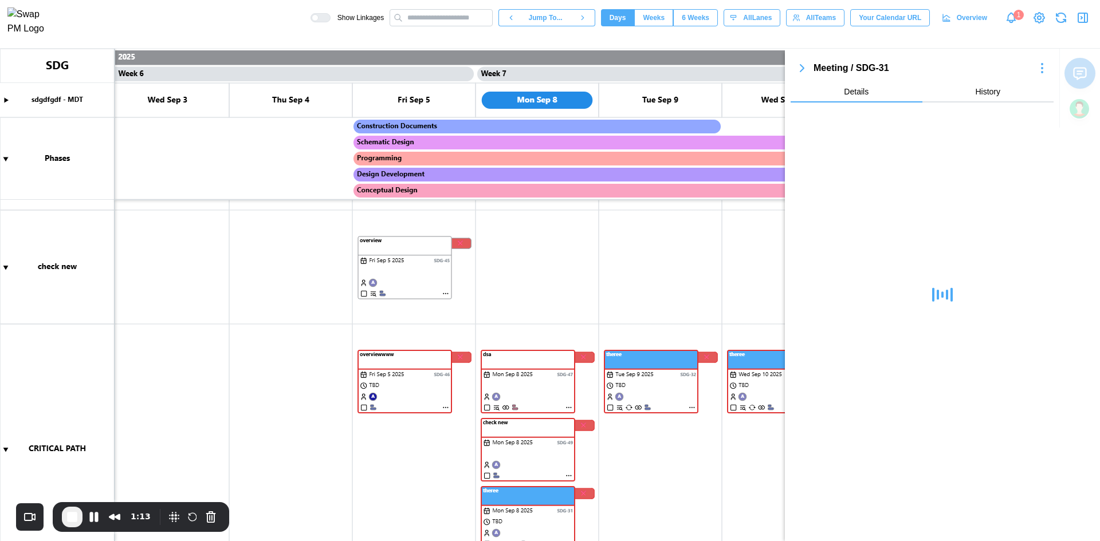
click at [798, 68] on icon "button" at bounding box center [802, 68] width 14 height 14
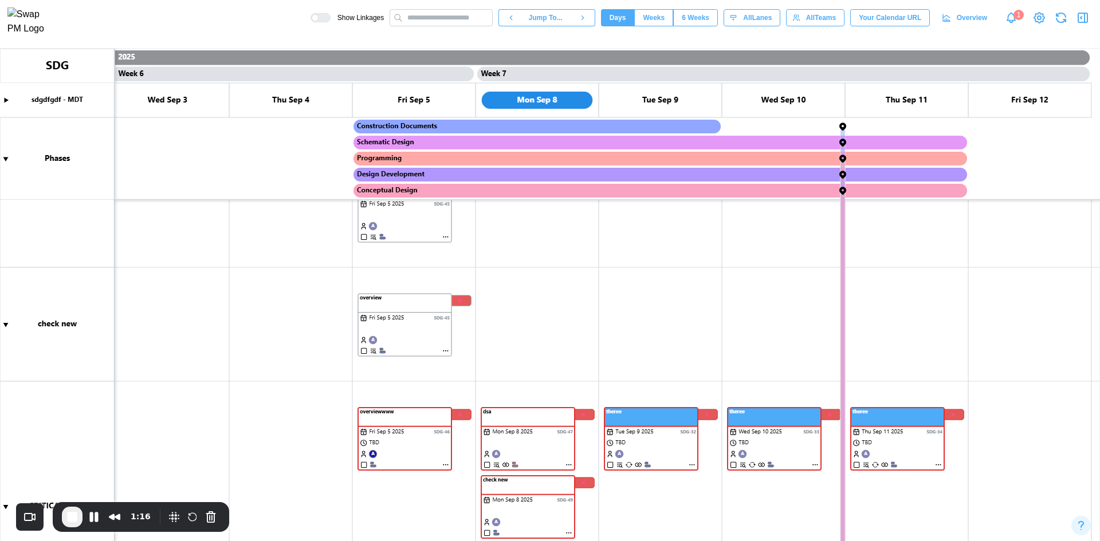
scroll to position [0, 0]
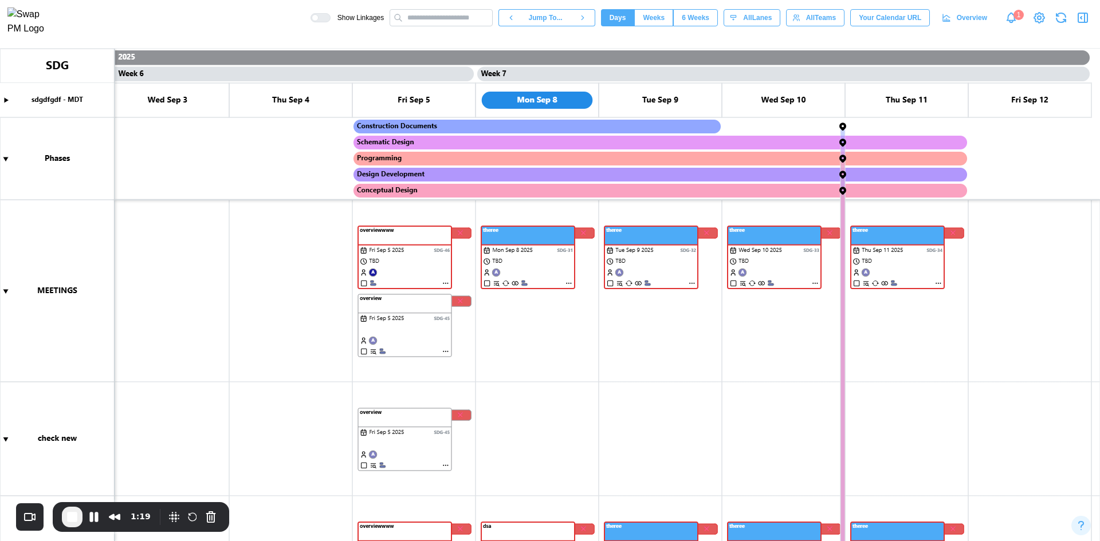
click at [570, 283] on canvas at bounding box center [550, 295] width 1100 height 493
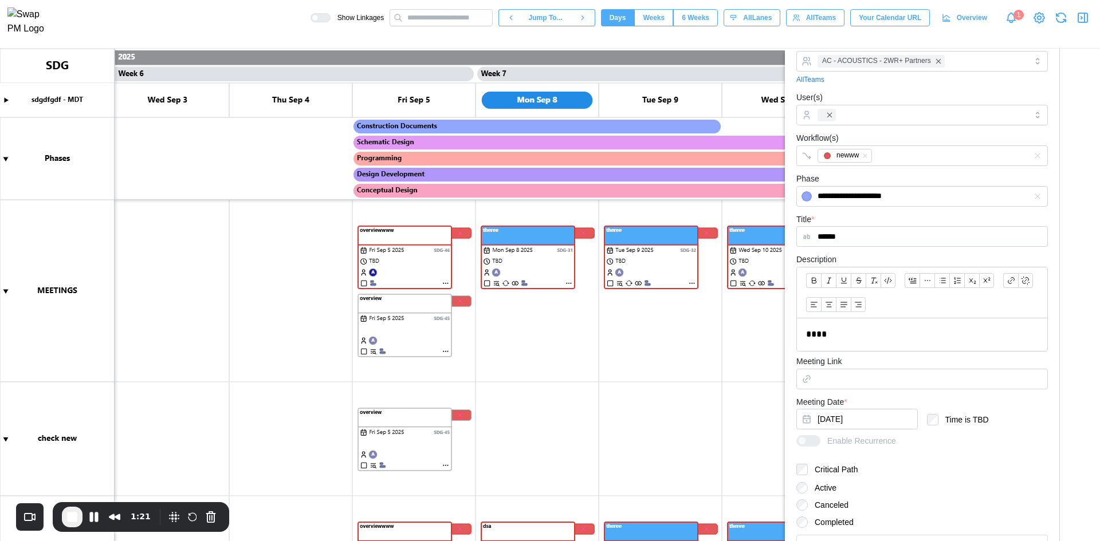
scroll to position [202, 0]
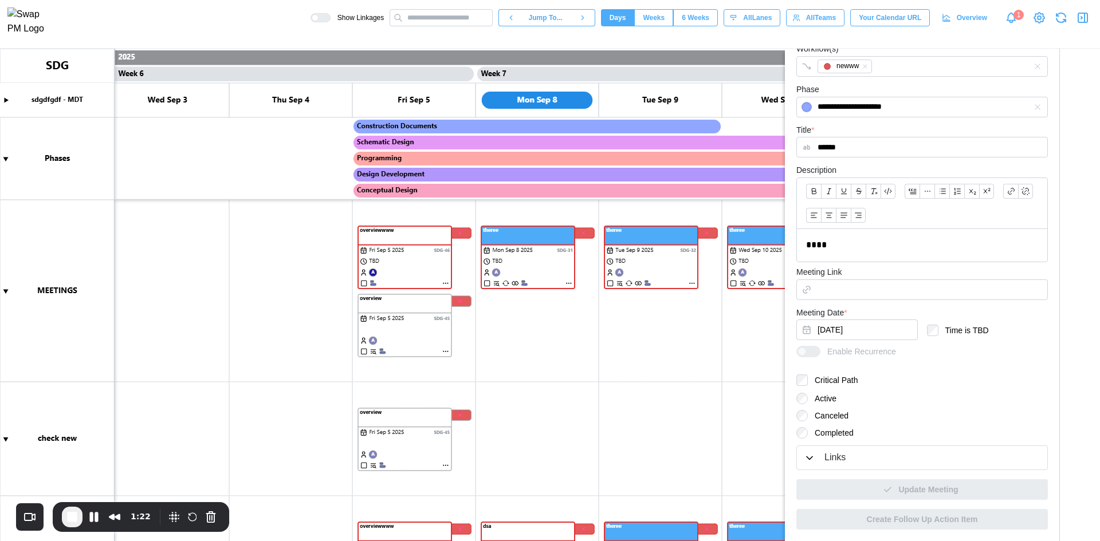
click at [807, 379] on label "Critical Path" at bounding box center [832, 380] width 50 height 11
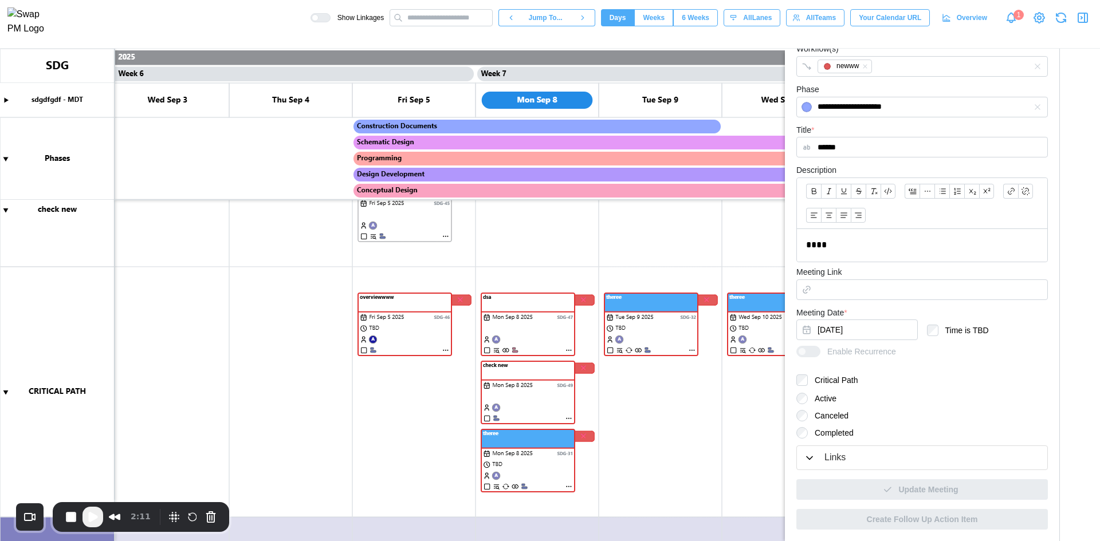
scroll to position [0, 0]
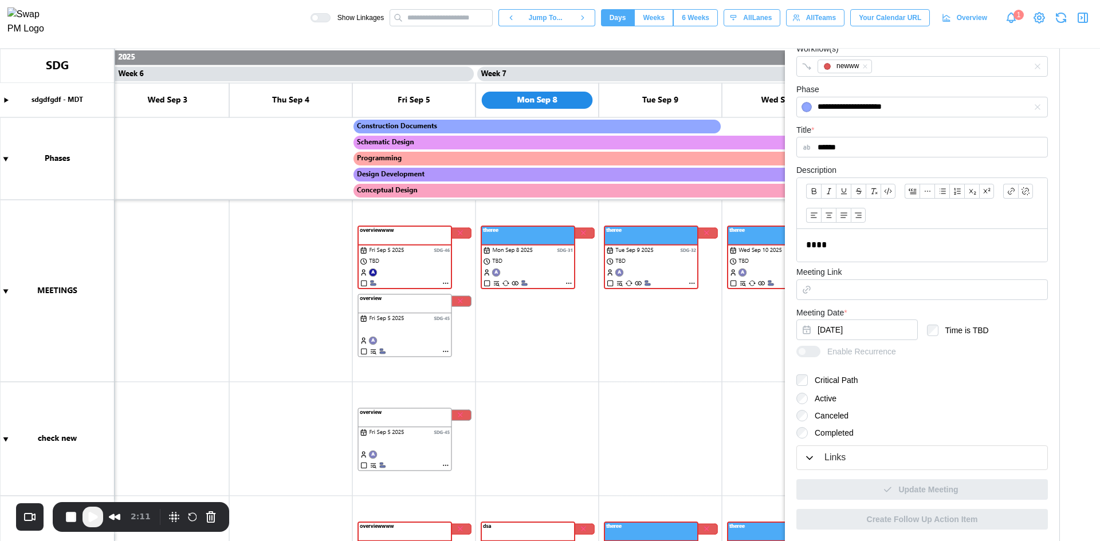
click at [446, 350] on canvas at bounding box center [550, 295] width 1100 height 493
click at [92, 513] on span "Play Recording" at bounding box center [93, 517] width 14 height 14
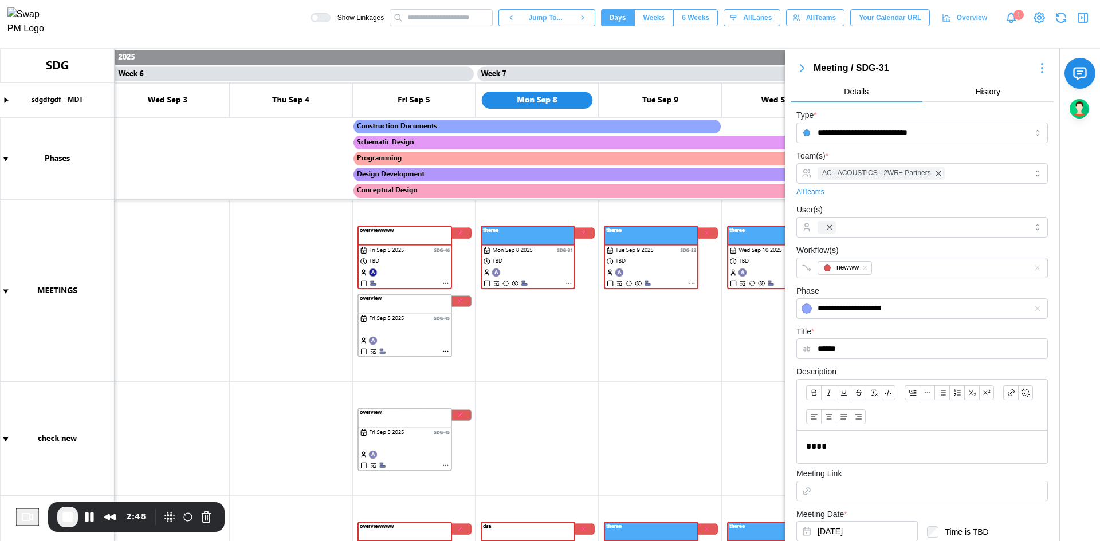
click at [447, 282] on canvas at bounding box center [550, 295] width 1100 height 493
click at [447, 284] on canvas at bounding box center [550, 295] width 1100 height 493
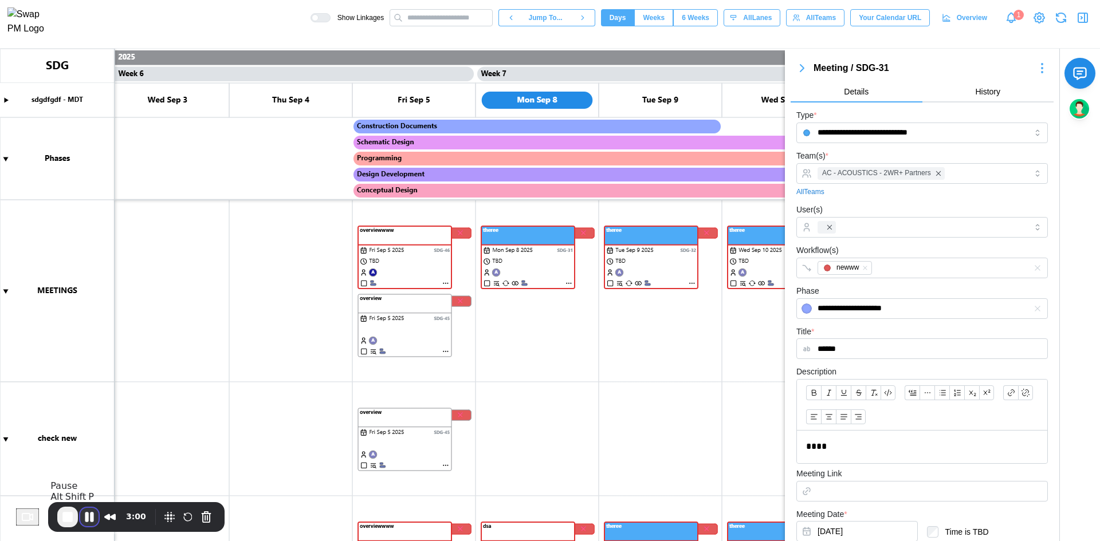
click at [93, 525] on button "Pause Recording" at bounding box center [89, 517] width 18 height 18
click at [444, 283] on canvas at bounding box center [550, 295] width 1100 height 493
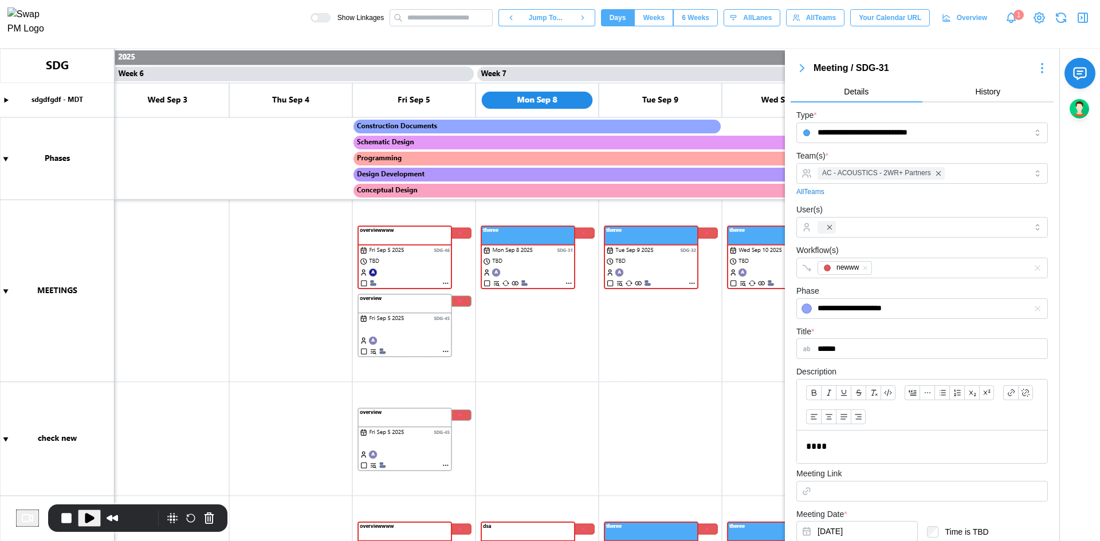
click at [446, 283] on canvas at bounding box center [550, 295] width 1100 height 493
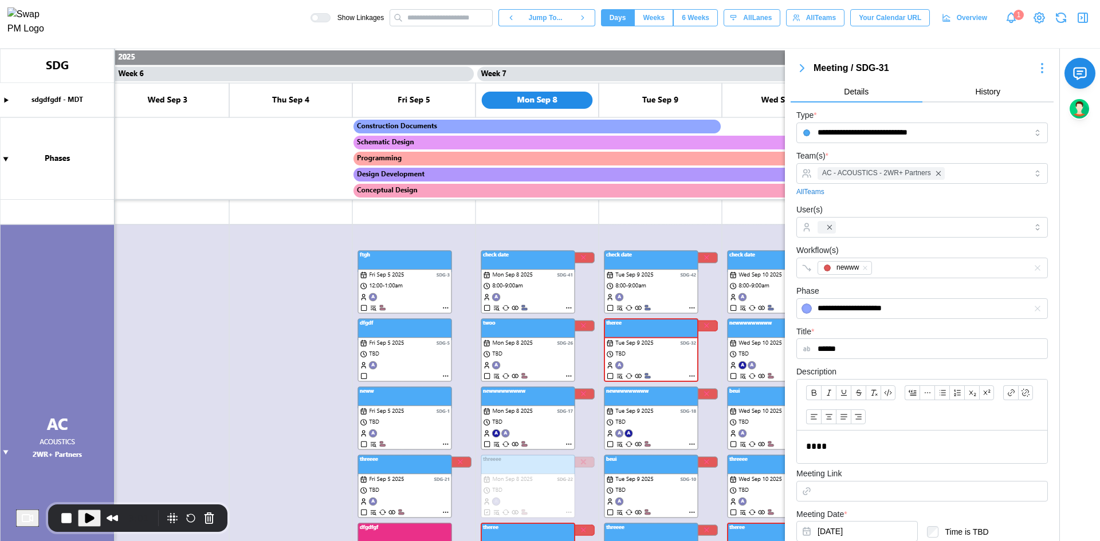
scroll to position [350, 0]
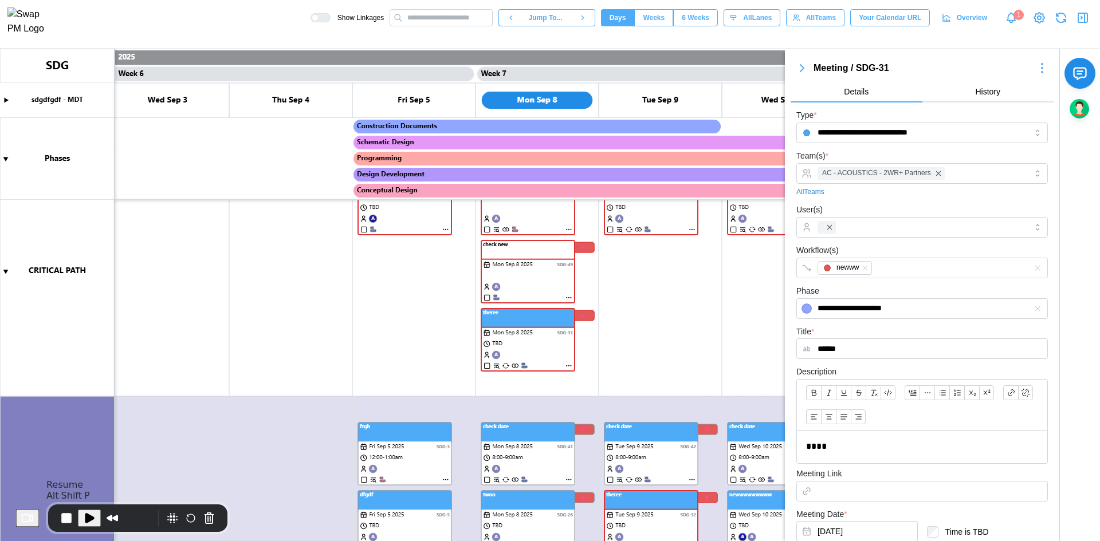
click at [96, 519] on span "Play Recording" at bounding box center [89, 518] width 14 height 14
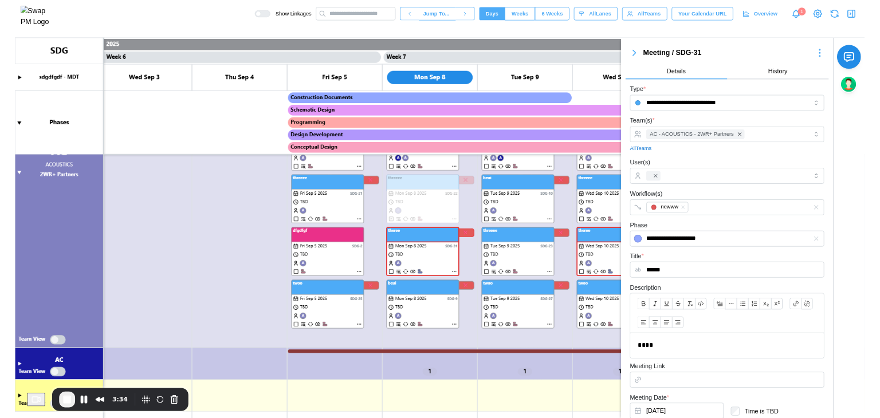
scroll to position [6, 0]
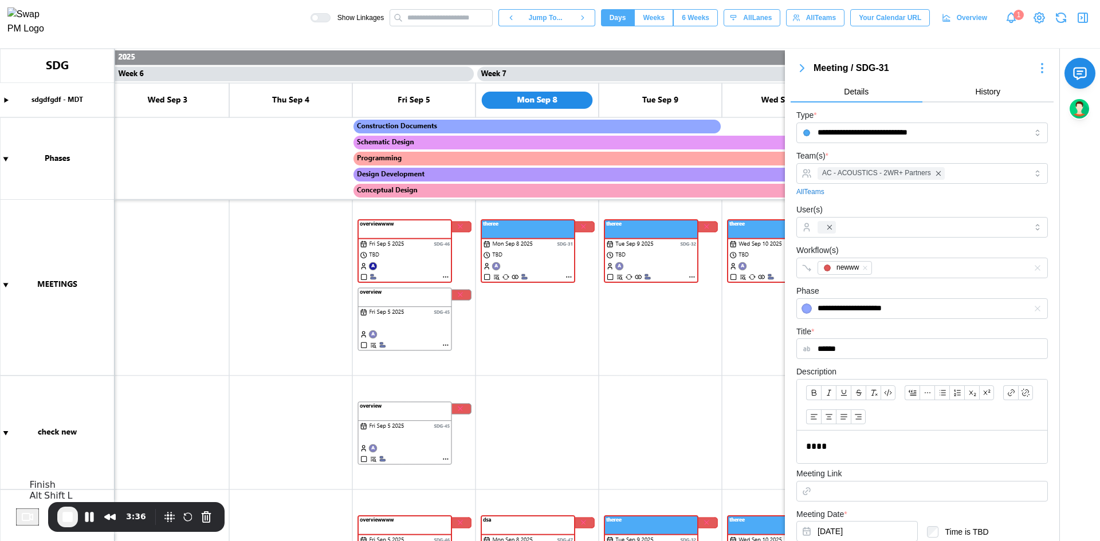
click at [71, 513] on span "End Recording" at bounding box center [68, 517] width 14 height 14
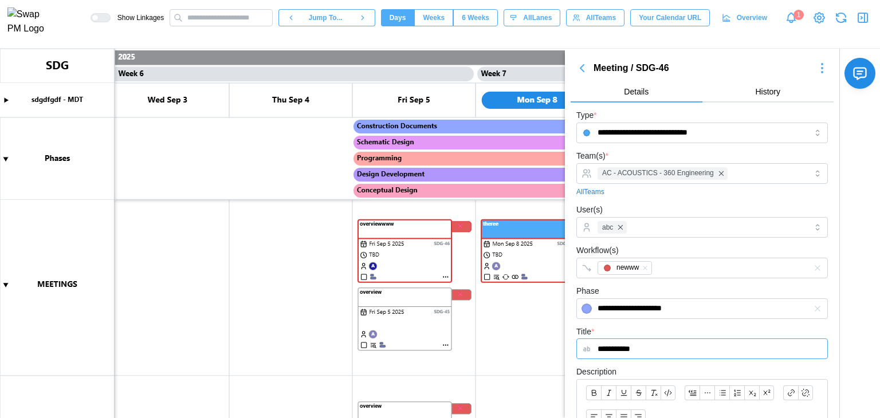
scroll to position [0, 3333]
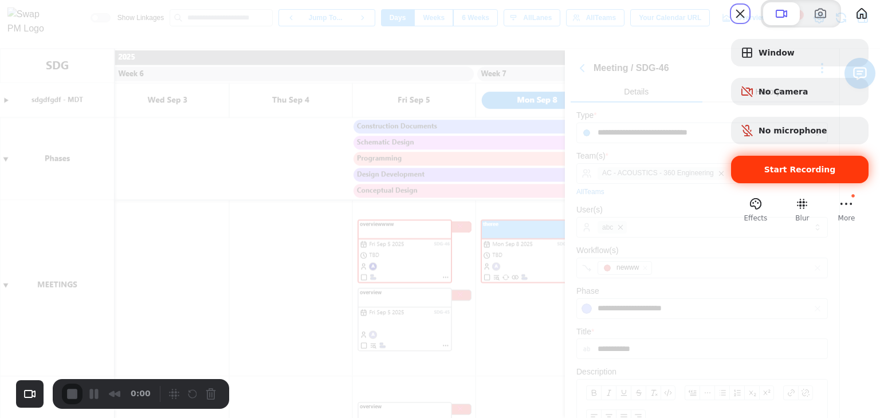
click at [767, 183] on div "Start Recording" at bounding box center [799, 169] width 137 height 27
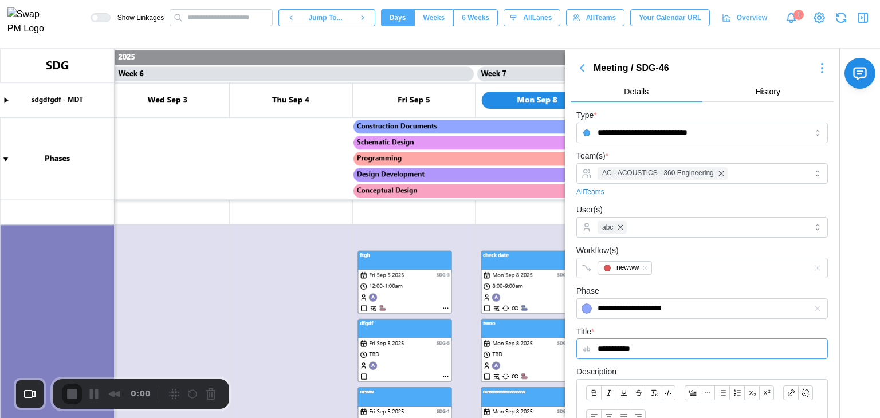
scroll to position [522, 0]
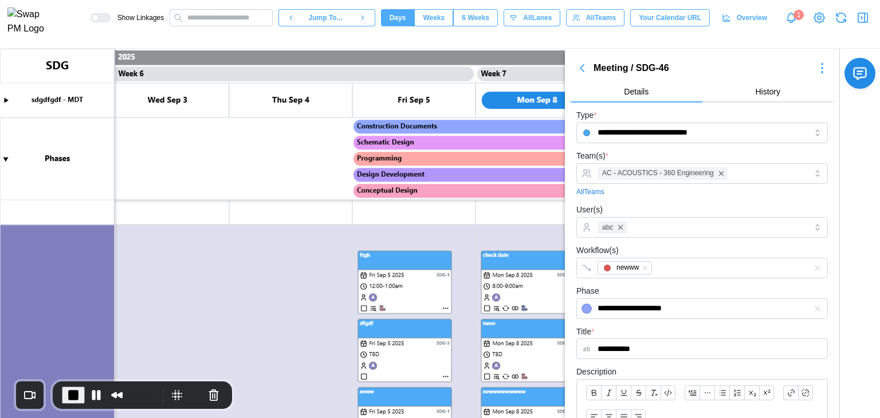
click at [449, 309] on canvas at bounding box center [440, 233] width 880 height 369
click at [442, 305] on canvas at bounding box center [440, 233] width 880 height 369
click at [447, 307] on canvas at bounding box center [440, 233] width 880 height 369
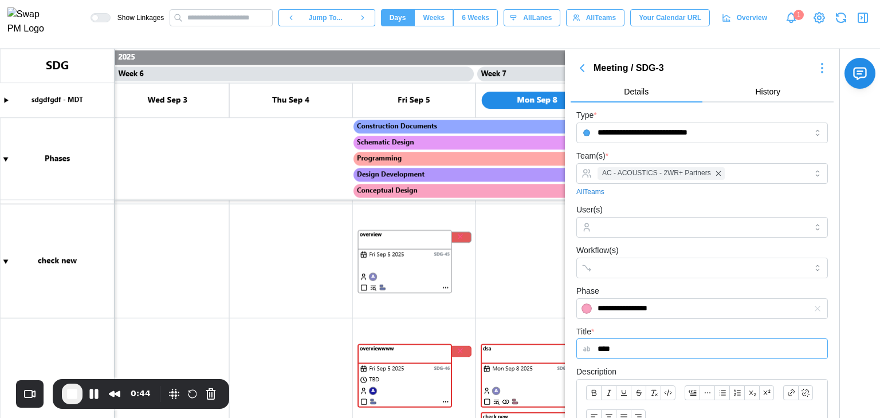
scroll to position [350, 0]
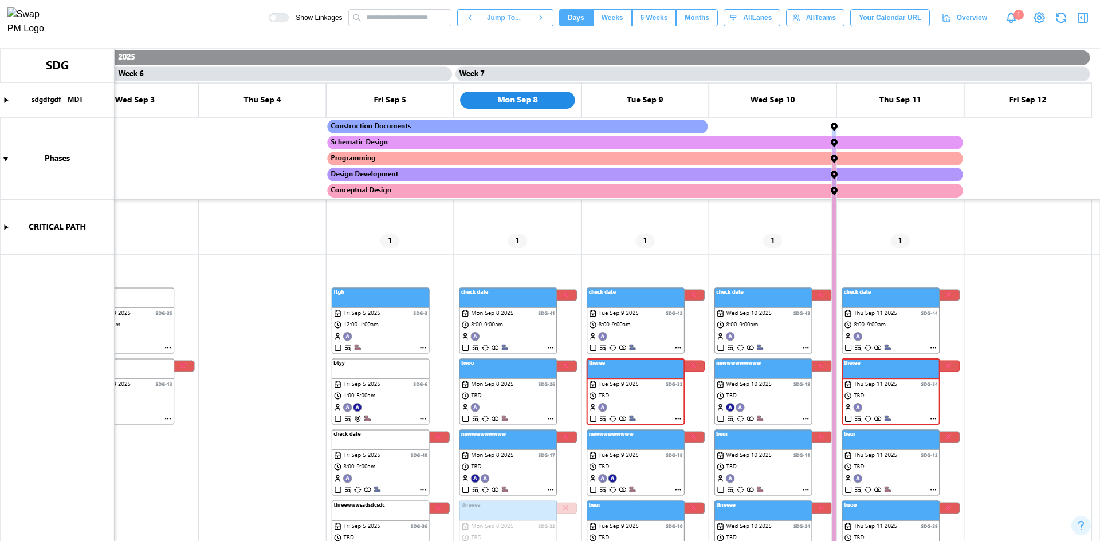
scroll to position [0, 3487]
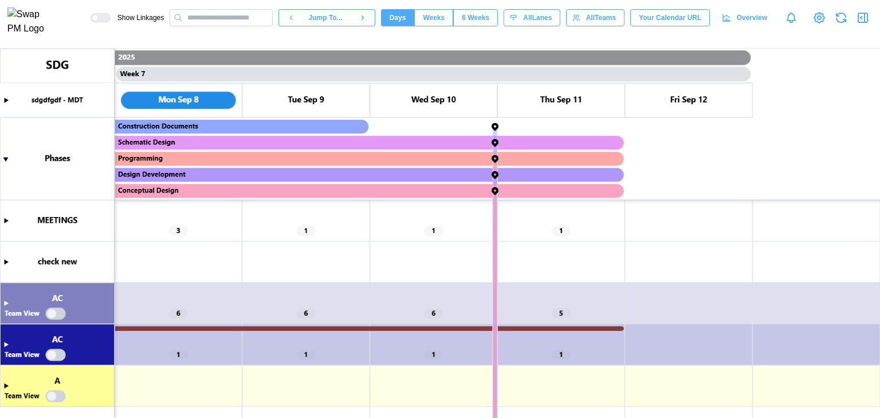
scroll to position [0, 3706]
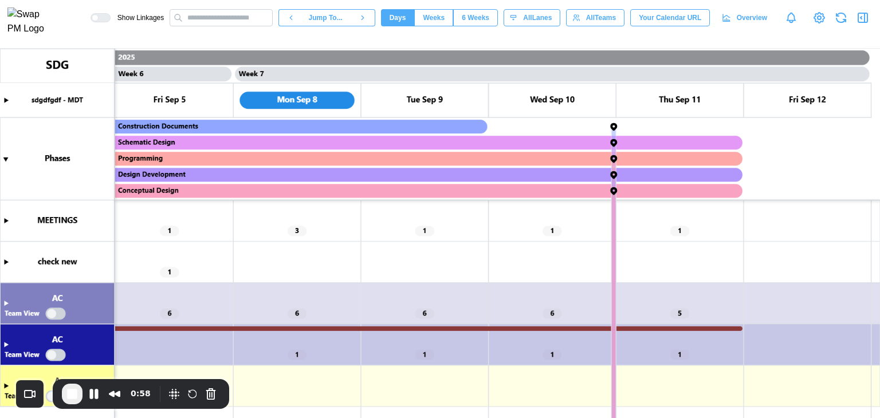
click at [5, 219] on canvas at bounding box center [440, 233] width 880 height 369
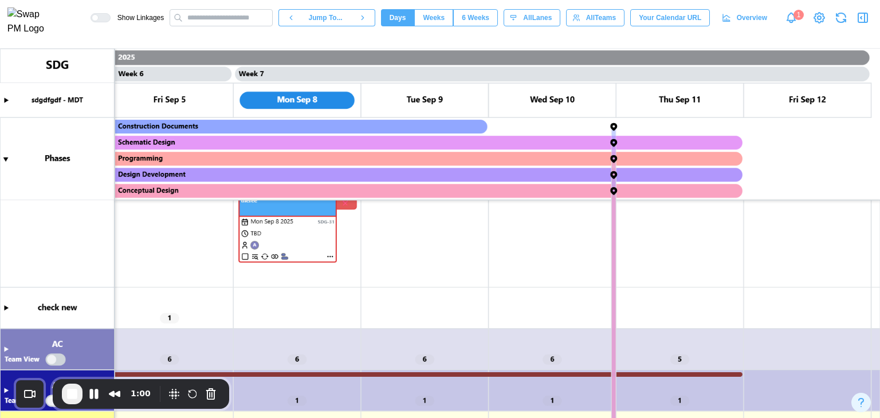
scroll to position [57, 0]
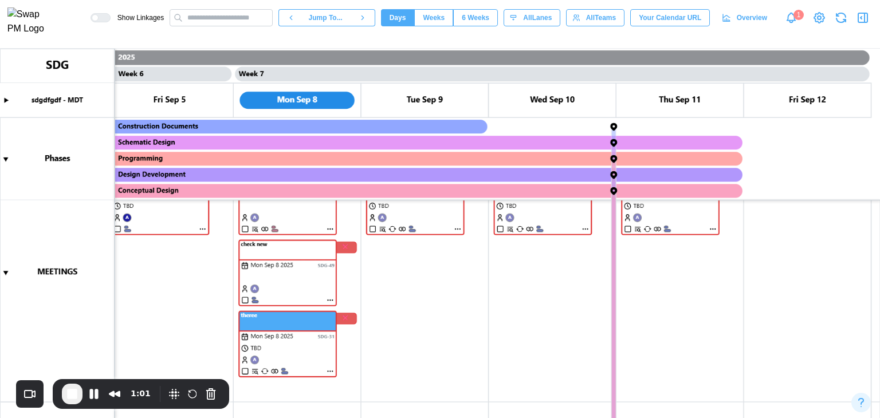
click at [332, 229] on canvas at bounding box center [440, 233] width 880 height 369
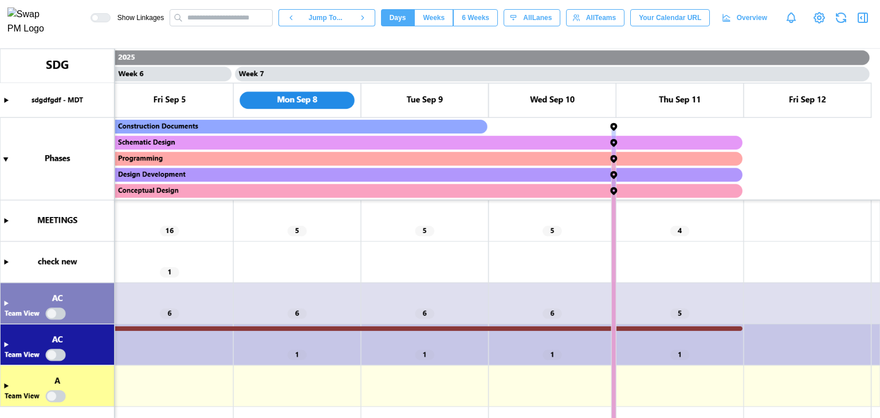
scroll to position [0, 3706]
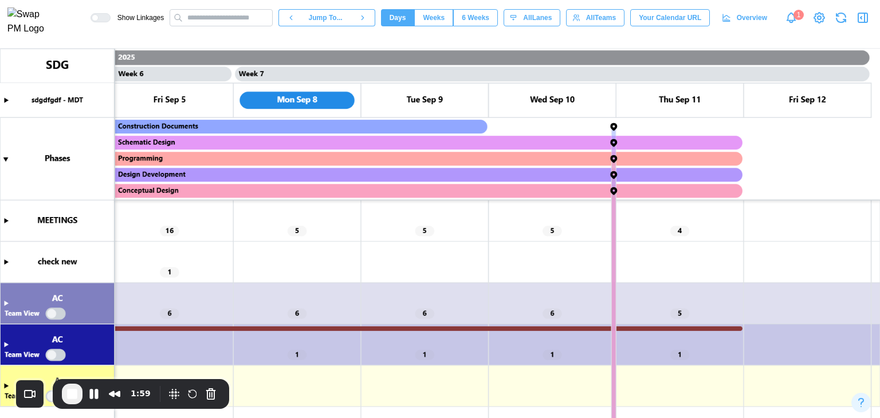
click at [5, 219] on canvas at bounding box center [440, 233] width 880 height 369
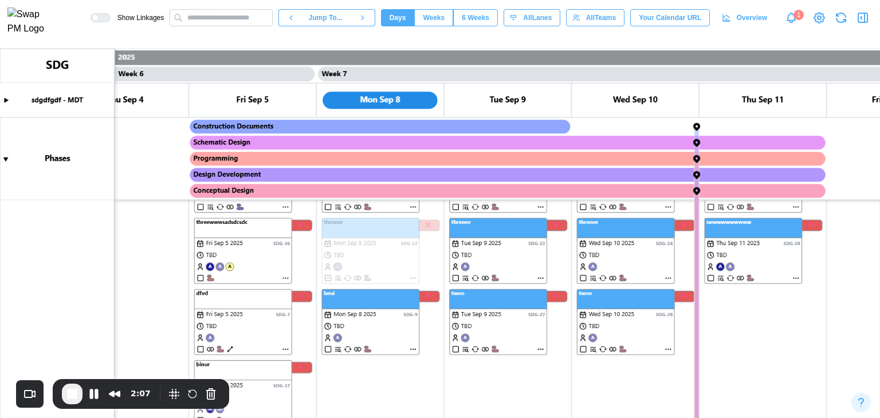
scroll to position [0, 0]
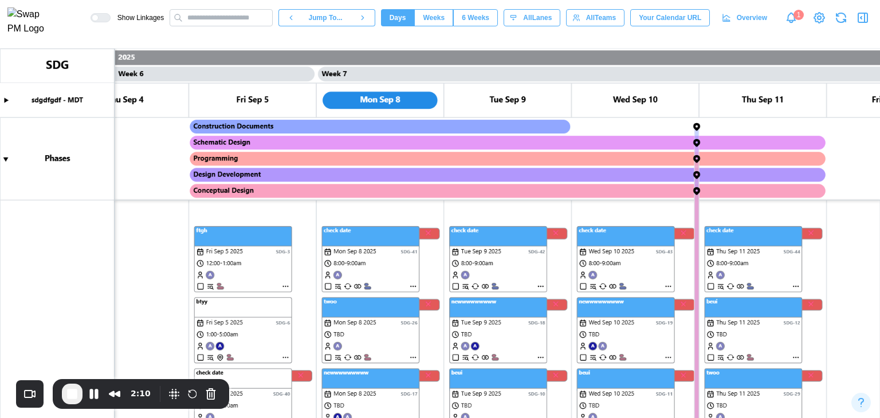
click at [281, 287] on canvas at bounding box center [440, 233] width 880 height 369
click at [287, 285] on canvas at bounding box center [440, 233] width 880 height 369
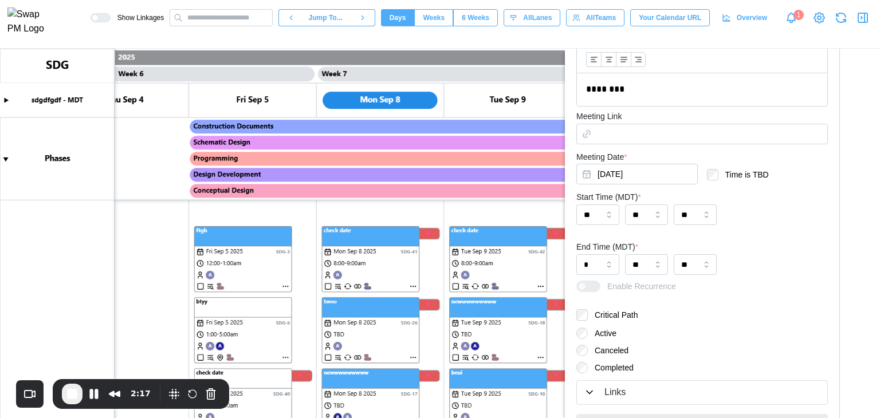
scroll to position [414, 0]
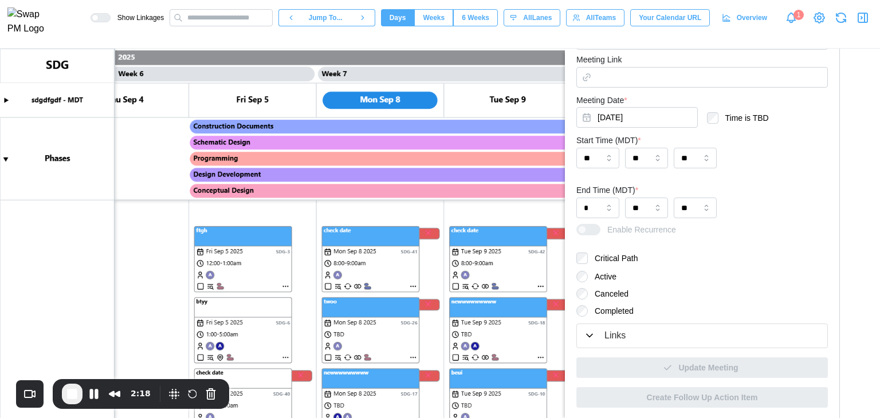
click at [588, 259] on label "Critical Path" at bounding box center [613, 258] width 50 height 11
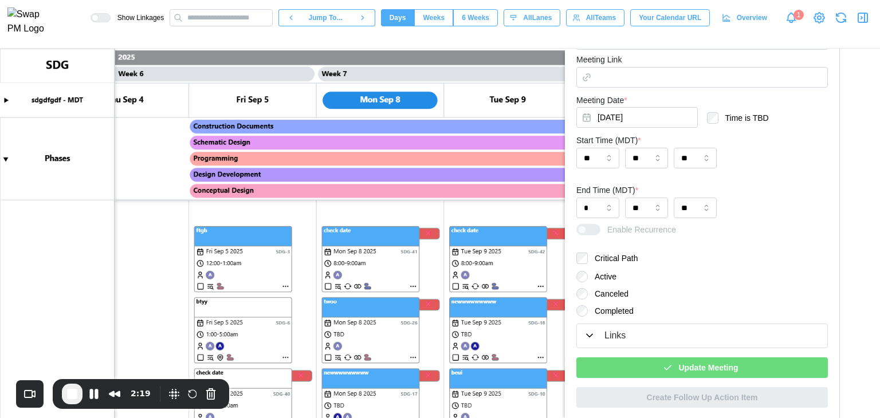
click at [709, 363] on span "Update Meeting" at bounding box center [708, 367] width 60 height 19
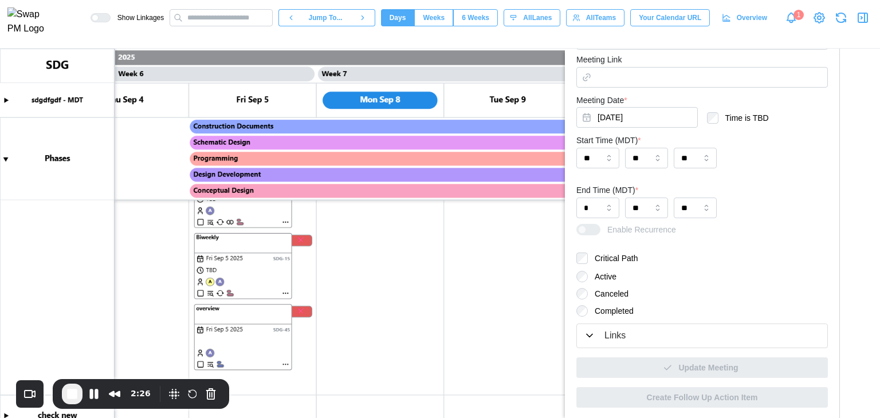
scroll to position [1066, 0]
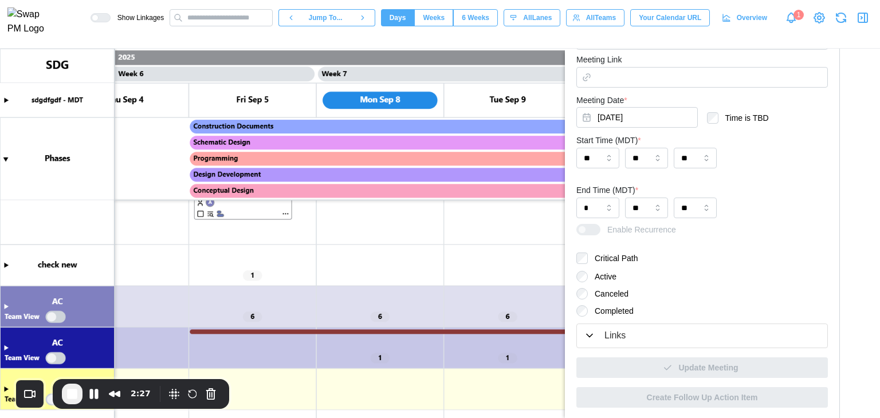
click at [5, 306] on canvas at bounding box center [440, 233] width 880 height 369
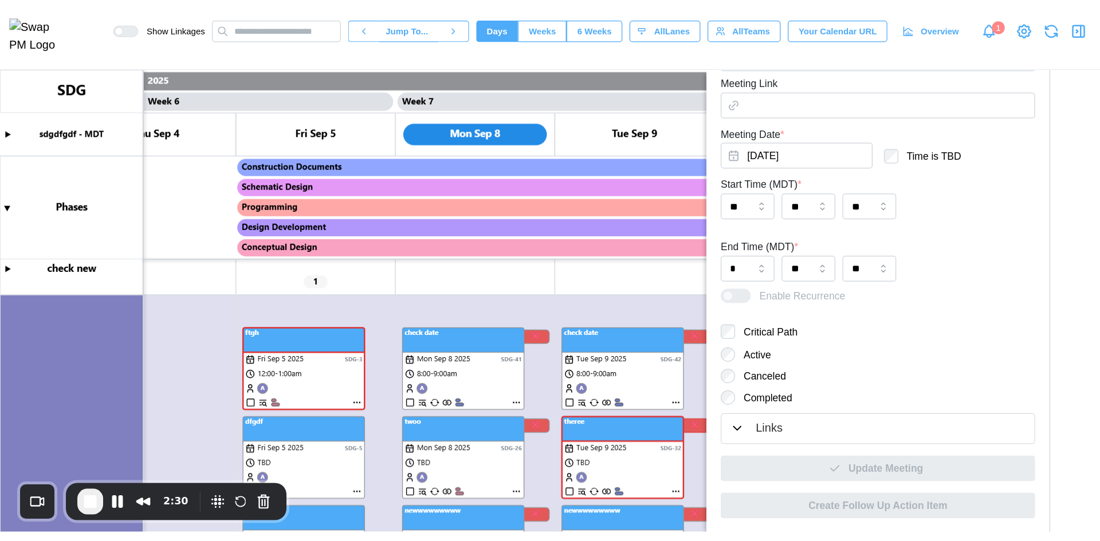
scroll to position [1181, 0]
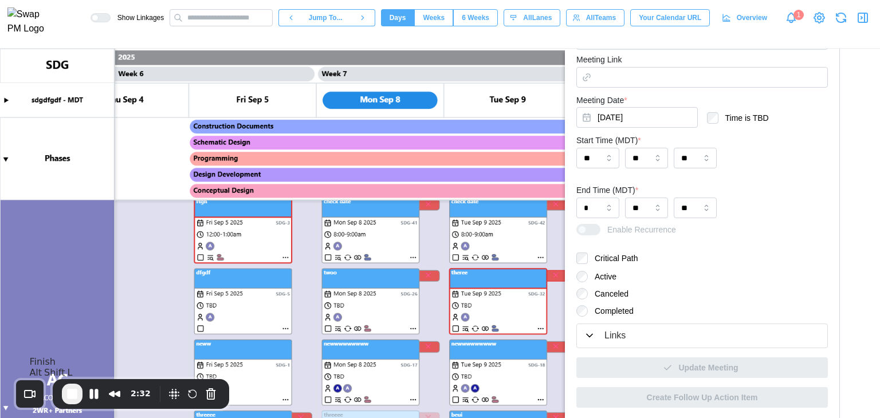
click at [70, 392] on span "End Recording" at bounding box center [72, 394] width 14 height 14
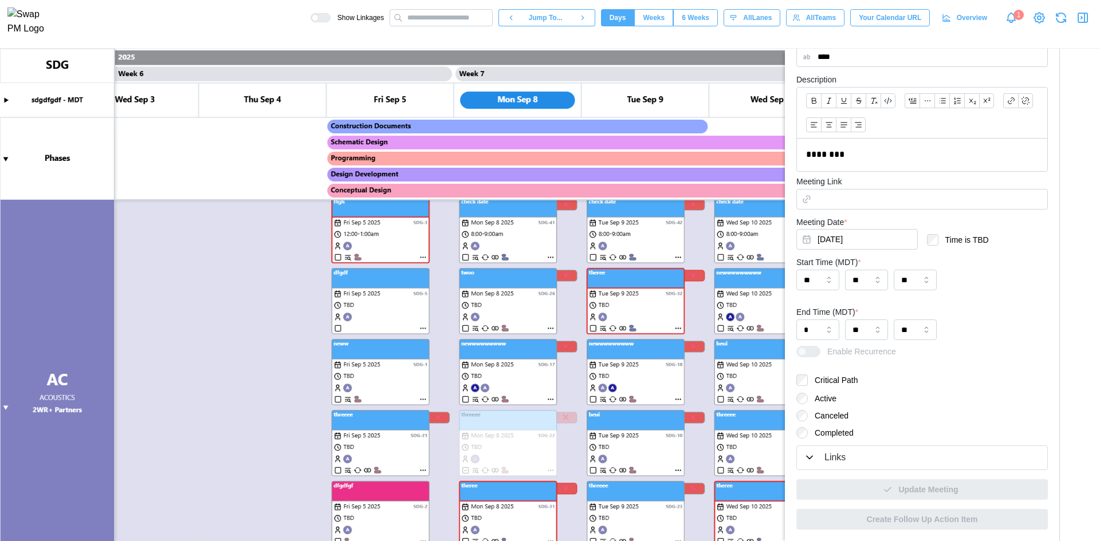
scroll to position [0, 3487]
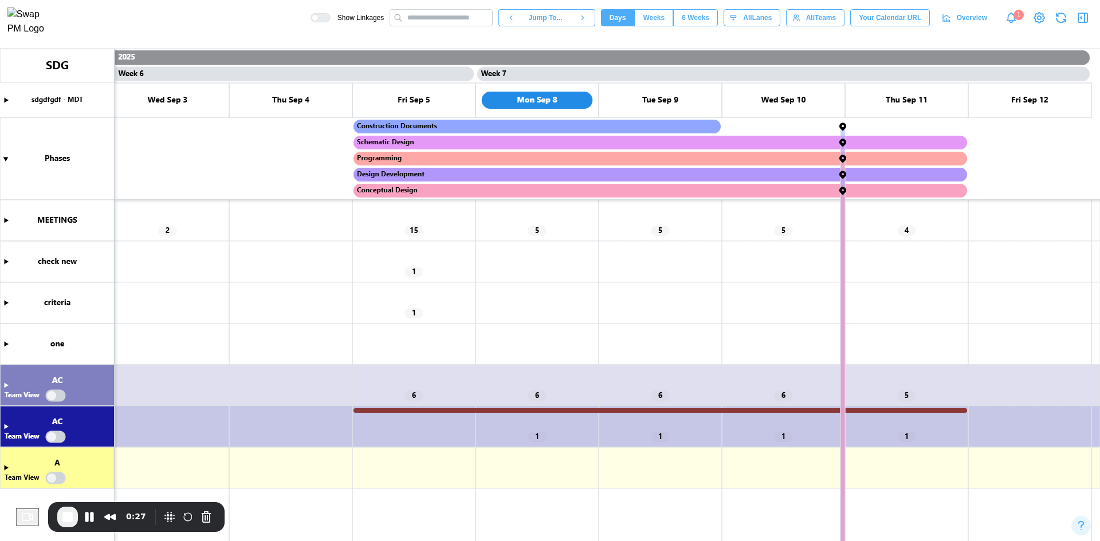
scroll to position [0, 3333]
click at [6, 345] on canvas at bounding box center [550, 295] width 1100 height 493
click at [74, 523] on span "End Recording" at bounding box center [68, 517] width 14 height 14
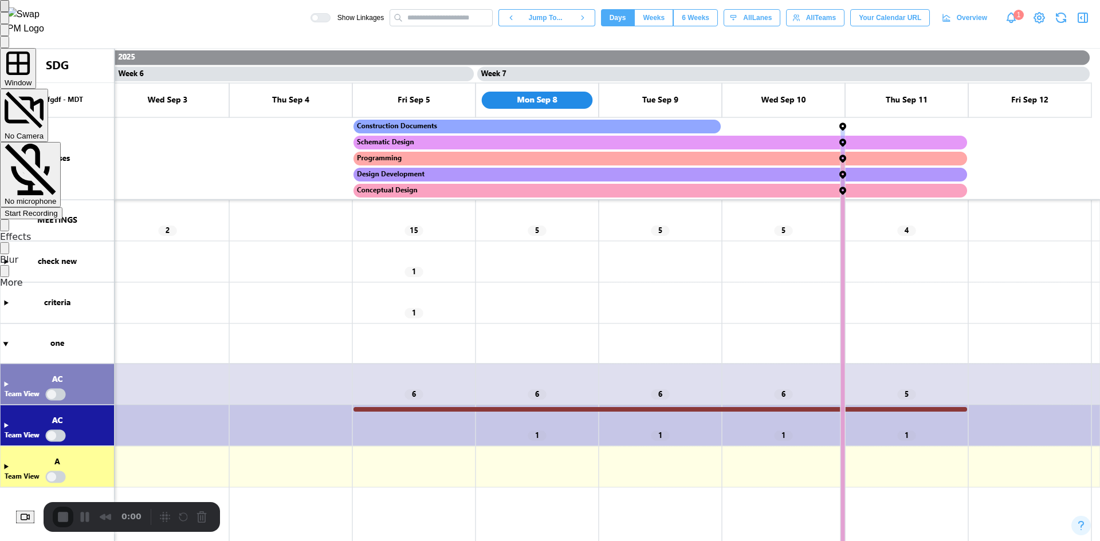
click at [58, 209] on div "Start Recording" at bounding box center [31, 213] width 53 height 9
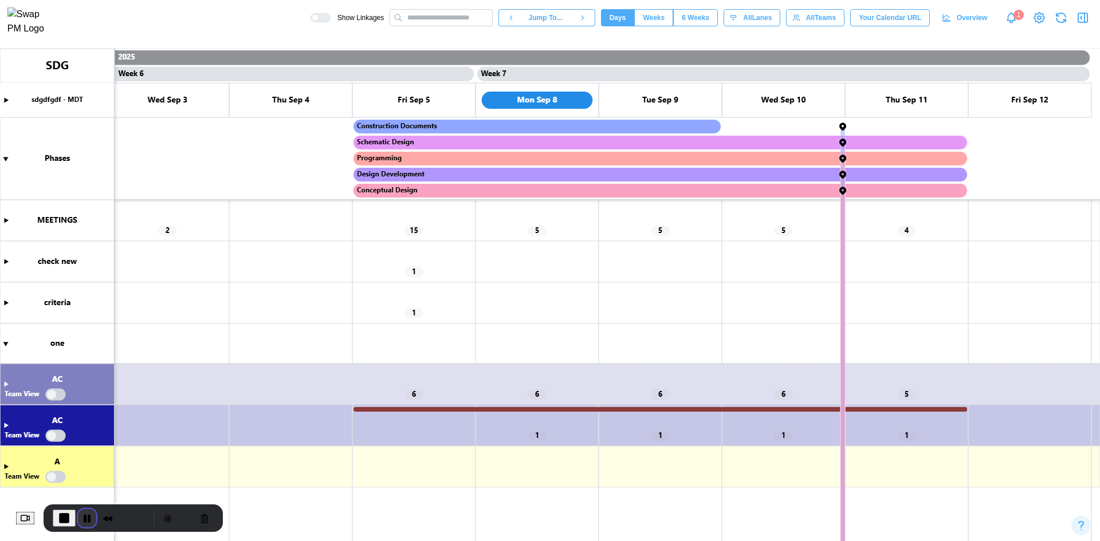
click at [89, 518] on button "Pause Recording" at bounding box center [87, 518] width 18 height 18
click at [93, 513] on span "Play Recording" at bounding box center [86, 518] width 14 height 14
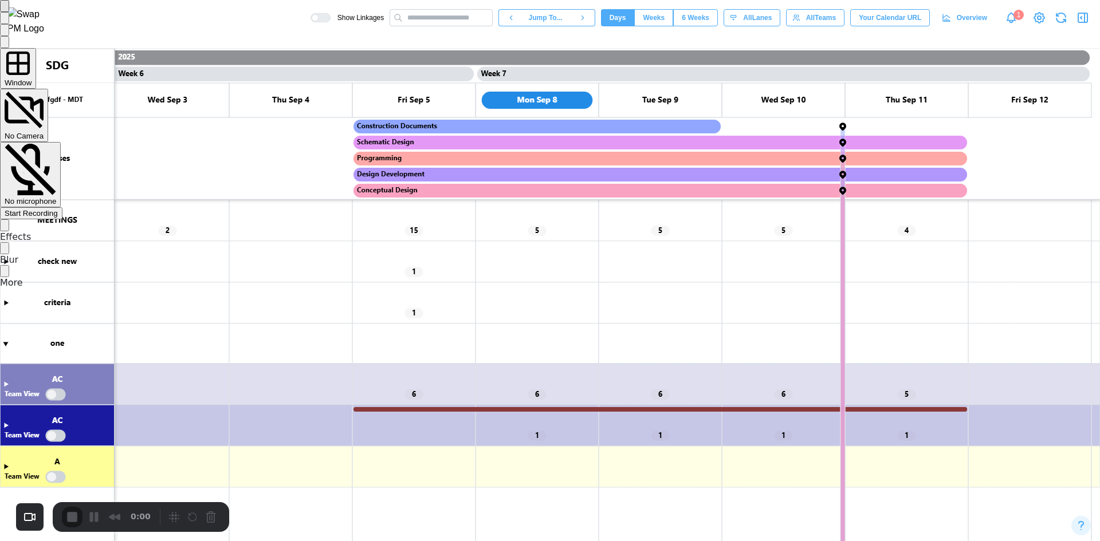
click at [58, 209] on div "Start Recording" at bounding box center [31, 213] width 53 height 9
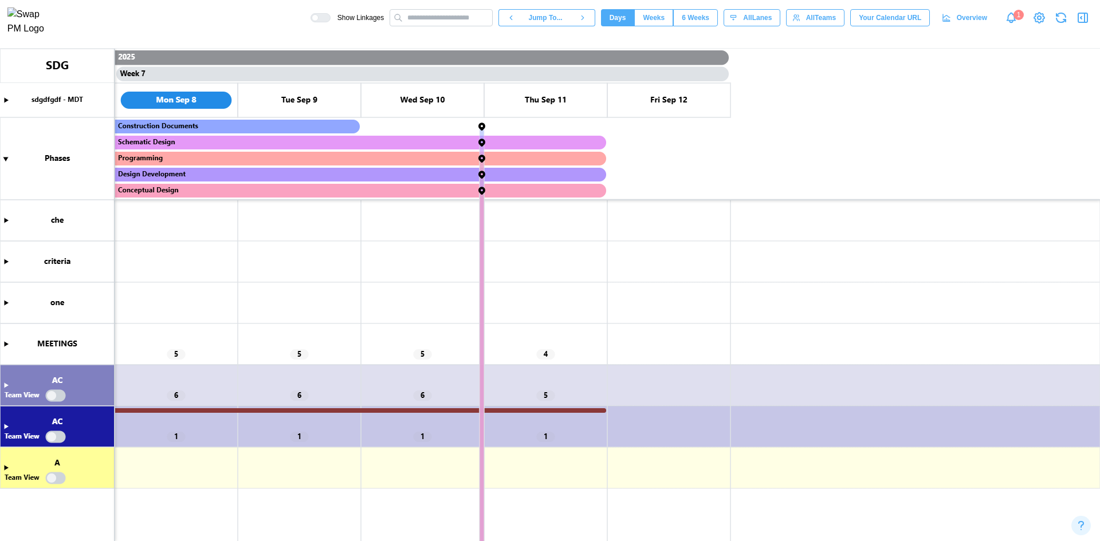
scroll to position [0, 3333]
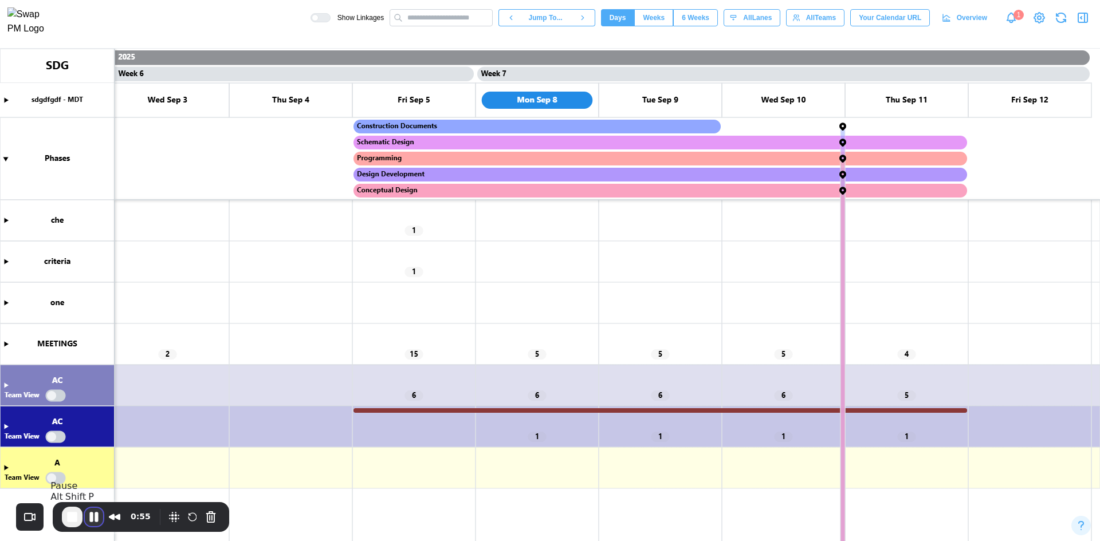
click at [88, 514] on button "Pause Recording" at bounding box center [94, 517] width 18 height 18
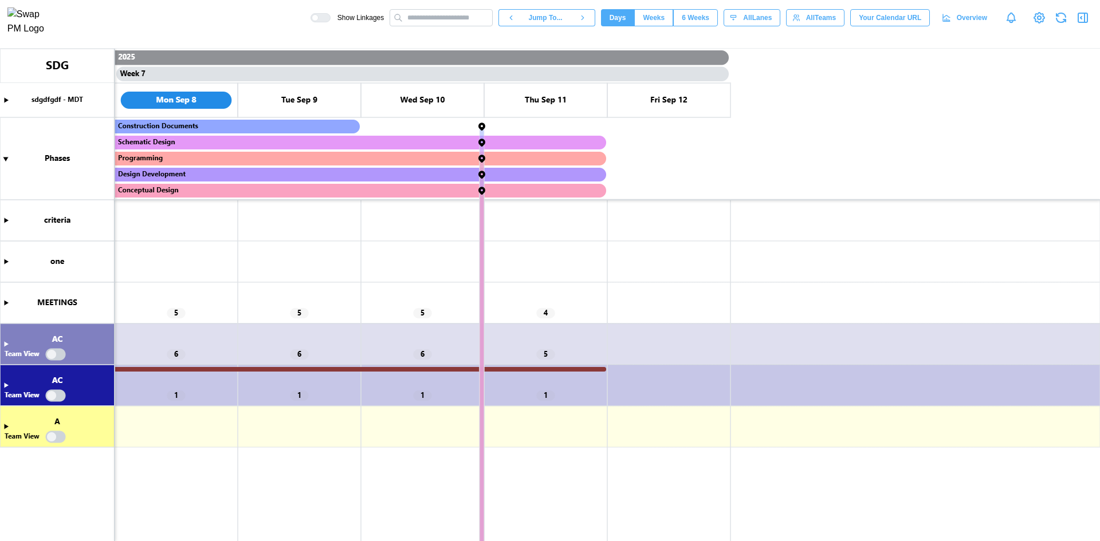
scroll to position [0, 3333]
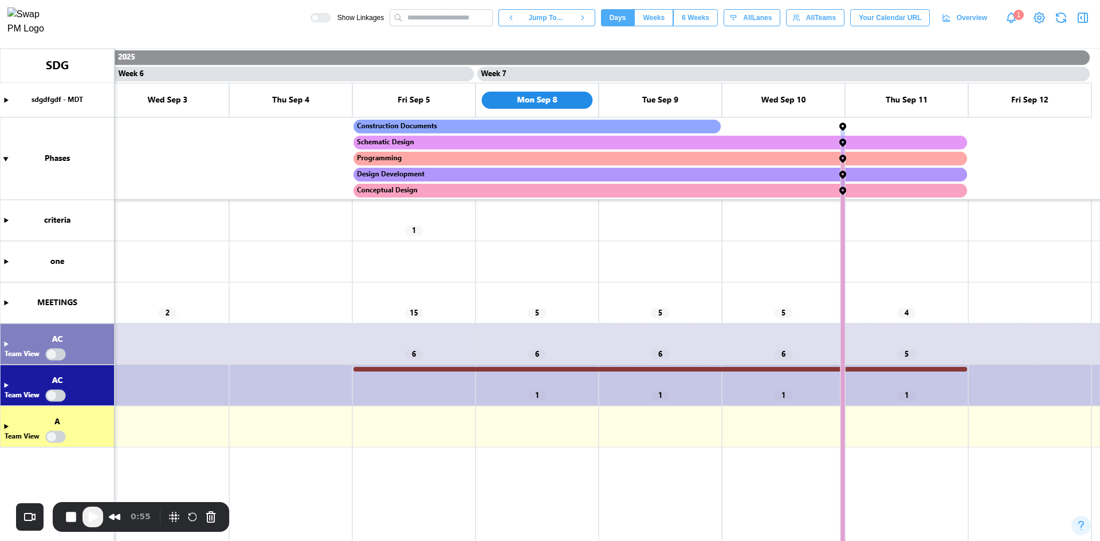
click at [89, 518] on span "Play Recording" at bounding box center [93, 517] width 14 height 14
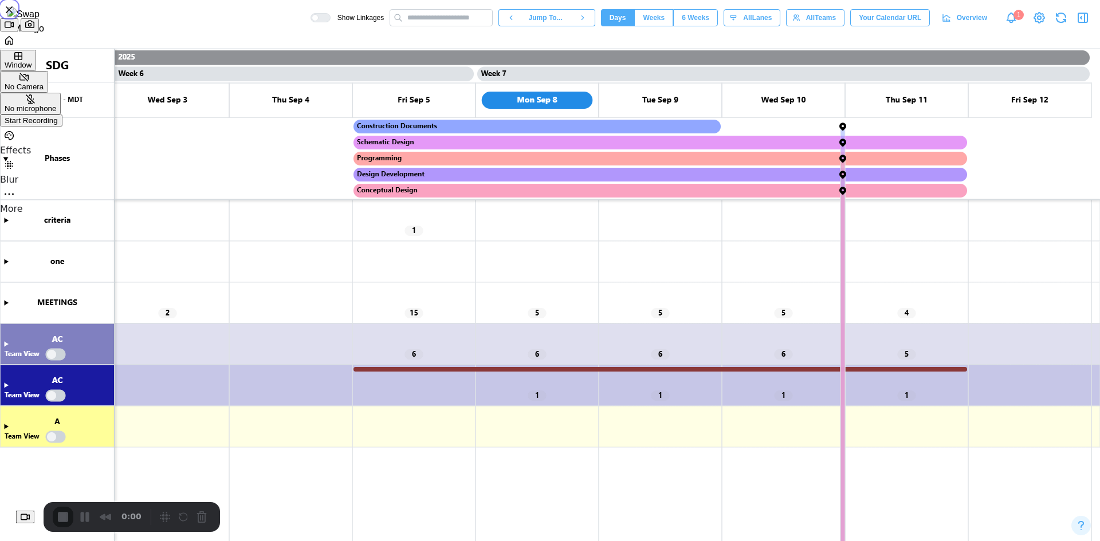
click at [58, 125] on span "Start Recording" at bounding box center [31, 120] width 53 height 9
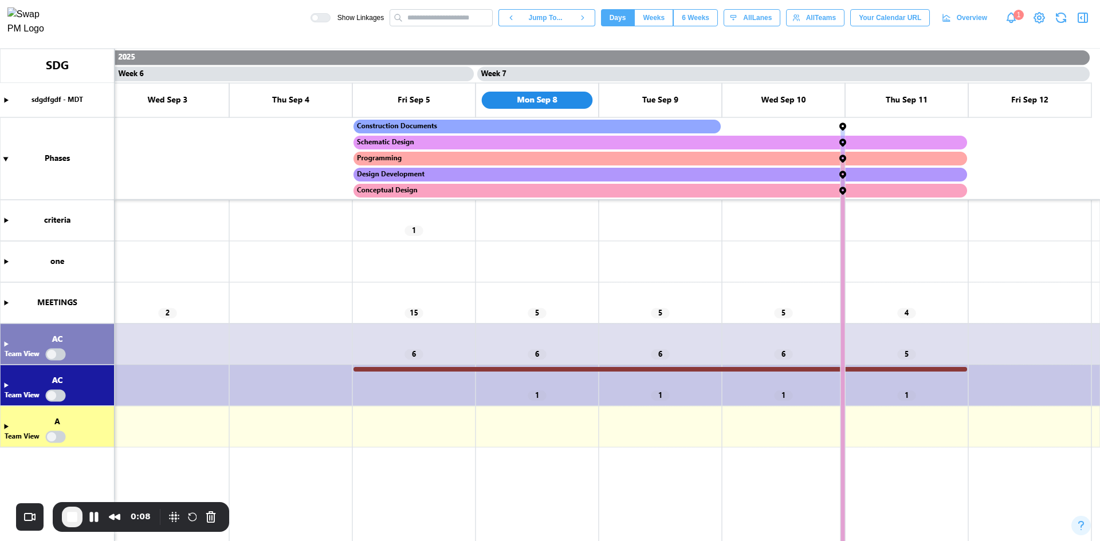
click at [1082, 23] on icon "button" at bounding box center [1083, 18] width 14 height 14
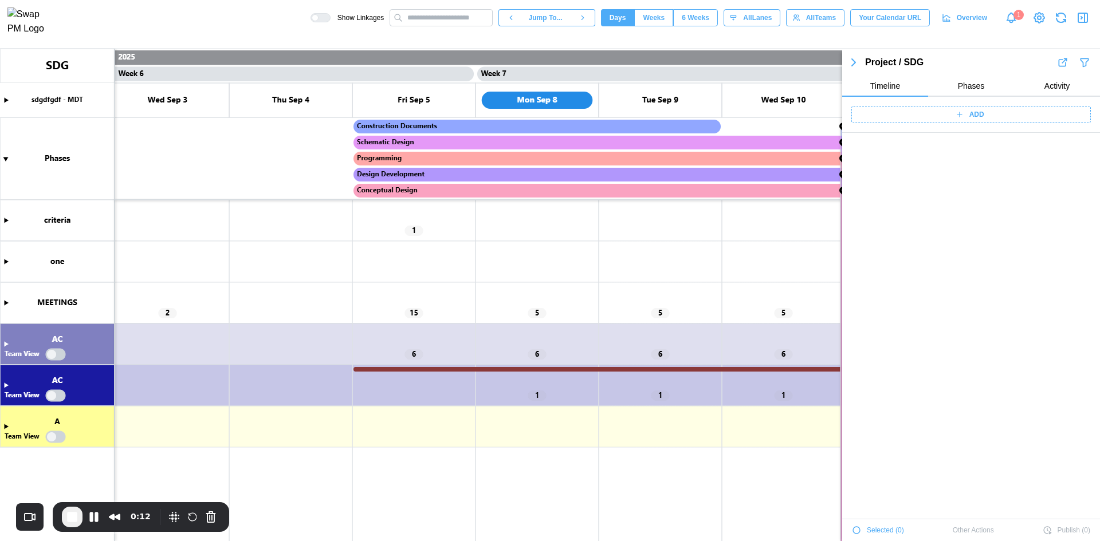
scroll to position [1246, 0]
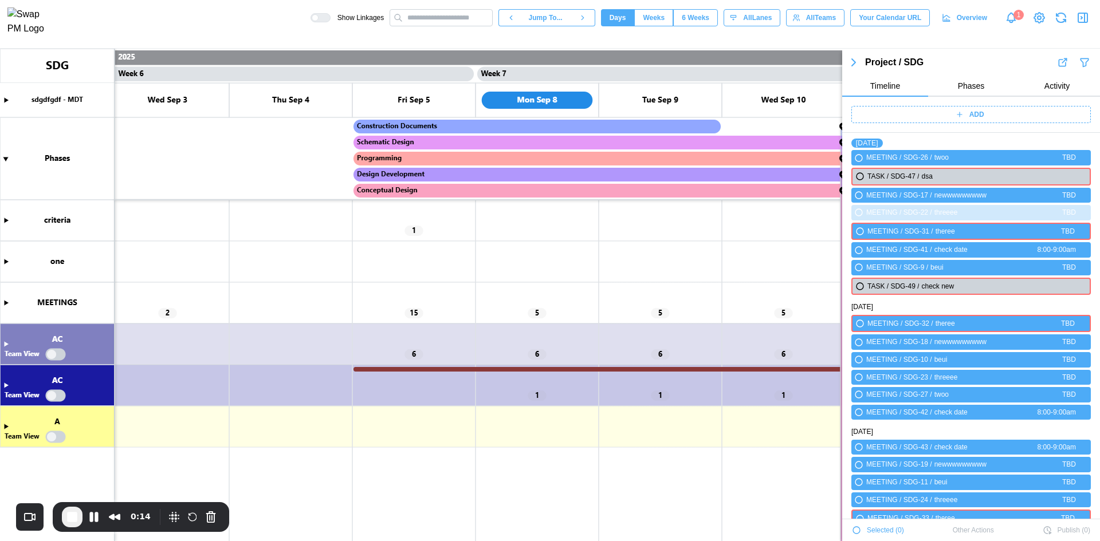
click at [1006, 120] on div "ADD" at bounding box center [969, 115] width 225 height 16
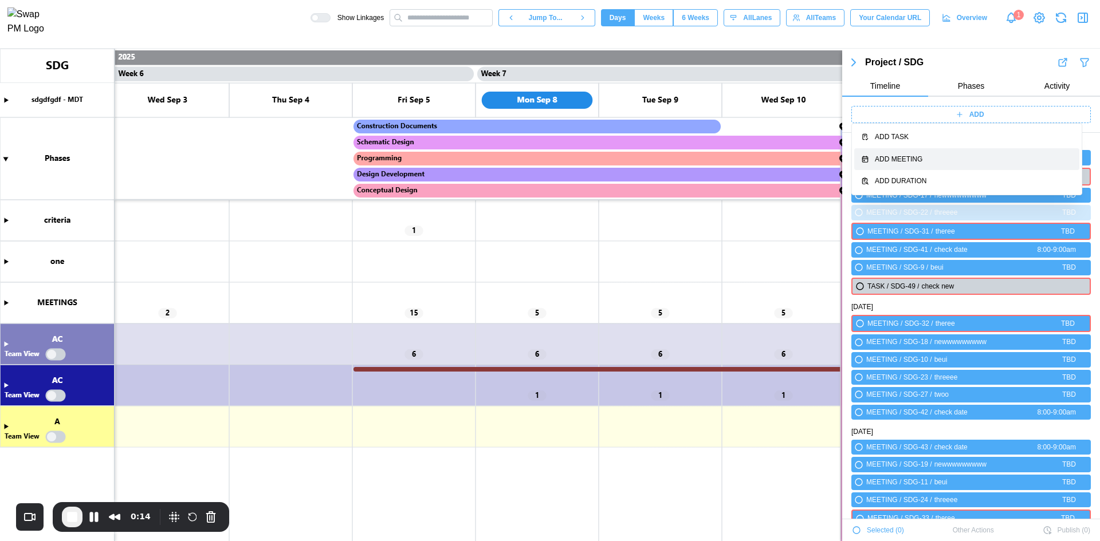
click at [965, 155] on div "Add Meeting" at bounding box center [974, 159] width 198 height 11
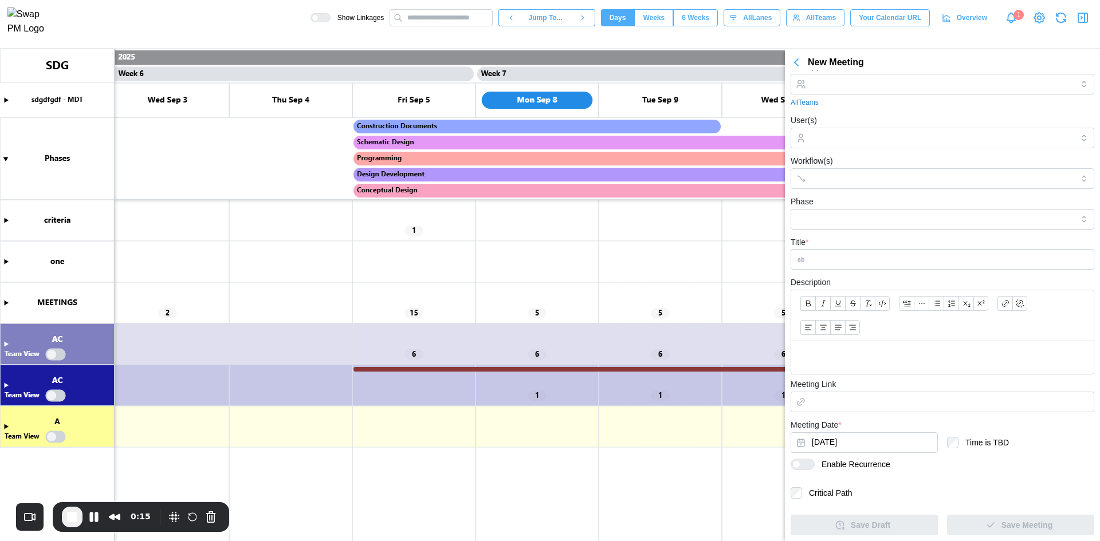
scroll to position [25, 0]
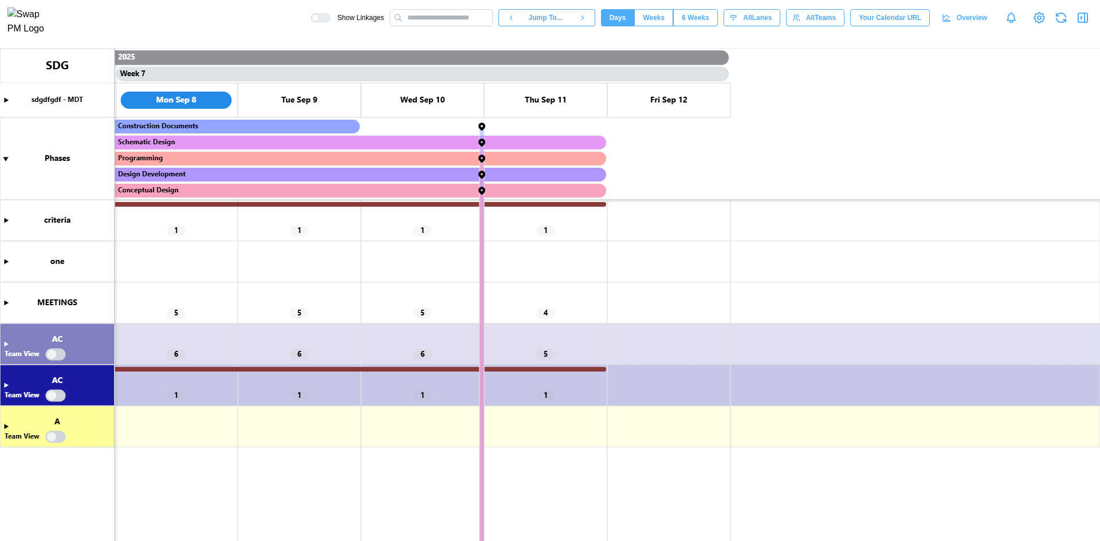
scroll to position [0, 3333]
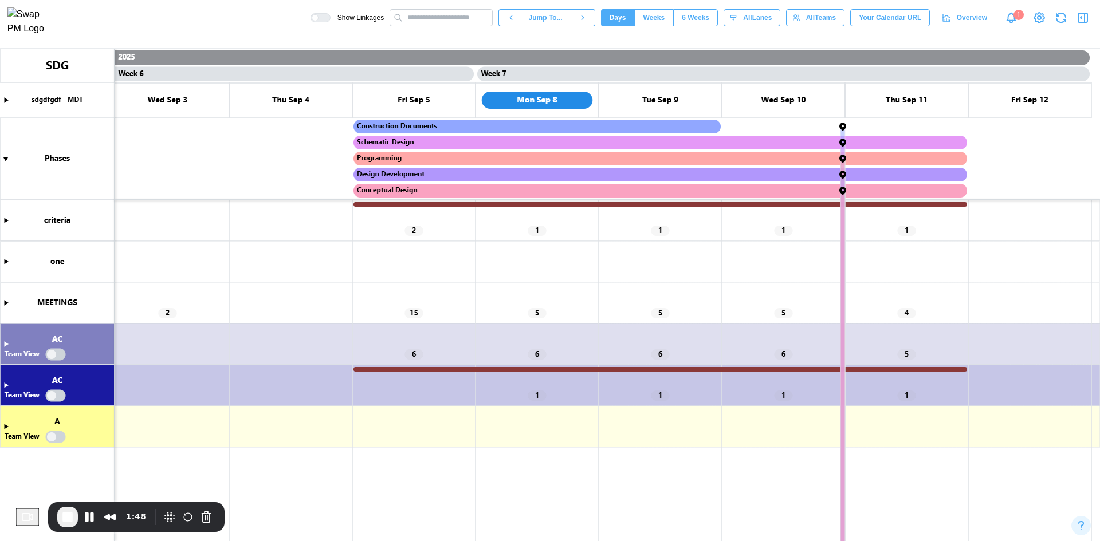
click at [1084, 22] on icon "button" at bounding box center [1084, 17] width 0 height 9
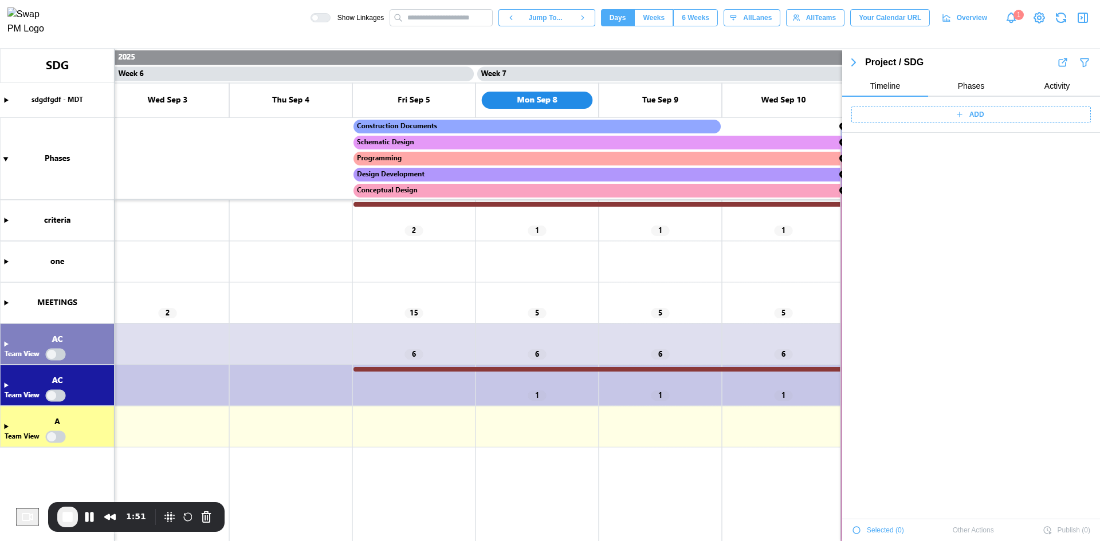
scroll to position [1246, 0]
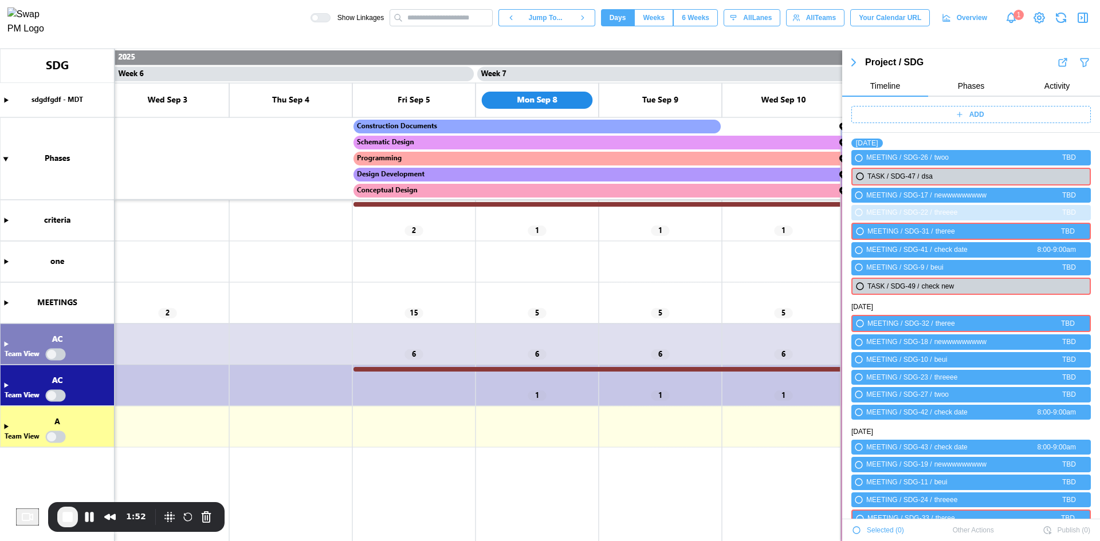
click at [961, 115] on div "ADD" at bounding box center [969, 115] width 225 height 16
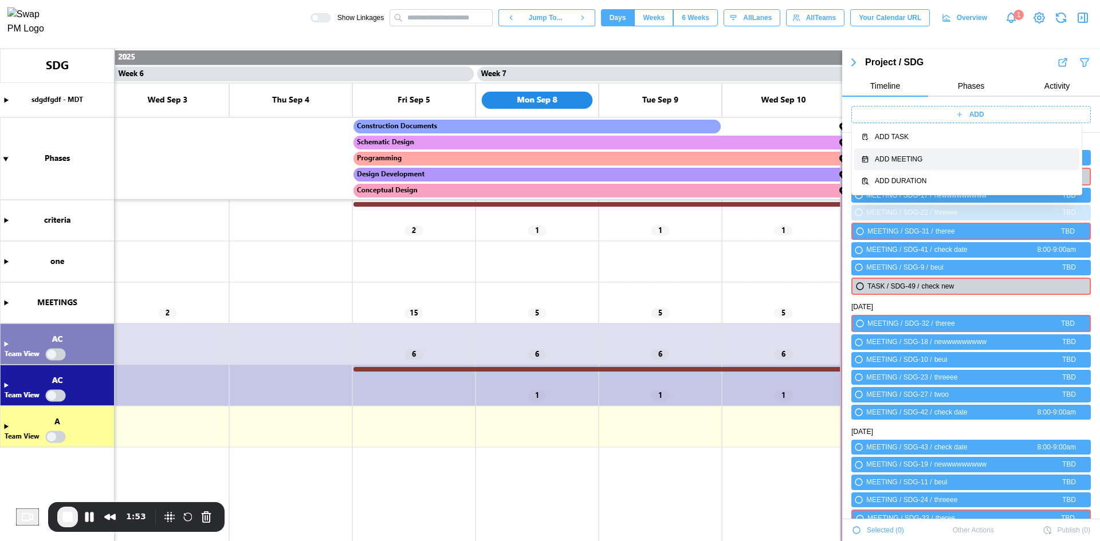
click at [952, 159] on div "Add Meeting" at bounding box center [974, 159] width 198 height 11
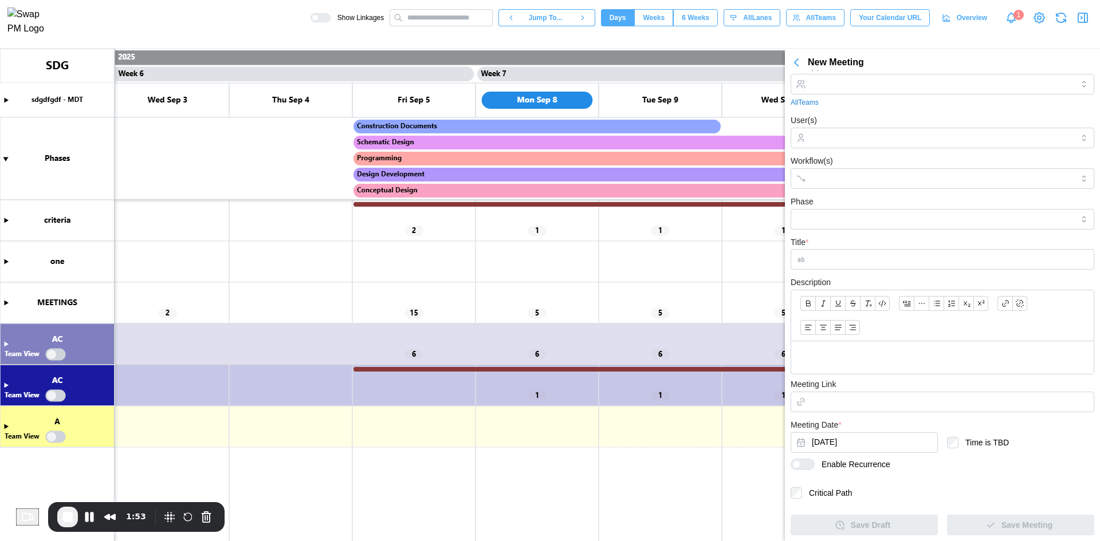
scroll to position [25, 0]
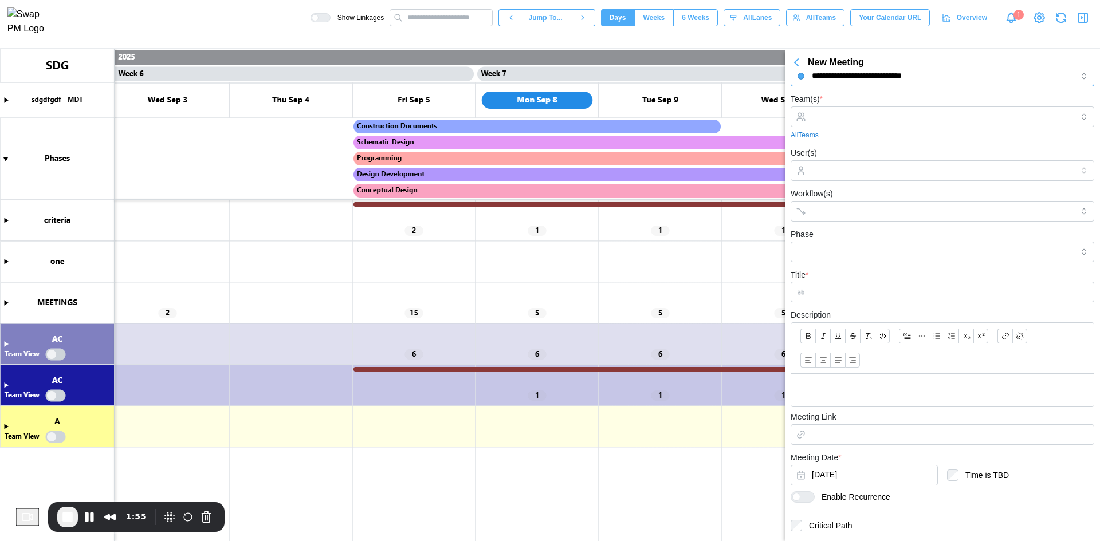
click at [895, 82] on input "**********" at bounding box center [942, 76] width 304 height 21
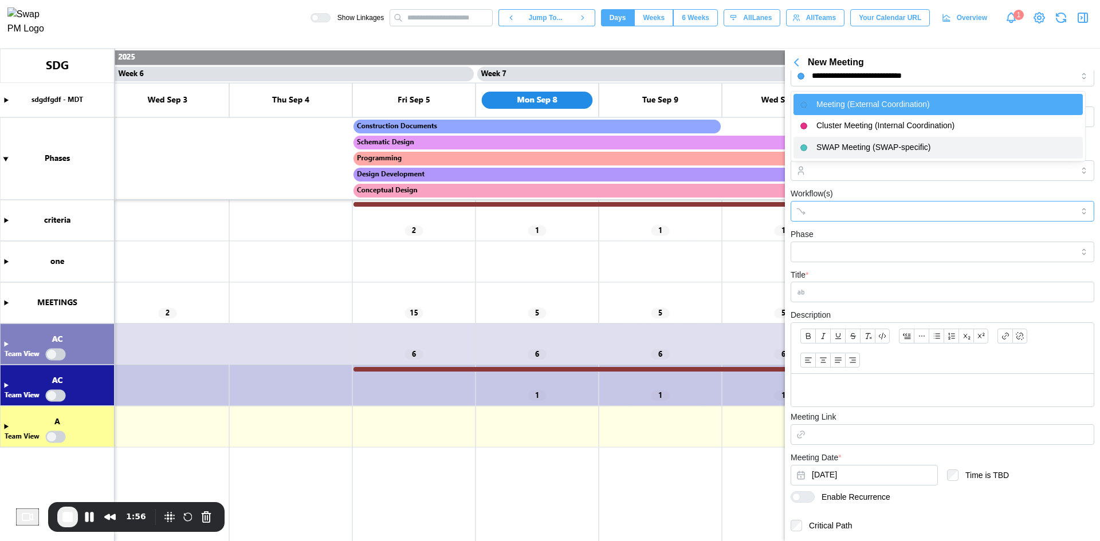
click at [998, 220] on div at bounding box center [930, 211] width 243 height 19
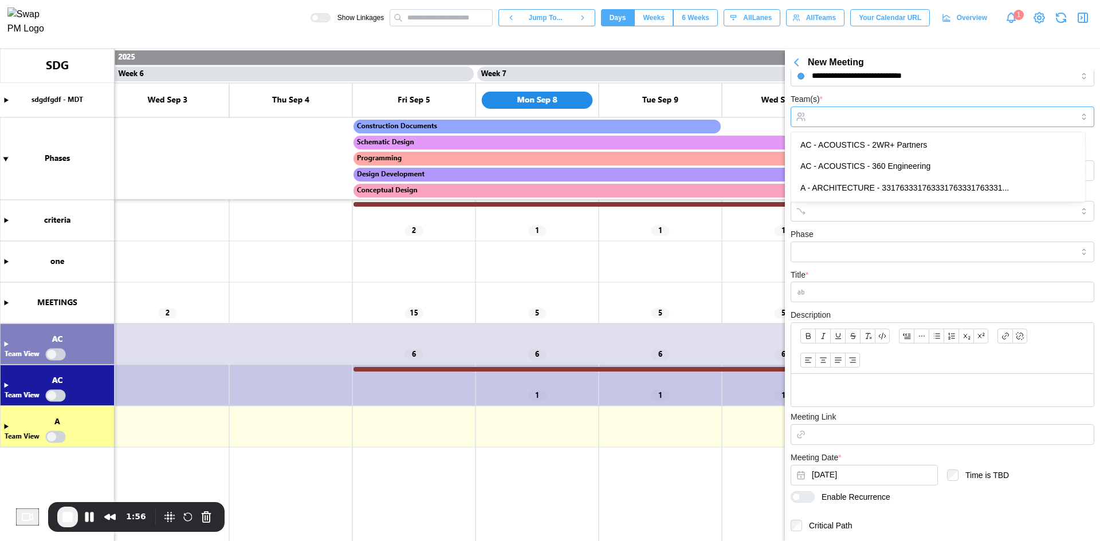
click at [900, 123] on div at bounding box center [941, 116] width 264 height 19
click at [934, 100] on div "Team(s) * AC - ACOUSTICS - 2WR+ Partners All Teams" at bounding box center [942, 116] width 304 height 48
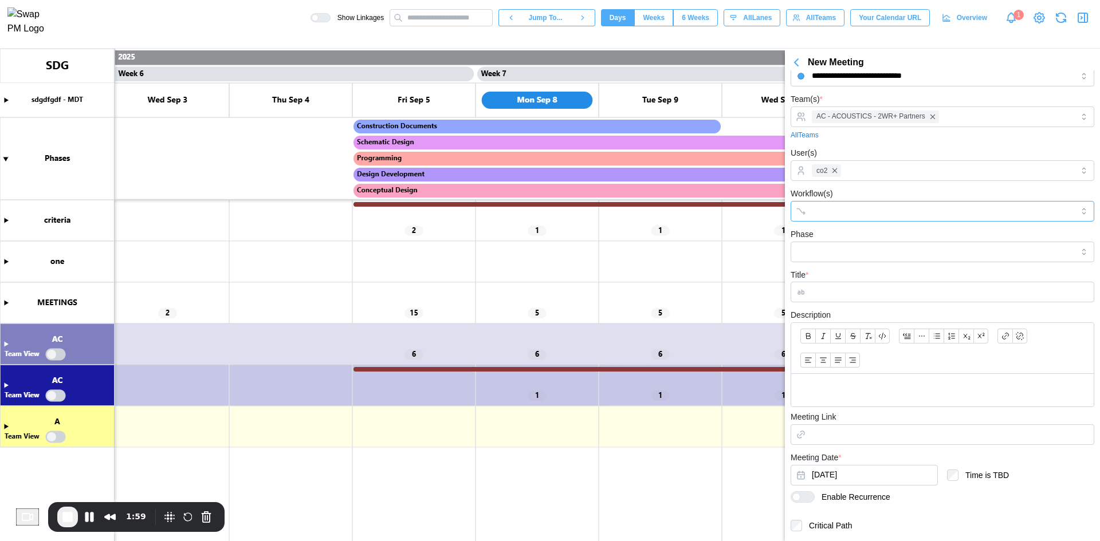
click at [820, 202] on div at bounding box center [930, 211] width 243 height 19
click at [870, 187] on div "Workflow(s) newww" at bounding box center [942, 204] width 304 height 35
click at [849, 251] on input "Phase" at bounding box center [942, 252] width 304 height 21
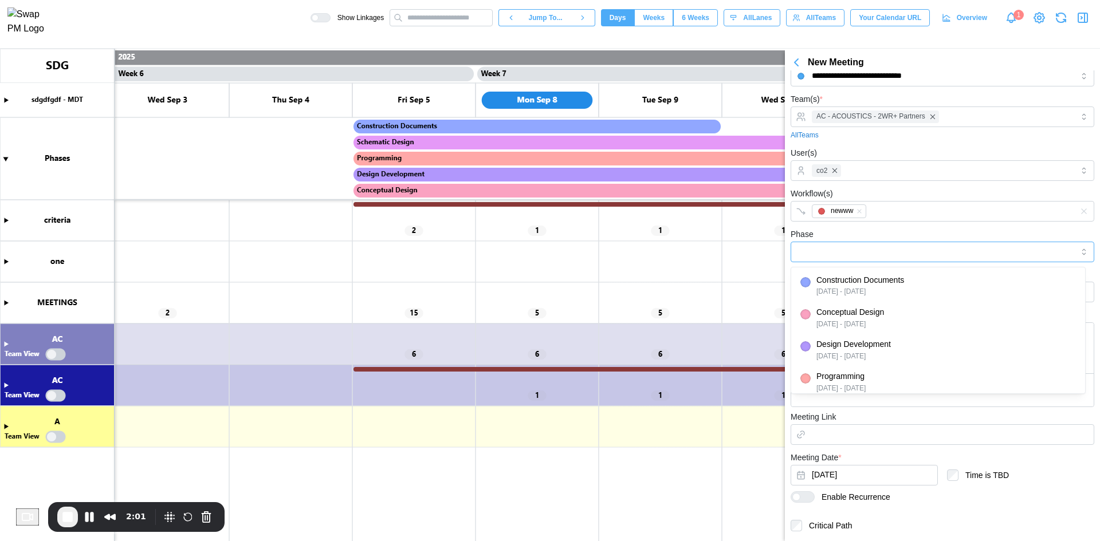
type input "**********"
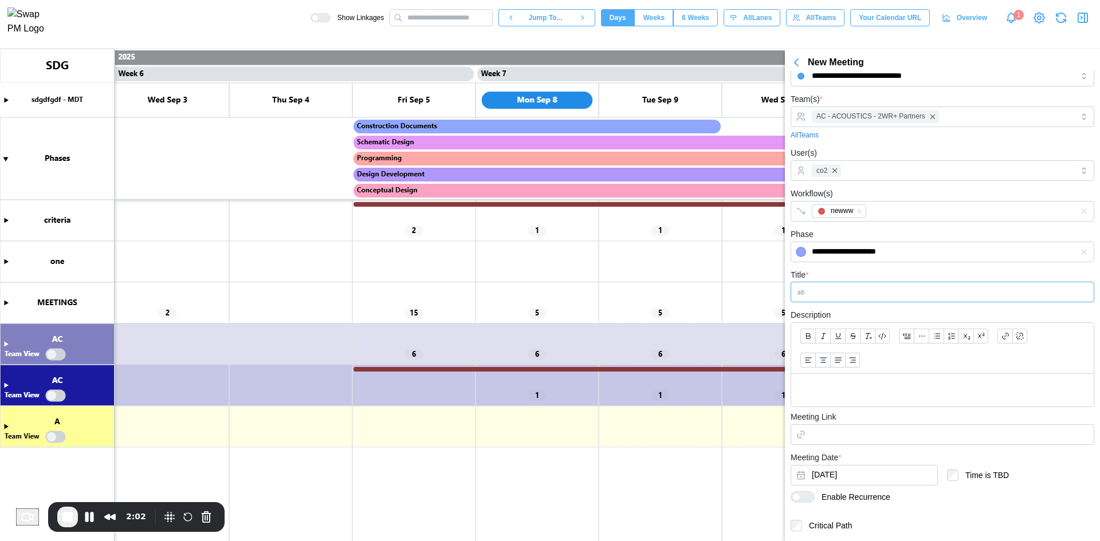
click at [840, 289] on input "Title *" at bounding box center [942, 292] width 304 height 21
type input "**********"
click at [866, 389] on p at bounding box center [942, 390] width 284 height 14
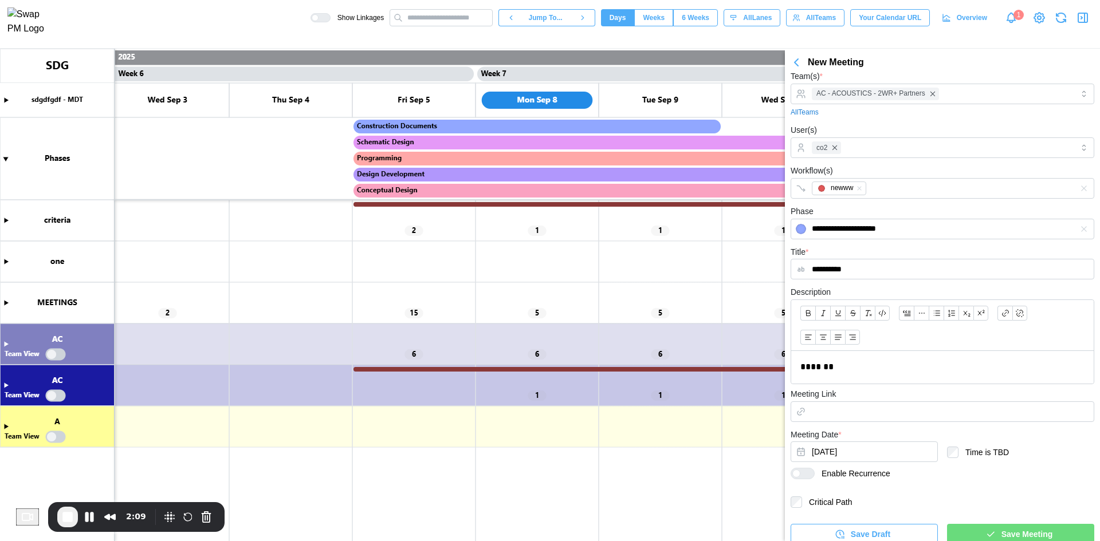
scroll to position [57, 0]
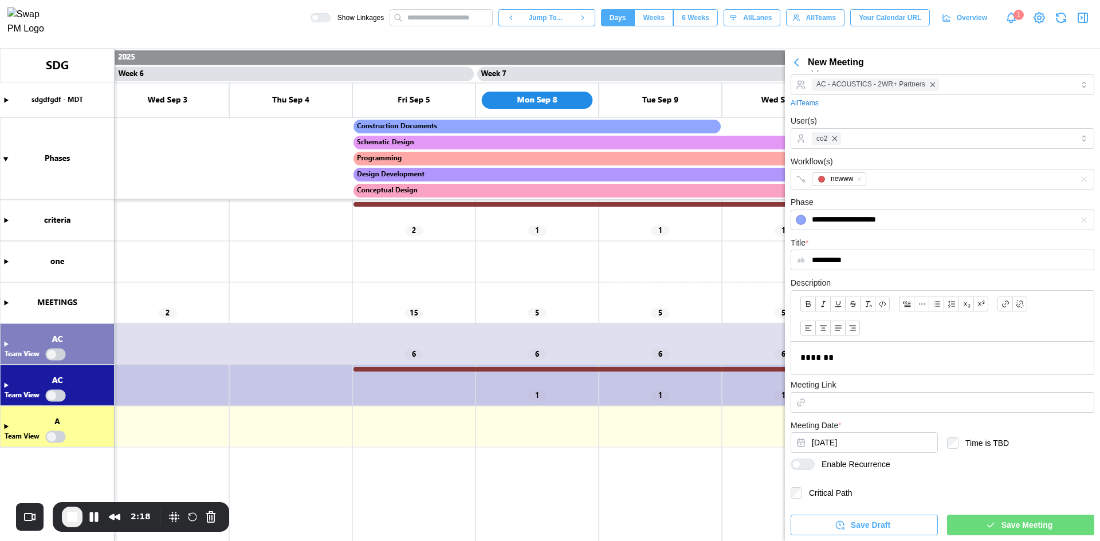
click at [988, 533] on div "Save Meeting" at bounding box center [1018, 524] width 129 height 19
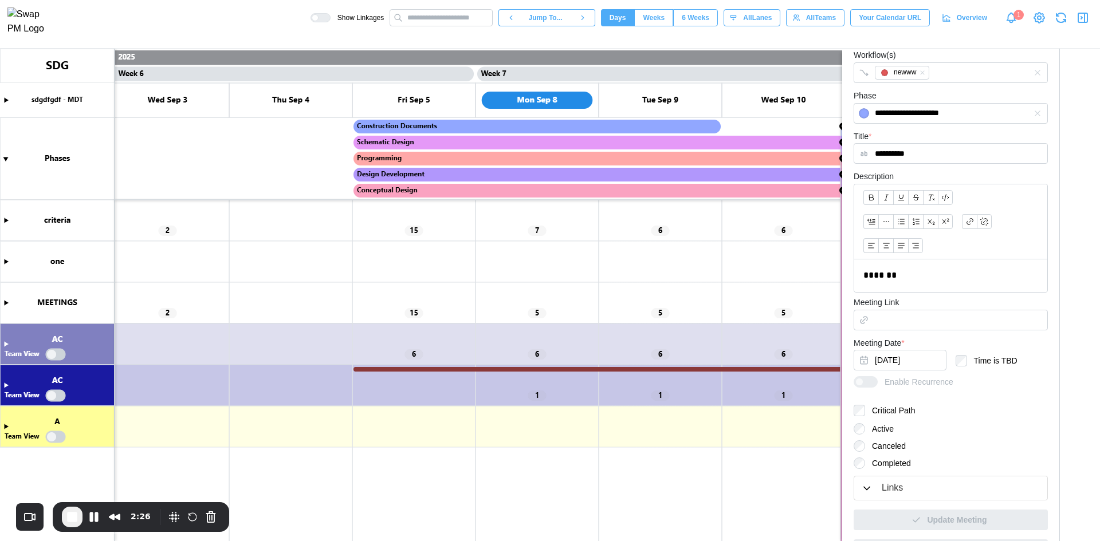
scroll to position [226, 0]
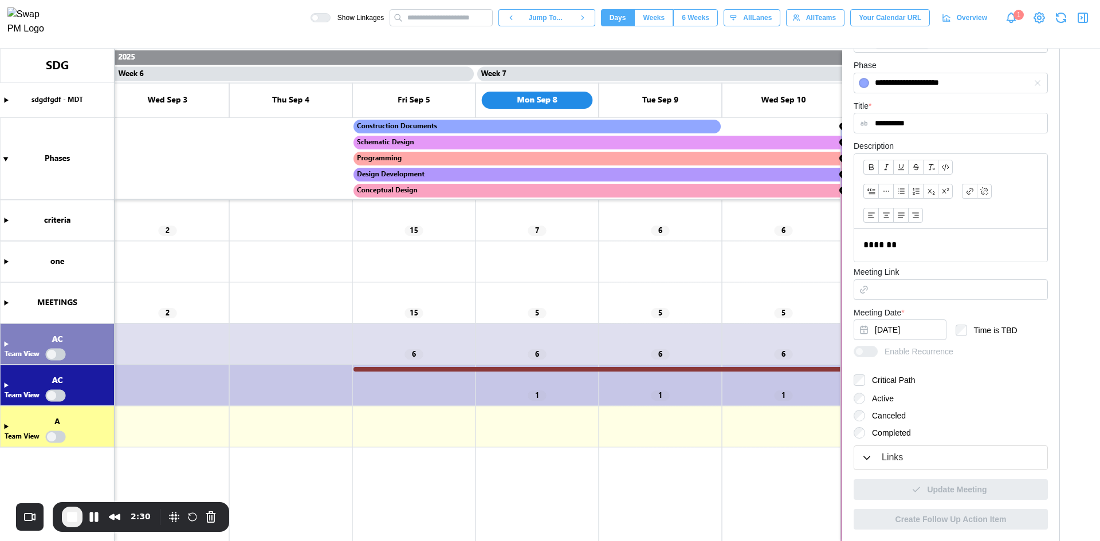
click at [7, 223] on canvas at bounding box center [550, 295] width 1100 height 493
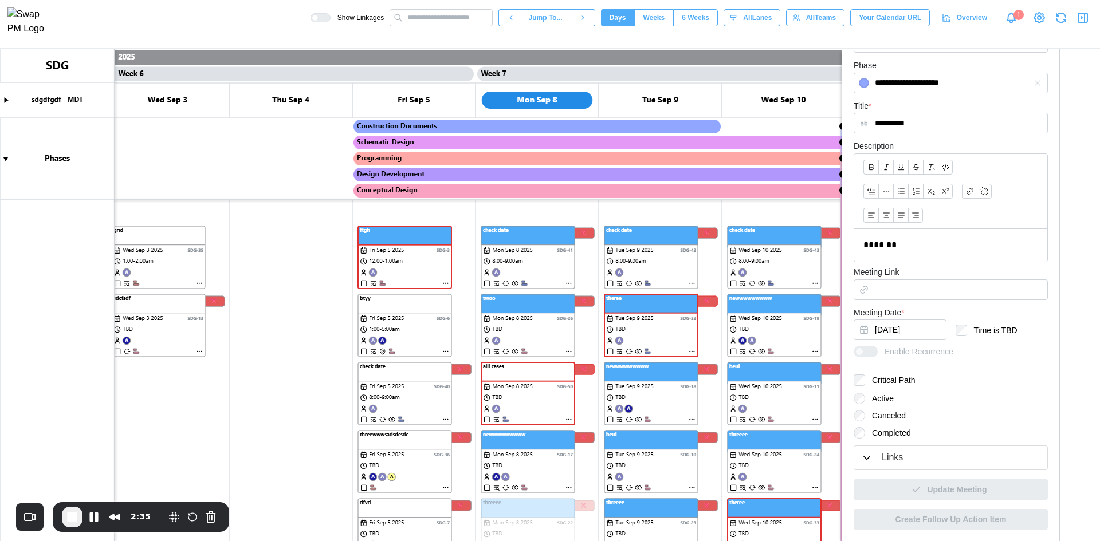
click at [301, 436] on canvas at bounding box center [550, 295] width 1100 height 493
click at [566, 419] on canvas at bounding box center [550, 295] width 1100 height 493
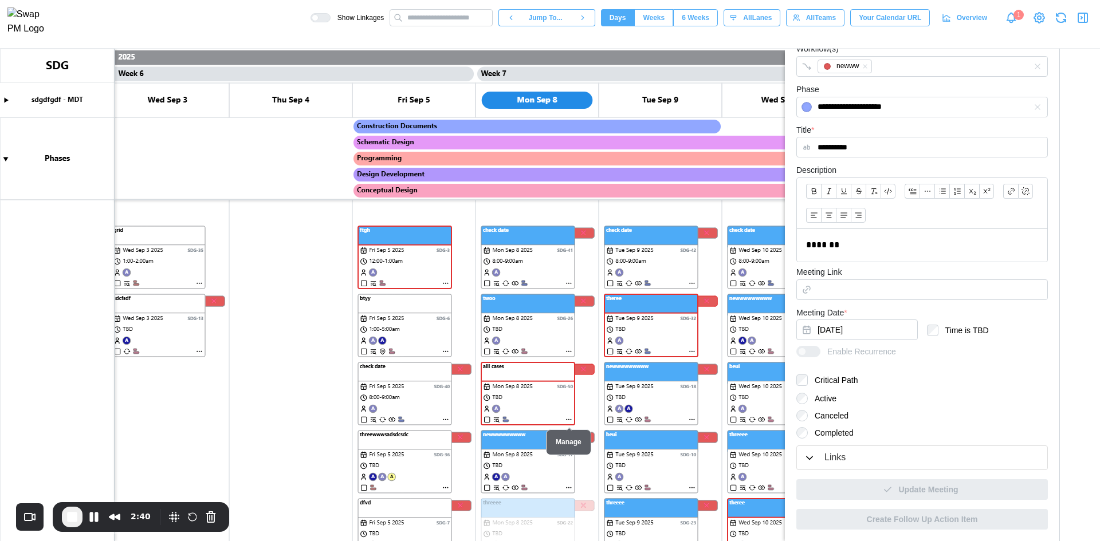
click at [566, 420] on canvas at bounding box center [550, 295] width 1100 height 493
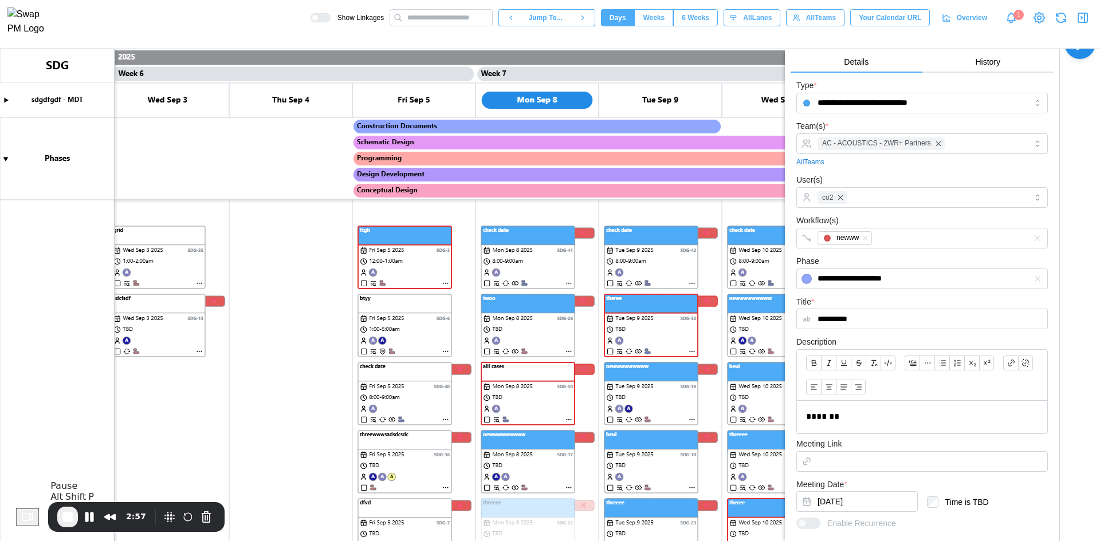
click at [73, 520] on span "End Recording" at bounding box center [68, 517] width 14 height 14
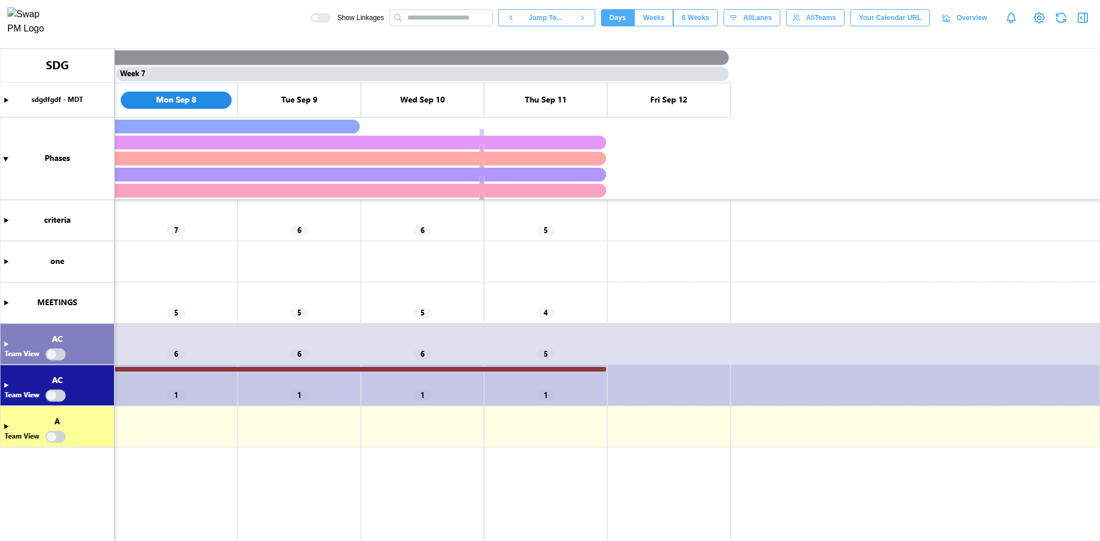
scroll to position [0, 3333]
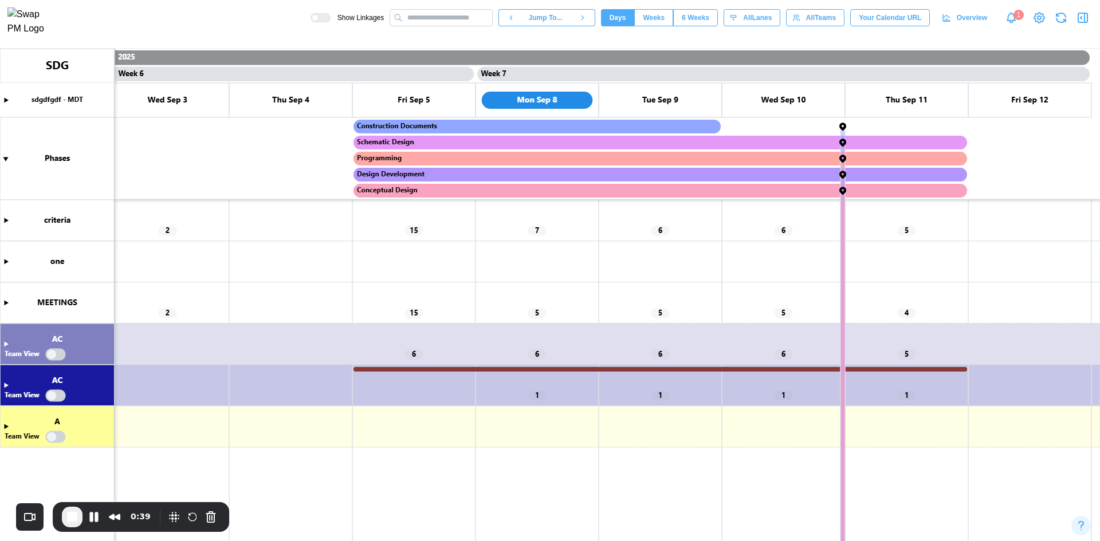
click at [4, 219] on canvas at bounding box center [550, 295] width 1100 height 493
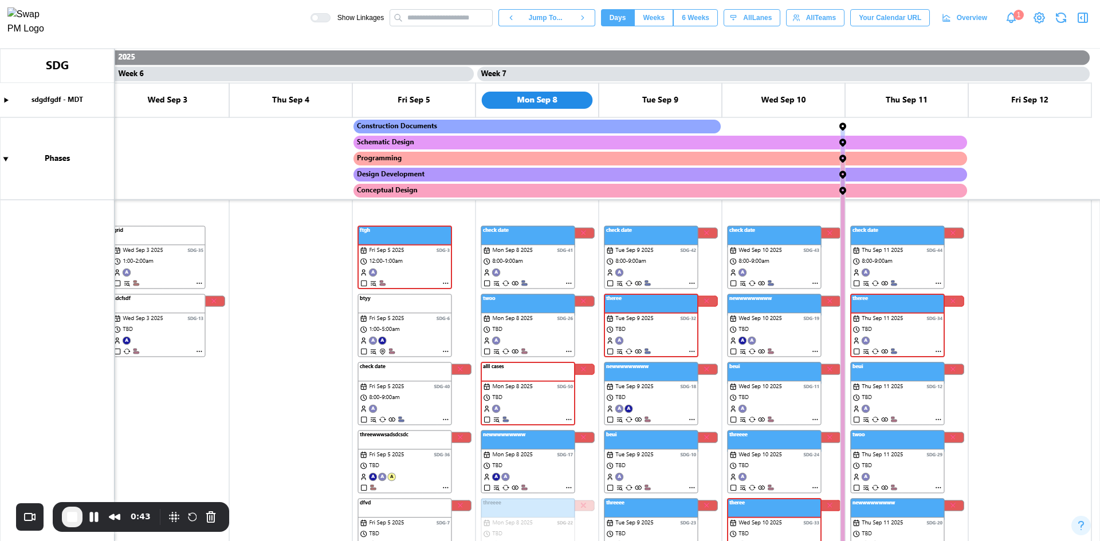
click at [199, 353] on canvas at bounding box center [550, 295] width 1100 height 493
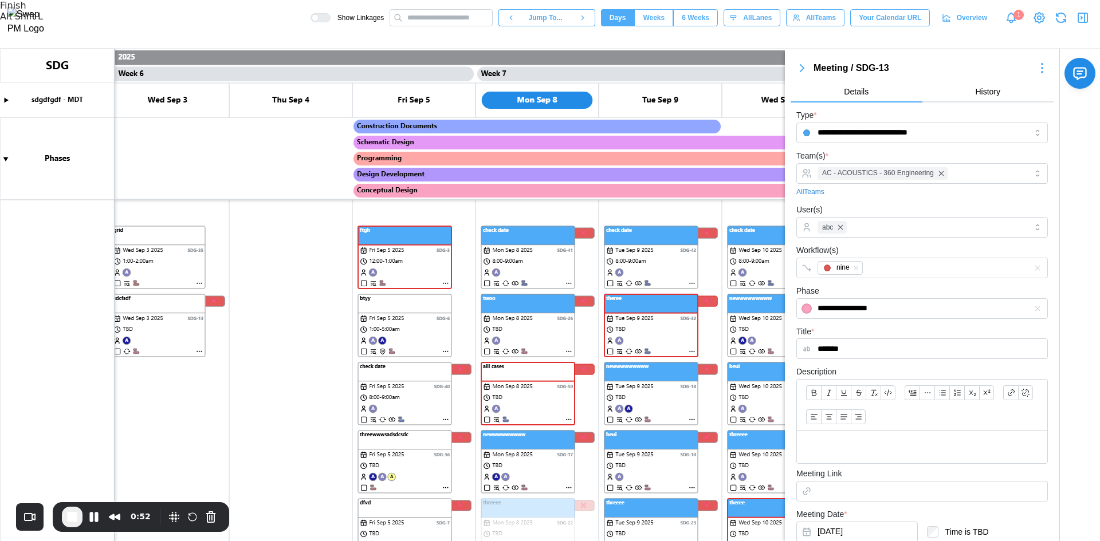
click at [72, 519] on span "End Recording" at bounding box center [72, 517] width 14 height 14
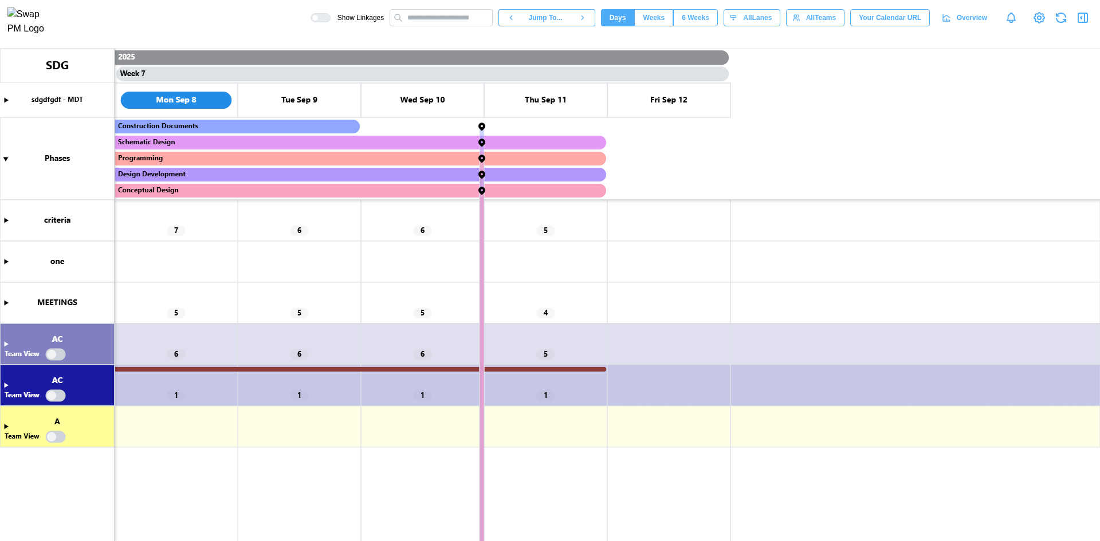
scroll to position [0, 3333]
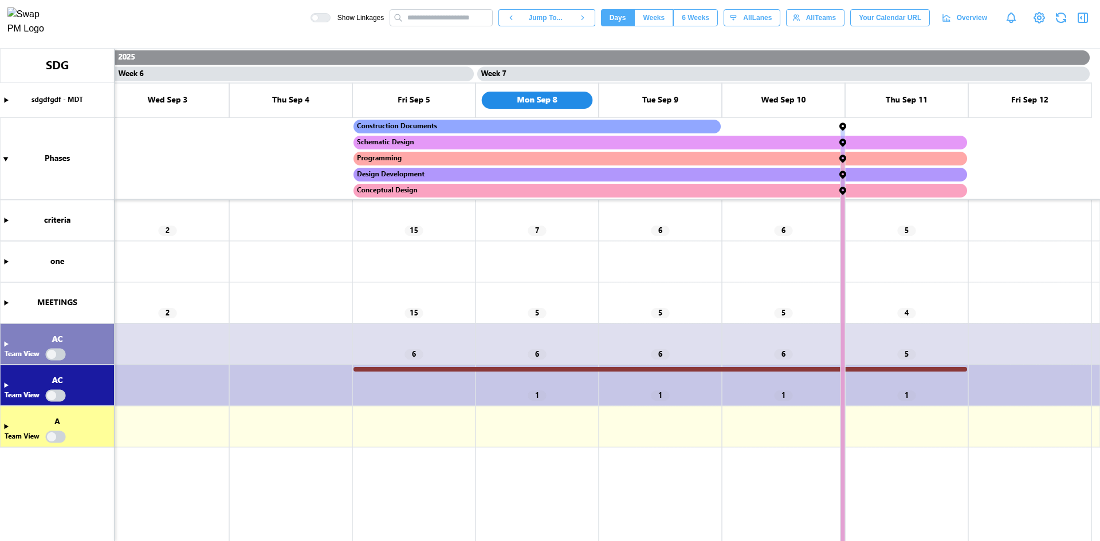
click at [6, 219] on canvas at bounding box center [550, 295] width 1100 height 493
click at [4, 221] on canvas at bounding box center [550, 295] width 1100 height 493
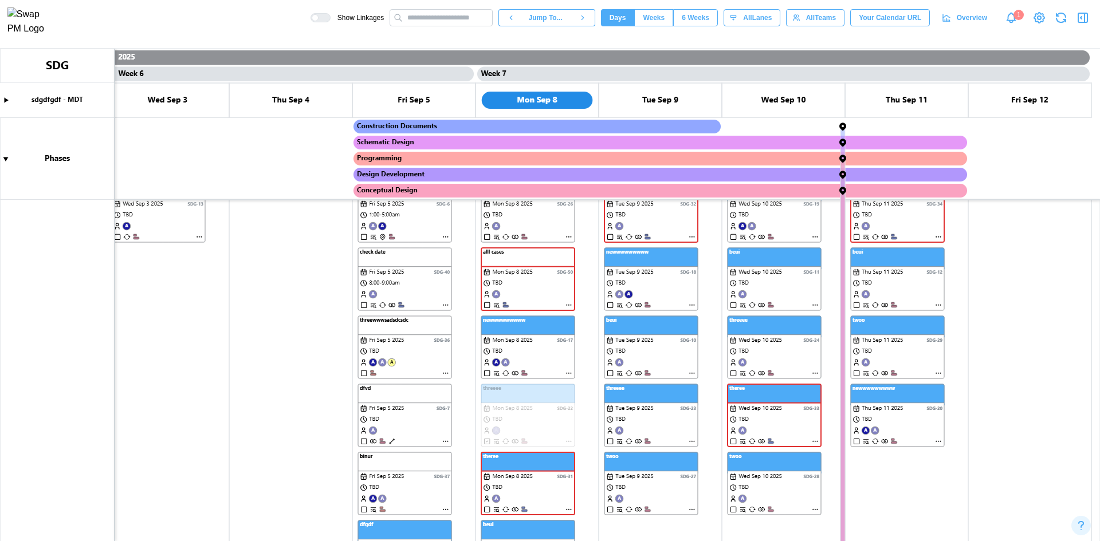
scroll to position [0, 0]
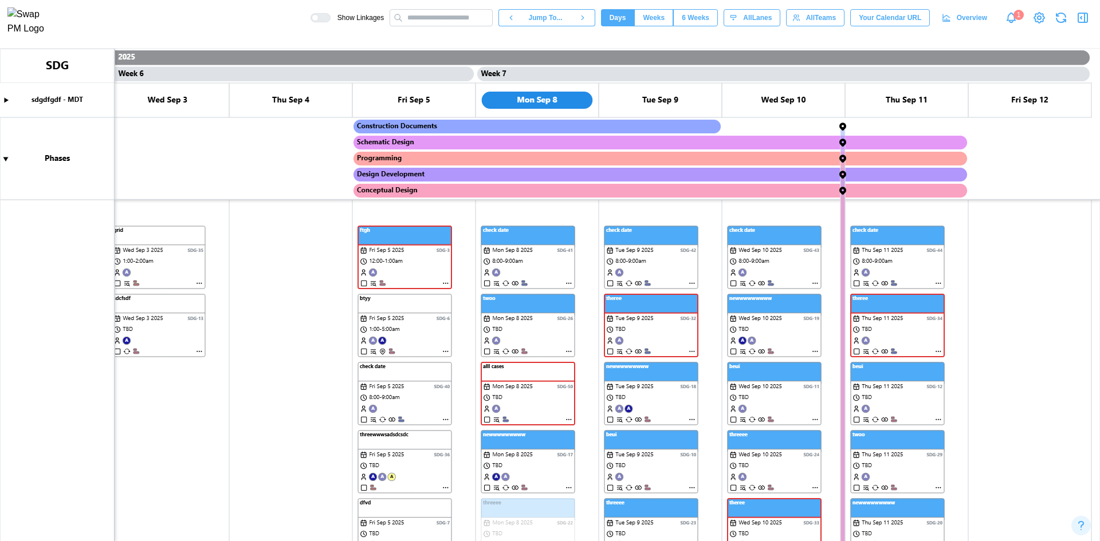
click at [195, 351] on canvas at bounding box center [550, 295] width 1100 height 493
click at [198, 351] on canvas at bounding box center [550, 295] width 1100 height 493
click at [198, 350] on canvas at bounding box center [550, 295] width 1100 height 493
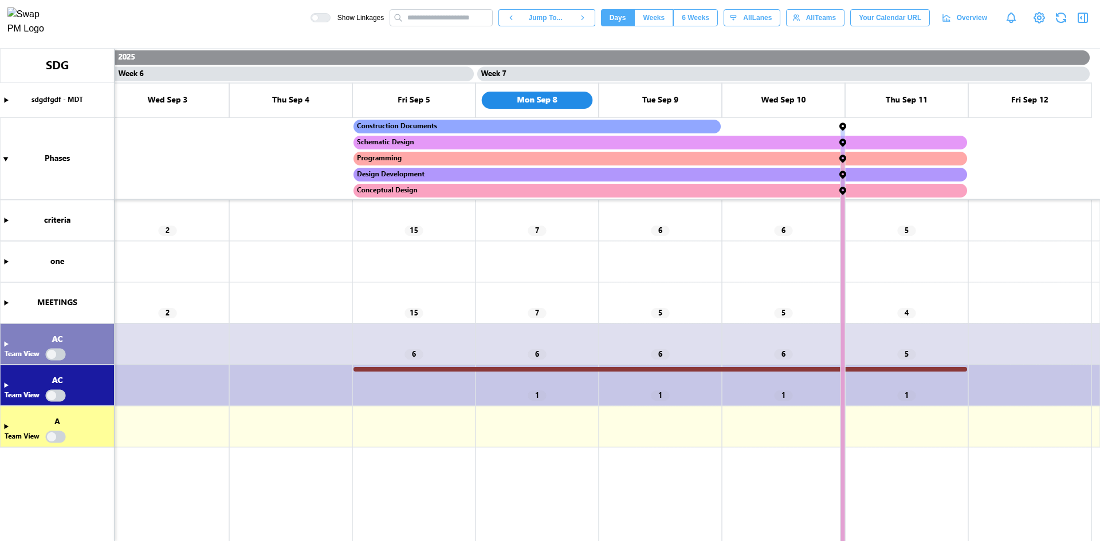
scroll to position [0, 3333]
click at [5, 304] on canvas at bounding box center [550, 295] width 1100 height 493
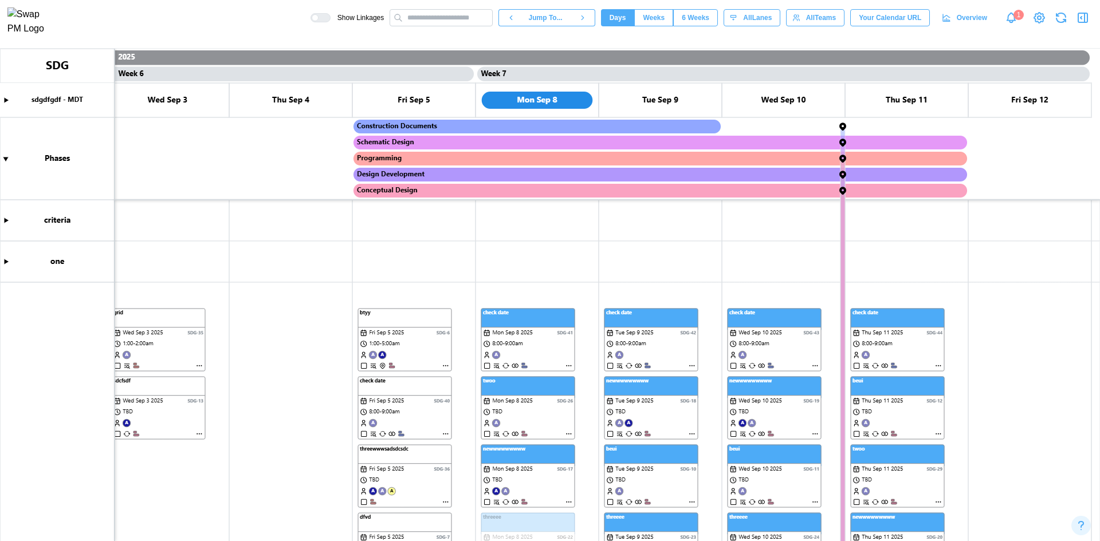
click at [444, 367] on canvas at bounding box center [550, 295] width 1100 height 493
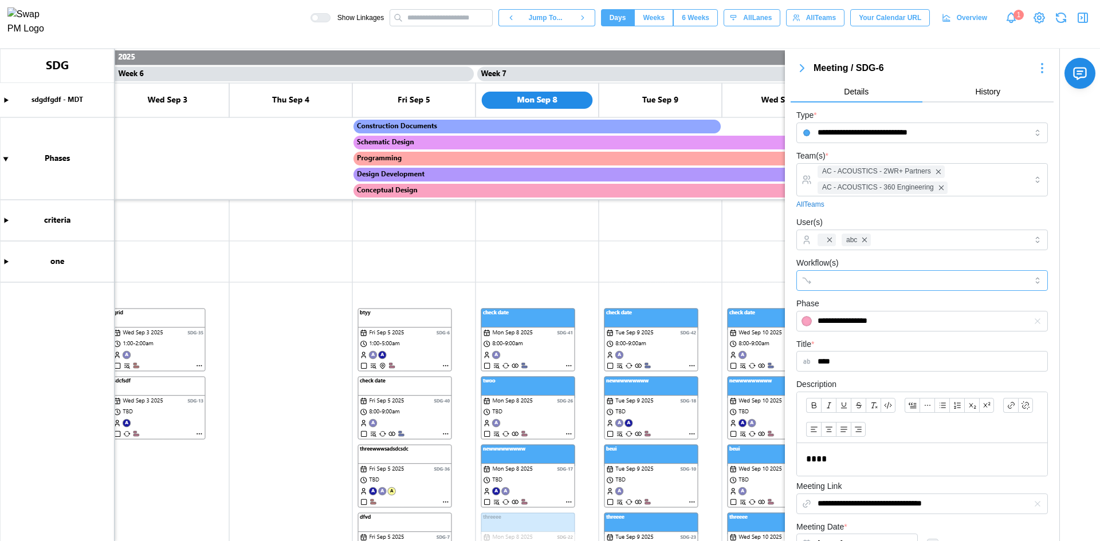
click at [863, 281] on input "Workflow(s)" at bounding box center [911, 280] width 188 height 9
click at [895, 254] on form "**********" at bounding box center [921, 456] width 251 height 696
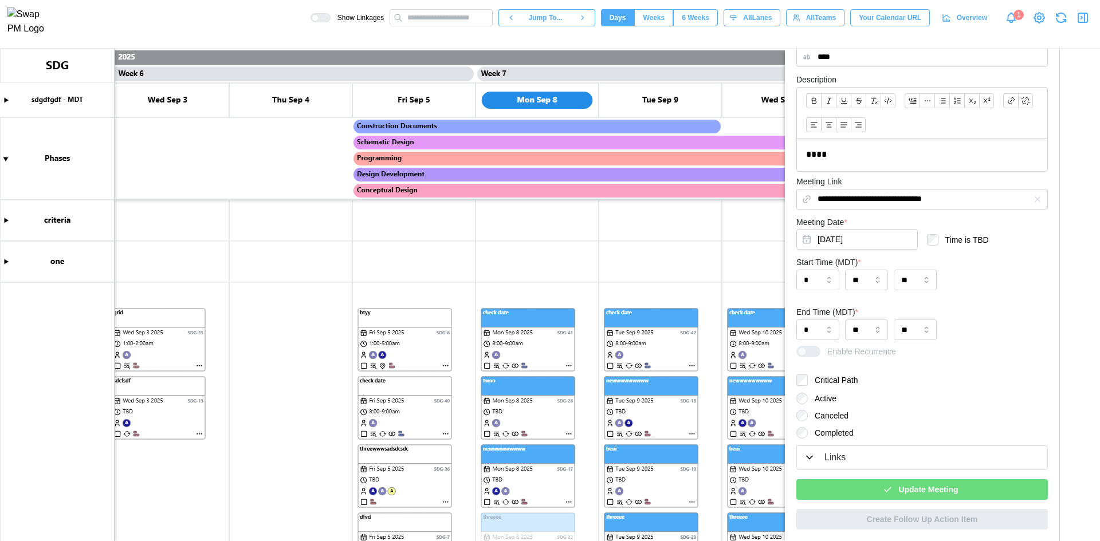
click at [912, 490] on span "Update Meeting" at bounding box center [928, 489] width 60 height 19
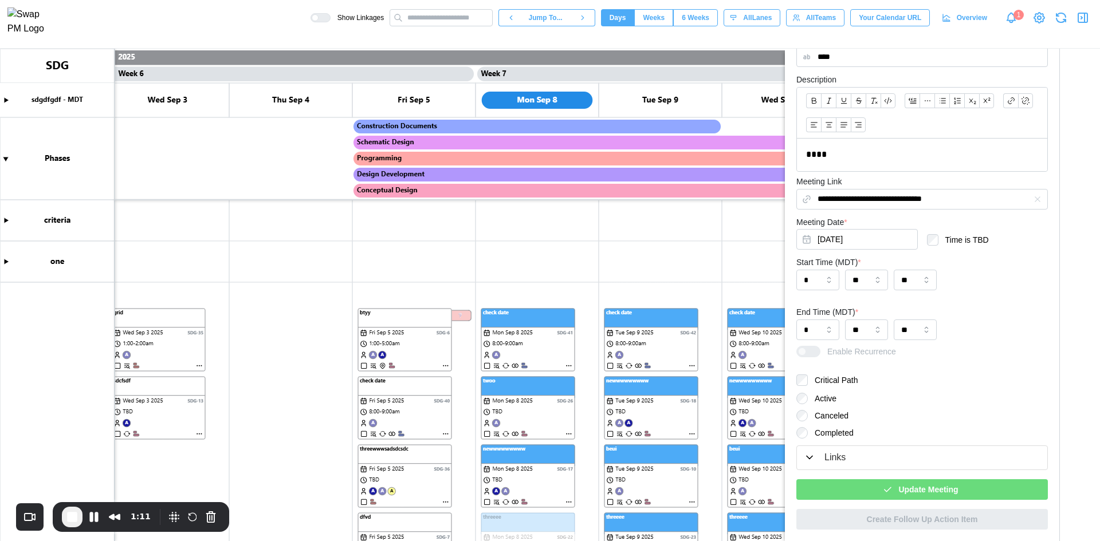
click at [898, 488] on span "Update Meeting" at bounding box center [928, 489] width 60 height 19
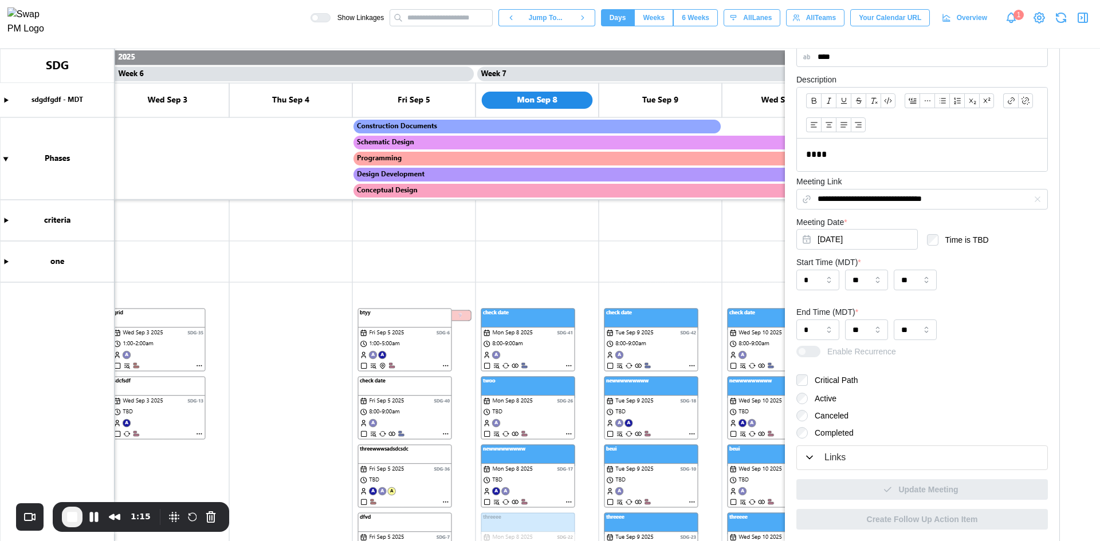
scroll to position [0, 0]
click at [8, 220] on canvas at bounding box center [550, 295] width 1100 height 493
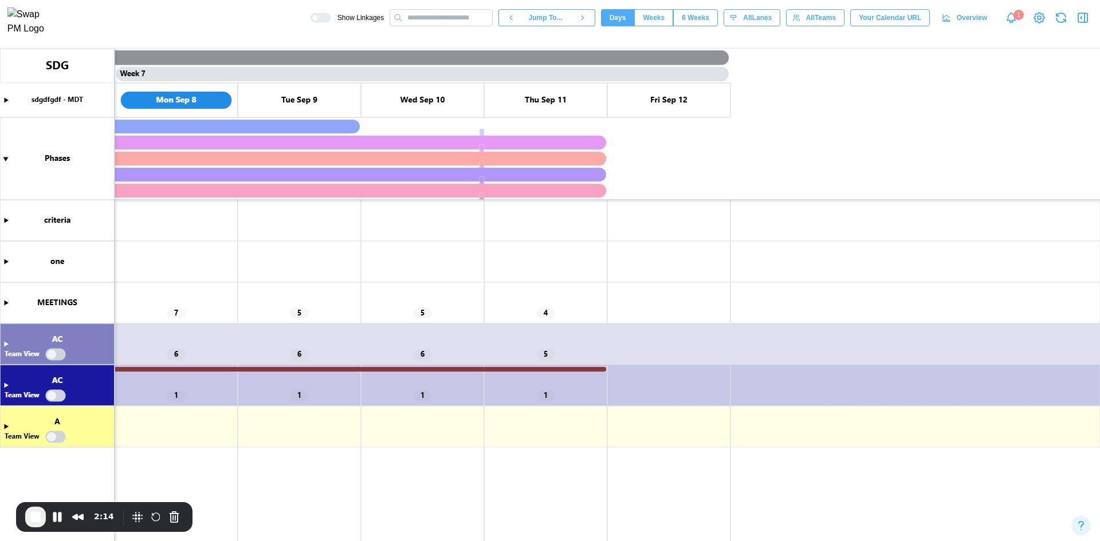
scroll to position [0, 3333]
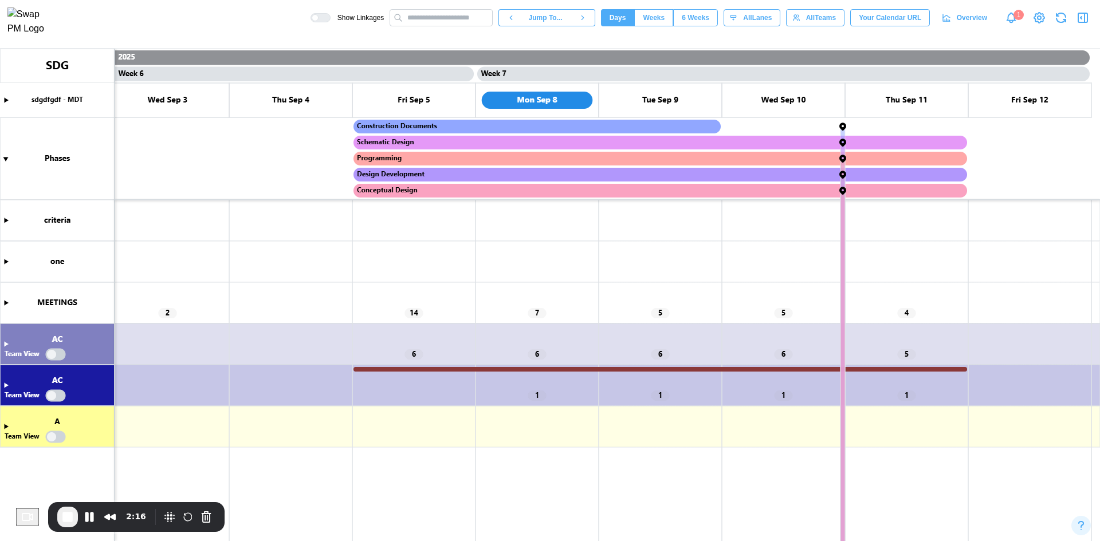
click at [5, 304] on canvas at bounding box center [550, 295] width 1100 height 493
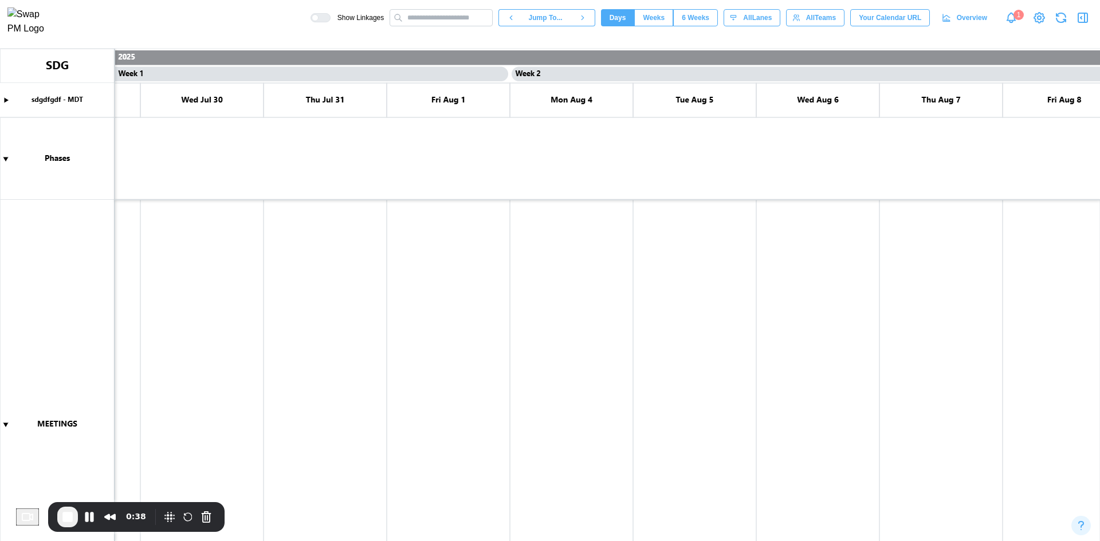
scroll to position [0, 0]
click at [479, 365] on canvas at bounding box center [550, 295] width 1100 height 493
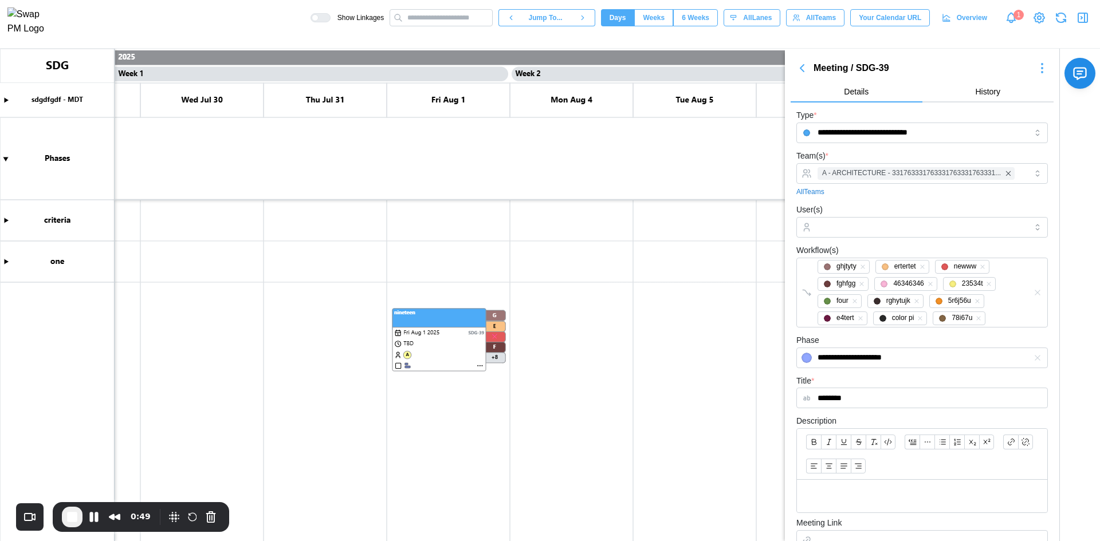
click at [494, 358] on canvas at bounding box center [550, 295] width 1100 height 493
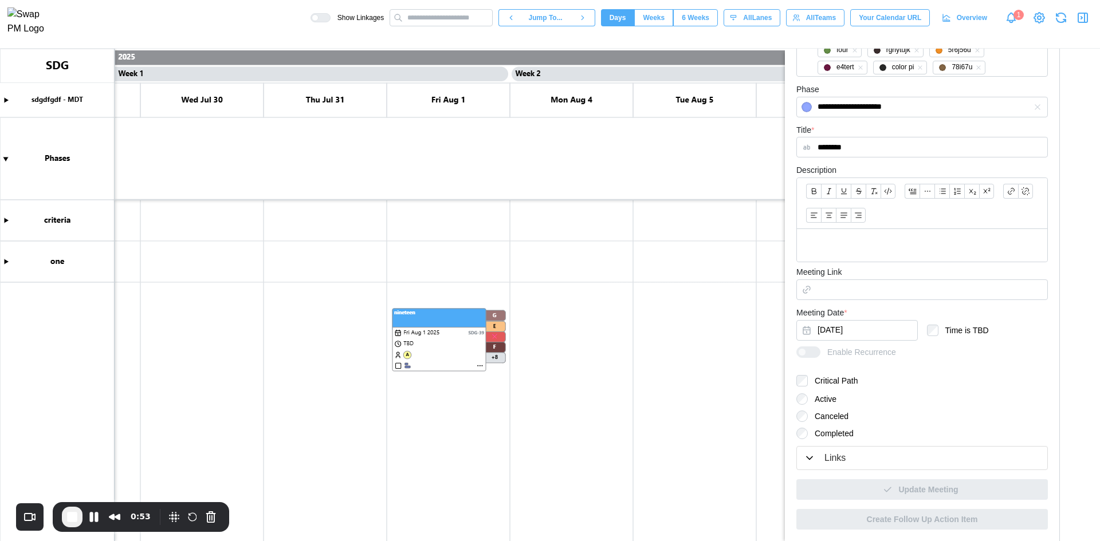
scroll to position [268, 0]
click at [78, 515] on span "End Recording" at bounding box center [72, 517] width 14 height 14
